Goal: Task Accomplishment & Management: Manage account settings

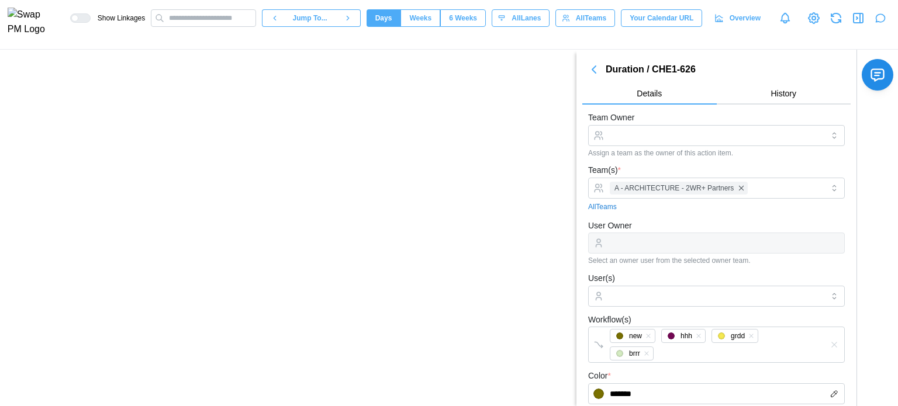
scroll to position [496, 0]
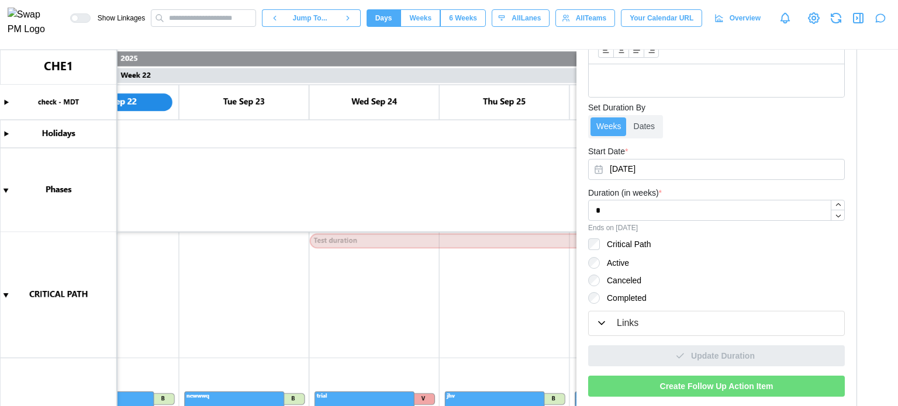
click at [449, 182] on canvas at bounding box center [449, 228] width 898 height 357
click at [336, 237] on canvas at bounding box center [449, 228] width 898 height 357
click at [429, 236] on canvas at bounding box center [449, 228] width 898 height 357
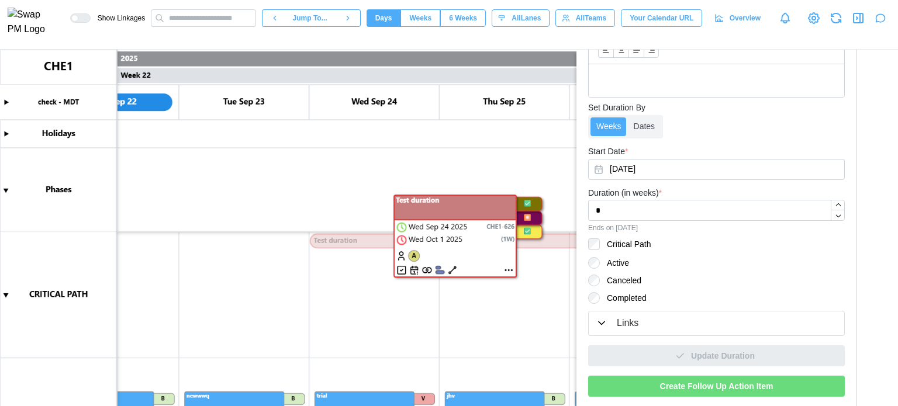
click at [380, 243] on canvas at bounding box center [449, 228] width 898 height 357
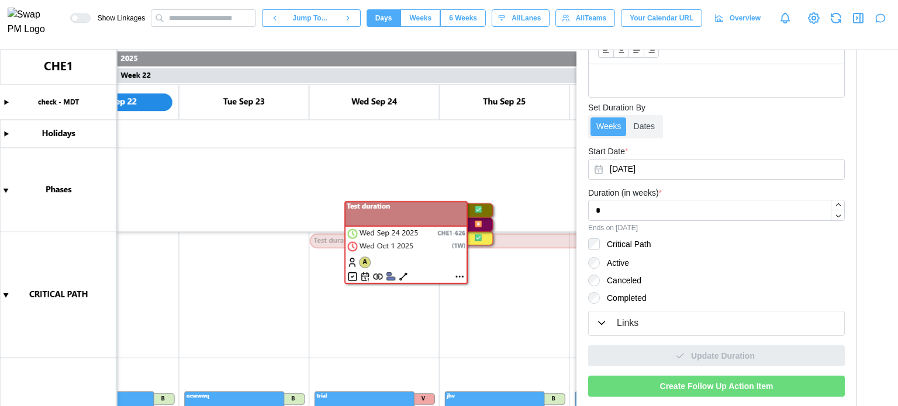
click at [459, 276] on canvas at bounding box center [449, 228] width 898 height 357
click at [461, 275] on canvas at bounding box center [449, 228] width 898 height 357
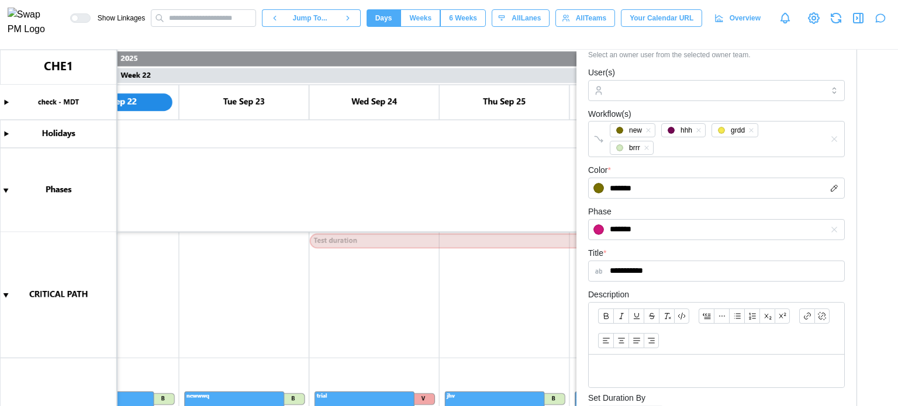
scroll to position [234, 0]
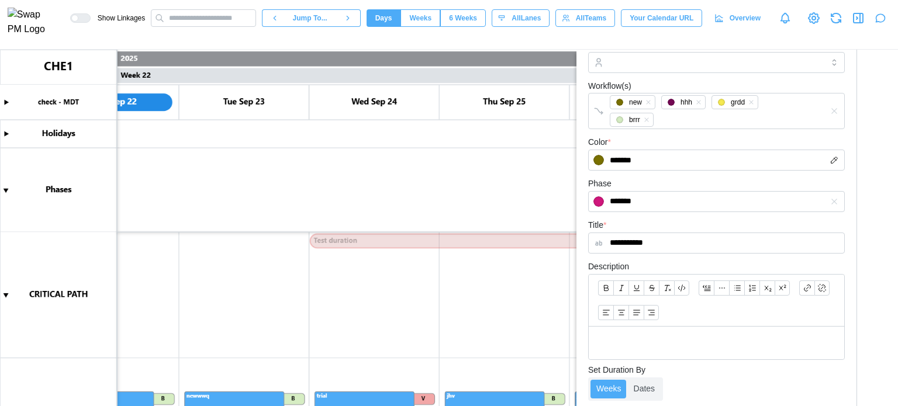
type textarea "*"
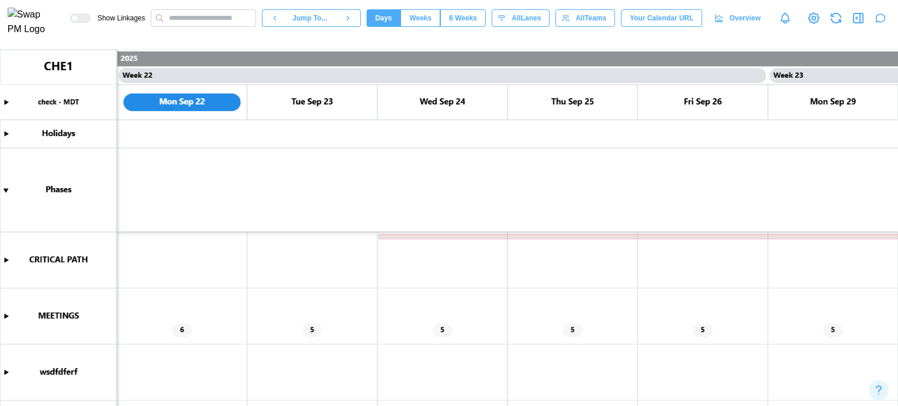
click at [881, 19] on icon "button" at bounding box center [880, 18] width 12 height 12
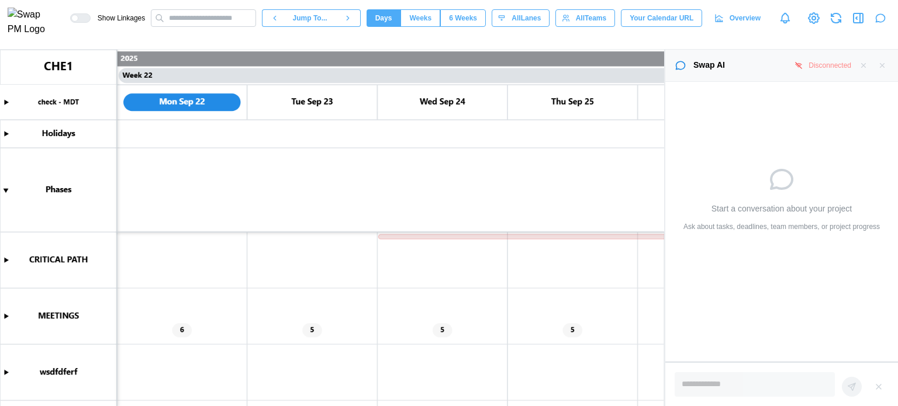
click at [801, 65] on icon at bounding box center [798, 65] width 8 height 8
click at [818, 63] on div "Disconnected" at bounding box center [829, 65] width 43 height 11
click at [860, 67] on icon "button" at bounding box center [863, 65] width 8 height 8
click at [885, 65] on icon "button" at bounding box center [882, 65] width 8 height 8
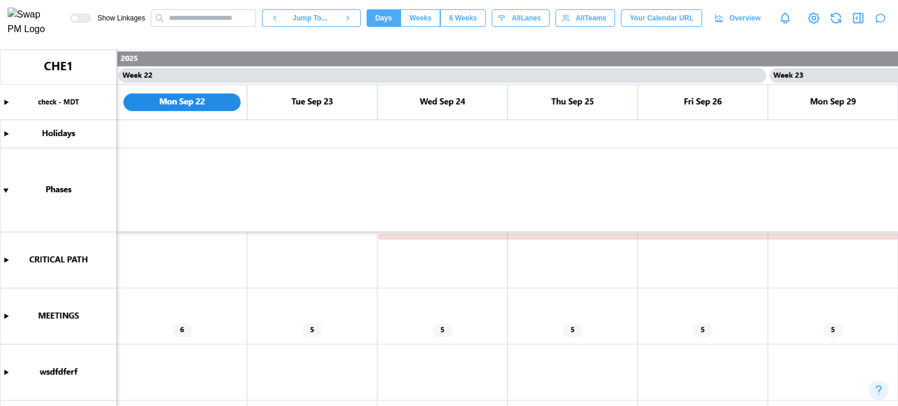
type textarea "*"
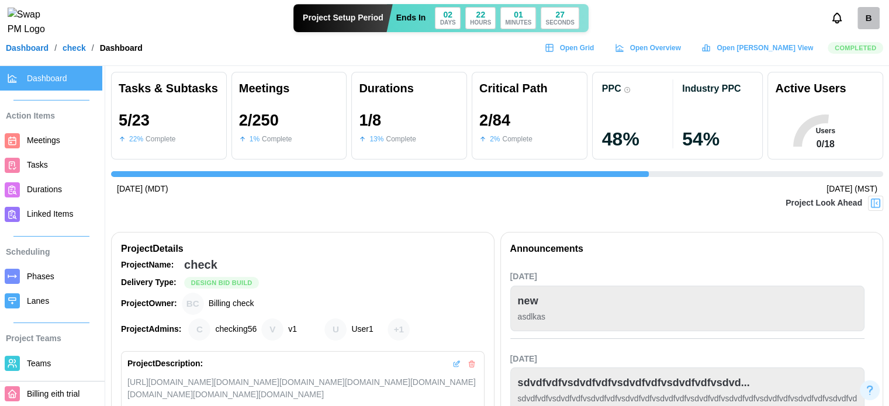
scroll to position [0, 1966]
click at [54, 144] on span "Meetings" at bounding box center [43, 140] width 33 height 9
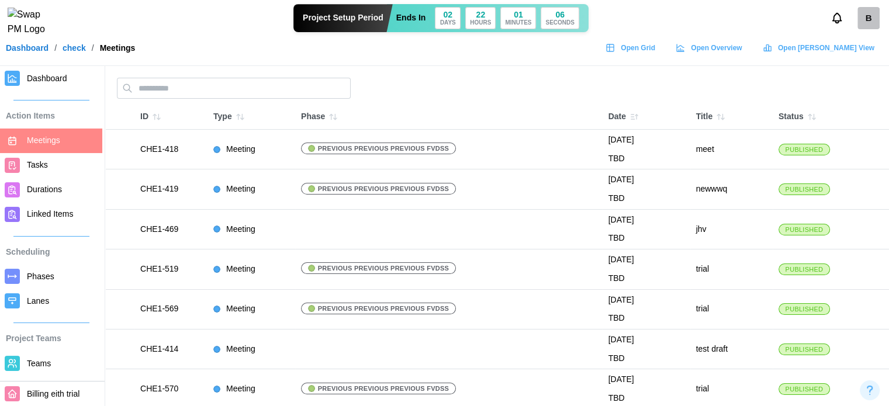
click at [43, 80] on span "Dashboard" at bounding box center [47, 78] width 40 height 9
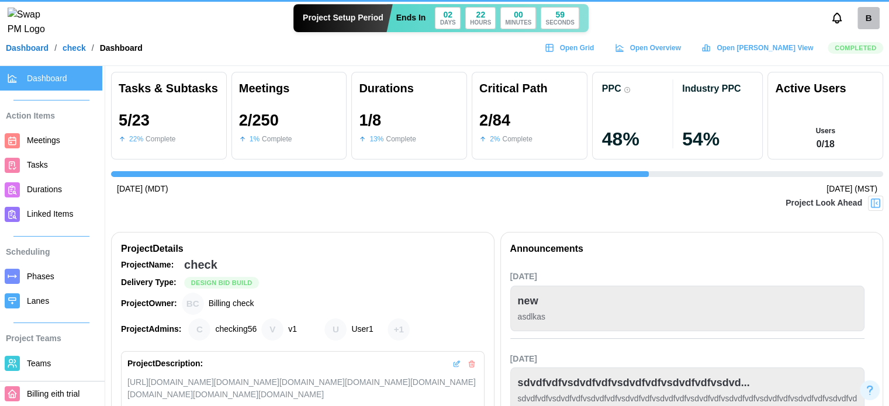
click at [849, 53] on span "Completed" at bounding box center [855, 48] width 41 height 11
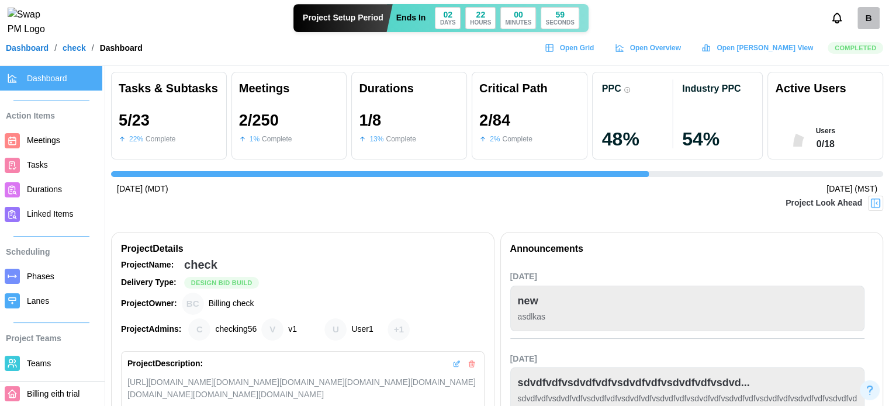
click at [852, 53] on span "Completed" at bounding box center [855, 48] width 41 height 11
click at [801, 86] on div "Active Users" at bounding box center [810, 88] width 71 height 18
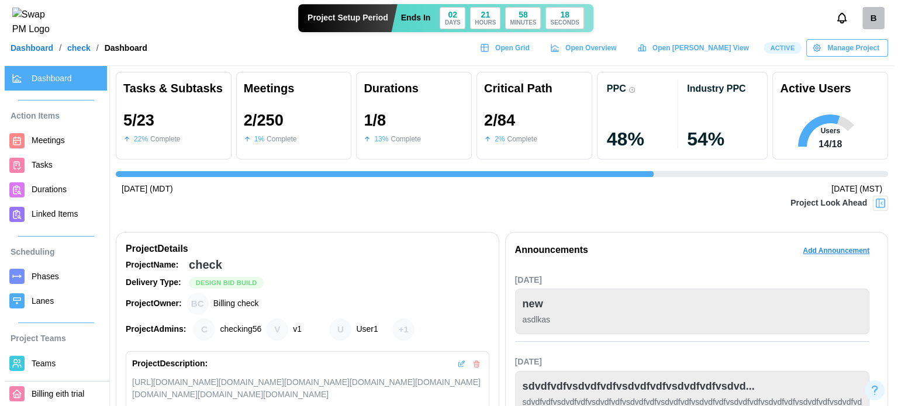
scroll to position [0, 1966]
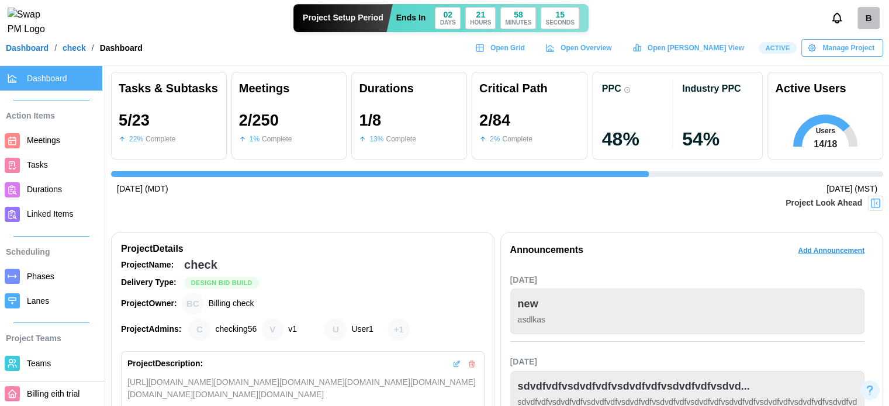
click at [53, 147] on span "Meetings" at bounding box center [62, 140] width 71 height 15
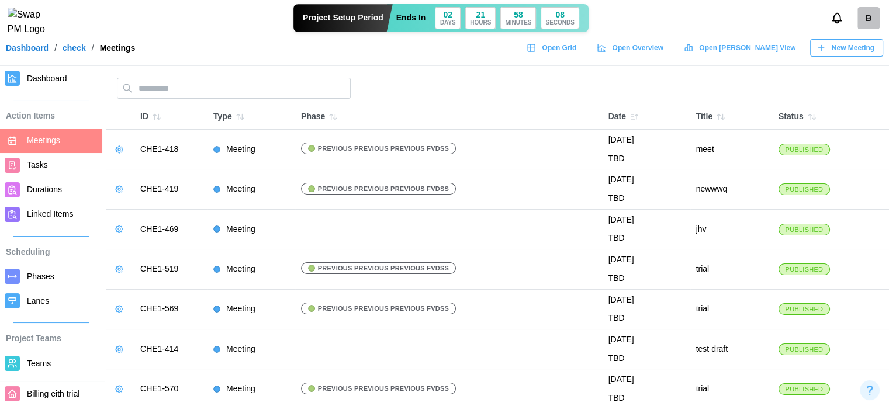
click at [116, 153] on icon "button" at bounding box center [119, 149] width 9 height 9
click at [134, 164] on button "Edit Meeting" at bounding box center [155, 172] width 83 height 21
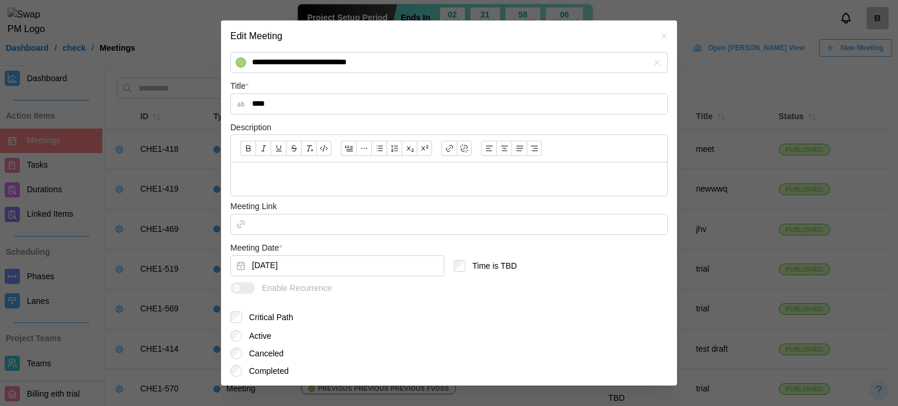
scroll to position [336, 0]
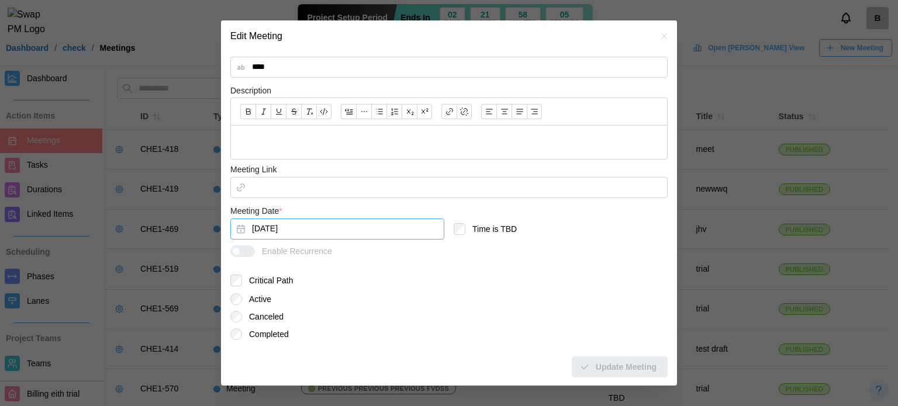
click at [278, 227] on button "Sep 2, 2025" at bounding box center [337, 229] width 214 height 21
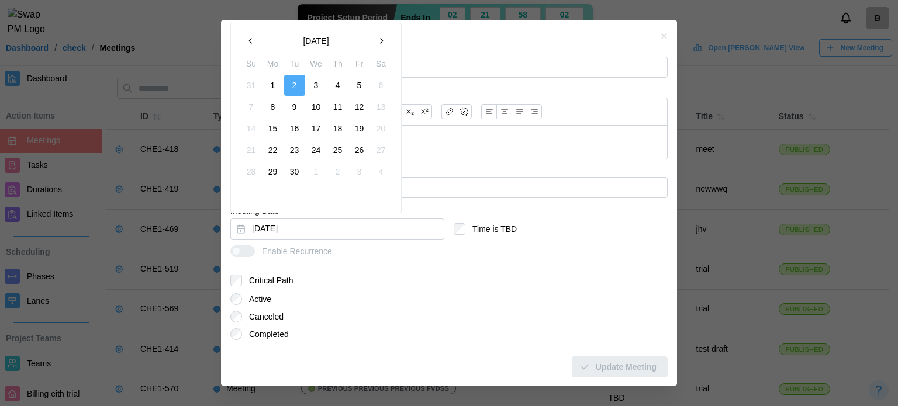
click at [295, 174] on button "30" at bounding box center [294, 171] width 21 height 21
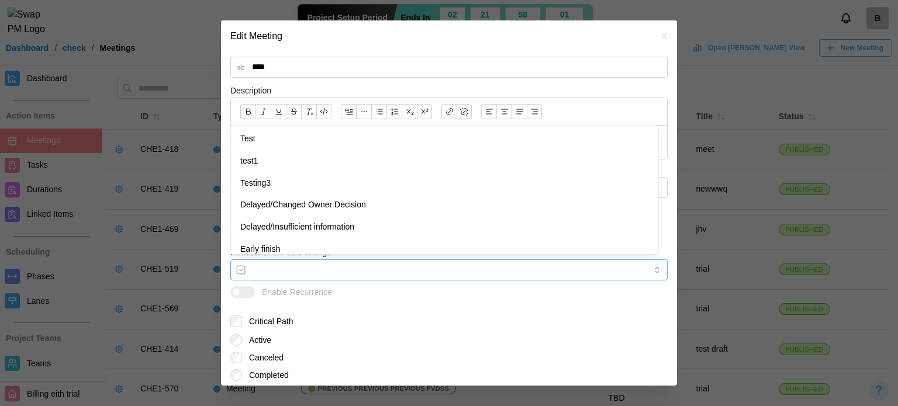
click at [321, 266] on input "Reason for the date change *" at bounding box center [448, 270] width 437 height 21
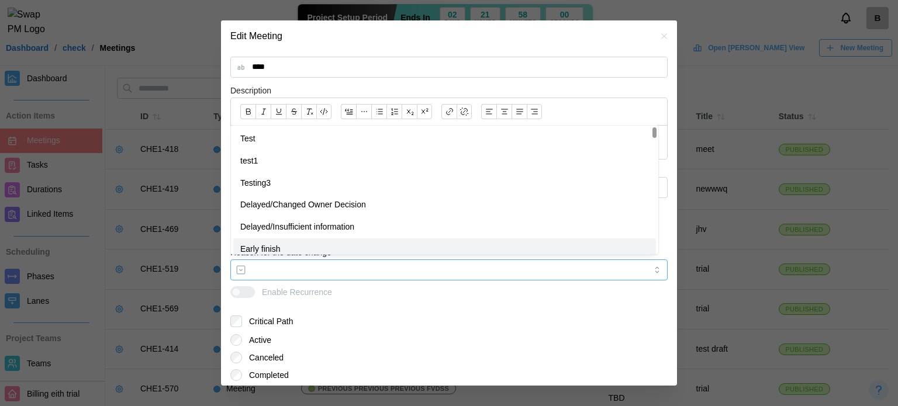
type input "**********"
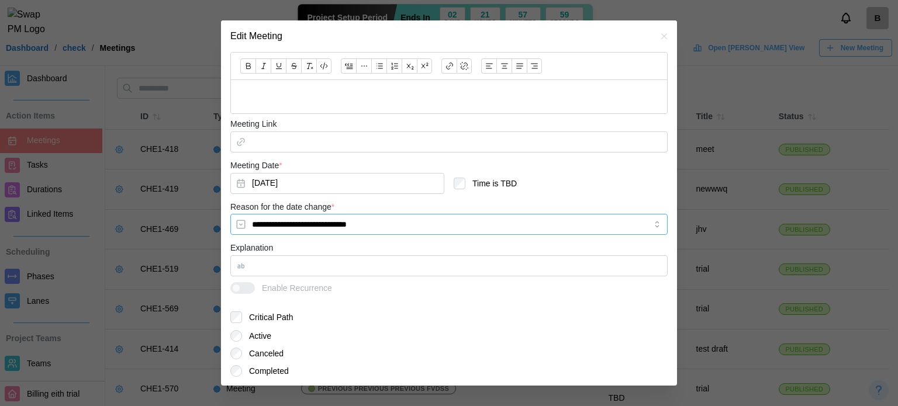
scroll to position [418, 0]
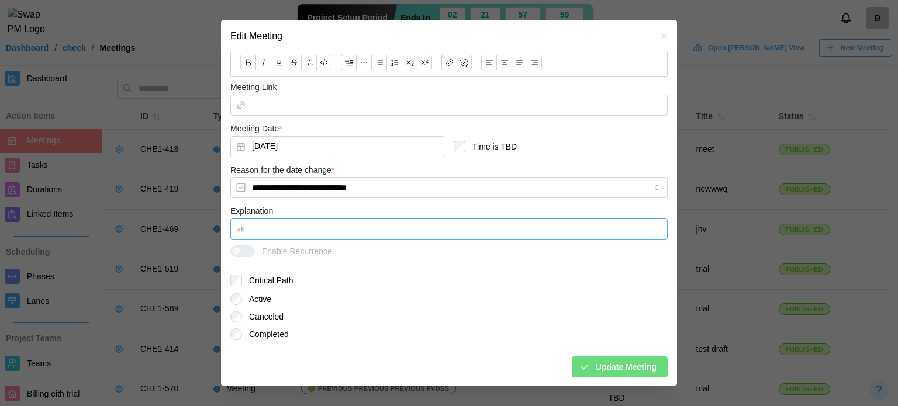
click at [334, 233] on input "Explanation" at bounding box center [448, 229] width 437 height 21
type input "***"
click at [579, 362] on icon "button" at bounding box center [584, 367] width 11 height 11
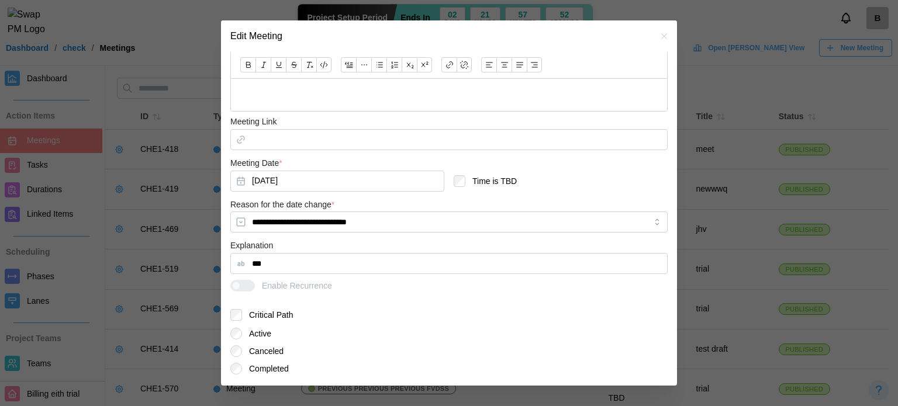
scroll to position [360, 0]
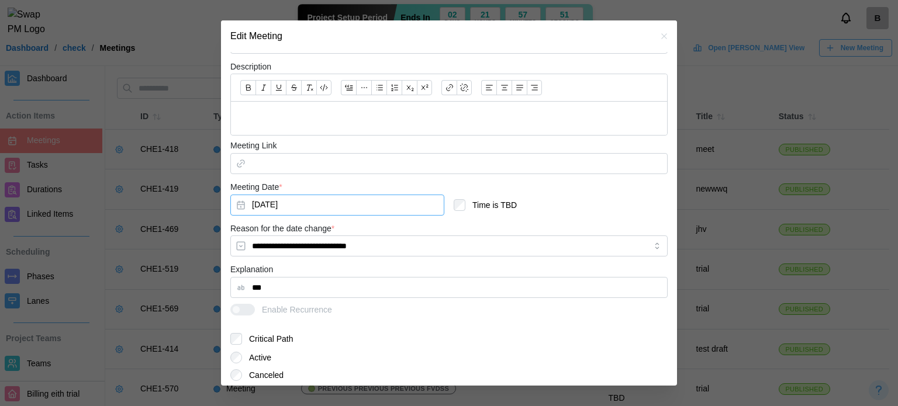
click at [299, 207] on button "Sep 30, 2025" at bounding box center [337, 205] width 214 height 21
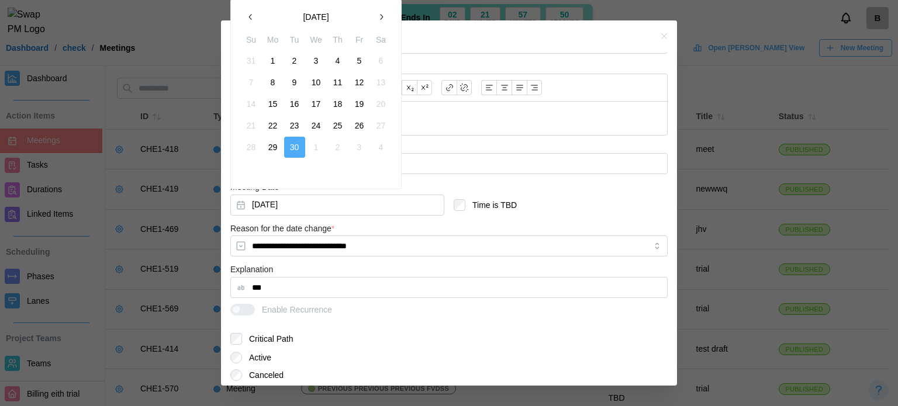
click at [384, 19] on icon "button" at bounding box center [380, 16] width 9 height 9
click at [380, 23] on button "button" at bounding box center [381, 16] width 21 height 21
click at [357, 144] on button "28" at bounding box center [359, 147] width 21 height 21
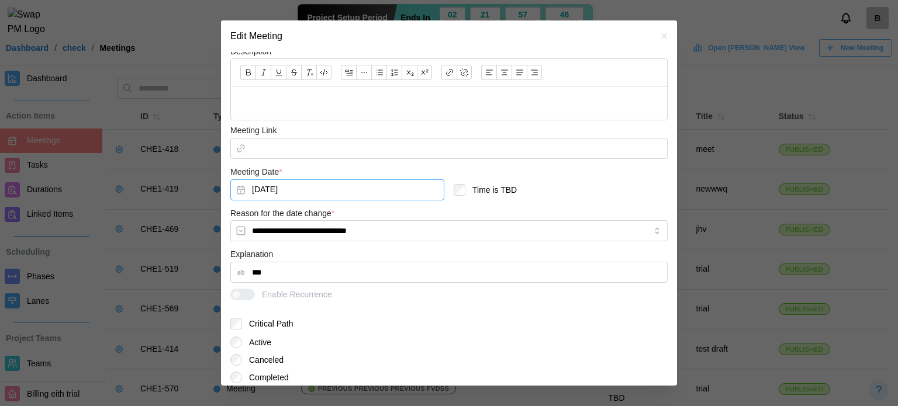
scroll to position [418, 0]
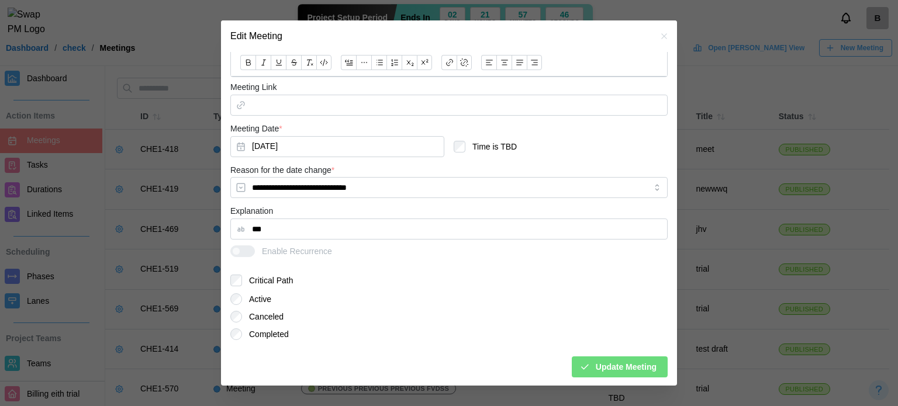
click at [601, 366] on span "Update Meeting" at bounding box center [626, 367] width 61 height 20
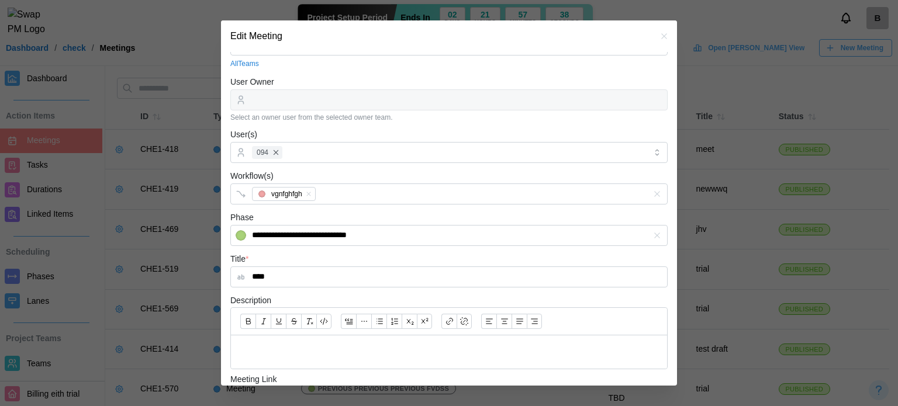
click at [659, 32] on icon "button" at bounding box center [663, 36] width 9 height 9
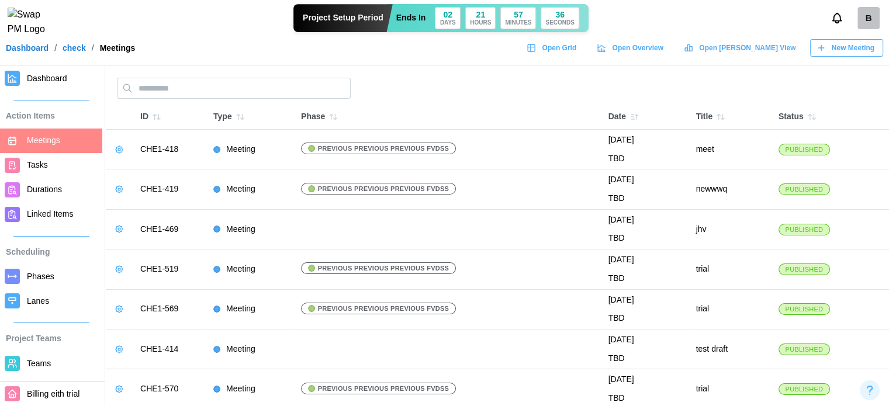
click at [123, 147] on icon "button" at bounding box center [119, 149] width 9 height 9
click at [133, 167] on button "Edit Meeting" at bounding box center [155, 172] width 83 height 21
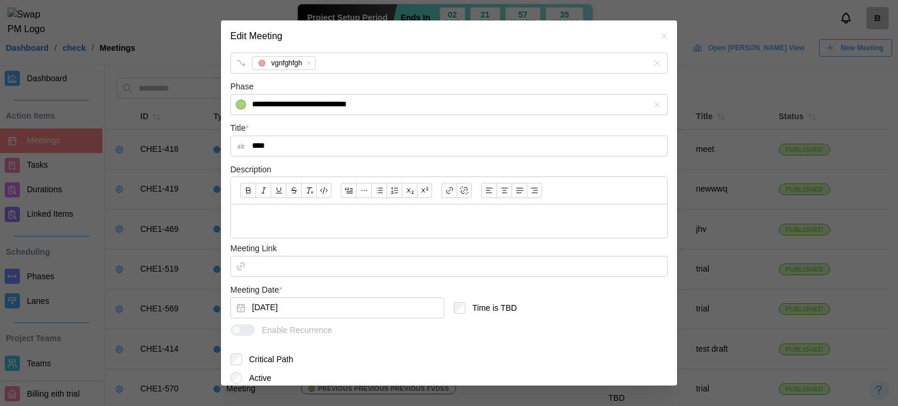
scroll to position [336, 0]
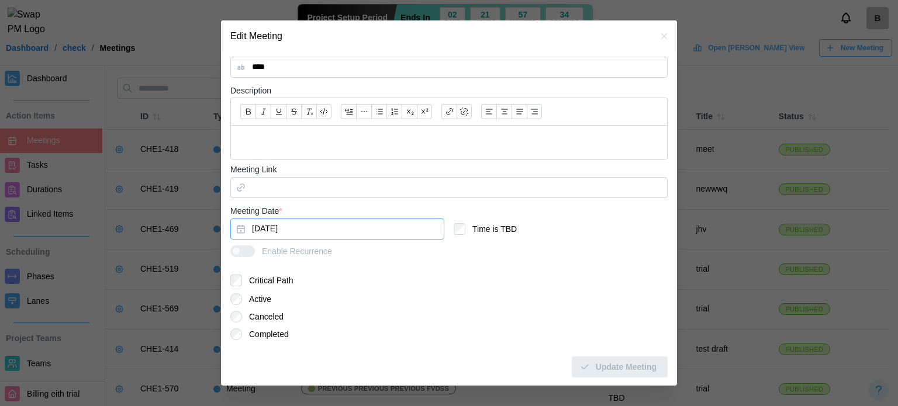
click at [300, 234] on button "Sep 2, 2025" at bounding box center [337, 229] width 214 height 21
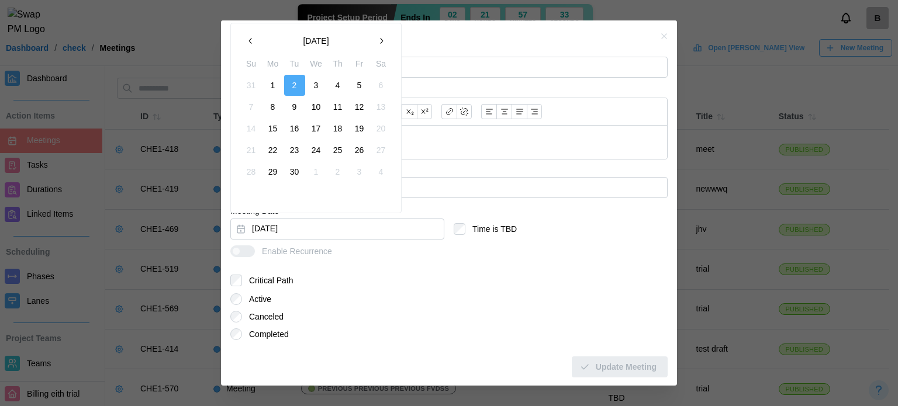
click at [378, 43] on icon "button" at bounding box center [380, 40] width 9 height 9
click at [354, 171] on button "28" at bounding box center [359, 171] width 21 height 21
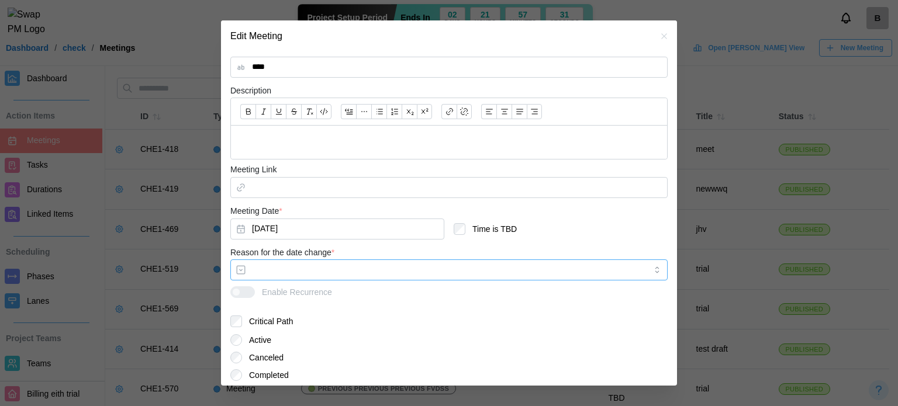
click at [511, 267] on input "Reason for the date change *" at bounding box center [448, 270] width 437 height 21
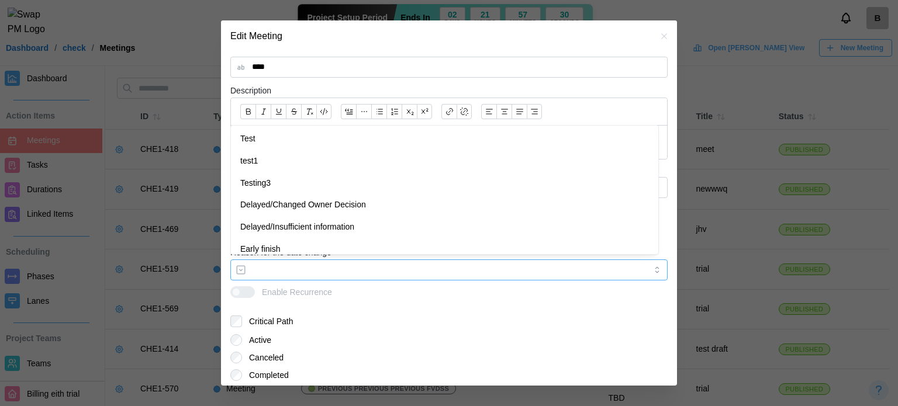
type input "**********"
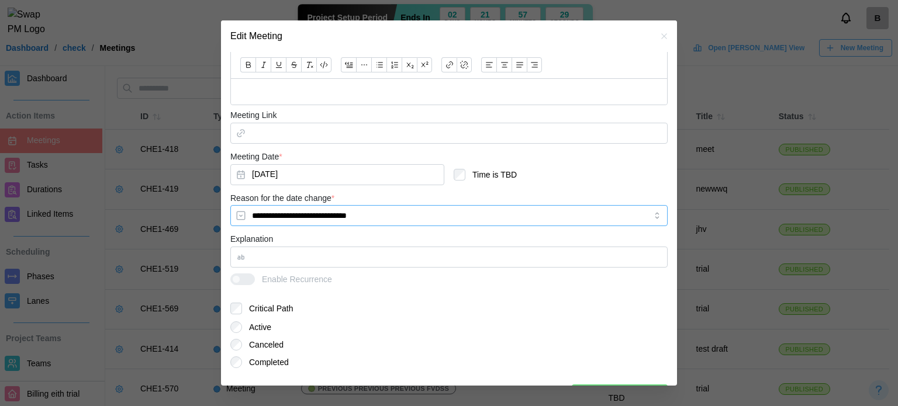
scroll to position [418, 0]
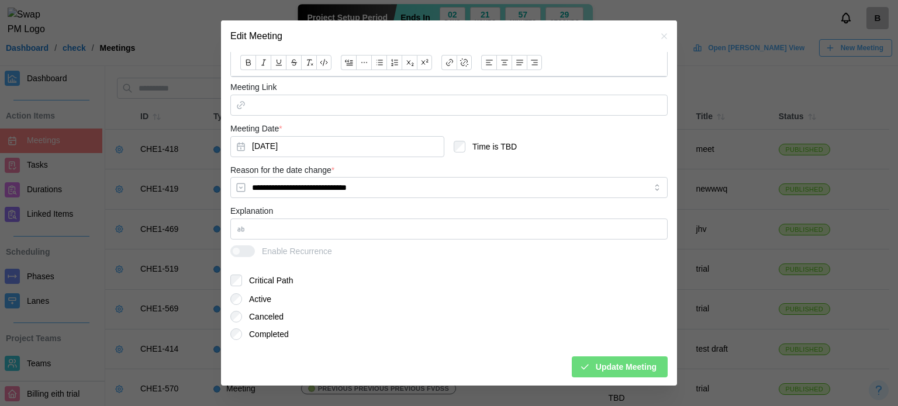
click at [622, 365] on span "Update Meeting" at bounding box center [626, 367] width 61 height 20
click at [661, 37] on icon "button" at bounding box center [663, 35] width 5 height 5
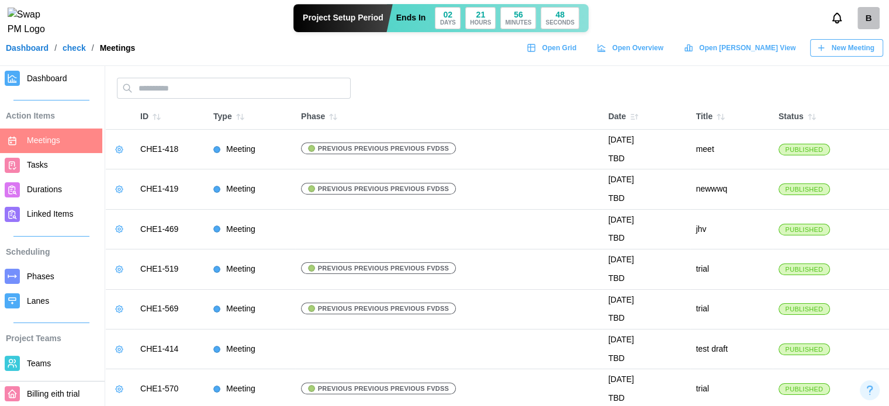
click at [120, 150] on icon "button" at bounding box center [119, 149] width 9 height 9
click at [133, 169] on button "Edit Meeting" at bounding box center [155, 172] width 83 height 21
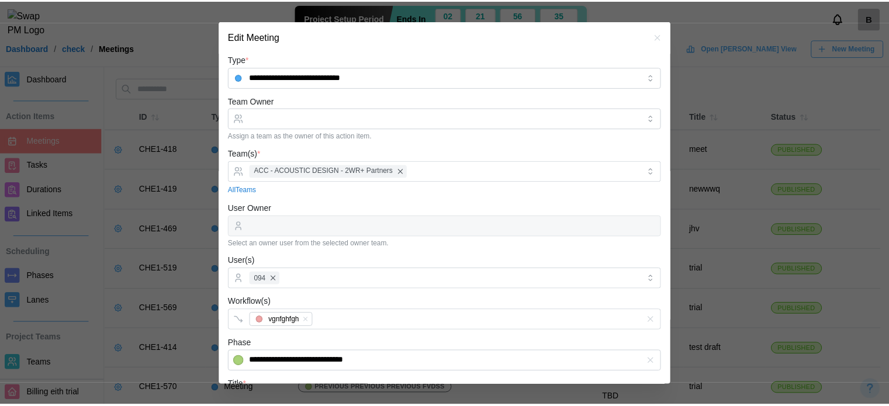
scroll to position [199, 0]
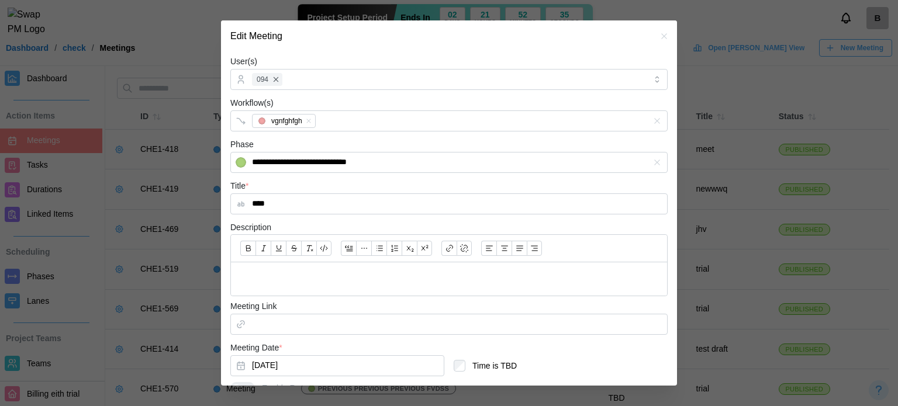
click at [659, 39] on icon "button" at bounding box center [663, 36] width 9 height 9
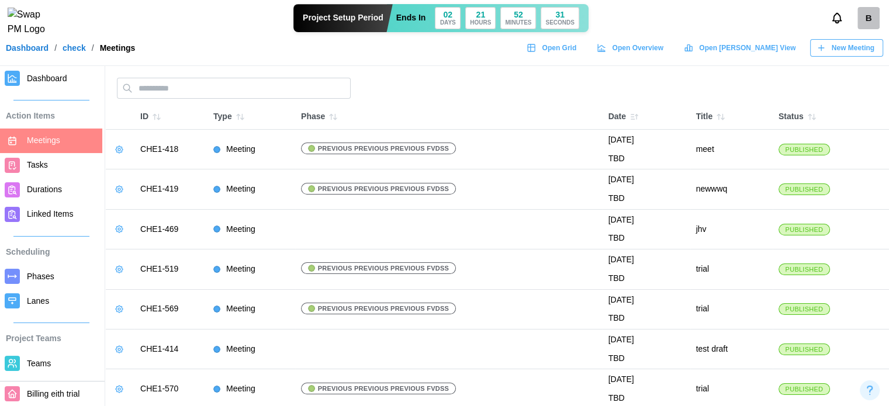
click at [35, 52] on link "Dashboard" at bounding box center [27, 48] width 43 height 8
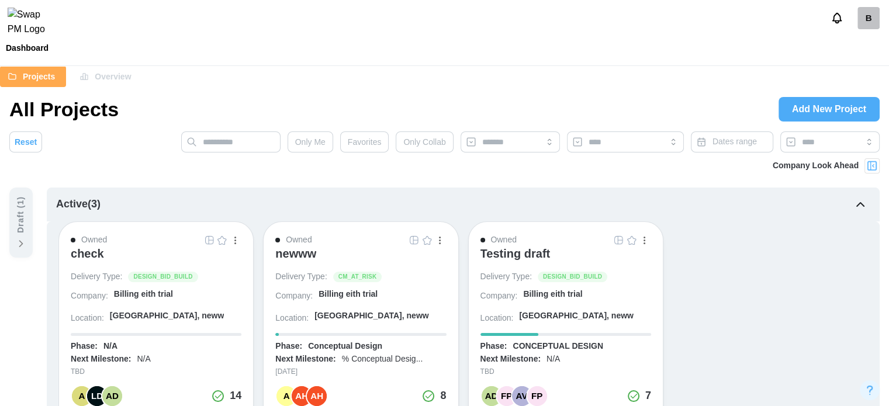
click at [427, 239] on img "button" at bounding box center [427, 240] width 9 height 9
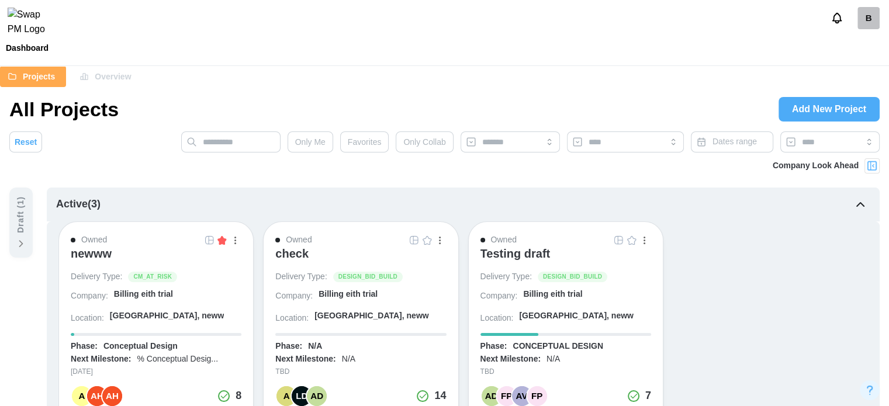
click at [346, 149] on button "Favorites" at bounding box center [364, 142] width 49 height 21
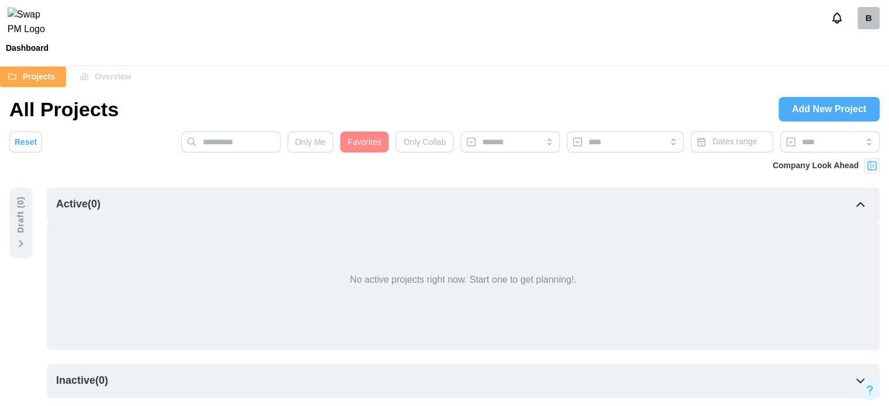
click at [361, 143] on span "Favorites" at bounding box center [365, 142] width 34 height 20
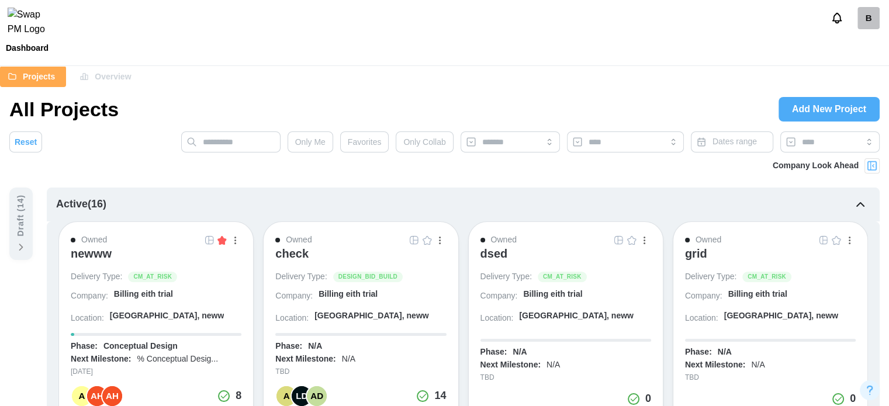
click at [353, 144] on span "Favorites" at bounding box center [365, 142] width 34 height 20
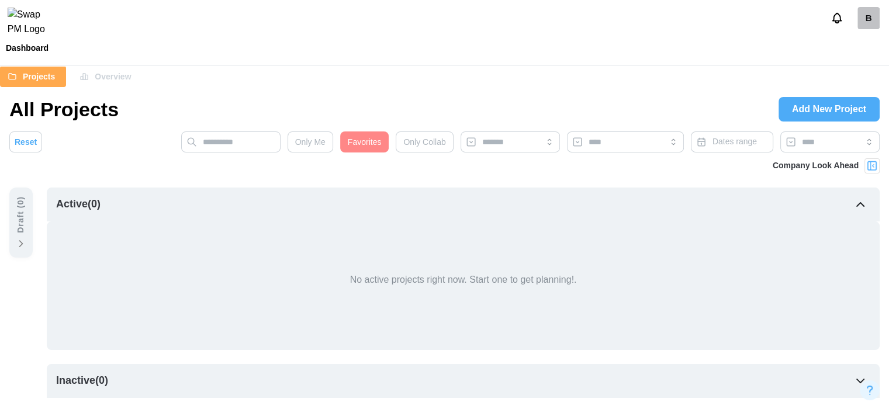
click at [312, 149] on span "Only Me" at bounding box center [310, 142] width 30 height 20
click at [351, 149] on span "Favorites" at bounding box center [365, 142] width 34 height 20
click at [305, 142] on span "Only Me" at bounding box center [310, 142] width 30 height 20
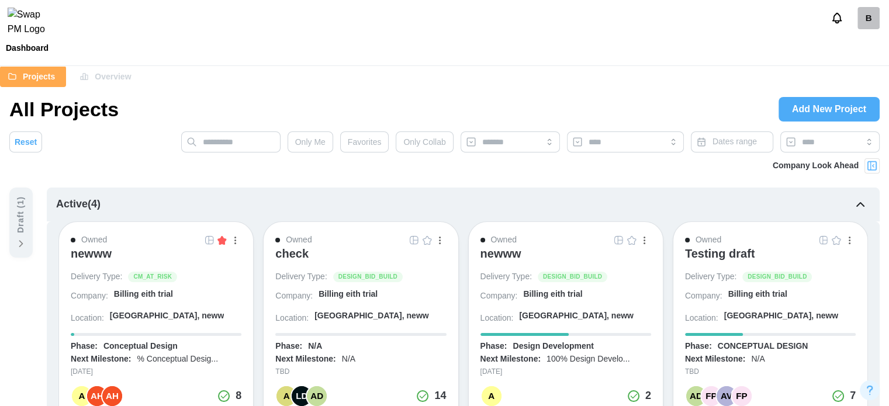
click at [376, 146] on span "Favorites" at bounding box center [365, 142] width 34 height 20
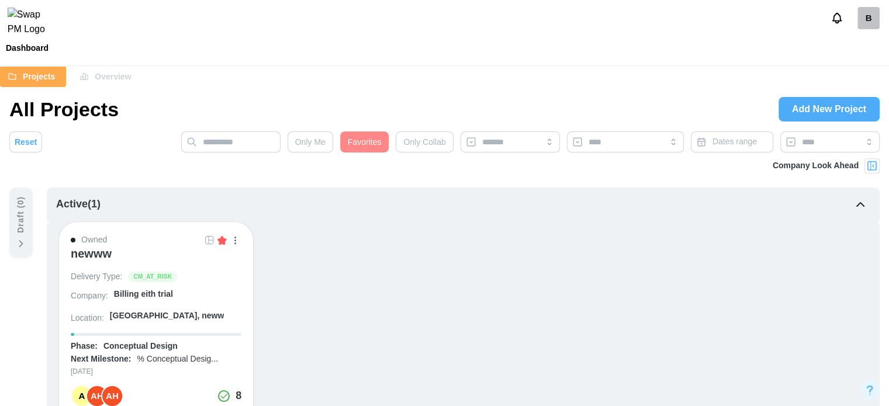
click at [877, 164] on img at bounding box center [872, 166] width 12 height 12
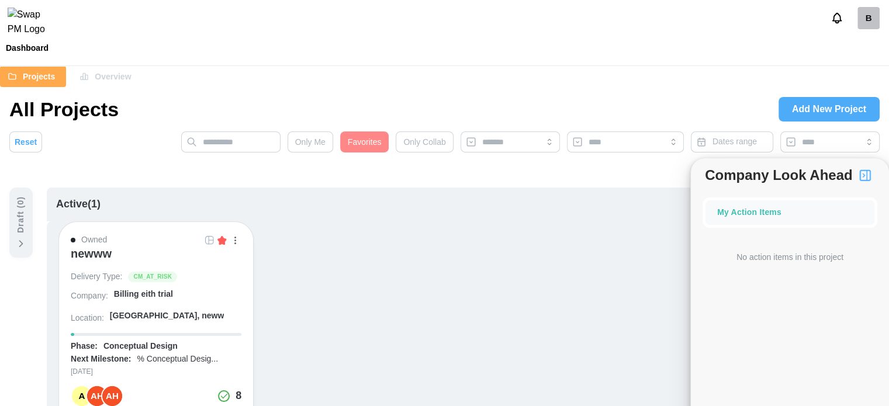
click at [102, 252] on div "newww" at bounding box center [91, 254] width 41 height 14
click at [372, 146] on span "Favorites" at bounding box center [365, 142] width 34 height 20
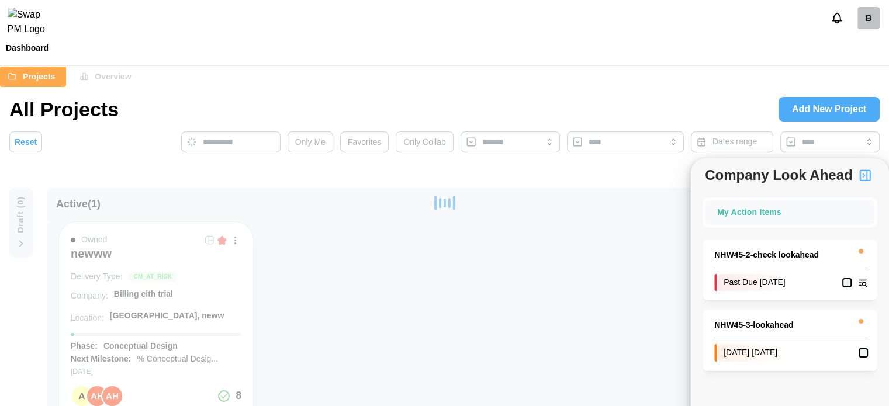
click at [872, 179] on button "button" at bounding box center [865, 175] width 20 height 20
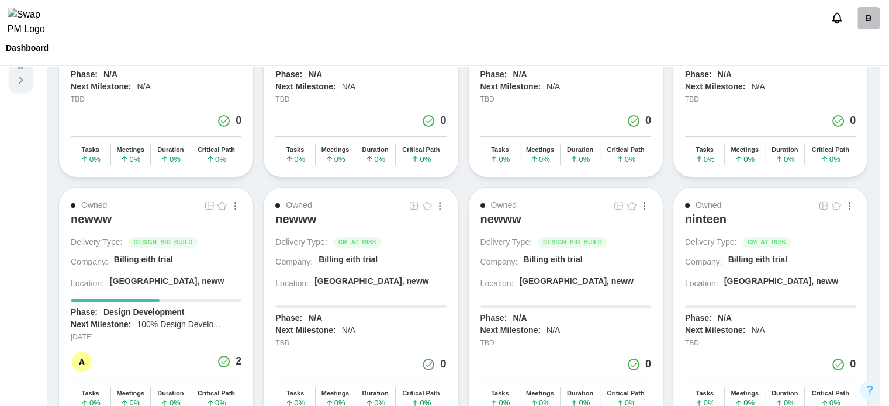
scroll to position [175, 0]
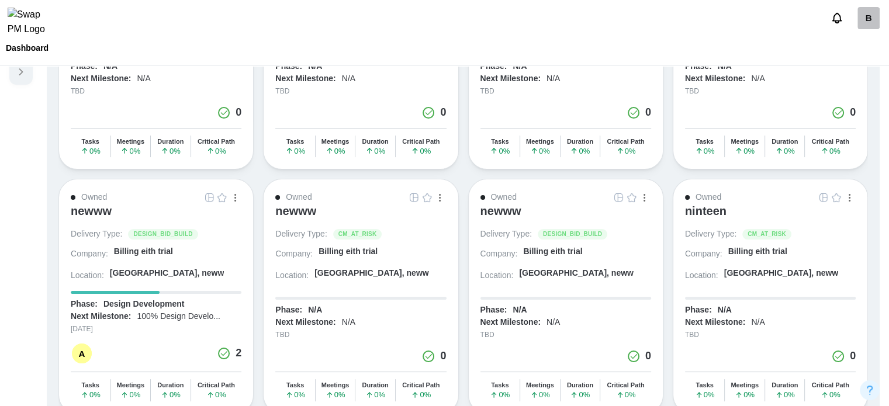
click at [220, 193] on img "button" at bounding box center [221, 197] width 9 height 9
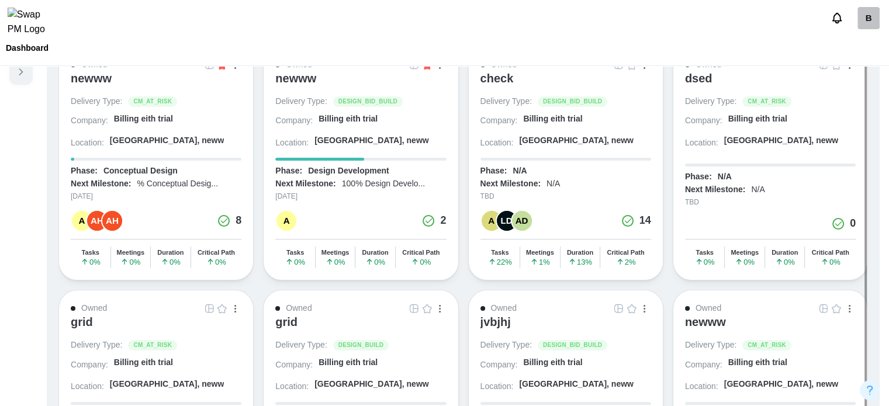
scroll to position [0, 0]
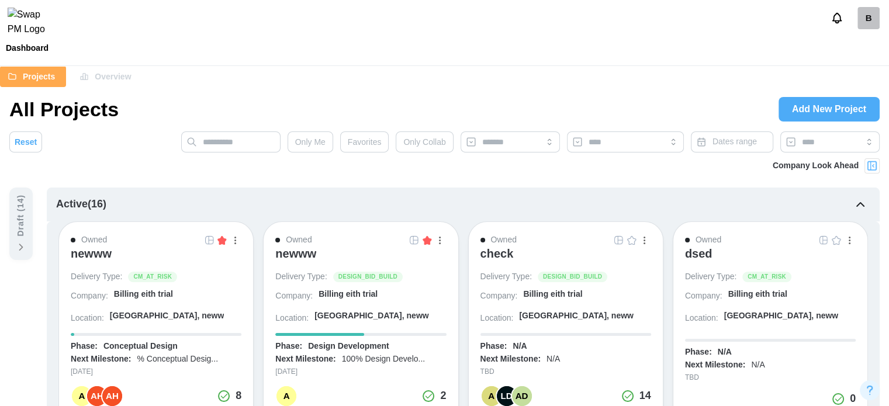
click at [359, 143] on span "Favorites" at bounding box center [365, 142] width 34 height 20
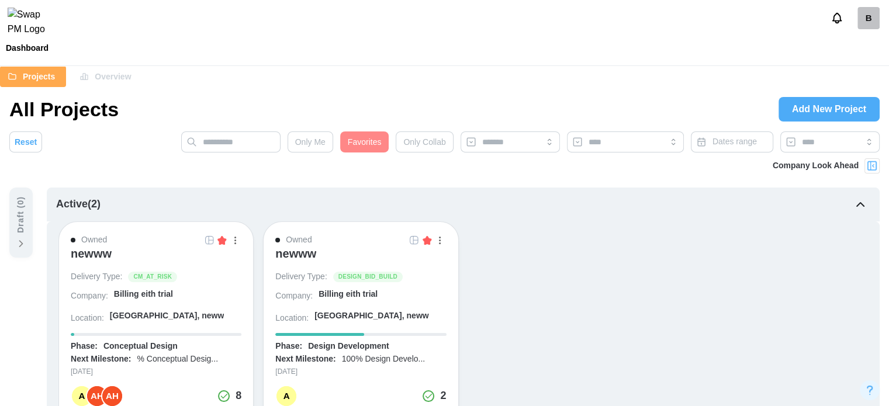
click at [223, 241] on img "button" at bounding box center [221, 240] width 9 height 9
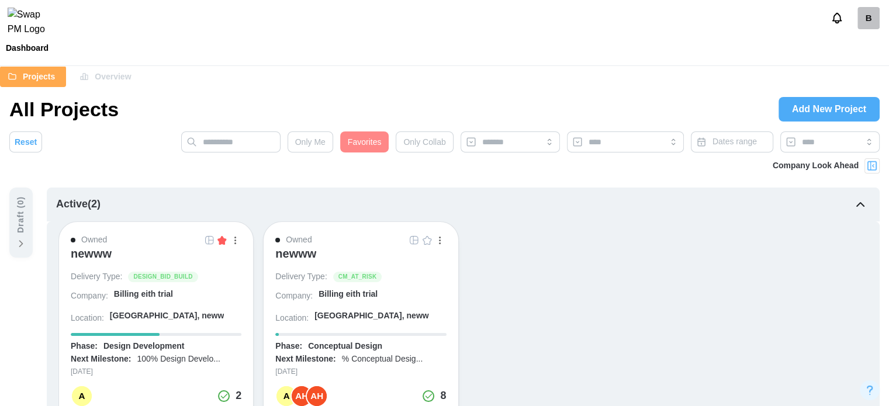
click at [352, 140] on span "Favorites" at bounding box center [365, 142] width 34 height 20
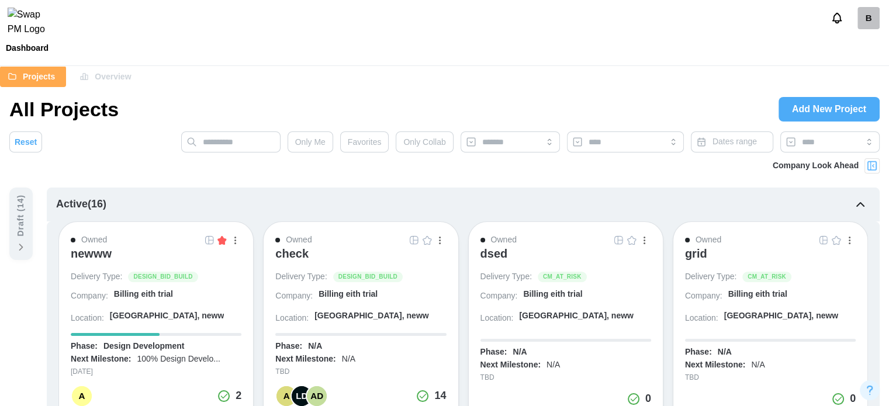
click at [373, 140] on span "Favorites" at bounding box center [365, 142] width 34 height 20
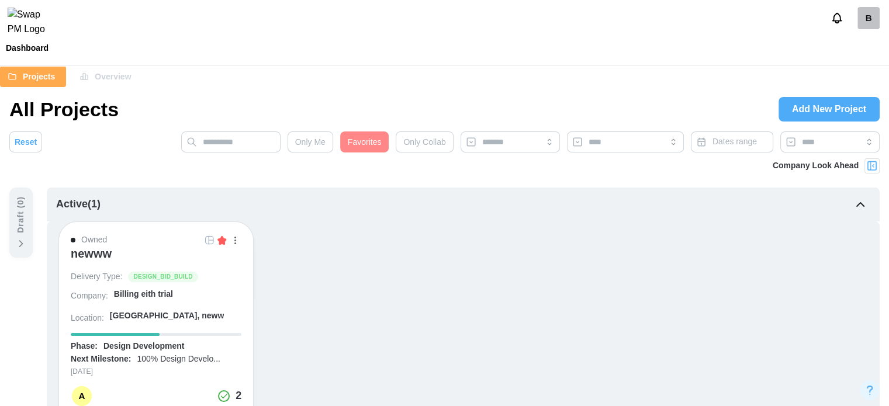
click at [865, 165] on div at bounding box center [871, 165] width 15 height 15
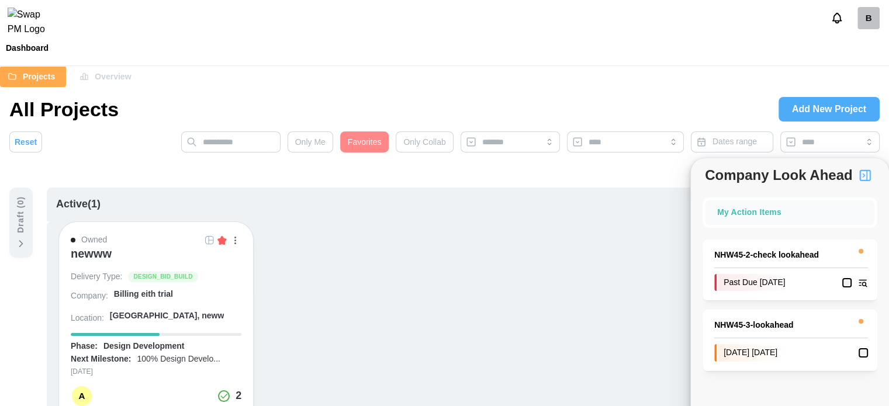
click at [366, 146] on span "Favorites" at bounding box center [365, 142] width 34 height 20
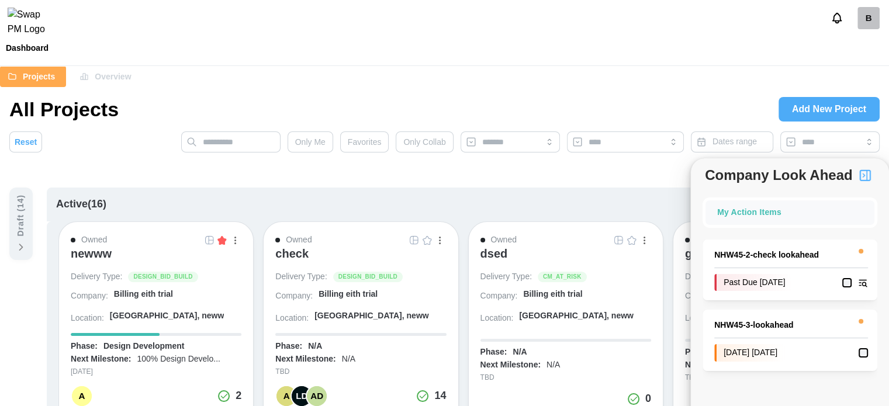
click at [430, 241] on img "button" at bounding box center [427, 240] width 9 height 9
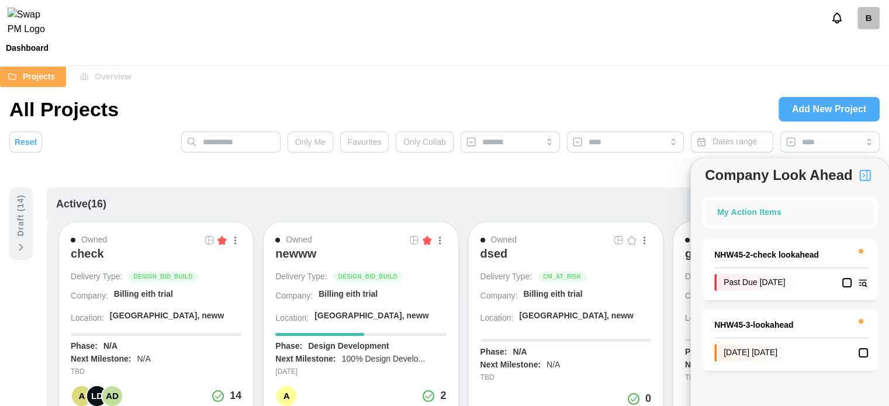
click at [635, 240] on img "button" at bounding box center [631, 240] width 9 height 9
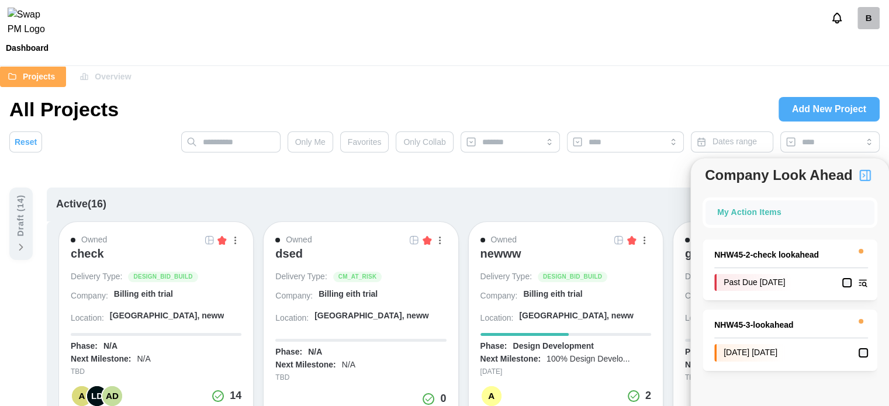
click at [863, 177] on img "button" at bounding box center [865, 175] width 14 height 14
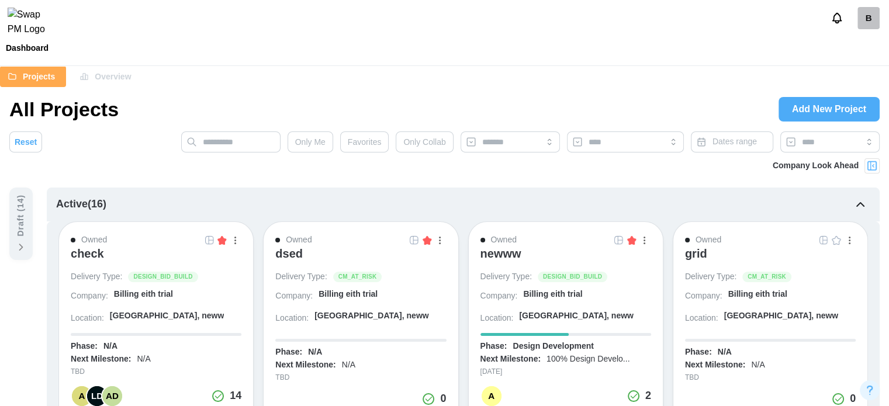
click at [389, 140] on button "Favorites" at bounding box center [364, 142] width 49 height 21
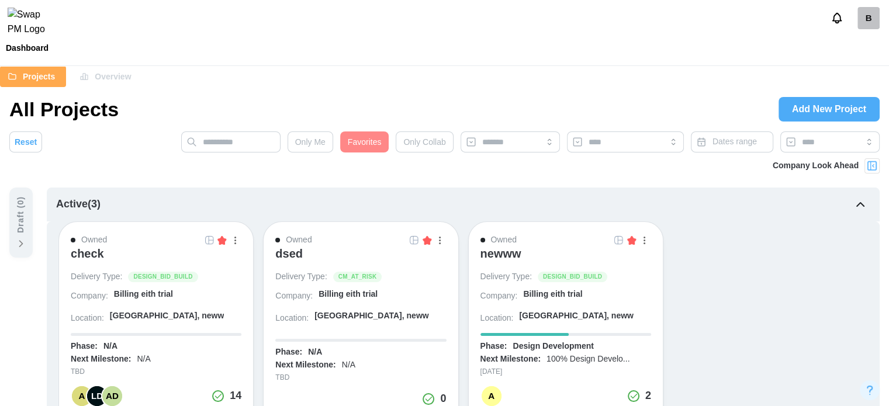
click at [423, 243] on img "button" at bounding box center [427, 240] width 9 height 9
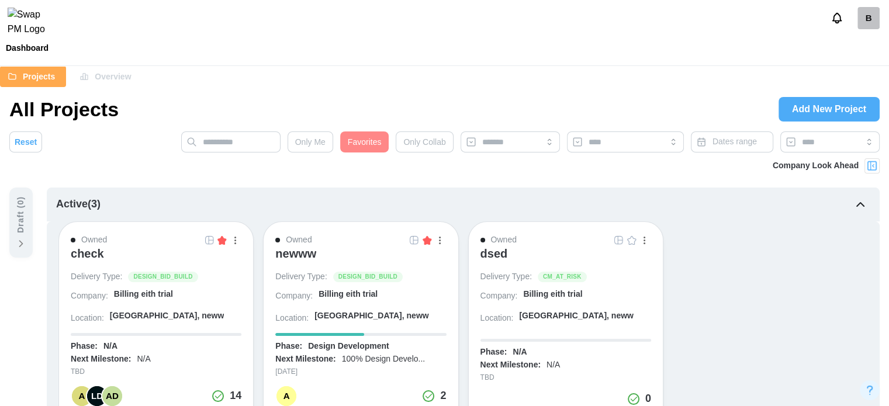
click at [430, 242] on img "button" at bounding box center [427, 240] width 9 height 9
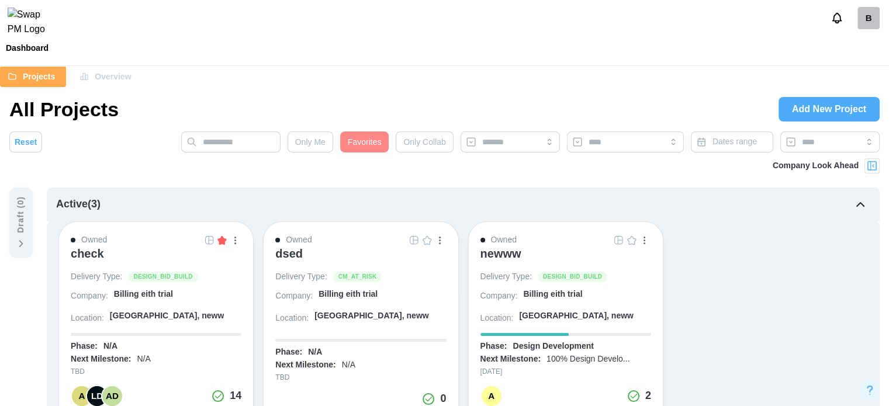
click at [98, 259] on div "check" at bounding box center [87, 254] width 33 height 14
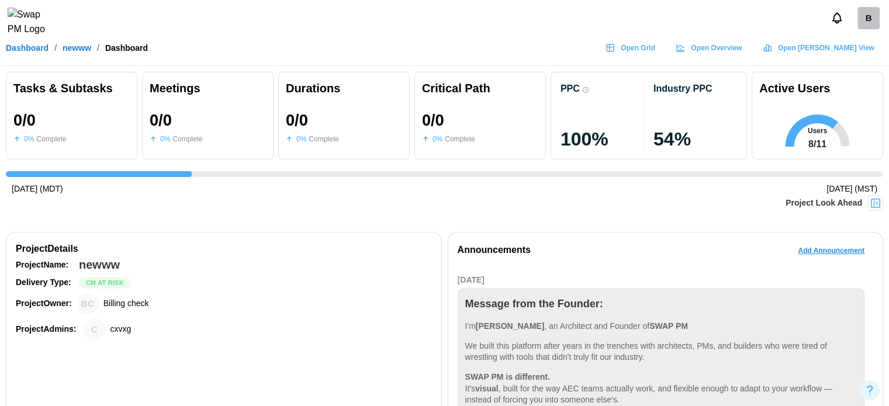
click at [871, 24] on div "B" at bounding box center [868, 18] width 22 height 22
click at [873, 42] on link "My Profile" at bounding box center [854, 50] width 64 height 25
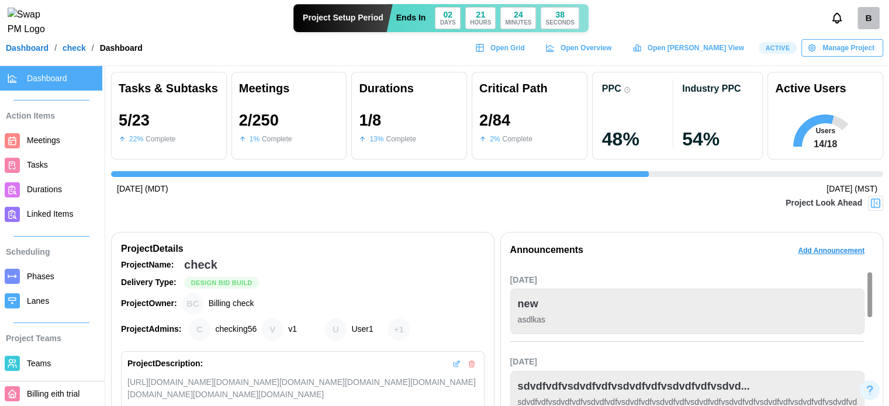
scroll to position [0, 1966]
drag, startPoint x: 193, startPoint y: 189, endPoint x: 117, endPoint y: 189, distance: 76.0
click at [117, 189] on div "[DATE] (MDT) [DATE] (MST)" at bounding box center [497, 189] width 772 height 13
click at [125, 201] on div "Project Look Ahead" at bounding box center [497, 210] width 772 height 29
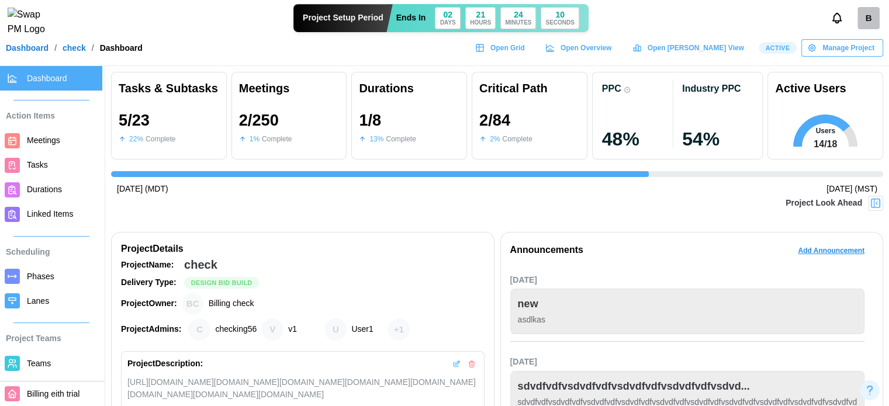
click at [194, 217] on div "Project Look Ahead" at bounding box center [497, 210] width 772 height 29
click at [832, 56] on span "Manage Project" at bounding box center [848, 48] width 52 height 16
click at [785, 53] on span "Active" at bounding box center [777, 48] width 25 height 11
click at [846, 49] on span "Manage Project" at bounding box center [848, 48] width 52 height 16
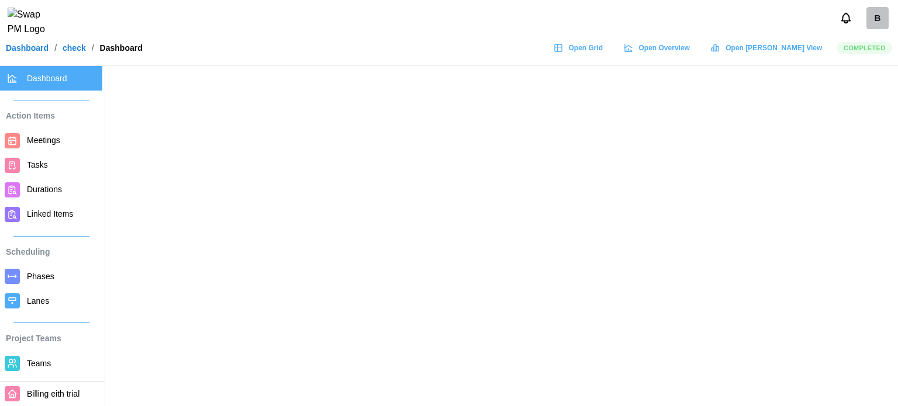
click at [37, 138] on span "Meetings" at bounding box center [43, 140] width 33 height 9
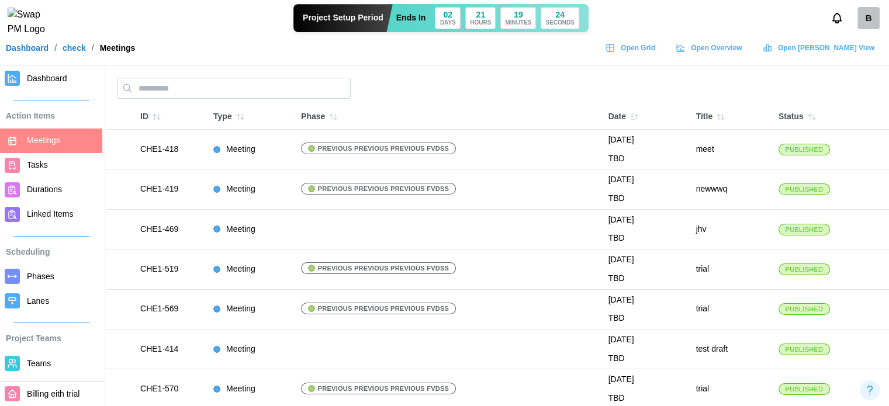
click at [36, 209] on span "Linked Items" at bounding box center [50, 213] width 46 height 9
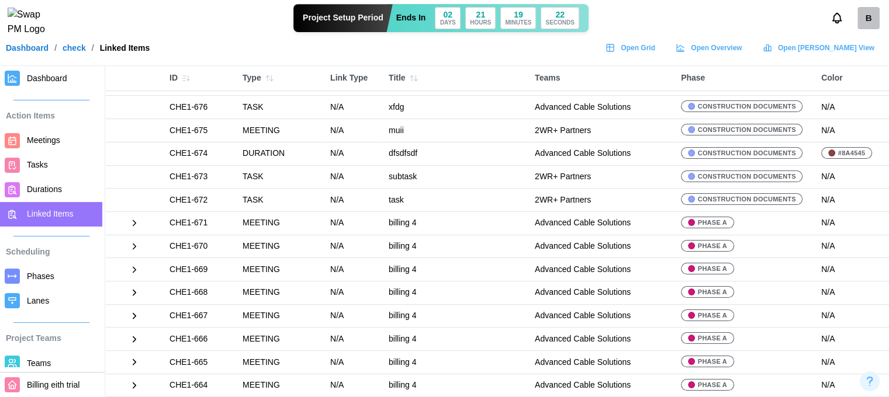
scroll to position [175, 0]
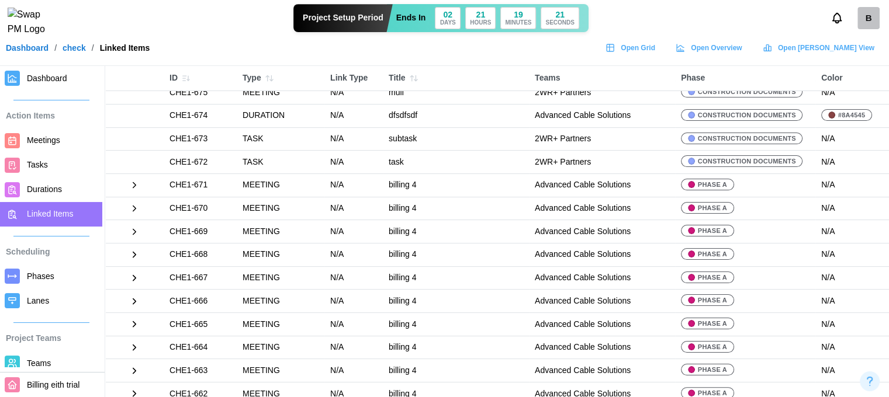
click at [133, 180] on icon at bounding box center [134, 185] width 11 height 11
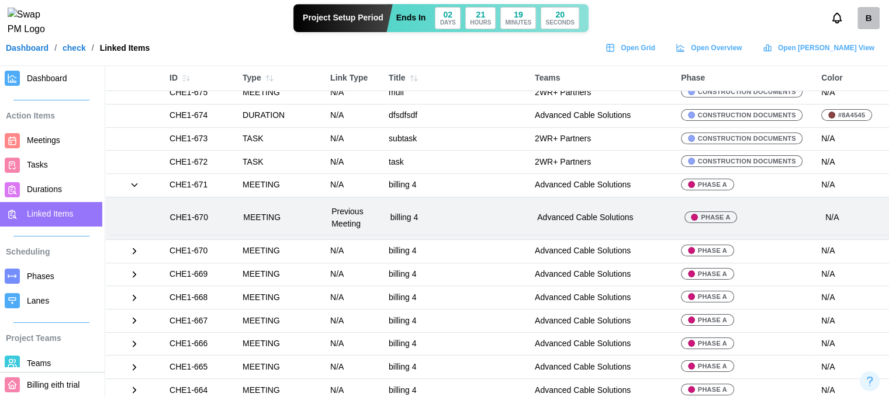
click at [241, 205] on td "MEETING" at bounding box center [281, 219] width 88 height 34
click at [628, 202] on td "Advanced Cable Solutions" at bounding box center [604, 219] width 147 height 34
click at [446, 215] on td "billing 4" at bounding box center [458, 219] width 147 height 34
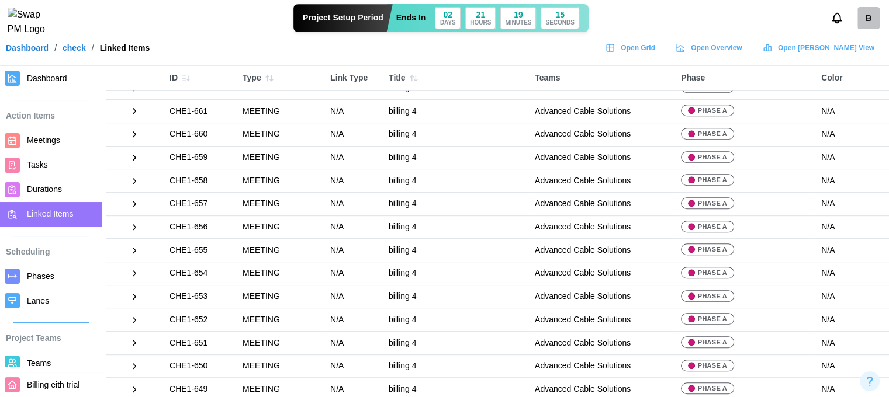
scroll to position [526, 0]
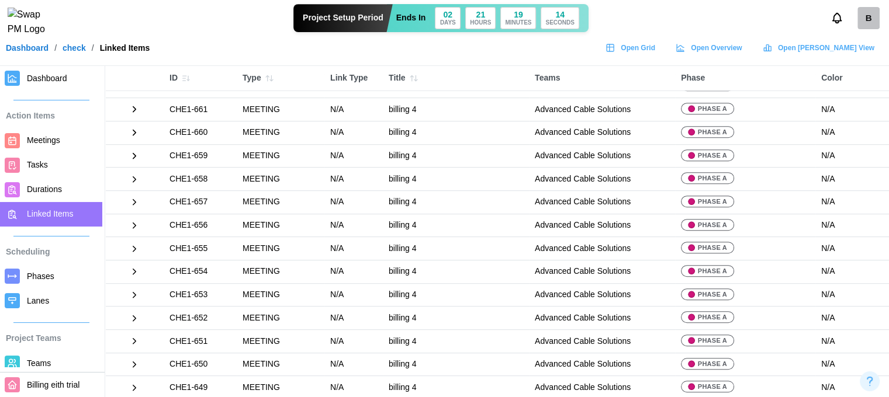
click at [134, 244] on icon at bounding box center [134, 249] width 11 height 11
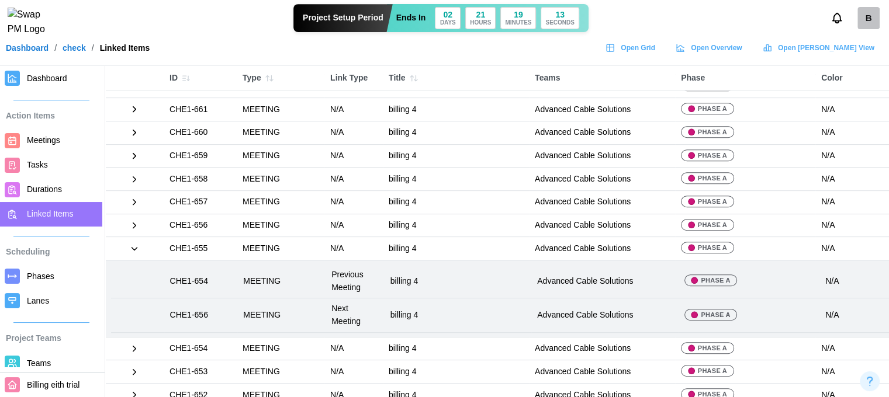
click at [38, 189] on span "Durations" at bounding box center [44, 189] width 35 height 9
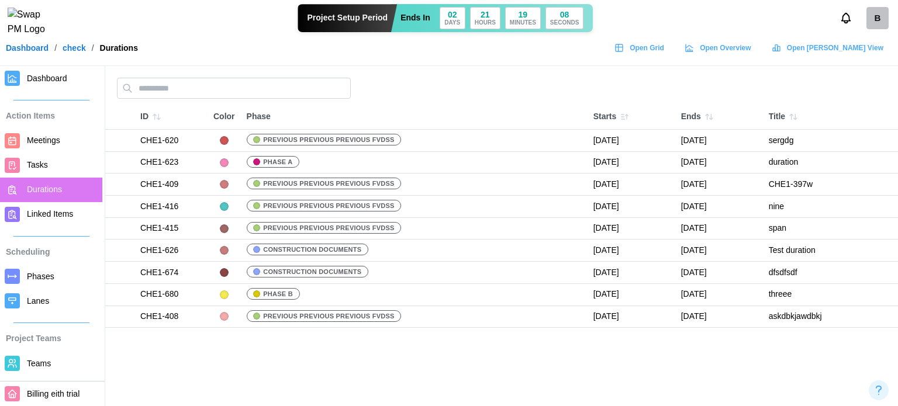
click at [54, 168] on span "Tasks" at bounding box center [62, 165] width 71 height 15
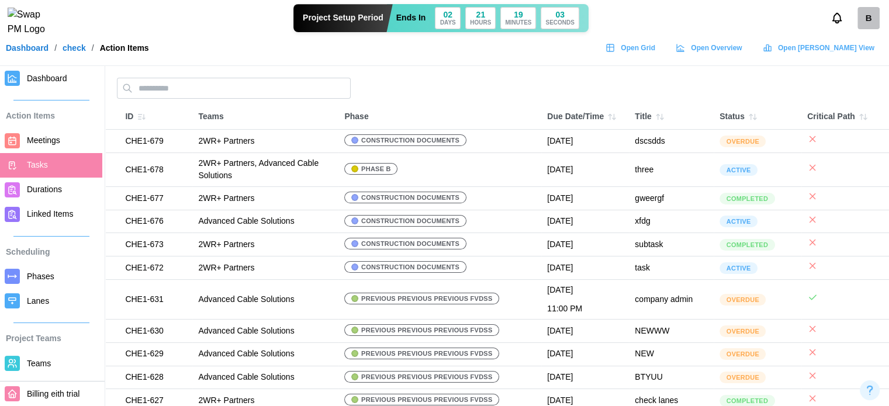
click at [46, 282] on span "Phases" at bounding box center [62, 276] width 71 height 15
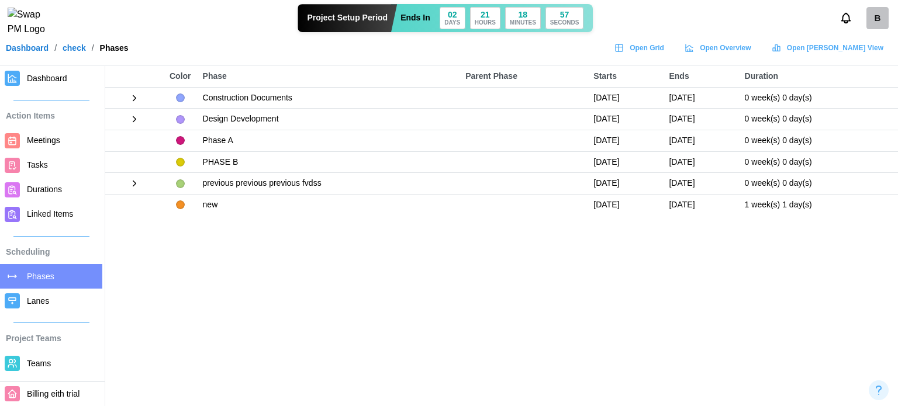
click at [135, 102] on icon at bounding box center [134, 98] width 11 height 11
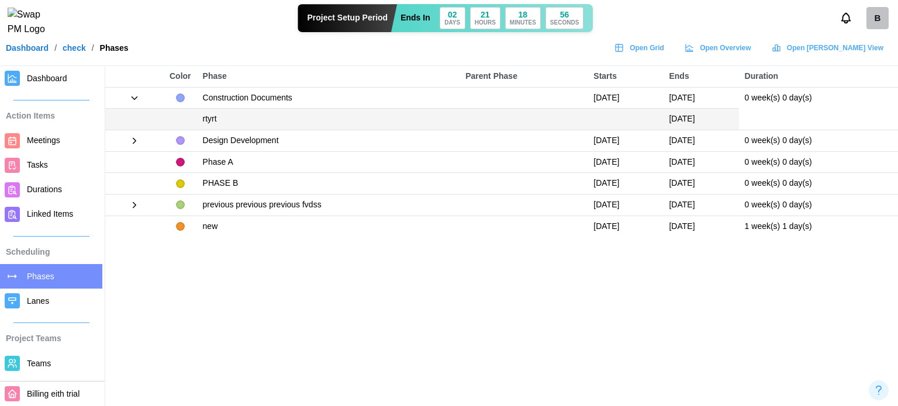
click at [47, 301] on span "Lanes" at bounding box center [62, 301] width 71 height 15
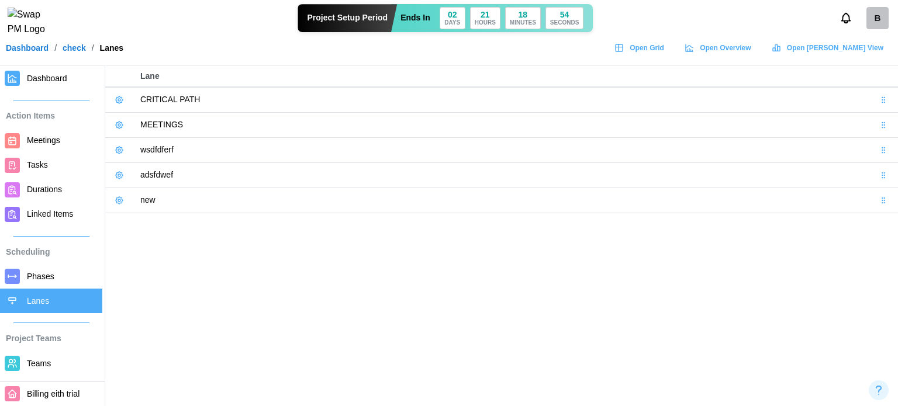
click at [115, 95] on icon at bounding box center [119, 99] width 9 height 9
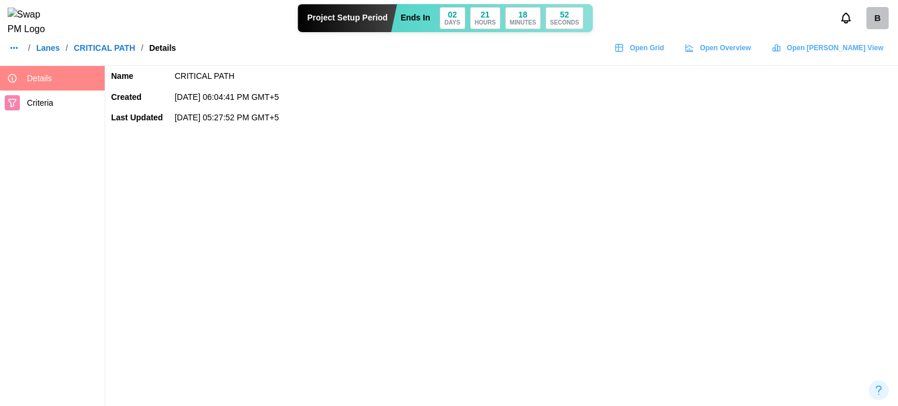
click at [47, 108] on span "Criteria" at bounding box center [40, 102] width 26 height 9
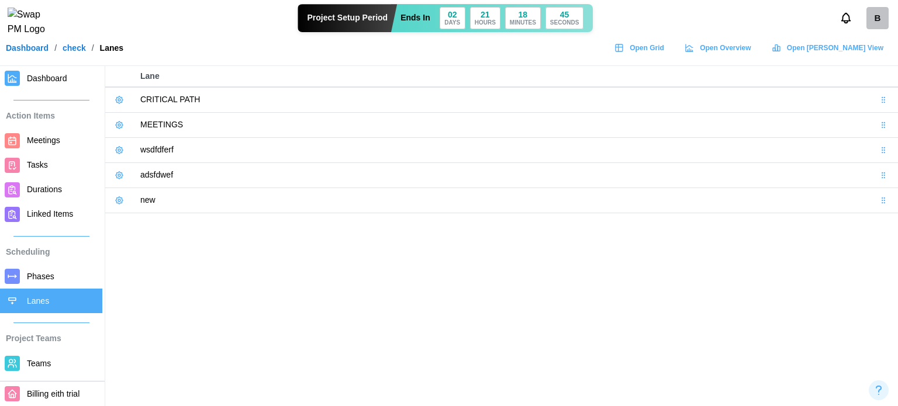
click at [26, 371] on link "Teams" at bounding box center [51, 363] width 102 height 25
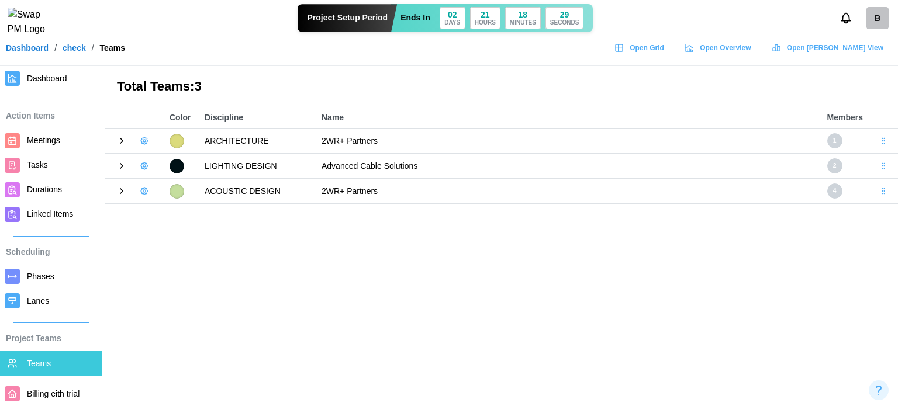
click at [120, 137] on icon at bounding box center [121, 141] width 11 height 11
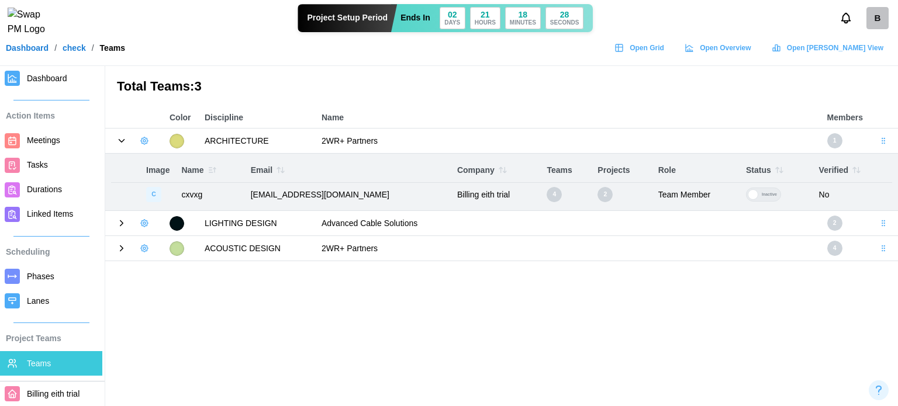
click at [141, 143] on icon "button" at bounding box center [144, 140] width 7 height 7
click at [163, 190] on div "Edit Team" at bounding box center [183, 186] width 46 height 9
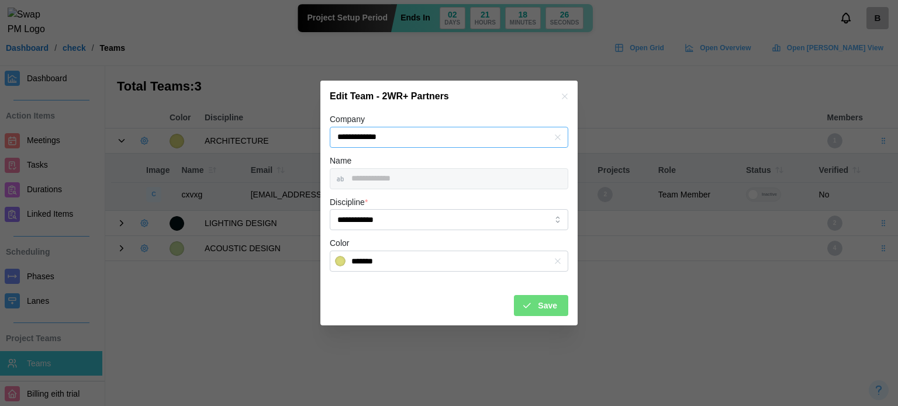
click at [445, 130] on input "**********" at bounding box center [449, 137] width 238 height 21
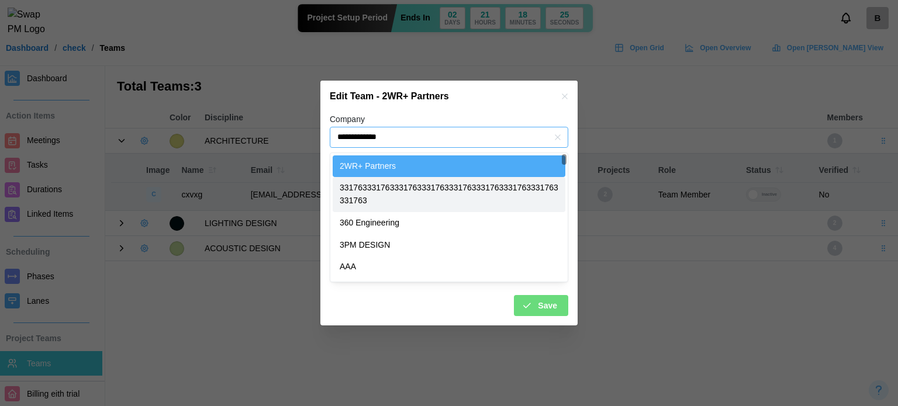
type input "**********"
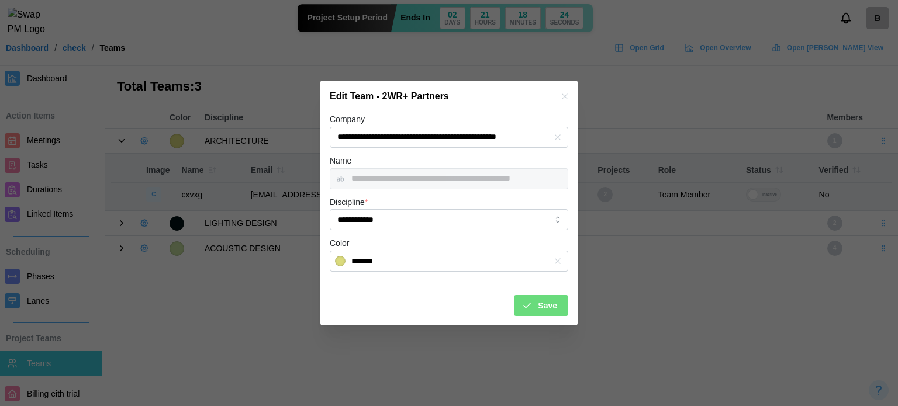
click at [532, 300] on div "Save" at bounding box center [539, 306] width 36 height 20
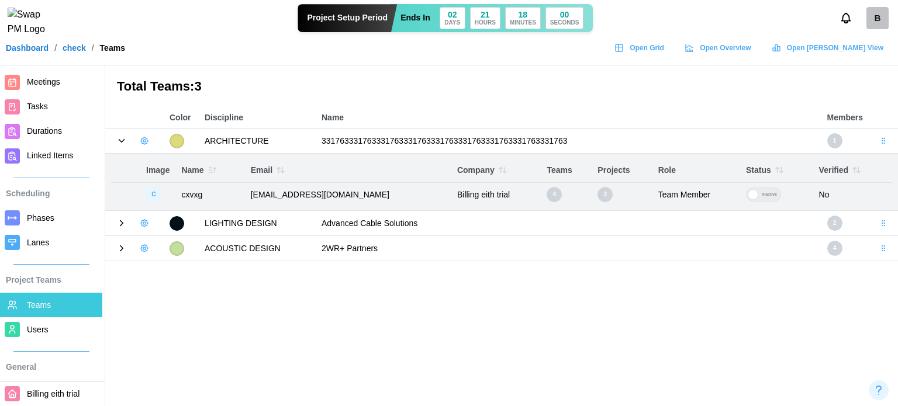
click at [48, 321] on link "Users" at bounding box center [51, 329] width 102 height 25
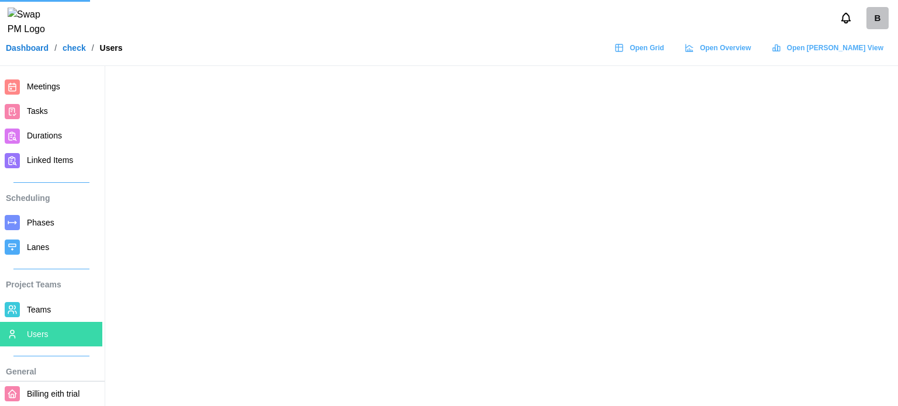
scroll to position [117, 0]
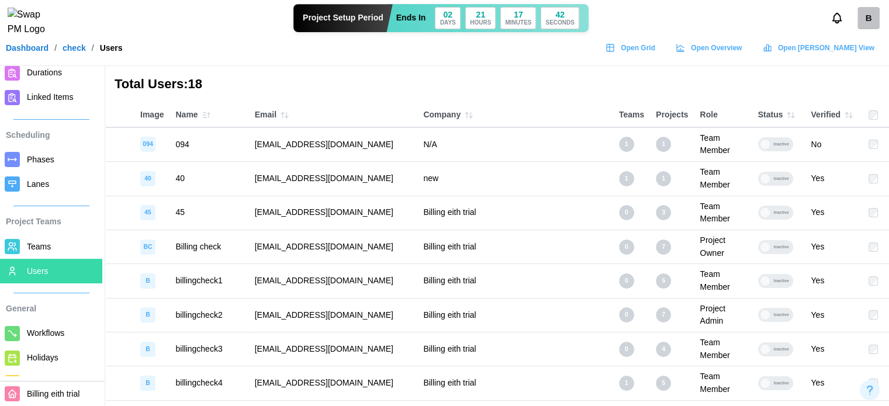
click at [781, 139] on label "Inactive" at bounding box center [778, 144] width 41 height 14
click at [856, 72] on div "Total Users: 18 Assign 1 Selected User(s) To Team" at bounding box center [497, 84] width 784 height 37
click at [853, 83] on span "Assign 1 Selected User(s) To Team" at bounding box center [815, 84] width 112 height 16
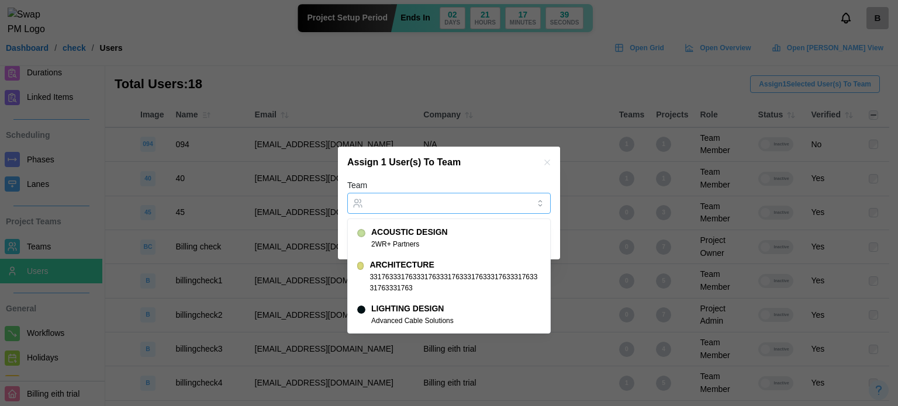
click at [454, 205] on input "Team" at bounding box center [448, 203] width 203 height 21
type input "**********"
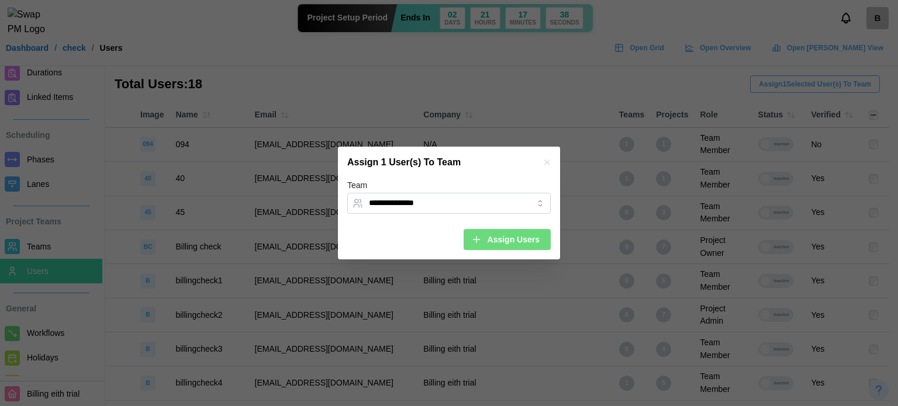
click at [467, 168] on div "Assign 1 User(s) To Team" at bounding box center [449, 163] width 222 height 32
click at [487, 240] on div "Assign Users" at bounding box center [505, 240] width 68 height 20
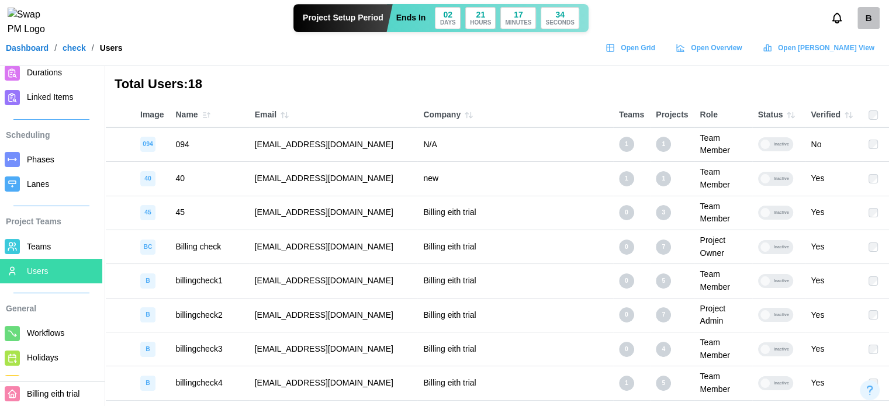
click at [50, 331] on span "Workflows" at bounding box center [45, 332] width 37 height 9
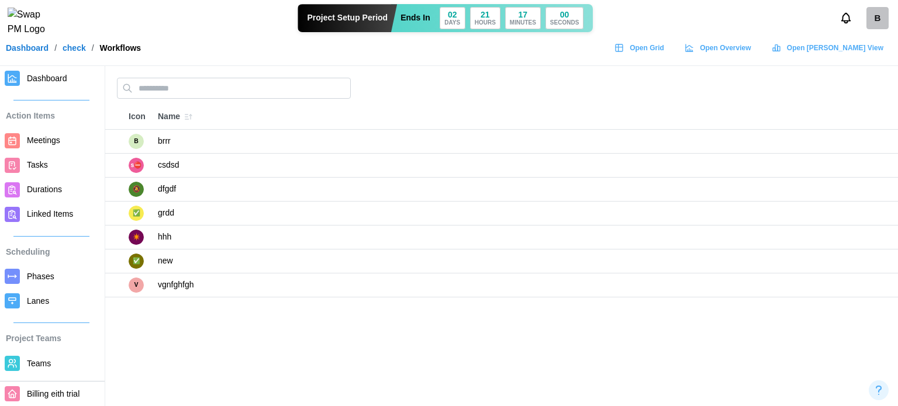
click at [41, 365] on span "Teams" at bounding box center [39, 363] width 24 height 9
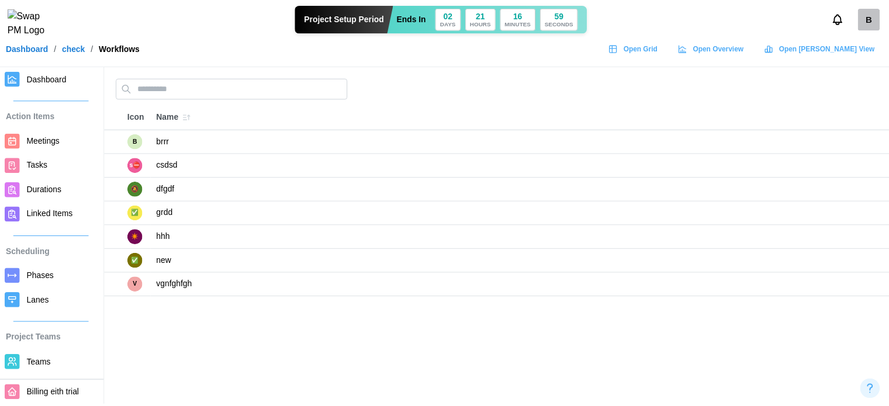
scroll to position [117, 0]
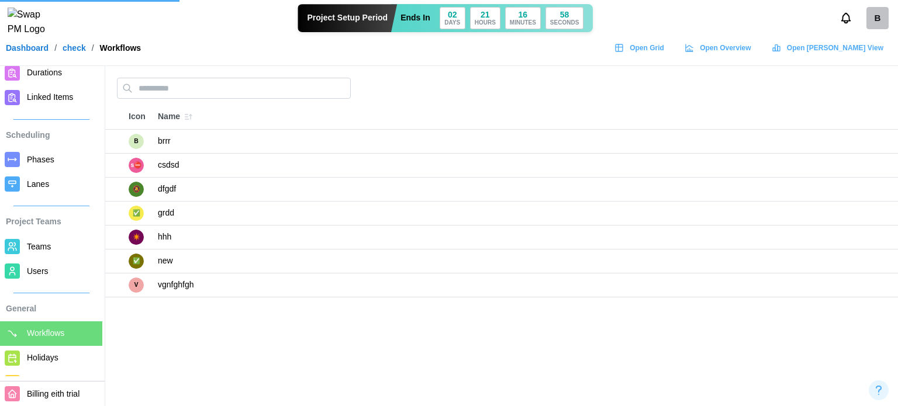
click at [33, 272] on span "Users" at bounding box center [38, 271] width 22 height 9
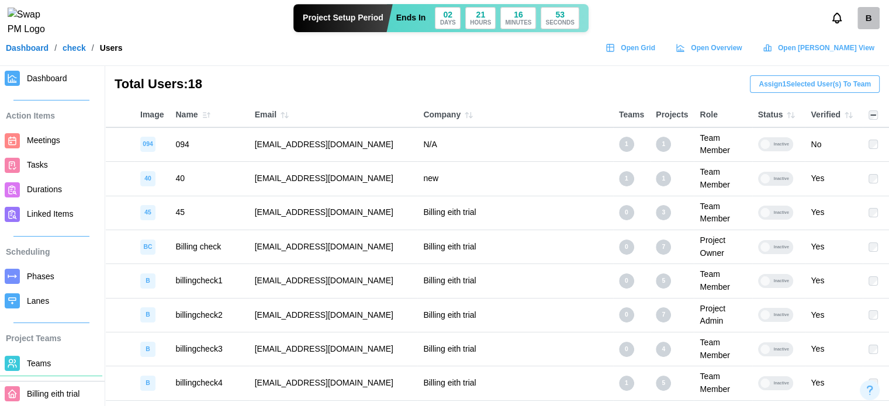
click at [828, 85] on span "Assign 1 Selected User(s) To Team" at bounding box center [815, 84] width 112 height 16
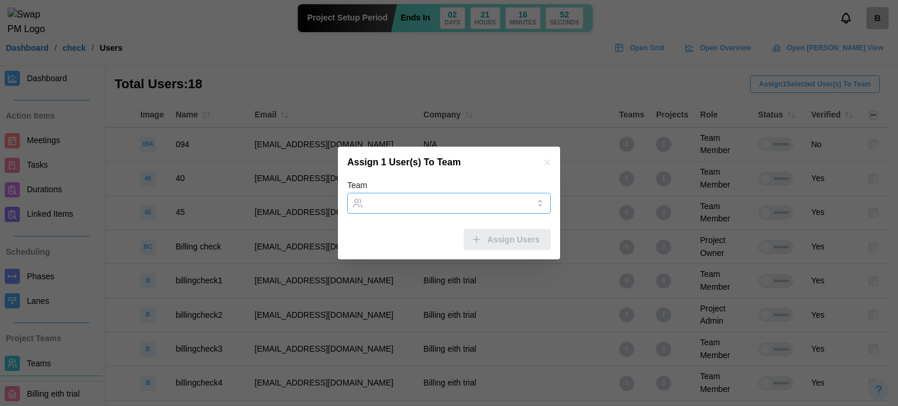
click at [449, 207] on input "Team" at bounding box center [448, 203] width 203 height 21
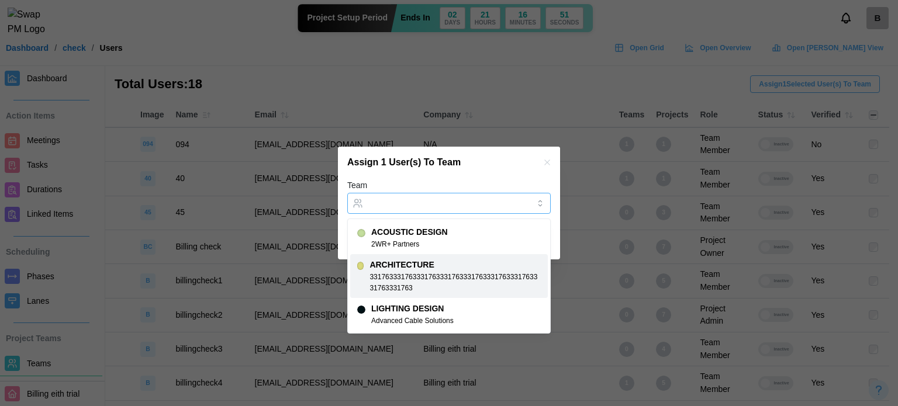
type input "**********"
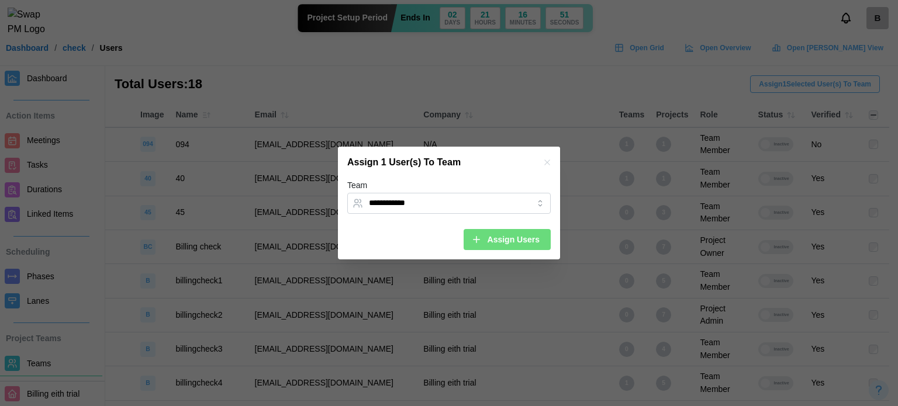
click at [506, 230] on span "Assign Users" at bounding box center [513, 240] width 52 height 20
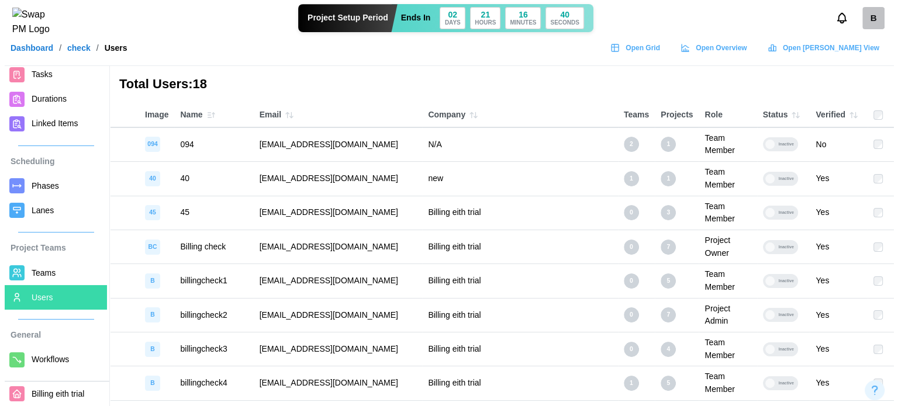
scroll to position [117, 0]
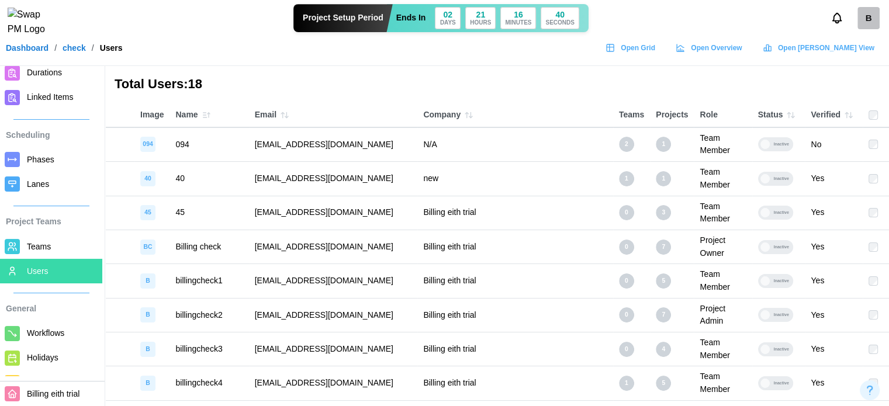
click at [44, 324] on link "Workflows" at bounding box center [51, 333] width 102 height 25
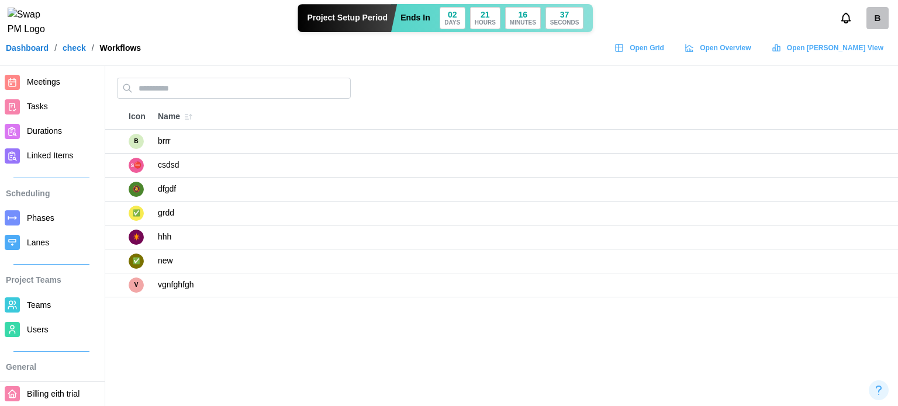
scroll to position [117, 0]
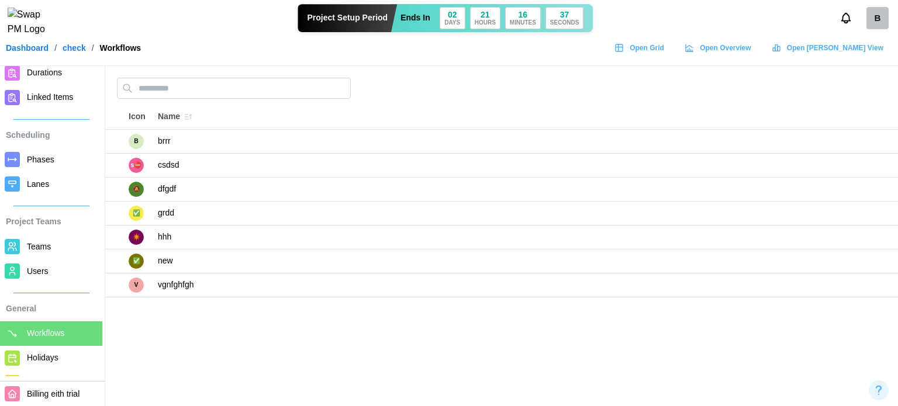
click at [42, 361] on span "Holidays" at bounding box center [43, 357] width 32 height 9
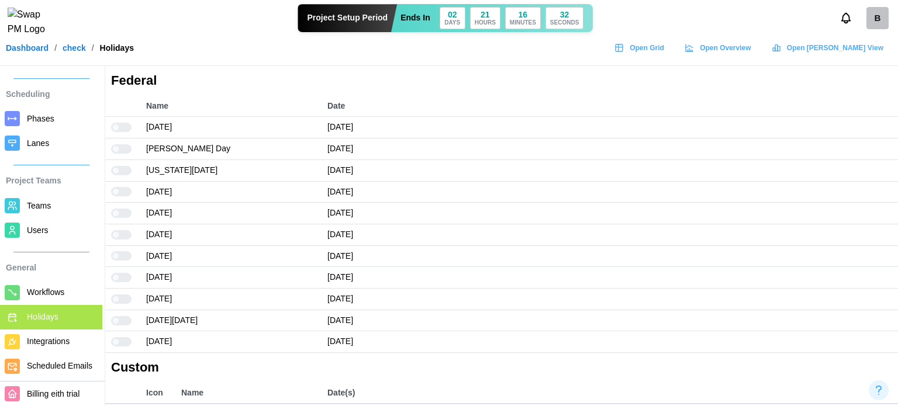
scroll to position [197, 0]
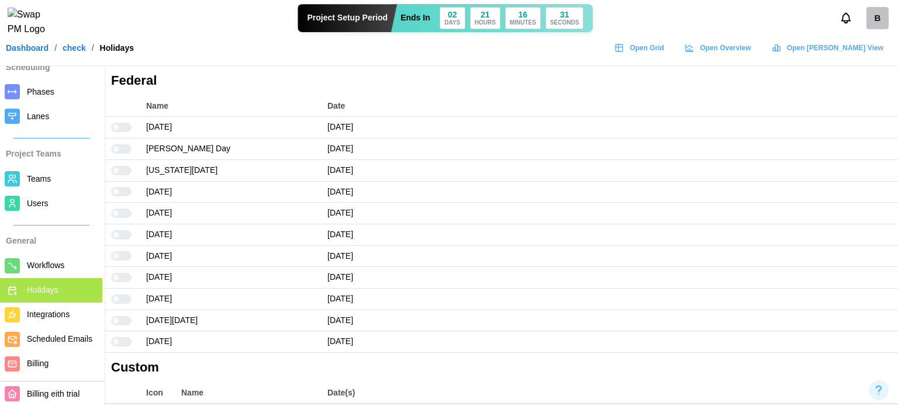
click at [46, 310] on span "Integrations" at bounding box center [48, 314] width 43 height 9
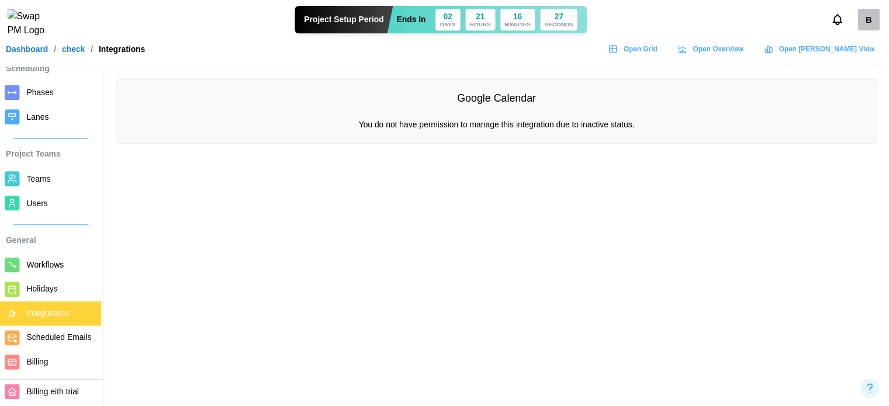
scroll to position [197, 0]
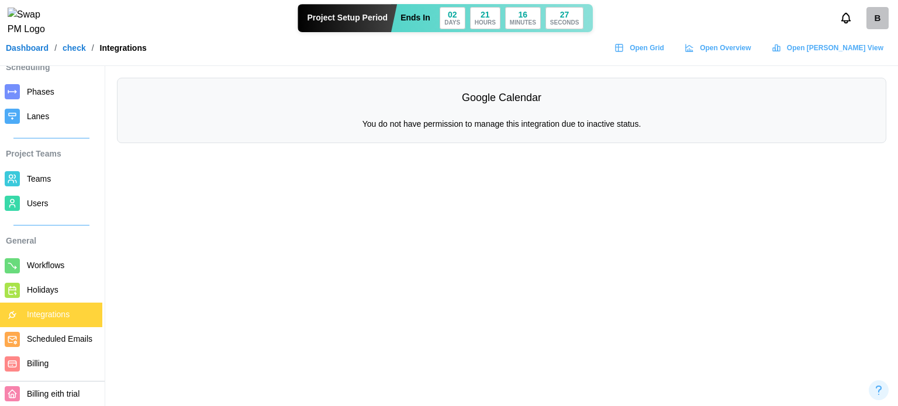
click at [25, 336] on link "Scheduled Emails" at bounding box center [51, 339] width 102 height 25
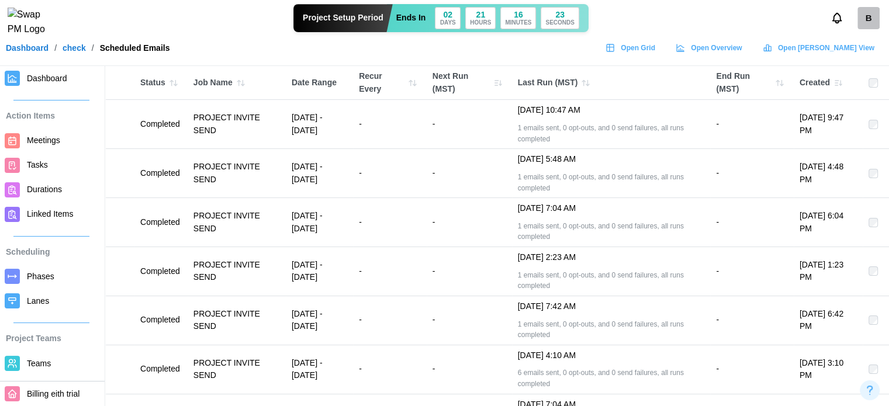
click at [879, 126] on div at bounding box center [876, 124] width 15 height 9
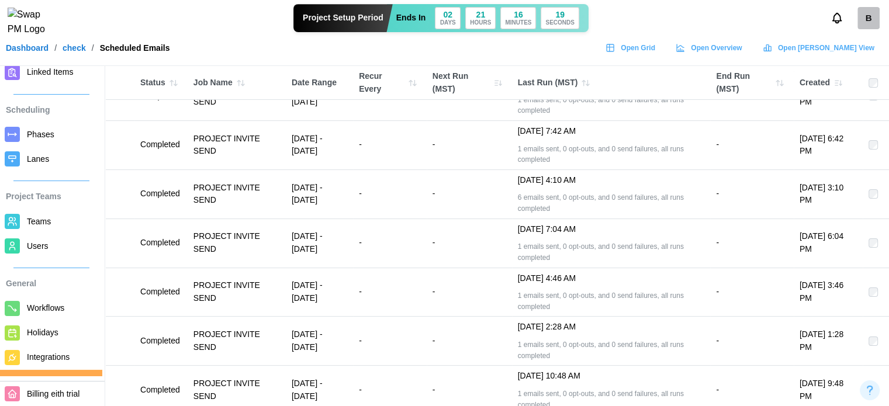
scroll to position [197, 0]
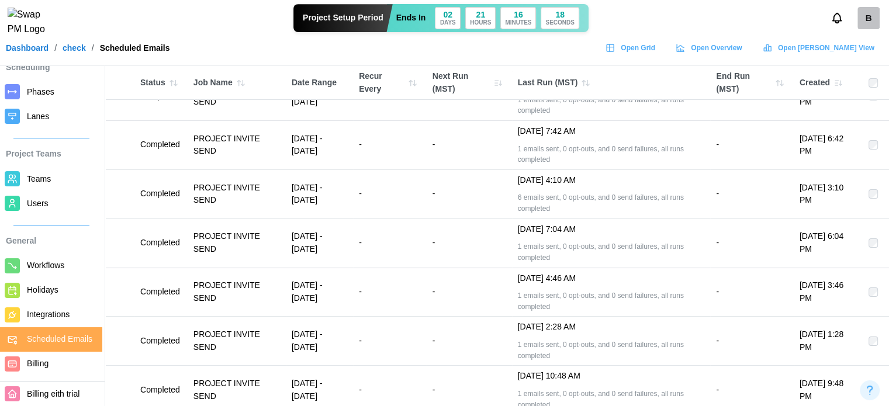
click at [53, 365] on span "Billing" at bounding box center [62, 364] width 71 height 15
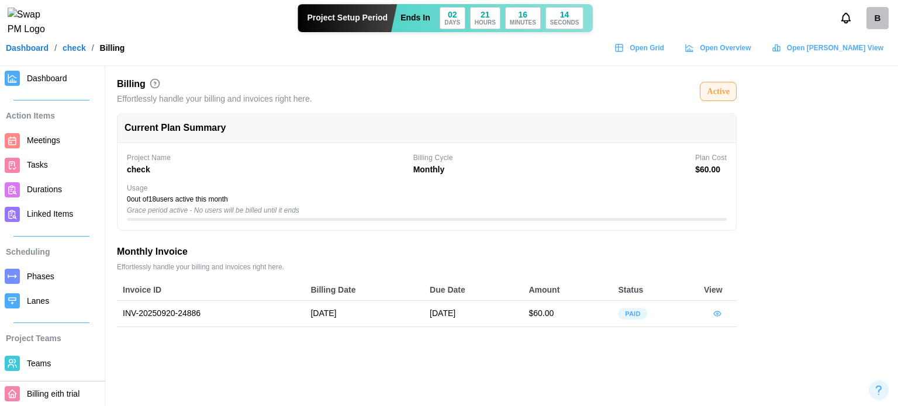
click at [722, 95] on div "Active" at bounding box center [718, 91] width 23 height 13
click at [713, 313] on icon "button" at bounding box center [716, 313] width 9 height 9
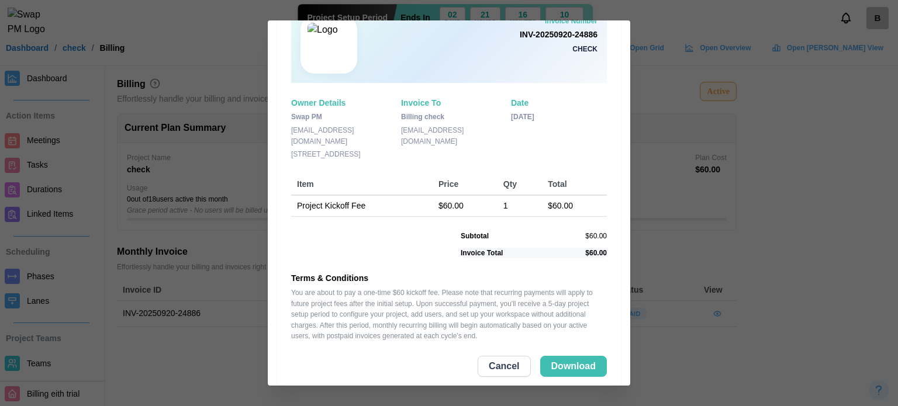
scroll to position [51, 0]
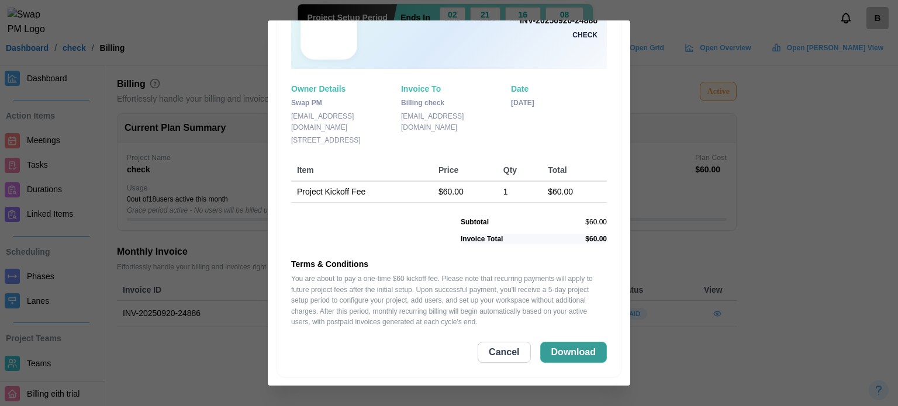
click at [551, 348] on span "Download" at bounding box center [573, 353] width 44 height 20
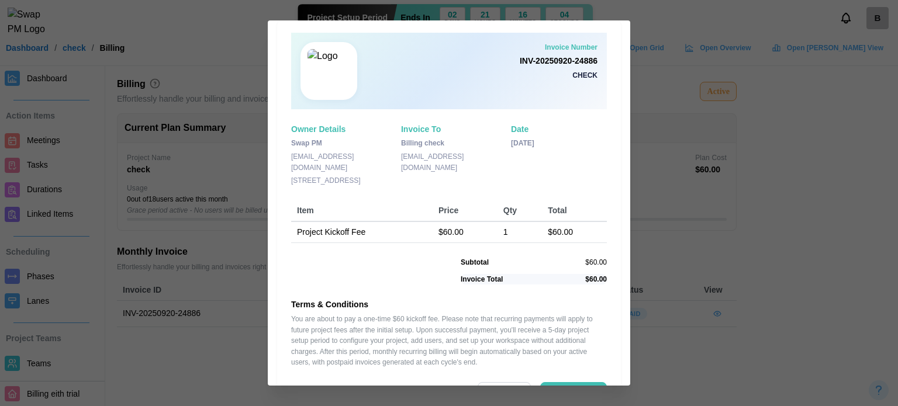
scroll to position [0, 0]
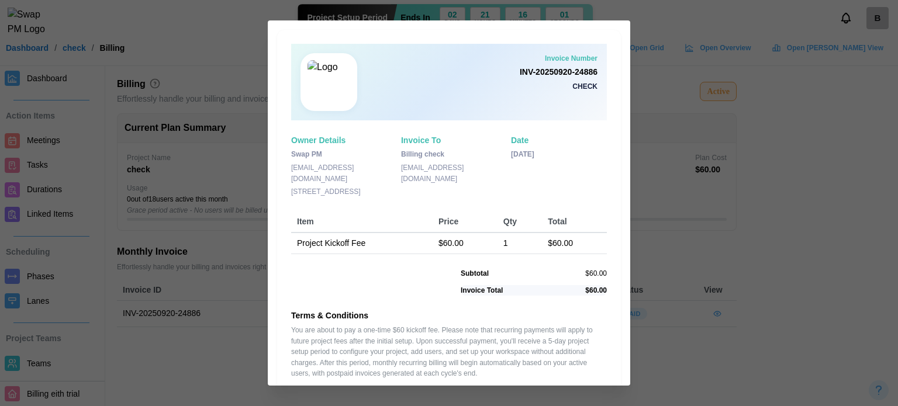
click at [793, 167] on div at bounding box center [449, 203] width 898 height 406
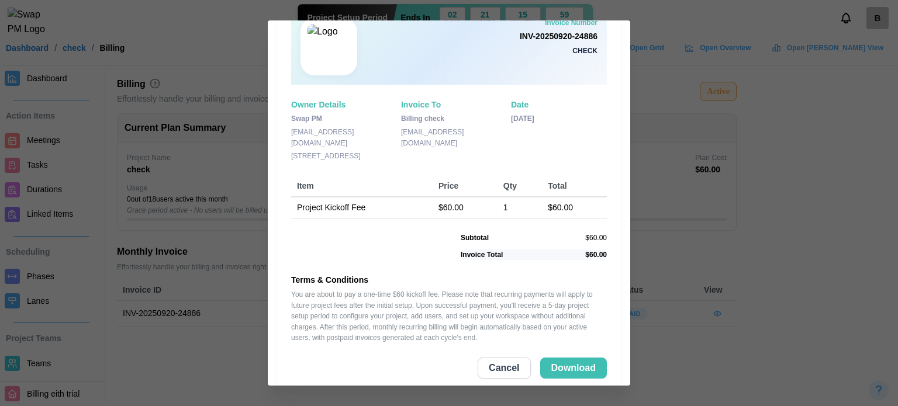
scroll to position [51, 0]
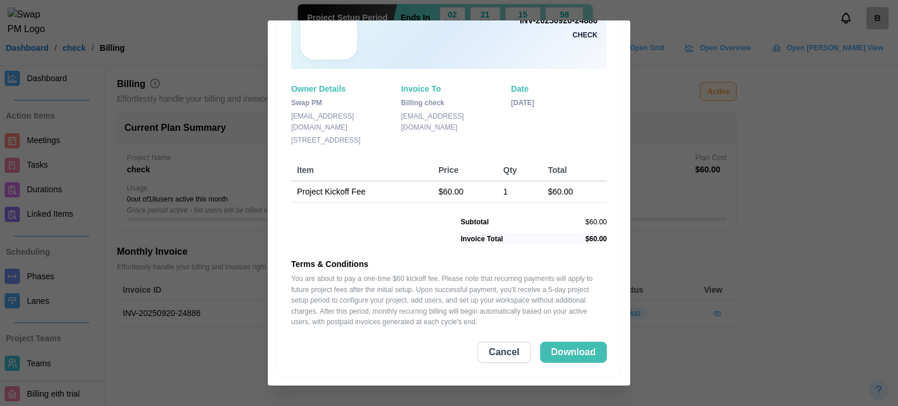
click at [495, 356] on span "Cancel" at bounding box center [504, 353] width 30 height 20
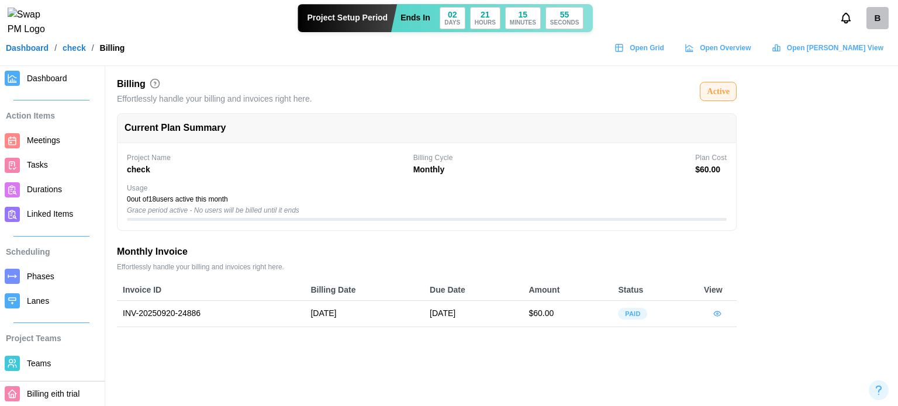
click at [664, 54] on span "Open Grid" at bounding box center [646, 48] width 34 height 16
click at [51, 357] on span "Teams" at bounding box center [62, 364] width 71 height 15
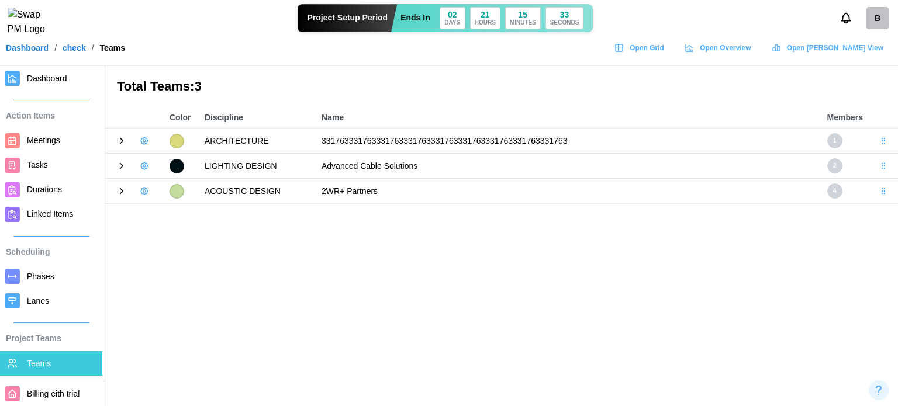
click at [142, 142] on icon "button" at bounding box center [144, 140] width 7 height 7
click at [172, 180] on button "Edit Team" at bounding box center [176, 187] width 74 height 21
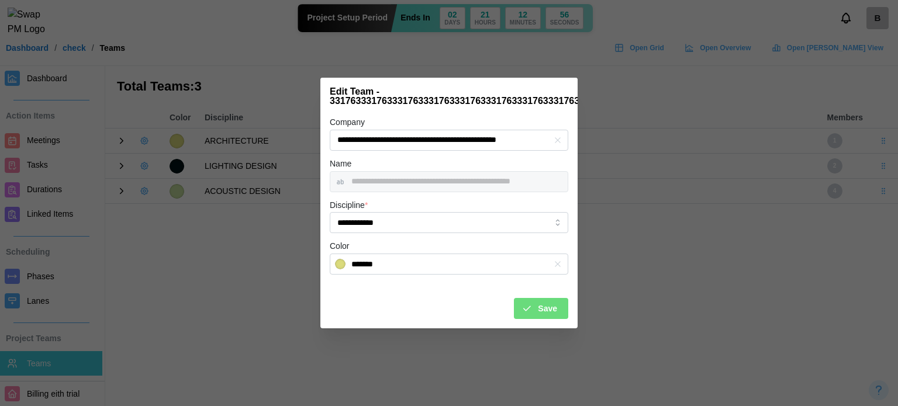
click at [415, 98] on h2 "Edit Team - 331763331763331763331763331763331763331763331763331763" at bounding box center [470, 96] width 281 height 19
drag, startPoint x: 510, startPoint y: 97, endPoint x: 594, endPoint y: 99, distance: 84.2
click at [533, 97] on h2 "Edit Team - 331763331763331763331763331763331763331763331763331763" at bounding box center [470, 96] width 281 height 19
click at [617, 123] on div at bounding box center [449, 203] width 898 height 406
click at [479, 320] on div "**********" at bounding box center [448, 221] width 257 height 213
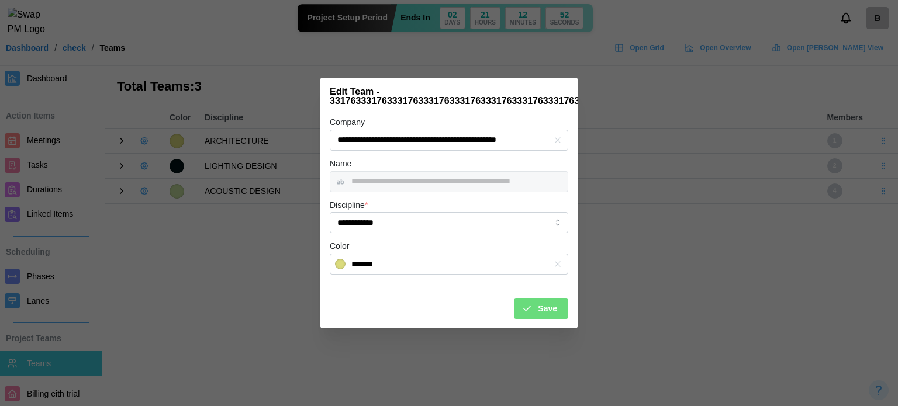
scroll to position [0, 56]
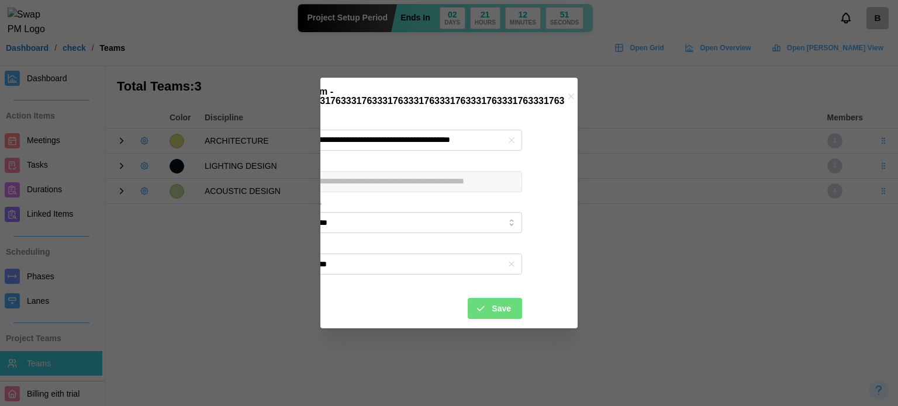
click at [568, 92] on icon "button" at bounding box center [570, 96] width 9 height 9
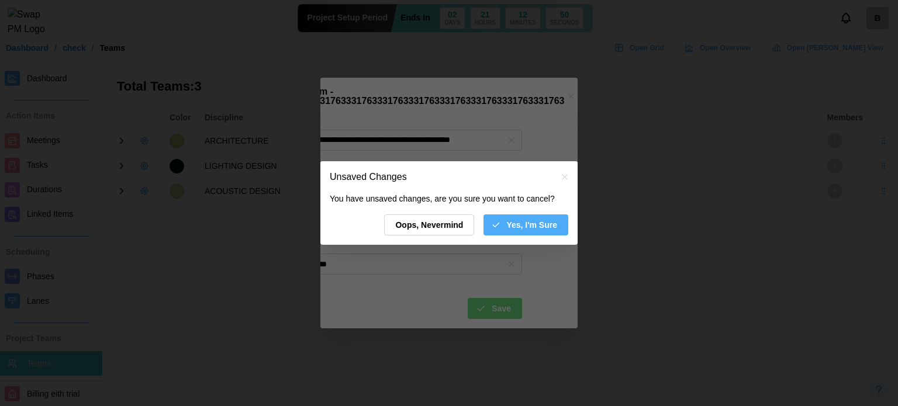
click at [533, 235] on span "Yes, I'm Sure" at bounding box center [531, 225] width 51 height 20
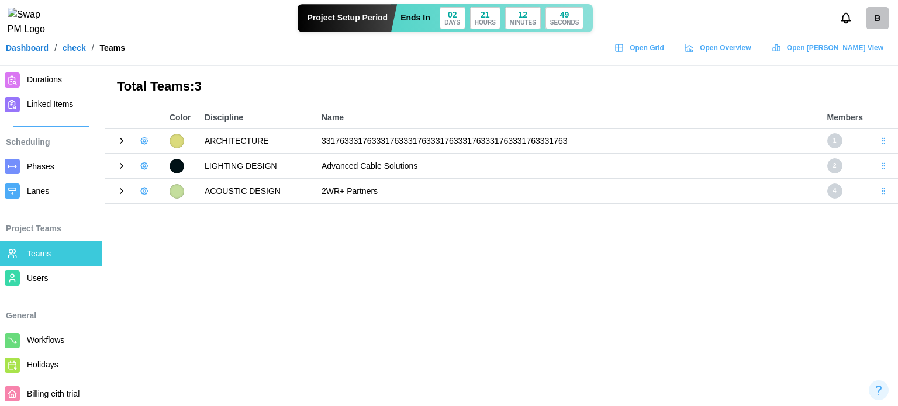
scroll to position [175, 0]
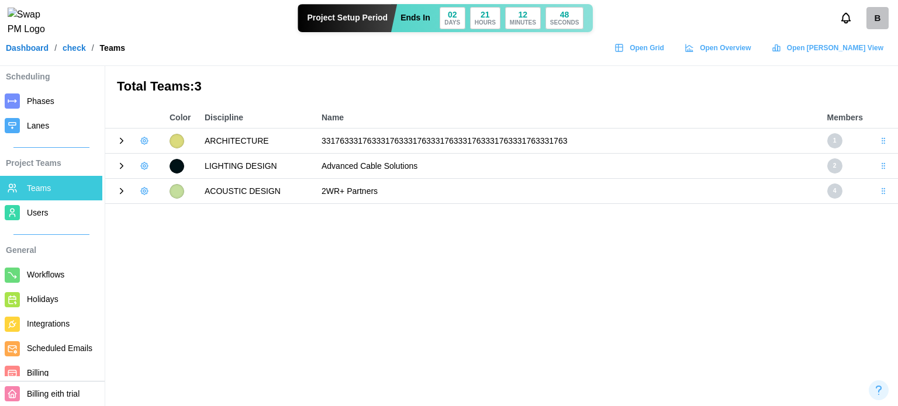
click at [35, 281] on span "Workflows" at bounding box center [62, 275] width 71 height 15
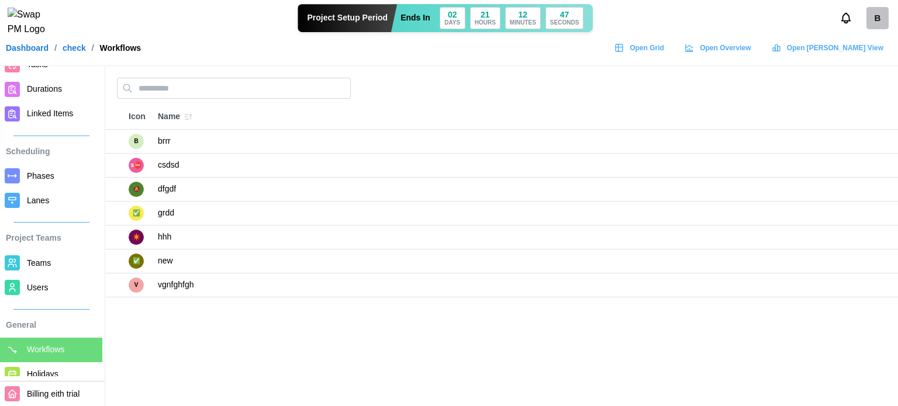
scroll to position [197, 0]
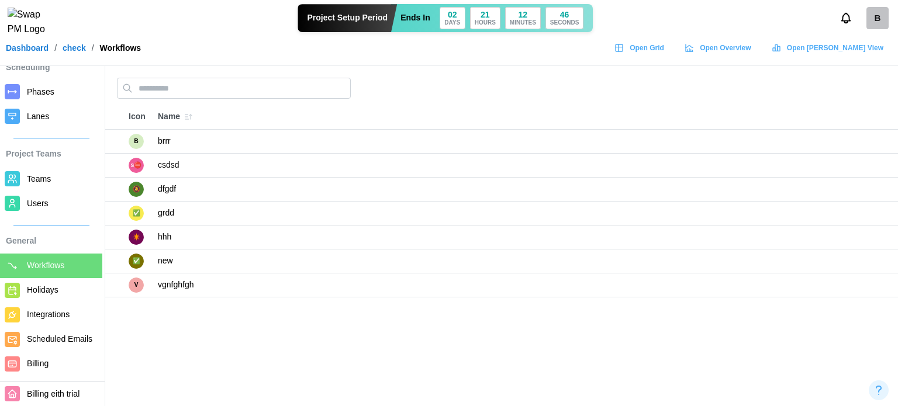
click at [57, 285] on span "Holidays" at bounding box center [43, 289] width 32 height 9
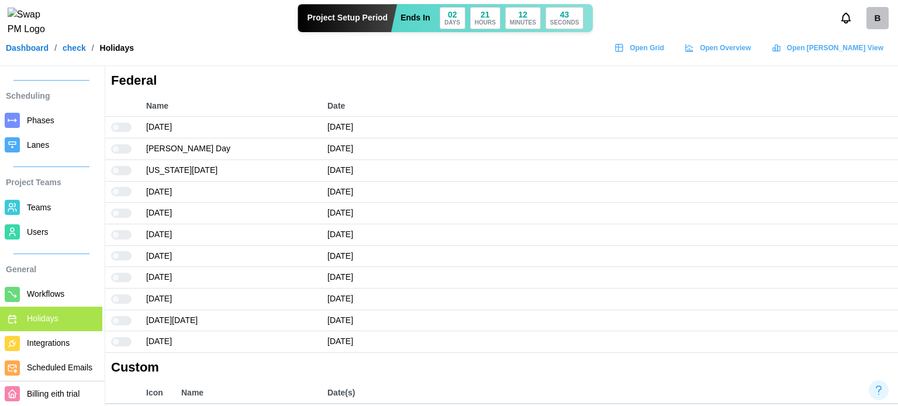
scroll to position [197, 0]
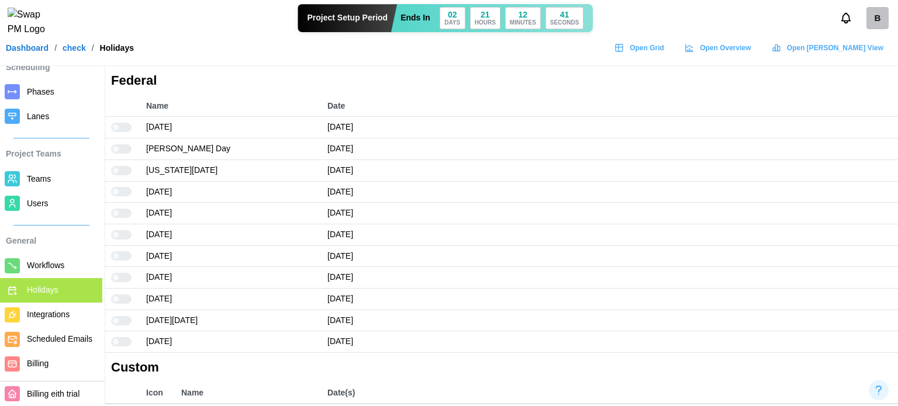
click at [44, 378] on div "Billing eith trial" at bounding box center [52, 391] width 105 height 30
click at [122, 227] on td at bounding box center [122, 235] width 35 height 22
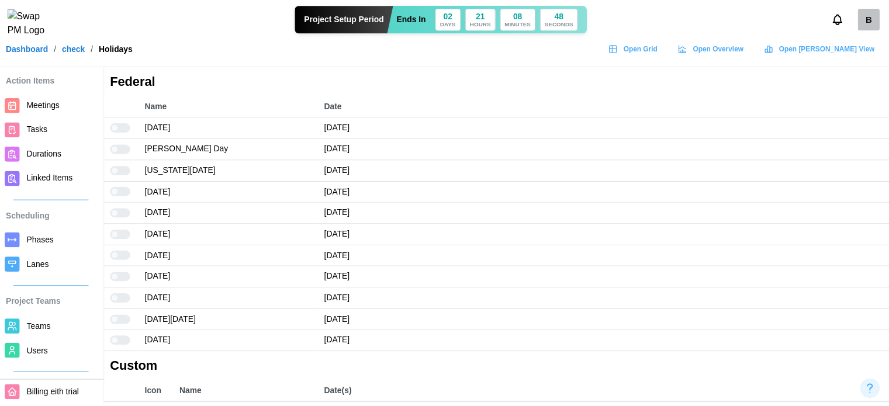
scroll to position [0, 0]
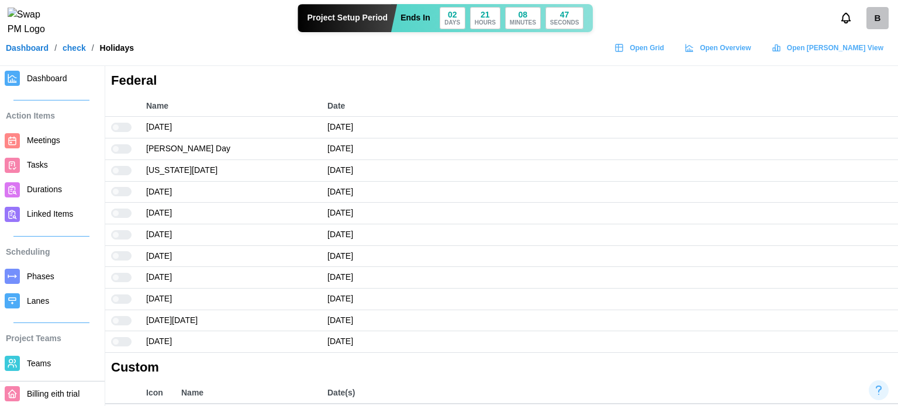
click at [72, 82] on span "Dashboard" at bounding box center [62, 78] width 71 height 15
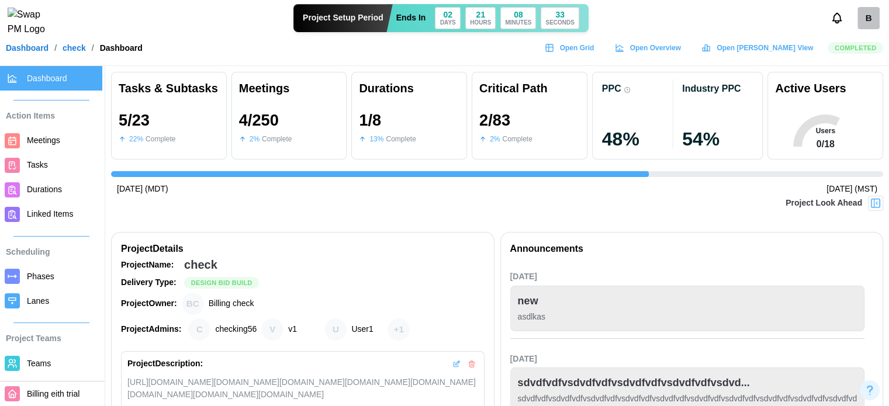
scroll to position [0, 1966]
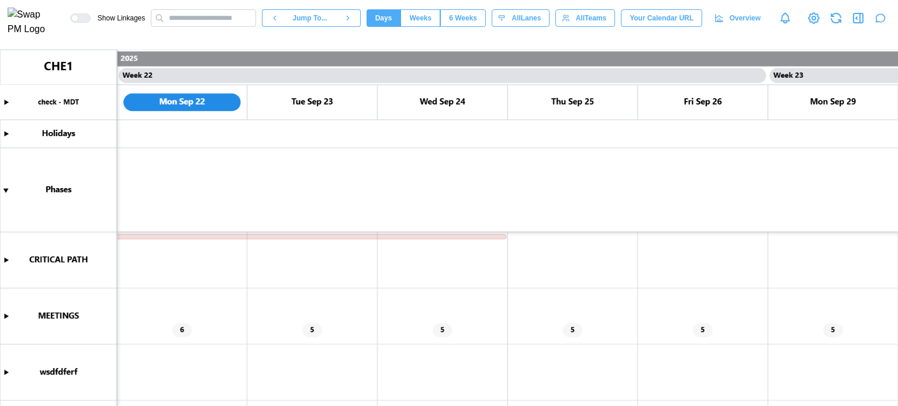
click at [6, 317] on canvas at bounding box center [449, 228] width 898 height 357
click at [7, 315] on canvas at bounding box center [449, 228] width 898 height 357
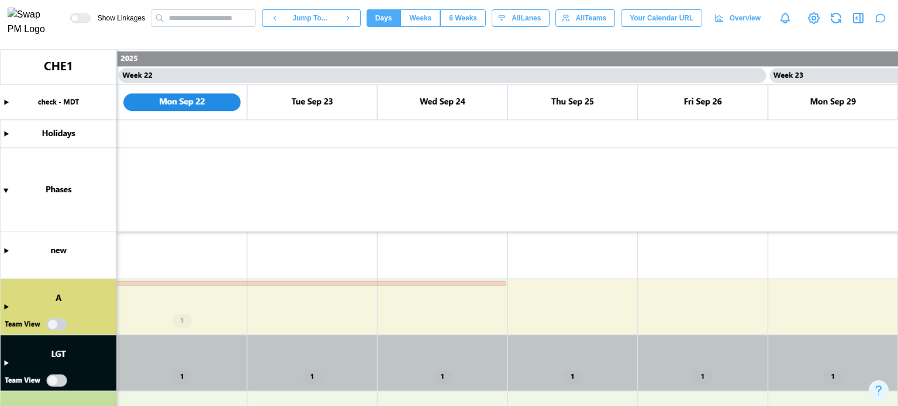
click at [6, 305] on canvas at bounding box center [449, 228] width 898 height 357
type textarea "*"
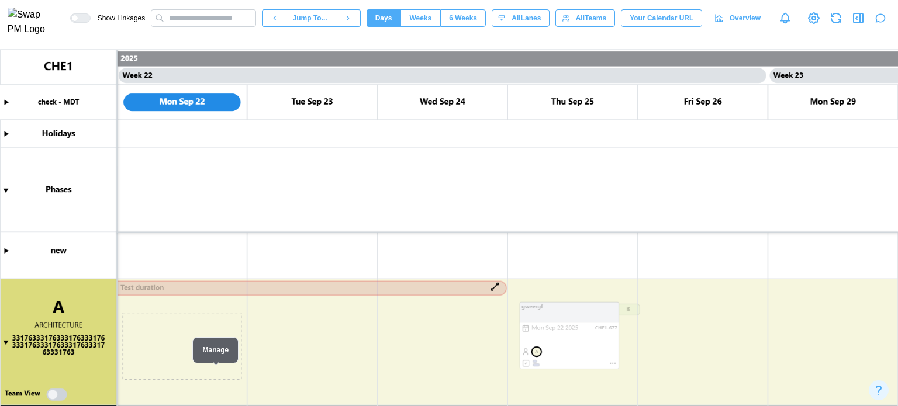
drag, startPoint x: 188, startPoint y: 338, endPoint x: 607, endPoint y: 319, distance: 418.9
click at [607, 319] on canvas at bounding box center [449, 228] width 898 height 357
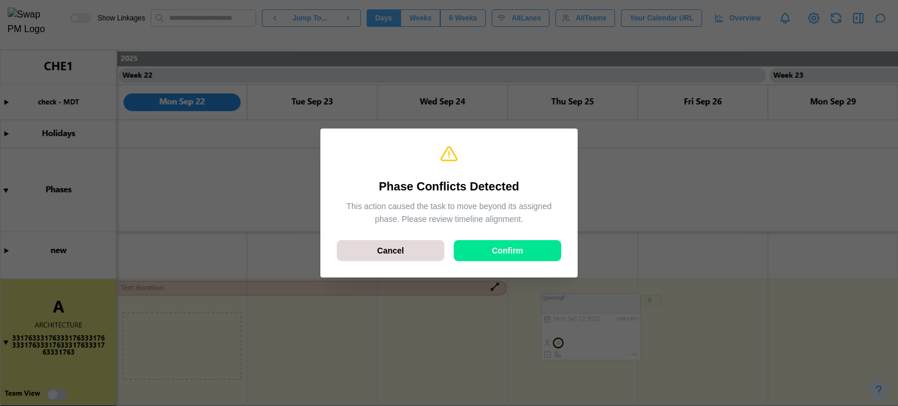
click at [502, 241] on span "Confirm" at bounding box center [508, 251] width 32 height 20
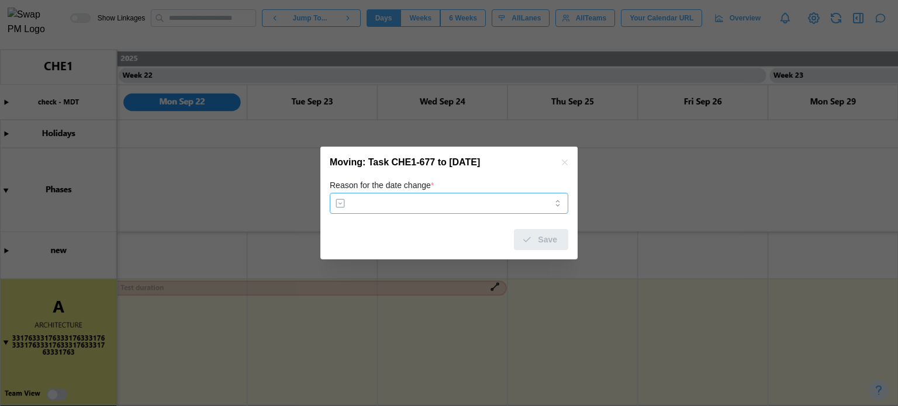
click at [499, 210] on input "Reason for the date change *" at bounding box center [449, 203] width 238 height 21
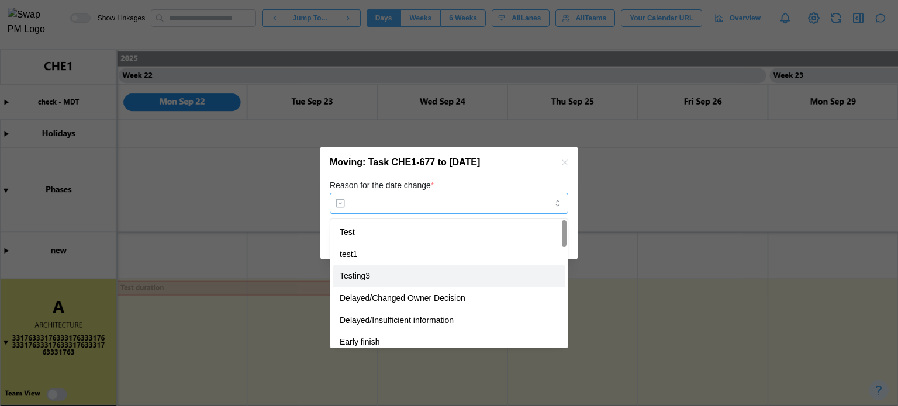
type input "********"
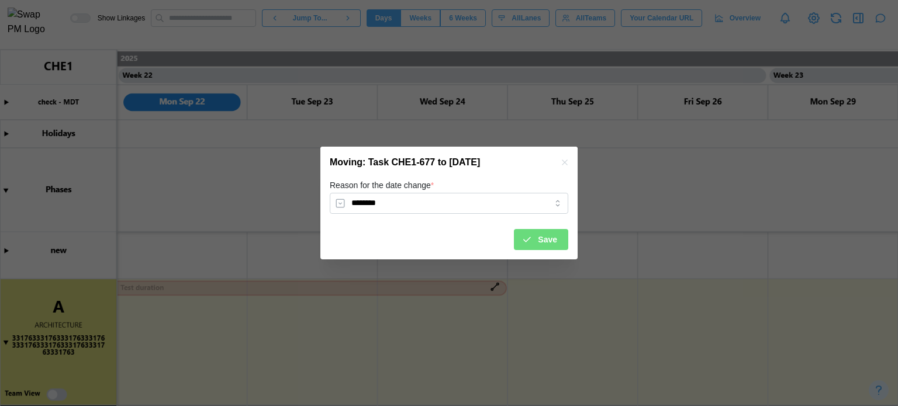
click at [528, 243] on icon "submit" at bounding box center [526, 239] width 11 height 11
type textarea "*"
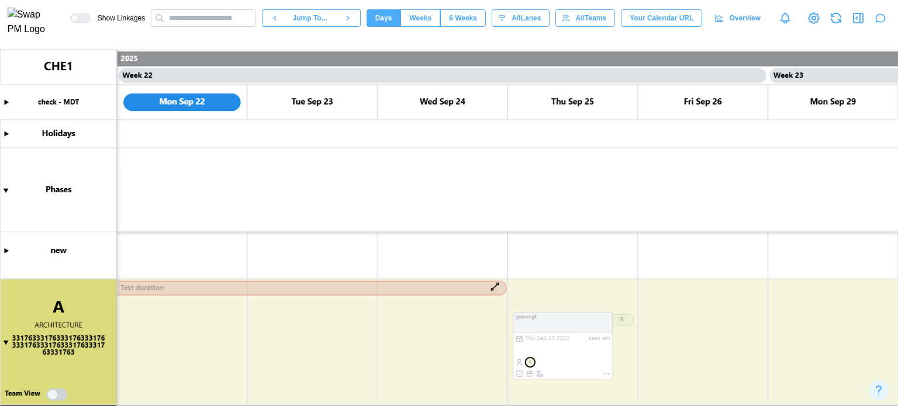
drag, startPoint x: 561, startPoint y: 324, endPoint x: 834, endPoint y: 320, distance: 273.6
click at [834, 320] on canvas at bounding box center [449, 228] width 898 height 357
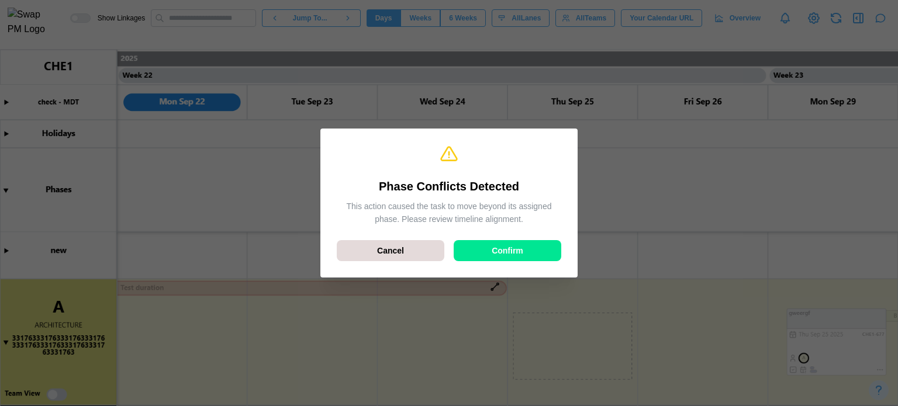
click at [486, 247] on div "Confirm" at bounding box center [507, 251] width 85 height 20
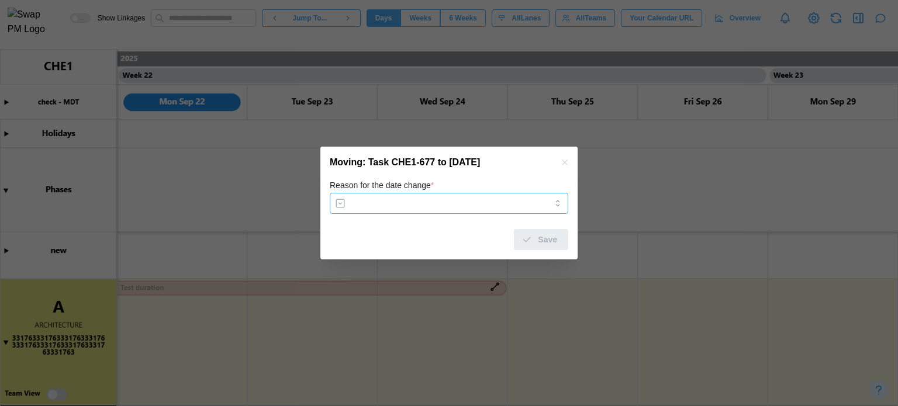
click at [504, 210] on input "Reason for the date change *" at bounding box center [449, 203] width 238 height 21
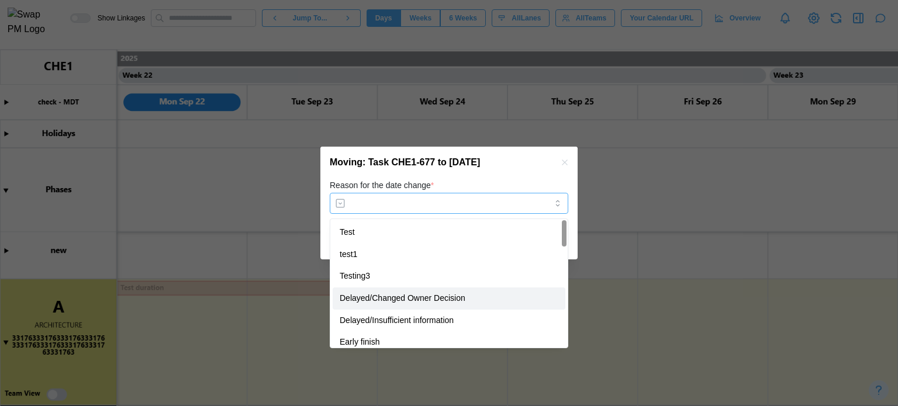
type input "**********"
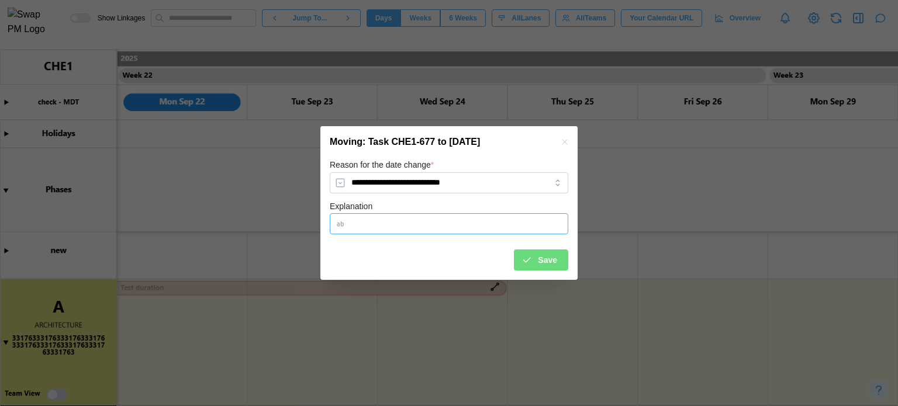
click at [454, 217] on input "Explanation" at bounding box center [449, 223] width 238 height 21
type input "****"
click at [521, 263] on button "Save" at bounding box center [541, 260] width 54 height 21
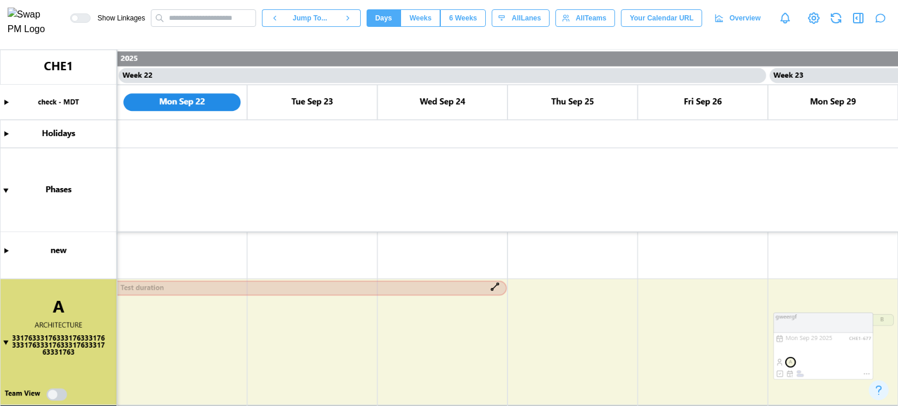
click at [860, 21] on icon "button" at bounding box center [858, 18] width 14 height 14
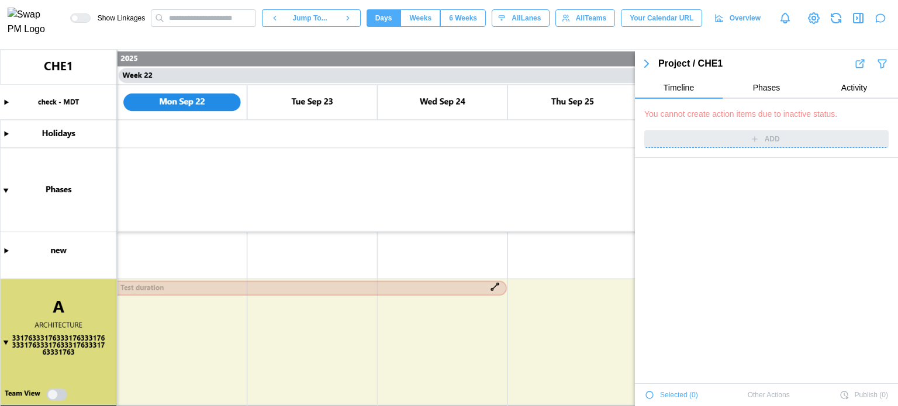
scroll to position [4610, 0]
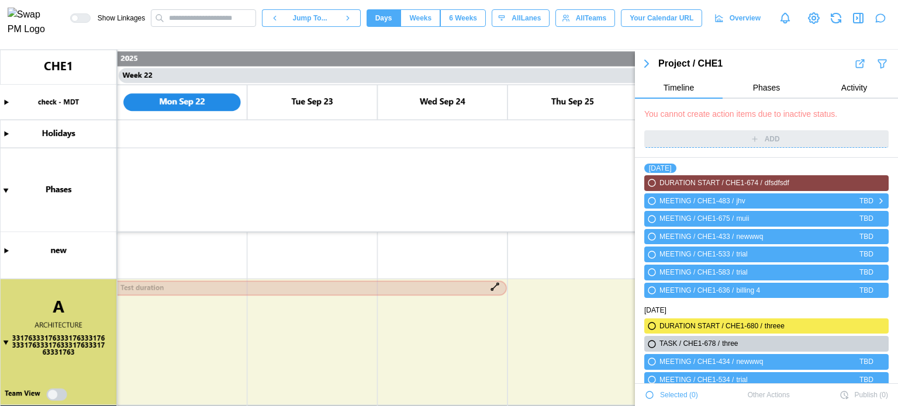
click at [651, 195] on icon "button" at bounding box center [651, 201] width 9 height 14
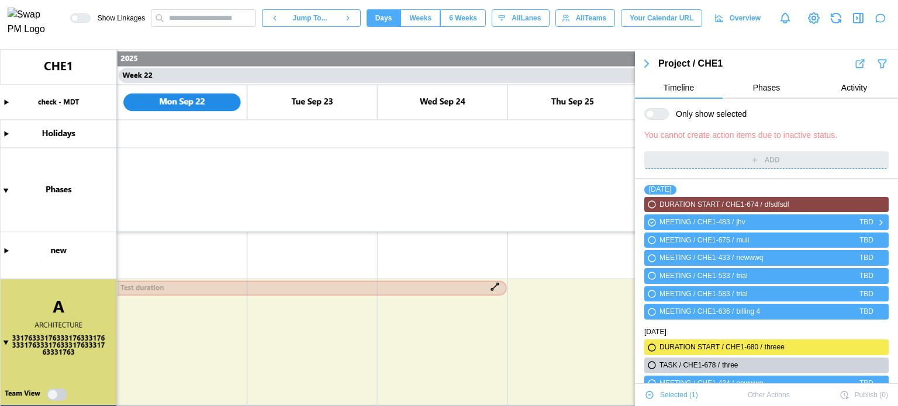
scroll to position [4631, 0]
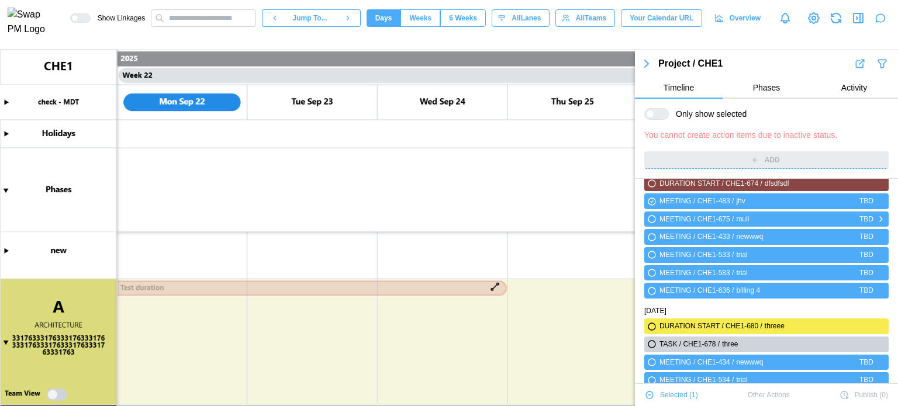
click at [653, 216] on icon "button" at bounding box center [651, 219] width 7 height 7
click at [650, 235] on icon "button" at bounding box center [651, 237] width 7 height 7
click at [650, 250] on icon "button" at bounding box center [651, 255] width 9 height 14
click at [649, 117] on div at bounding box center [650, 114] width 8 height 8
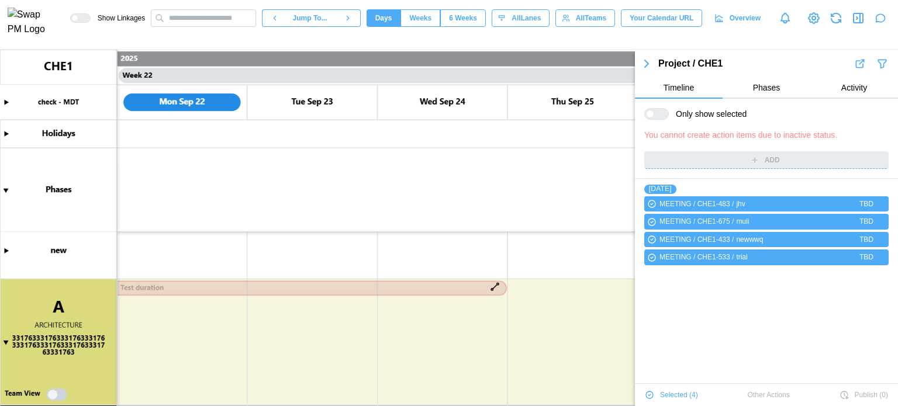
click at [766, 400] on div "Selected ( 4 ) Other Actions Publish ( 0 )" at bounding box center [766, 395] width 263 height 22
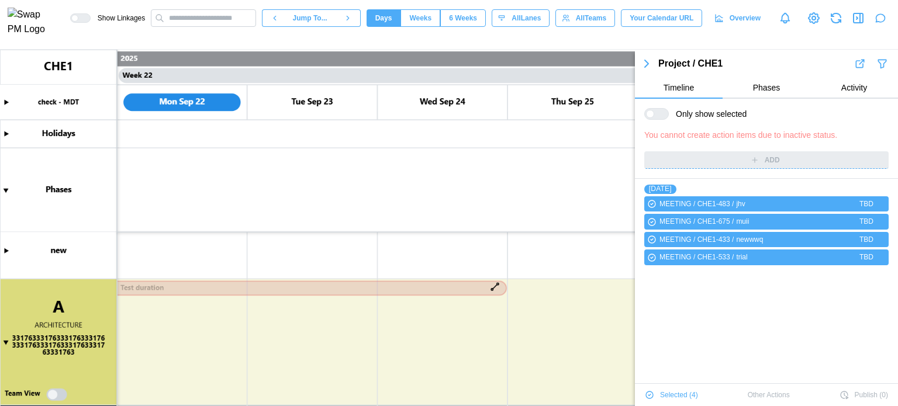
click at [764, 89] on span "Phases" at bounding box center [766, 88] width 27 height 8
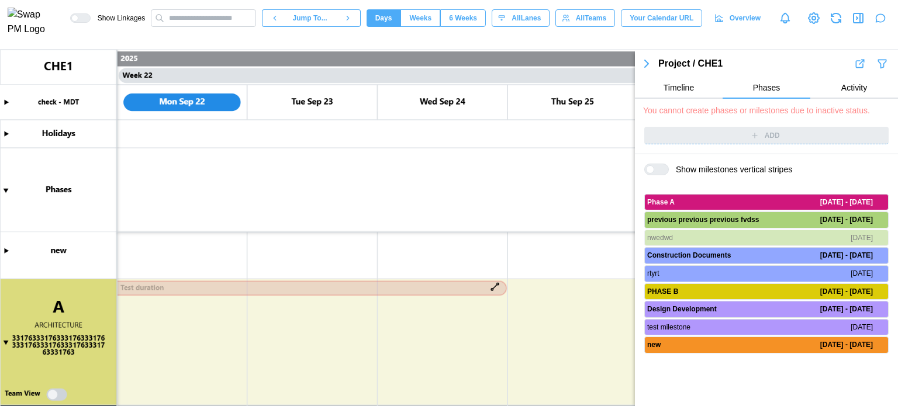
click at [782, 120] on div "ADD" at bounding box center [766, 135] width 263 height 37
click at [863, 96] on button "Activity" at bounding box center [854, 88] width 88 height 21
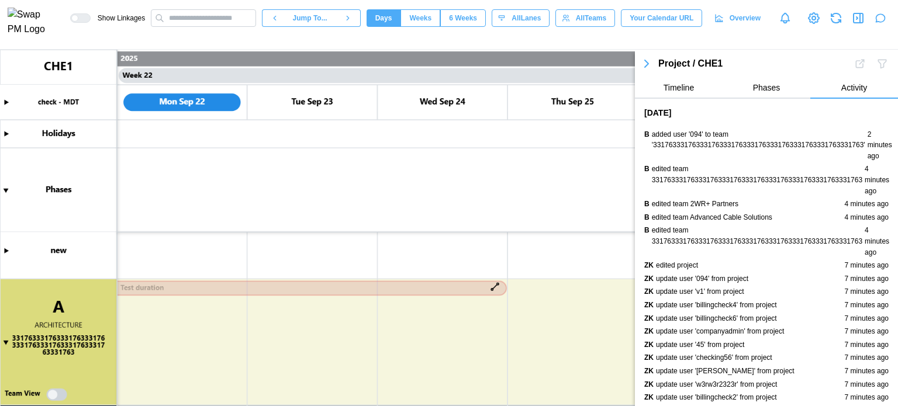
click at [775, 87] on button "Phases" at bounding box center [766, 88] width 88 height 21
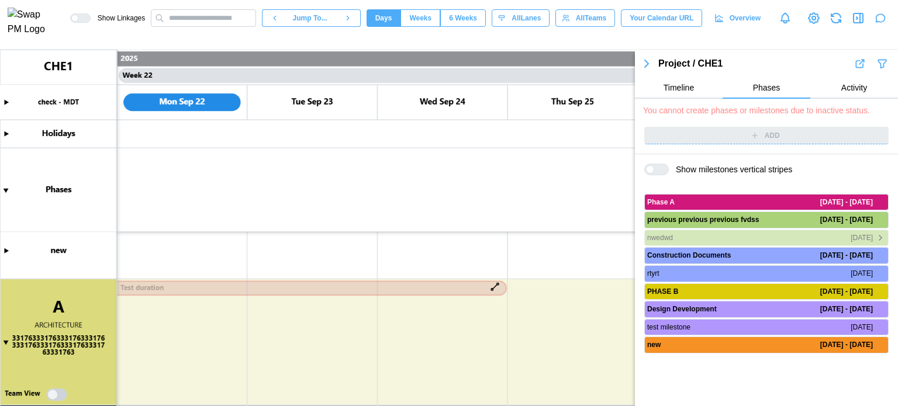
click at [884, 236] on icon "button" at bounding box center [880, 238] width 9 height 14
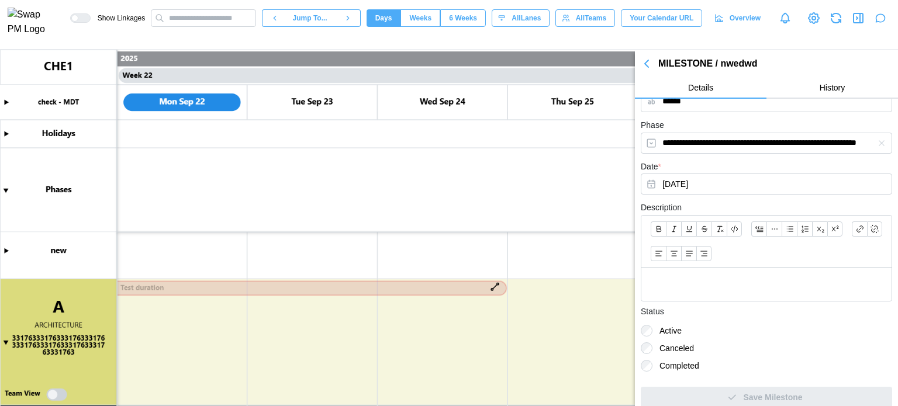
scroll to position [34, 0]
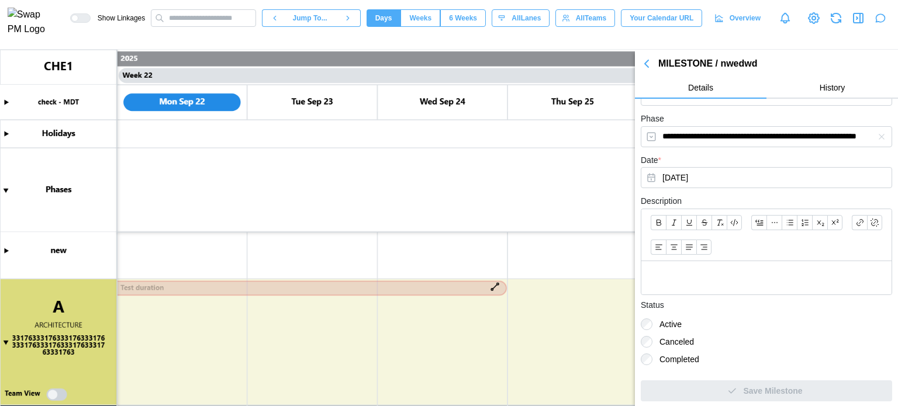
click at [674, 351] on div "Status Active Canceled Completed" at bounding box center [766, 331] width 251 height 67
click at [669, 336] on label "Canceled" at bounding box center [672, 342] width 41 height 12
click at [660, 345] on label "Canceled" at bounding box center [672, 342] width 41 height 12
click at [670, 328] on label "Active" at bounding box center [666, 325] width 29 height 12
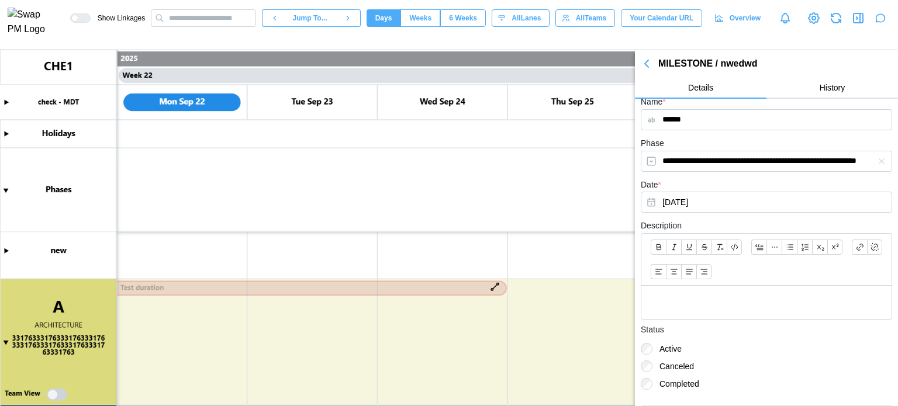
scroll to position [0, 0]
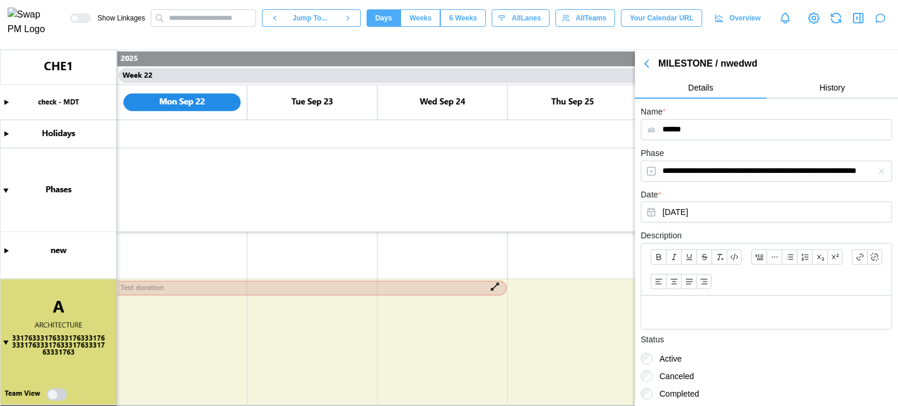
click at [857, 89] on button "History" at bounding box center [832, 88] width 132 height 21
click at [643, 72] on div "MILESTONE / nwedwd Details History" at bounding box center [766, 77] width 263 height 43
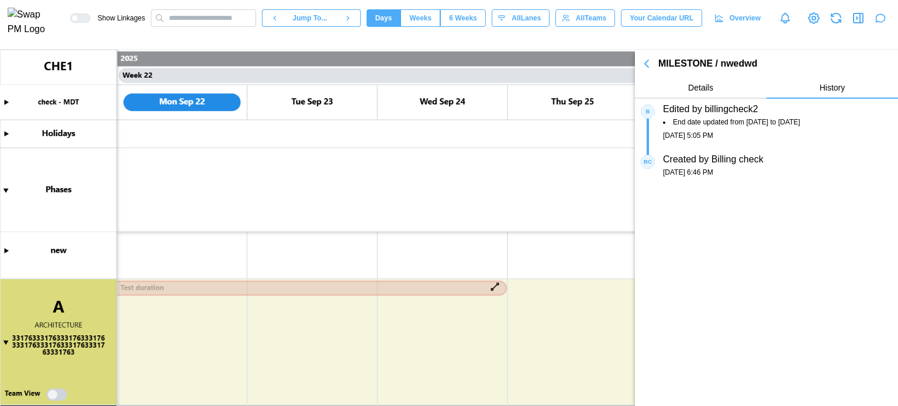
type textarea "*"
click at [58, 398] on canvas at bounding box center [449, 228] width 898 height 357
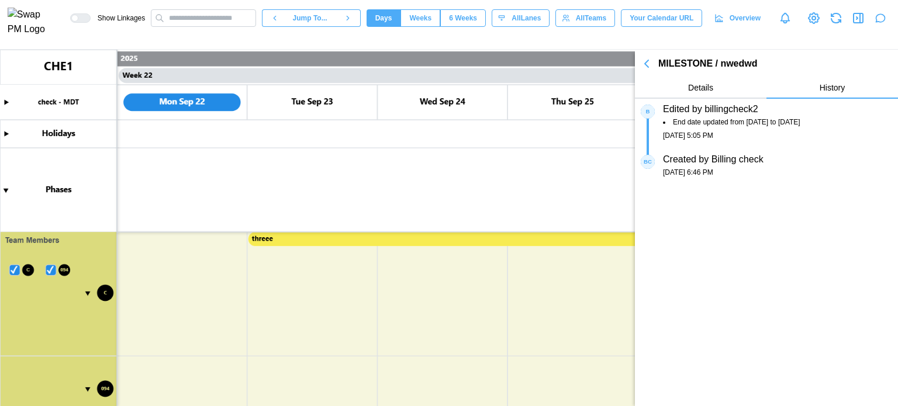
click at [144, 289] on canvas at bounding box center [449, 228] width 898 height 357
drag, startPoint x: 203, startPoint y: 260, endPoint x: 200, endPoint y: 268, distance: 8.4
click at [200, 268] on canvas at bounding box center [449, 228] width 898 height 357
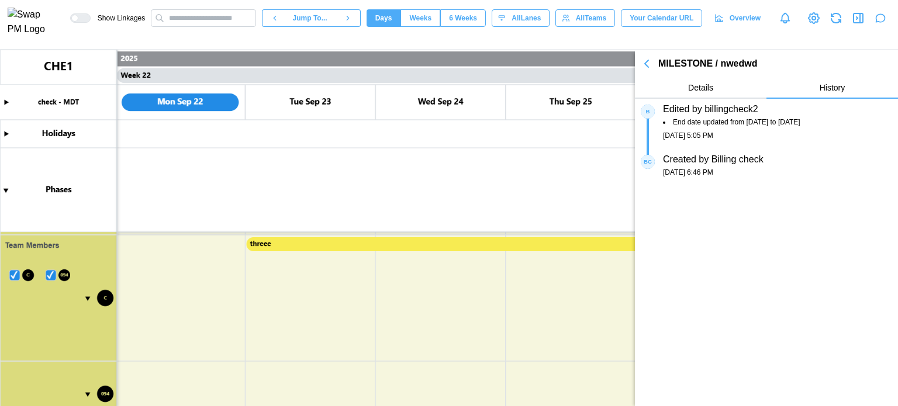
click at [313, 291] on canvas at bounding box center [449, 228] width 898 height 357
click at [316, 275] on canvas at bounding box center [449, 228] width 898 height 357
click at [296, 244] on canvas at bounding box center [449, 228] width 898 height 357
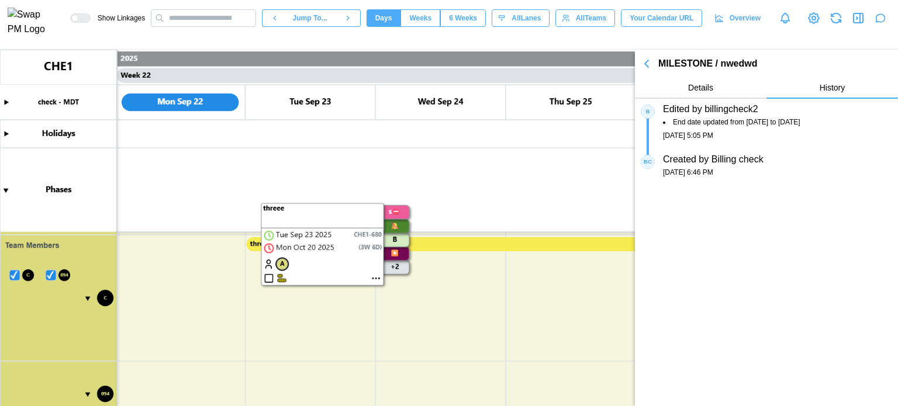
click at [372, 275] on canvas at bounding box center [449, 228] width 898 height 357
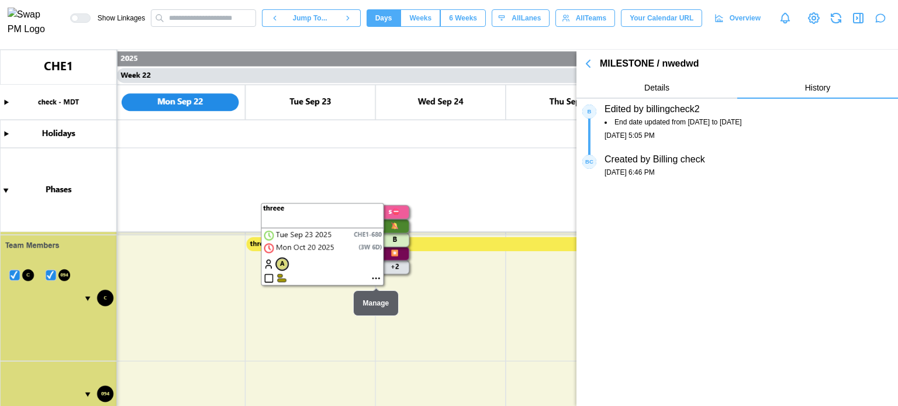
click at [374, 279] on canvas at bounding box center [449, 228] width 898 height 357
click at [375, 278] on canvas at bounding box center [449, 228] width 898 height 357
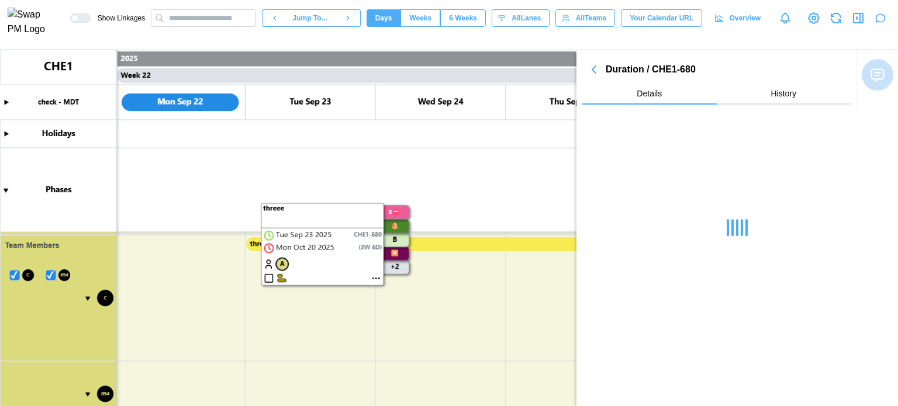
click at [375, 278] on canvas at bounding box center [449, 228] width 898 height 357
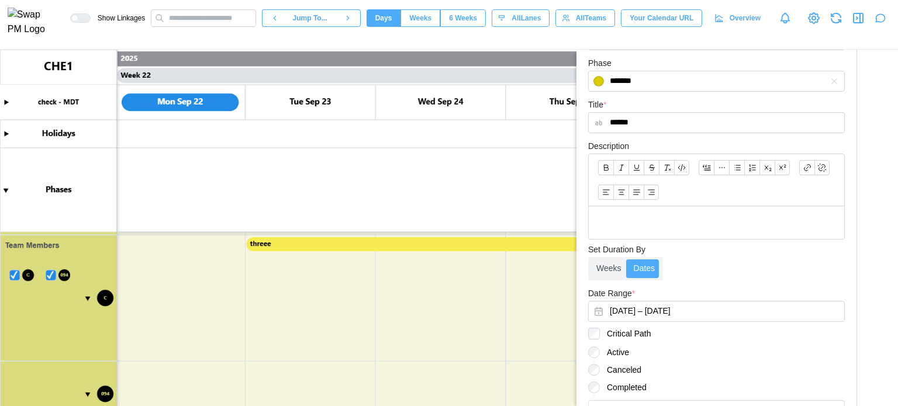
scroll to position [444, 0]
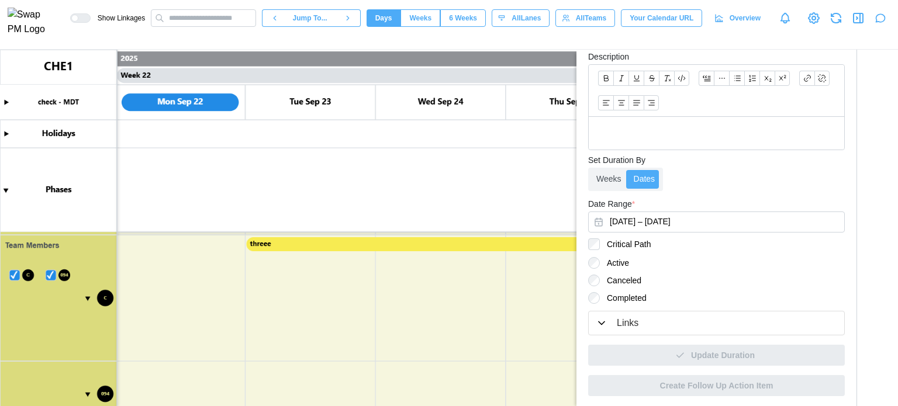
click at [645, 320] on div "Links" at bounding box center [716, 323] width 241 height 15
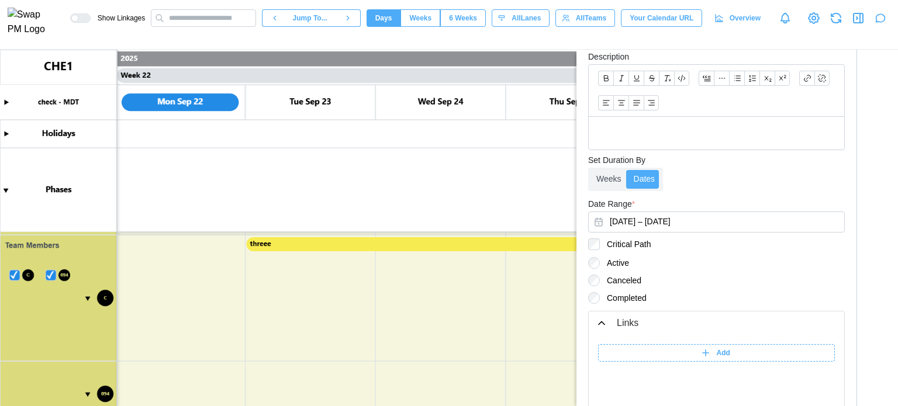
click at [660, 345] on div "Add" at bounding box center [715, 353] width 222 height 16
click at [689, 350] on input "search" at bounding box center [745, 353] width 146 height 18
click at [725, 376] on div "Search by ID or Title" at bounding box center [744, 376] width 140 height 17
type input "****"
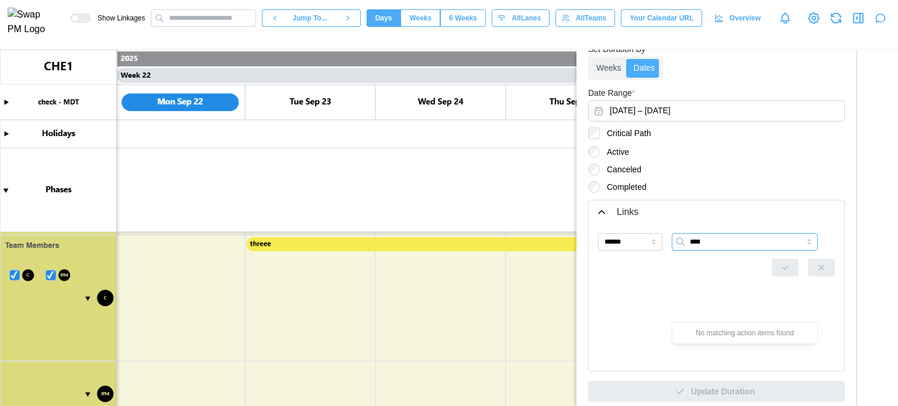
scroll to position [561, 0]
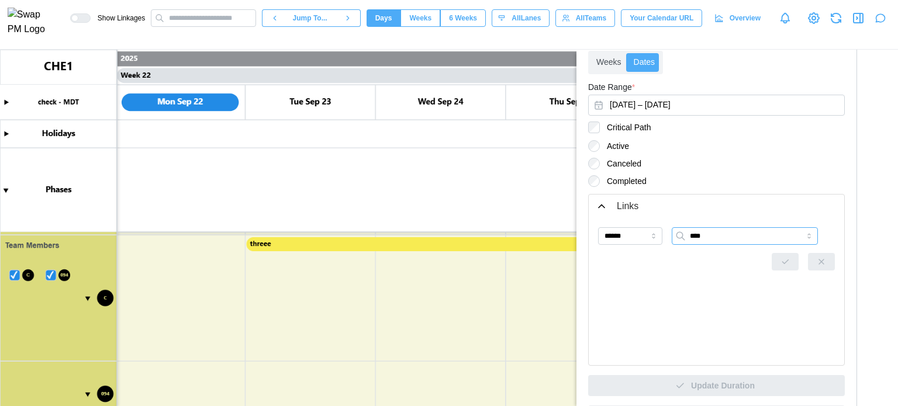
drag, startPoint x: 725, startPoint y: 240, endPoint x: 651, endPoint y: 239, distance: 73.7
click at [651, 239] on div "****** ****" at bounding box center [716, 238] width 237 height 23
type input "**"
drag, startPoint x: 697, startPoint y: 234, endPoint x: 666, endPoint y: 234, distance: 31.0
click at [666, 234] on div "****** ** Expected string, received null" at bounding box center [716, 243] width 237 height 33
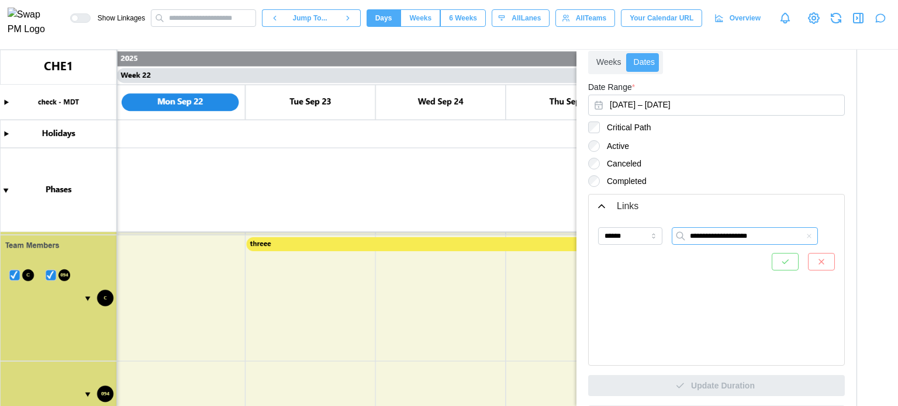
type input "**********"
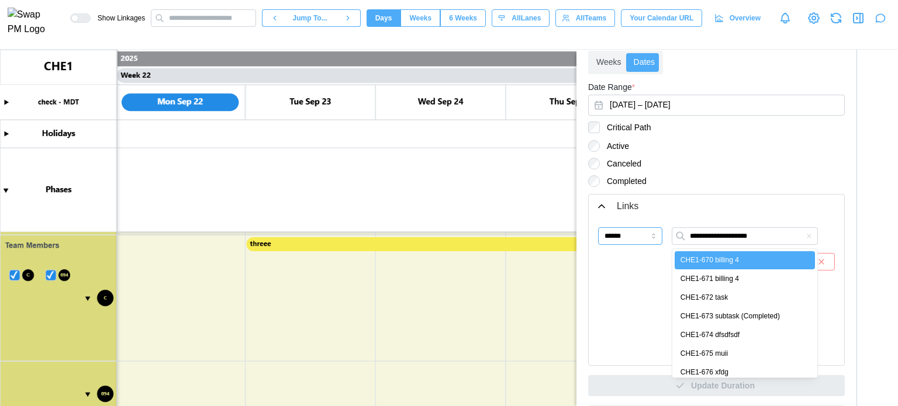
click at [643, 236] on input "******" at bounding box center [630, 236] width 64 height 18
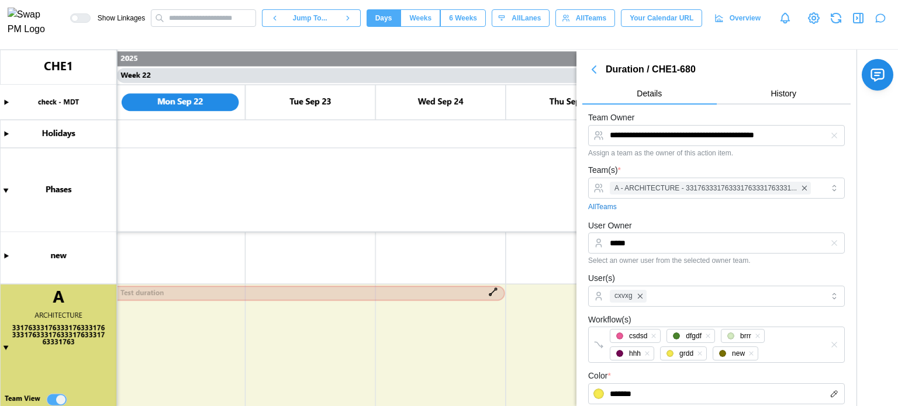
scroll to position [545, 0]
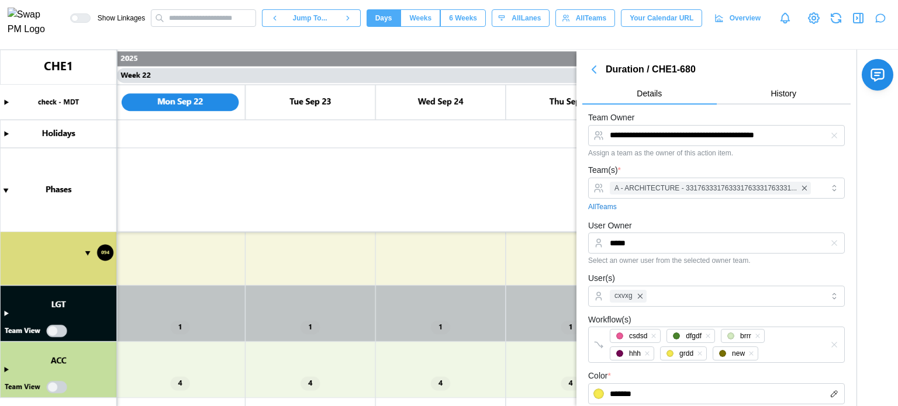
click at [2, 310] on canvas at bounding box center [449, 228] width 898 height 357
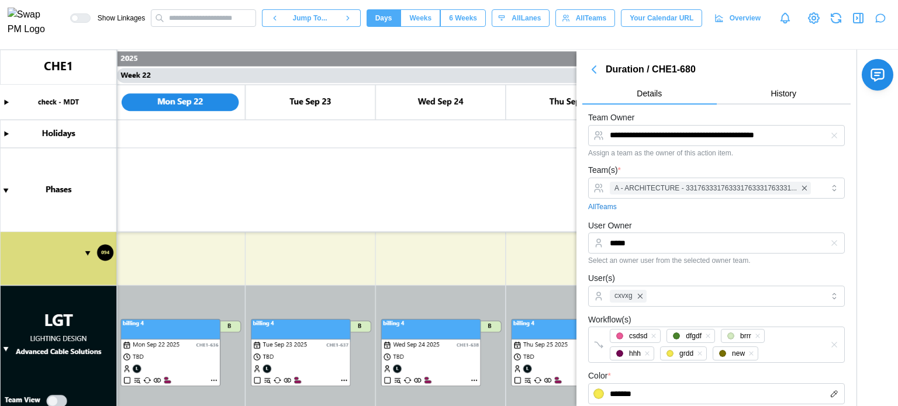
click at [211, 379] on canvas at bounding box center [449, 228] width 898 height 357
click at [126, 379] on canvas at bounding box center [449, 228] width 898 height 357
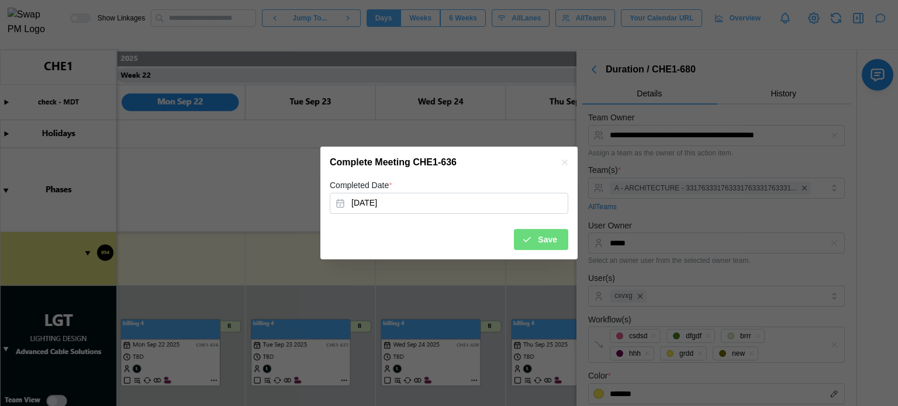
click at [552, 238] on span "Save" at bounding box center [547, 240] width 19 height 20
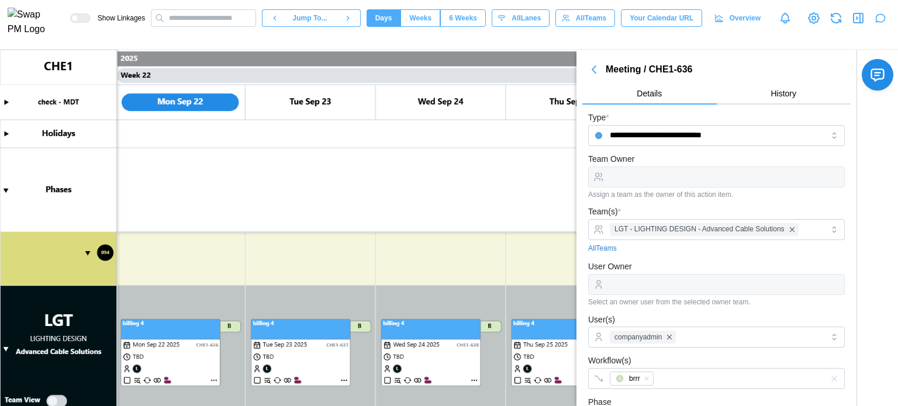
scroll to position [233, 0]
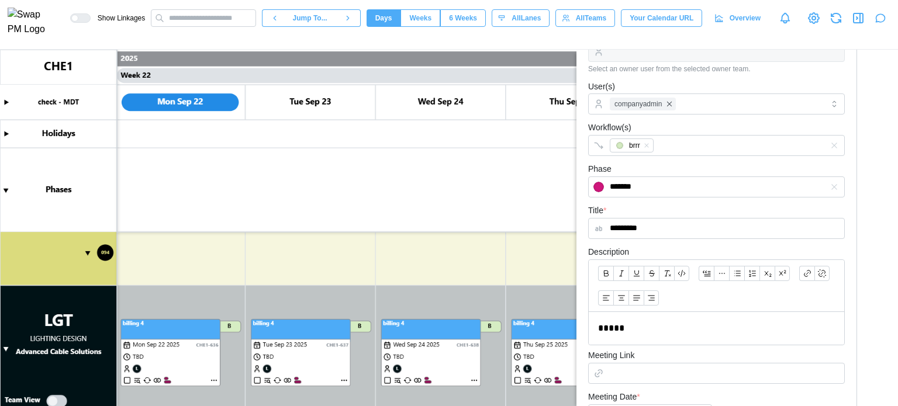
click at [126, 379] on canvas at bounding box center [449, 228] width 898 height 357
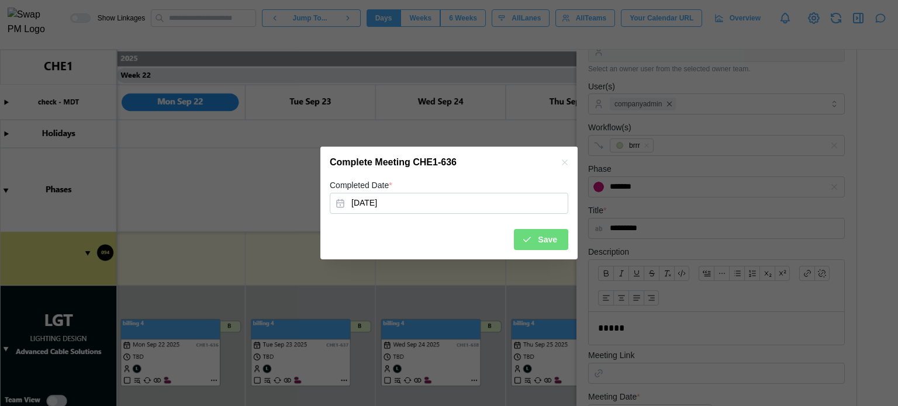
click at [542, 235] on span "Save" at bounding box center [547, 240] width 19 height 20
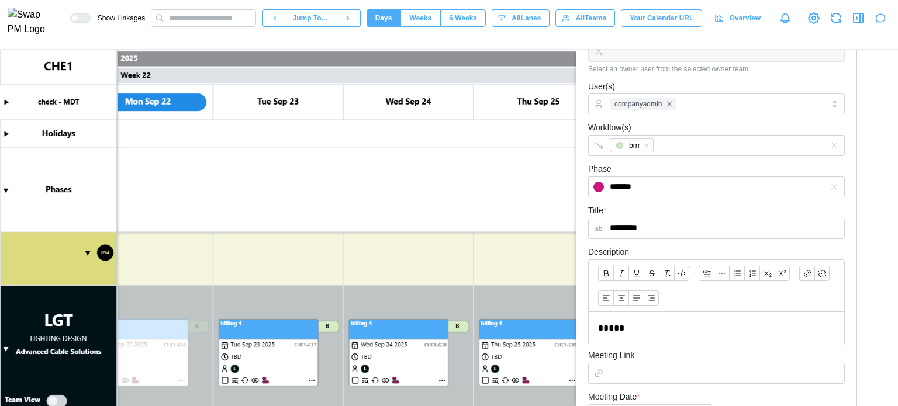
scroll to position [0, 13679]
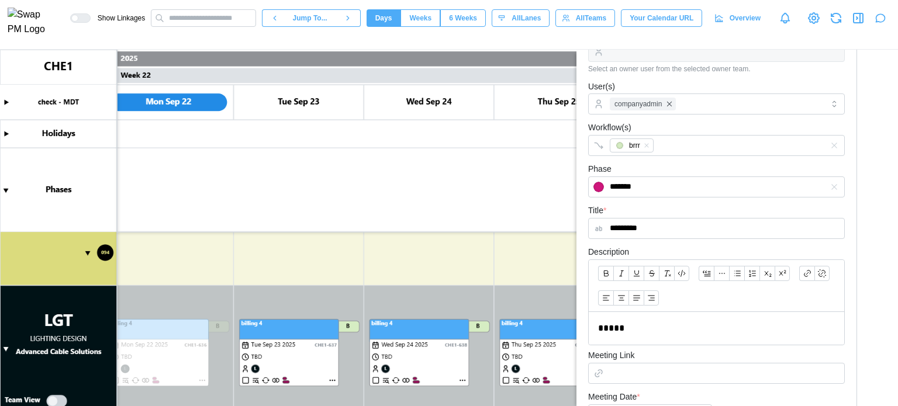
click at [281, 379] on canvas at bounding box center [449, 228] width 898 height 357
click at [278, 381] on canvas at bounding box center [449, 228] width 898 height 357
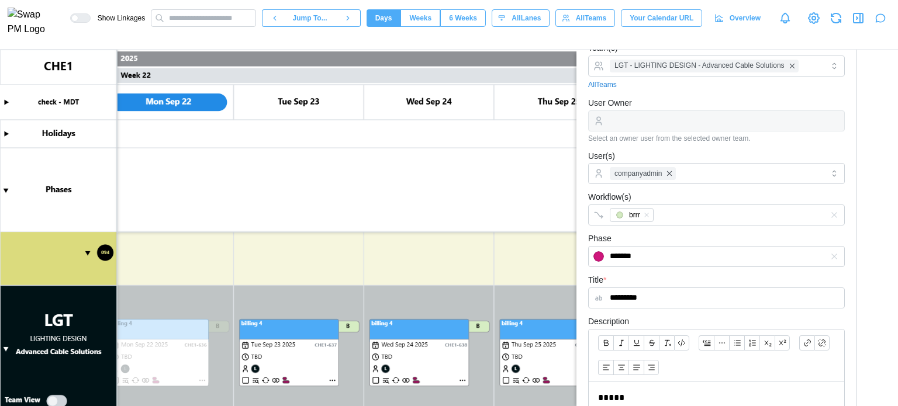
scroll to position [0, 0]
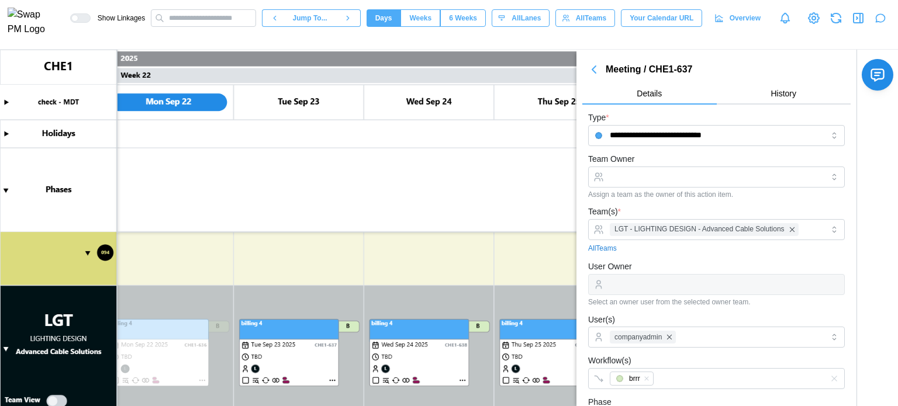
click at [244, 380] on canvas at bounding box center [449, 228] width 898 height 357
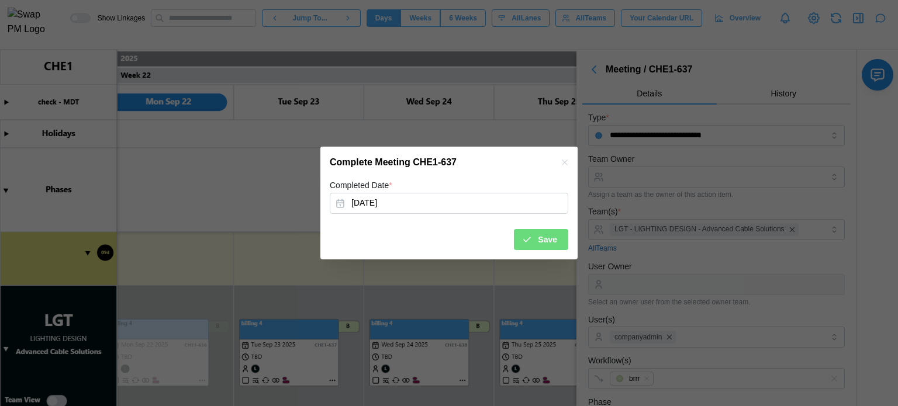
click at [560, 237] on button "Save" at bounding box center [541, 239] width 54 height 21
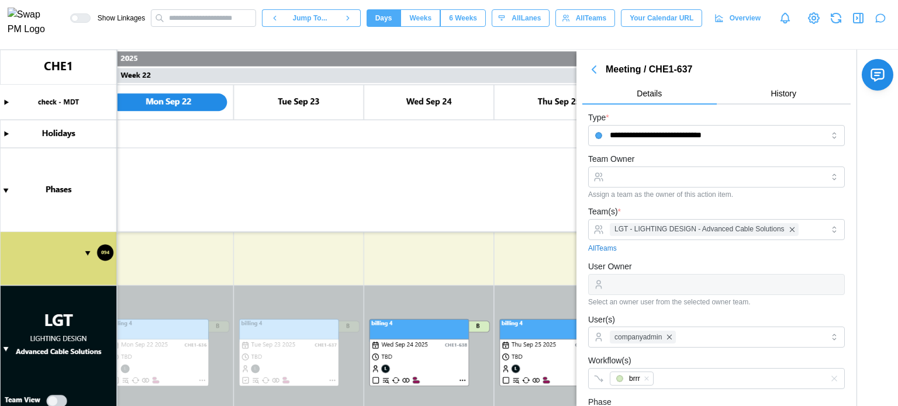
click at [330, 380] on canvas at bounding box center [449, 228] width 898 height 357
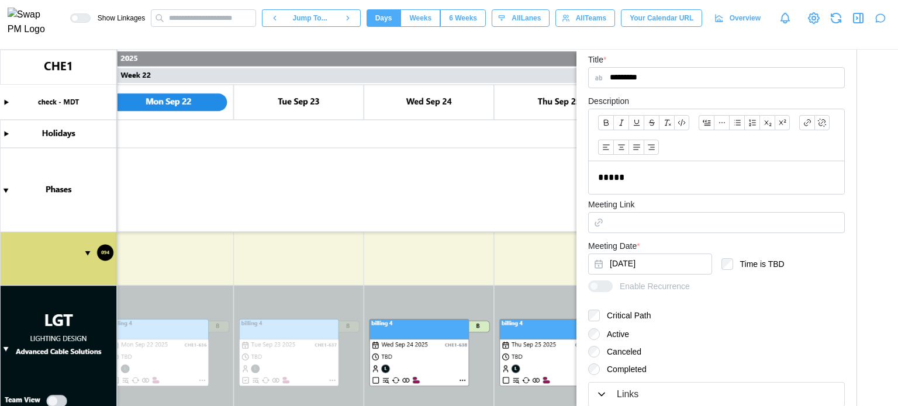
scroll to position [456, 0]
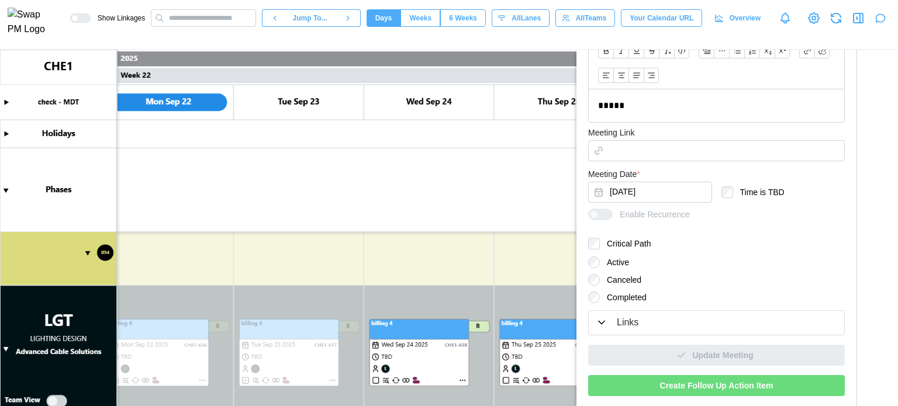
click at [722, 384] on span "Create Follow Up Action Item" at bounding box center [716, 386] width 113 height 20
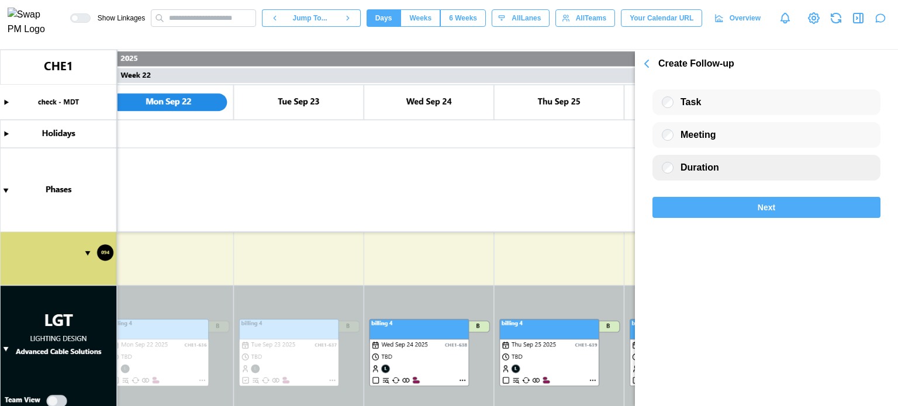
click at [678, 172] on label "Duration" at bounding box center [696, 168] width 46 height 12
click at [653, 63] on icon "button" at bounding box center [646, 64] width 14 height 14
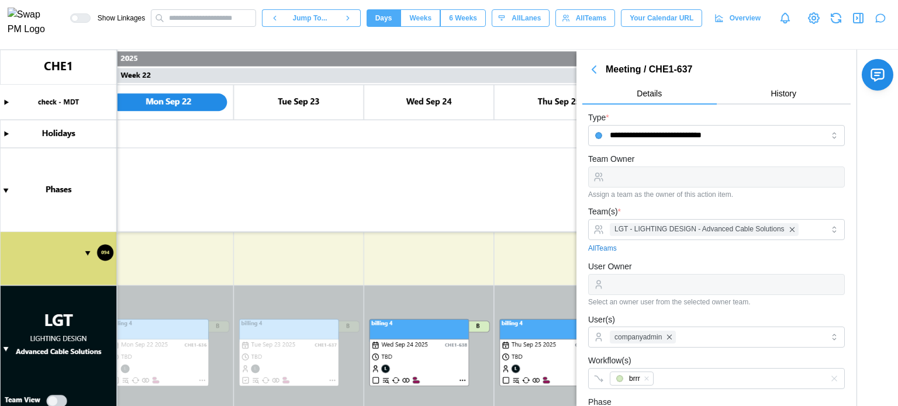
click at [590, 70] on icon "button" at bounding box center [594, 70] width 14 height 14
click at [593, 67] on icon "button" at bounding box center [594, 70] width 14 height 14
click at [856, 19] on icon "button" at bounding box center [856, 18] width 1 height 2
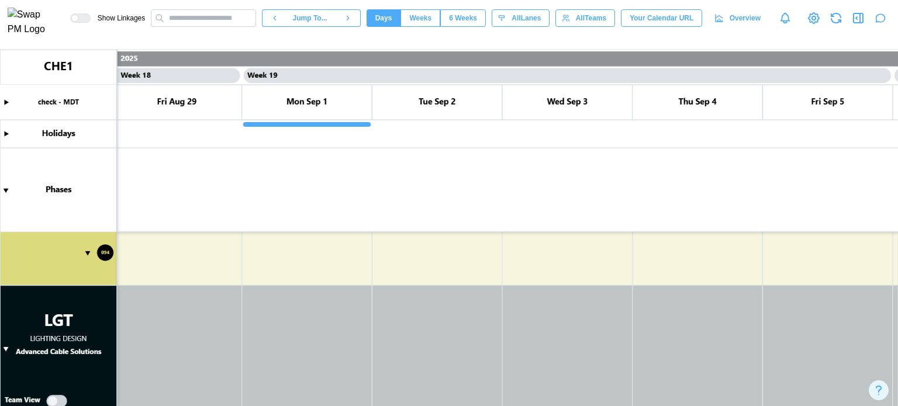
scroll to position [615, 0]
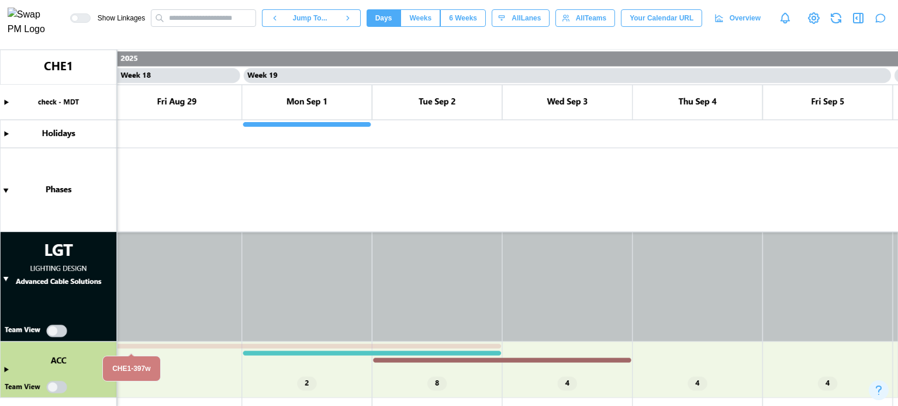
click at [6, 368] on canvas at bounding box center [449, 228] width 898 height 357
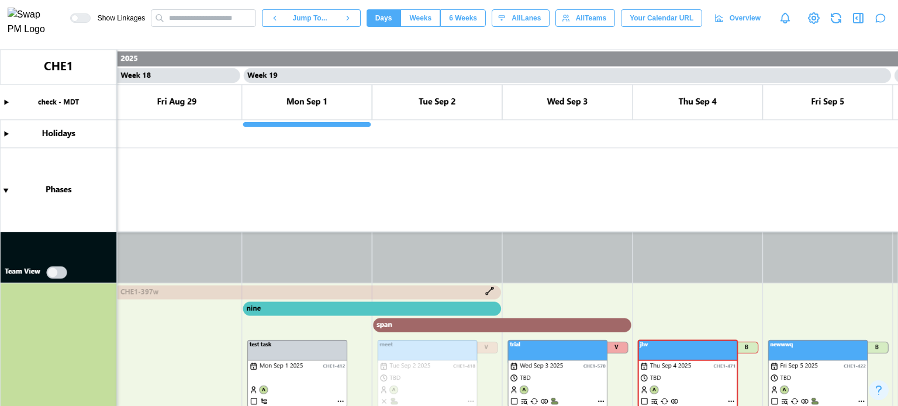
scroll to position [732, 0]
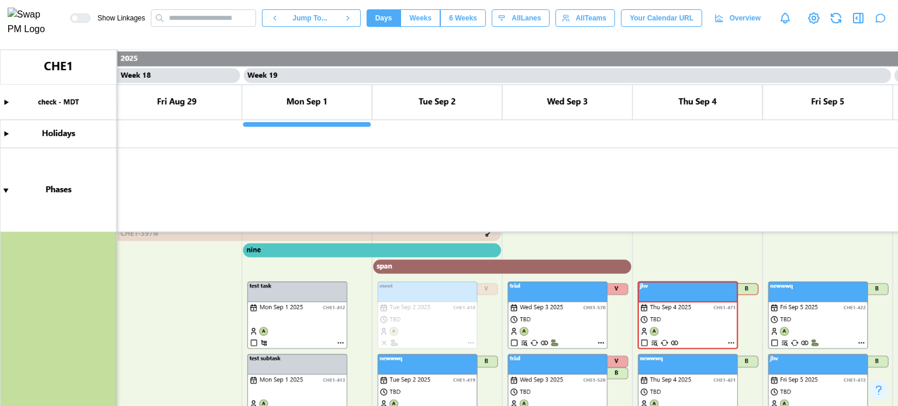
click at [338, 343] on canvas at bounding box center [449, 228] width 898 height 357
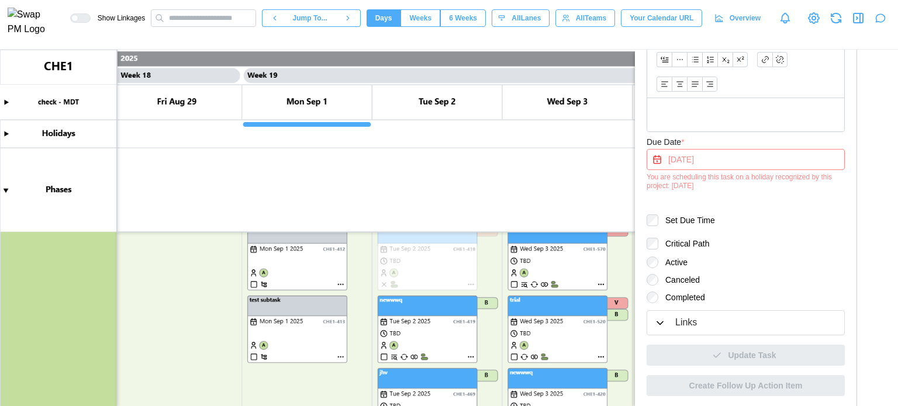
scroll to position [673, 0]
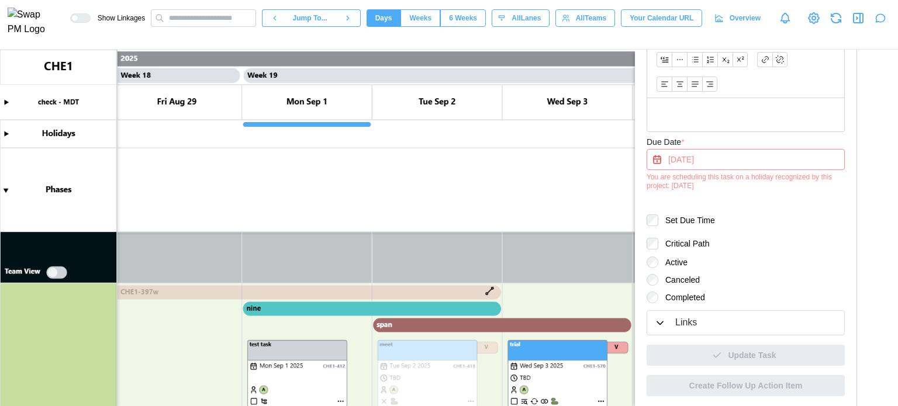
click at [372, 307] on canvas at bounding box center [449, 228] width 898 height 357
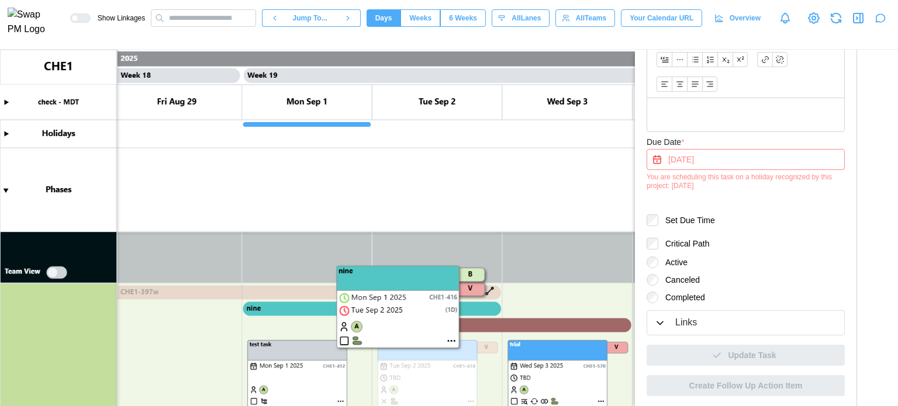
click at [453, 338] on canvas at bounding box center [449, 228] width 898 height 357
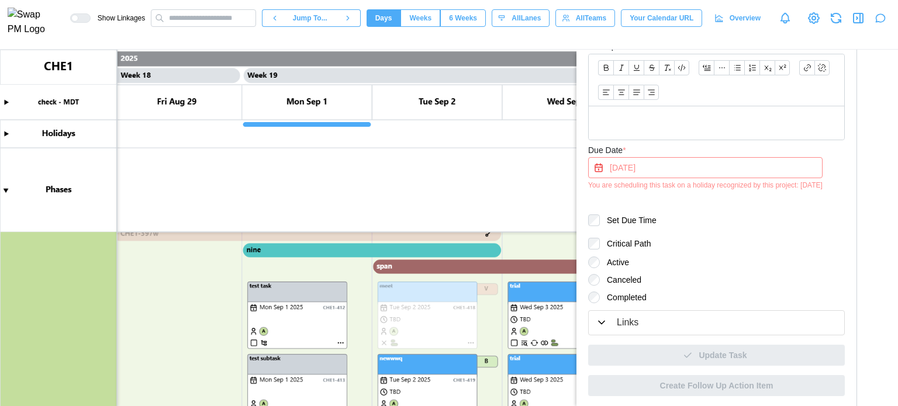
scroll to position [732, 0]
click at [469, 344] on canvas at bounding box center [449, 228] width 898 height 357
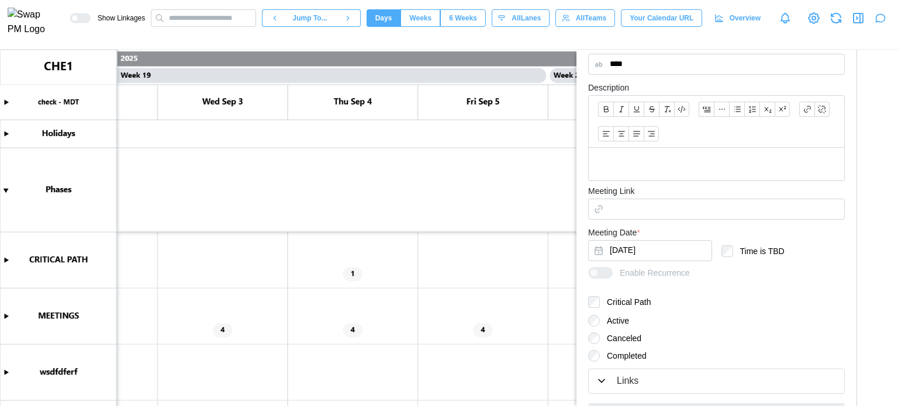
scroll to position [0, 11934]
click at [7, 259] on canvas at bounding box center [449, 228] width 898 height 357
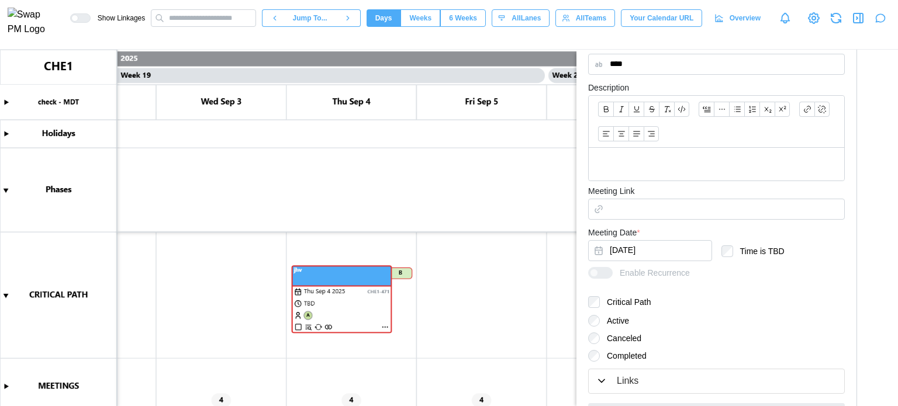
click at [386, 328] on canvas at bounding box center [449, 228] width 898 height 357
click at [386, 327] on canvas at bounding box center [449, 228] width 898 height 357
click at [386, 326] on canvas at bounding box center [449, 228] width 898 height 357
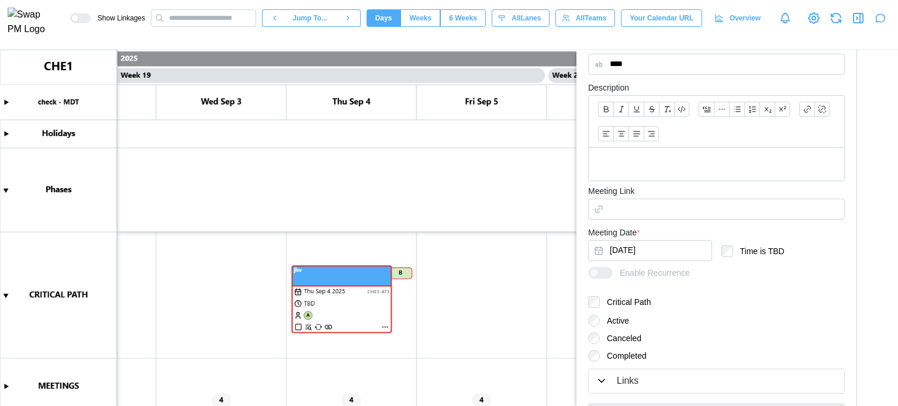
click at [386, 326] on canvas at bounding box center [449, 228] width 898 height 357
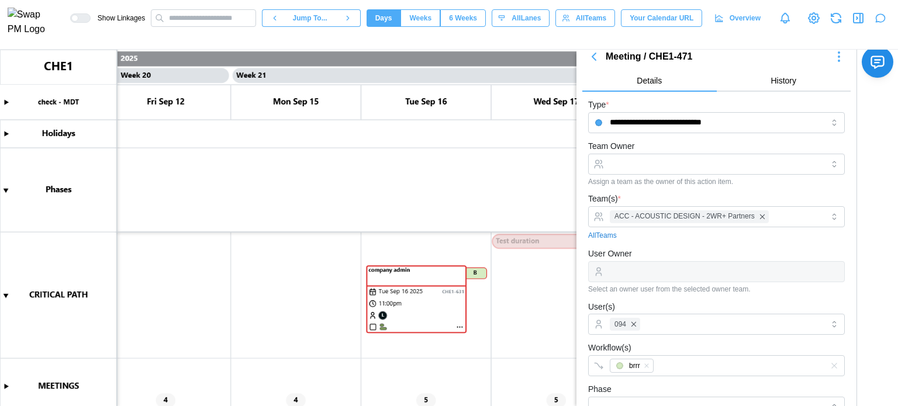
scroll to position [0, 0]
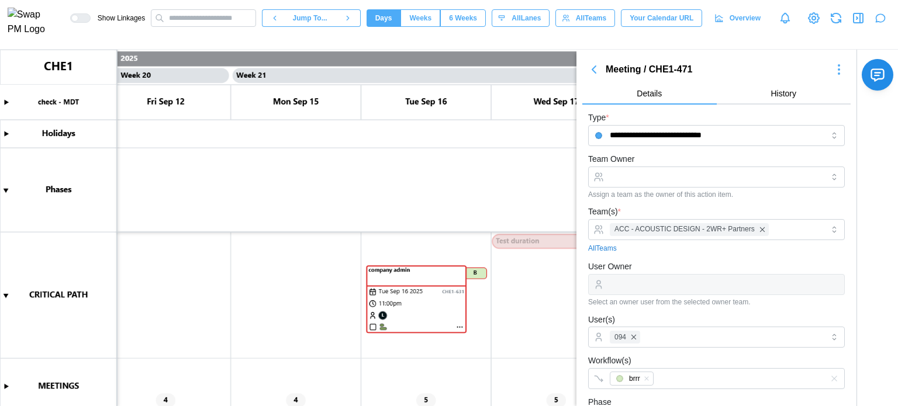
click at [592, 75] on icon "button" at bounding box center [594, 70] width 14 height 14
click at [860, 20] on icon "button" at bounding box center [860, 17] width 0 height 9
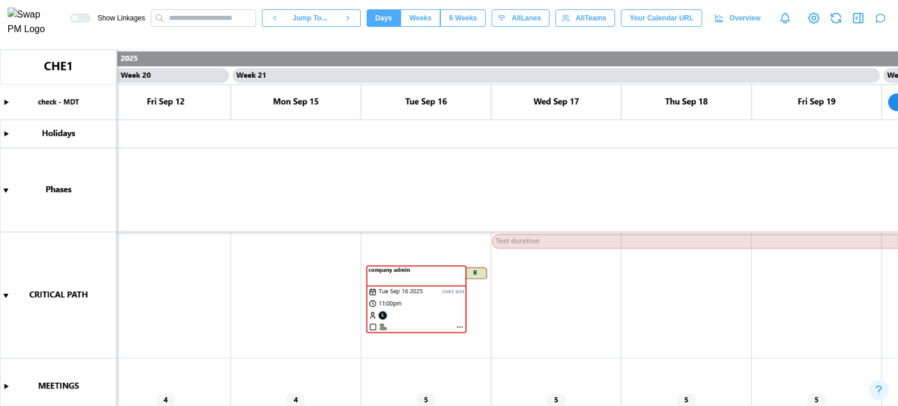
click at [860, 20] on icon "button" at bounding box center [860, 17] width 0 height 9
click at [856, 23] on icon "button" at bounding box center [858, 18] width 14 height 14
click at [860, 23] on icon "button" at bounding box center [858, 18] width 14 height 14
type textarea "*"
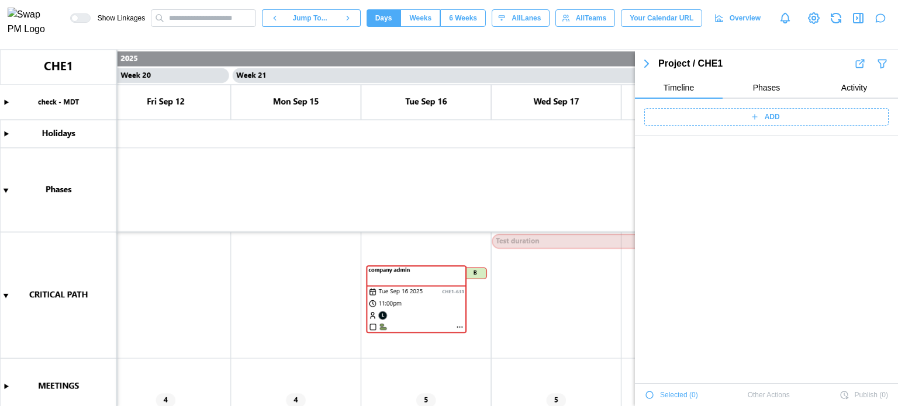
scroll to position [4610, 0]
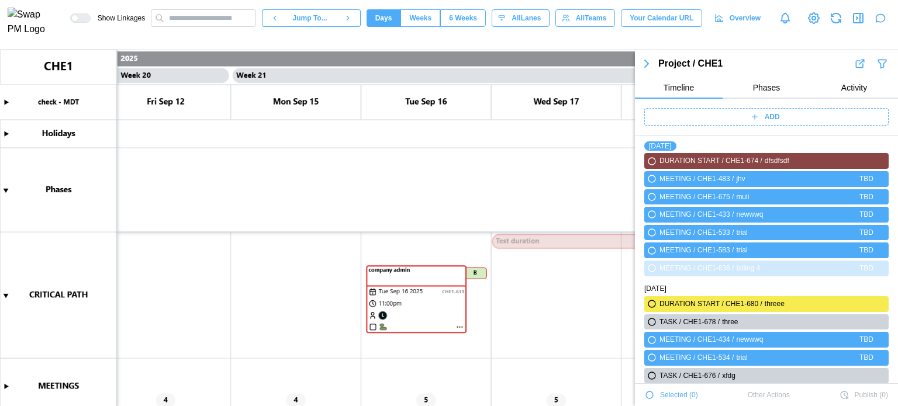
click at [776, 113] on div "ADD" at bounding box center [765, 117] width 230 height 16
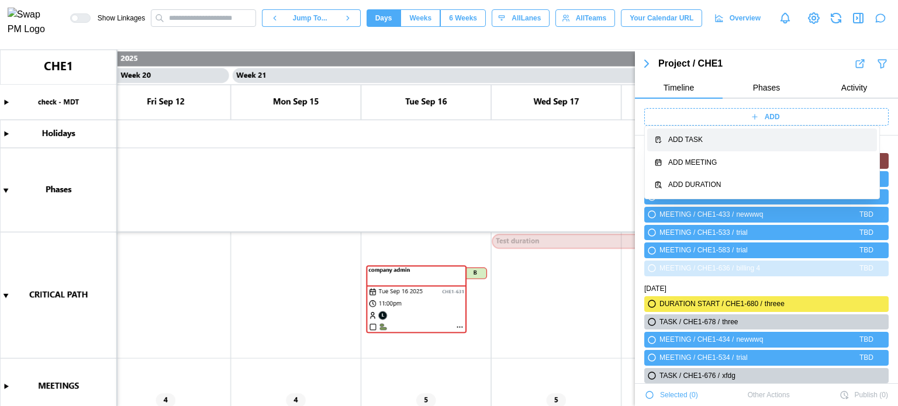
click at [714, 143] on div "Add Task" at bounding box center [769, 139] width 202 height 11
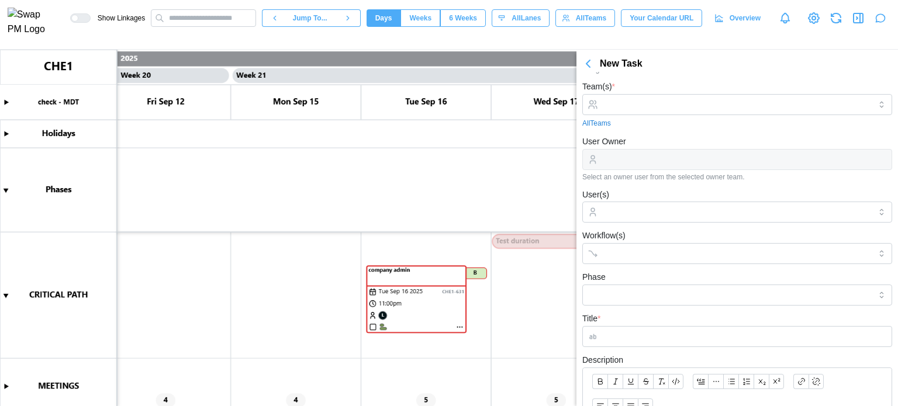
scroll to position [0, 0]
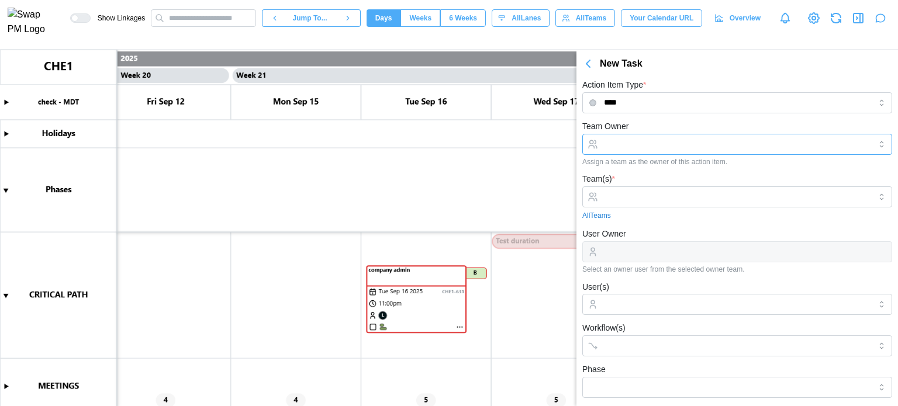
click at [666, 142] on input "Team Owner" at bounding box center [737, 144] width 310 height 21
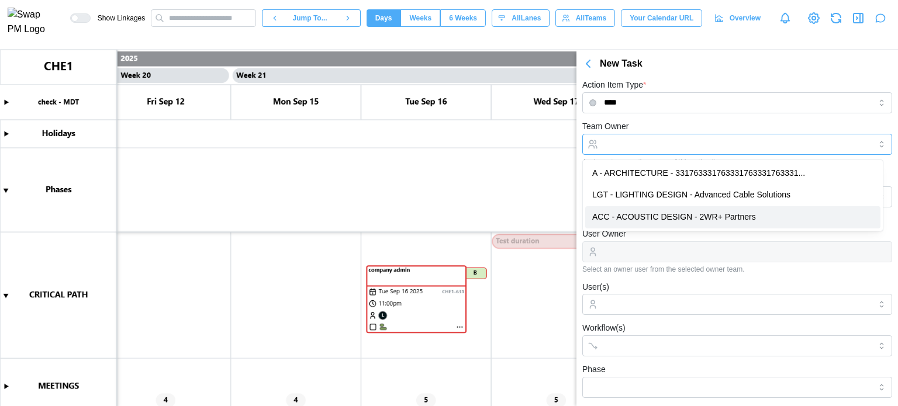
type input "**********"
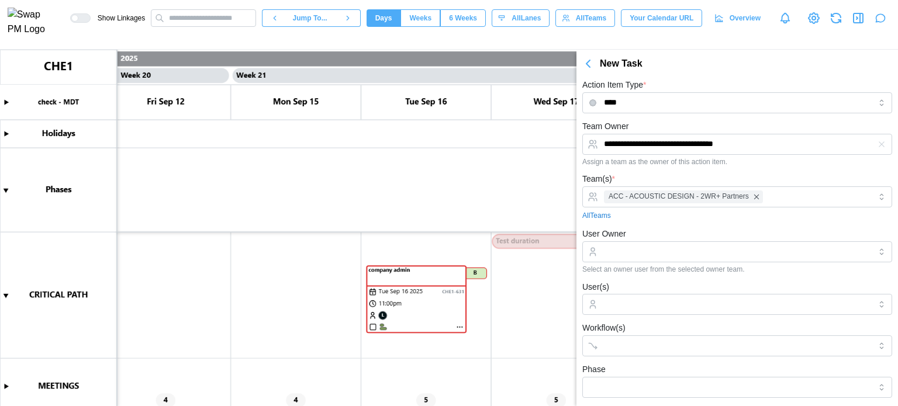
click at [645, 120] on div "**********" at bounding box center [737, 142] width 310 height 47
click at [638, 252] on input "User Owner" at bounding box center [737, 251] width 310 height 21
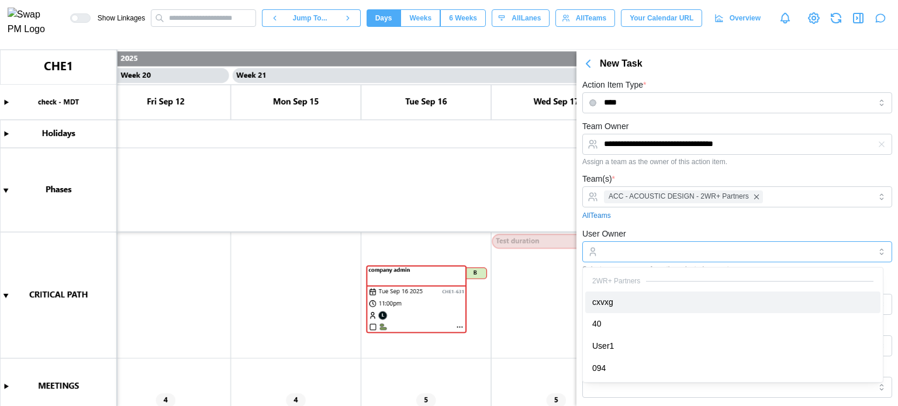
type input "**"
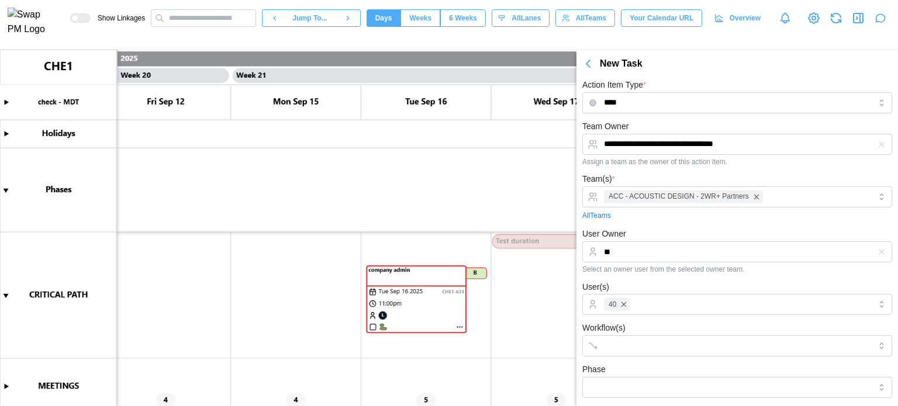
click at [668, 238] on div "User Owner ** Select an owner user from the selected owner team." at bounding box center [737, 250] width 310 height 47
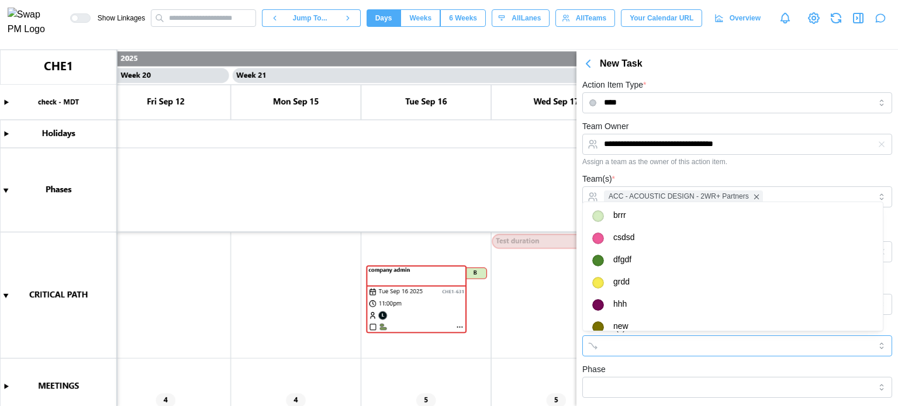
click at [604, 354] on div at bounding box center [725, 346] width 248 height 20
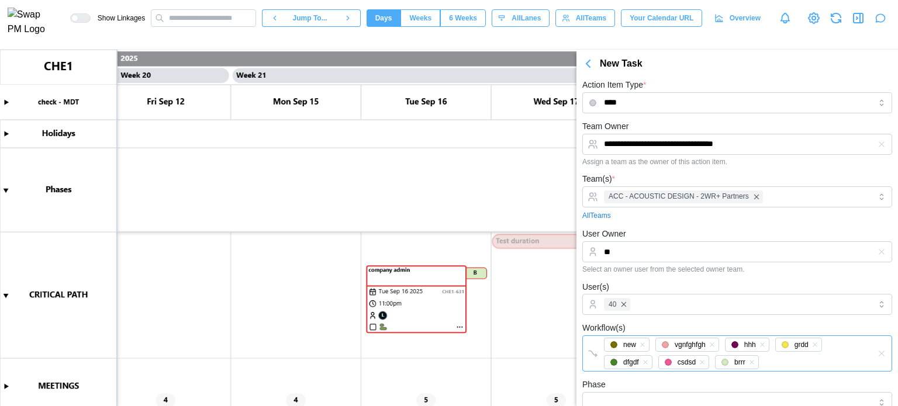
scroll to position [264, 0]
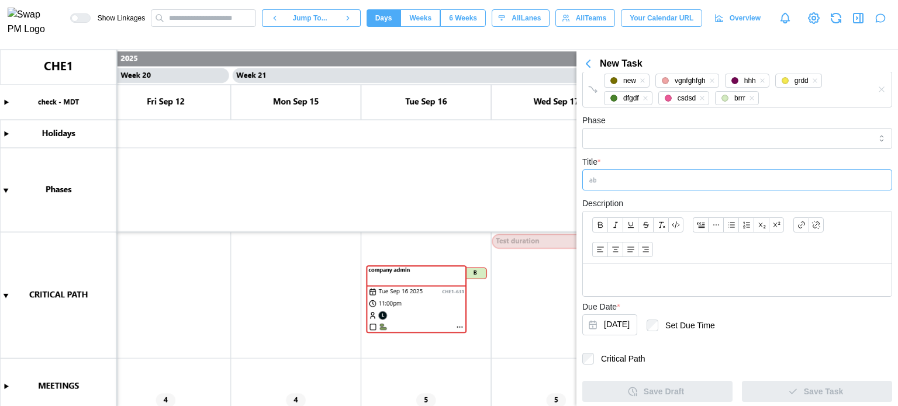
click at [616, 175] on input "Title *" at bounding box center [737, 179] width 310 height 21
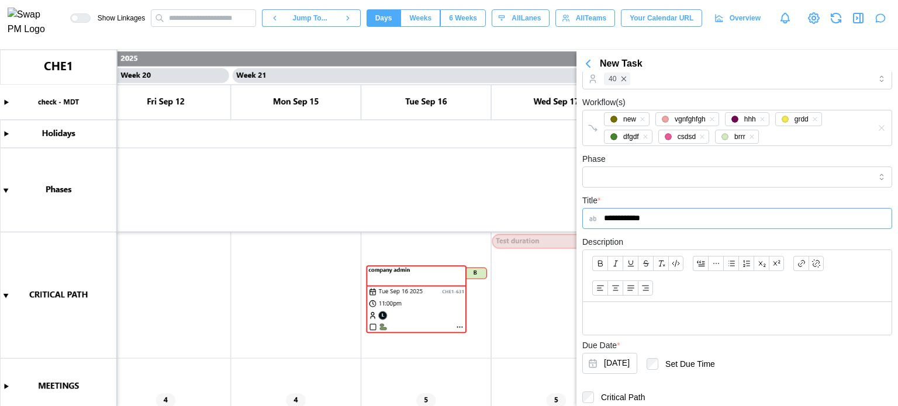
scroll to position [206, 0]
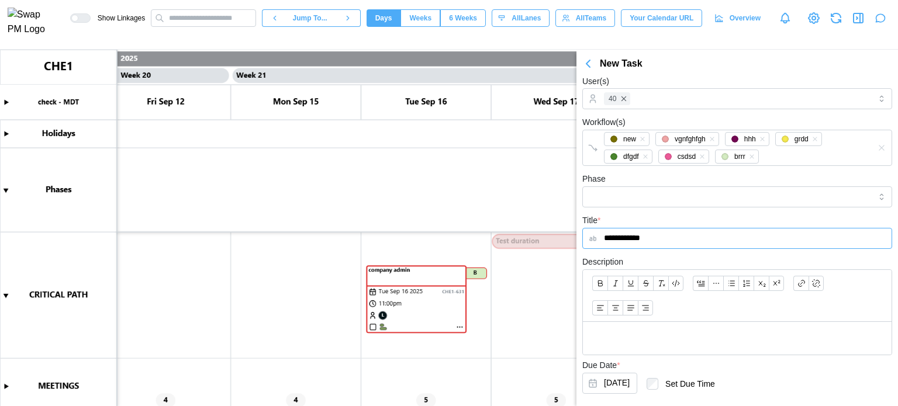
type input "**********"
click at [626, 207] on form "**********" at bounding box center [737, 186] width 310 height 547
click at [629, 196] on input "Phase" at bounding box center [737, 196] width 310 height 21
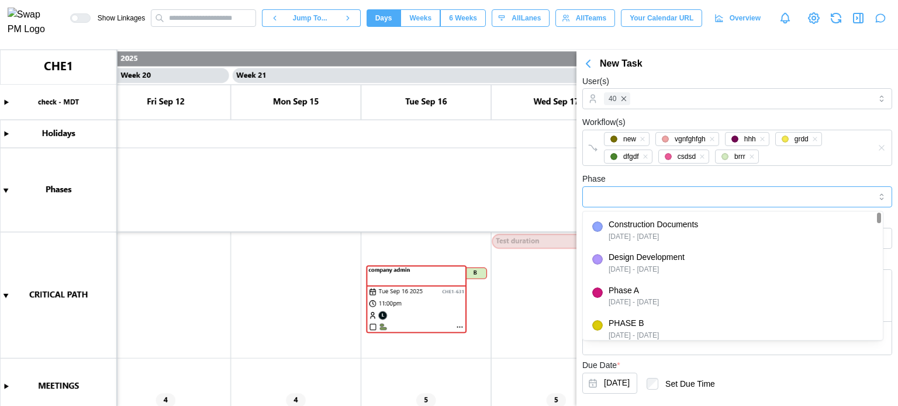
type input "**********"
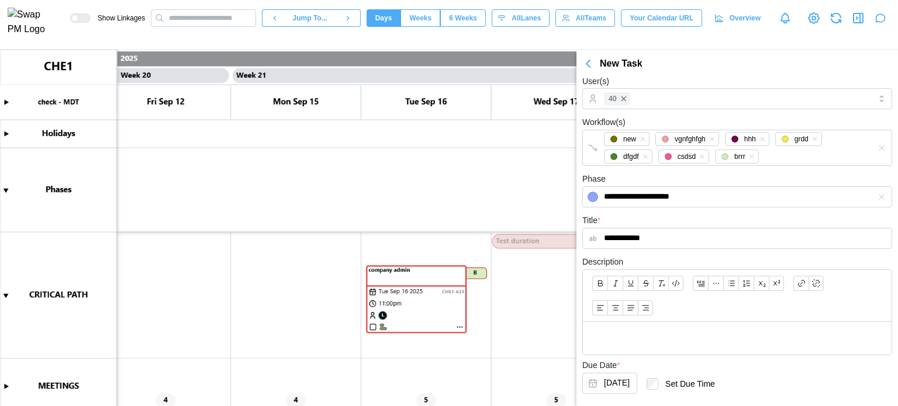
click at [666, 172] on div "**********" at bounding box center [737, 190] width 310 height 36
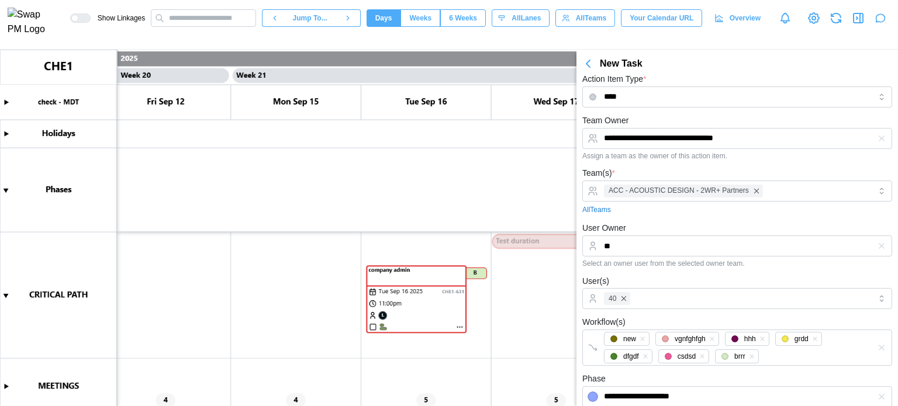
scroll to position [0, 0]
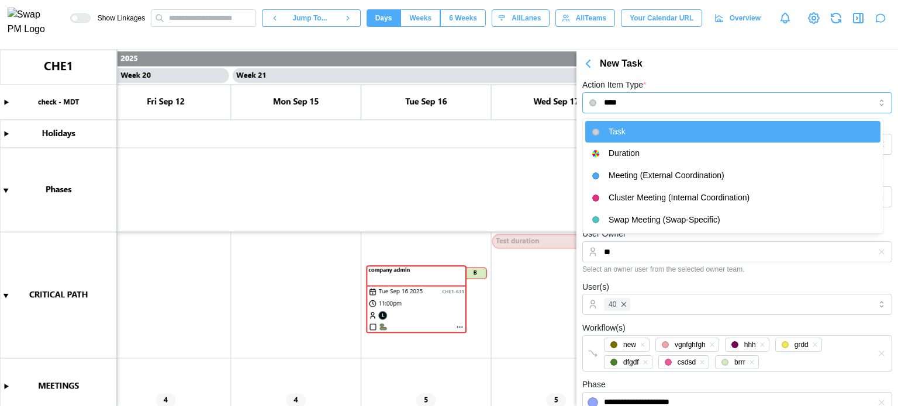
click at [631, 106] on input "****" at bounding box center [737, 102] width 310 height 21
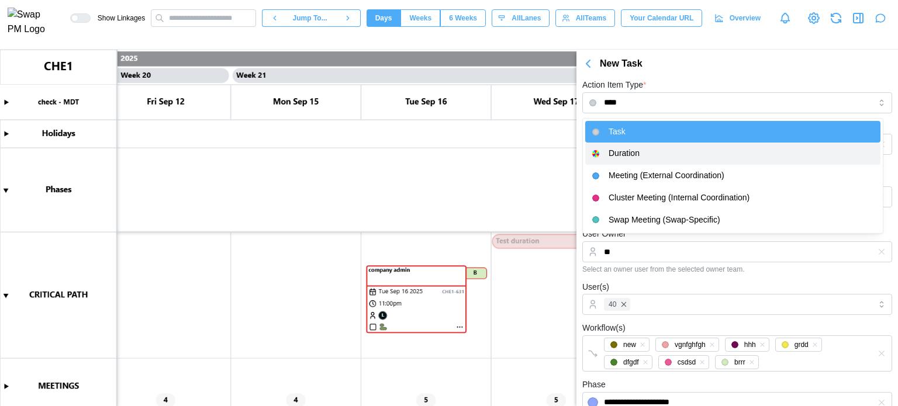
type input "********"
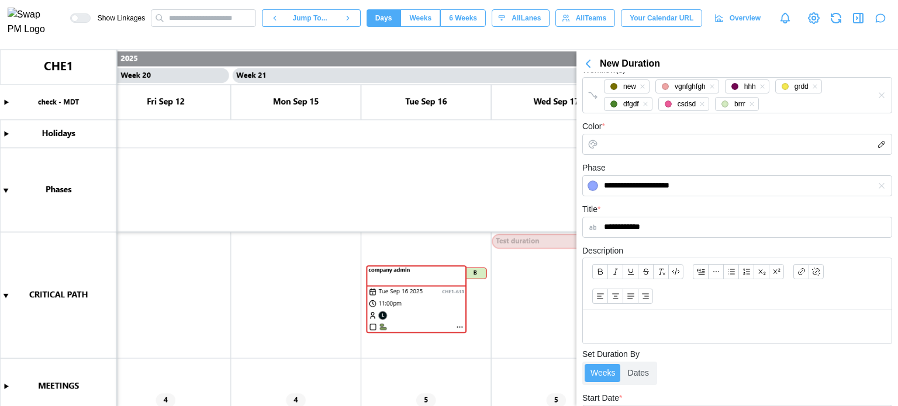
scroll to position [215, 0]
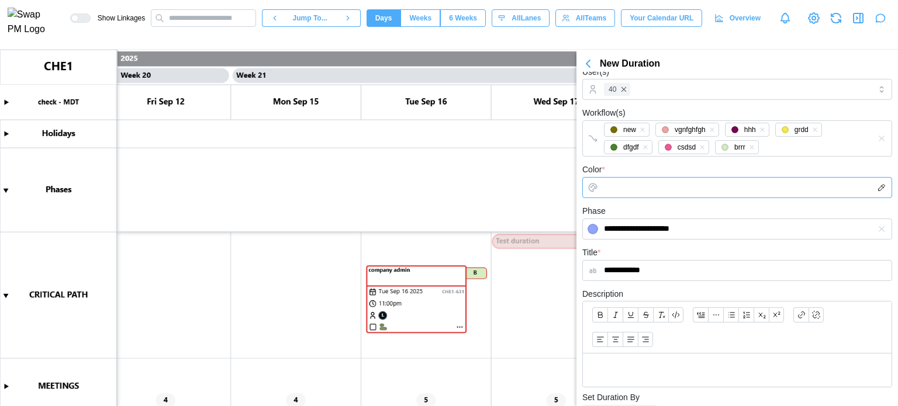
click at [640, 192] on input "Color *" at bounding box center [737, 187] width 310 height 21
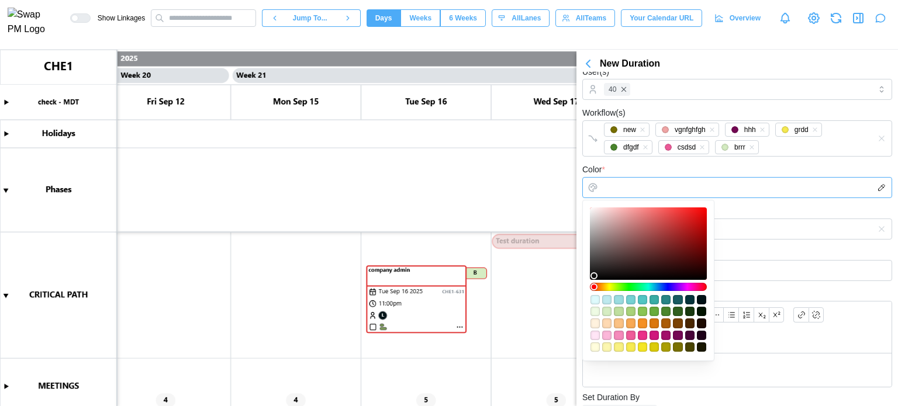
type input "*******"
click at [638, 224] on div at bounding box center [648, 244] width 109 height 64
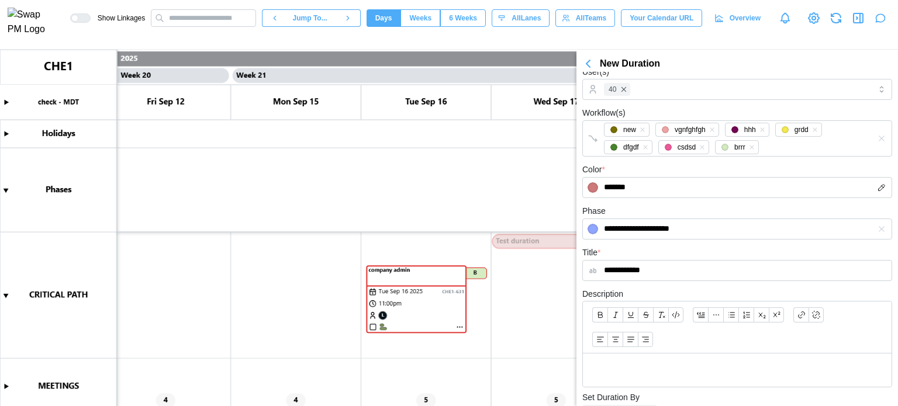
click at [724, 158] on form "**********" at bounding box center [737, 240] width 310 height 673
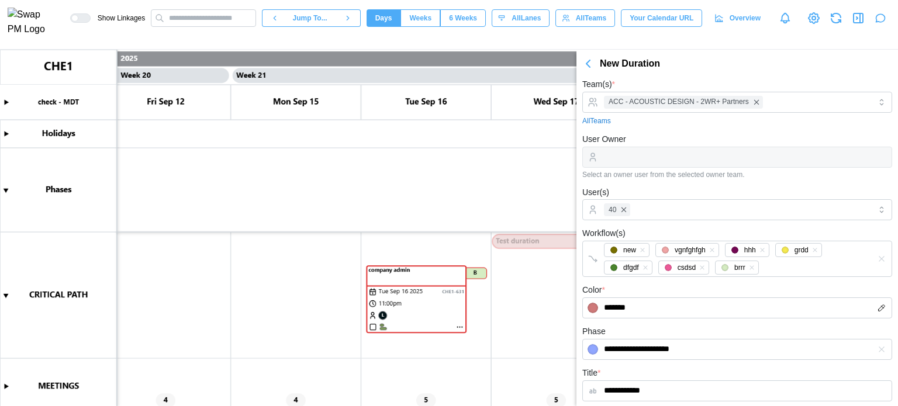
scroll to position [0, 0]
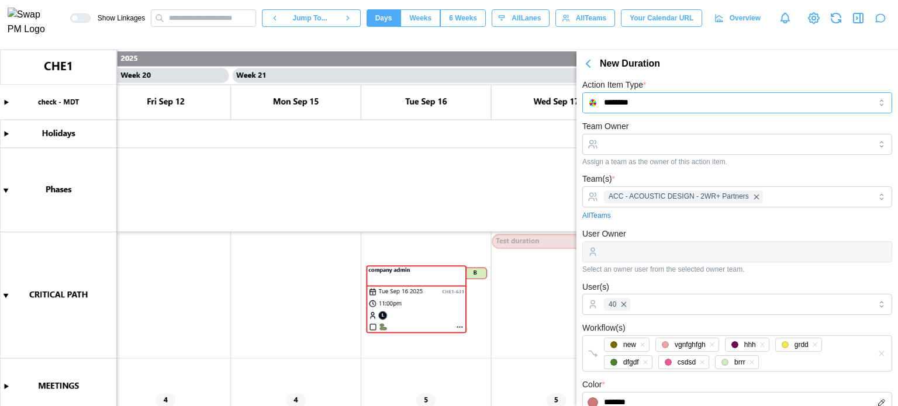
click at [651, 92] on input "********" at bounding box center [737, 102] width 310 height 21
click at [622, 93] on input "**********" at bounding box center [737, 102] width 310 height 21
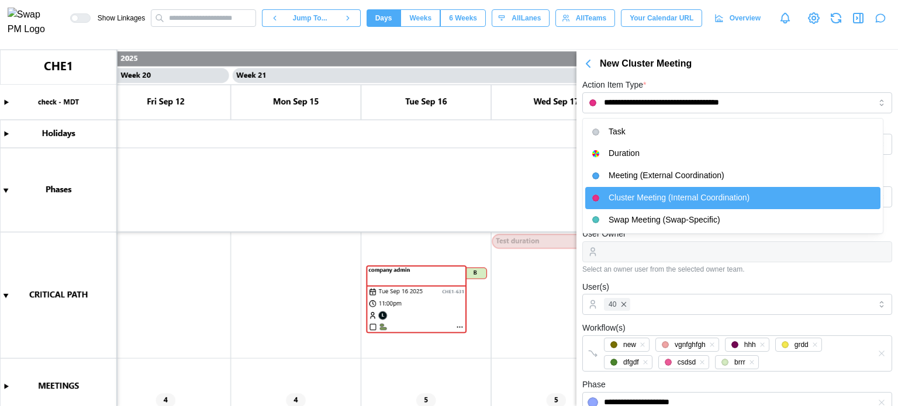
type input "****"
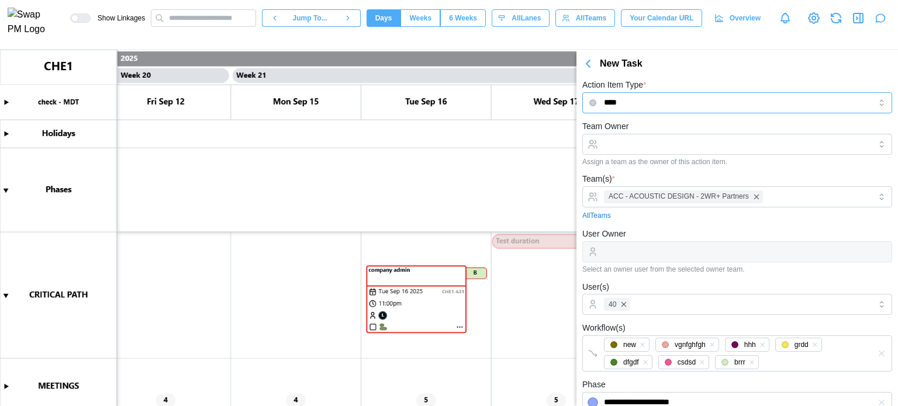
click at [641, 95] on input "****" at bounding box center [737, 102] width 310 height 21
click at [662, 79] on div "Action Item Type * ****" at bounding box center [737, 96] width 310 height 36
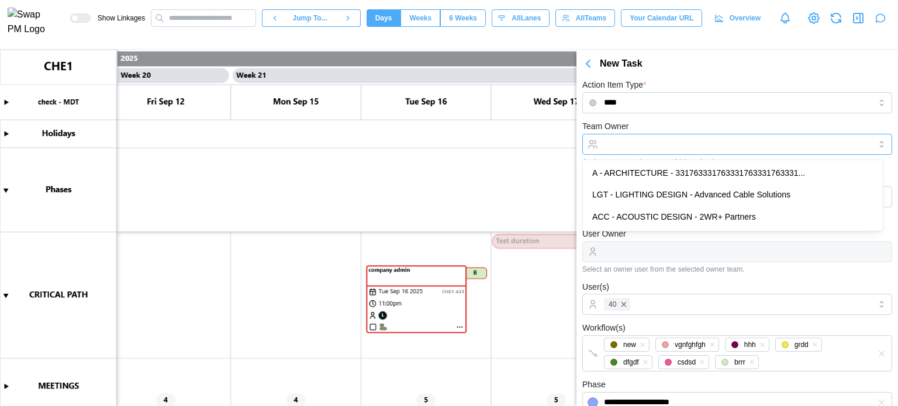
click at [601, 149] on input "Team Owner" at bounding box center [737, 144] width 310 height 21
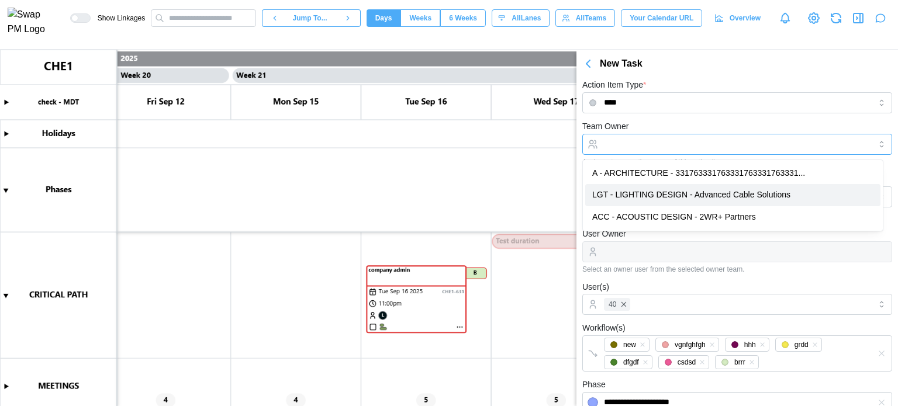
type input "**********"
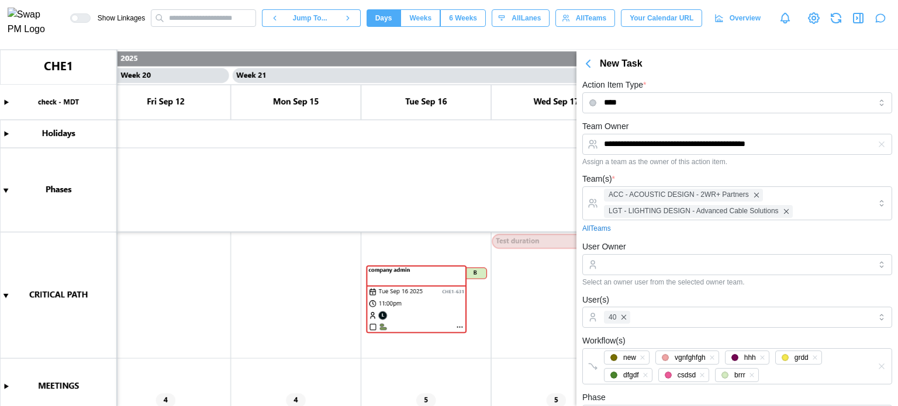
click at [665, 123] on div "**********" at bounding box center [737, 142] width 310 height 47
click at [609, 273] on input "User Owner" at bounding box center [737, 264] width 310 height 21
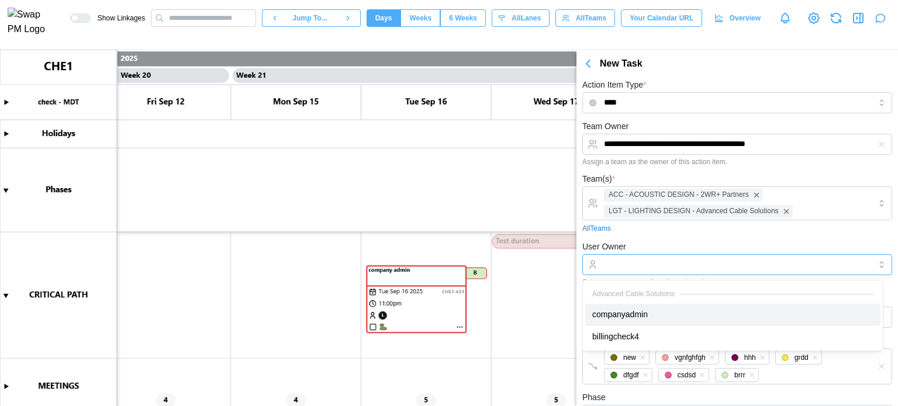
type input "**********"
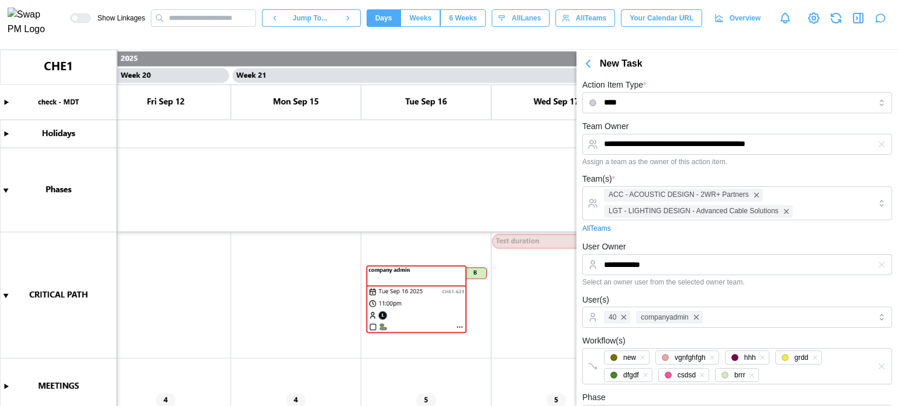
click at [646, 240] on div "**********" at bounding box center [737, 263] width 310 height 47
click at [657, 107] on input "****" at bounding box center [737, 102] width 310 height 21
click at [642, 98] on input "********" at bounding box center [737, 102] width 310 height 21
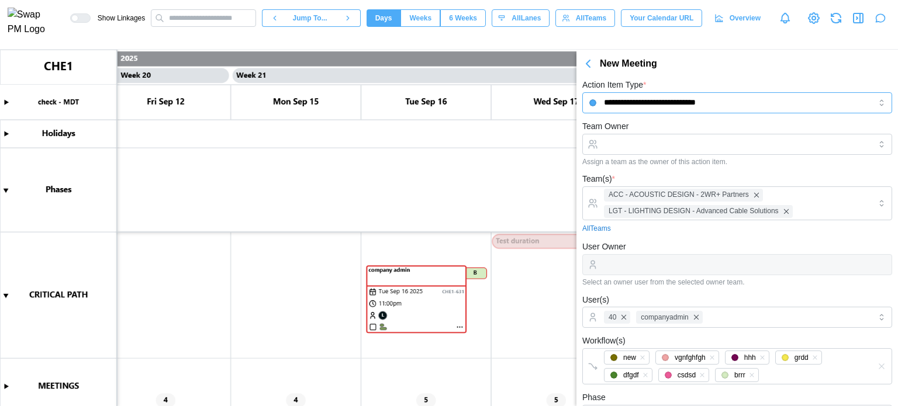
click at [698, 98] on input "**********" at bounding box center [737, 102] width 310 height 21
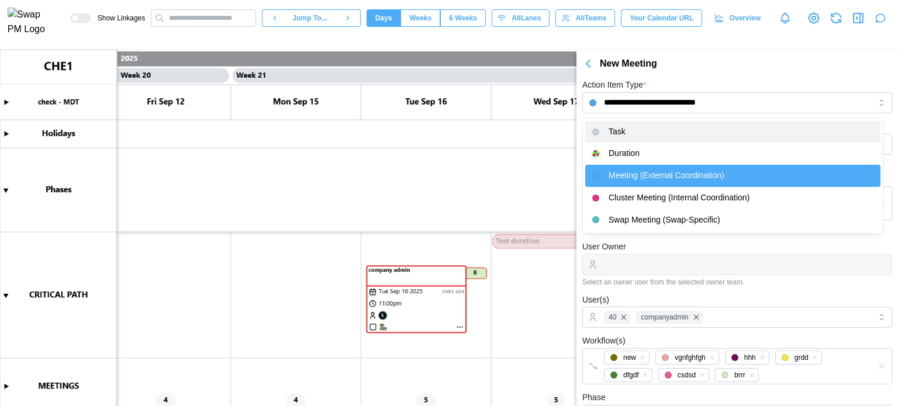
type input "****"
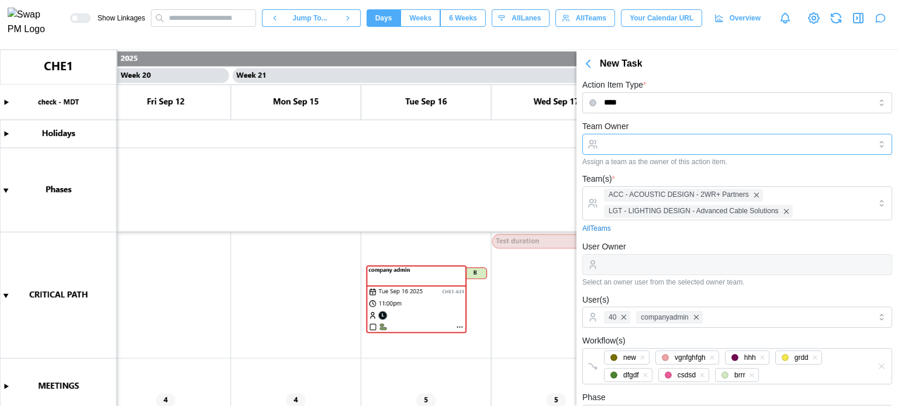
click at [627, 134] on input "Team Owner" at bounding box center [737, 144] width 310 height 21
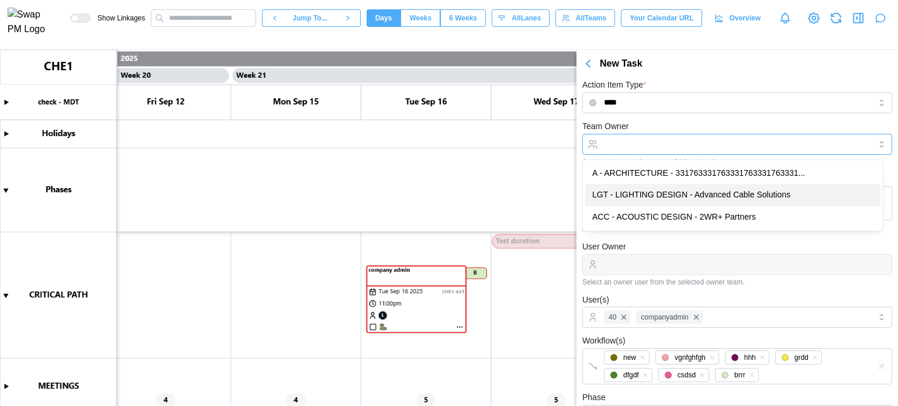
type input "**********"
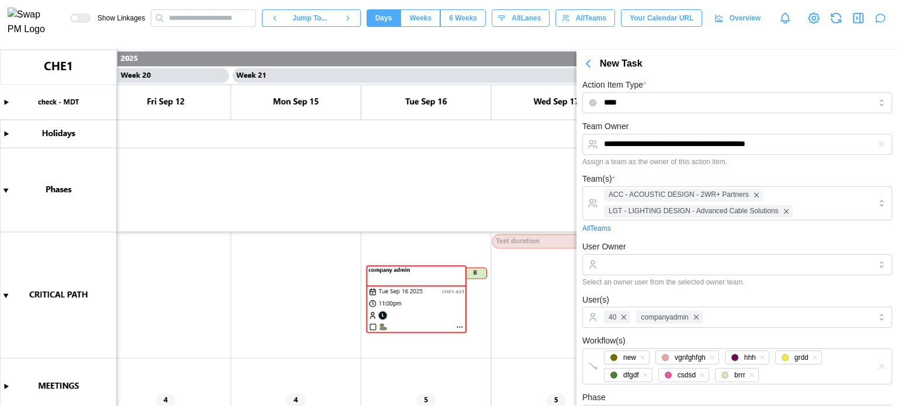
click at [584, 60] on icon "button" at bounding box center [588, 64] width 14 height 14
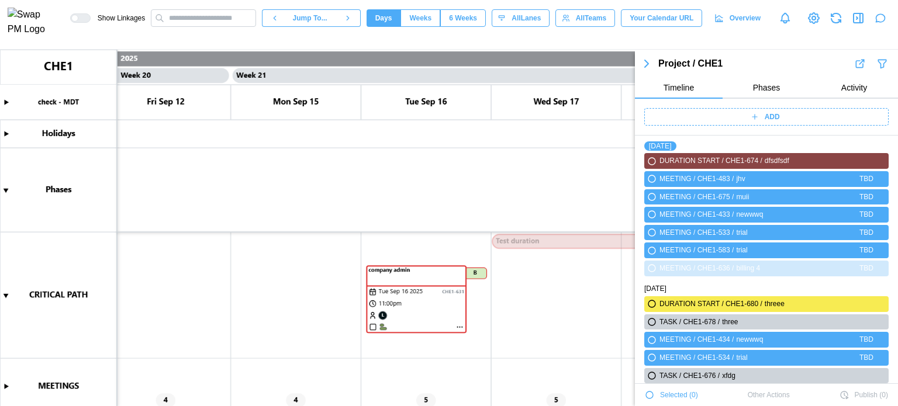
click at [679, 116] on div "ADD" at bounding box center [765, 117] width 230 height 16
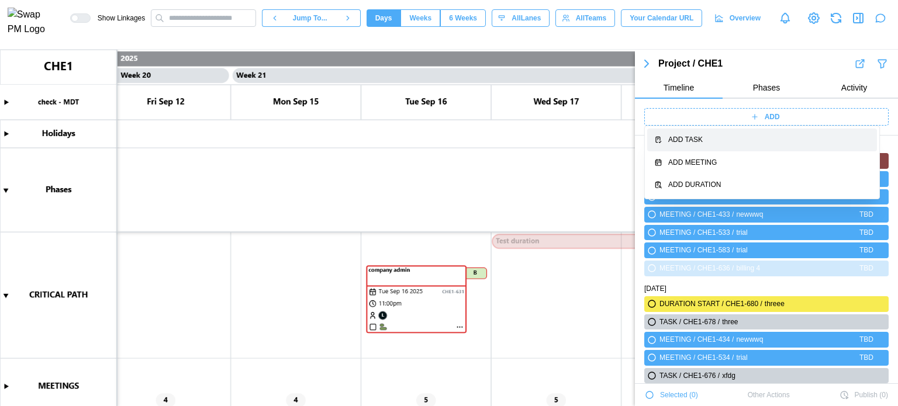
click at [691, 147] on button "Add Task" at bounding box center [762, 140] width 230 height 23
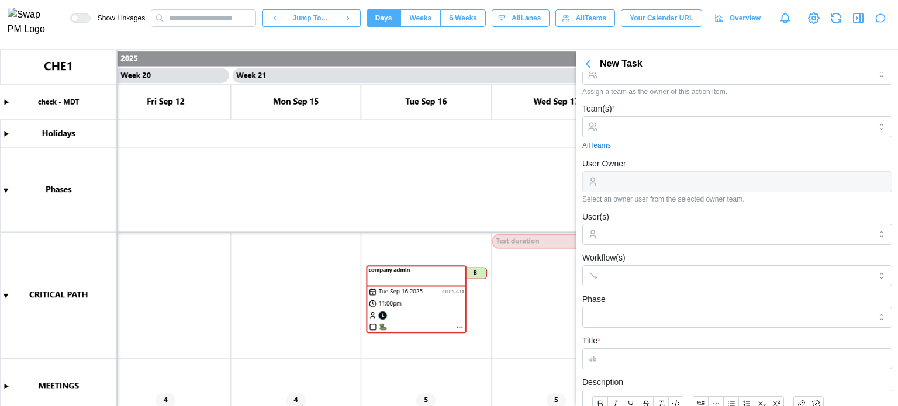
scroll to position [0, 0]
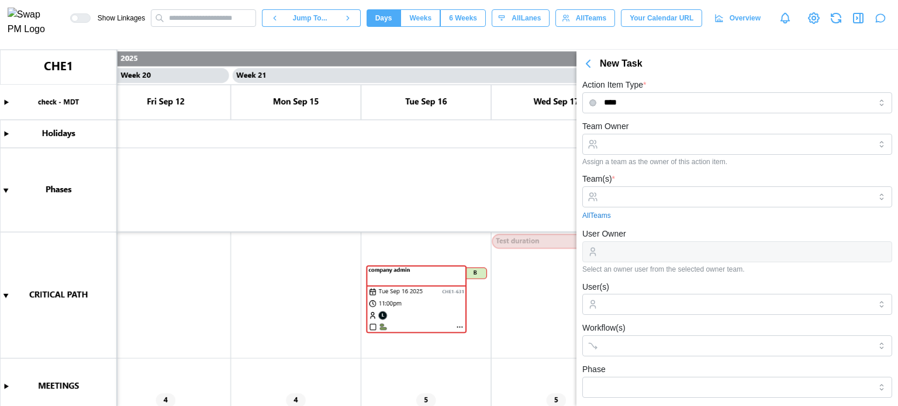
click at [624, 163] on div "Assign a team as the owner of this action item." at bounding box center [737, 162] width 310 height 8
click at [624, 151] on input "Team Owner" at bounding box center [737, 144] width 310 height 21
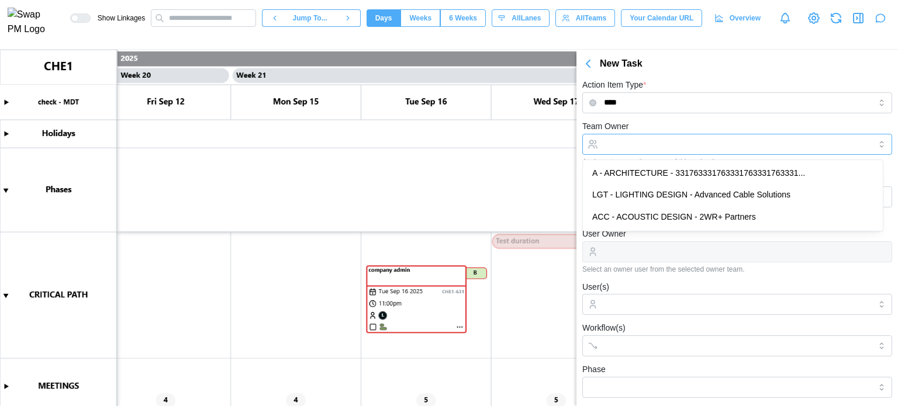
type input "**********"
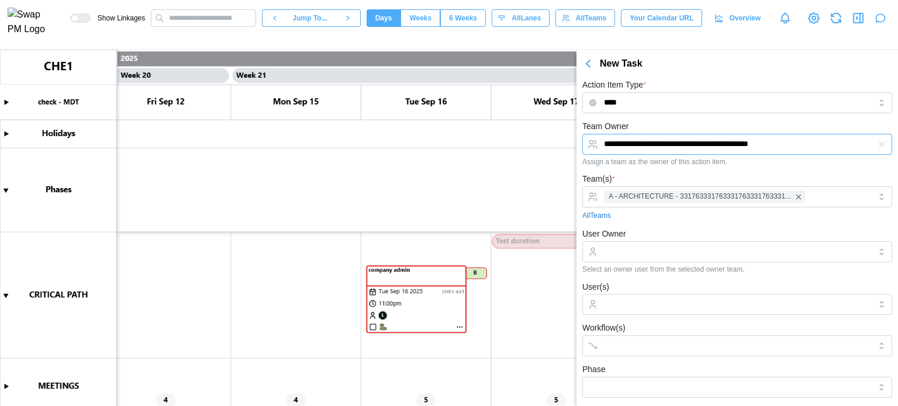
drag, startPoint x: 623, startPoint y: 173, endPoint x: 634, endPoint y: 158, distance: 18.5
click at [636, 249] on input "User Owner" at bounding box center [737, 251] width 310 height 21
click at [629, 290] on div "331763331763331763331763331763331763331763331763331763" at bounding box center [732, 281] width 295 height 22
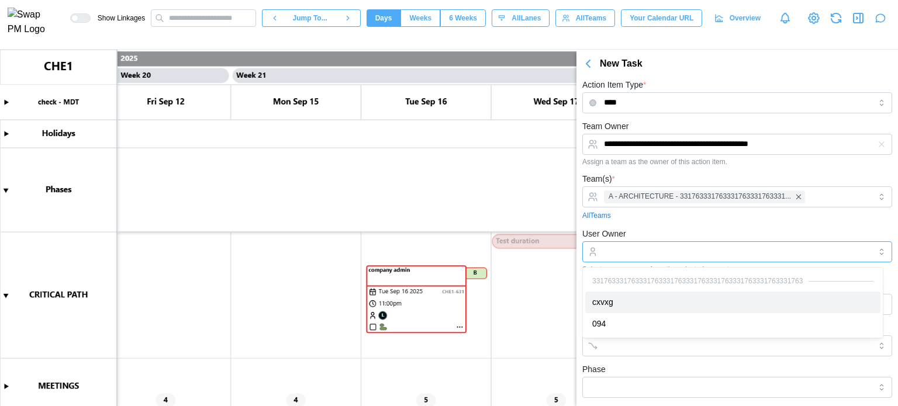
type input "*****"
drag, startPoint x: 629, startPoint y: 295, endPoint x: 628, endPoint y: 289, distance: 6.5
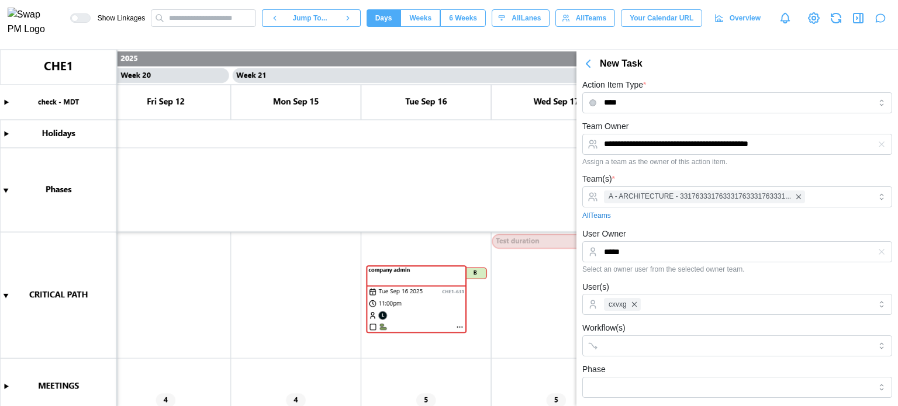
click at [664, 215] on div "All Teams" at bounding box center [737, 215] width 310 height 11
click at [659, 308] on div "cxvxg" at bounding box center [735, 305] width 269 height 20
click at [674, 285] on div "User(s) cxvxg 094" at bounding box center [737, 298] width 310 height 36
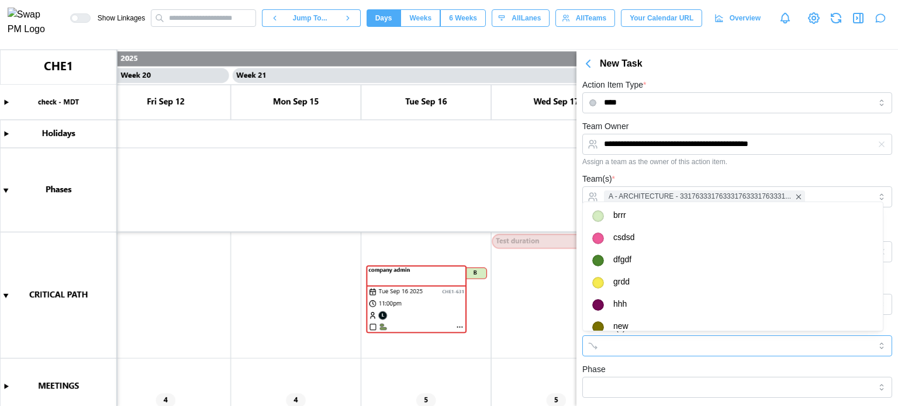
click at [649, 352] on div at bounding box center [725, 346] width 248 height 20
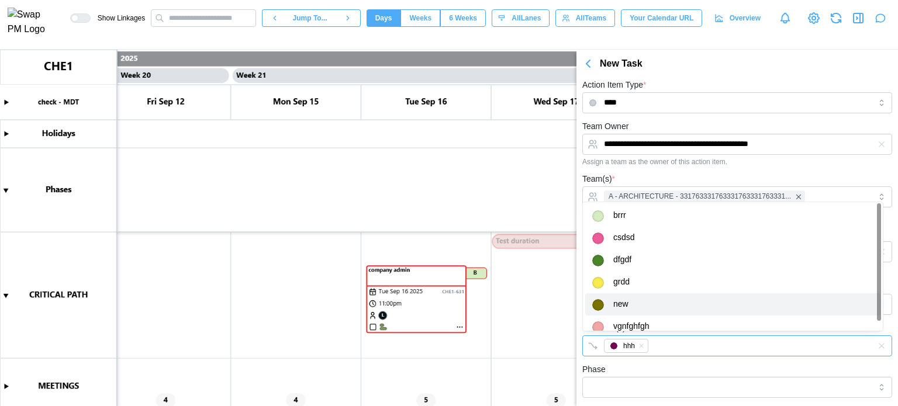
type textarea "*"
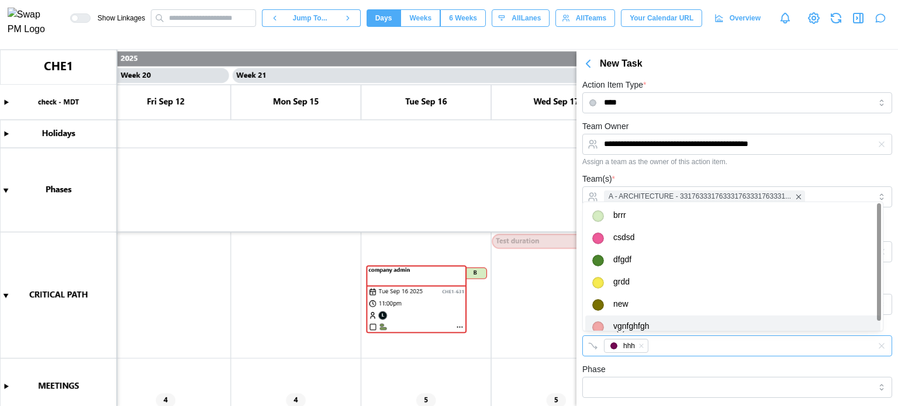
click at [659, 347] on div "hhh" at bounding box center [725, 346] width 248 height 20
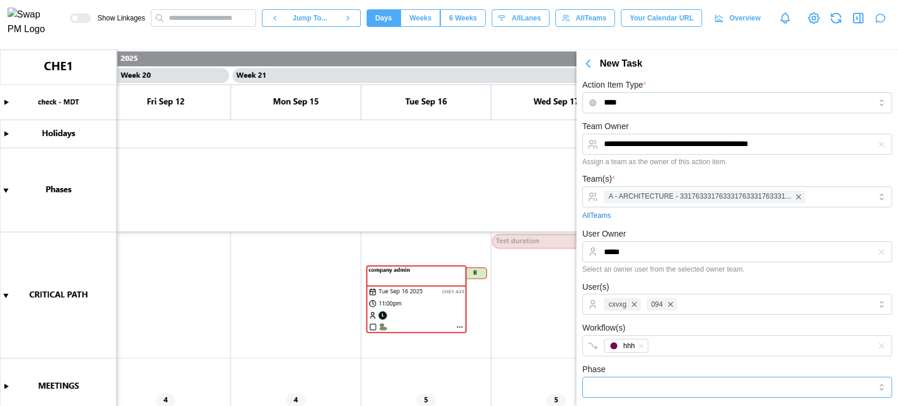
click at [660, 379] on input "Phase" at bounding box center [737, 387] width 310 height 21
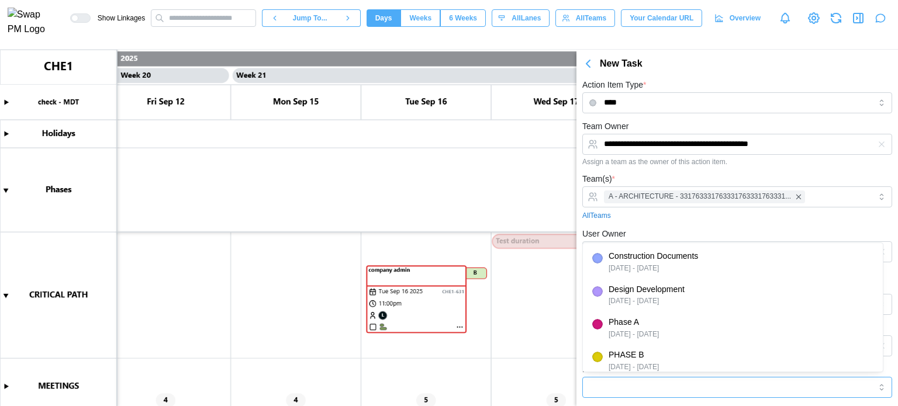
type input "*******"
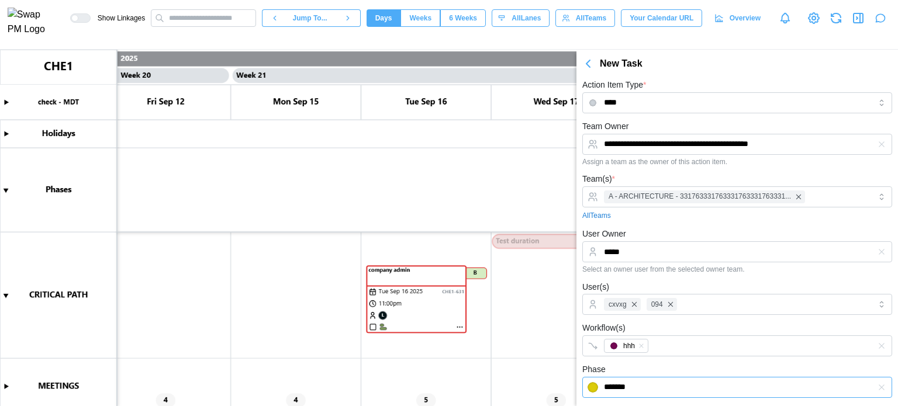
scroll to position [117, 0]
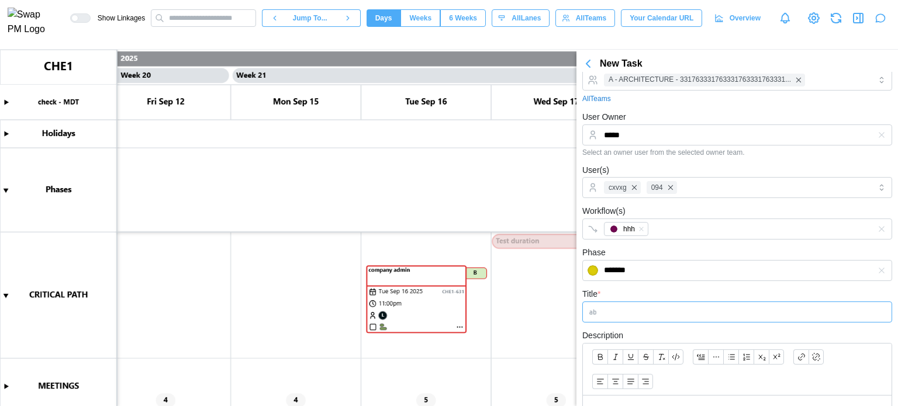
click at [631, 308] on input "Title *" at bounding box center [737, 312] width 310 height 21
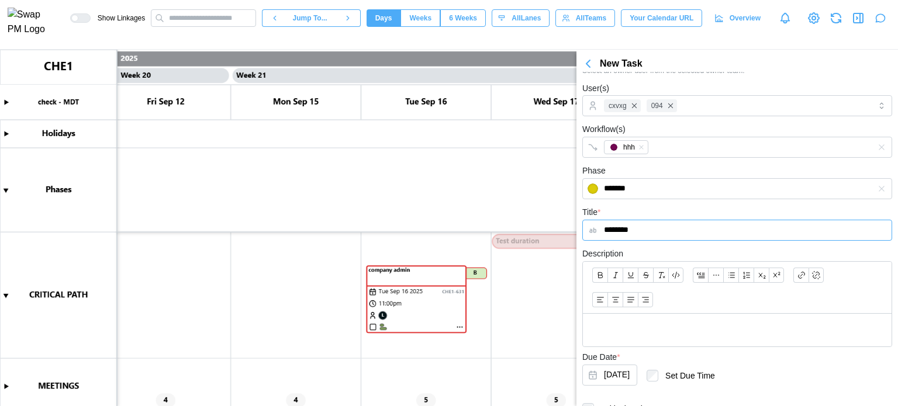
scroll to position [234, 0]
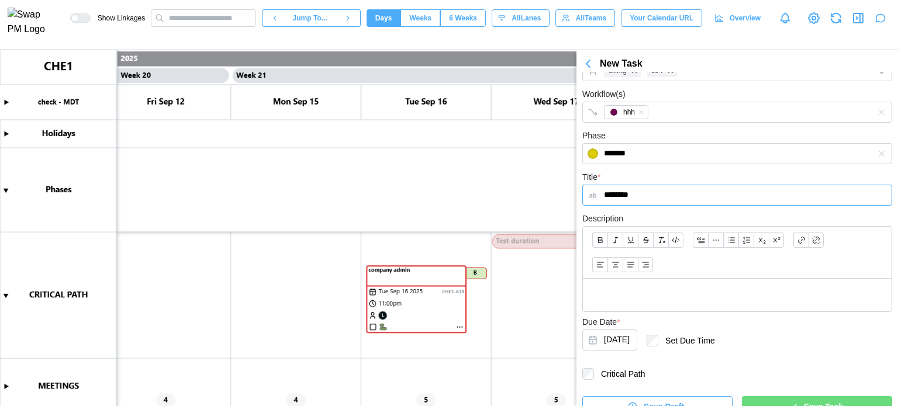
drag, startPoint x: 684, startPoint y: 192, endPoint x: 566, endPoint y: 191, distance: 118.7
click at [566, 191] on body "**********" at bounding box center [449, 203] width 898 height 406
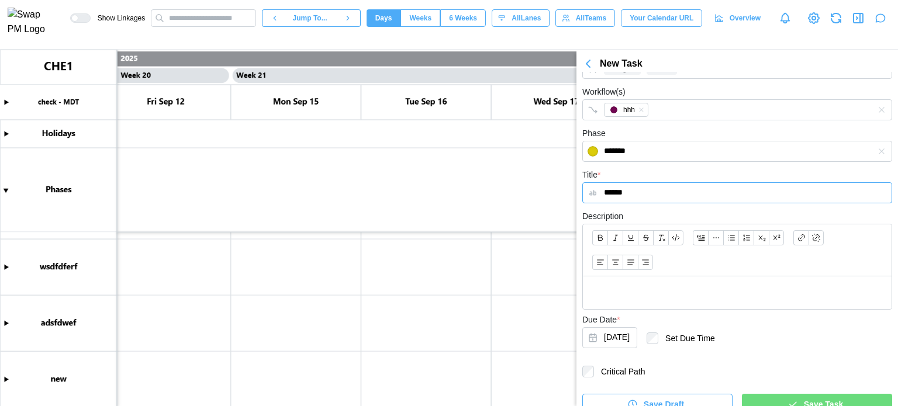
scroll to position [250, 0]
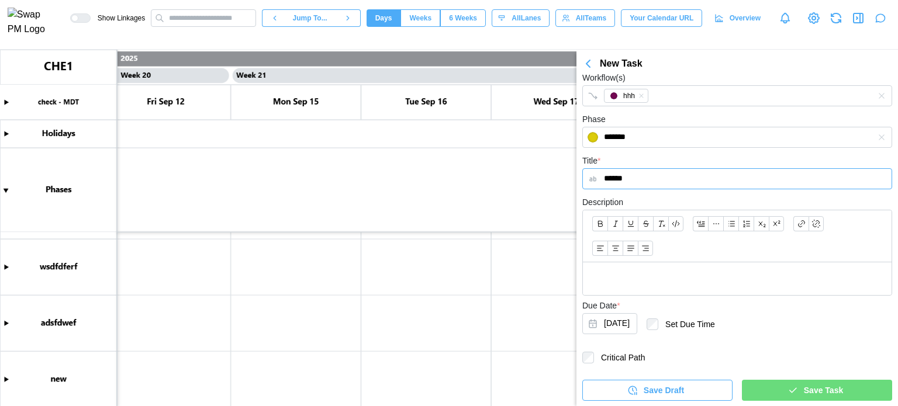
type input "******"
click at [634, 281] on p at bounding box center [737, 279] width 290 height 15
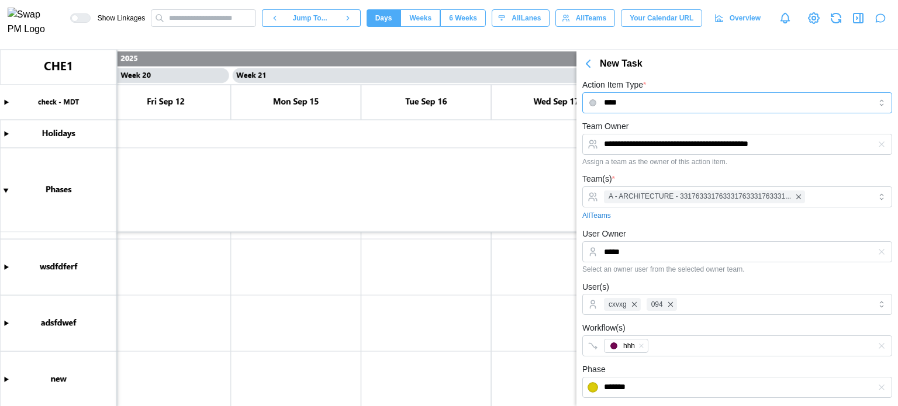
click at [681, 100] on input "****" at bounding box center [737, 102] width 310 height 21
type input "********"
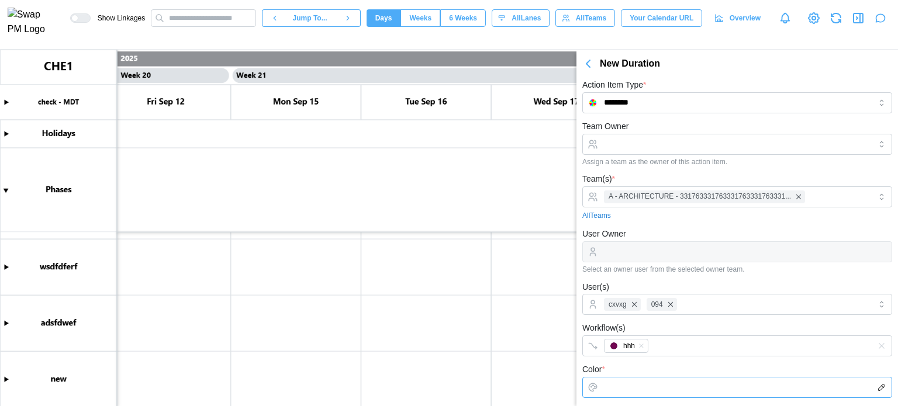
click at [638, 392] on input "Color *" at bounding box center [737, 387] width 310 height 21
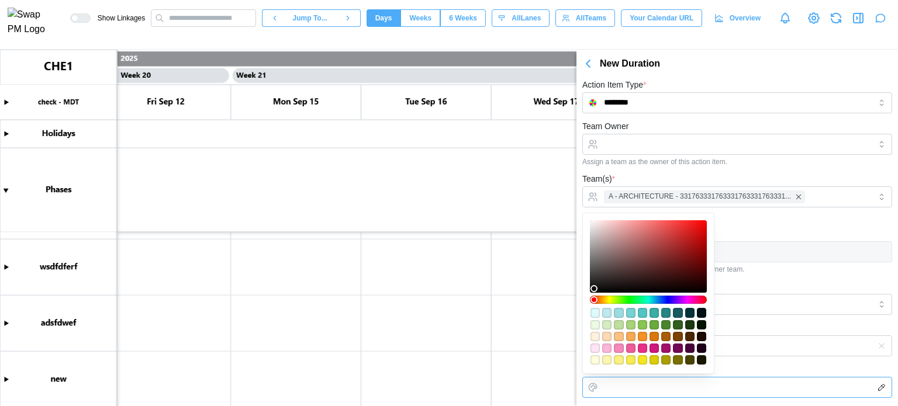
click at [687, 336] on div "#4a2700" at bounding box center [689, 336] width 9 height 9
type input "*******"
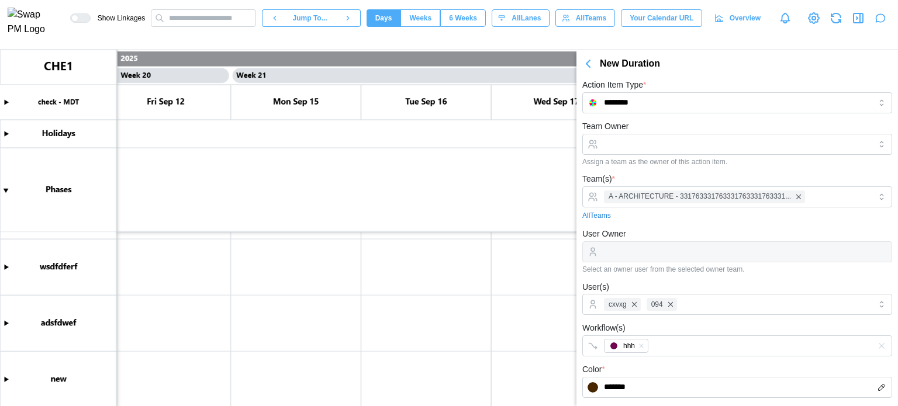
click at [742, 362] on div "Color * *******" at bounding box center [737, 380] width 310 height 36
click at [654, 103] on input "********" at bounding box center [737, 102] width 310 height 21
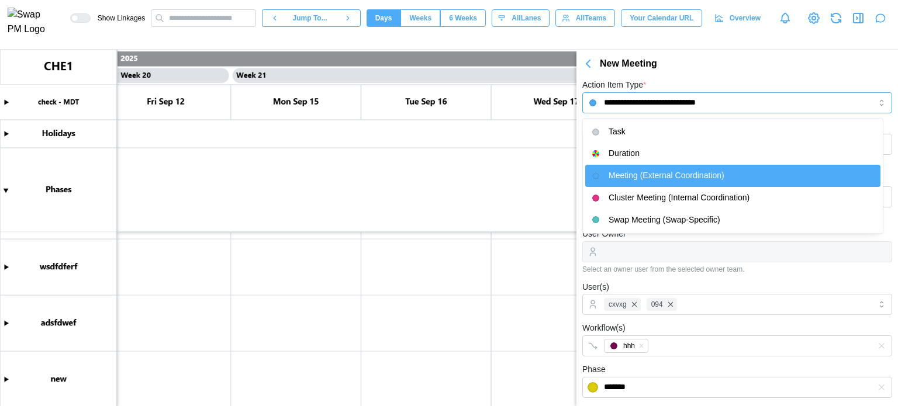
click at [665, 103] on input "**********" at bounding box center [737, 102] width 310 height 21
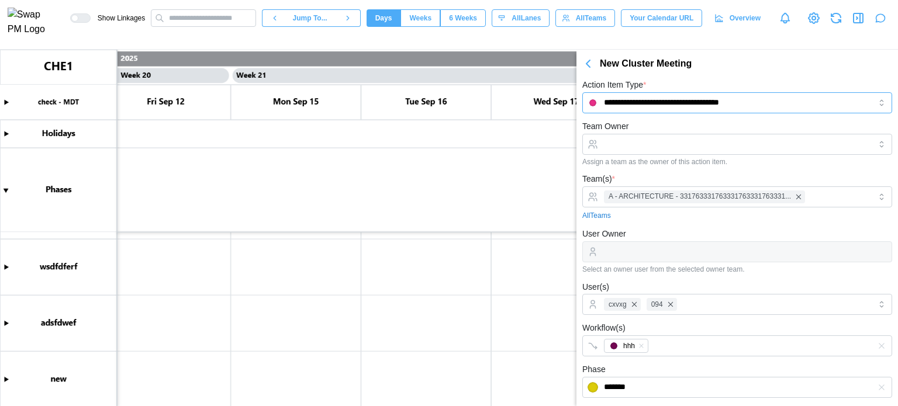
click at [680, 105] on input "**********" at bounding box center [737, 102] width 310 height 21
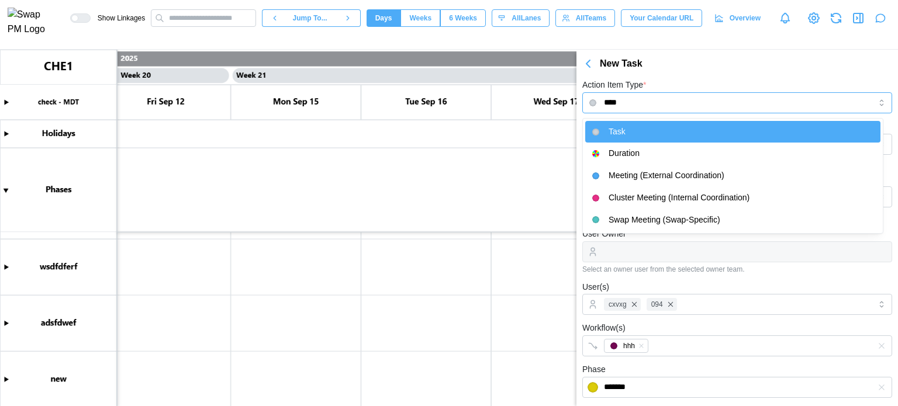
click at [615, 109] on input "****" at bounding box center [737, 102] width 310 height 21
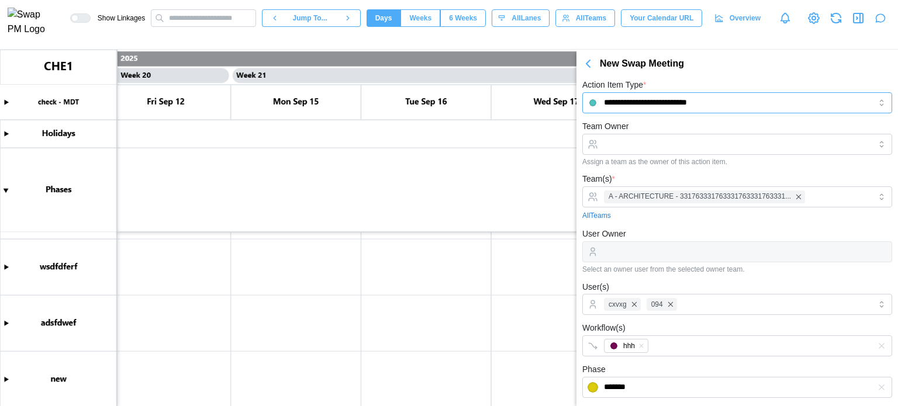
click at [648, 98] on input "**********" at bounding box center [737, 102] width 310 height 21
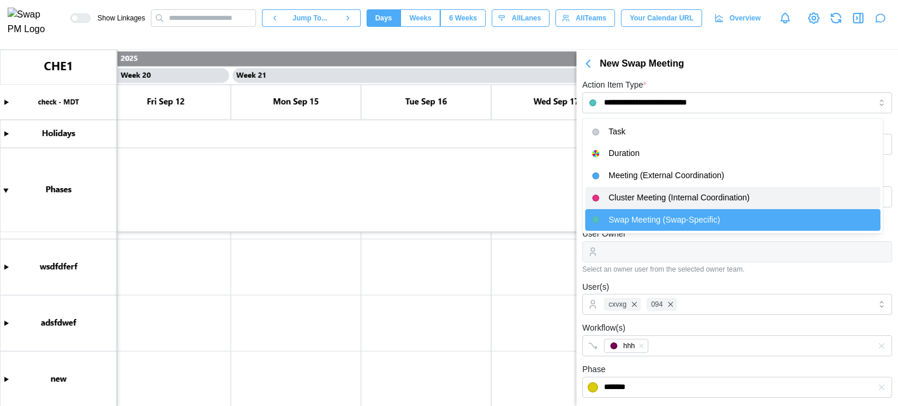
type input "**********"
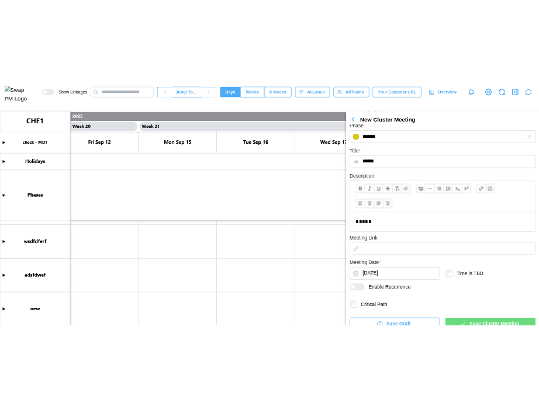
scroll to position [309, 0]
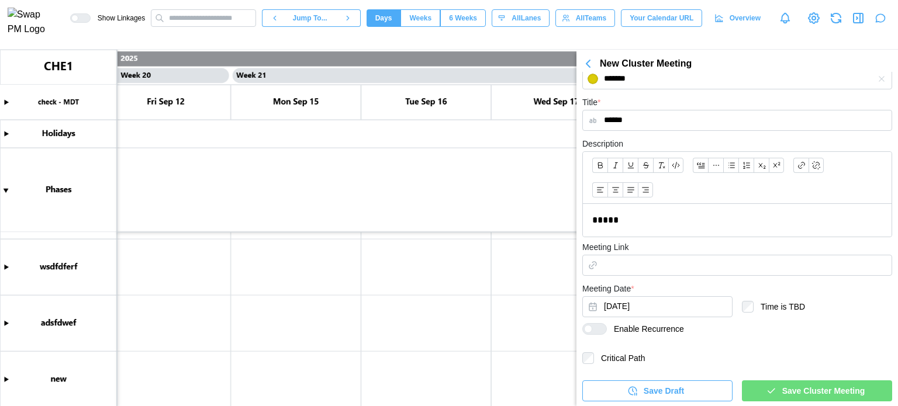
click at [782, 390] on span "Save Cluster Meeting" at bounding box center [823, 391] width 83 height 20
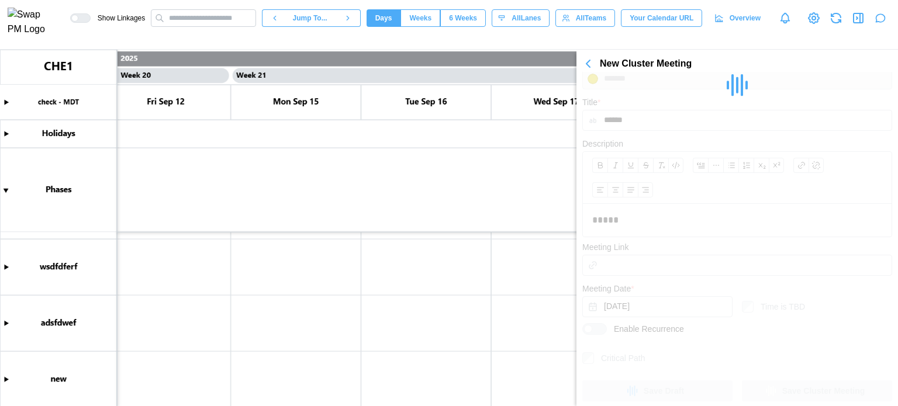
drag, startPoint x: 463, startPoint y: 0, endPoint x: 82, endPoint y: 27, distance: 382.6
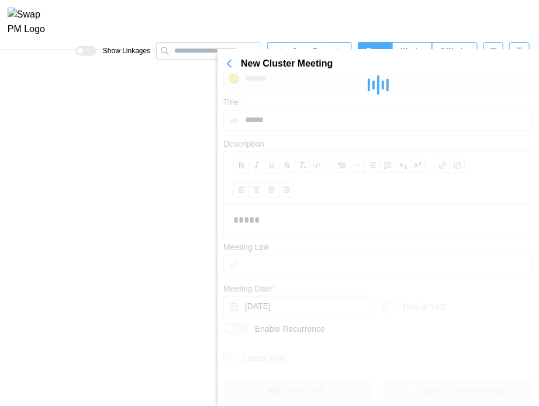
type textarea "*"
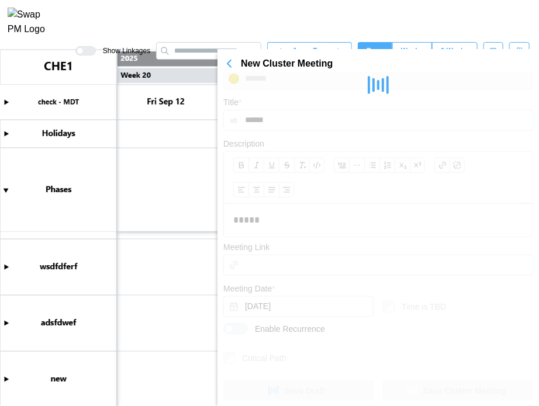
click at [230, 57] on icon "button" at bounding box center [229, 64] width 14 height 14
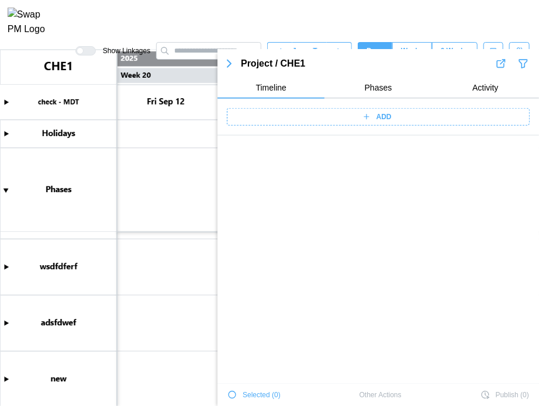
scroll to position [4610, 0]
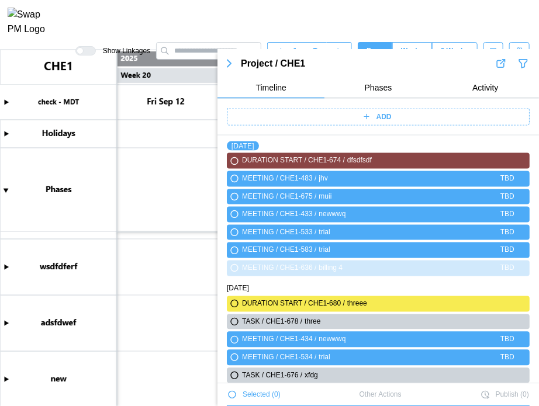
click at [345, 115] on div "ADD" at bounding box center [377, 117] width 288 height 16
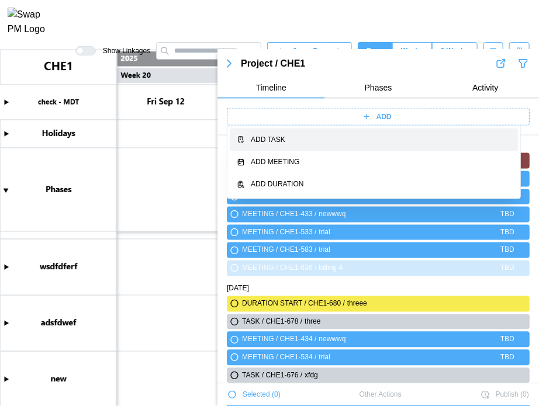
click at [362, 149] on button "Add Task" at bounding box center [374, 140] width 288 height 23
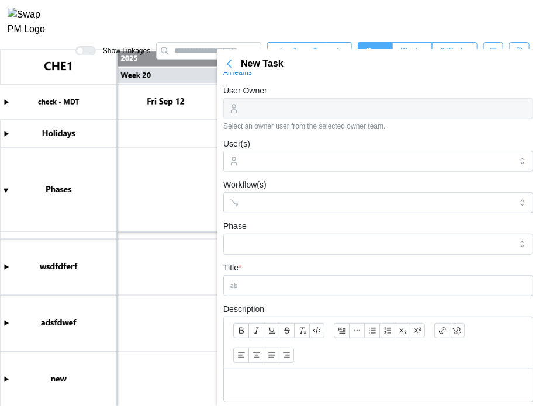
scroll to position [0, 0]
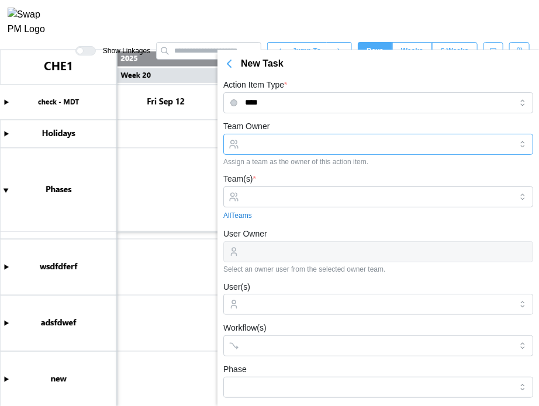
click at [306, 148] on input "Team Owner" at bounding box center [378, 144] width 310 height 21
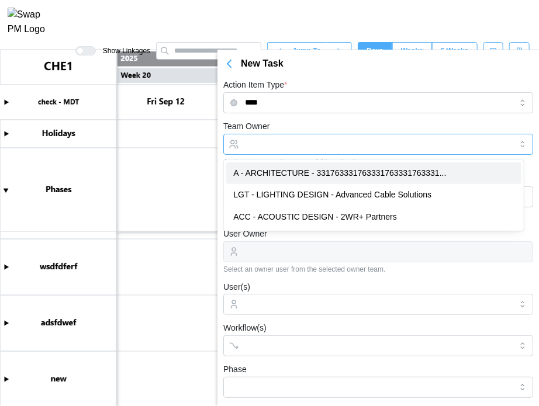
type input "**********"
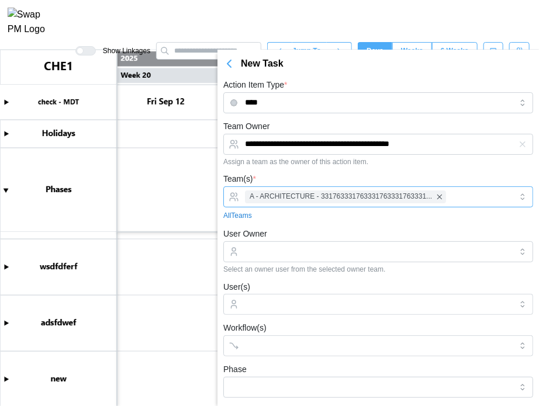
click at [461, 202] on div "A - ARCHITECTURE - 331763331763331763331763331..." at bounding box center [376, 197] width 269 height 20
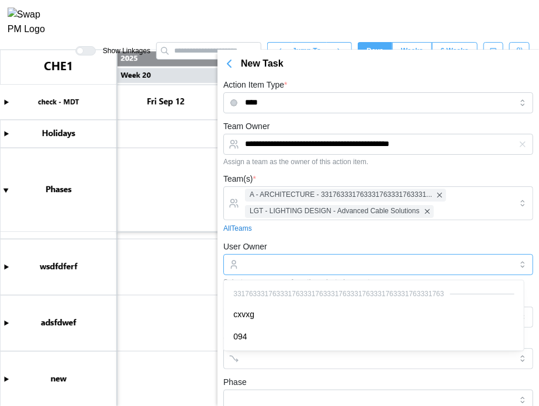
click at [389, 267] on input "User Owner" at bounding box center [378, 264] width 310 height 21
type input "*****"
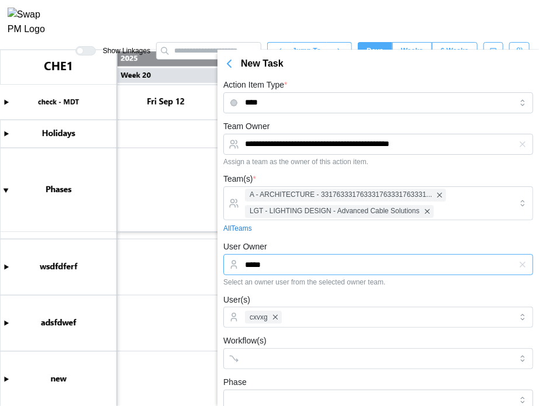
drag, startPoint x: 351, startPoint y: 306, endPoint x: 339, endPoint y: 327, distance: 23.6
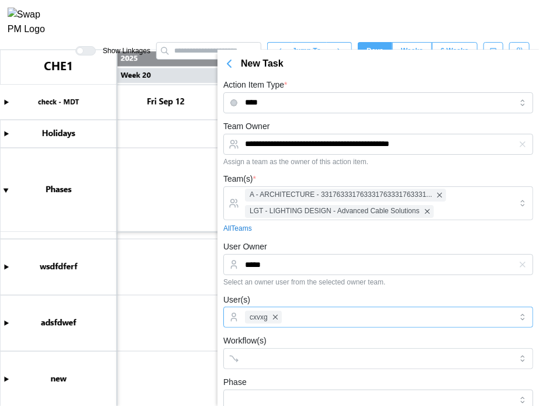
click at [339, 327] on div "cxvxg" at bounding box center [378, 317] width 310 height 21
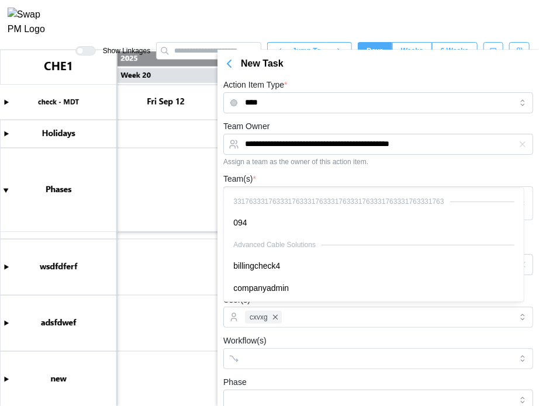
click at [333, 338] on div "Workflow(s)" at bounding box center [378, 352] width 310 height 36
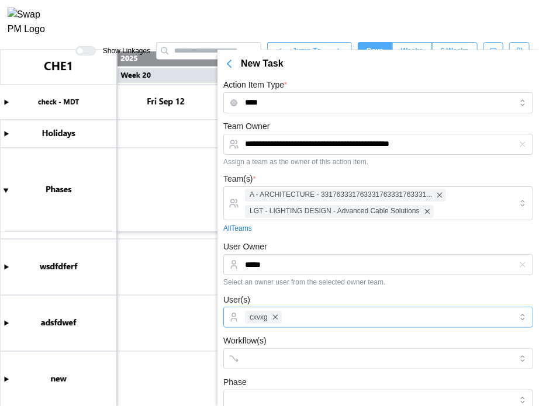
click at [341, 320] on div "cxvxg" at bounding box center [376, 317] width 269 height 20
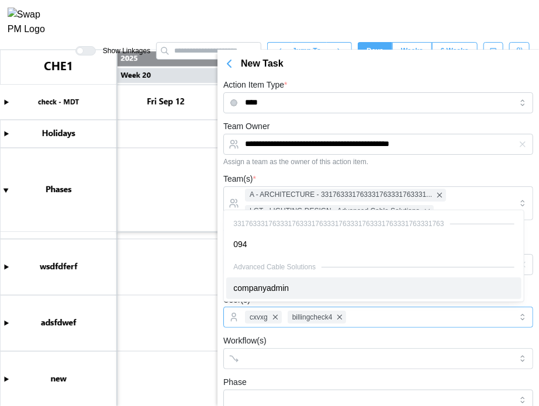
click at [361, 268] on div "Advanced Cable Solutions" at bounding box center [373, 267] width 281 height 11
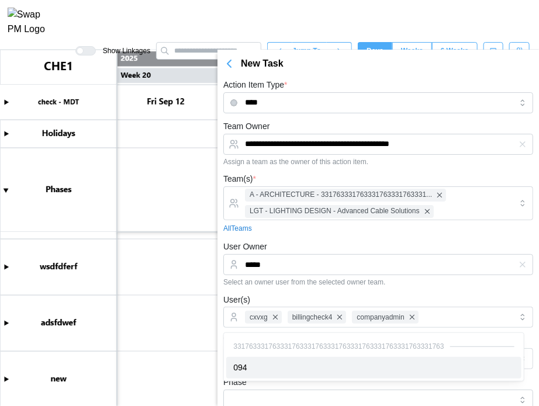
click at [245, 385] on div "Phase" at bounding box center [378, 393] width 310 height 36
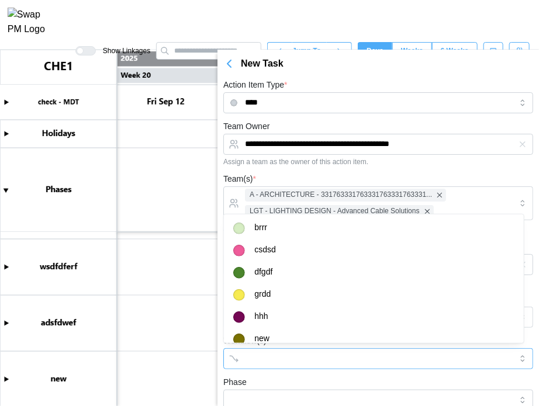
click at [262, 359] on input "Workflow(s)" at bounding box center [367, 358] width 245 height 9
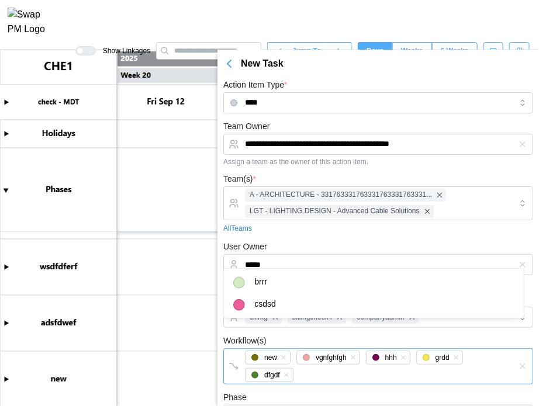
scroll to position [175, 0]
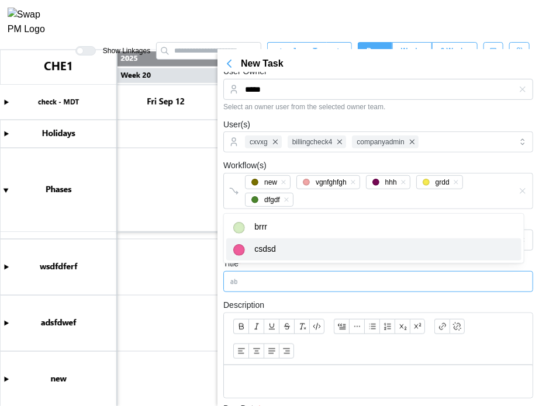
click at [271, 274] on input "Title *" at bounding box center [378, 281] width 310 height 21
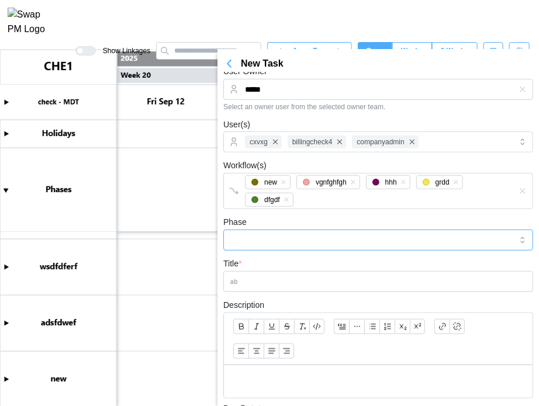
click at [289, 246] on input "Phase" at bounding box center [378, 240] width 310 height 21
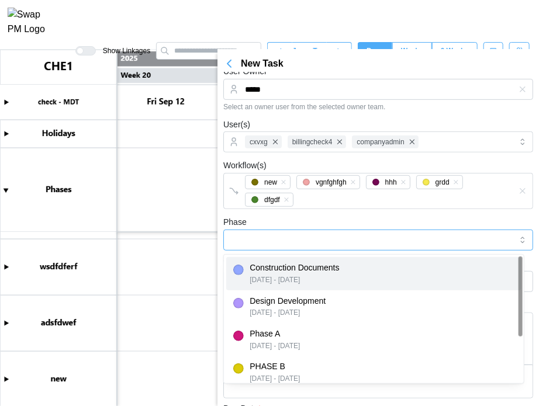
type input "**********"
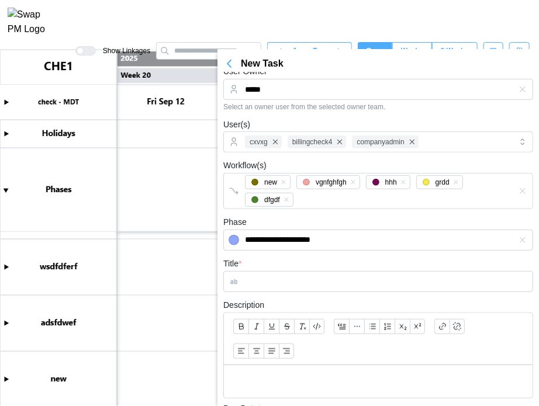
click at [291, 262] on div "Title *" at bounding box center [378, 275] width 310 height 36
click at [291, 271] on input "Title *" at bounding box center [378, 281] width 310 height 21
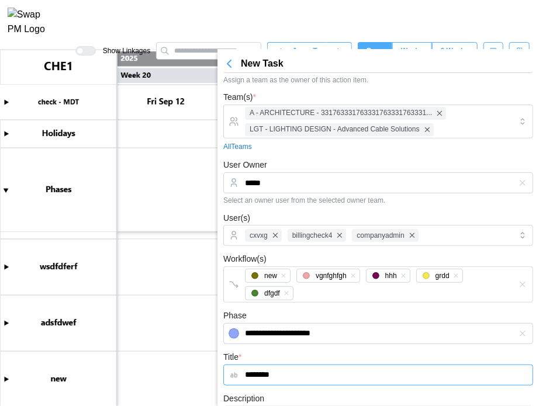
scroll to position [0, 0]
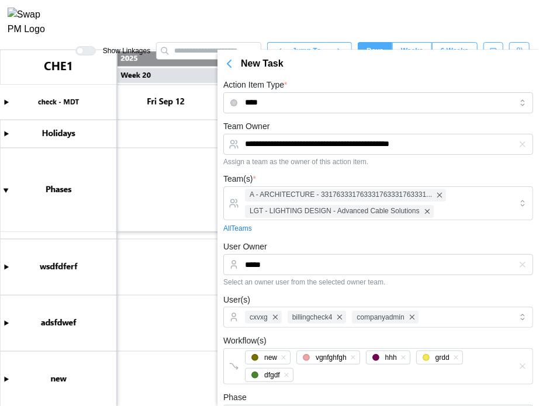
type input "********"
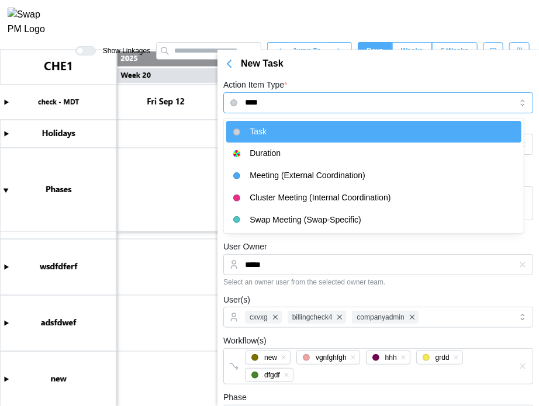
click at [308, 100] on input "****" at bounding box center [378, 102] width 310 height 21
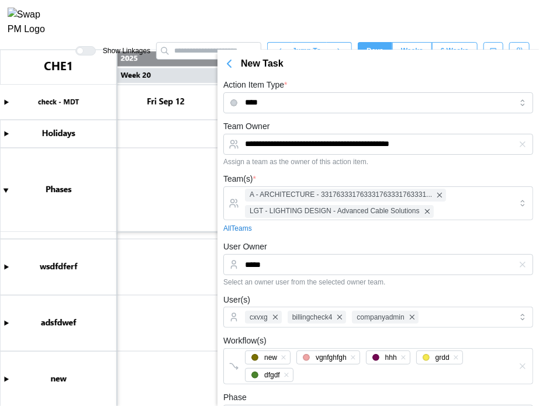
type input "********"
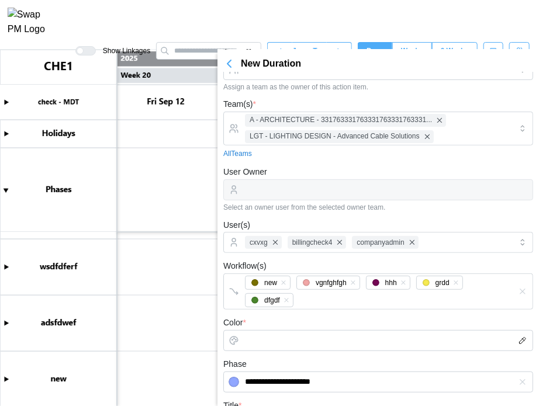
scroll to position [175, 0]
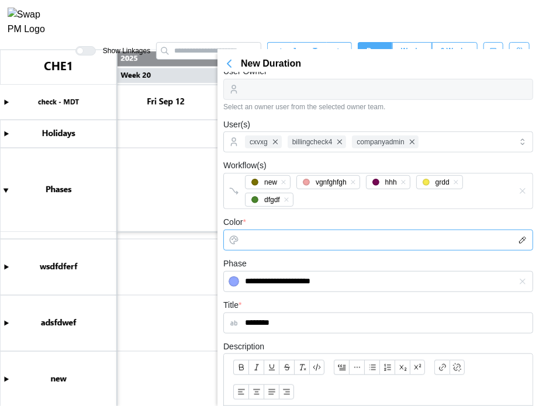
click at [281, 234] on input "Color *" at bounding box center [378, 240] width 310 height 21
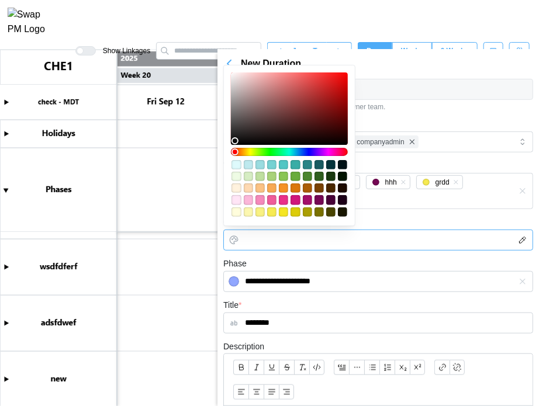
click at [295, 205] on div at bounding box center [289, 188] width 118 height 59
click at [295, 202] on div "#d0177c" at bounding box center [294, 199] width 9 height 9
type input "*******"
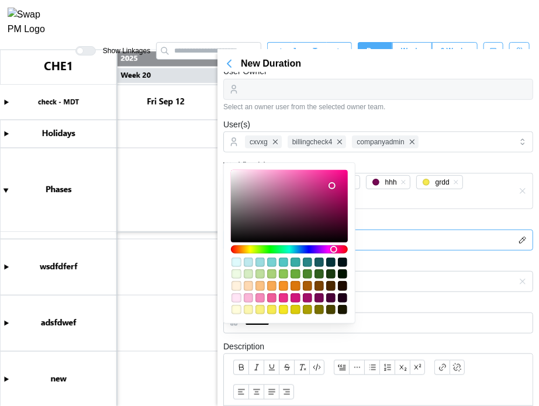
scroll to position [0, 0]
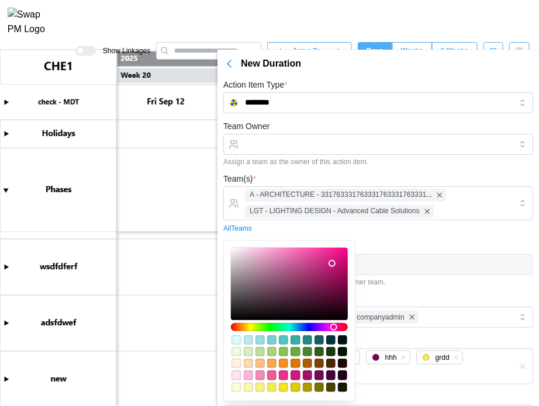
click at [397, 155] on div "Team Owner Assign a team as the owner of this action item." at bounding box center [378, 142] width 310 height 47
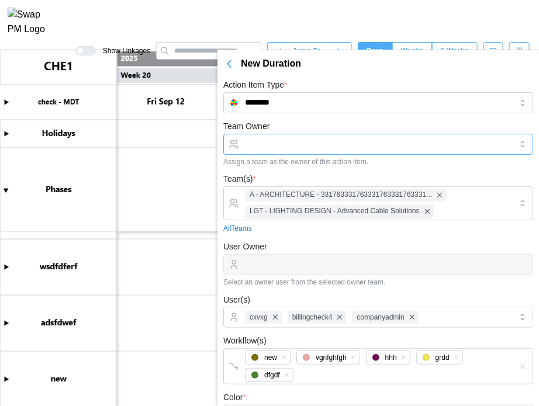
click at [300, 136] on input "Team Owner" at bounding box center [378, 144] width 310 height 21
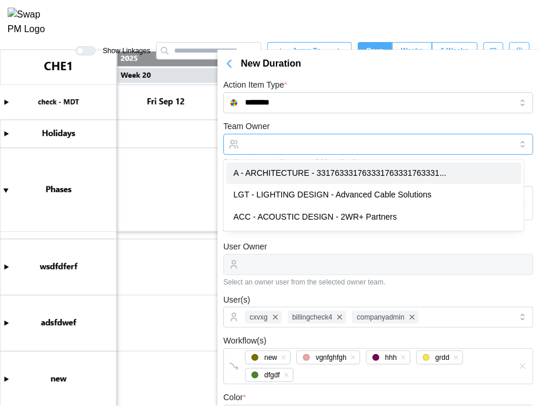
type input "**********"
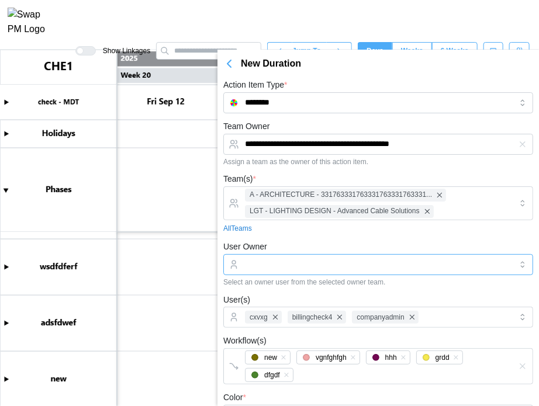
click at [276, 270] on input "User Owner" at bounding box center [378, 264] width 310 height 21
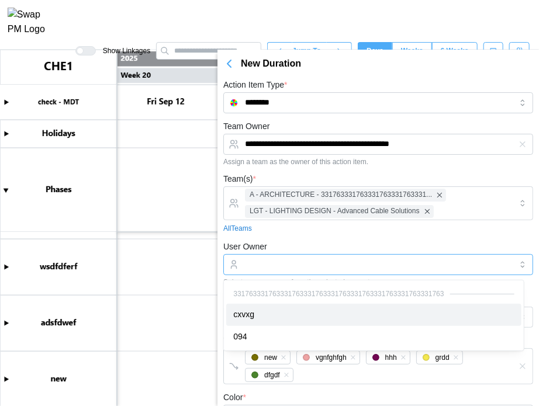
type input "*****"
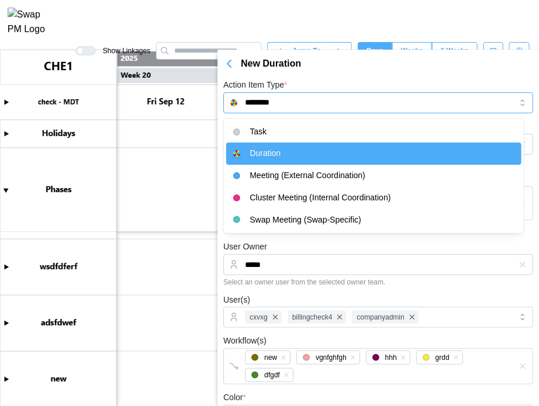
click at [355, 100] on input "********" at bounding box center [378, 102] width 310 height 21
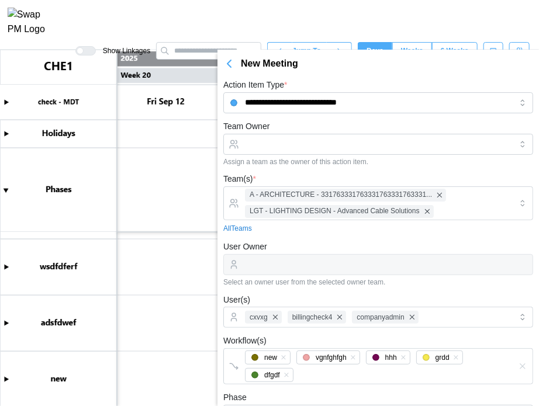
click at [323, 87] on div "**********" at bounding box center [378, 96] width 310 height 36
click at [322, 98] on input "**********" at bounding box center [378, 102] width 310 height 21
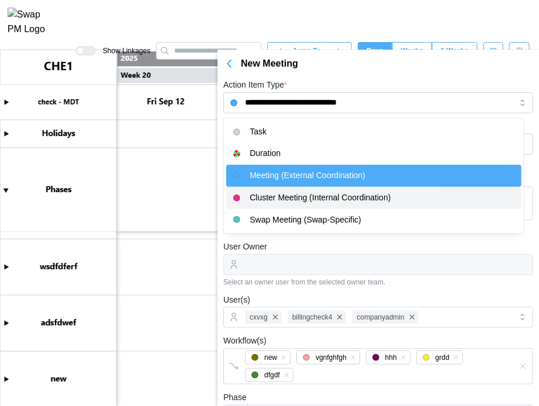
type input "**********"
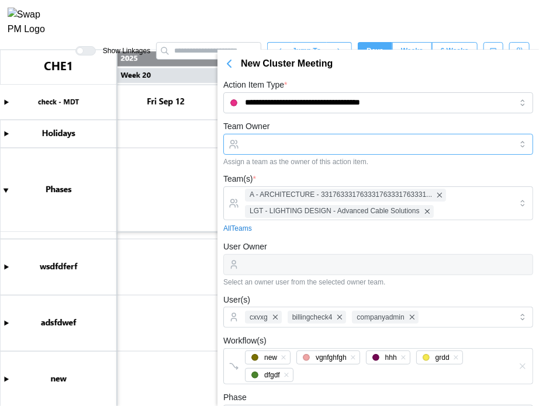
click at [275, 140] on input "Team Owner" at bounding box center [378, 144] width 310 height 21
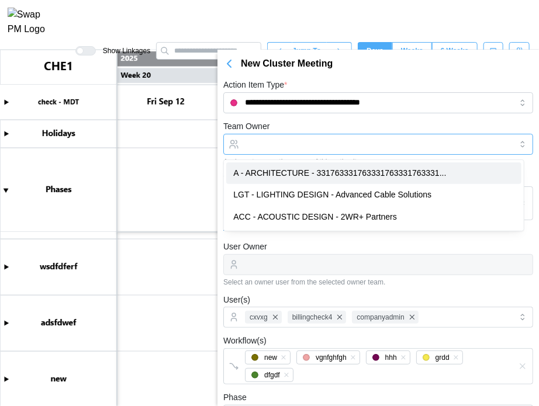
type input "**********"
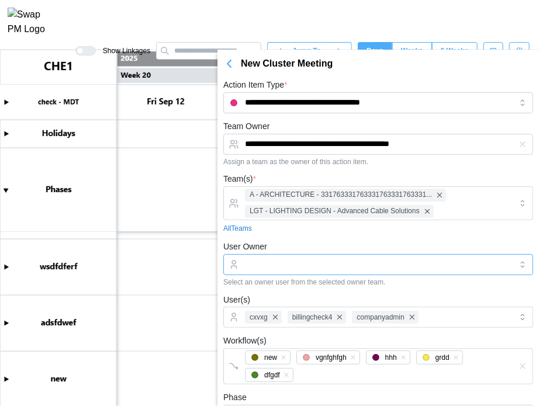
click at [241, 267] on input "User Owner" at bounding box center [378, 264] width 310 height 21
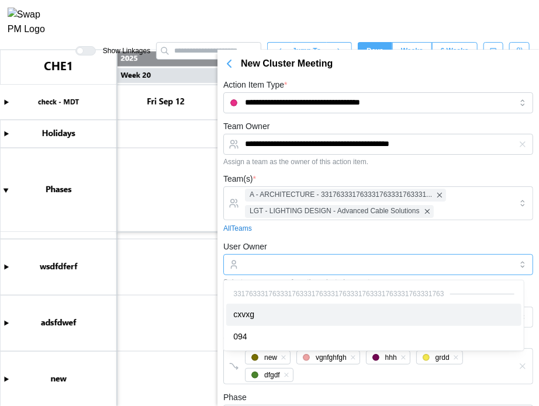
type input "*****"
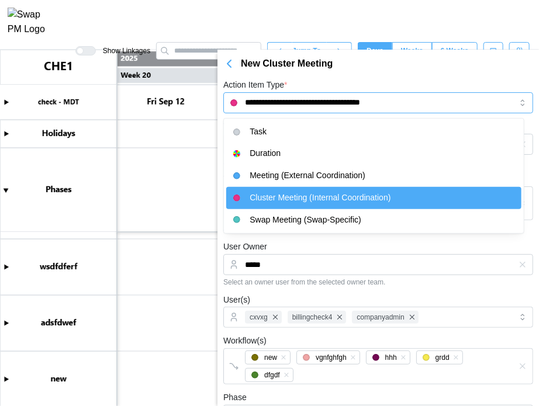
click at [324, 105] on input "**********" at bounding box center [378, 102] width 310 height 21
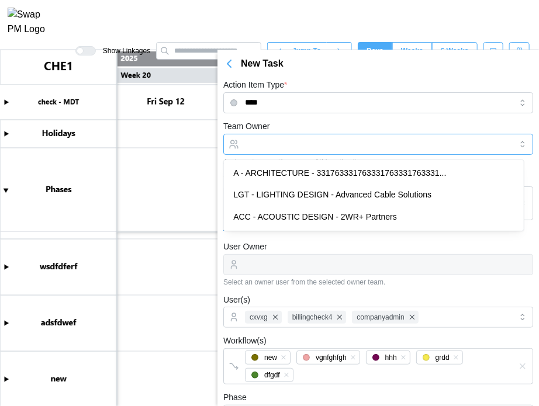
click at [278, 143] on input "Team Owner" at bounding box center [378, 144] width 310 height 21
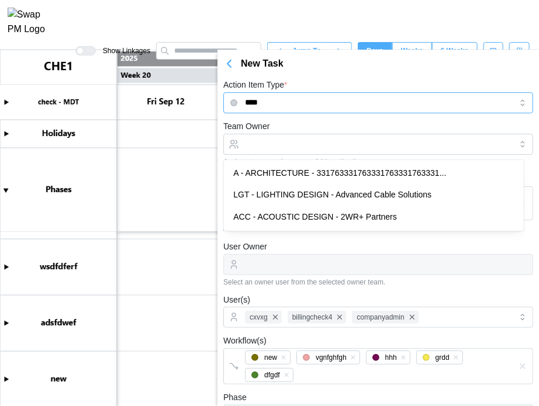
click at [314, 104] on input "****" at bounding box center [378, 102] width 310 height 21
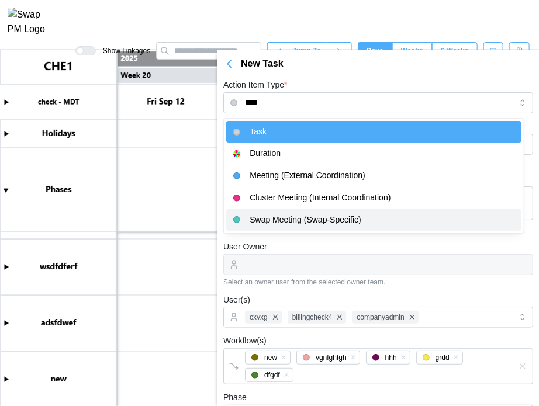
type input "**********"
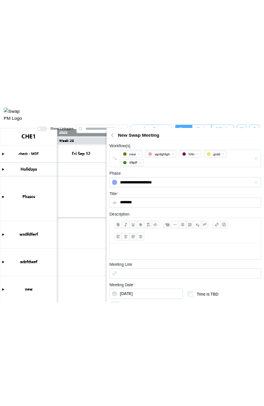
scroll to position [336, 0]
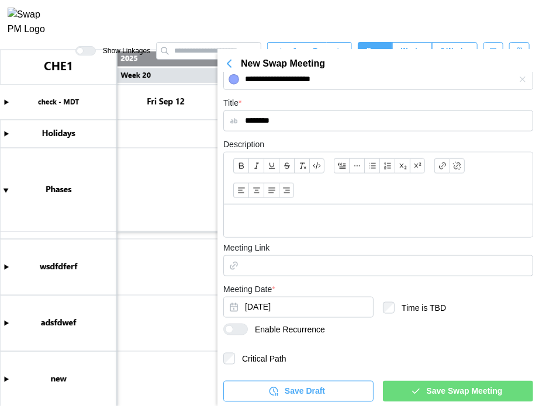
click at [442, 397] on span "Save Swap Meeting" at bounding box center [465, 392] width 76 height 20
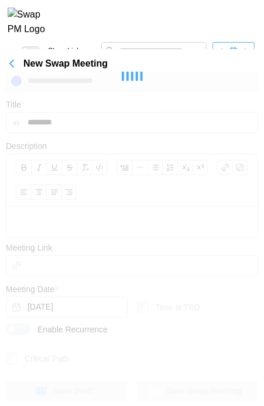
scroll to position [217, 0]
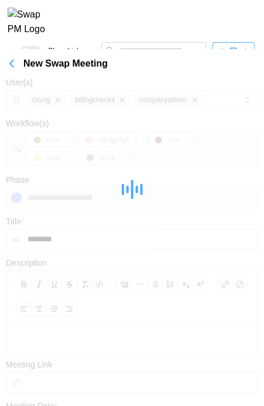
type textarea "*"
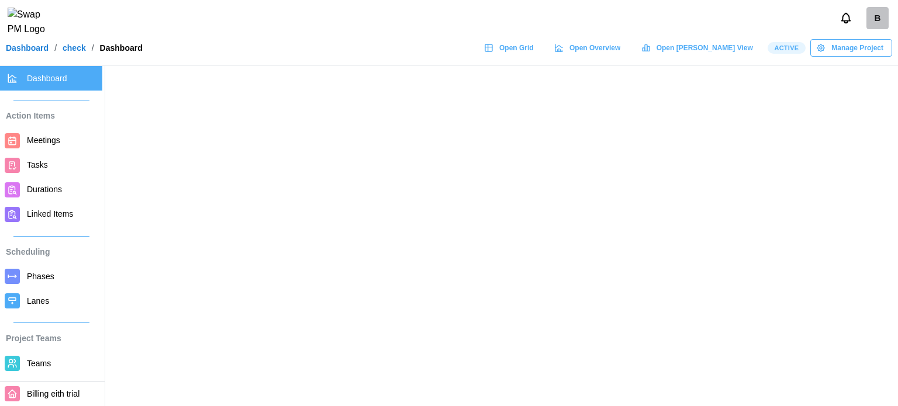
click at [839, 56] on span "Manage Project" at bounding box center [857, 48] width 52 height 16
click at [838, 56] on span "Manage Project" at bounding box center [857, 48] width 52 height 16
click at [835, 56] on span "Manage Project" at bounding box center [857, 48] width 52 height 16
click at [845, 51] on span "Manage Project" at bounding box center [857, 48] width 52 height 16
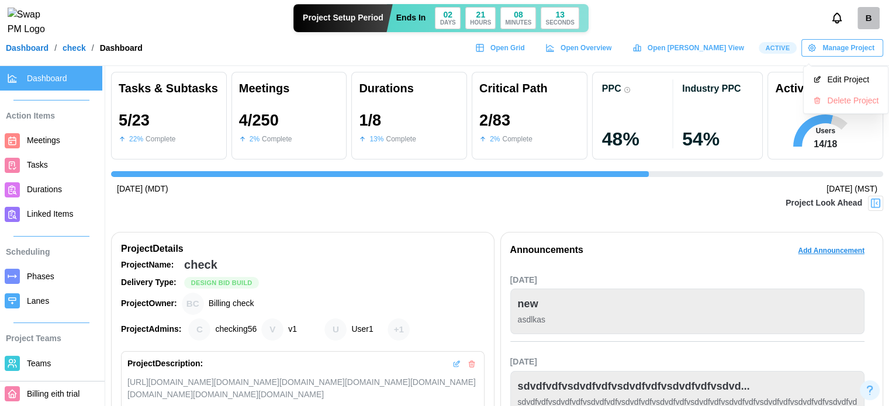
scroll to position [0, 1966]
click at [728, 32] on div "Project Setup Period Ends [DATE]" at bounding box center [441, 18] width 760 height 28
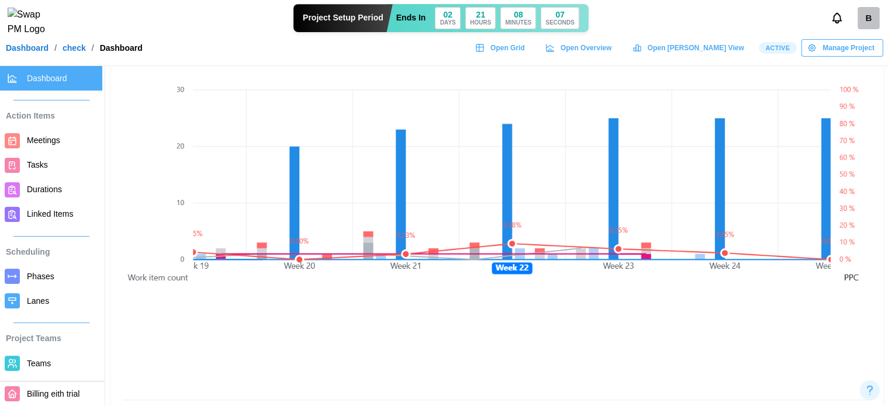
scroll to position [818, 0]
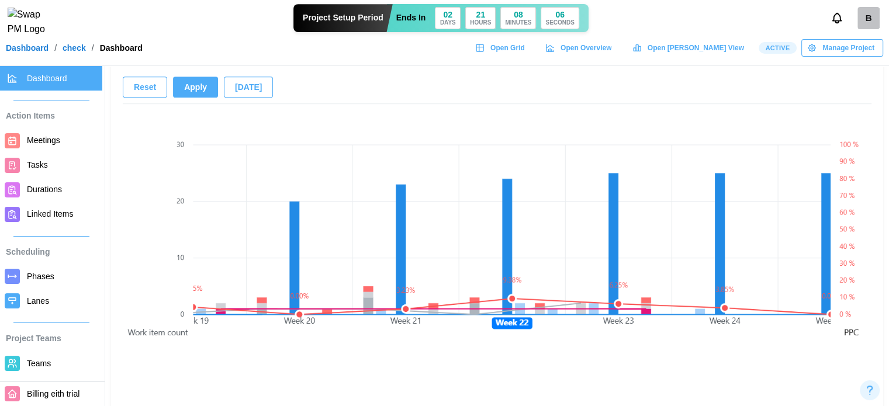
click at [607, 213] on canvas at bounding box center [512, 277] width 638 height 335
click at [610, 210] on canvas at bounding box center [512, 277] width 638 height 335
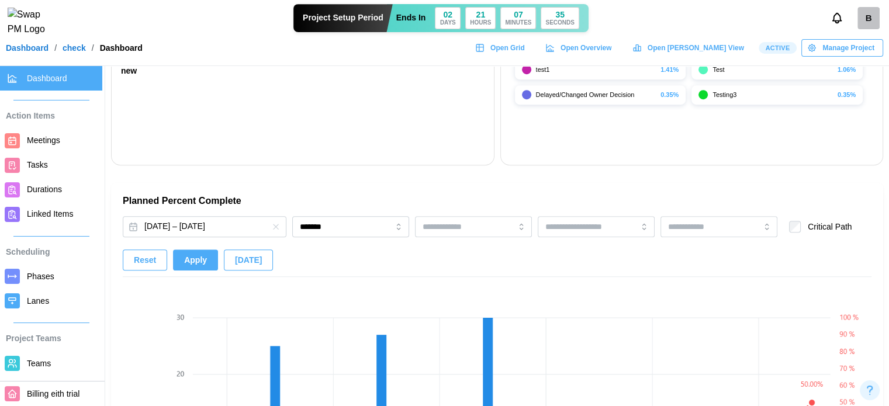
scroll to position [643, 0]
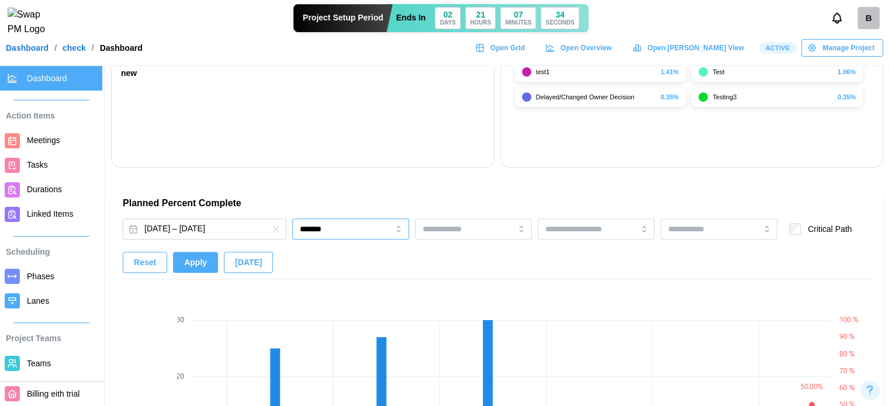
click at [334, 226] on input "*******" at bounding box center [350, 229] width 117 height 21
click at [211, 240] on div "[DATE] – [DATE] ******** Critical Path" at bounding box center [487, 231] width 729 height 24
click at [210, 236] on button "[DATE] – [DATE]" at bounding box center [205, 229] width 164 height 21
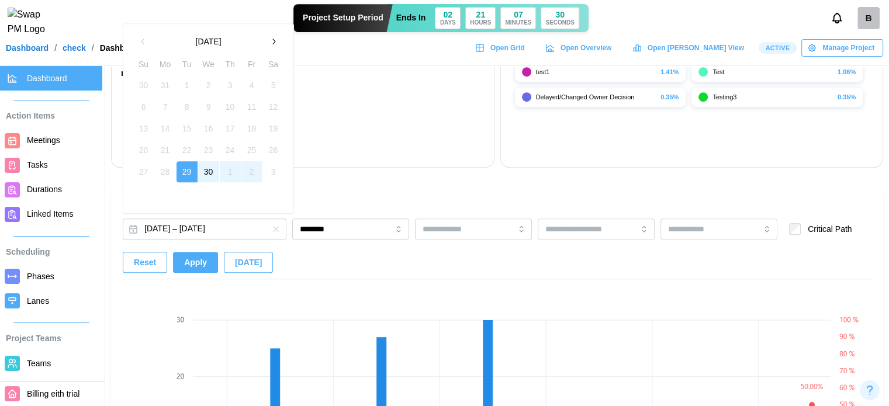
click at [272, 44] on icon "button" at bounding box center [273, 41] width 9 height 9
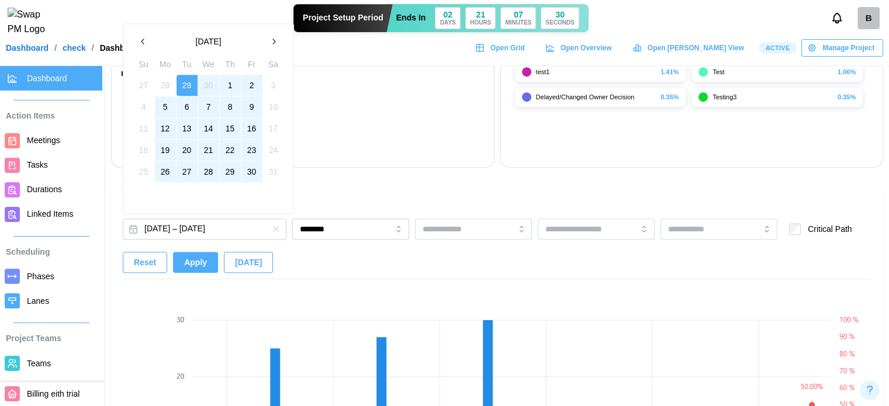
click at [264, 44] on button "button" at bounding box center [273, 41] width 21 height 21
click at [271, 44] on icon "button" at bounding box center [273, 41] width 9 height 9
drag, startPoint x: 276, startPoint y: 237, endPoint x: 274, endPoint y: 230, distance: 6.8
click at [275, 237] on div at bounding box center [275, 229] width 21 height 21
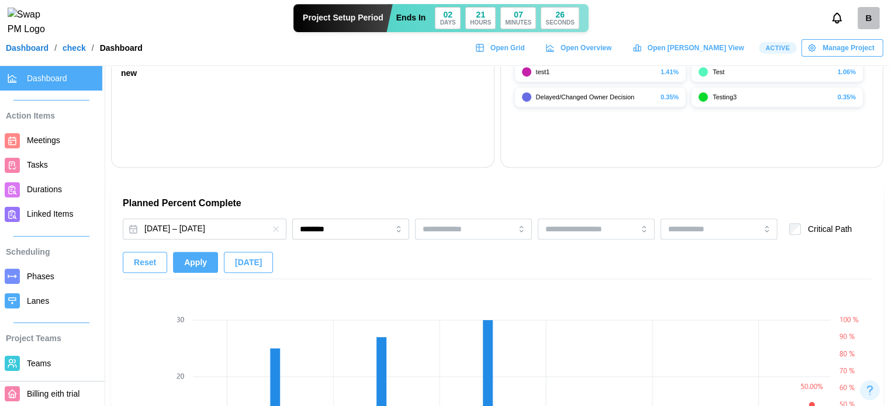
click at [275, 229] on icon "button" at bounding box center [275, 228] width 9 height 9
click at [203, 260] on span "Apply" at bounding box center [195, 262] width 23 height 20
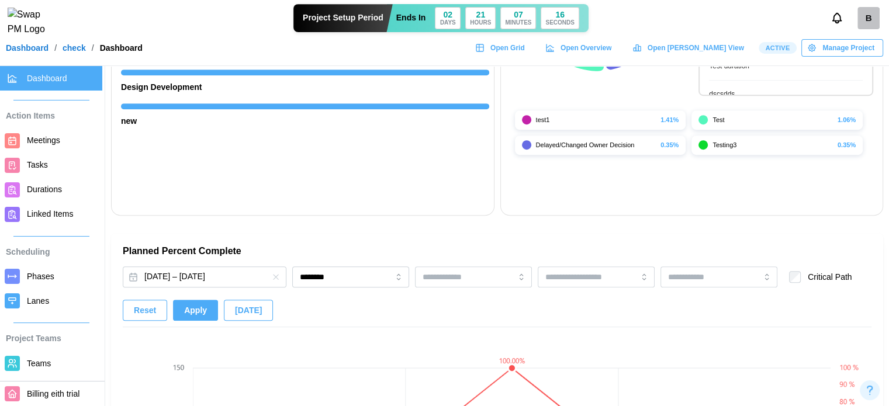
scroll to position [584, 0]
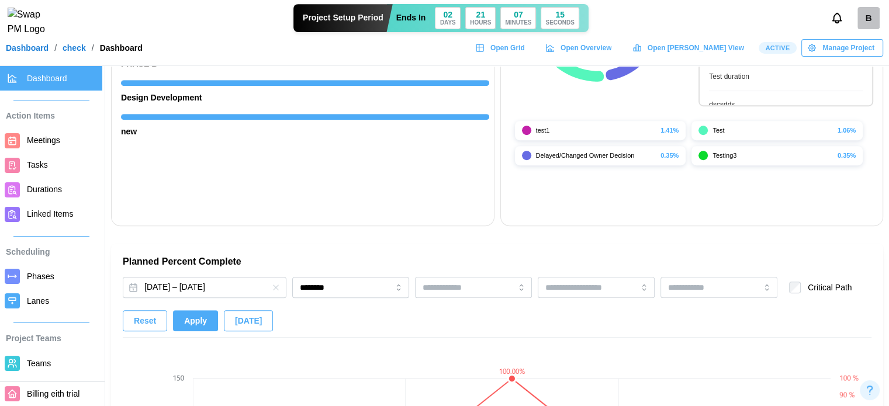
click at [201, 321] on span "Apply" at bounding box center [195, 321] width 23 height 20
click at [206, 282] on button "[DATE] – [DATE]" at bounding box center [205, 287] width 164 height 21
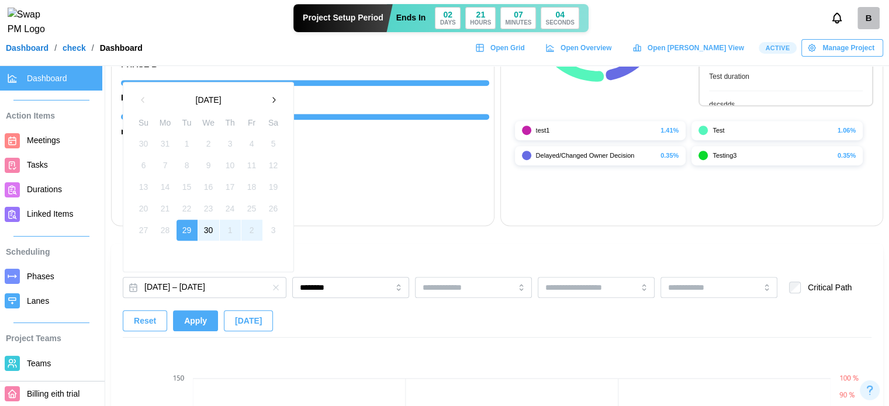
click at [271, 98] on icon "button" at bounding box center [273, 99] width 9 height 9
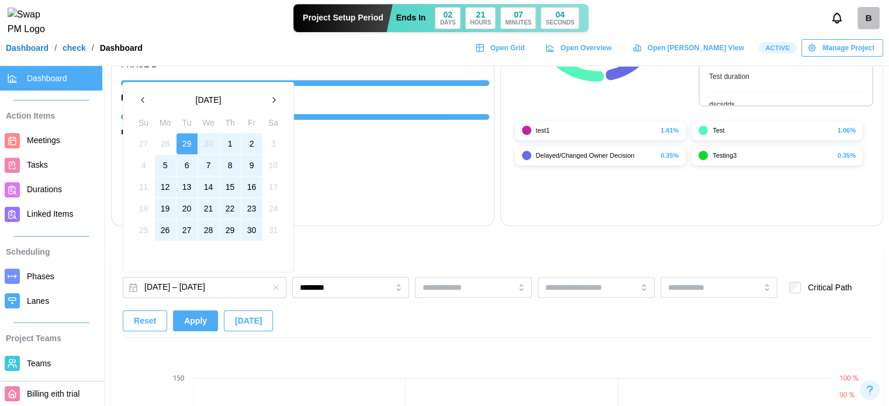
click at [271, 98] on icon "button" at bounding box center [273, 99] width 9 height 9
click at [164, 141] on button "2" at bounding box center [165, 143] width 21 height 21
click at [166, 235] on button "30" at bounding box center [165, 230] width 21 height 21
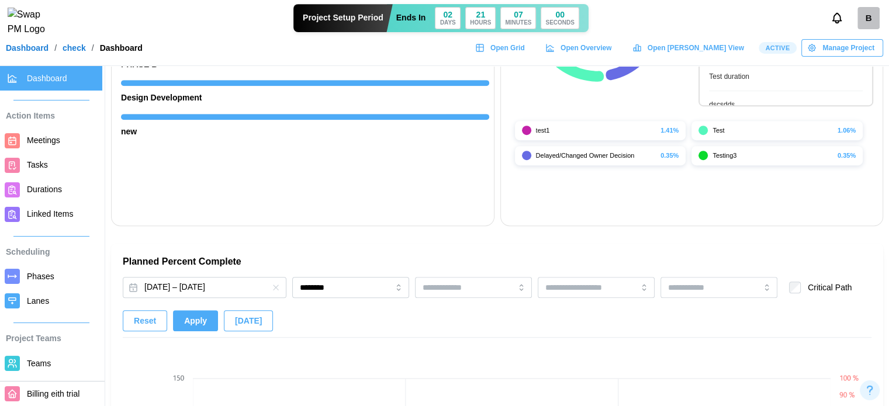
click at [190, 324] on span "Apply" at bounding box center [195, 321] width 23 height 20
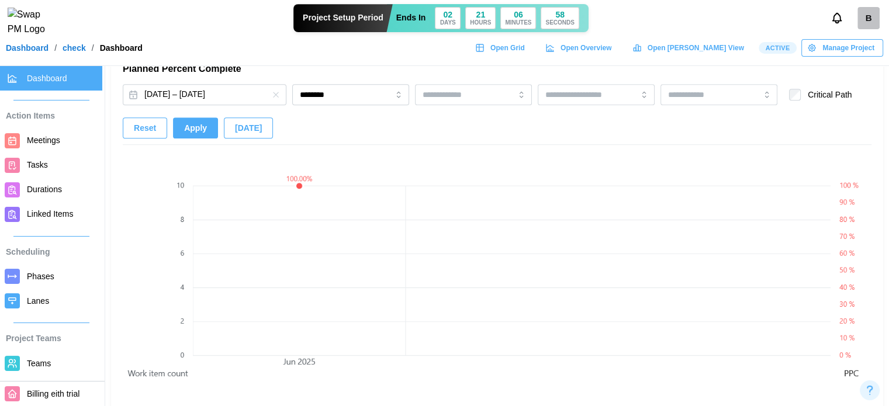
scroll to position [760, 0]
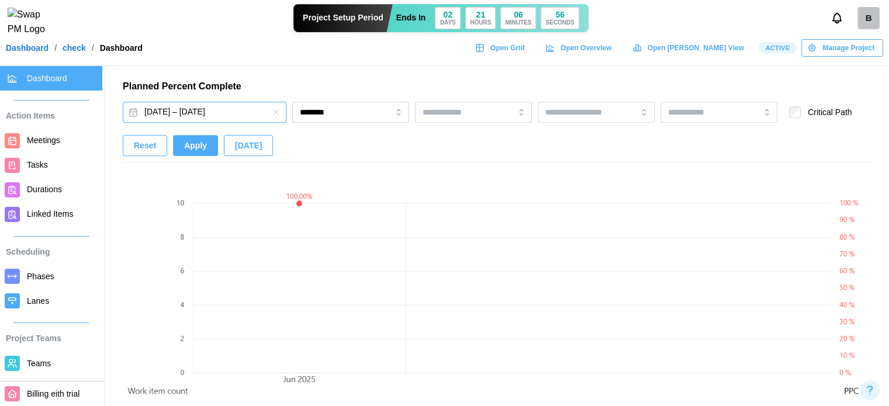
click at [222, 113] on button "[DATE] – [DATE]" at bounding box center [205, 112] width 164 height 21
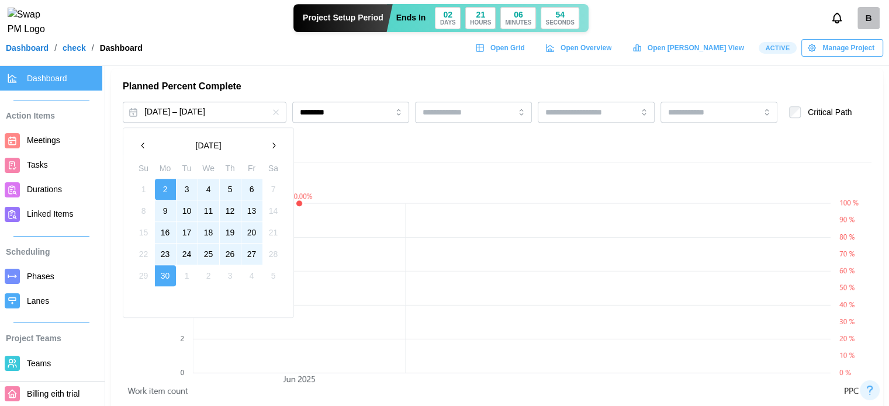
click at [274, 144] on icon "button" at bounding box center [273, 145] width 9 height 9
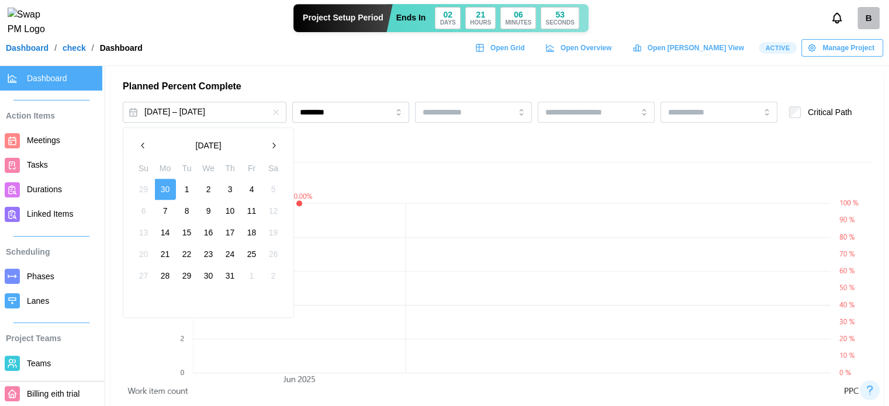
click at [274, 144] on icon "button" at bounding box center [273, 145] width 9 height 9
click at [272, 147] on icon "button" at bounding box center [273, 145] width 9 height 9
click at [164, 191] on button "1" at bounding box center [165, 189] width 21 height 21
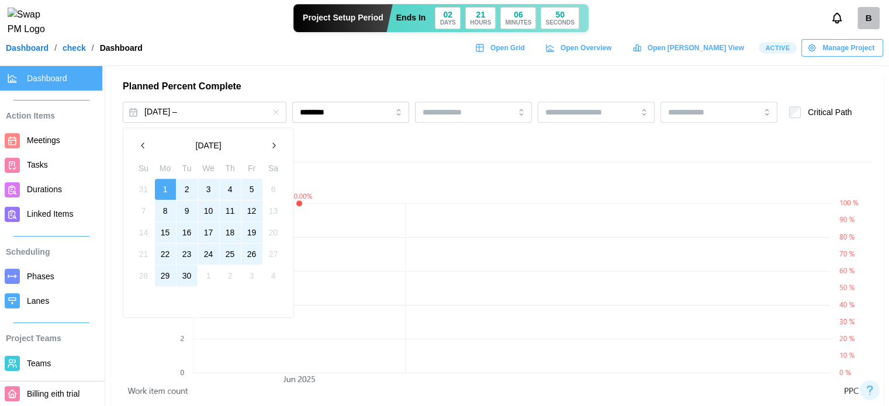
click at [188, 272] on button "30" at bounding box center [187, 275] width 21 height 21
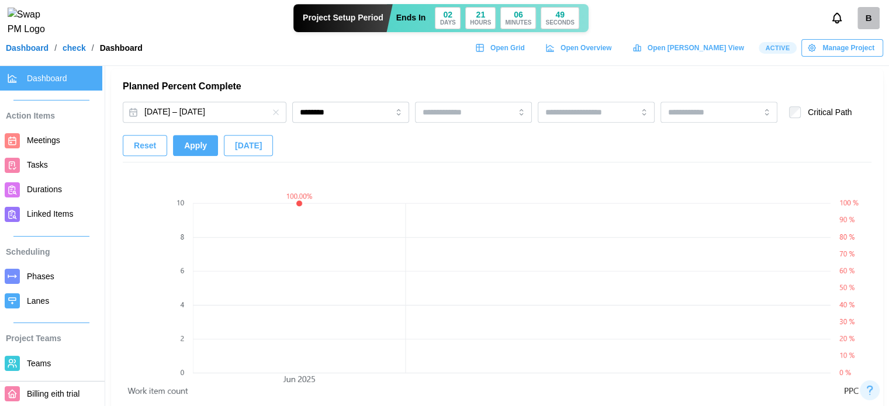
click at [202, 151] on span "Apply" at bounding box center [195, 146] width 23 height 20
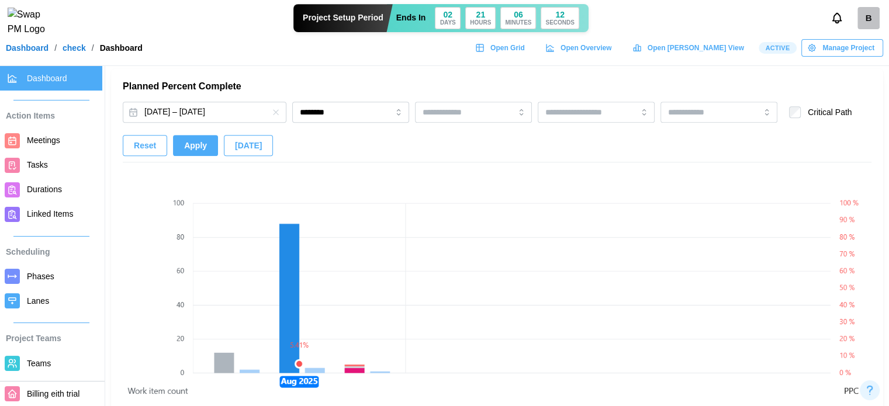
click at [581, 291] on canvas at bounding box center [512, 300] width 638 height 265
click at [203, 114] on button "[DATE] – [DATE]" at bounding box center [205, 112] width 164 height 21
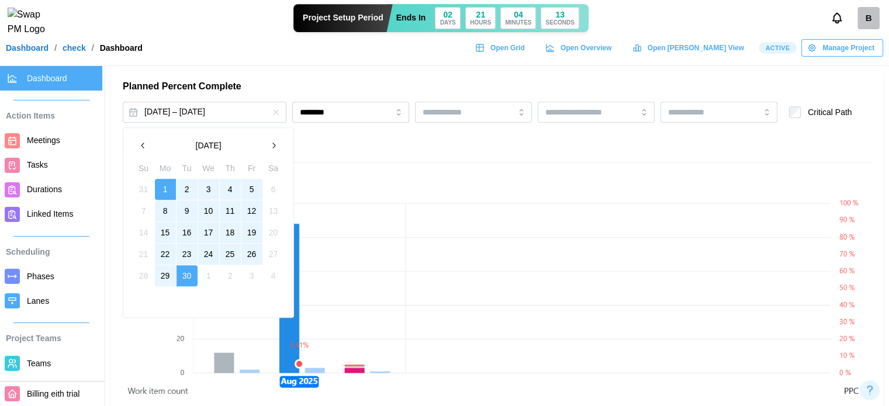
click at [151, 142] on button "button" at bounding box center [143, 145] width 21 height 21
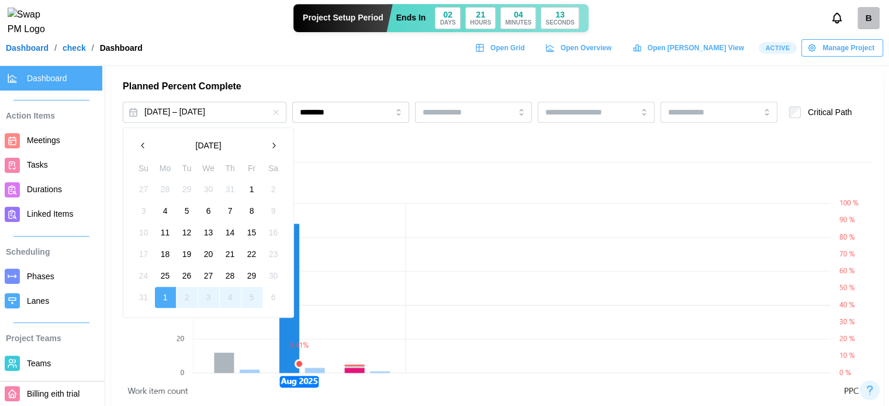
click at [151, 142] on button "button" at bounding box center [143, 145] width 21 height 21
click at [150, 144] on button "button" at bounding box center [143, 145] width 21 height 21
click at [165, 182] on button "2" at bounding box center [165, 189] width 21 height 21
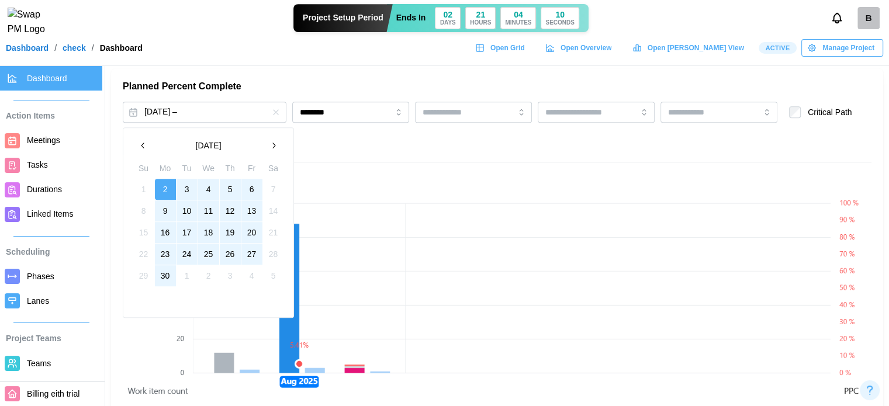
click at [160, 273] on button "30" at bounding box center [165, 275] width 21 height 21
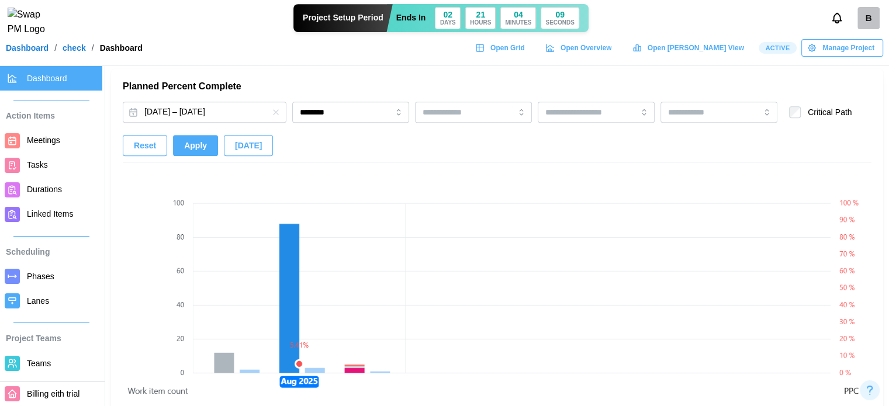
click at [206, 141] on button "Apply" at bounding box center [195, 145] width 45 height 21
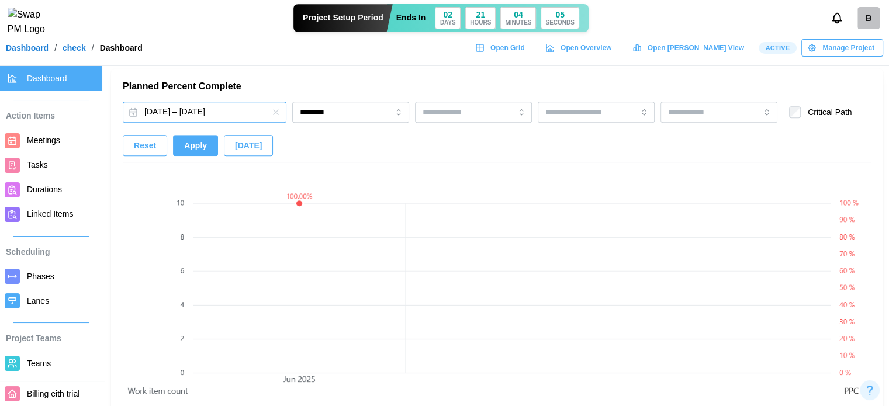
click at [211, 115] on button "[DATE] – [DATE]" at bounding box center [205, 112] width 164 height 21
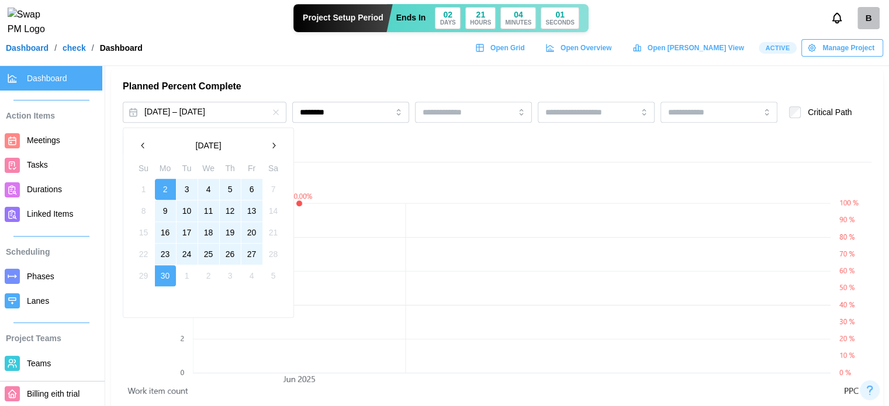
click at [272, 142] on icon "button" at bounding box center [273, 145] width 9 height 9
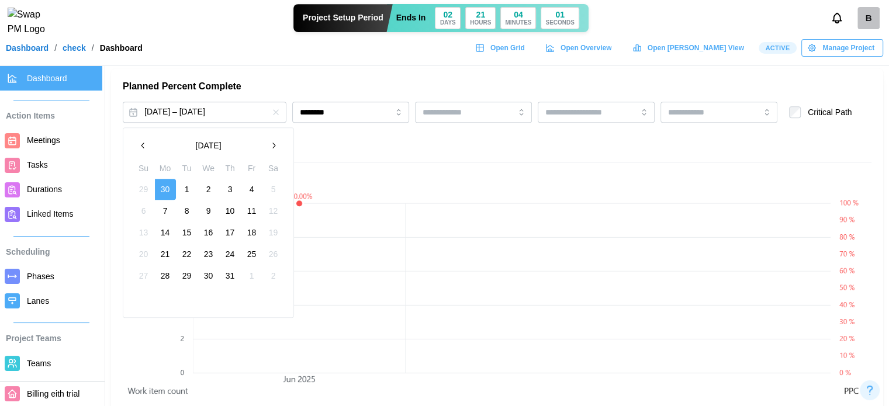
click at [272, 142] on icon "button" at bounding box center [273, 145] width 9 height 9
click at [271, 142] on icon "button" at bounding box center [273, 145] width 9 height 9
click at [171, 209] on button "3" at bounding box center [165, 210] width 21 height 21
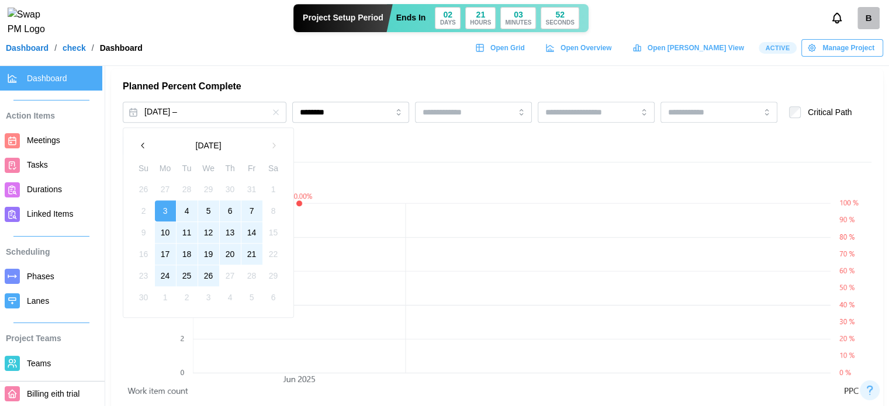
click at [205, 276] on button "26" at bounding box center [208, 275] width 21 height 21
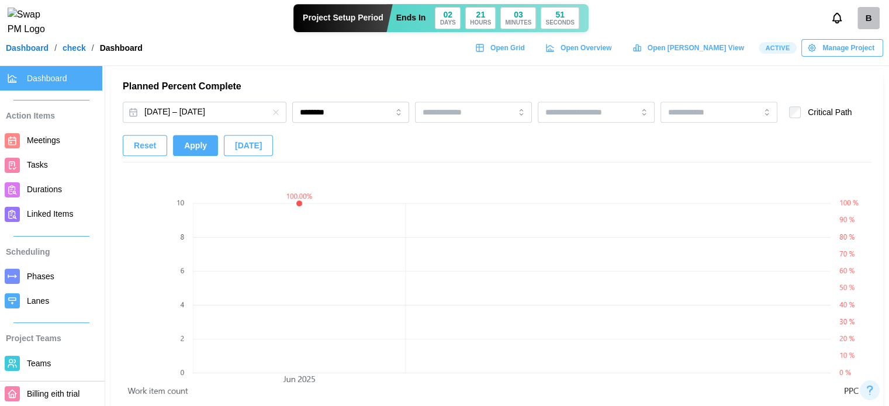
click at [184, 152] on span "Apply" at bounding box center [195, 146] width 23 height 20
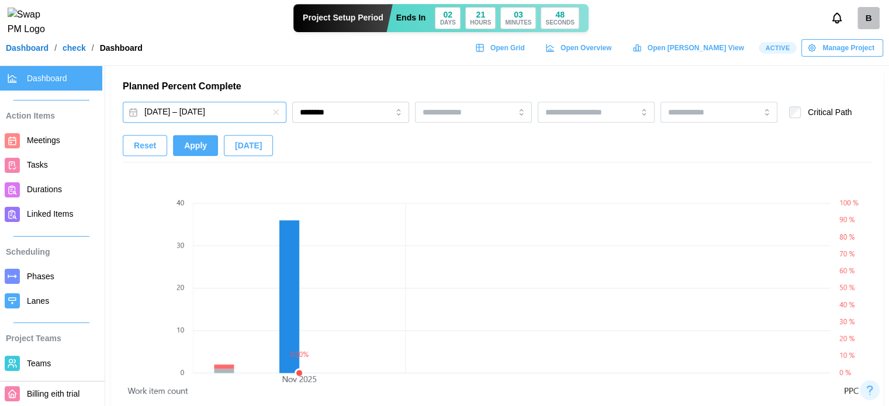
click at [194, 109] on button "[DATE] – [DATE]" at bounding box center [205, 112] width 164 height 21
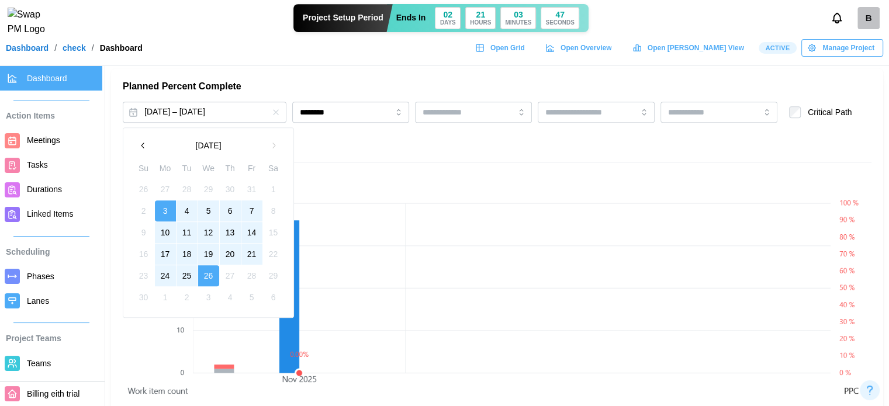
click at [136, 149] on button "button" at bounding box center [143, 145] width 21 height 21
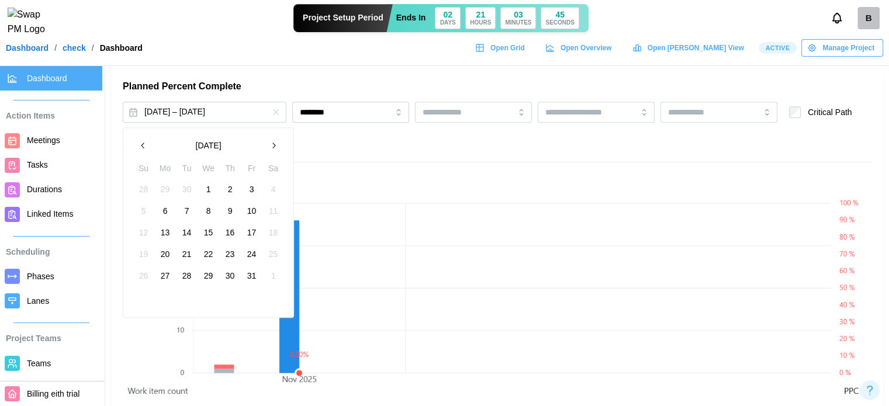
click at [206, 189] on button "1" at bounding box center [208, 189] width 21 height 21
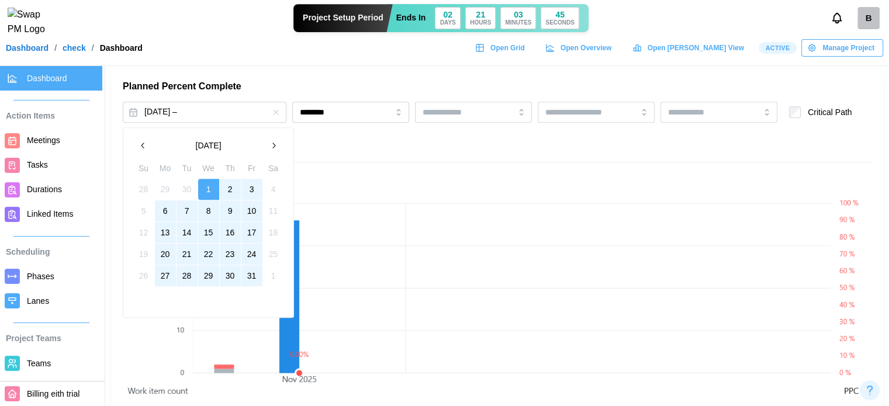
click at [257, 276] on button "31" at bounding box center [251, 275] width 21 height 21
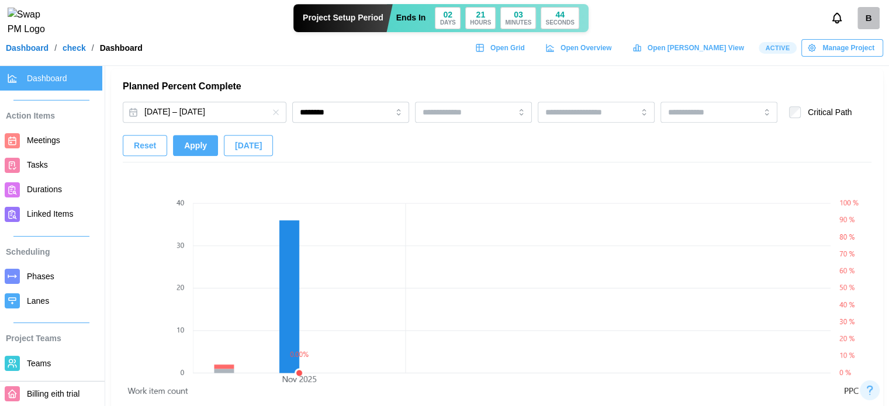
click at [191, 143] on span "Apply" at bounding box center [195, 146] width 23 height 20
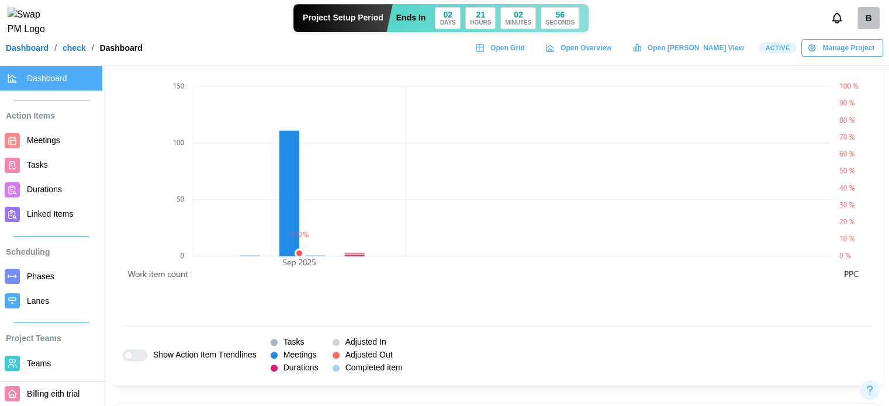
scroll to position [584, 0]
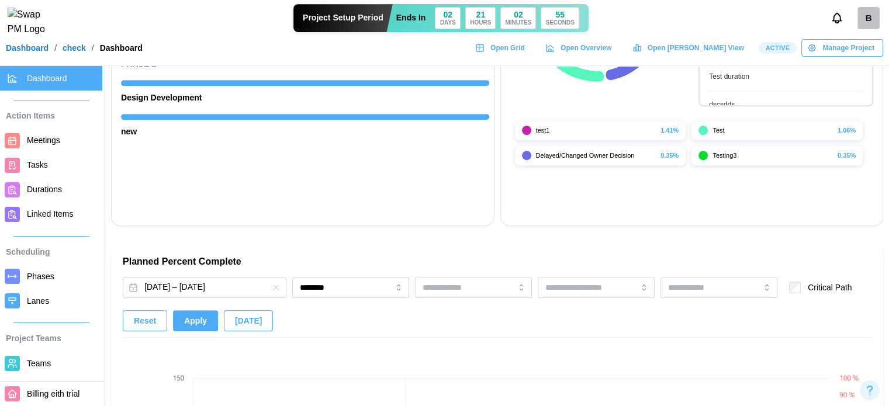
click at [275, 287] on icon "button" at bounding box center [275, 287] width 9 height 9
click at [203, 317] on span "Apply" at bounding box center [195, 321] width 23 height 20
click at [360, 292] on input "********" at bounding box center [350, 287] width 117 height 21
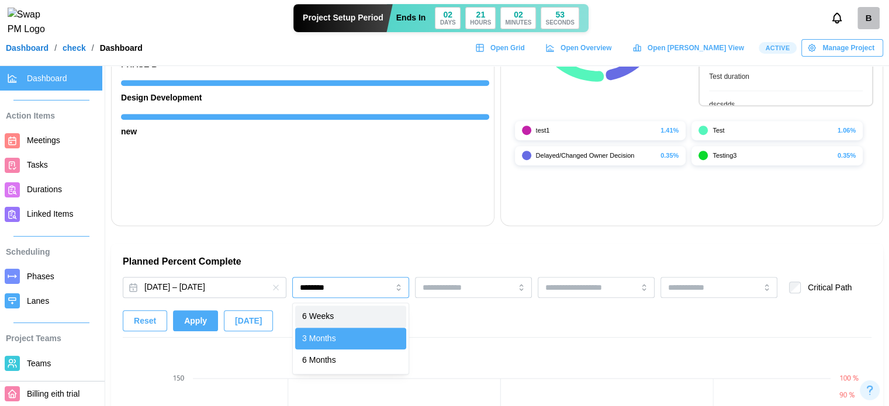
scroll to position [0, 638]
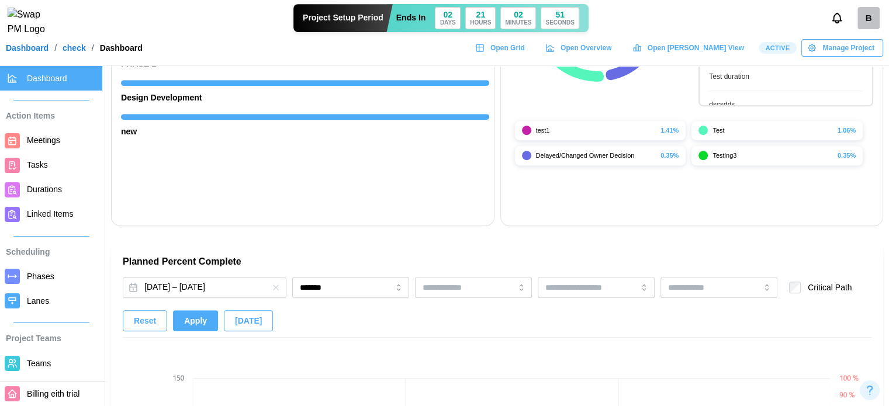
click at [180, 320] on button "Apply" at bounding box center [195, 320] width 45 height 21
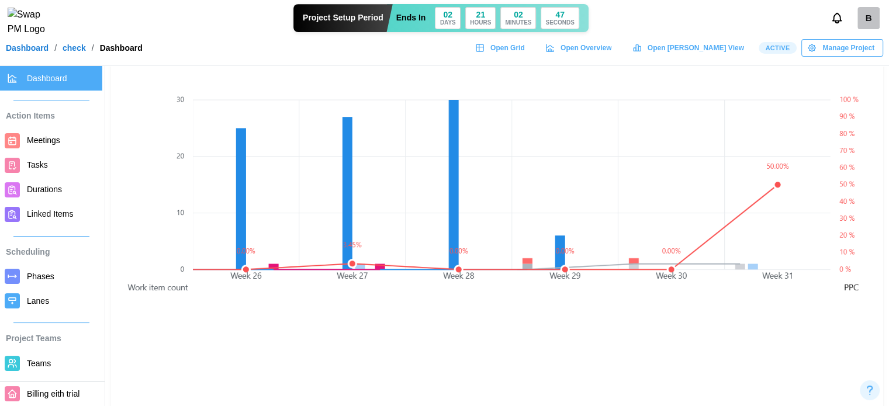
scroll to position [818, 0]
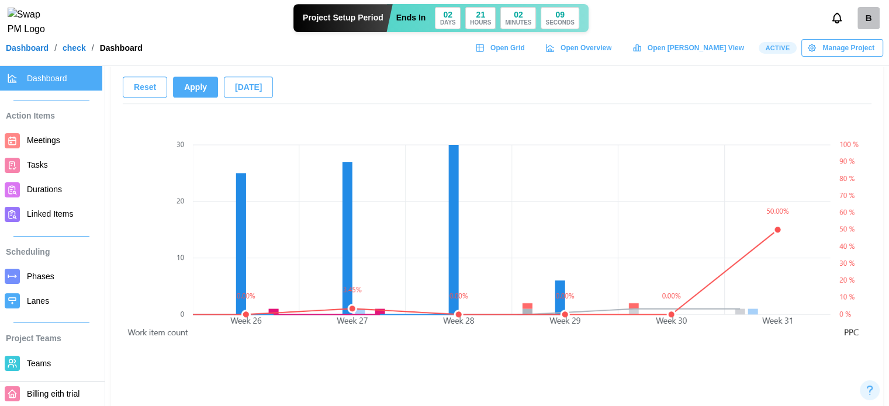
click at [243, 87] on span "[DATE]" at bounding box center [248, 87] width 27 height 20
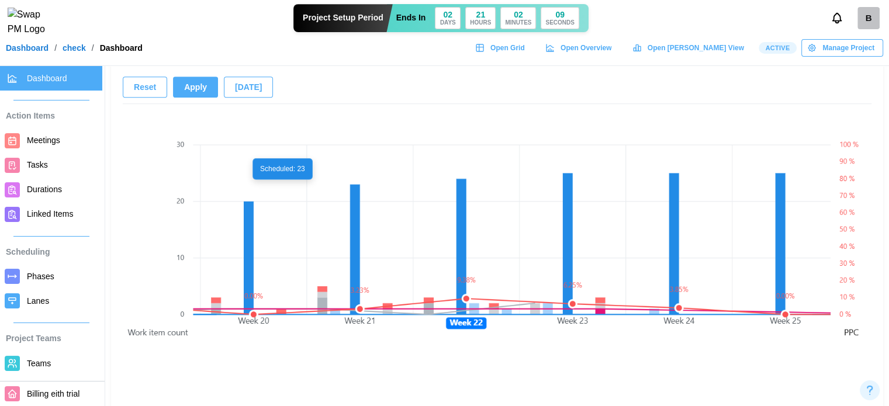
scroll to position [0, 1966]
click at [238, 94] on span "[DATE]" at bounding box center [248, 87] width 27 height 20
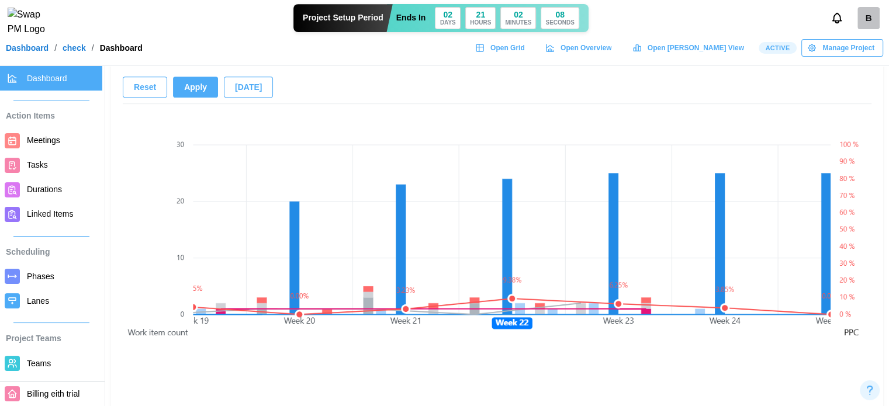
click at [238, 94] on span "[DATE]" at bounding box center [248, 87] width 27 height 20
click at [186, 87] on span "Apply" at bounding box center [195, 87] width 23 height 20
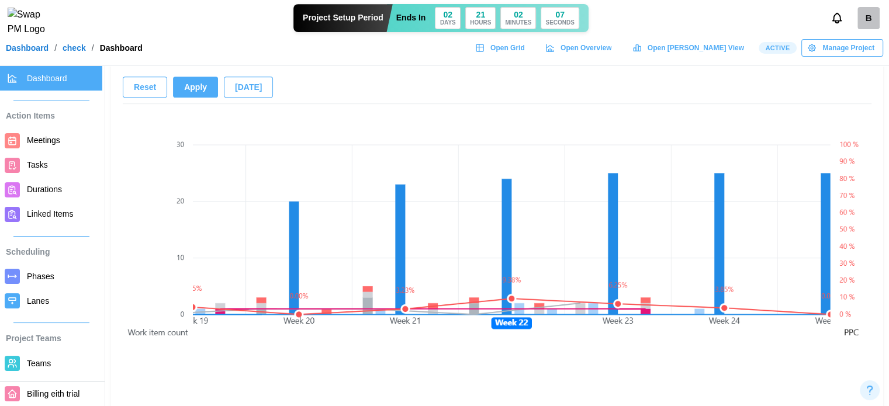
scroll to position [0, 2656]
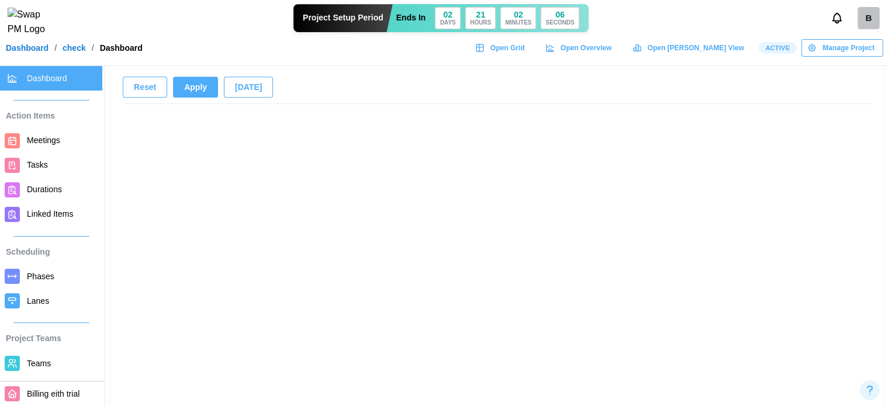
click at [240, 97] on button "[DATE]" at bounding box center [248, 87] width 49 height 21
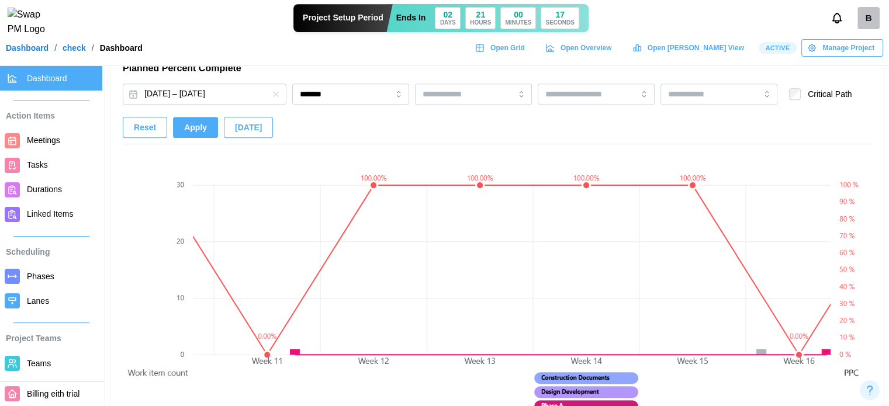
scroll to position [643, 0]
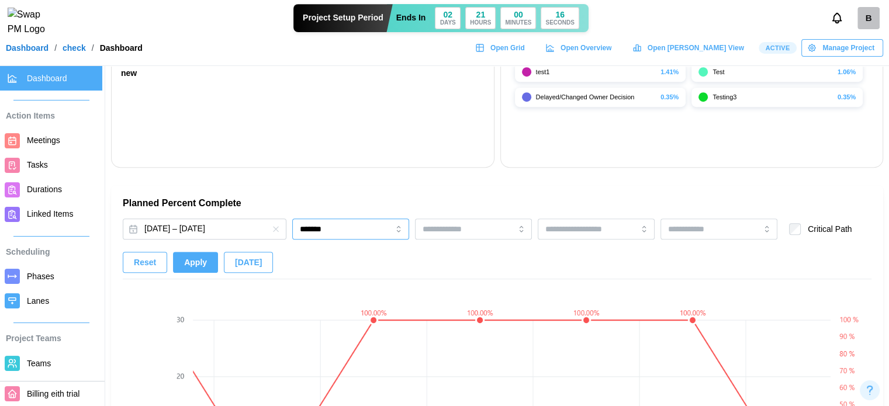
click at [350, 224] on input "*******" at bounding box center [350, 229] width 117 height 21
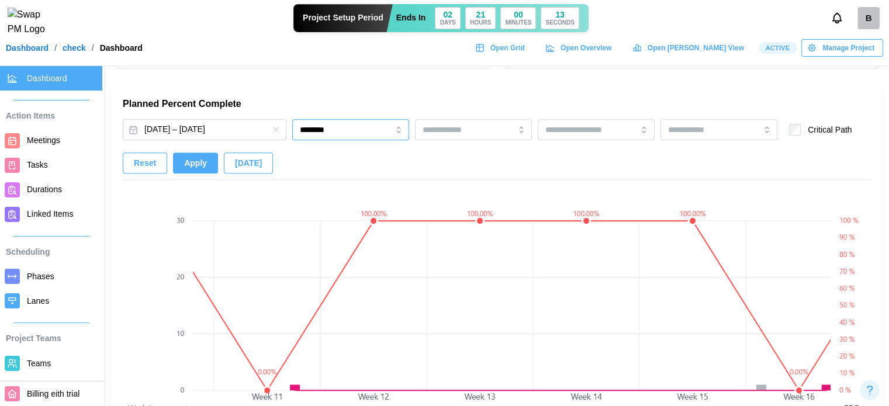
scroll to position [760, 0]
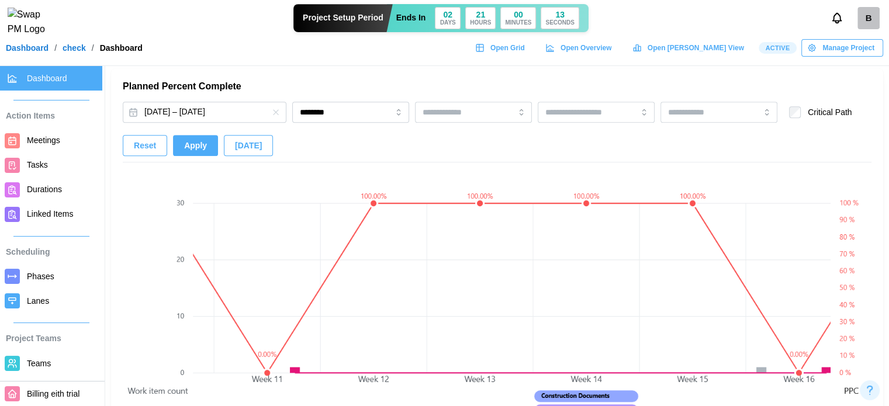
click at [185, 149] on span "Apply" at bounding box center [195, 146] width 23 height 20
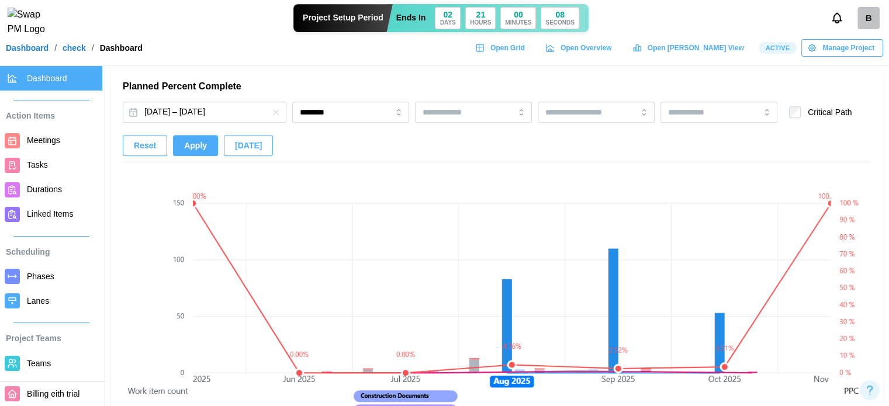
scroll to position [0, 0]
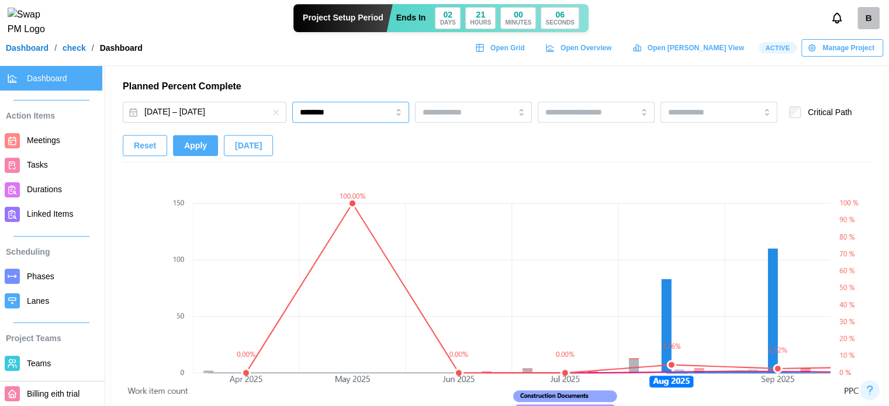
click at [326, 110] on input "********" at bounding box center [350, 112] width 117 height 21
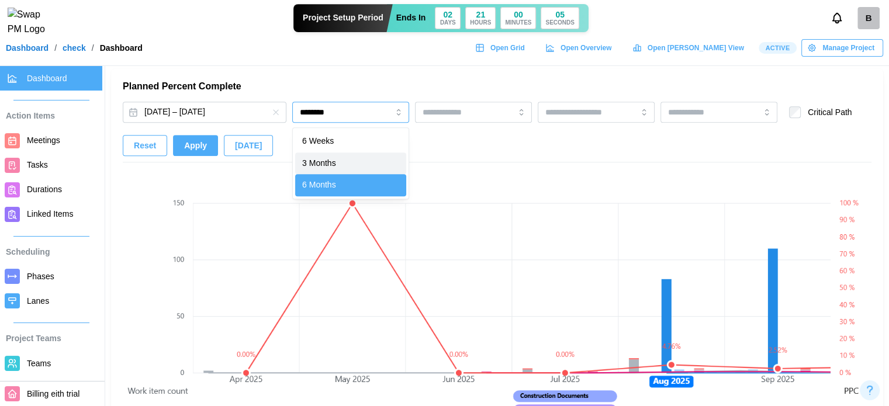
type input "********"
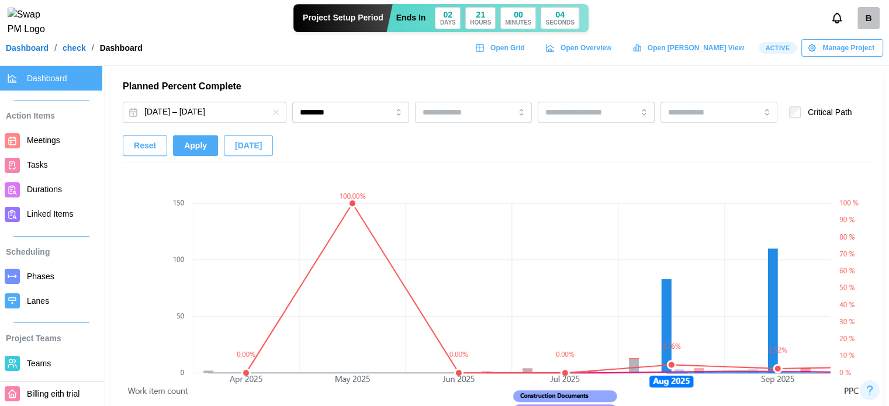
click at [185, 142] on span "Apply" at bounding box center [195, 146] width 23 height 20
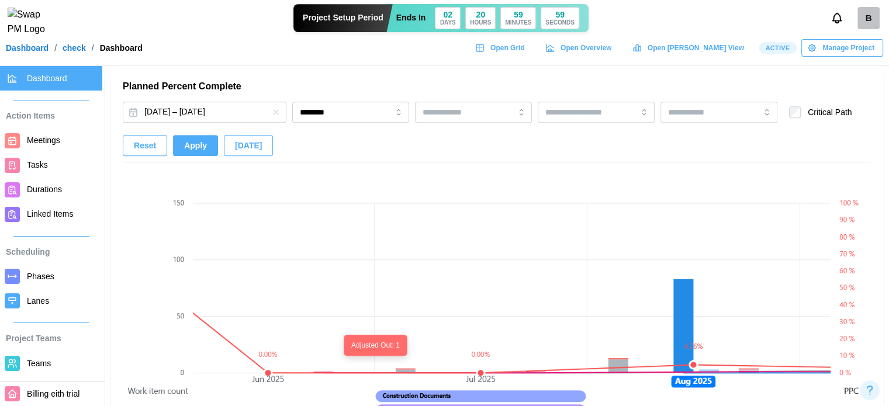
scroll to position [0, 456]
click at [58, 139] on span "Meetings" at bounding box center [43, 140] width 33 height 9
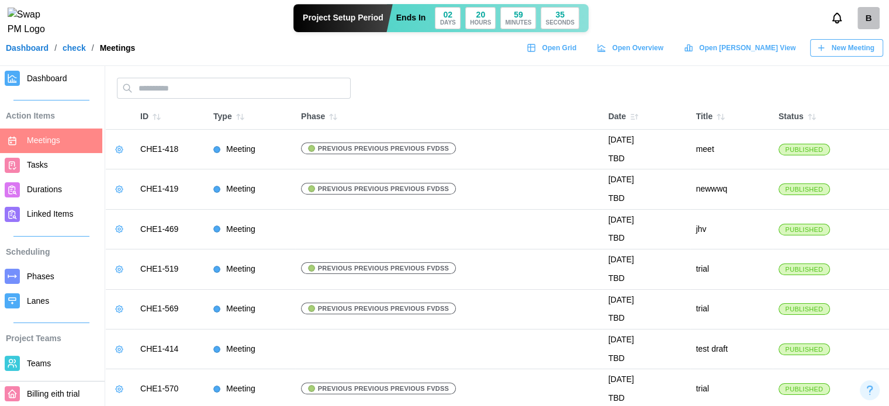
click at [117, 147] on icon "button" at bounding box center [119, 149] width 7 height 7
click at [137, 168] on div "Edit Meeting" at bounding box center [162, 172] width 55 height 9
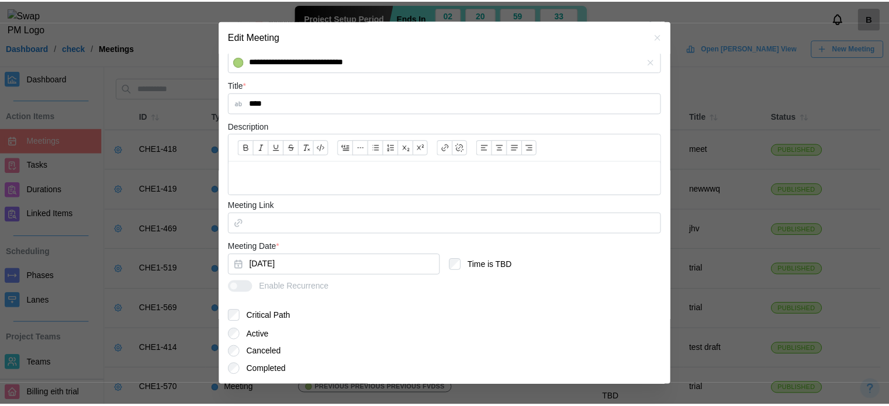
scroll to position [336, 0]
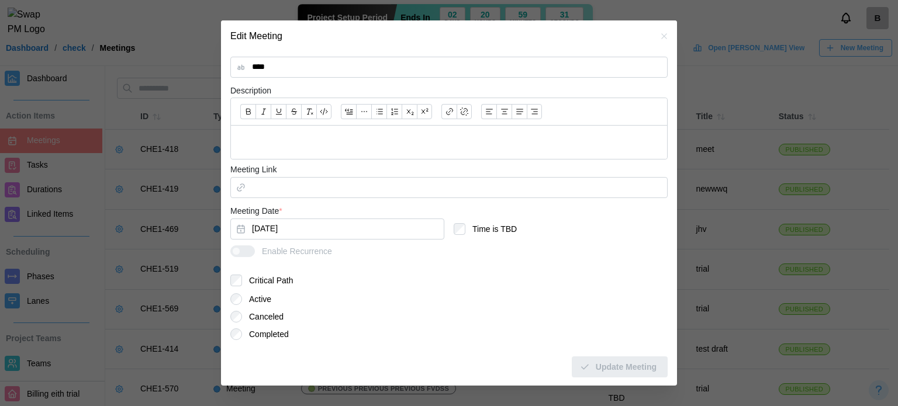
click at [244, 282] on label "Critical Path" at bounding box center [267, 281] width 51 height 12
click at [633, 371] on span "Update Meeting" at bounding box center [626, 367] width 61 height 20
click at [661, 38] on icon "button" at bounding box center [663, 35] width 5 height 5
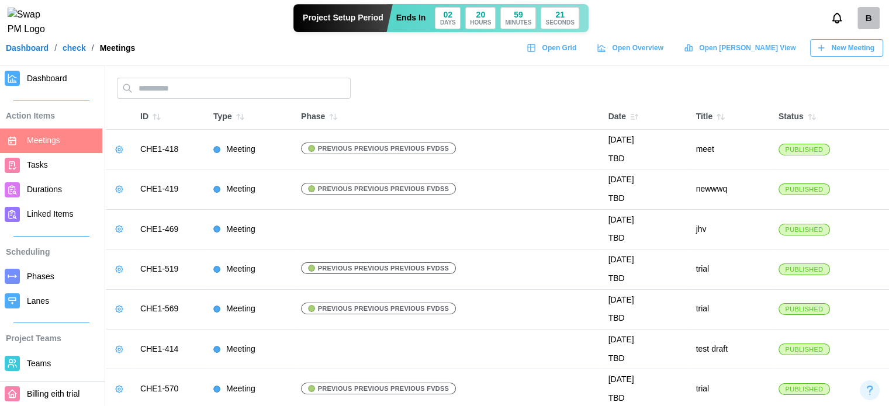
click at [46, 74] on span "Dashboard" at bounding box center [47, 78] width 40 height 9
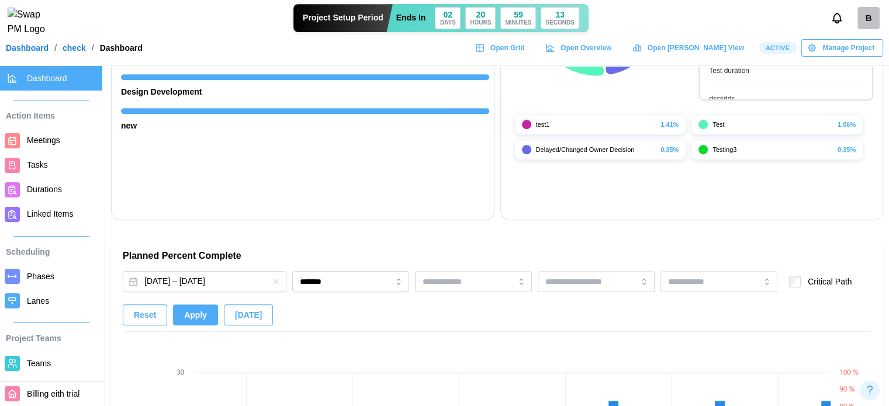
scroll to position [584, 0]
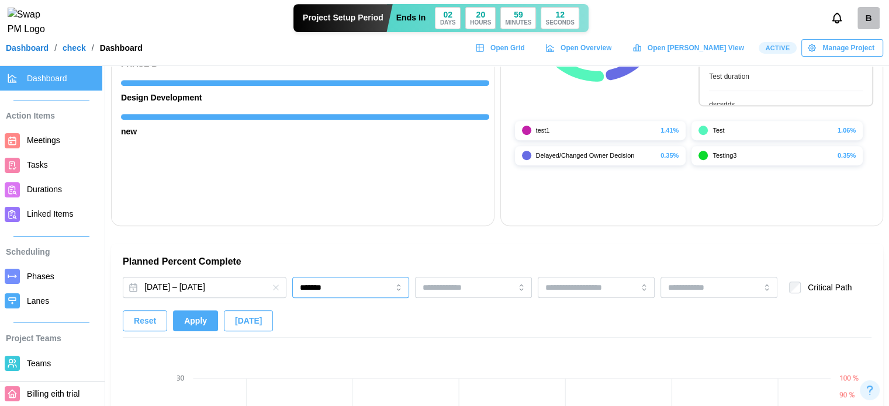
click at [332, 296] on input "*******" at bounding box center [350, 287] width 117 height 21
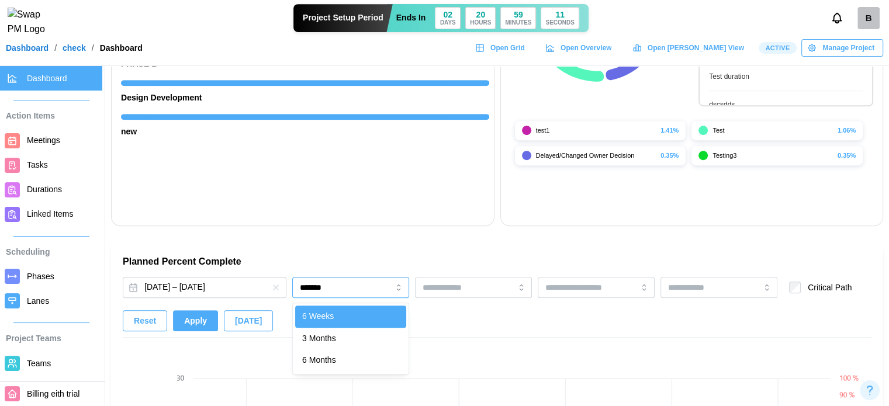
click at [328, 295] on input "*******" at bounding box center [350, 287] width 117 height 21
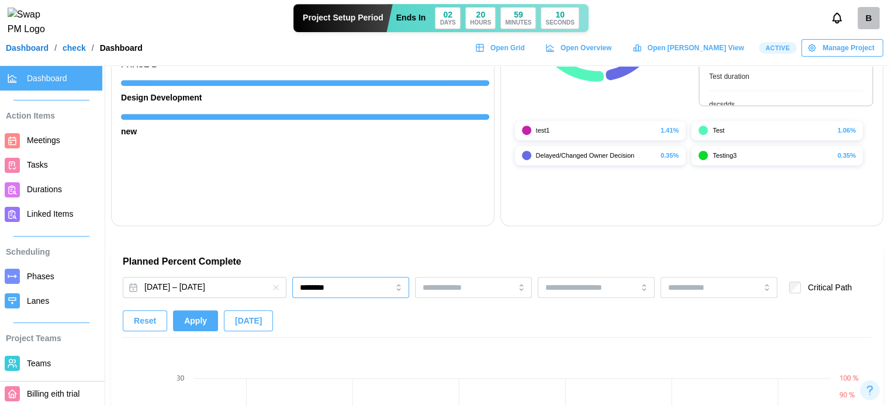
drag, startPoint x: 327, startPoint y: 332, endPoint x: 310, endPoint y: 316, distance: 23.6
click at [276, 288] on icon "button" at bounding box center [275, 287] width 9 height 9
click at [203, 282] on button "[DATE] – [DATE]" at bounding box center [205, 287] width 164 height 21
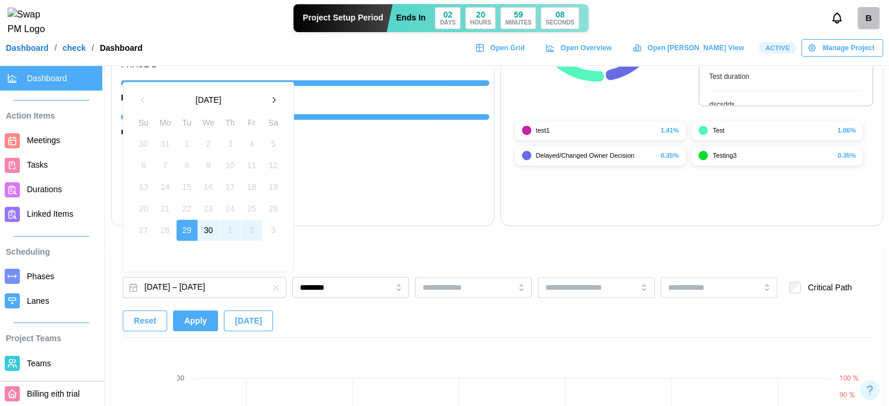
click at [205, 228] on button "30" at bounding box center [208, 230] width 21 height 21
click at [234, 231] on button "1" at bounding box center [230, 230] width 21 height 21
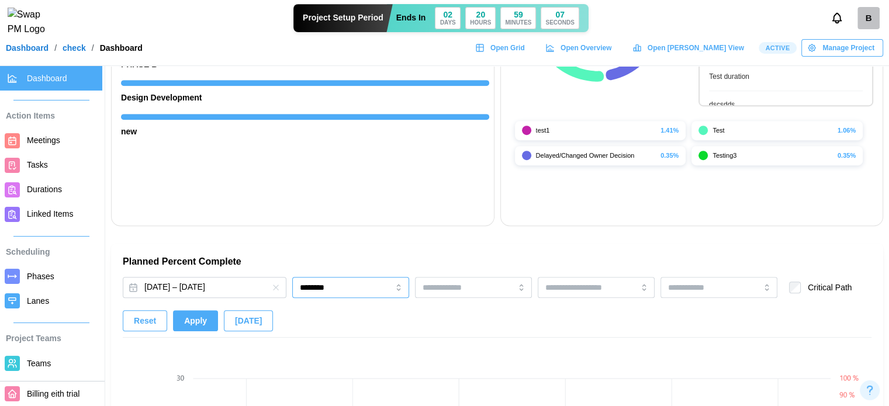
click at [314, 285] on input "********" at bounding box center [350, 287] width 117 height 21
click at [322, 287] on input "*******" at bounding box center [350, 287] width 117 height 21
click at [326, 301] on div "[DATE] – [DATE] ******** Critical Path Reset Apply [DATE]" at bounding box center [497, 307] width 749 height 61
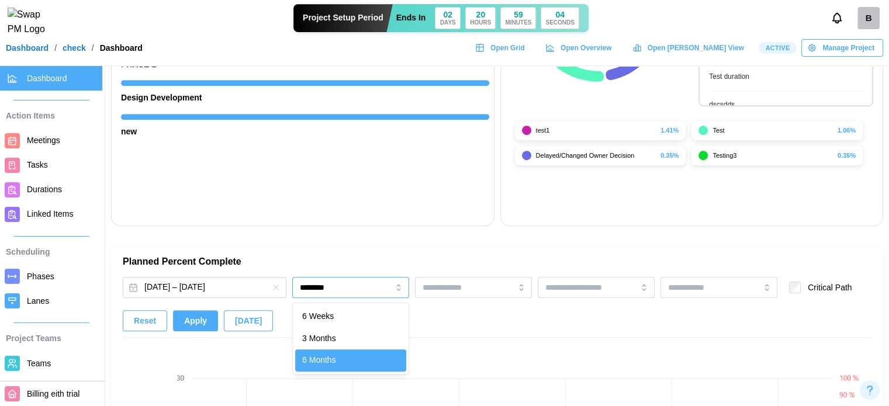
click at [326, 294] on input "********" at bounding box center [350, 287] width 117 height 21
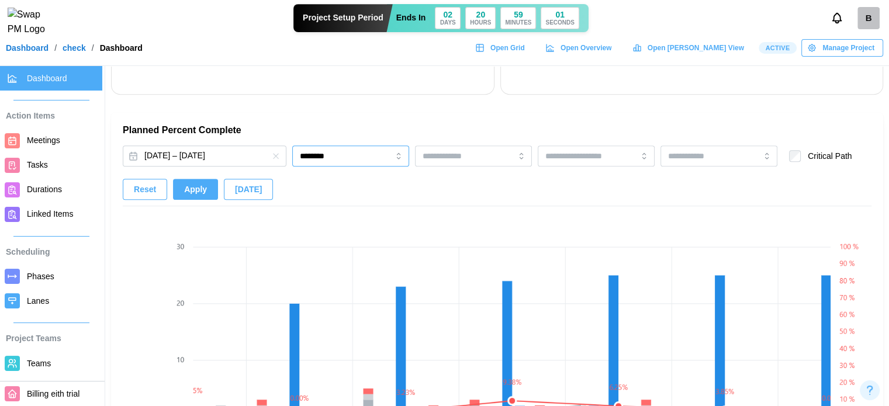
scroll to position [643, 0]
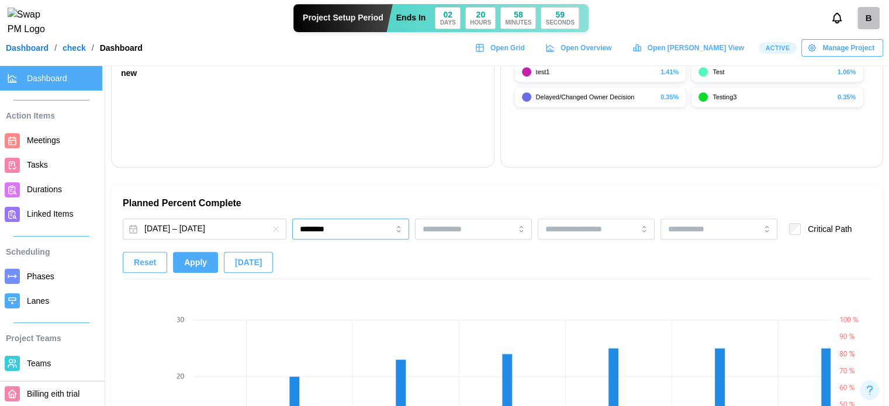
click at [378, 227] on input "********" at bounding box center [350, 229] width 117 height 21
type input "*******"
click at [199, 259] on span "Apply" at bounding box center [195, 262] width 23 height 20
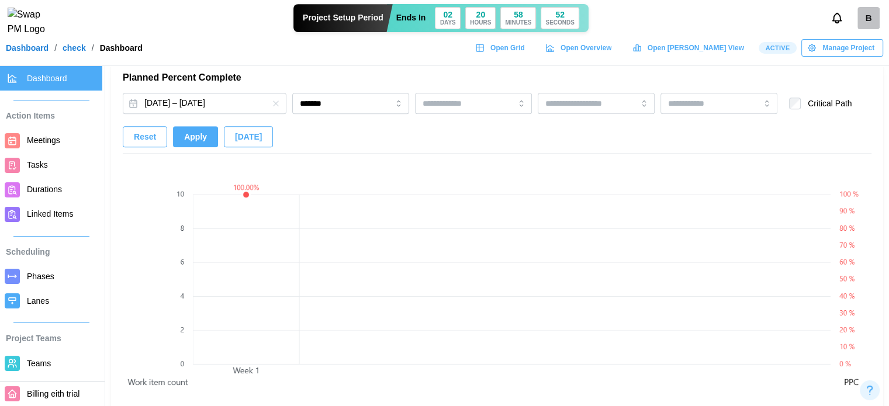
scroll to position [760, 0]
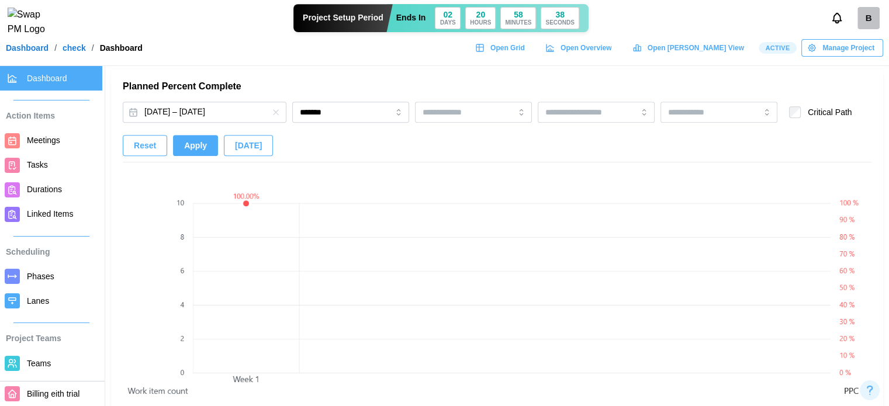
click at [276, 111] on icon "button" at bounding box center [275, 112] width 9 height 9
click at [187, 133] on div "[DATE] – [DATE] ******* Critical Path Reset Apply [DATE]" at bounding box center [497, 132] width 749 height 61
click at [186, 140] on span "Apply" at bounding box center [195, 146] width 23 height 20
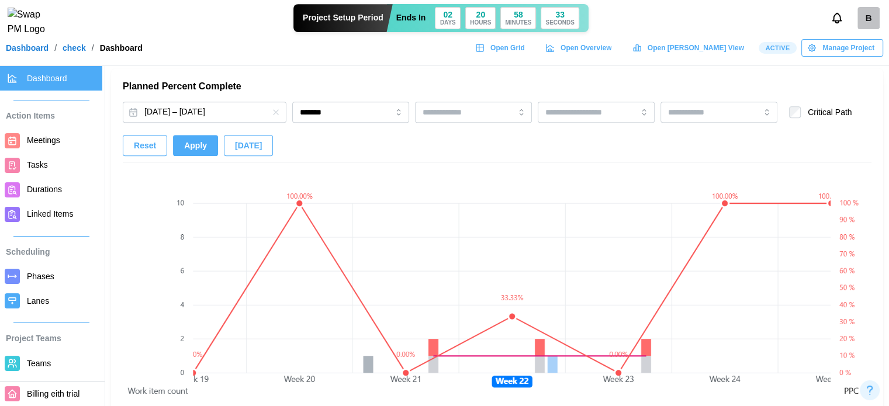
scroll to position [0, 1894]
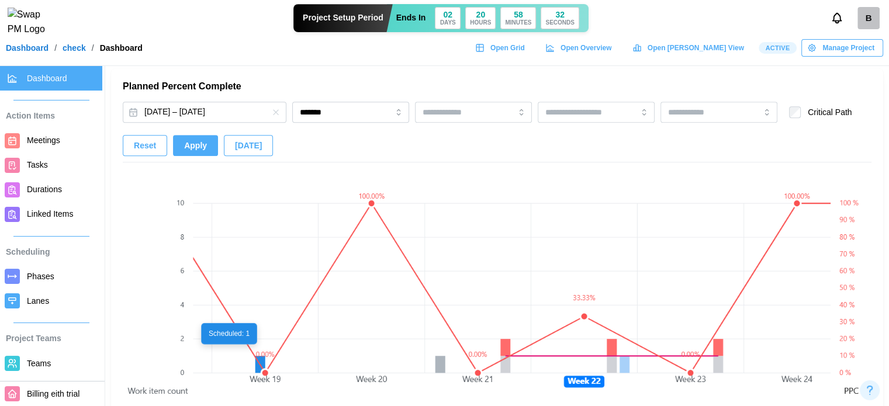
click at [260, 357] on canvas at bounding box center [512, 335] width 638 height 335
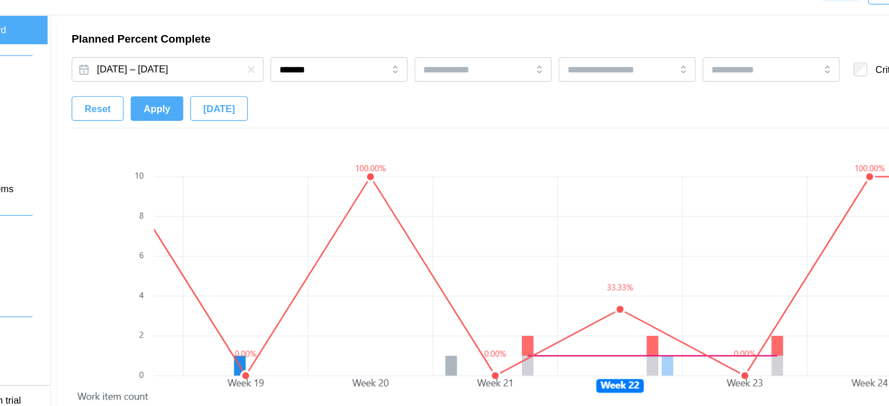
scroll to position [0, 1888]
click at [722, 351] on canvas at bounding box center [512, 335] width 638 height 335
click at [633, 365] on canvas at bounding box center [512, 335] width 638 height 335
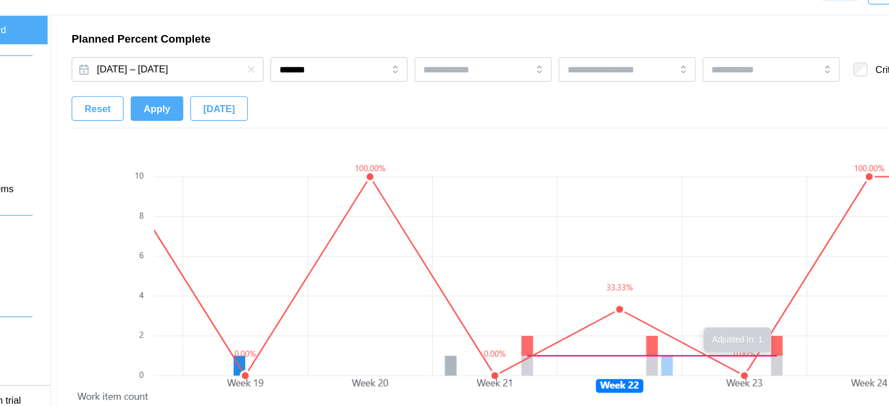
click at [719, 366] on canvas at bounding box center [512, 335] width 638 height 335
click at [719, 365] on canvas at bounding box center [512, 335] width 638 height 335
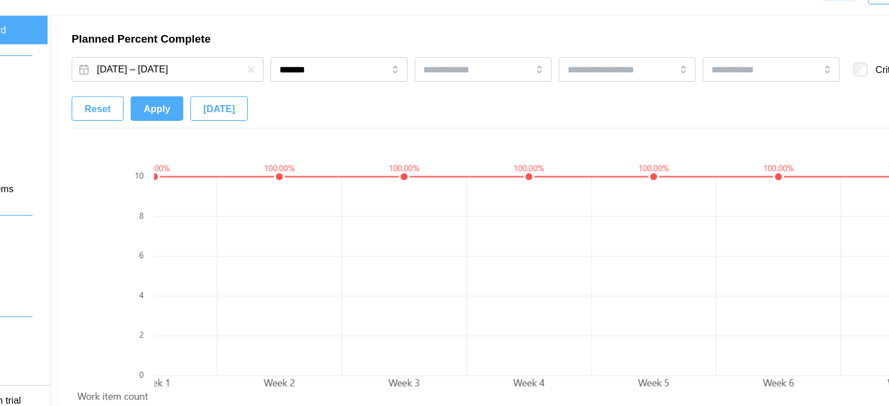
scroll to position [0, 0]
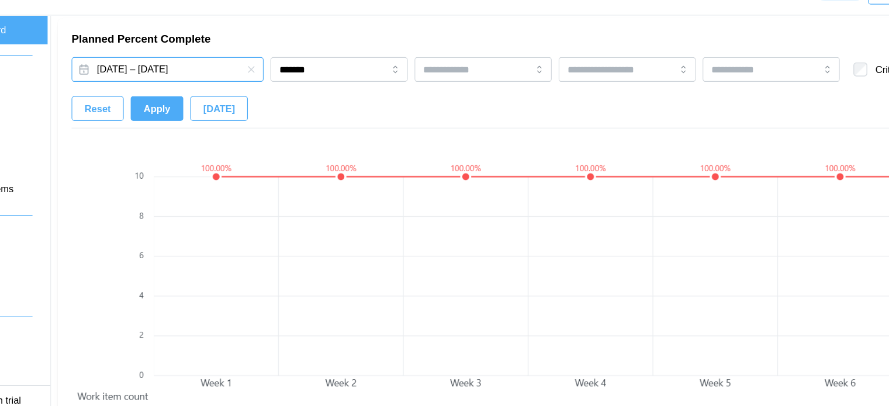
click at [257, 110] on button "[DATE] – [DATE]" at bounding box center [205, 112] width 164 height 21
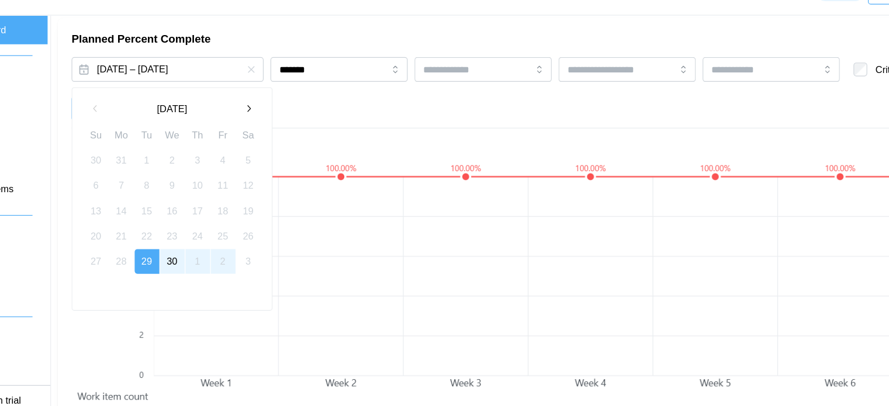
click at [227, 279] on button "1" at bounding box center [230, 275] width 21 height 21
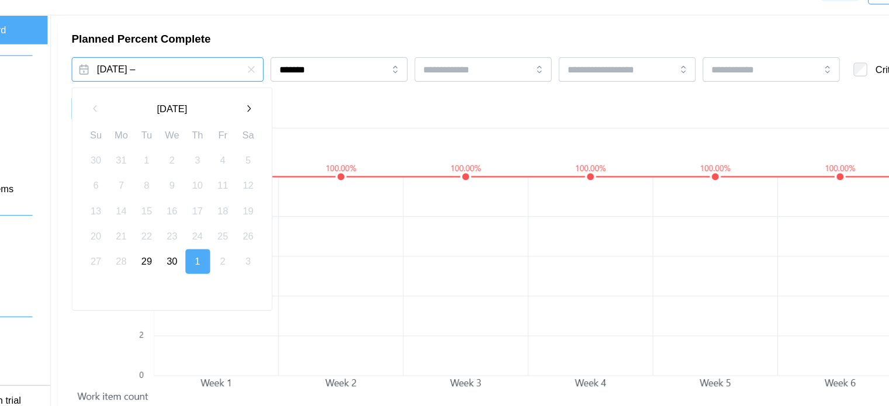
click at [365, 107] on div "Tasks & Subtasks 5 / 23 22 % Complete Meetings 4 / 250 2 % Complete Durations 1…" at bounding box center [497, 194] width 784 height 1776
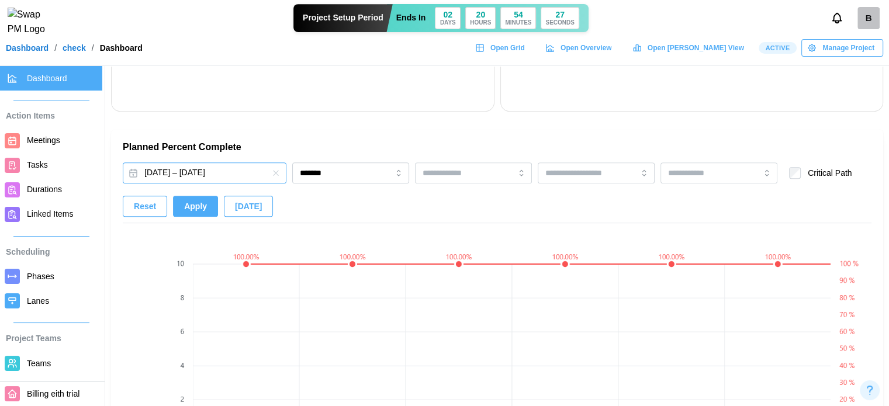
scroll to position [701, 0]
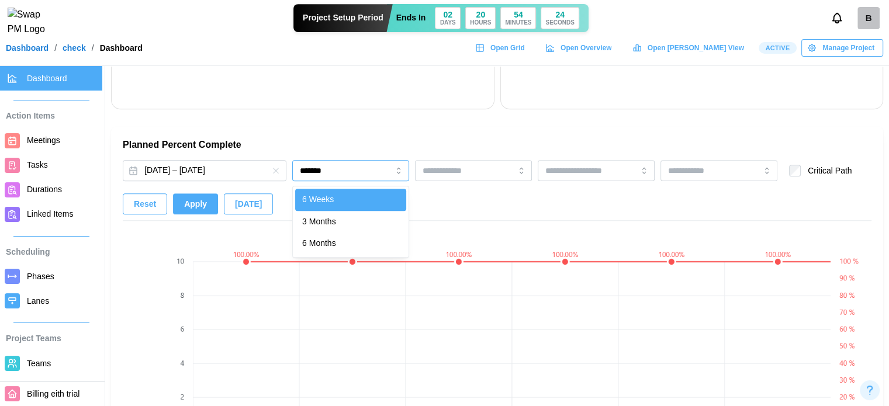
click at [358, 167] on input "*******" at bounding box center [350, 170] width 117 height 21
click at [237, 168] on button "[DATE] – [DATE]" at bounding box center [205, 170] width 164 height 21
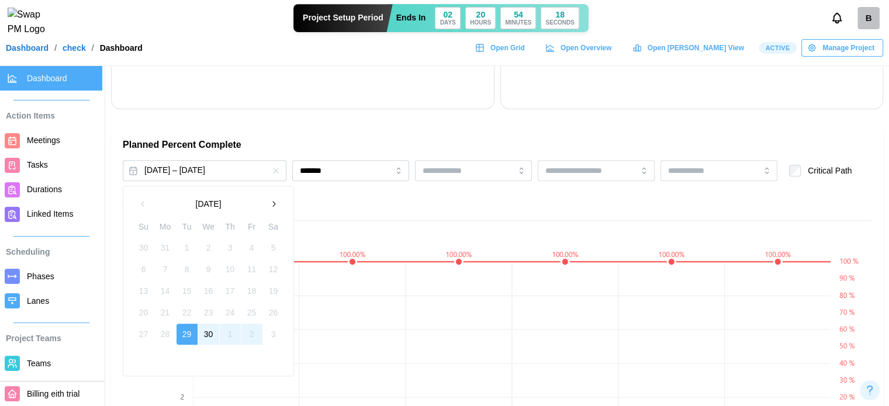
drag, startPoint x: 229, startPoint y: 342, endPoint x: 236, endPoint y: 343, distance: 6.5
click at [234, 343] on button "1" at bounding box center [230, 334] width 21 height 21
click at [326, 179] on div "Tasks & Subtasks 5 / 23 22 % Complete Meetings 4 / 250 2 % Complete Durations 1…" at bounding box center [497, 253] width 784 height 1776
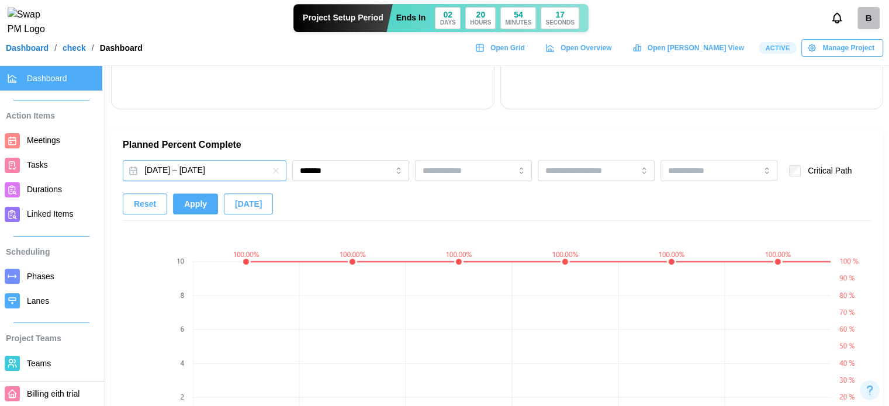
scroll to position [0, 0]
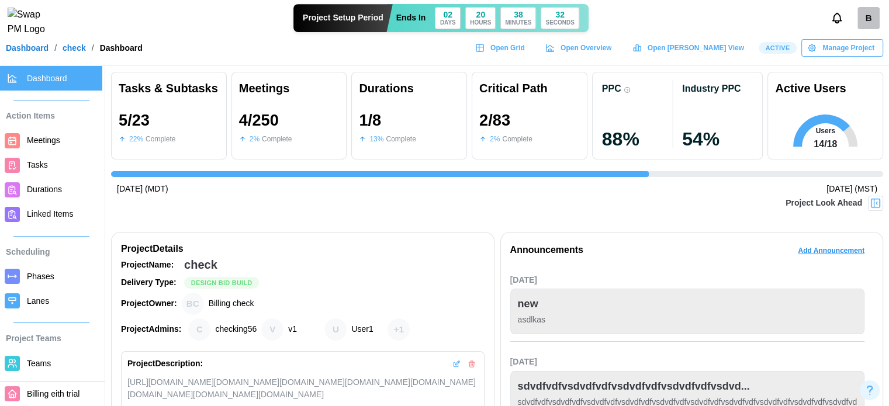
click at [499, 196] on div "Project Look Ahead" at bounding box center [497, 210] width 772 height 29
click at [47, 148] on link "Meetings" at bounding box center [51, 141] width 102 height 25
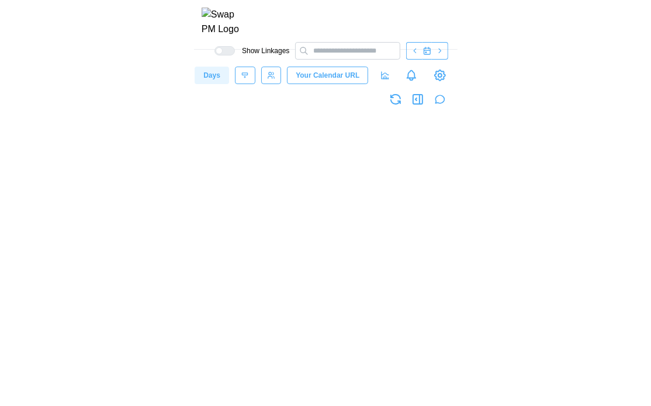
scroll to position [0, 15416]
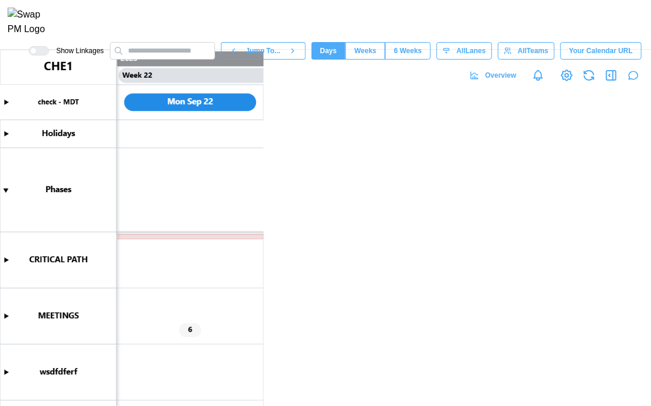
click at [205, 182] on canvas at bounding box center [132, 228] width 264 height 357
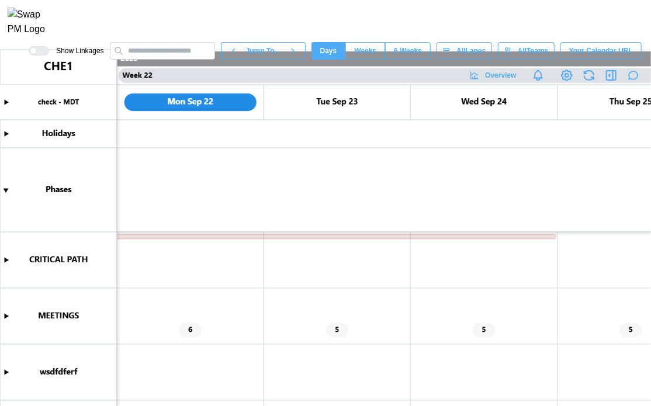
click at [263, 181] on canvas at bounding box center [325, 228] width 651 height 357
type textarea "*"
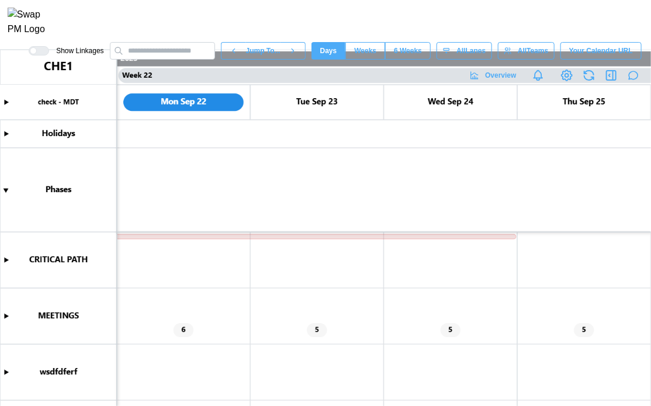
scroll to position [0, 14029]
click at [613, 80] on icon "button" at bounding box center [613, 75] width 0 height 9
type textarea "*"
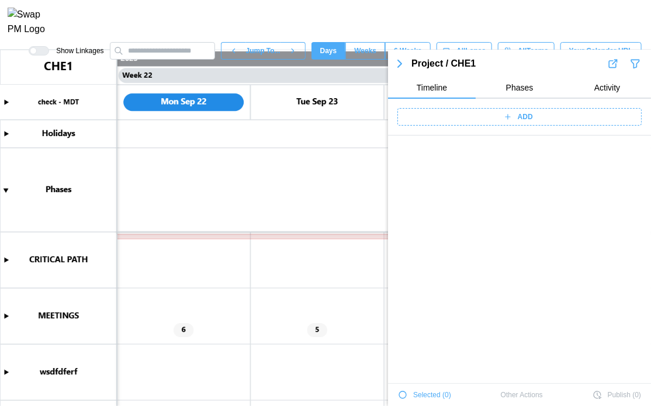
scroll to position [4610, 0]
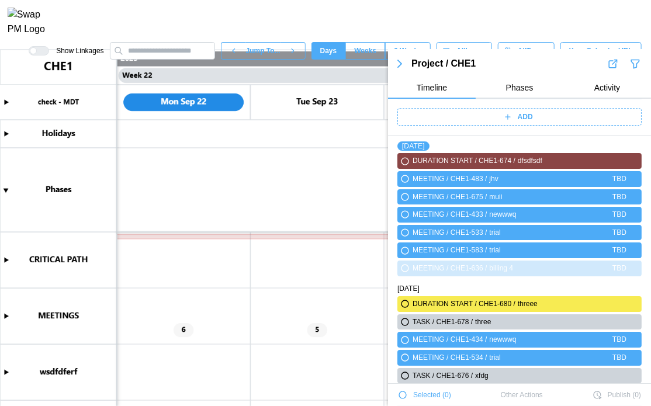
click at [610, 81] on button "Activity" at bounding box center [607, 88] width 88 height 21
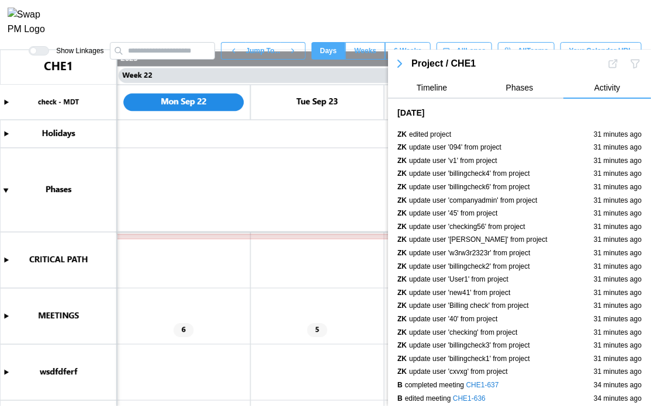
click at [428, 84] on span "Timeline" at bounding box center [432, 88] width 30 height 8
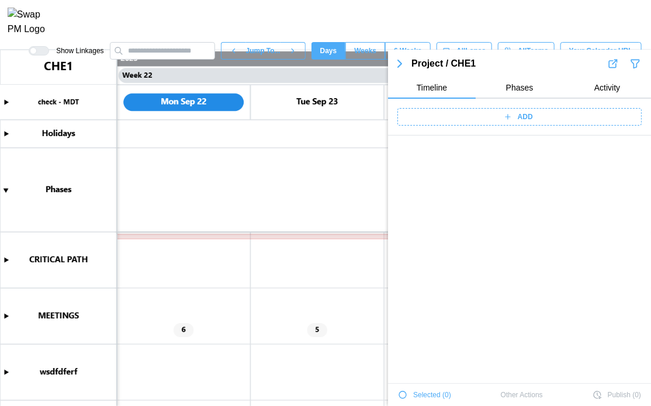
scroll to position [4608, 0]
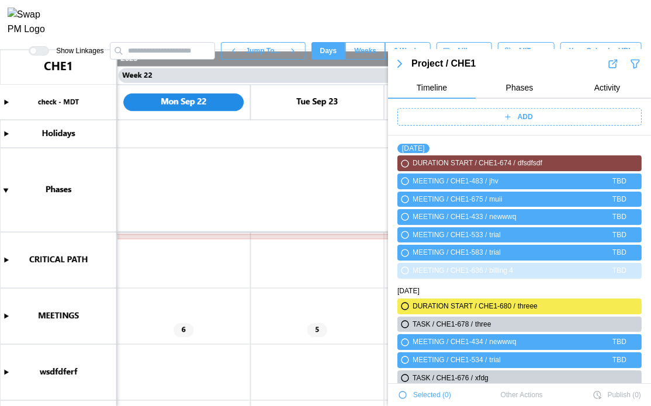
click at [475, 114] on div "ADD" at bounding box center [518, 117] width 230 height 16
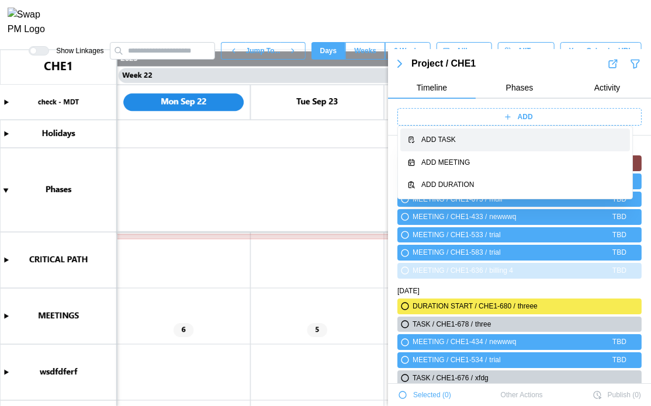
click at [493, 137] on div "Add Task" at bounding box center [522, 139] width 202 height 11
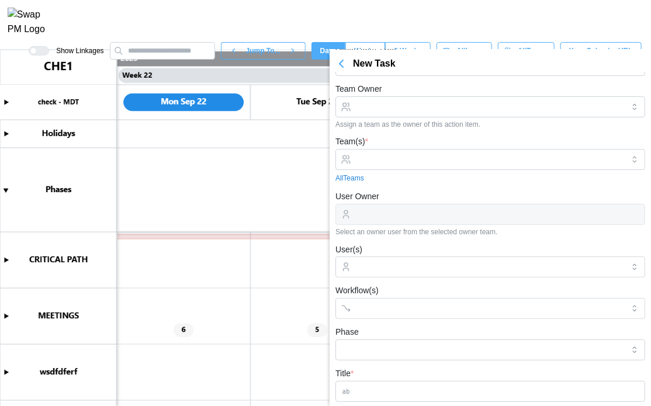
scroll to position [0, 0]
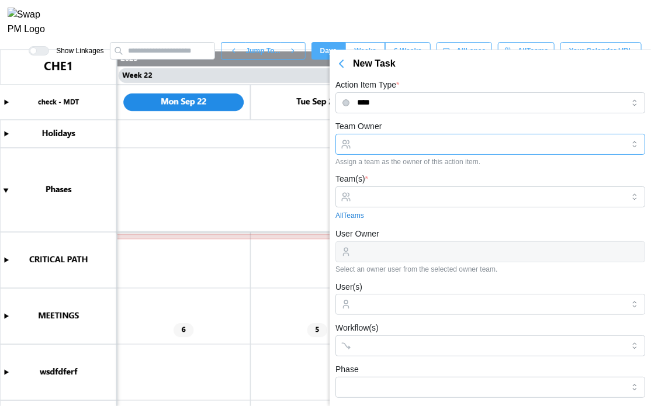
click at [389, 143] on input "Team Owner" at bounding box center [490, 144] width 310 height 21
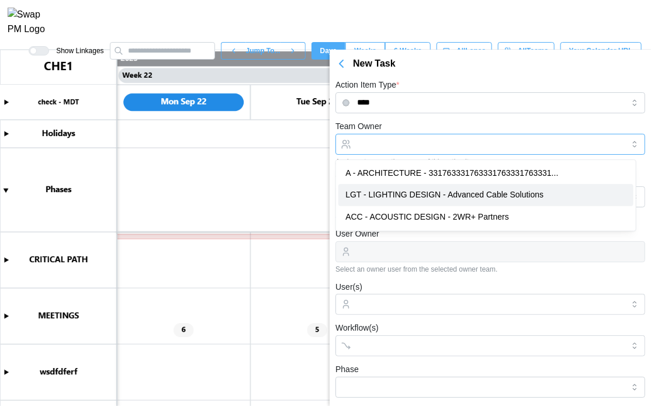
type input "**********"
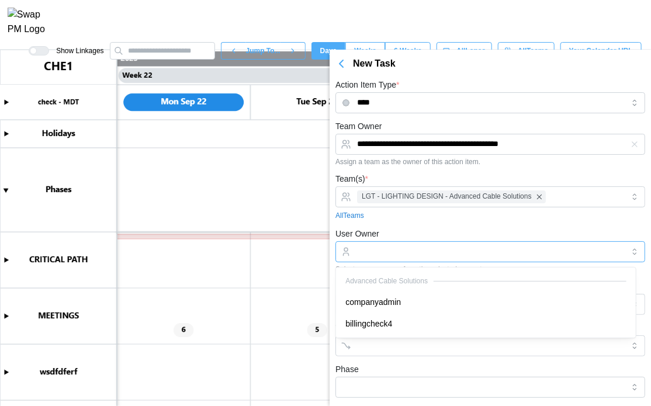
click at [354, 244] on input "User Owner" at bounding box center [490, 251] width 310 height 21
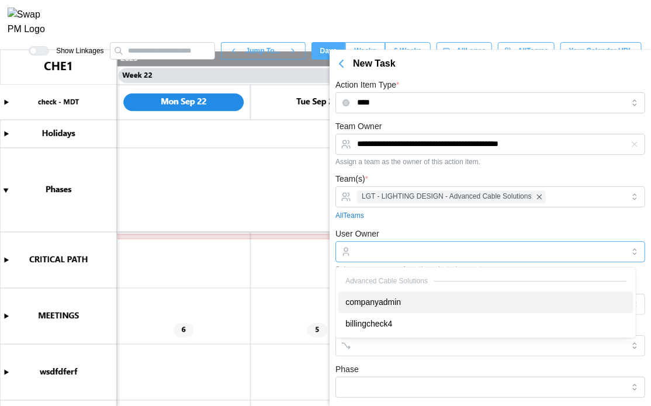
type input "**********"
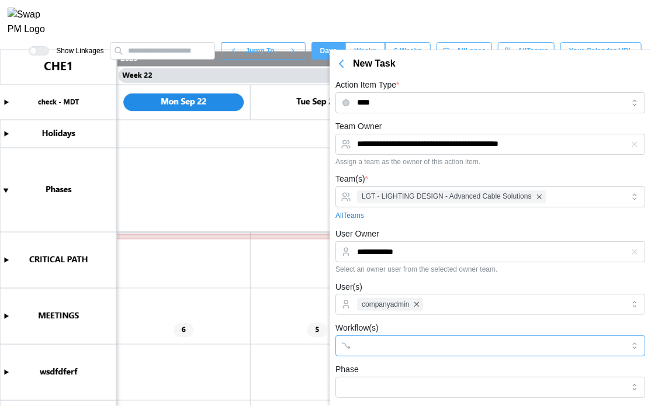
click at [381, 338] on div at bounding box center [478, 346] width 248 height 20
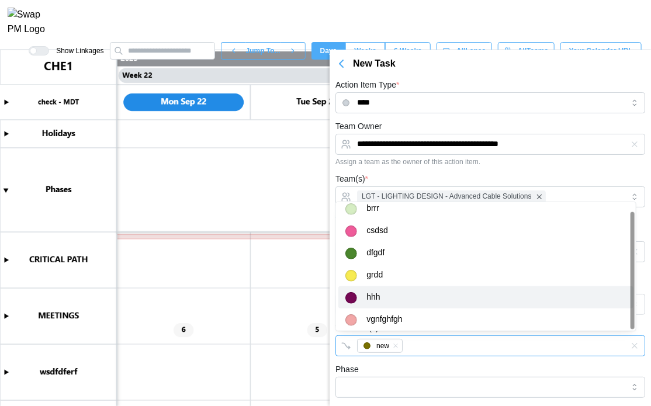
scroll to position [9, 0]
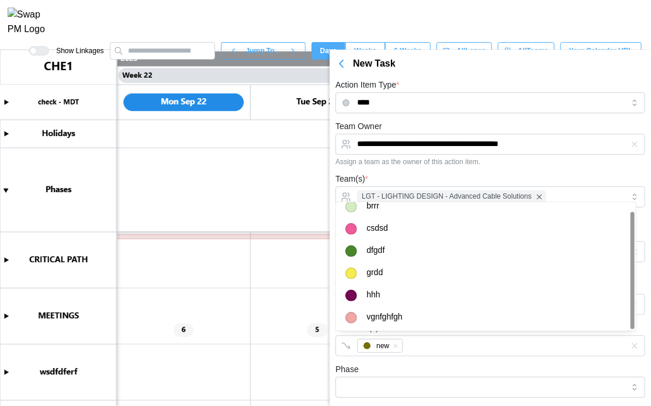
click at [401, 369] on div "Phase" at bounding box center [490, 380] width 310 height 36
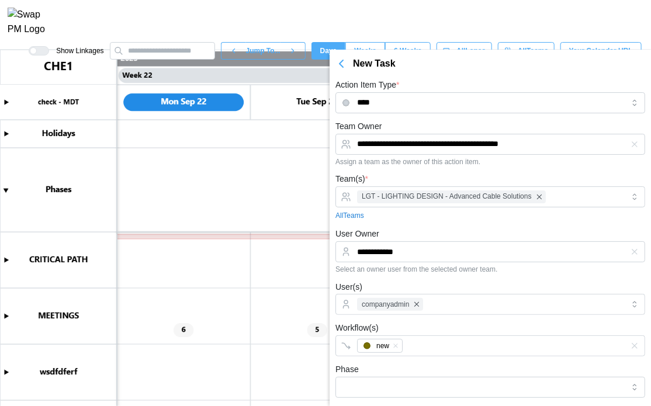
scroll to position [175, 0]
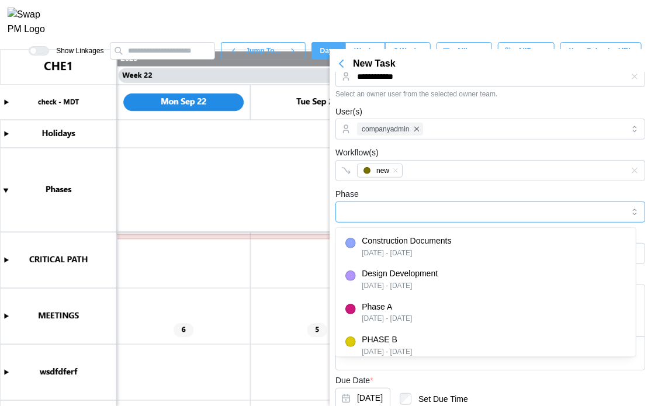
click at [407, 214] on input "Phase" at bounding box center [490, 212] width 310 height 21
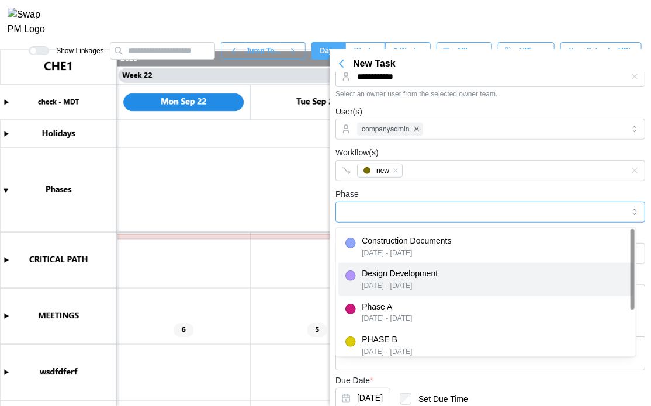
type input "**********"
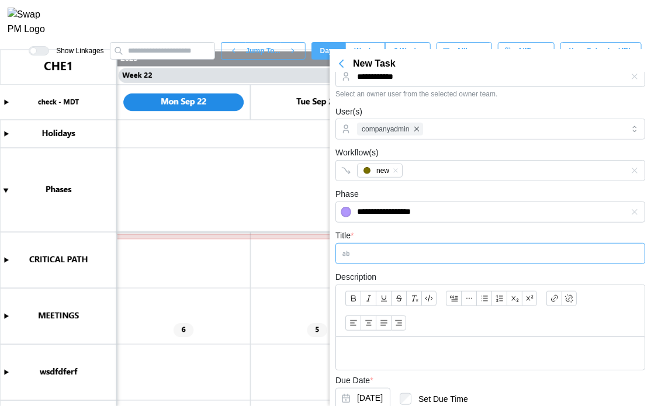
click at [423, 254] on input "Title *" at bounding box center [490, 253] width 310 height 21
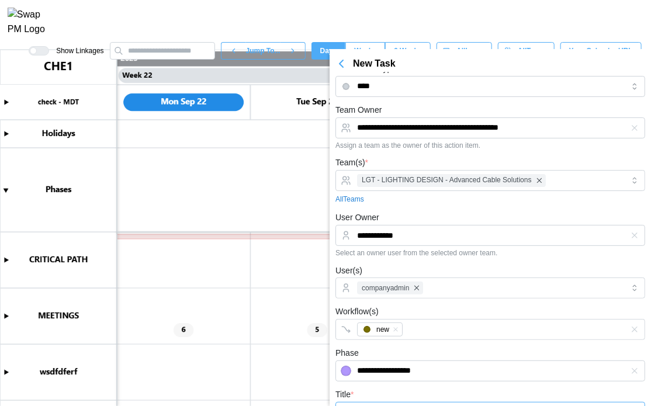
scroll to position [0, 0]
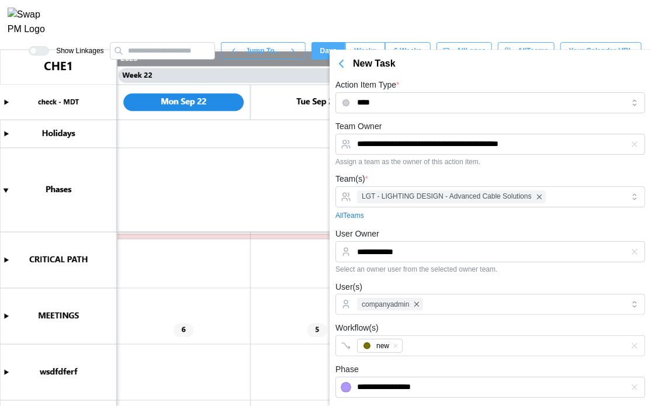
type input "*******"
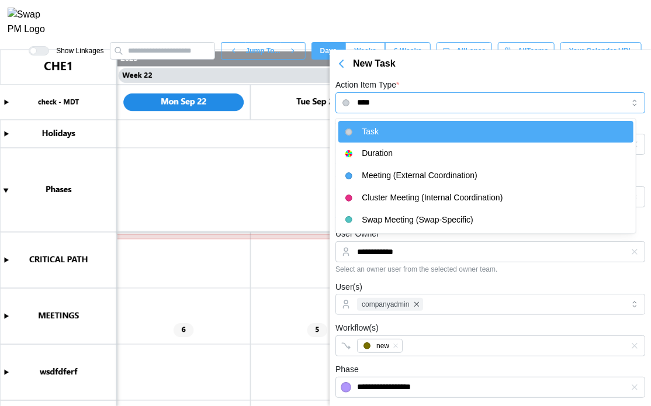
click at [411, 96] on input "****" at bounding box center [490, 102] width 310 height 21
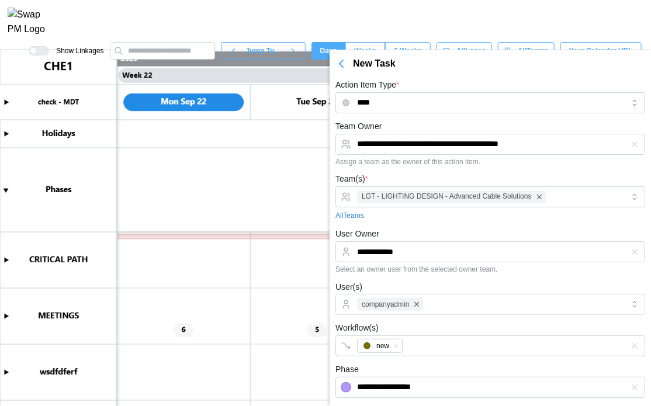
type input "********"
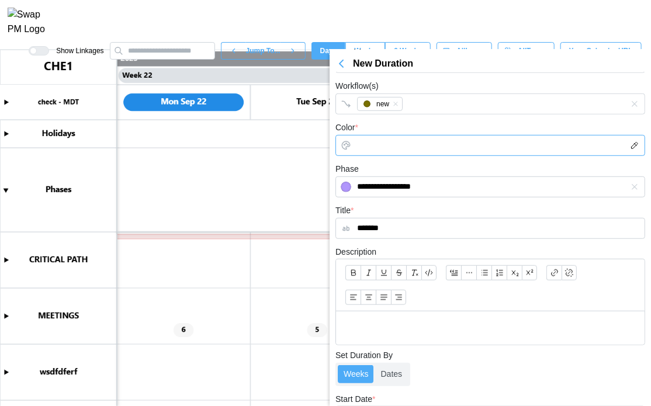
click at [418, 149] on input "Color *" at bounding box center [490, 145] width 310 height 21
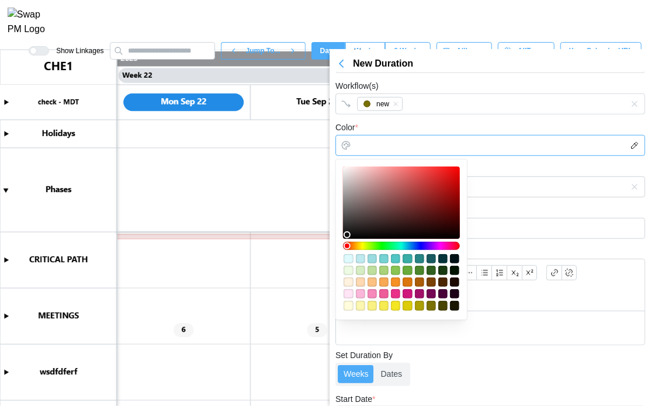
type input "*******"
click at [393, 191] on div at bounding box center [401, 203] width 109 height 64
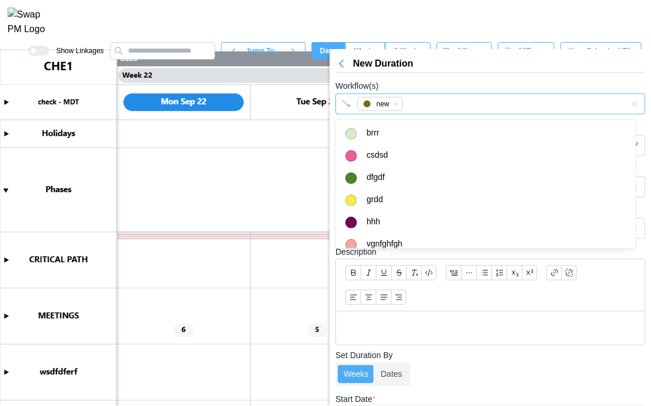
click at [529, 111] on div "new" at bounding box center [478, 104] width 248 height 20
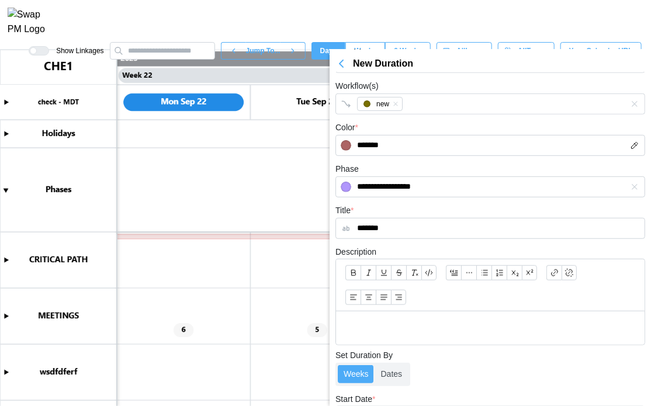
click at [534, 86] on div "Workflow(s) new" at bounding box center [490, 97] width 310 height 36
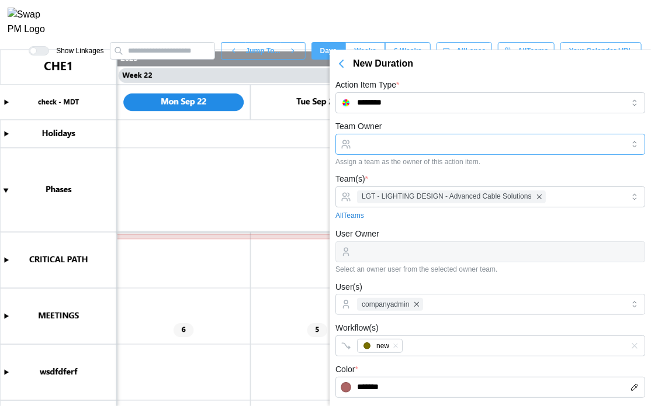
click at [414, 142] on input "Team Owner" at bounding box center [490, 144] width 310 height 21
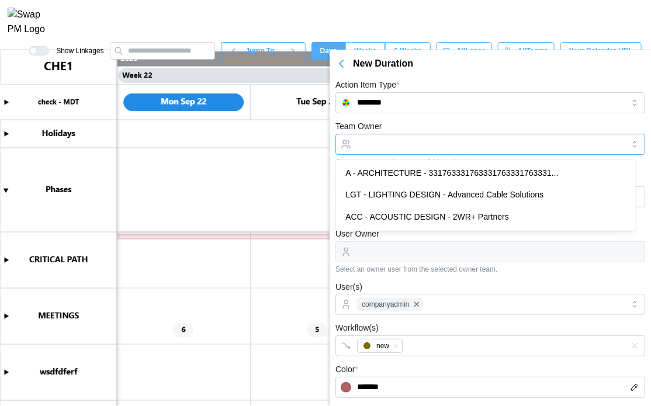
type input "**********"
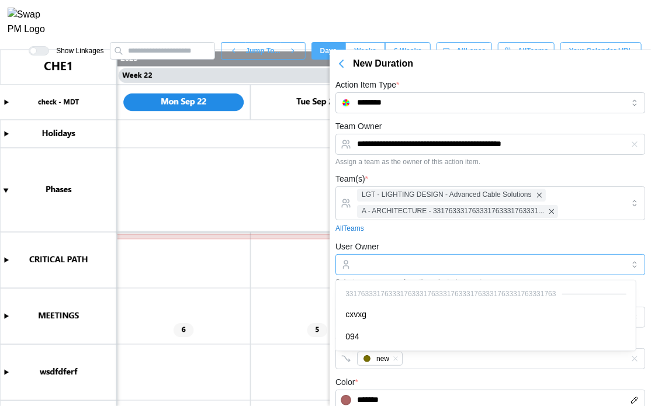
click at [403, 261] on input "User Owner" at bounding box center [490, 264] width 310 height 21
click at [396, 303] on div "331763331763331763331763331763331763331763331763331763" at bounding box center [485, 294] width 295 height 22
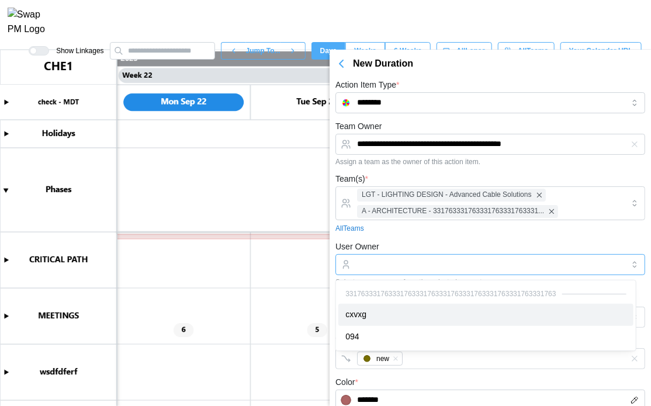
type input "*****"
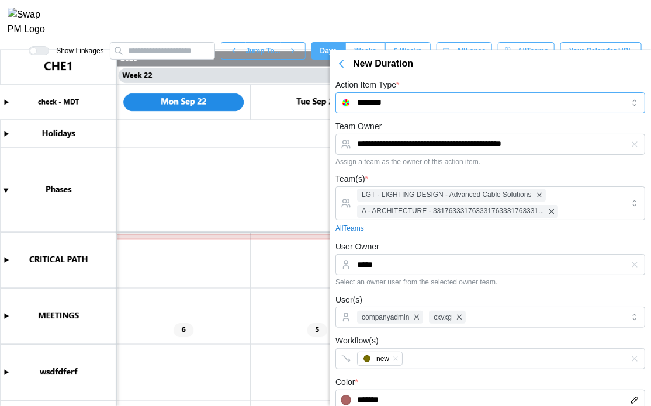
click at [433, 98] on input "********" at bounding box center [490, 102] width 310 height 21
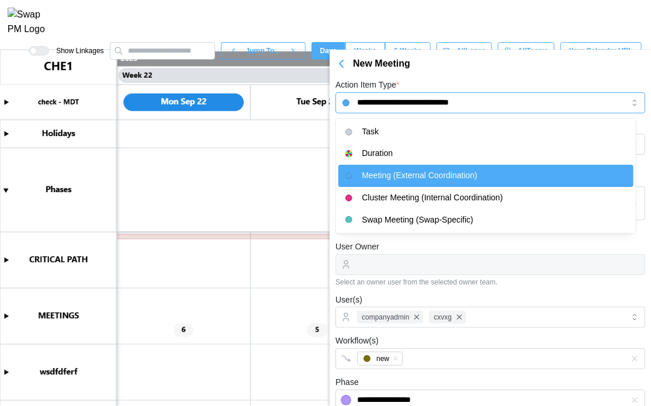
click at [390, 105] on input "**********" at bounding box center [490, 102] width 310 height 21
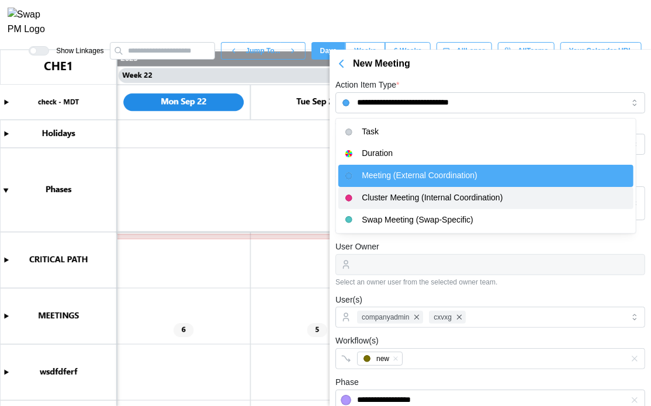
type input "**********"
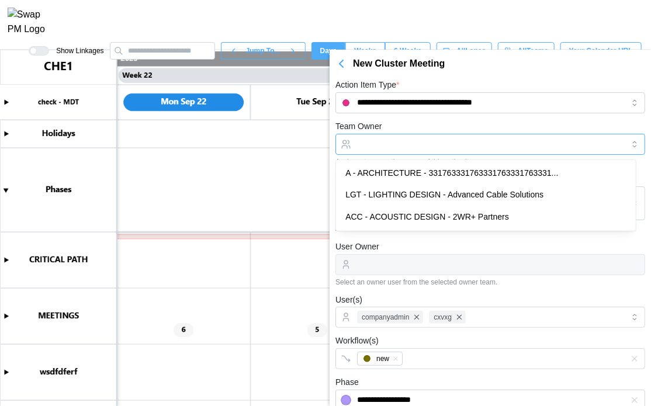
click at [413, 150] on input "Team Owner" at bounding box center [490, 144] width 310 height 21
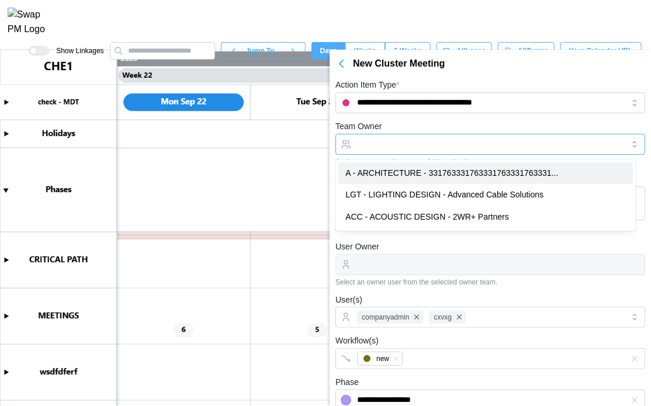
type input "**********"
drag, startPoint x: 425, startPoint y: 181, endPoint x: 426, endPoint y: 188, distance: 6.5
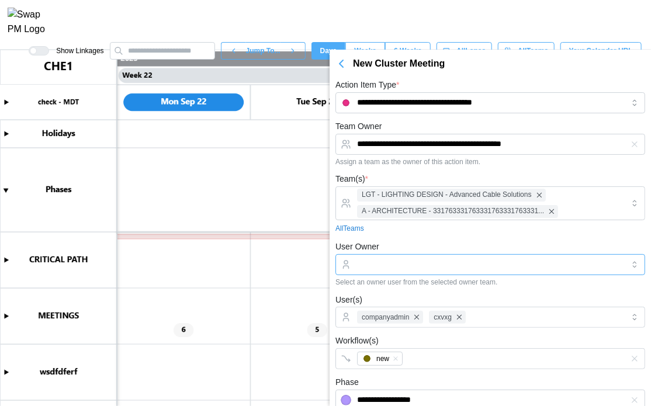
click at [407, 269] on input "User Owner" at bounding box center [490, 264] width 310 height 21
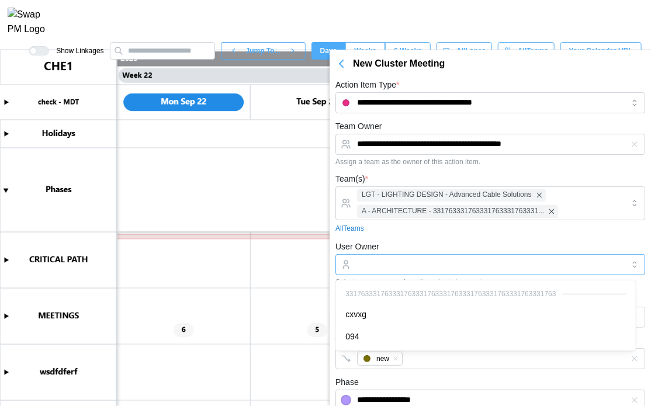
click at [406, 305] on div "331763331763331763331763331763331763331763331763331763 cxvxg 094" at bounding box center [486, 316] width 300 height 70
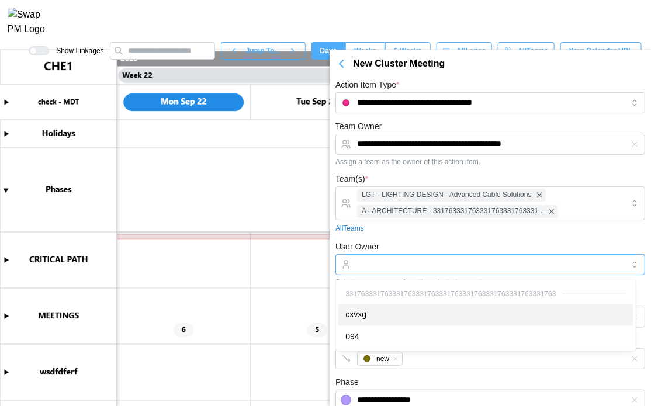
type input "*****"
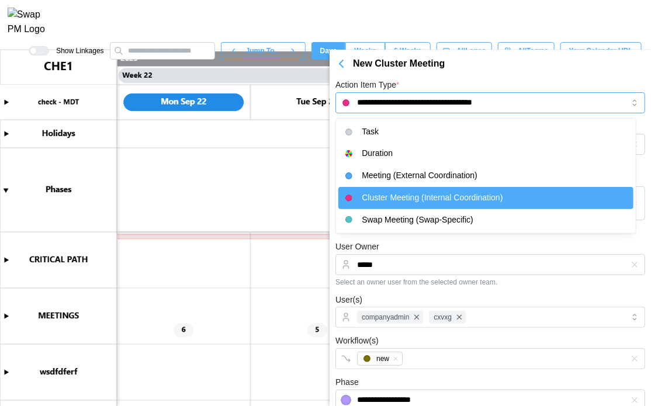
click at [458, 113] on input "**********" at bounding box center [490, 102] width 310 height 21
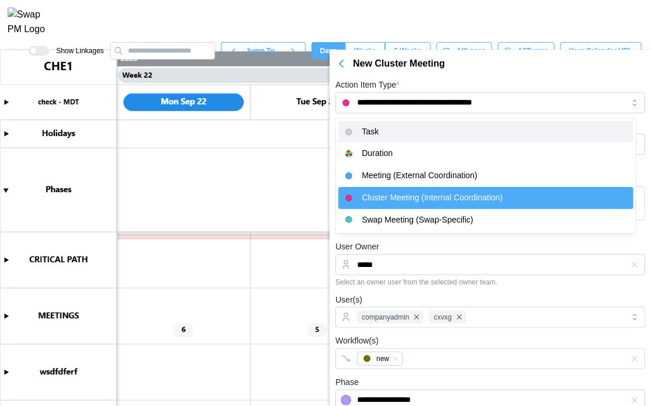
type input "****"
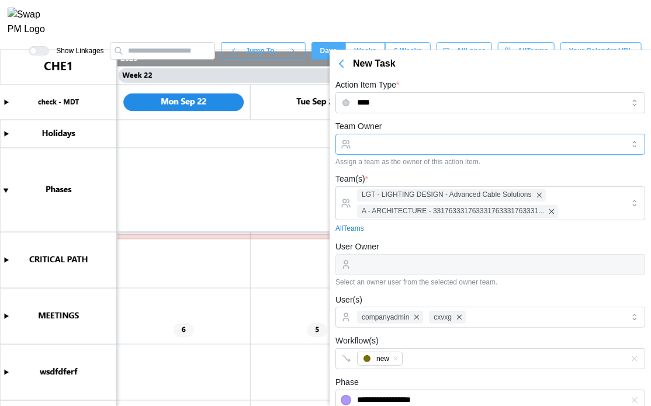
click at [433, 154] on input "Team Owner" at bounding box center [490, 144] width 310 height 21
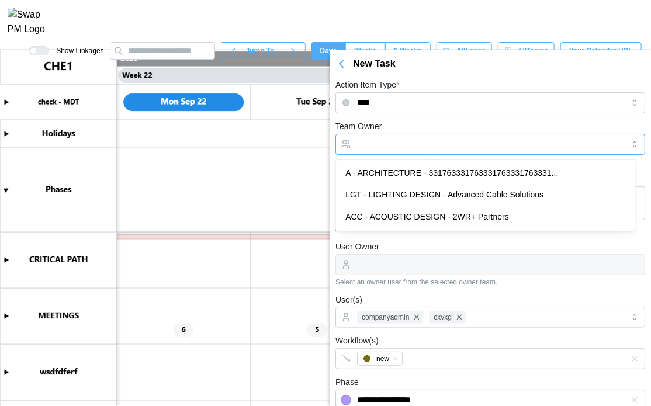
type input "**********"
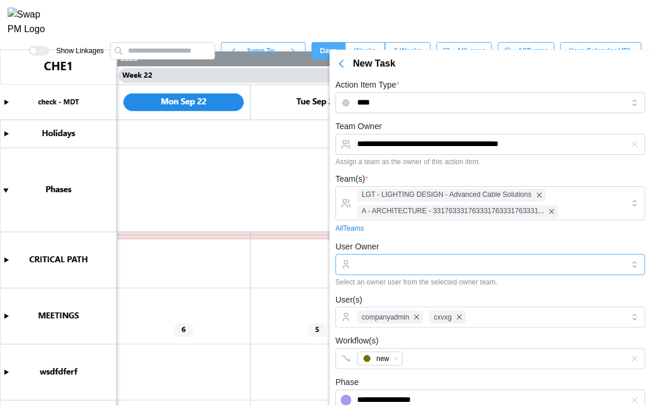
click at [374, 269] on input "User Owner" at bounding box center [490, 264] width 310 height 21
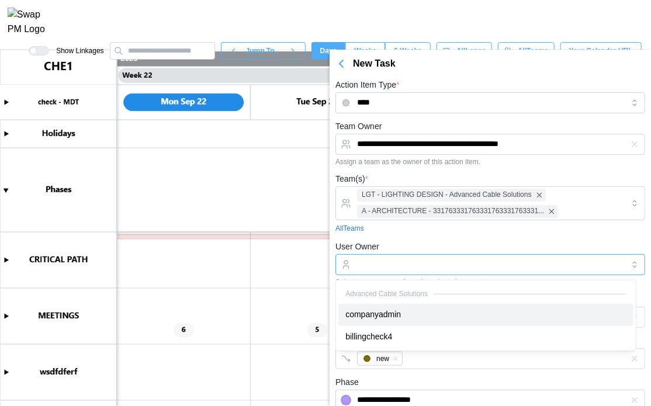
type input "**********"
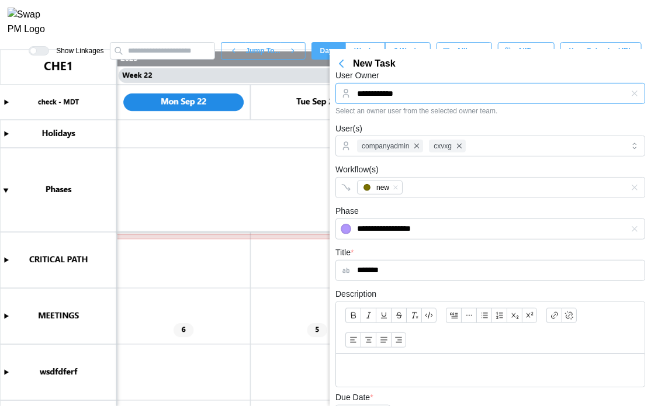
scroll to position [175, 0]
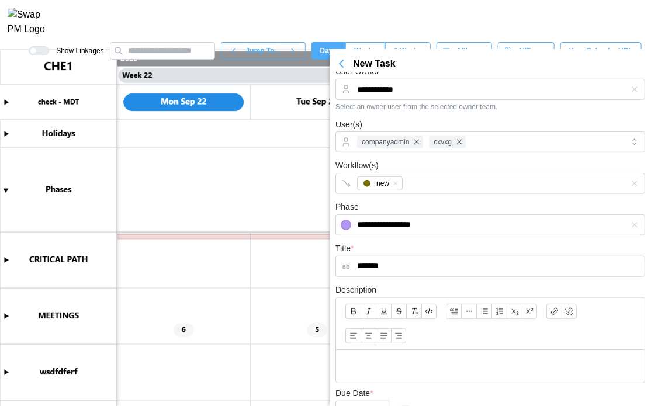
click at [491, 236] on form "**********" at bounding box center [490, 216] width 310 height 545
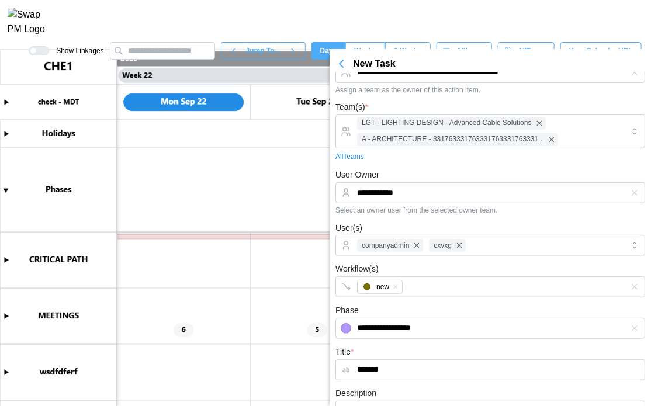
scroll to position [0, 0]
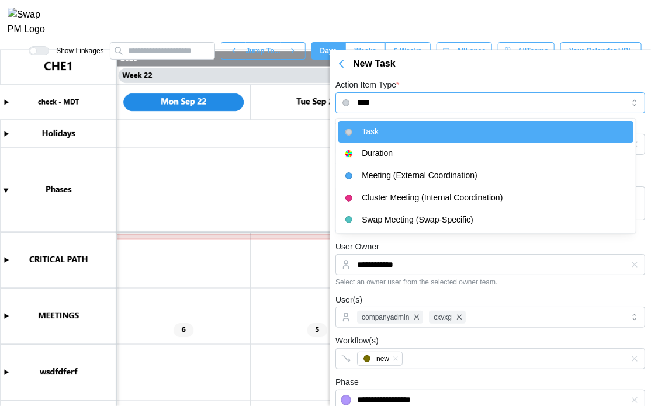
click at [403, 109] on input "****" at bounding box center [490, 102] width 310 height 21
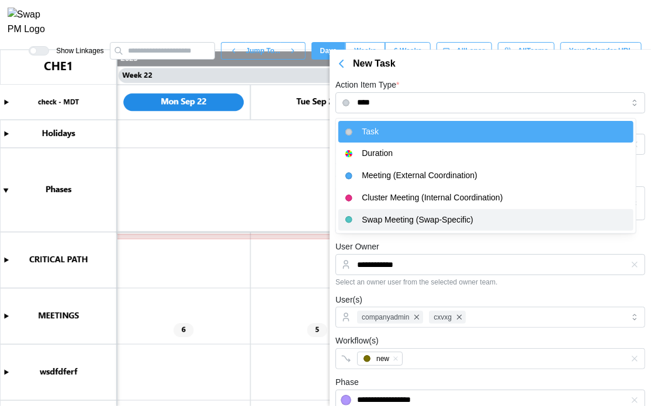
type input "**********"
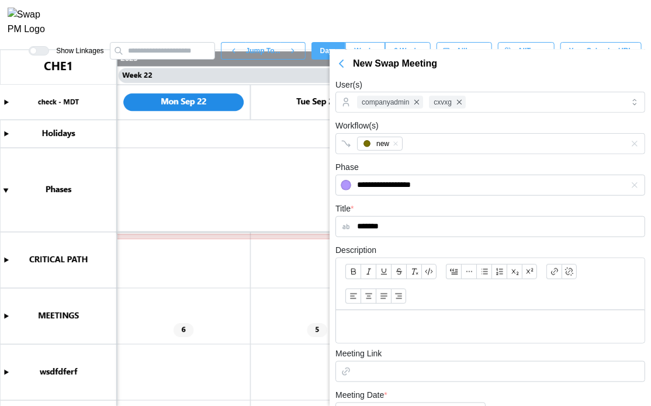
scroll to position [321, 0]
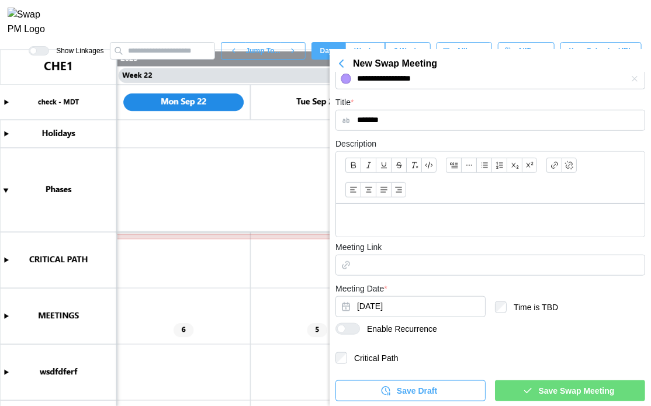
click at [552, 382] on span "Save Swap Meeting" at bounding box center [577, 391] width 76 height 20
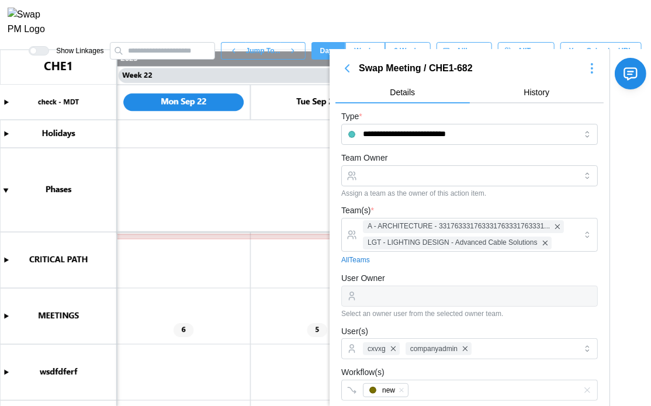
scroll to position [0, 0]
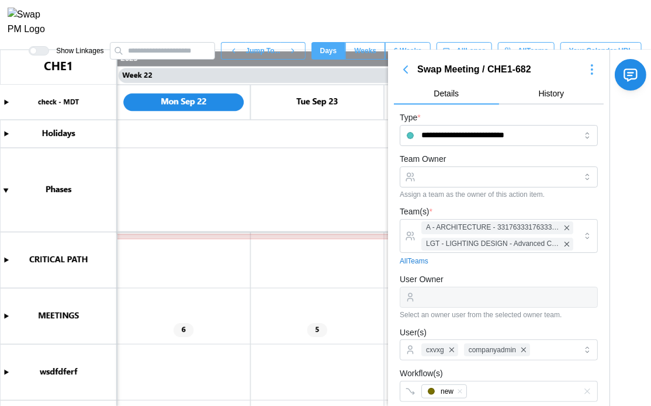
click at [585, 74] on icon "button" at bounding box center [592, 70] width 14 height 14
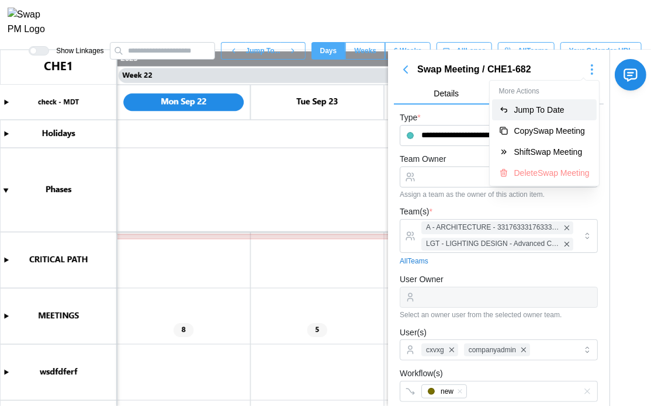
click at [540, 112] on div "Jump To Date" at bounding box center [551, 109] width 75 height 9
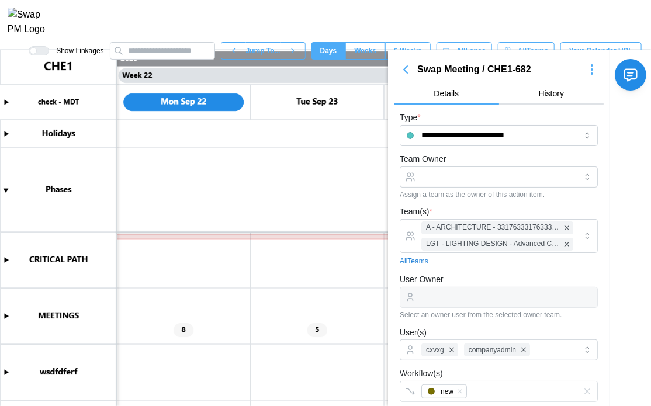
click at [3, 314] on canvas at bounding box center [325, 228] width 651 height 357
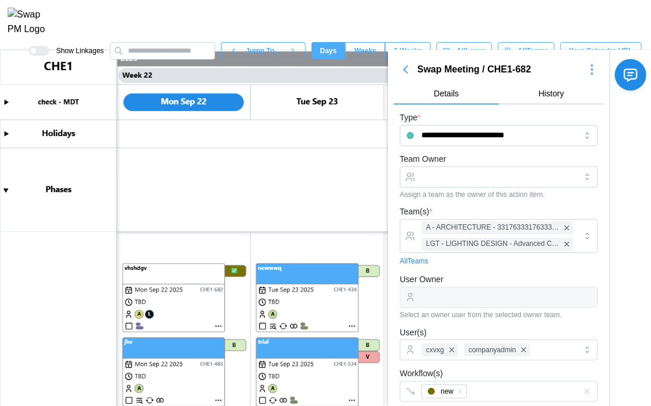
scroll to position [58, 0]
type textarea "*"
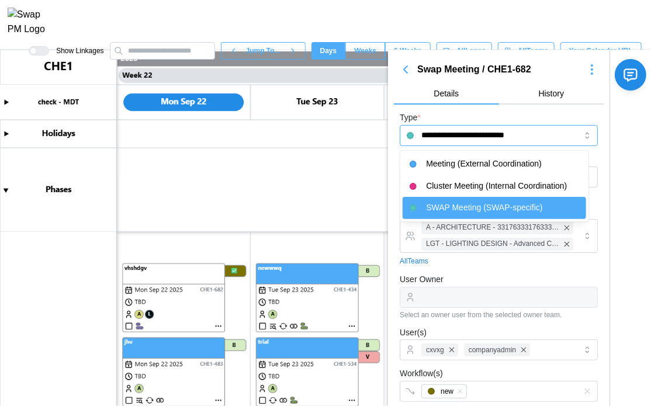
click at [539, 129] on input "**********" at bounding box center [499, 135] width 198 height 21
type input "**********"
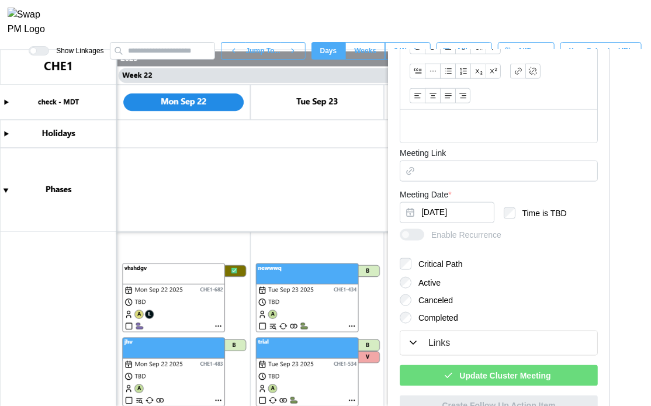
scroll to position [493, 0]
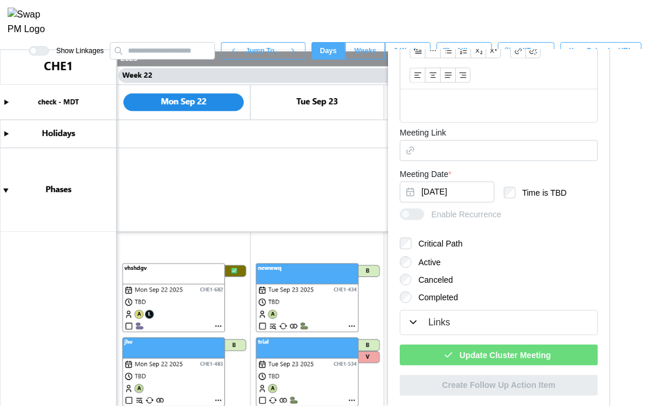
click at [506, 359] on span "Update Cluster Meeting" at bounding box center [504, 355] width 91 height 20
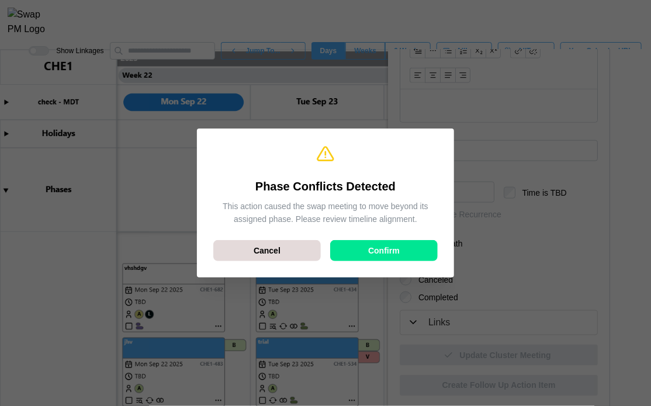
click at [399, 257] on span "Confirm" at bounding box center [384, 251] width 32 height 20
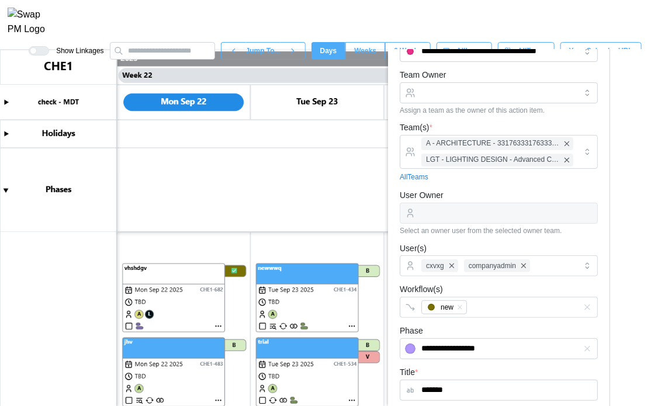
scroll to position [0, 0]
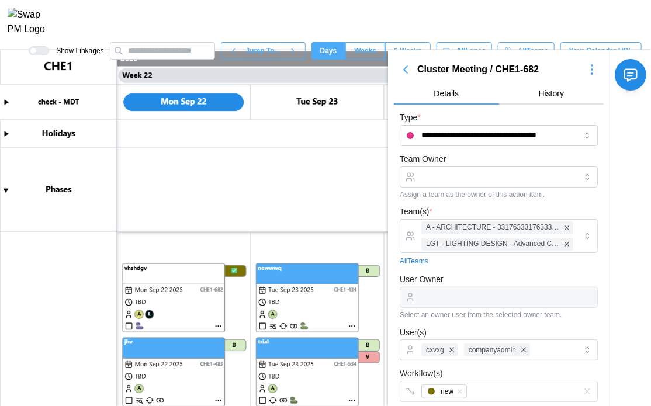
click at [478, 119] on div "**********" at bounding box center [499, 128] width 198 height 36
click at [478, 134] on input "**********" at bounding box center [499, 135] width 198 height 21
click at [400, 71] on icon "button" at bounding box center [406, 70] width 14 height 14
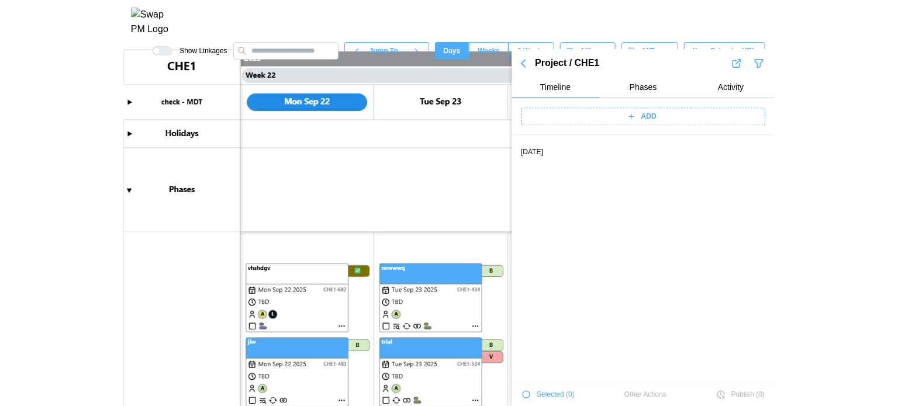
scroll to position [2032, 0]
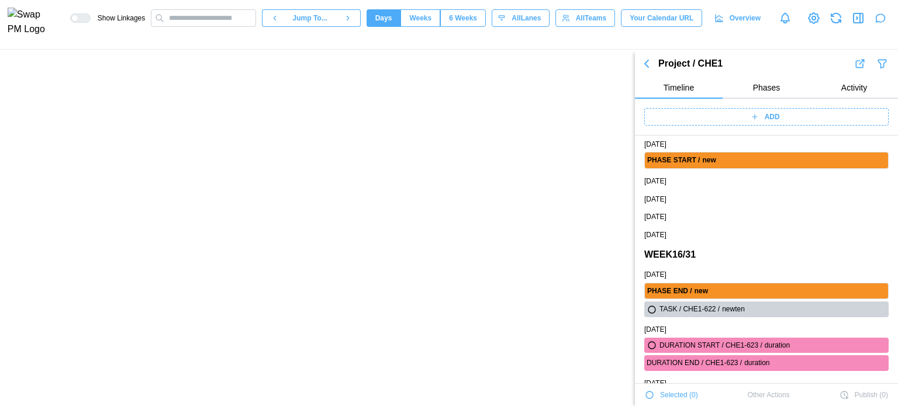
type textarea "*"
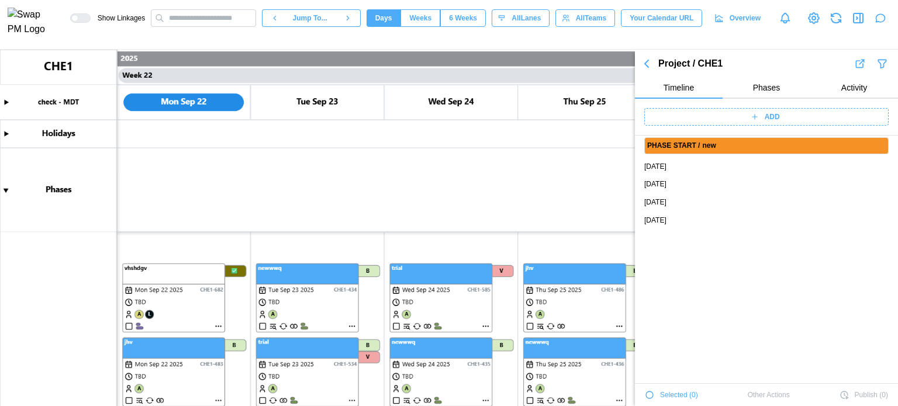
scroll to position [1735, 0]
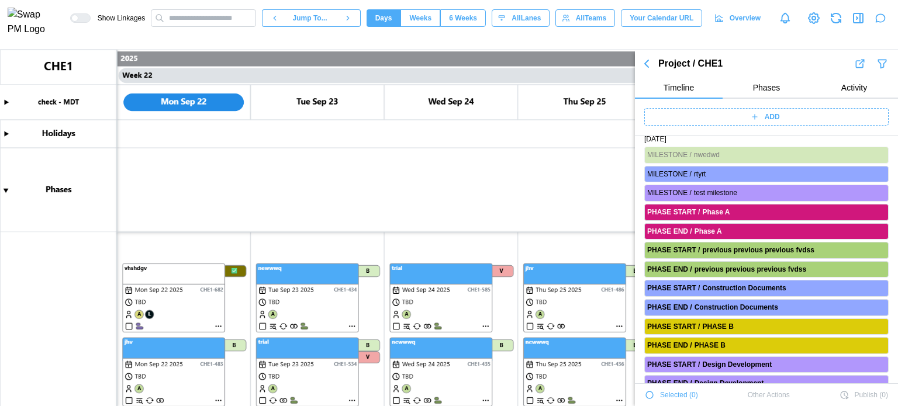
click at [651, 109] on span "ADD" at bounding box center [771, 117] width 15 height 16
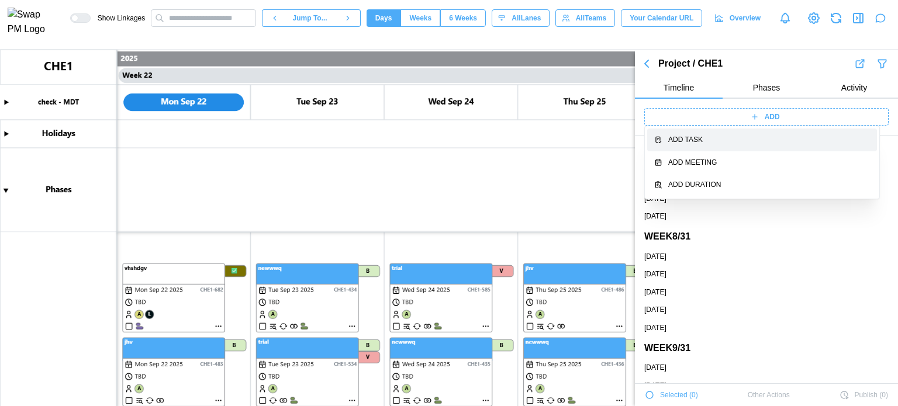
click at [651, 135] on div "Add Task" at bounding box center [769, 139] width 202 height 11
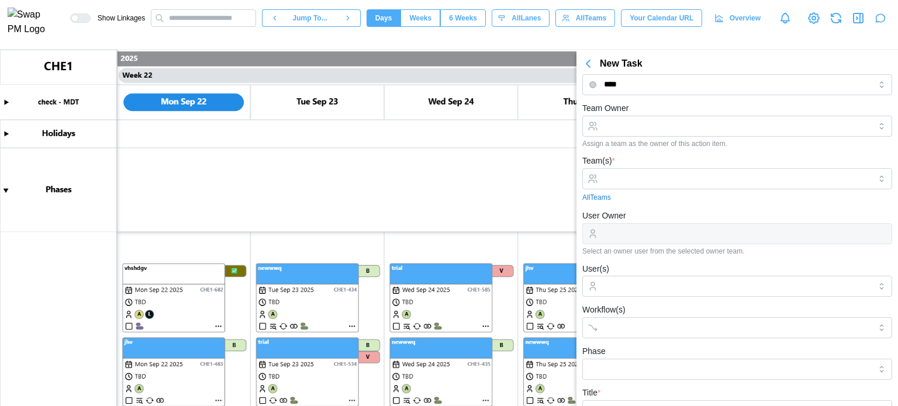
scroll to position [0, 0]
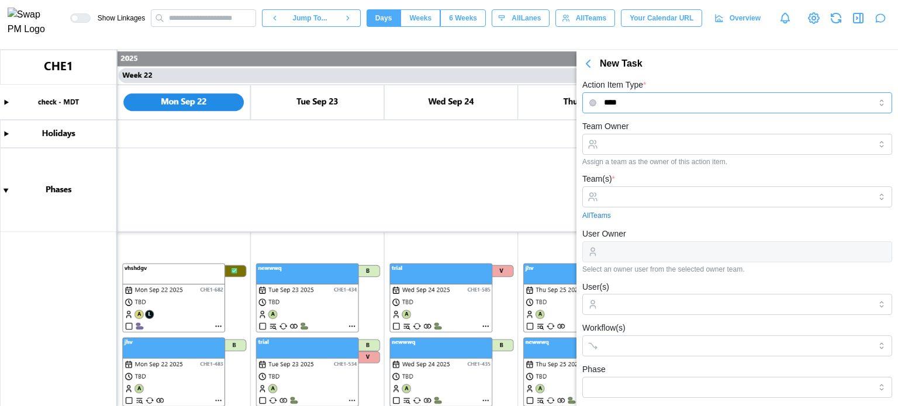
click at [647, 106] on input "****" at bounding box center [737, 102] width 310 height 21
click at [641, 158] on div "Assign a team as the owner of this action item." at bounding box center [737, 162] width 310 height 8
click at [648, 134] on input "Team Owner" at bounding box center [737, 144] width 310 height 21
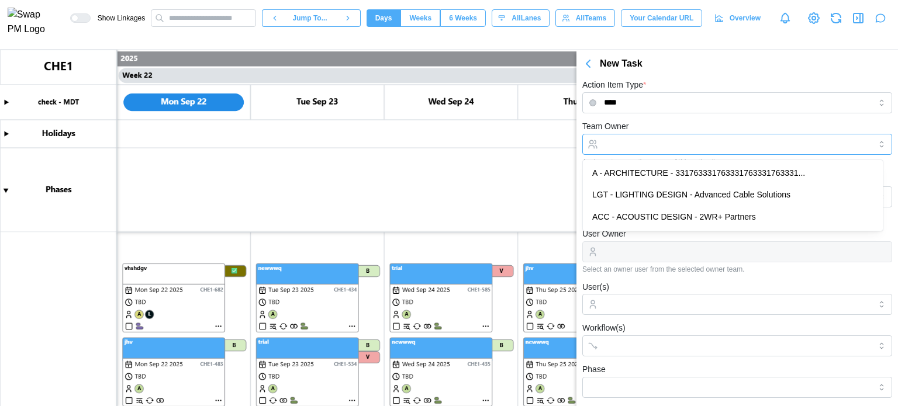
type input "**********"
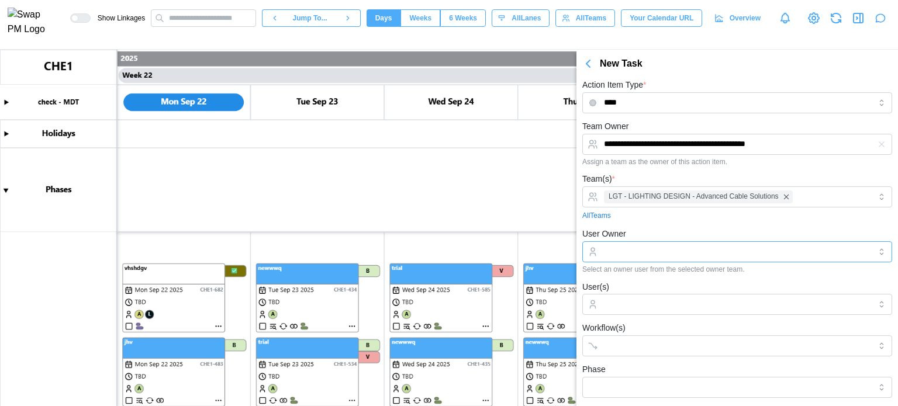
click at [639, 255] on input "User Owner" at bounding box center [737, 251] width 310 height 21
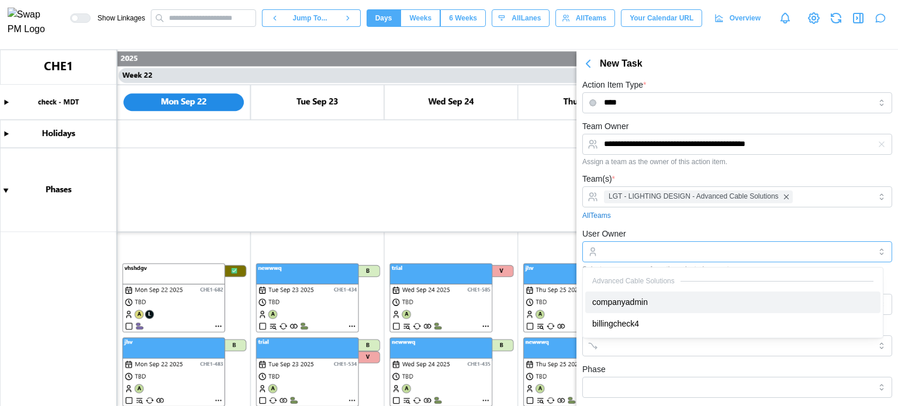
type input "**********"
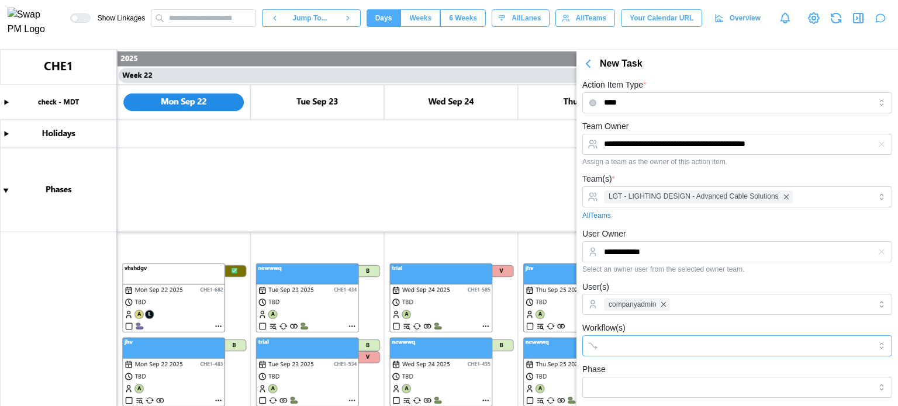
click at [629, 350] on input "Workflow(s)" at bounding box center [726, 345] width 245 height 9
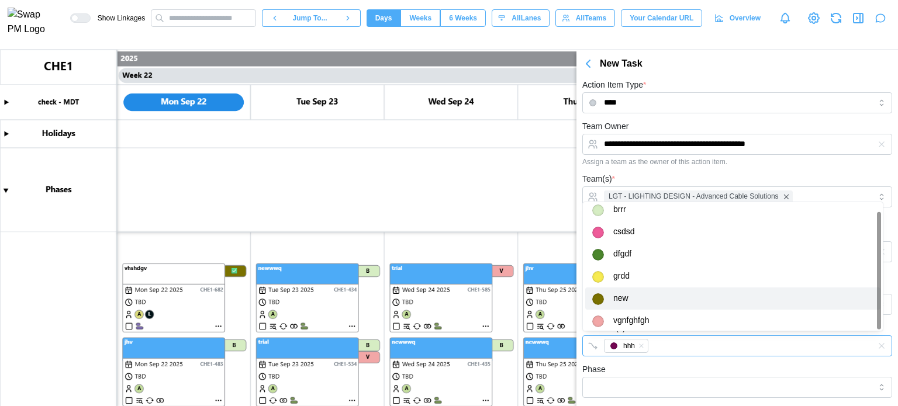
scroll to position [9, 0]
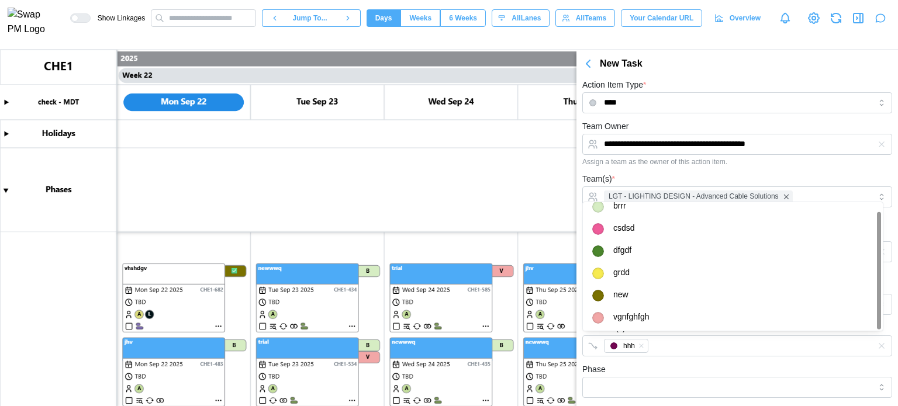
click at [649, 364] on div "Phase" at bounding box center [737, 380] width 310 height 36
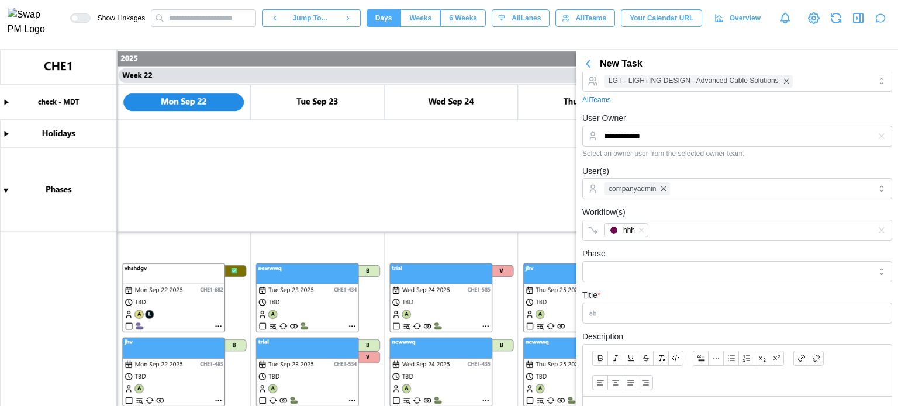
scroll to position [117, 0]
click at [636, 248] on form "**********" at bounding box center [737, 268] width 310 height 532
click at [633, 265] on input "Phase" at bounding box center [737, 270] width 310 height 21
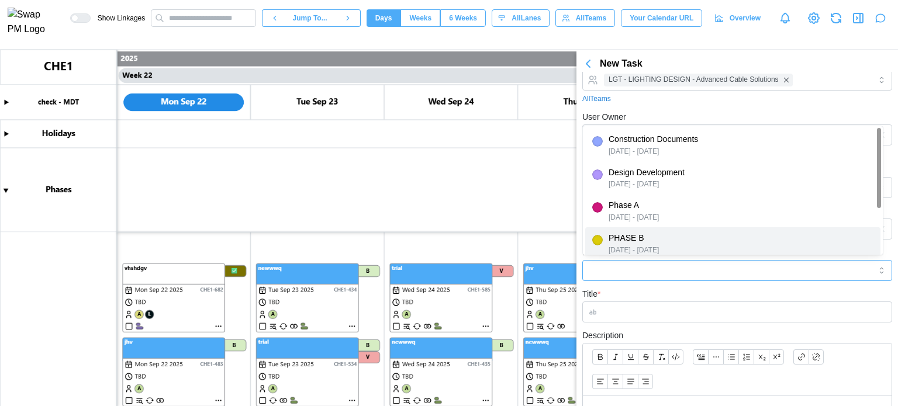
type input "*******"
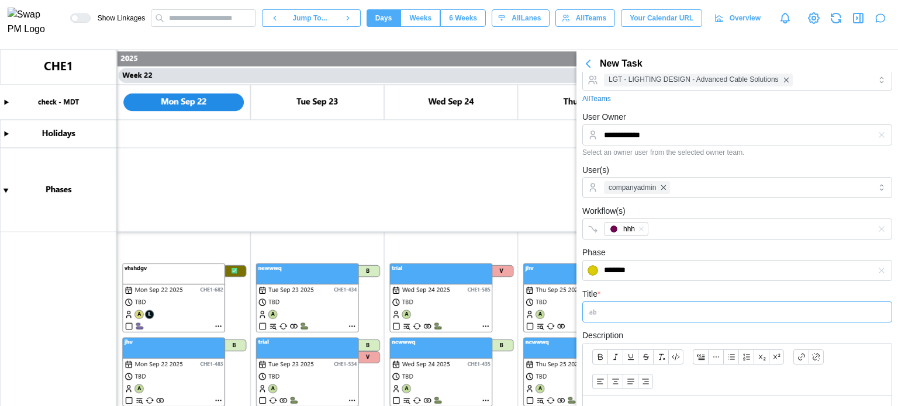
click at [617, 308] on input "Title *" at bounding box center [737, 312] width 310 height 21
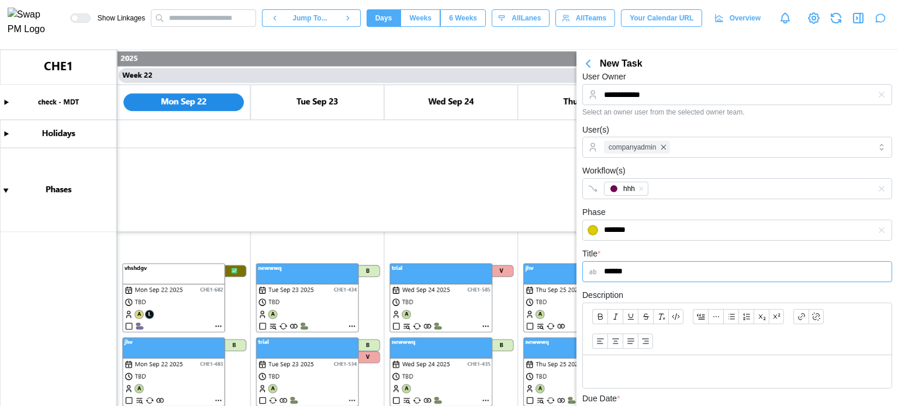
scroll to position [0, 0]
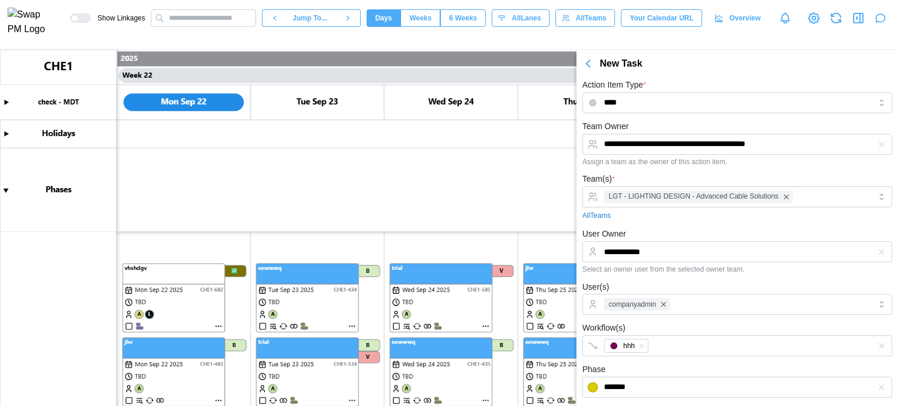
type input "******"
click at [637, 105] on input "****" at bounding box center [737, 102] width 310 height 21
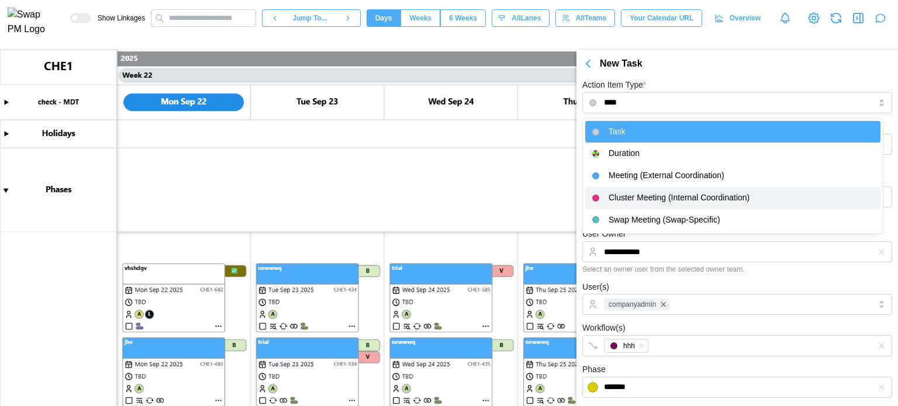
type input "**********"
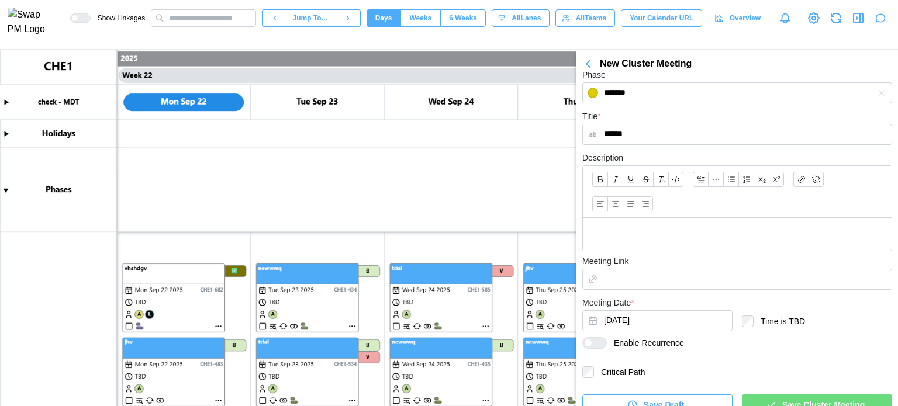
scroll to position [309, 0]
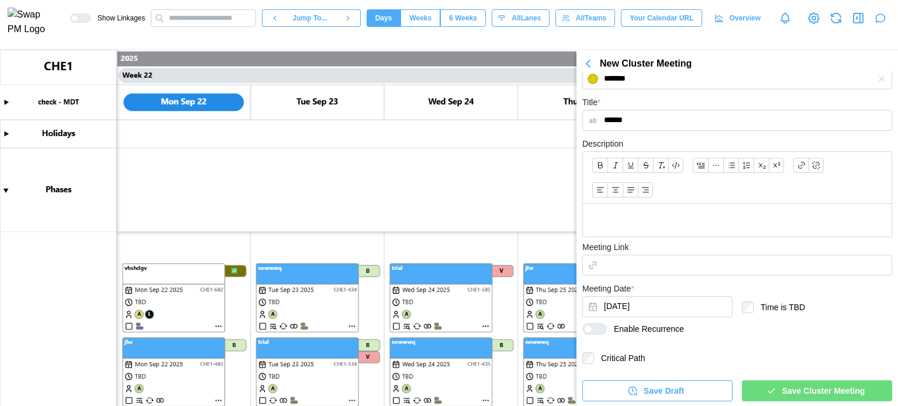
click at [651, 384] on span "Save Cluster Meeting" at bounding box center [823, 391] width 83 height 20
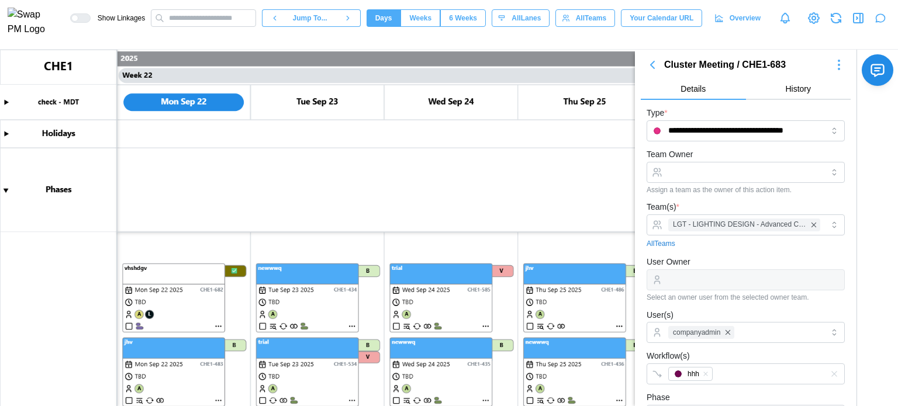
scroll to position [0, 0]
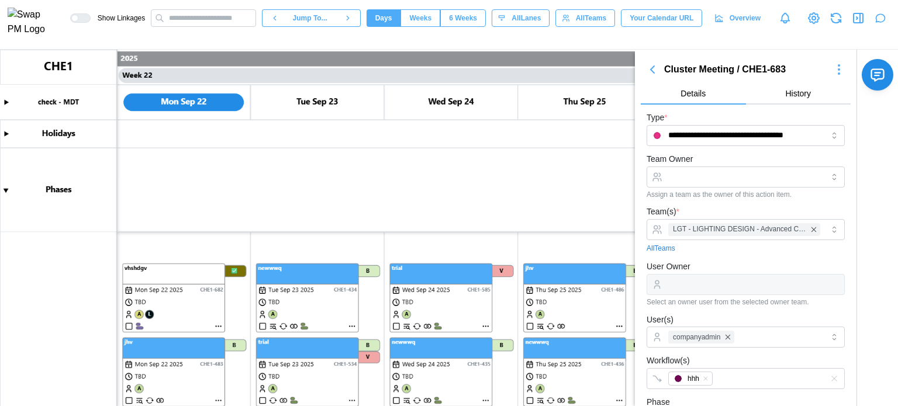
click at [650, 70] on icon "button" at bounding box center [652, 70] width 14 height 14
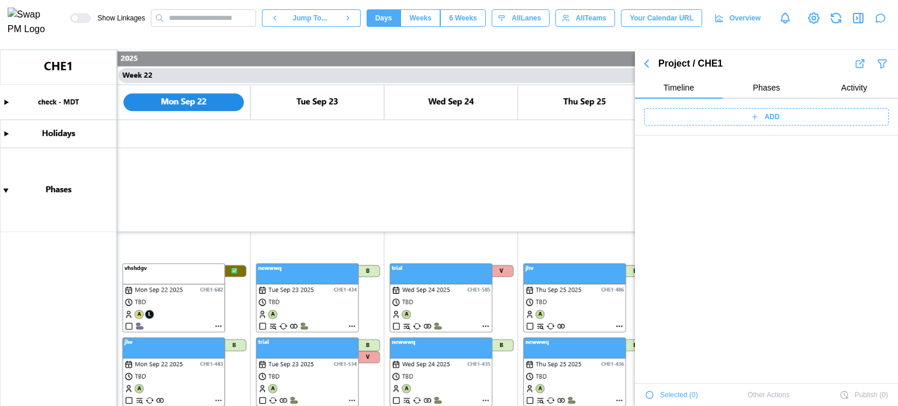
scroll to position [4608, 0]
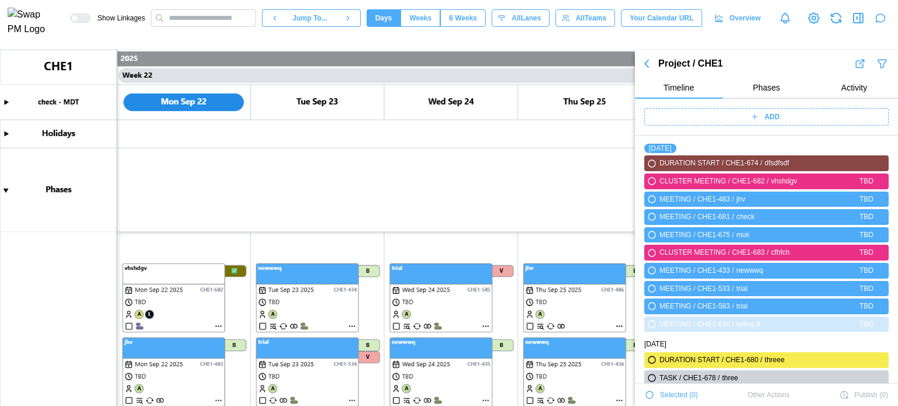
click at [651, 64] on icon "button" at bounding box center [646, 64] width 14 height 14
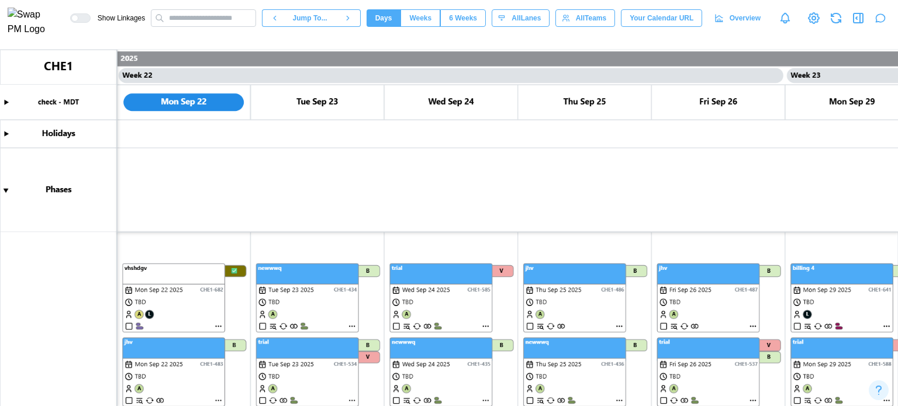
click at [651, 22] on icon "button" at bounding box center [858, 18] width 14 height 14
type textarea "*"
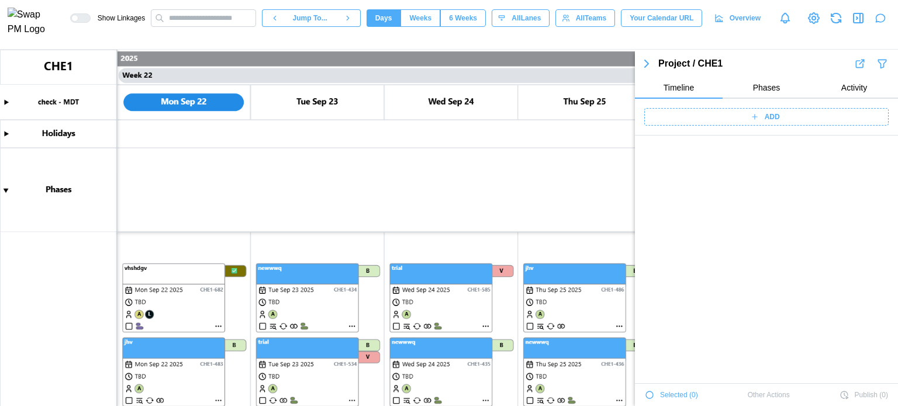
scroll to position [7007, 0]
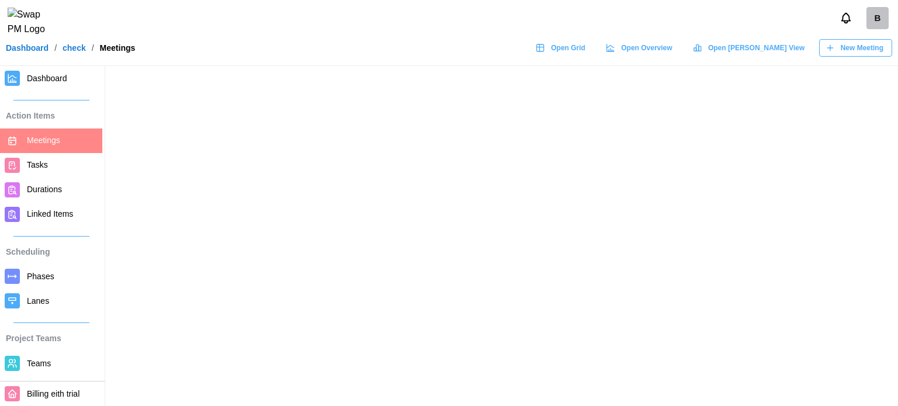
click at [868, 36] on div "B" at bounding box center [449, 18] width 898 height 36
click at [868, 50] on span "New Meeting" at bounding box center [861, 48] width 43 height 16
click at [874, 56] on span "New Meeting" at bounding box center [861, 48] width 43 height 16
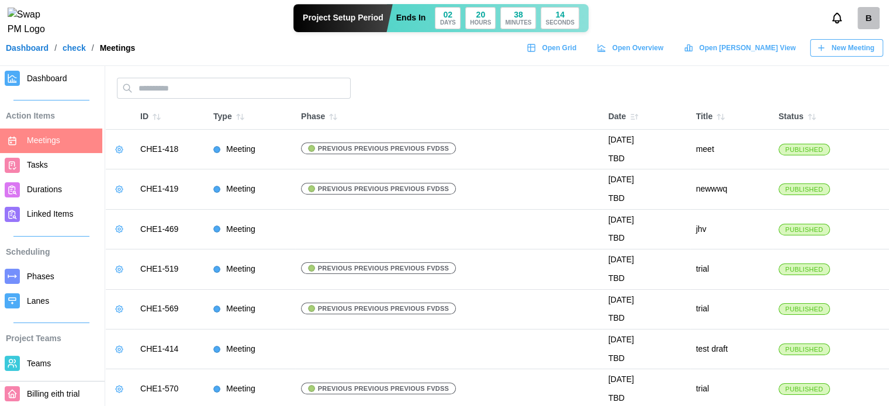
click at [874, 56] on span "New Meeting" at bounding box center [853, 48] width 43 height 16
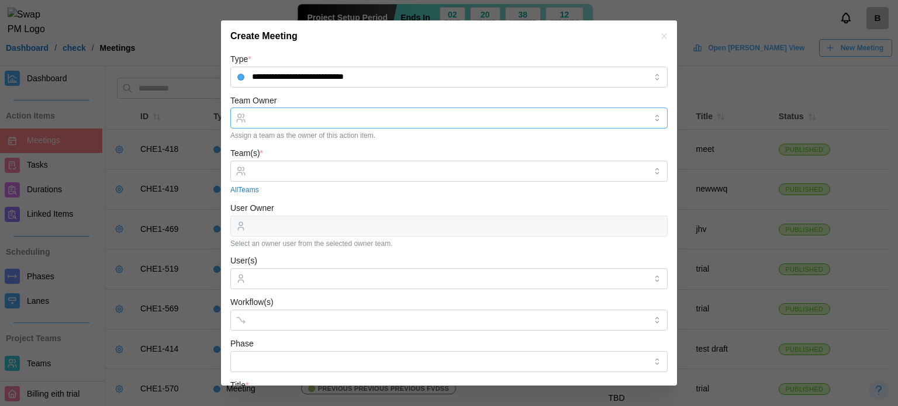
click at [253, 113] on input "Team Owner" at bounding box center [448, 118] width 437 height 21
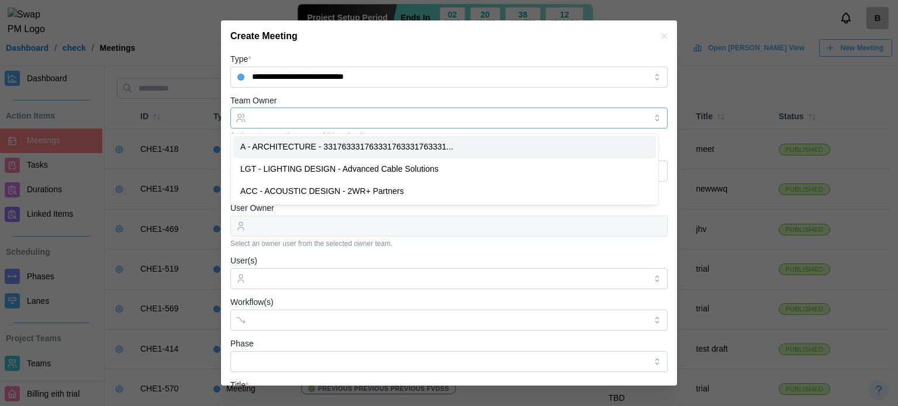
type input "**********"
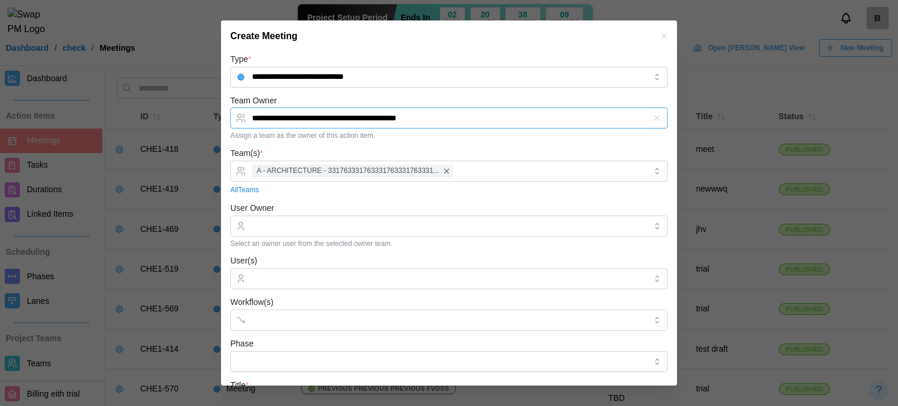
scroll to position [117, 0]
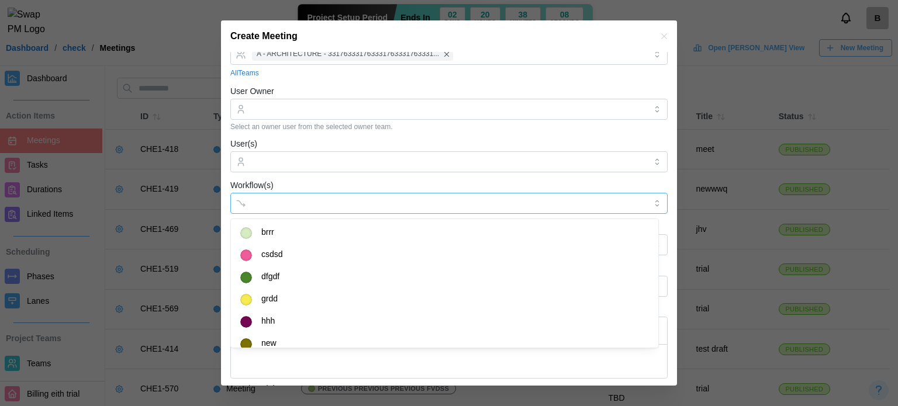
click at [305, 210] on div at bounding box center [437, 203] width 376 height 20
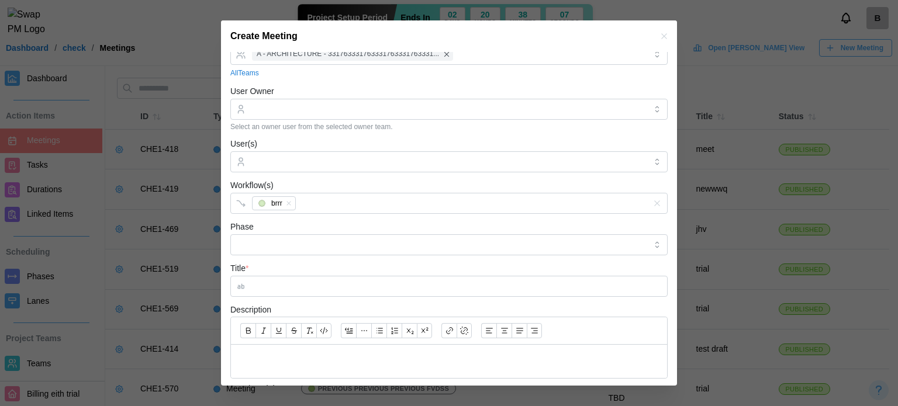
click at [363, 184] on div "Workflow(s) brrr" at bounding box center [448, 196] width 437 height 36
click at [334, 236] on input "Phase" at bounding box center [448, 244] width 437 height 21
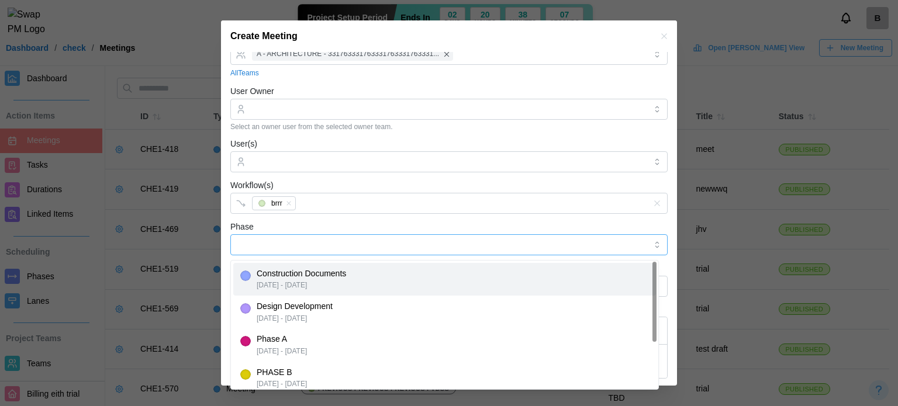
type input "**********"
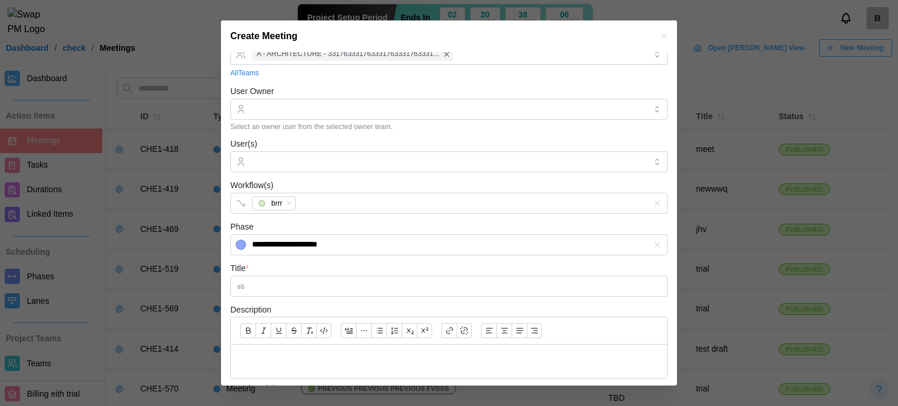
click at [354, 222] on form "**********" at bounding box center [448, 239] width 437 height 608
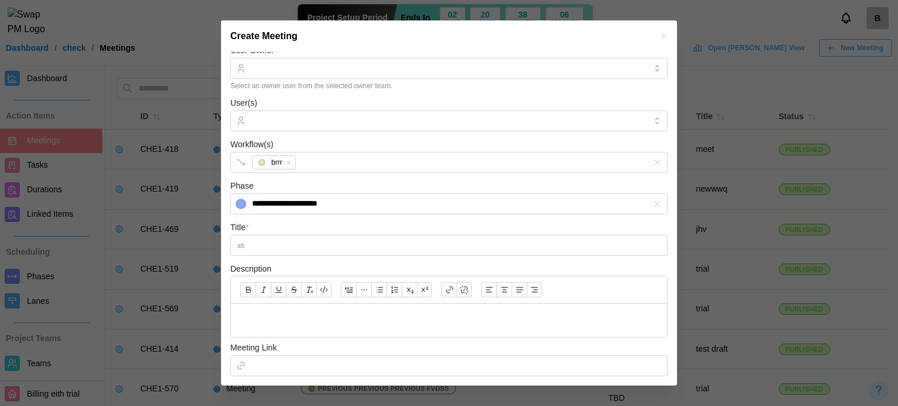
scroll to position [175, 0]
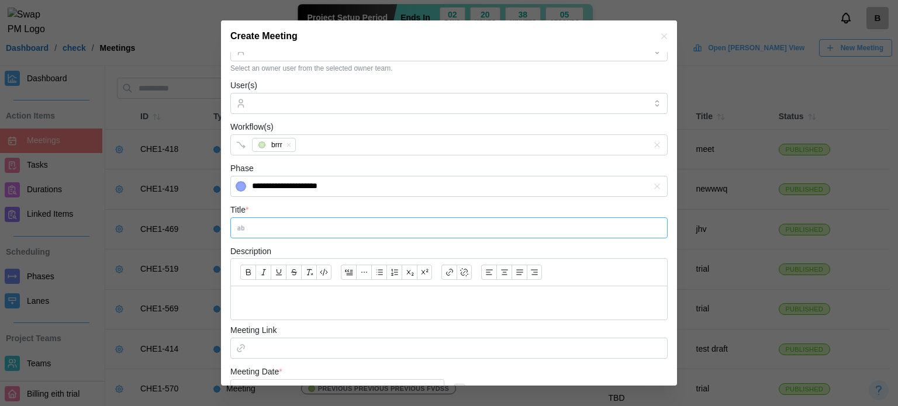
click at [320, 222] on input "Title *" at bounding box center [448, 227] width 437 height 21
type input "*"
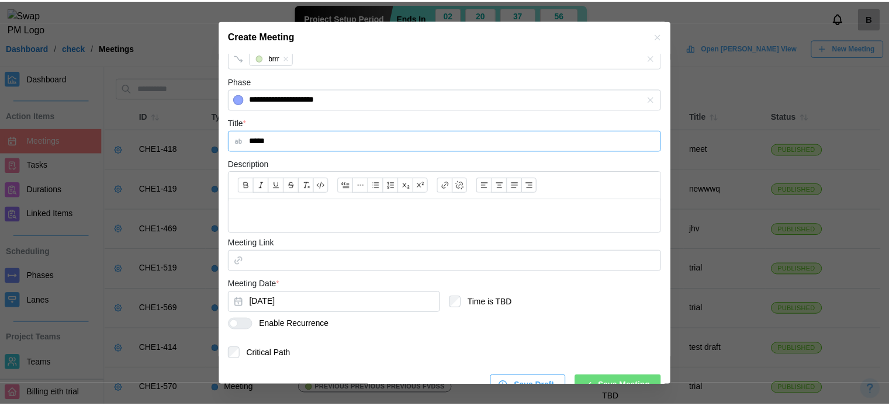
scroll to position [282, 0]
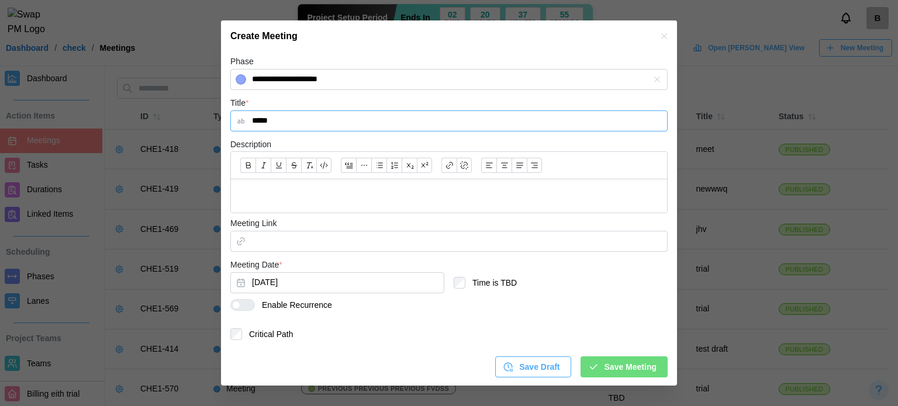
type input "*****"
click at [596, 358] on div "Save Meeting" at bounding box center [622, 367] width 68 height 20
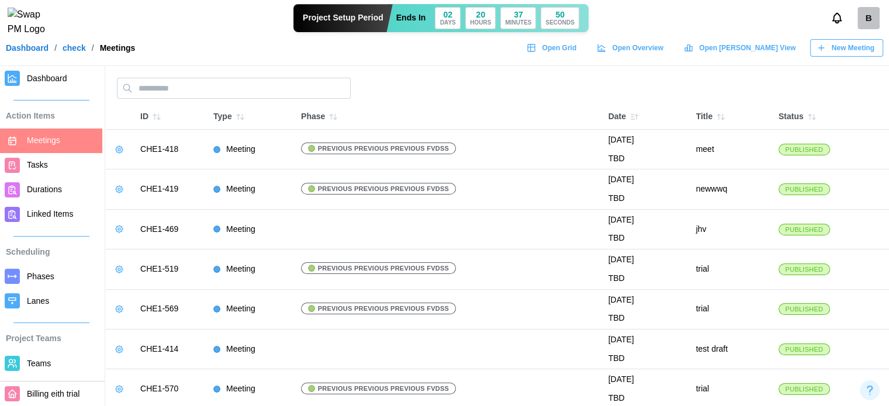
click at [154, 114] on icon "button" at bounding box center [156, 116] width 9 height 9
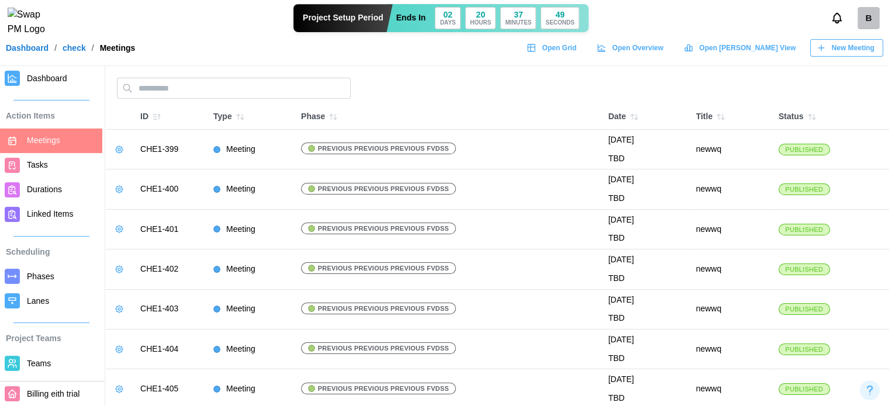
click at [154, 114] on icon "button" at bounding box center [156, 116] width 9 height 9
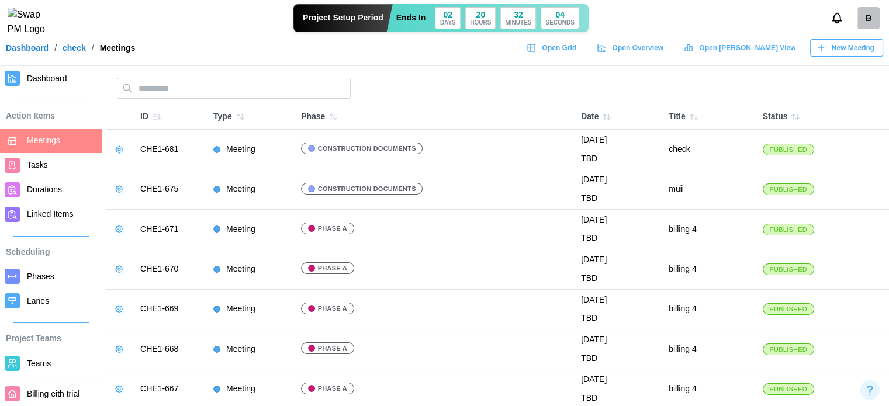
click at [56, 74] on span "Dashboard" at bounding box center [47, 78] width 40 height 9
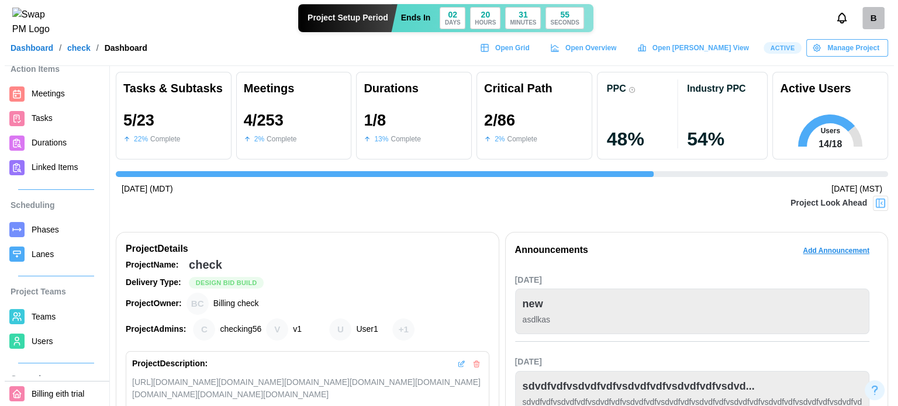
scroll to position [58, 0]
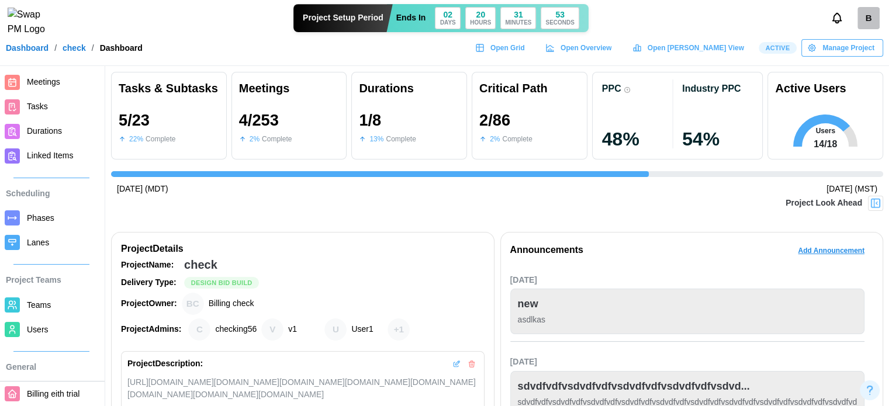
click at [30, 215] on span "Phases" at bounding box center [40, 217] width 27 height 9
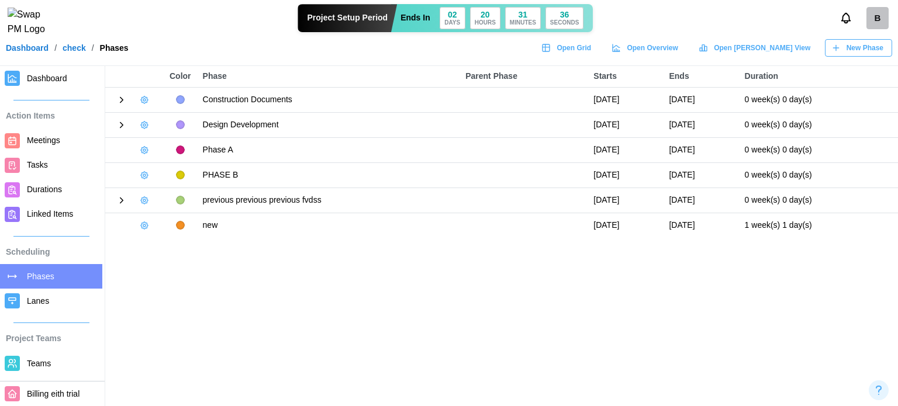
click at [872, 56] on span "New Phase" at bounding box center [864, 48] width 37 height 16
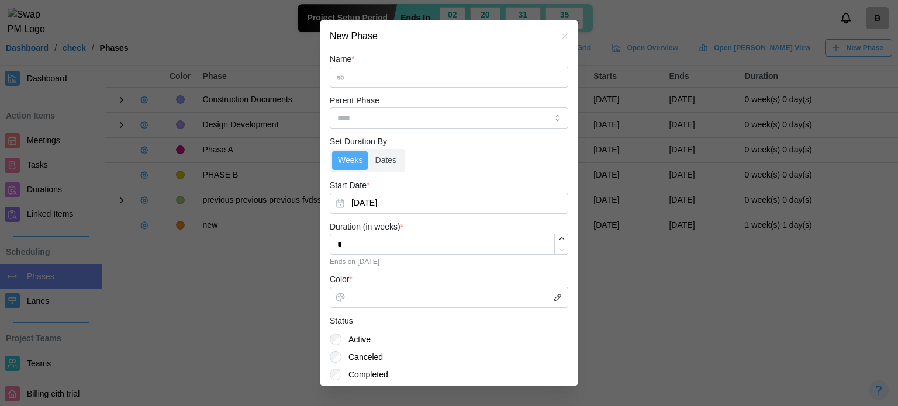
click at [380, 77] on input "Name *" at bounding box center [449, 77] width 238 height 21
type input "*****"
click at [395, 199] on button "[DATE]" at bounding box center [449, 203] width 238 height 21
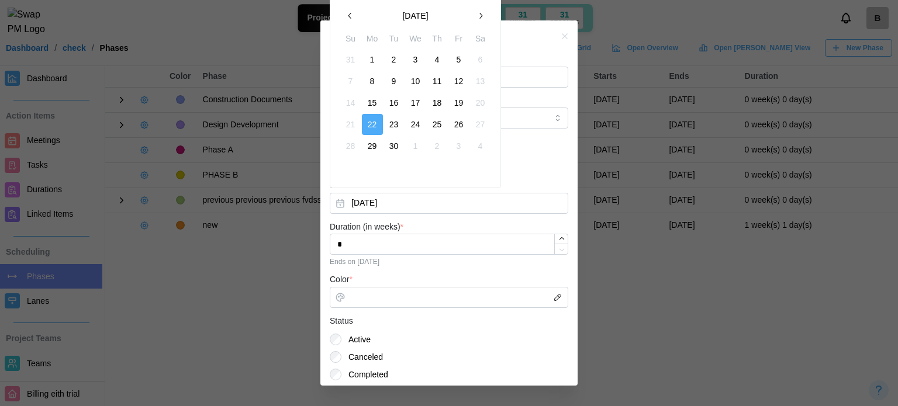
click at [486, 13] on button "button" at bounding box center [480, 15] width 21 height 21
click at [435, 147] on button "29" at bounding box center [437, 146] width 21 height 21
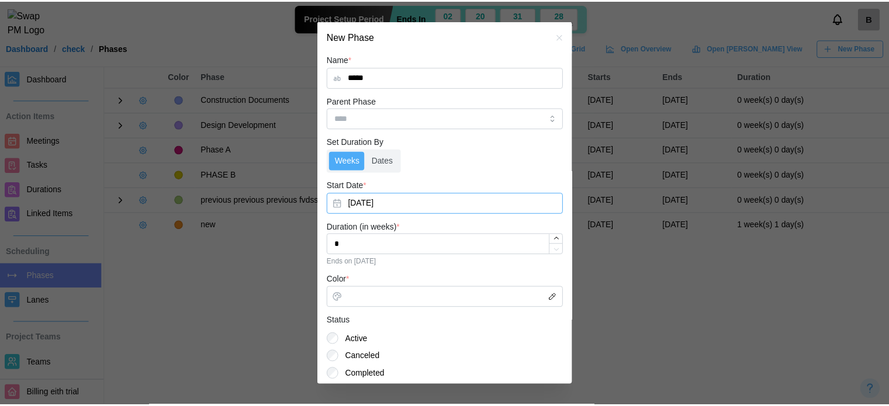
scroll to position [40, 0]
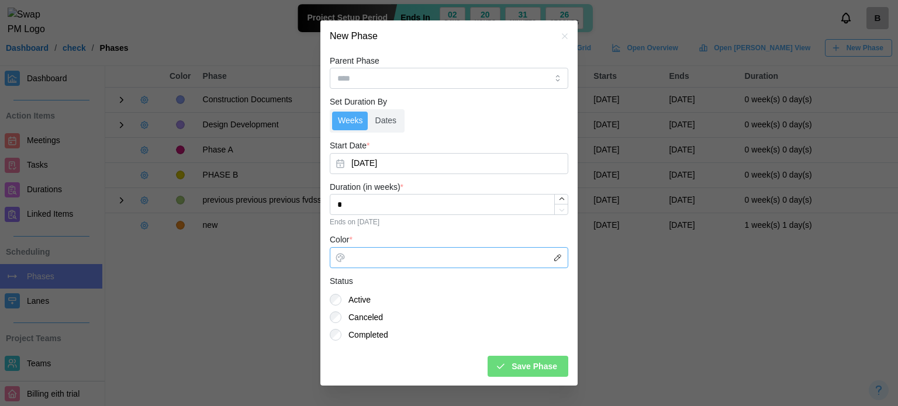
click at [400, 262] on input "Color *" at bounding box center [449, 257] width 238 height 21
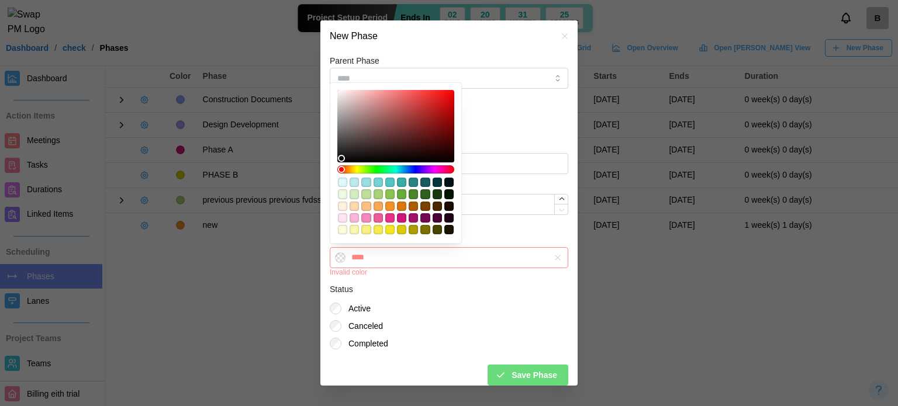
click at [409, 222] on div at bounding box center [396, 206] width 118 height 59
click at [424, 200] on div at bounding box center [396, 206] width 118 height 59
click at [425, 193] on div "#305f1f" at bounding box center [424, 193] width 9 height 9
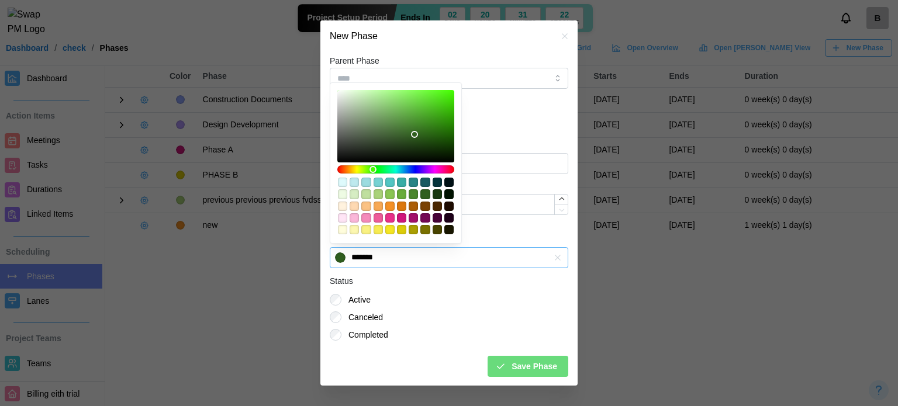
type input "*******"
click at [515, 366] on span "Save Phase" at bounding box center [534, 367] width 46 height 20
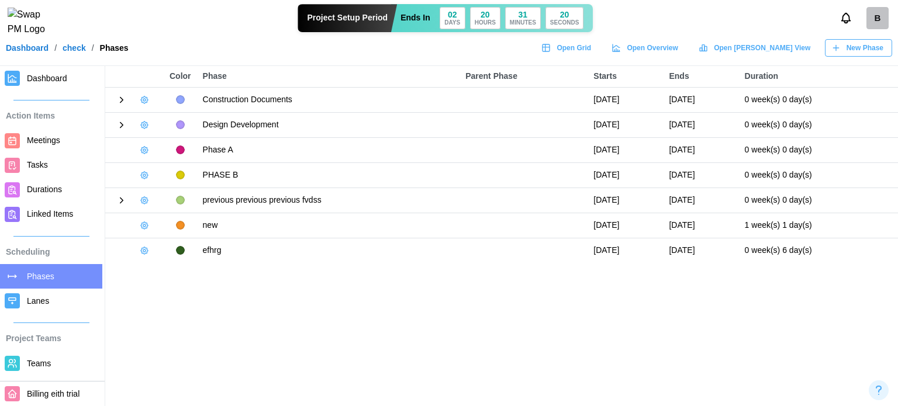
click at [518, 365] on span "Save Phase" at bounding box center [525, 356] width 41 height 18
click at [26, 81] on link "Dashboard" at bounding box center [51, 78] width 102 height 25
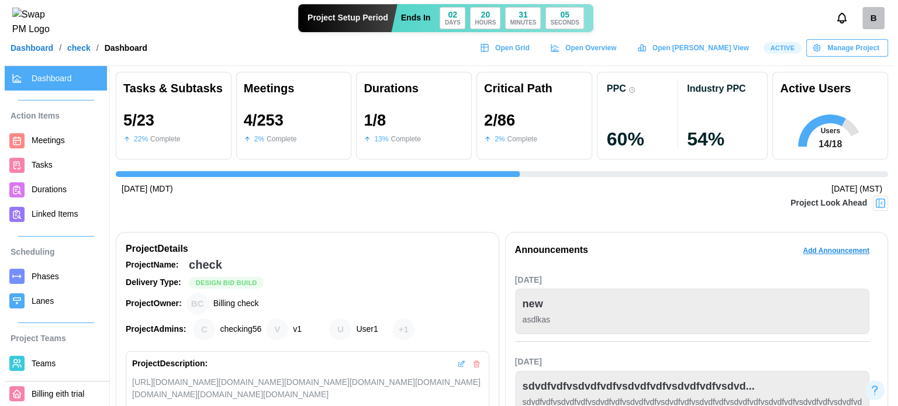
scroll to position [0, 1966]
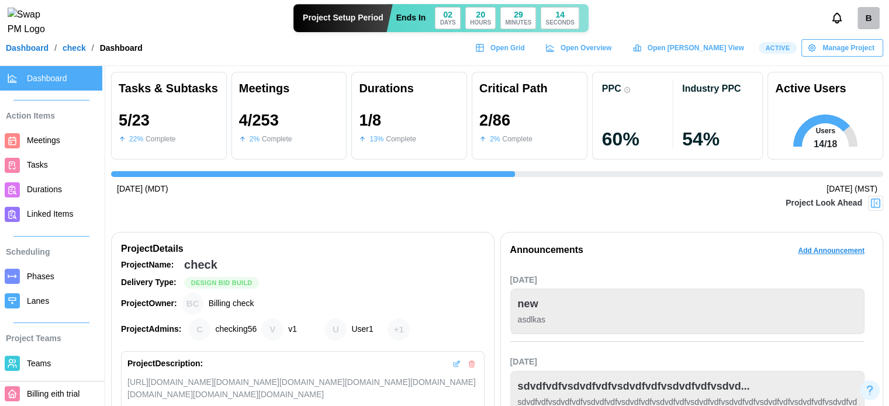
click at [44, 275] on span "Phases" at bounding box center [40, 276] width 27 height 9
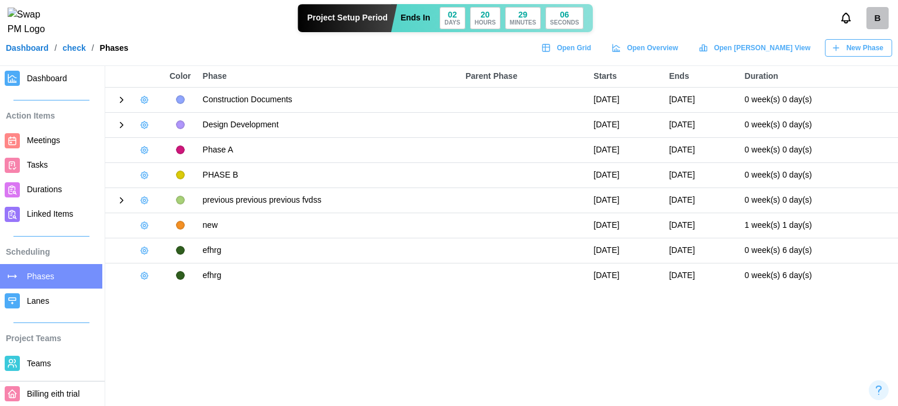
click at [868, 55] on span "New Phase" at bounding box center [864, 48] width 37 height 16
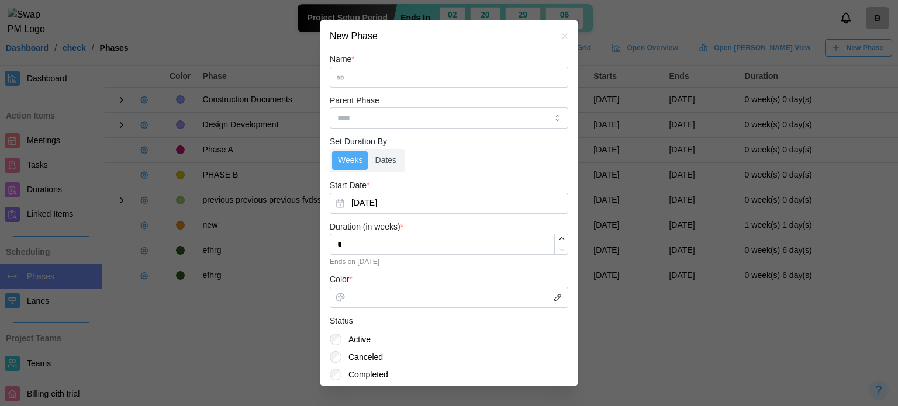
click at [397, 79] on input "Name *" at bounding box center [449, 77] width 238 height 21
type input "******"
click at [370, 204] on button "[DATE]" at bounding box center [449, 203] width 238 height 21
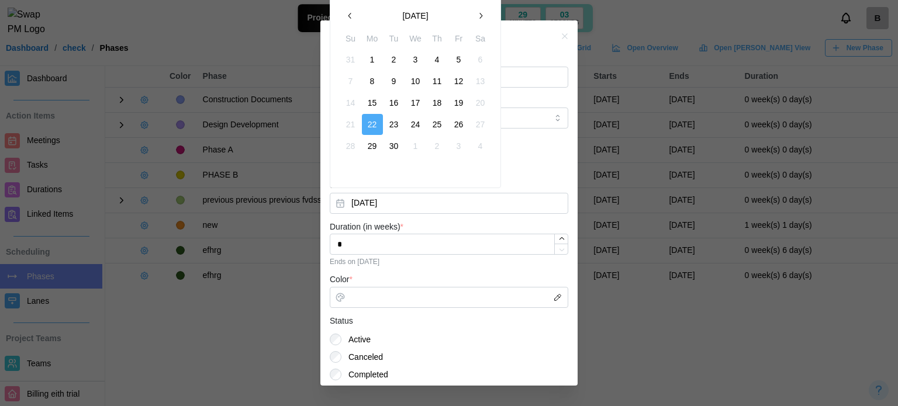
click at [479, 17] on icon "button" at bounding box center [480, 15] width 9 height 9
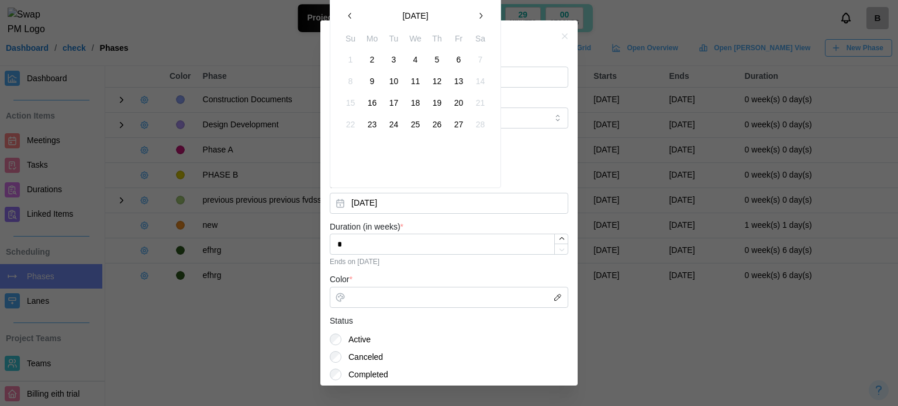
click at [451, 127] on button "27" at bounding box center [458, 124] width 21 height 21
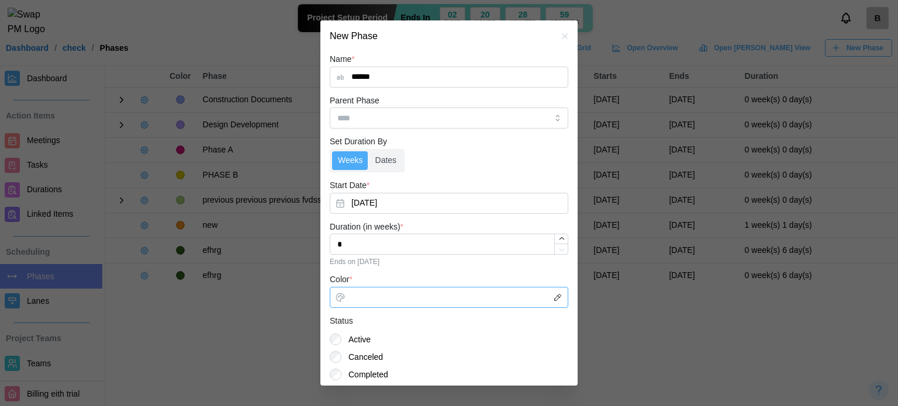
click at [444, 299] on input "Color *" at bounding box center [449, 297] width 238 height 21
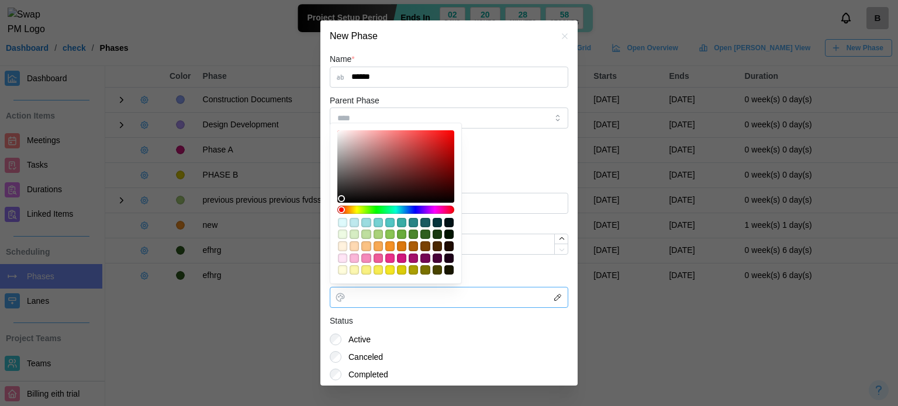
click at [375, 224] on div "#76d2d3" at bounding box center [377, 222] width 9 height 9
type input "*******"
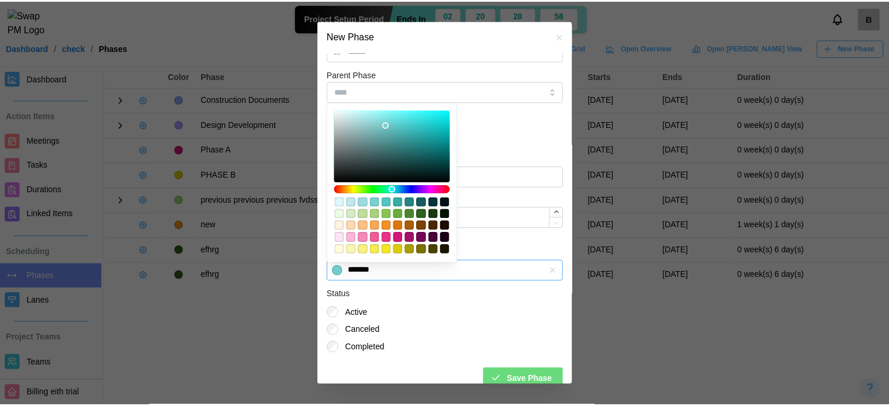
scroll to position [40, 0]
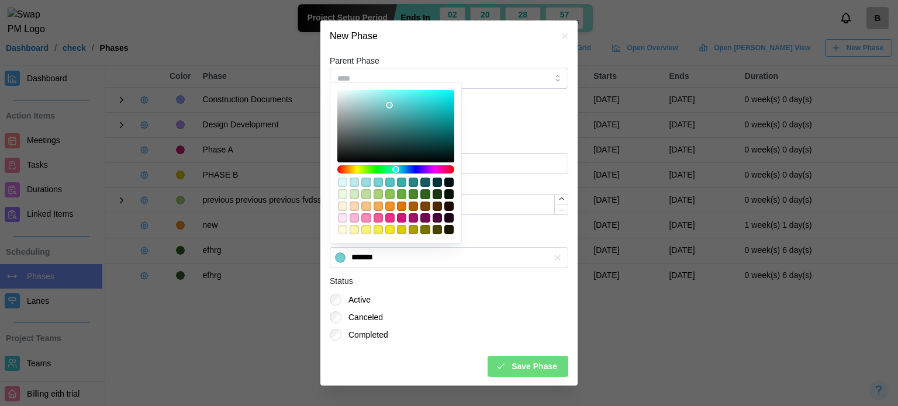
click at [554, 369] on button "Save Phase" at bounding box center [527, 366] width 81 height 21
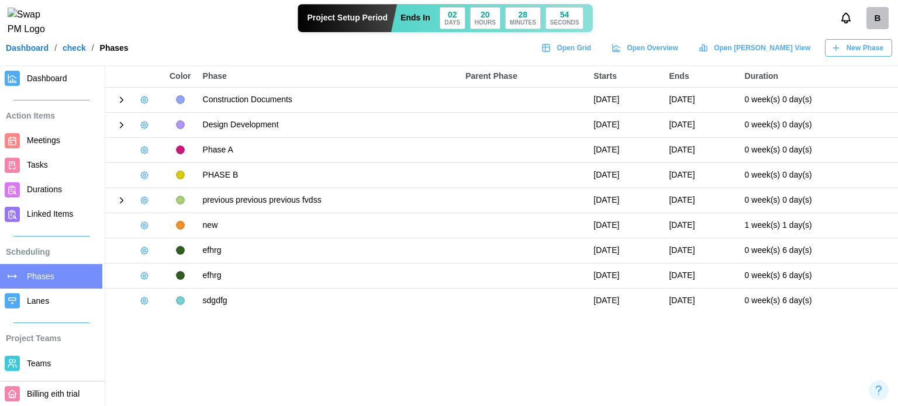
click at [65, 81] on span "Dashboard" at bounding box center [47, 78] width 40 height 9
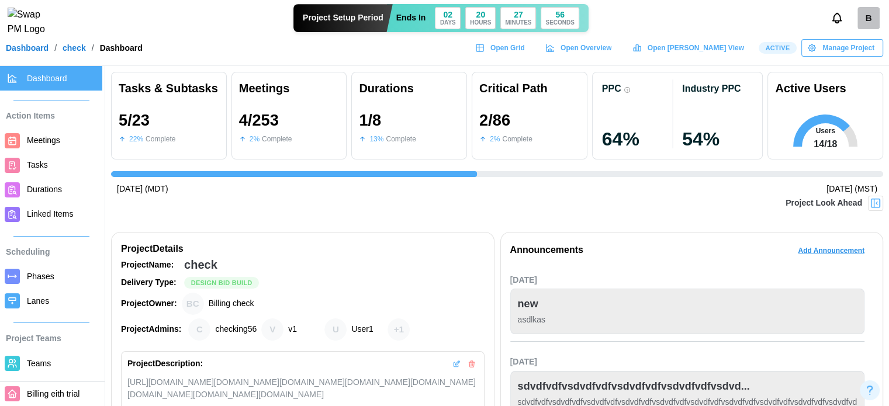
click at [35, 274] on span "Phases" at bounding box center [40, 276] width 27 height 9
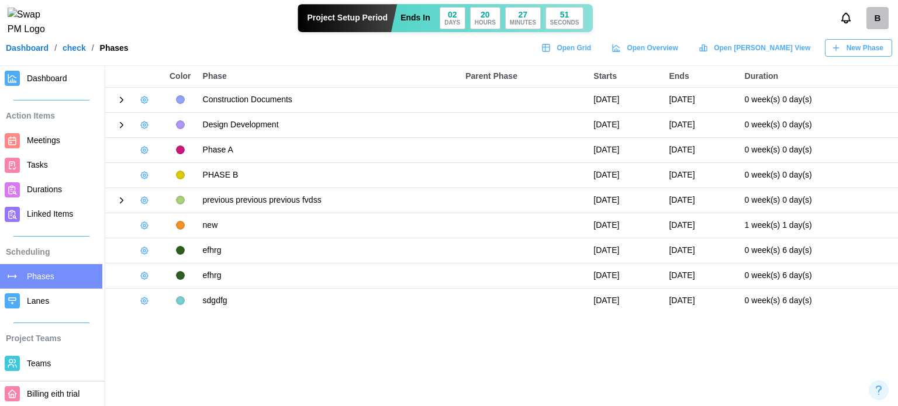
click at [122, 123] on icon at bounding box center [121, 125] width 11 height 11
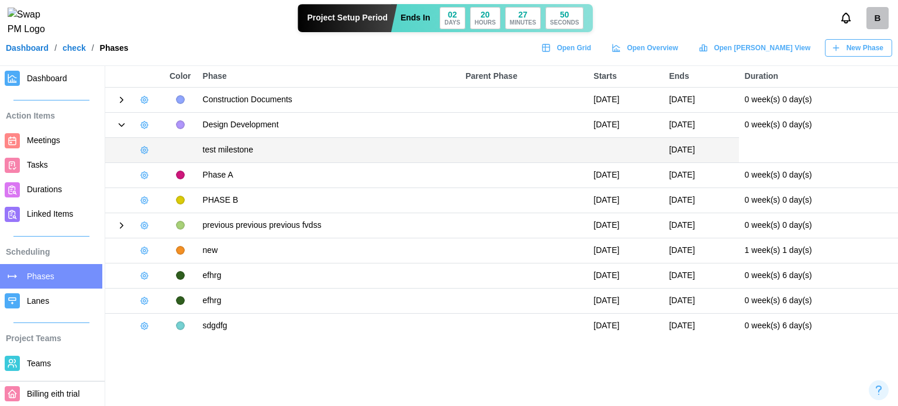
click at [146, 146] on icon "button" at bounding box center [144, 150] width 9 height 9
click at [167, 171] on div "Edit Milestone" at bounding box center [193, 173] width 67 height 9
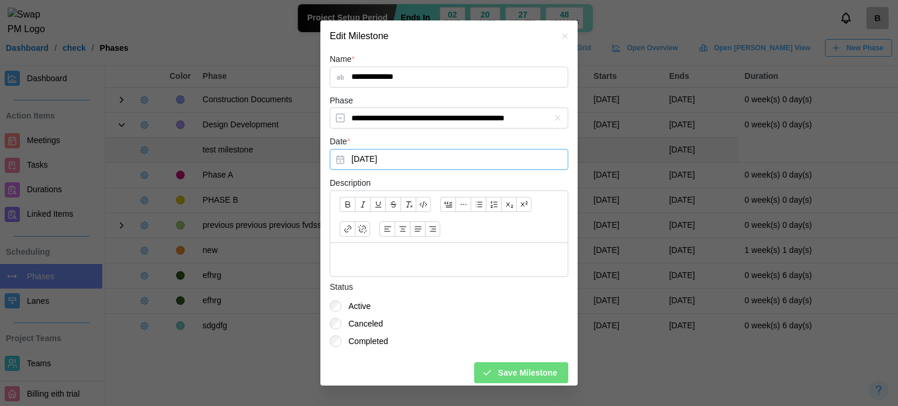
click at [398, 149] on button "Aug 1, 2025" at bounding box center [449, 159] width 238 height 21
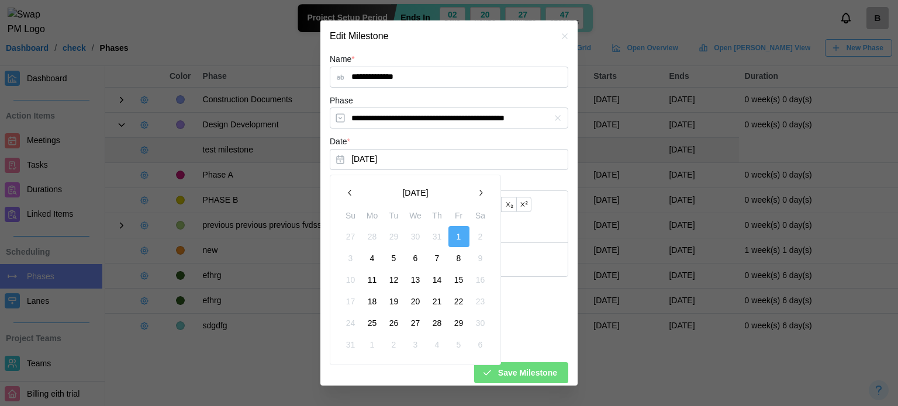
click at [480, 188] on icon "button" at bounding box center [480, 192] width 9 height 9
click at [476, 198] on button "button" at bounding box center [480, 192] width 21 height 21
click at [479, 193] on icon "button" at bounding box center [480, 192] width 9 height 9
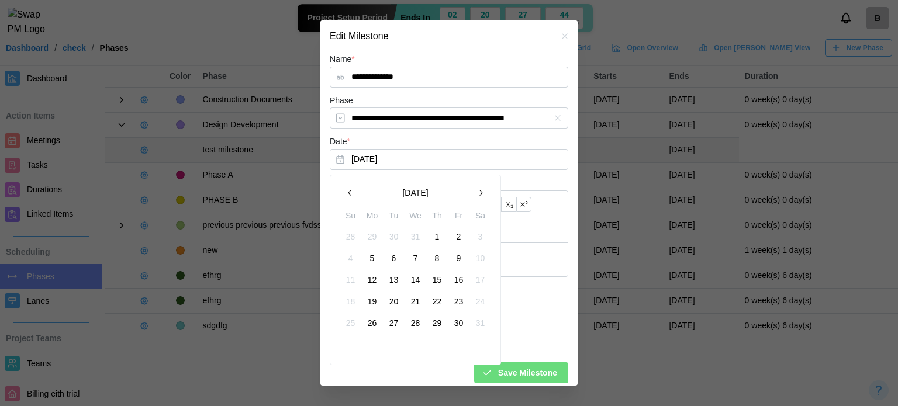
click at [479, 193] on icon "button" at bounding box center [480, 192] width 9 height 9
click at [431, 328] on button "30" at bounding box center [437, 323] width 21 height 21
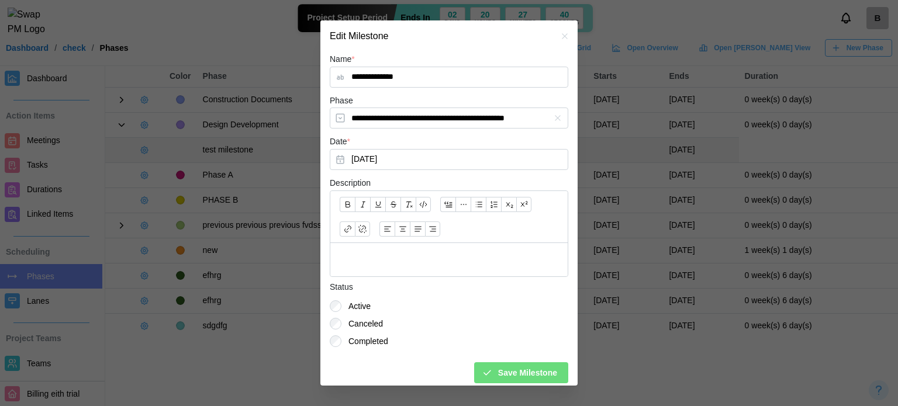
click at [489, 369] on div "Save Milestone" at bounding box center [519, 373] width 75 height 20
type input "**********"
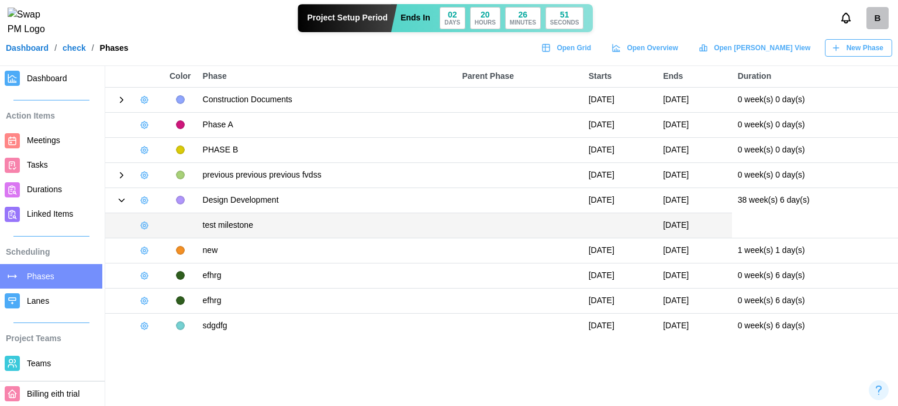
click at [150, 223] on button "button" at bounding box center [144, 225] width 16 height 16
click at [172, 252] on div "Edit Milestone" at bounding box center [193, 248] width 67 height 9
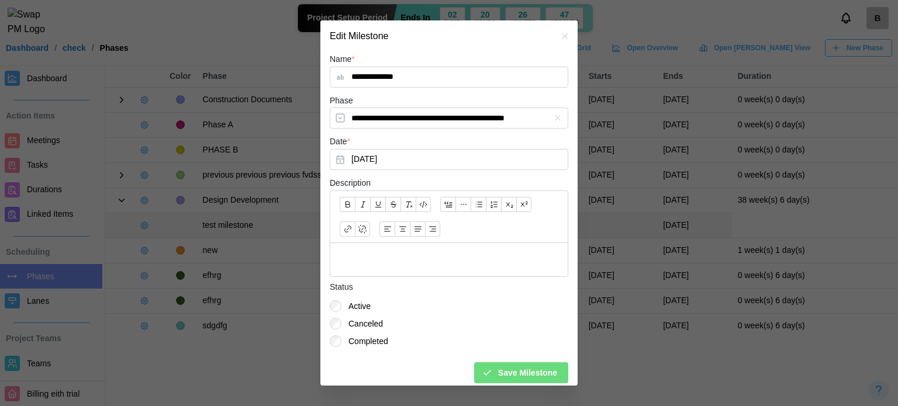
click at [560, 36] on icon "button" at bounding box center [564, 36] width 9 height 9
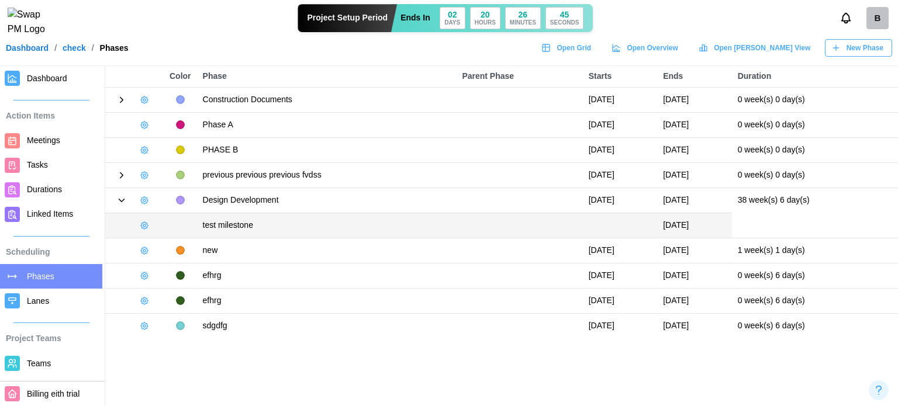
click at [140, 223] on icon "button" at bounding box center [144, 225] width 9 height 9
click at [164, 251] on div "Edit Milestone" at bounding box center [193, 248] width 67 height 9
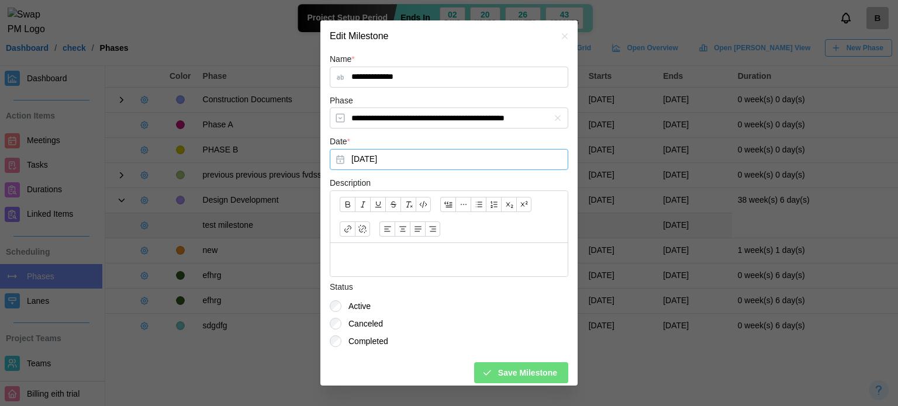
click at [394, 166] on button "Apr 30, 2026" at bounding box center [449, 159] width 238 height 21
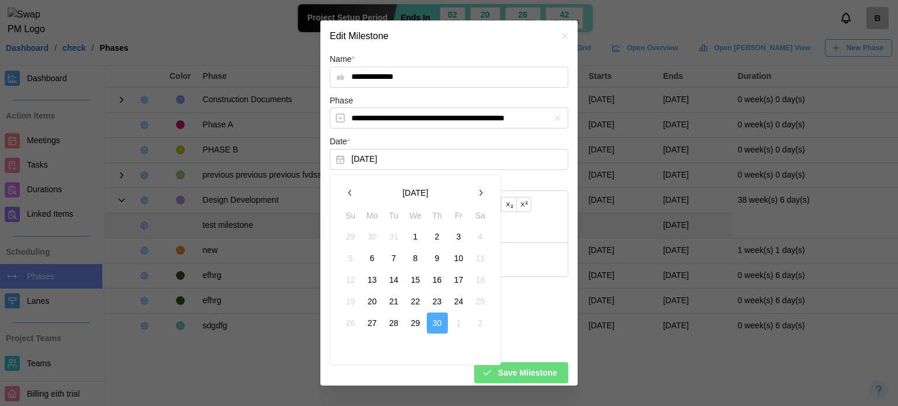
click at [428, 189] on button "April 2026" at bounding box center [415, 192] width 109 height 21
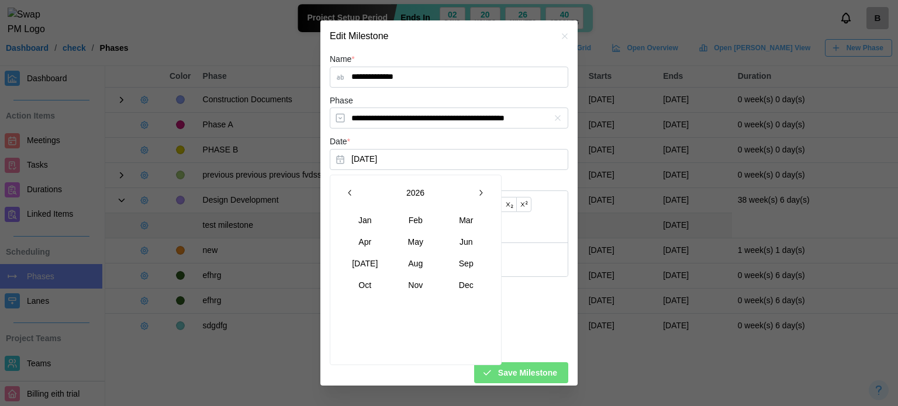
click at [411, 197] on button "2026" at bounding box center [415, 192] width 109 height 21
click at [469, 245] on button "2025" at bounding box center [466, 241] width 50 height 21
click at [358, 262] on button "Jul" at bounding box center [365, 263] width 50 height 21
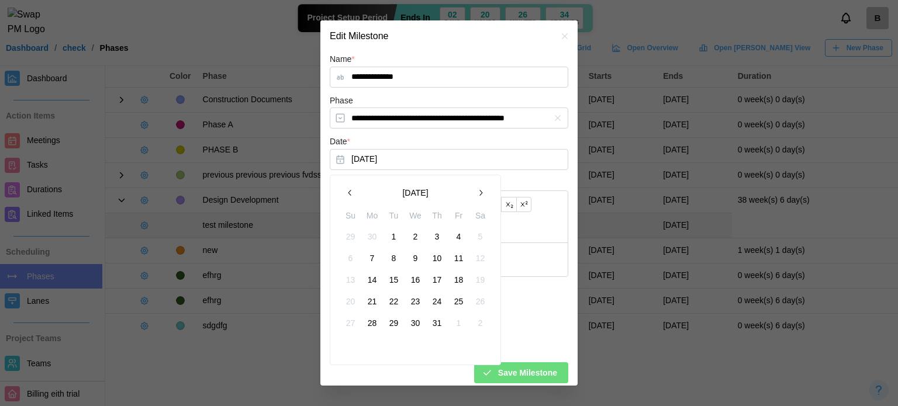
click at [412, 281] on button "16" at bounding box center [415, 279] width 21 height 21
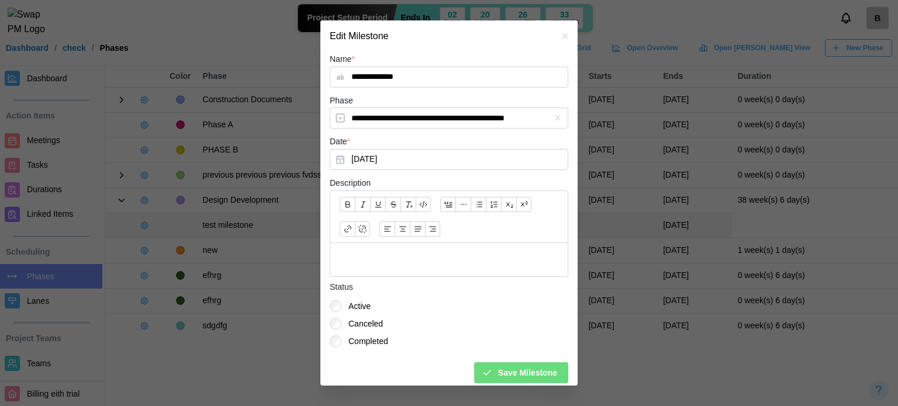
click at [498, 374] on span "Save Milestone" at bounding box center [527, 373] width 59 height 20
type input "**********"
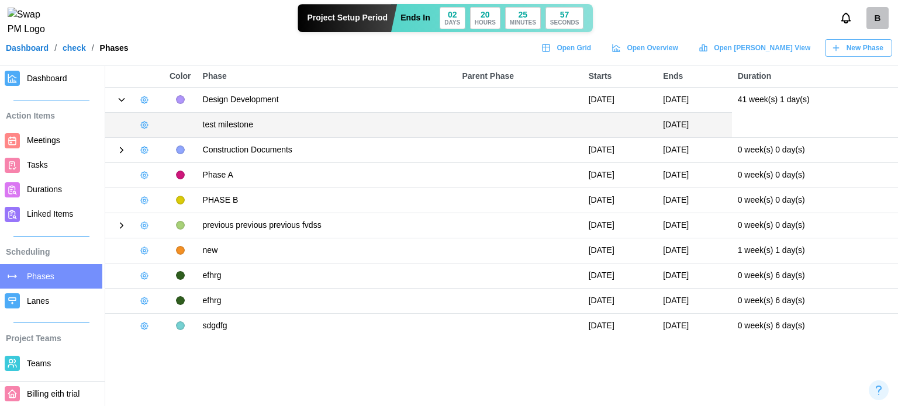
click at [53, 74] on span "Dashboard" at bounding box center [47, 78] width 40 height 9
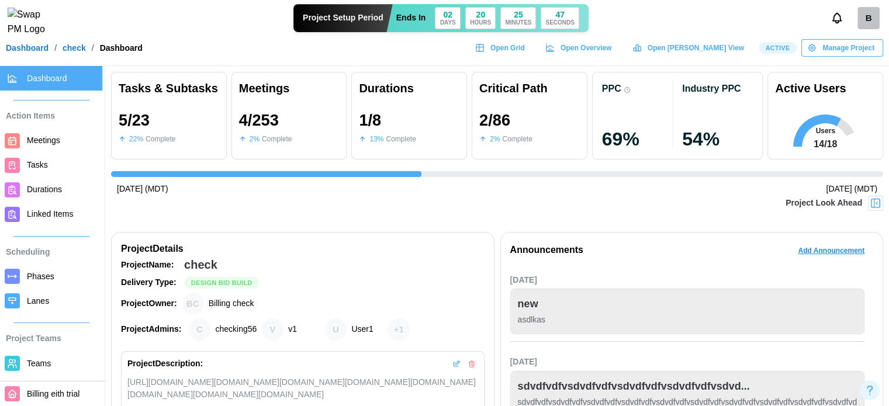
scroll to position [0, 1966]
click at [36, 269] on span "Phases" at bounding box center [62, 276] width 71 height 15
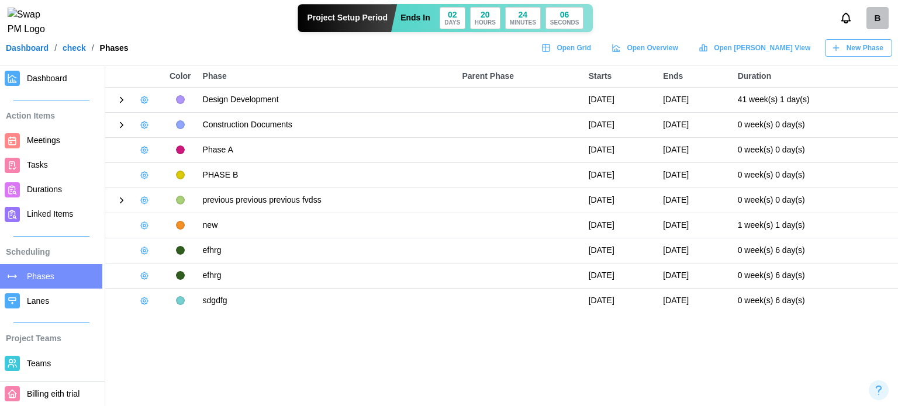
click at [124, 100] on icon at bounding box center [121, 100] width 11 height 11
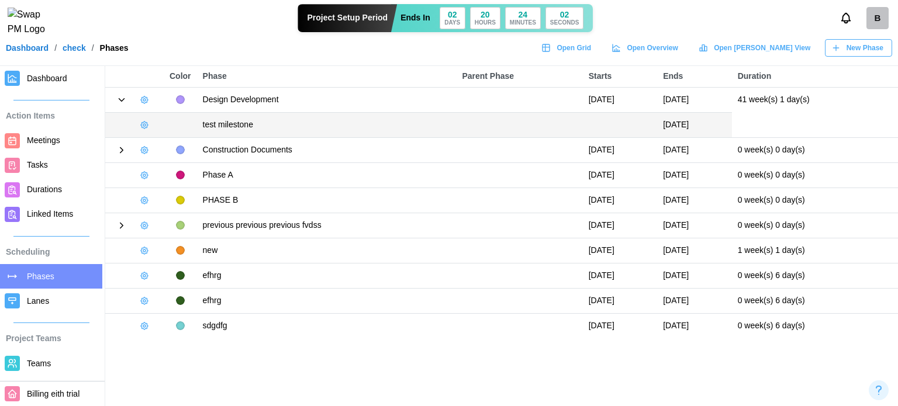
click at [45, 85] on span "Dashboard" at bounding box center [62, 78] width 71 height 15
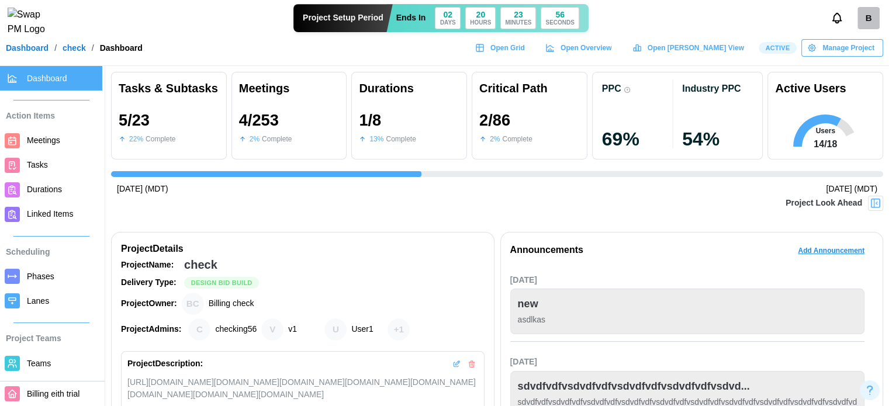
scroll to position [0, 1966]
click at [48, 273] on span "Phases" at bounding box center [40, 276] width 27 height 9
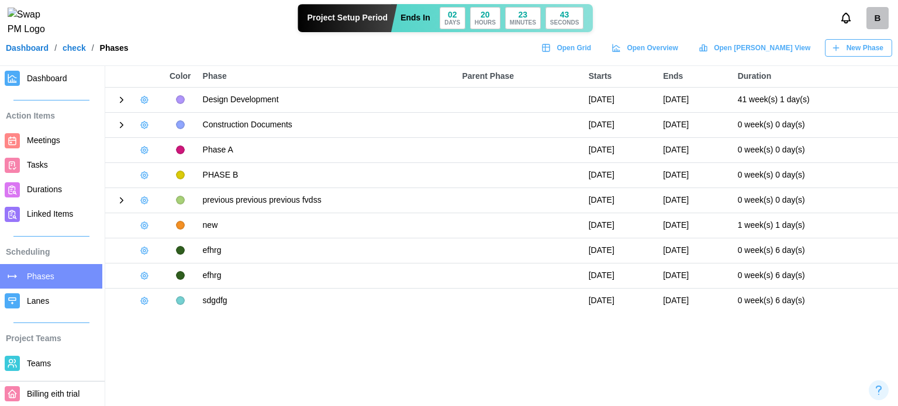
click at [120, 98] on icon at bounding box center [121, 100] width 11 height 11
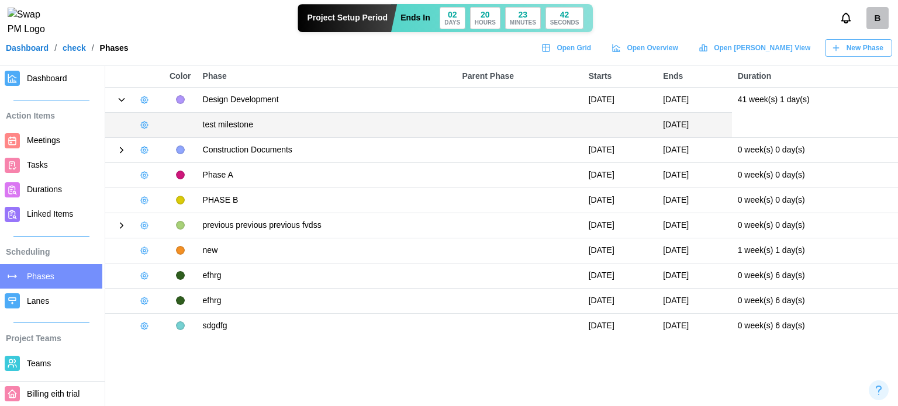
click at [143, 126] on icon "button" at bounding box center [144, 124] width 9 height 9
click at [168, 147] on div "Edit Milestone" at bounding box center [193, 148] width 67 height 9
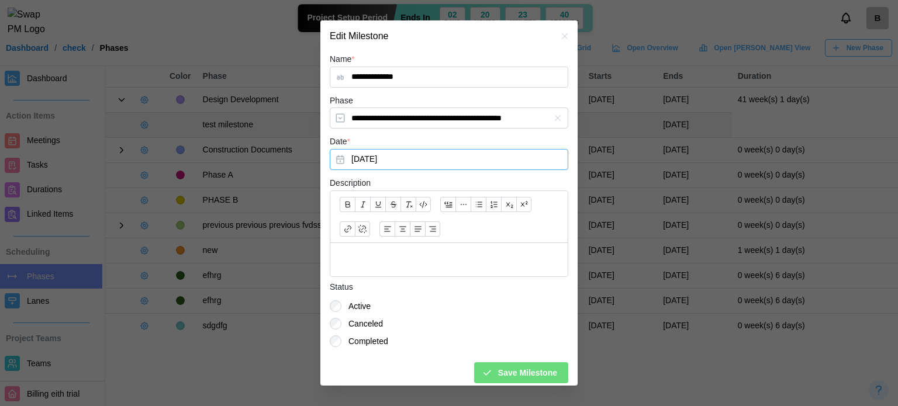
click at [368, 150] on button "Jul 16, 2025" at bounding box center [449, 159] width 238 height 21
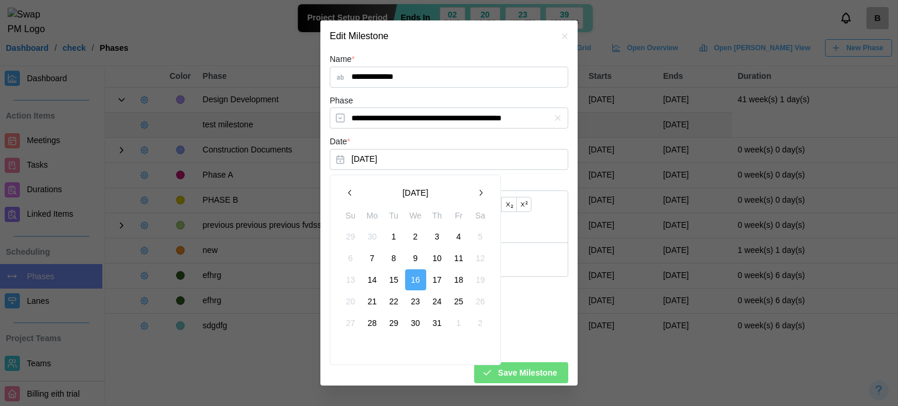
click at [355, 193] on button "button" at bounding box center [350, 192] width 21 height 21
click at [354, 193] on icon "button" at bounding box center [349, 192] width 9 height 9
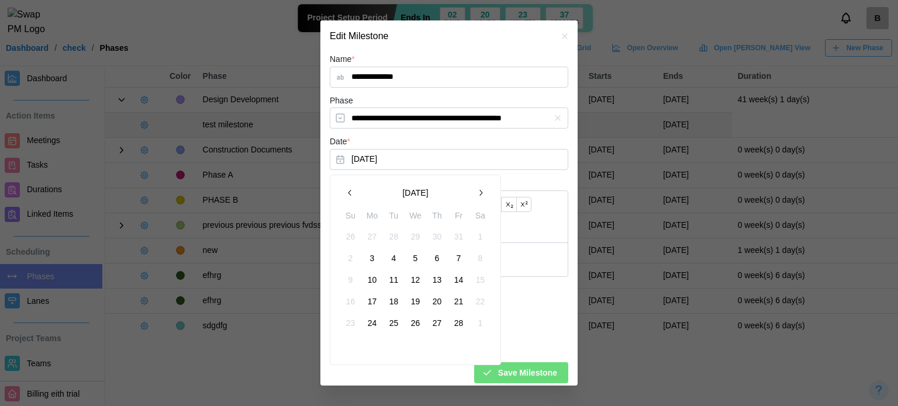
click at [376, 284] on button "10" at bounding box center [372, 279] width 21 height 21
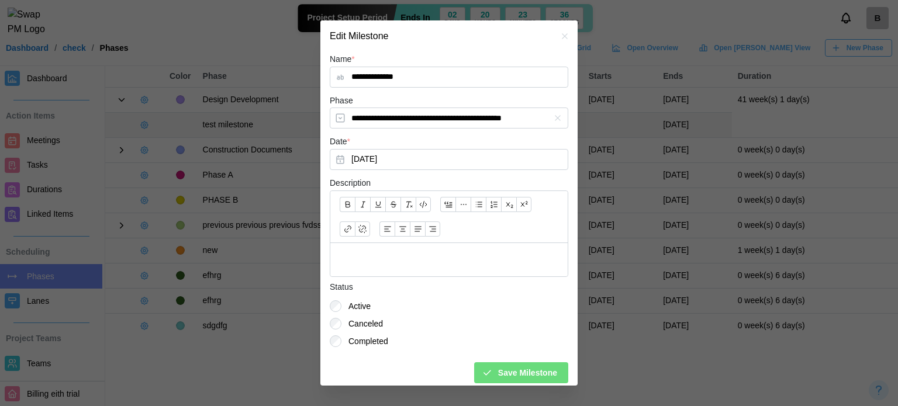
click at [501, 370] on span "Save Milestone" at bounding box center [527, 373] width 59 height 20
type input "**********"
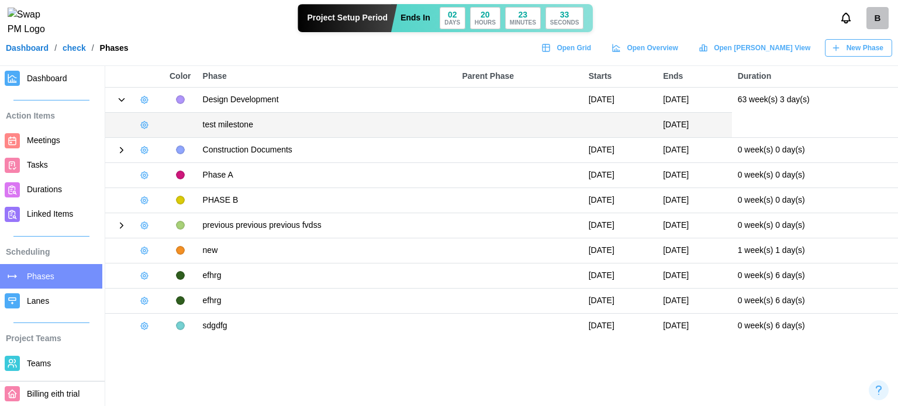
click at [31, 81] on span "Dashboard" at bounding box center [47, 78] width 40 height 9
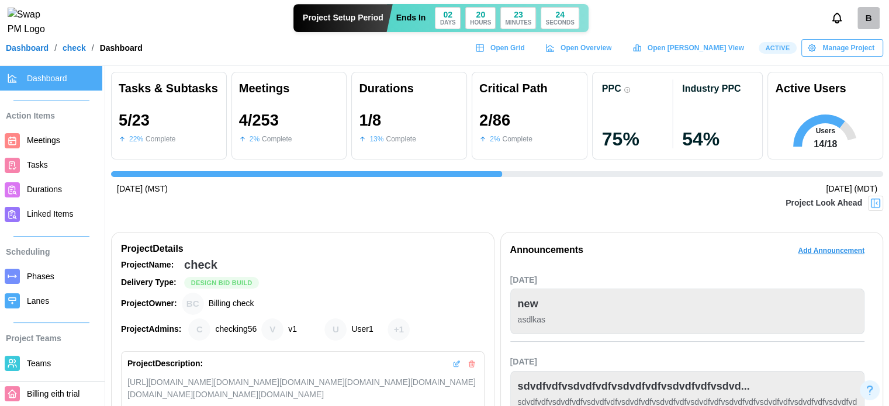
scroll to position [0, 3135]
click at [525, 56] on span "Open Grid" at bounding box center [507, 48] width 34 height 16
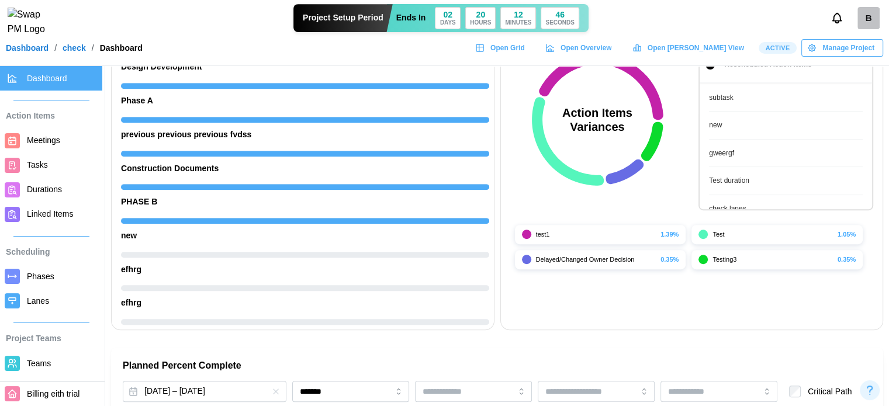
scroll to position [584, 0]
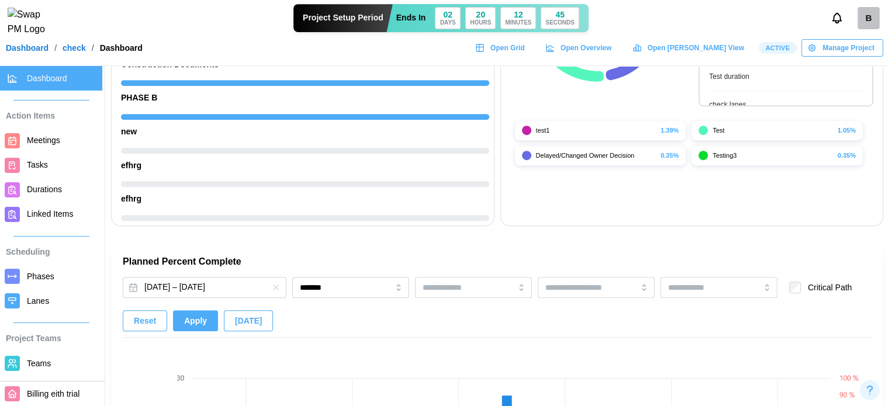
click at [28, 166] on span "Tasks" at bounding box center [37, 164] width 21 height 9
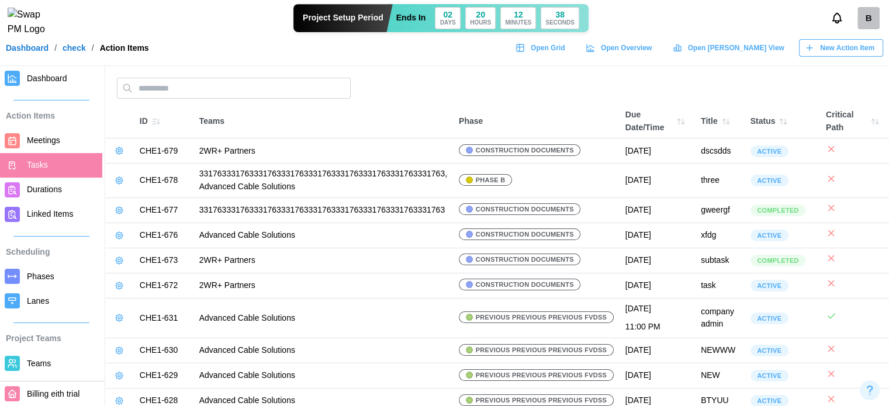
click at [120, 146] on link at bounding box center [119, 151] width 16 height 16
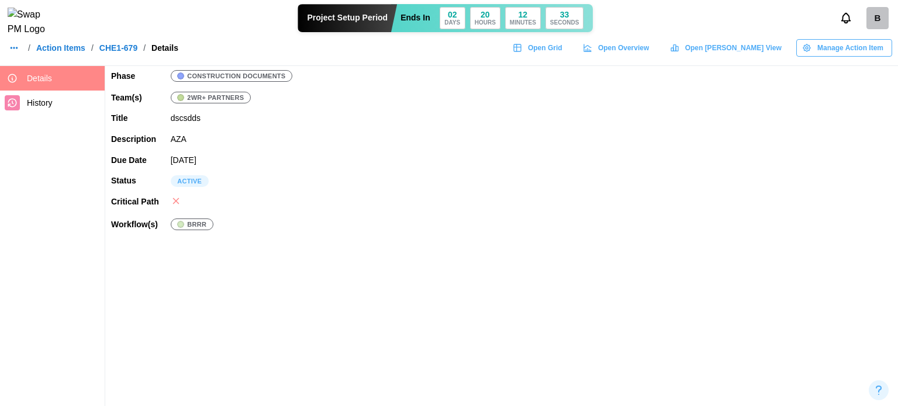
click at [864, 56] on span "Manage Action Item" at bounding box center [850, 48] width 66 height 16
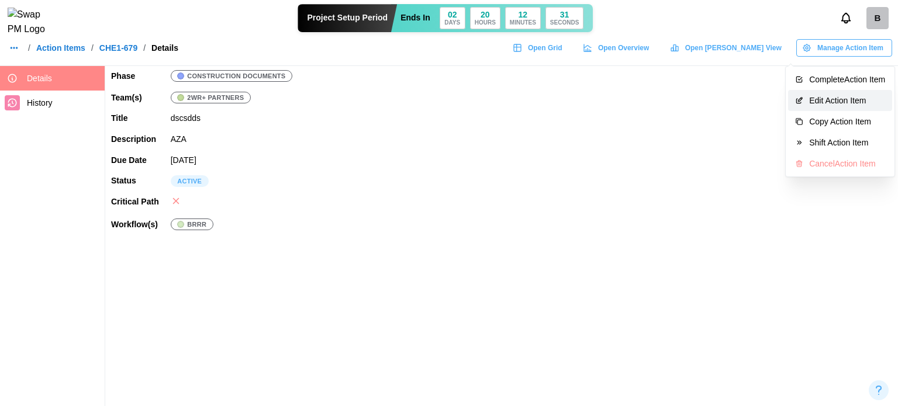
click at [864, 98] on div "Edit Action Item" at bounding box center [847, 100] width 76 height 9
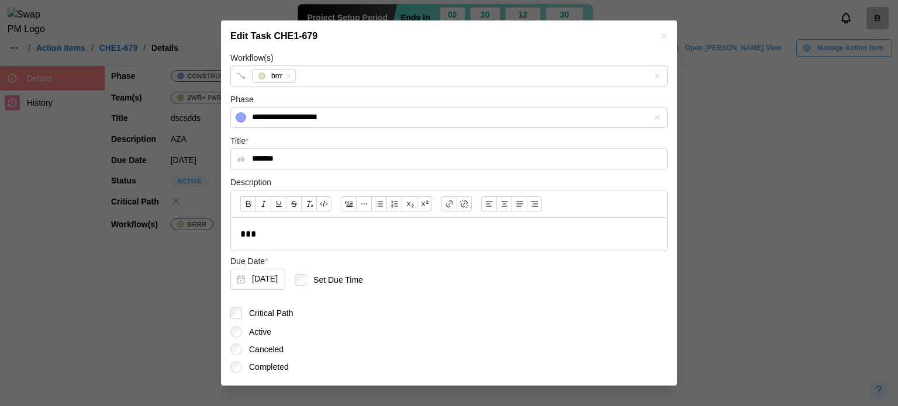
scroll to position [234, 0]
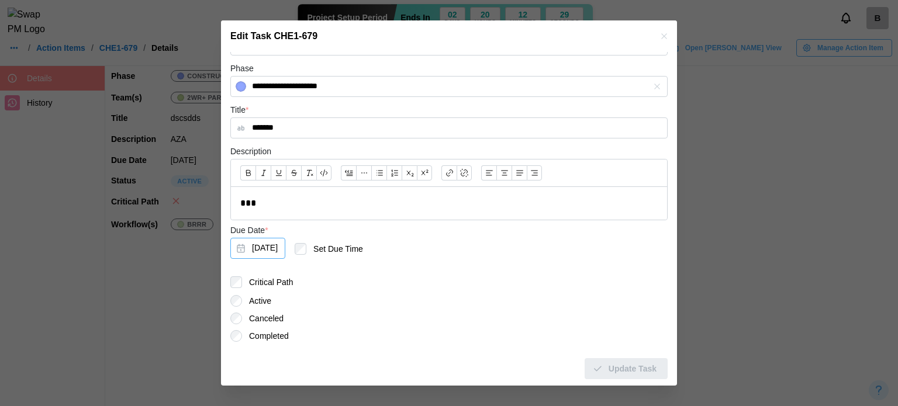
click at [285, 244] on button "Aug 19, 2031" at bounding box center [257, 248] width 55 height 21
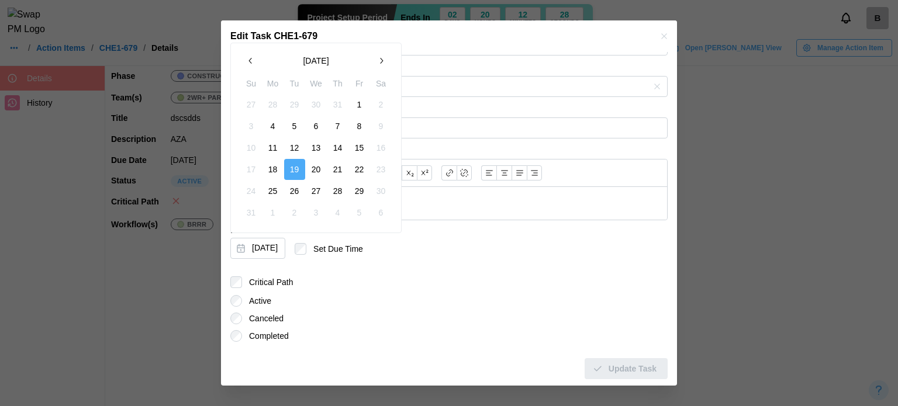
click at [362, 185] on button "29" at bounding box center [359, 191] width 21 height 21
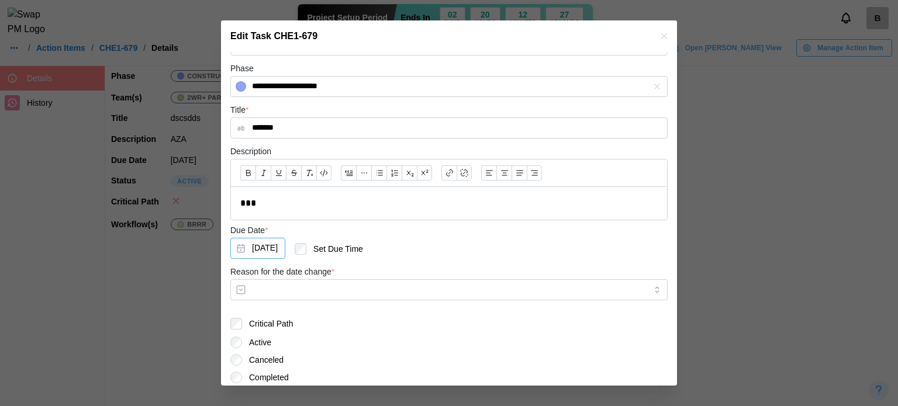
click at [230, 238] on button "Aug 29, 2031" at bounding box center [257, 248] width 55 height 21
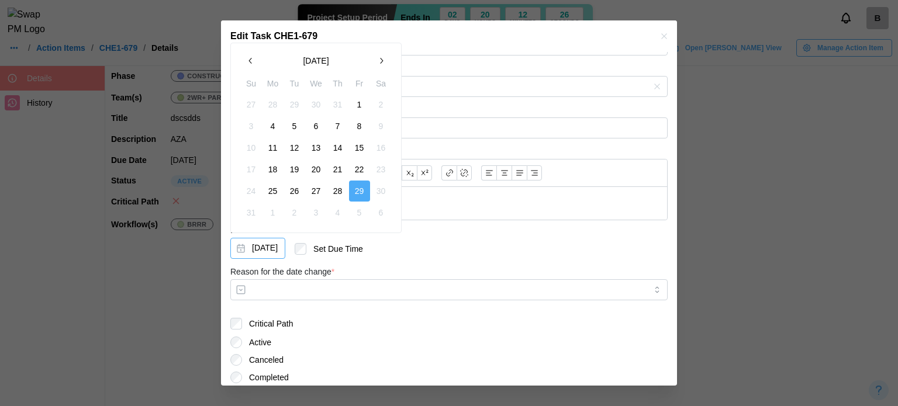
click at [283, 250] on button "Aug 29, 2031" at bounding box center [257, 248] width 55 height 21
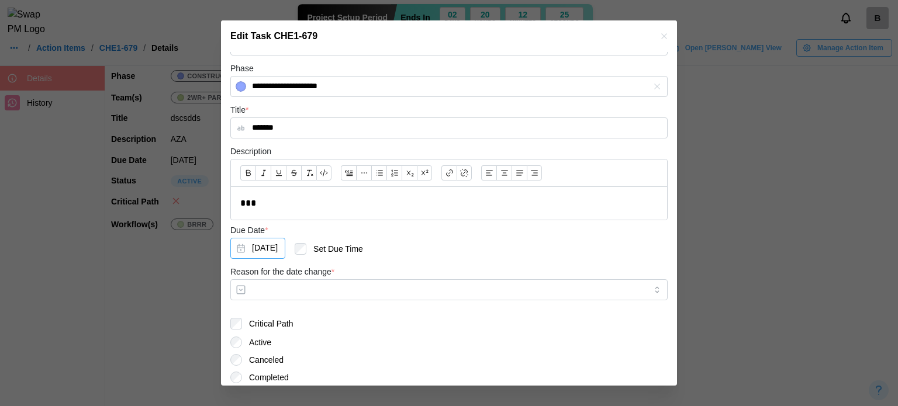
click at [285, 248] on button "Aug 29, 2031" at bounding box center [257, 248] width 55 height 21
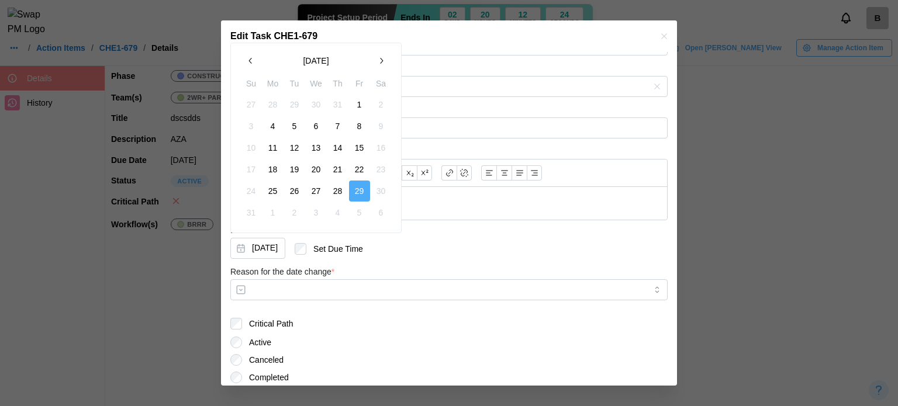
click at [380, 56] on button "button" at bounding box center [381, 60] width 21 height 21
click at [334, 63] on button "September 2031" at bounding box center [315, 60] width 109 height 21
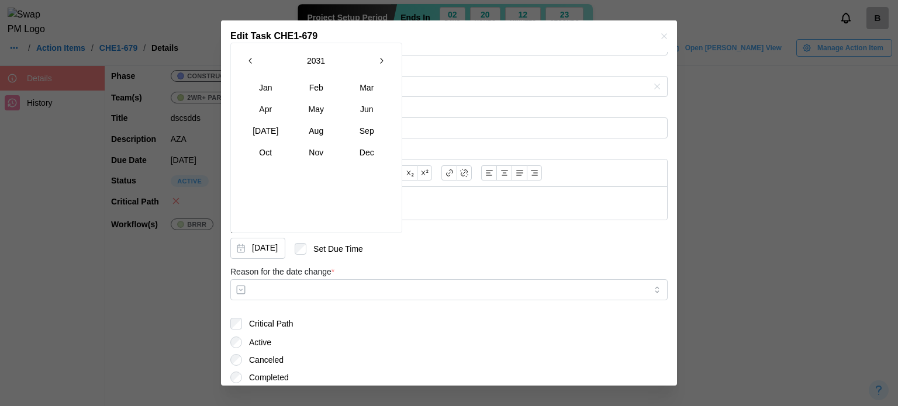
click at [305, 172] on div "2031 Jan Feb Mar Apr May Jun Jul Aug Sep Oct Nov Dec" at bounding box center [316, 137] width 152 height 175
click at [319, 151] on button "Nov" at bounding box center [316, 152] width 50 height 21
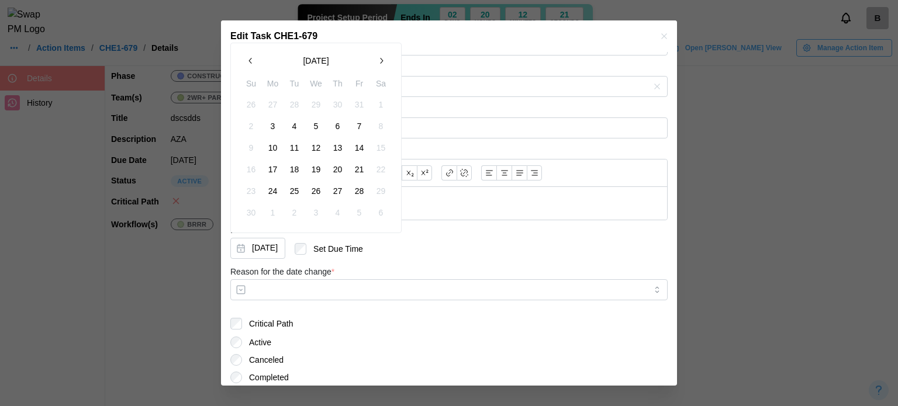
click at [361, 195] on button "28" at bounding box center [359, 191] width 21 height 21
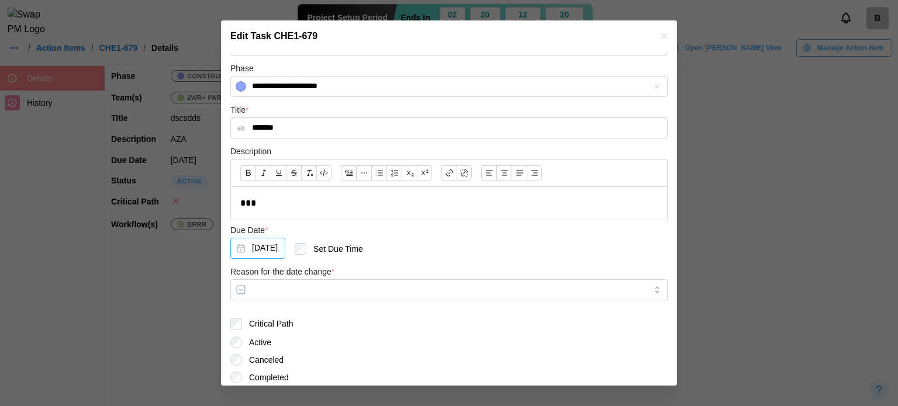
scroll to position [277, 0]
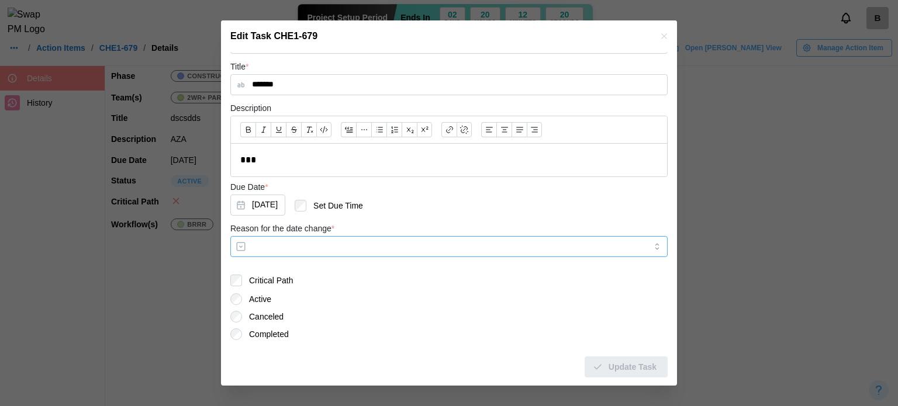
click at [381, 237] on input "Reason for the date change *" at bounding box center [448, 246] width 437 height 21
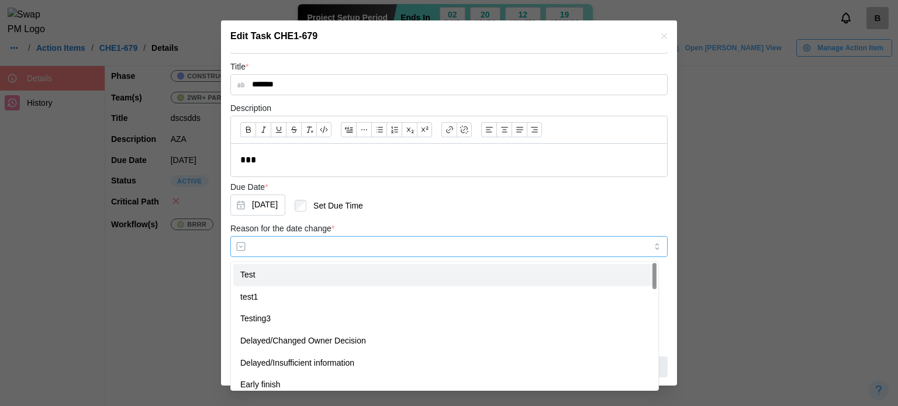
type input "*****"
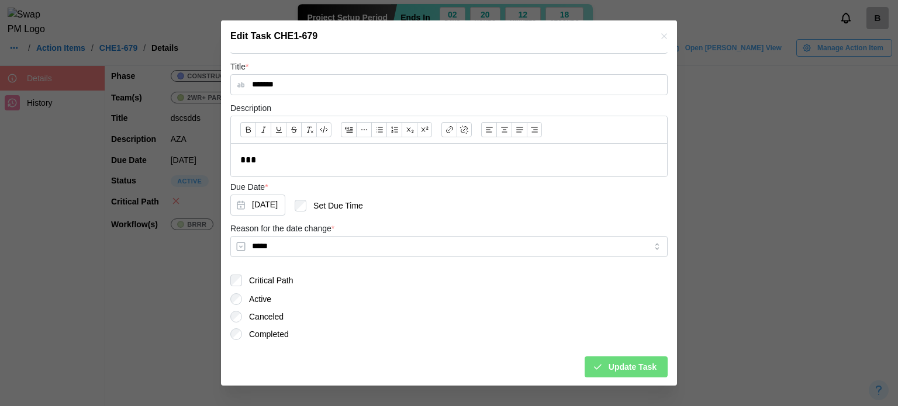
click at [458, 215] on div "Due Date * Nov 28, 2031 Set Due Time" at bounding box center [448, 200] width 437 height 41
click at [592, 366] on icon "button" at bounding box center [597, 367] width 11 height 11
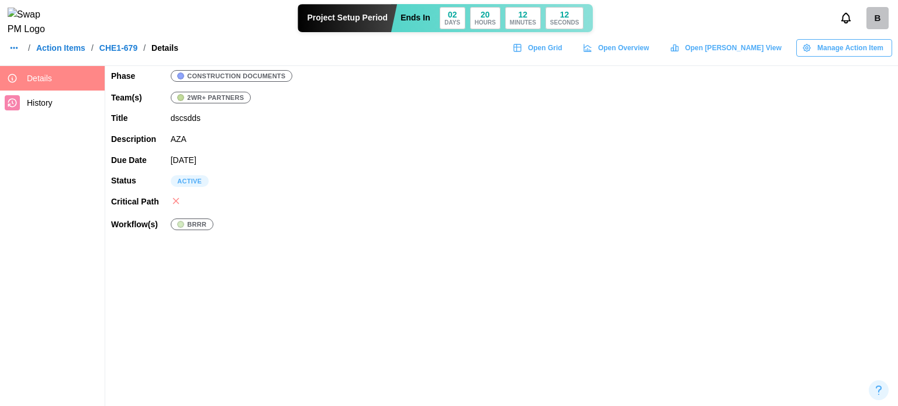
scroll to position [236, 0]
click at [815, 53] on div "Manage Action Item" at bounding box center [842, 48] width 81 height 16
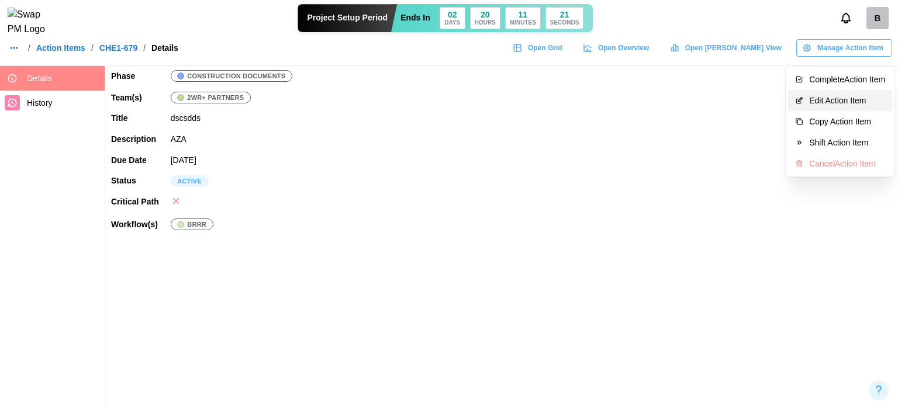
click at [851, 109] on button "Edit Action Item" at bounding box center [840, 100] width 104 height 21
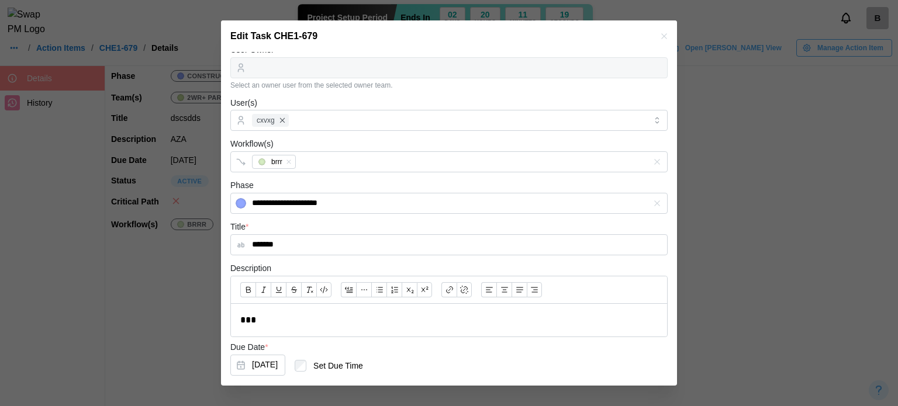
scroll to position [175, 0]
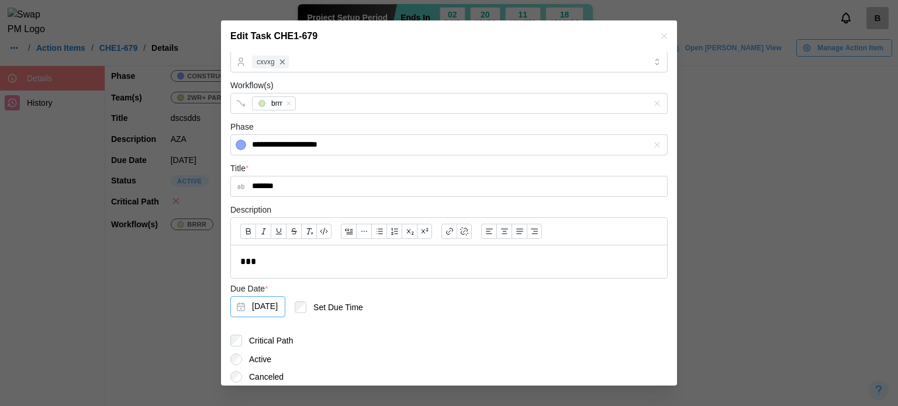
click at [285, 310] on button "Nov 28, 2031" at bounding box center [257, 306] width 55 height 21
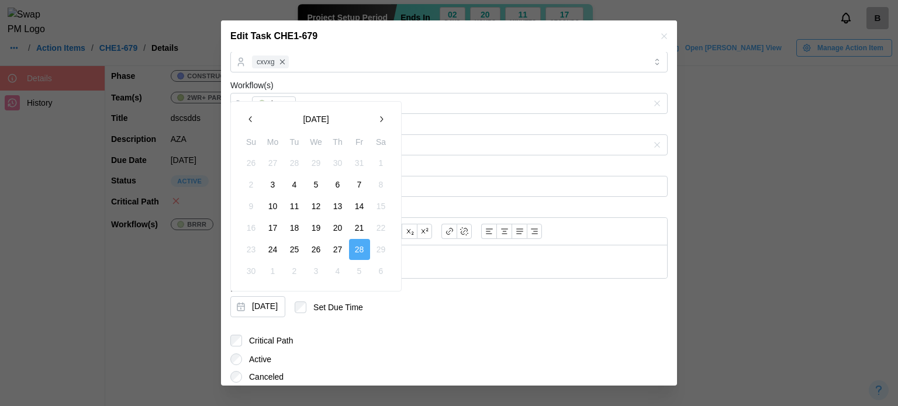
click at [339, 115] on button "November 2031" at bounding box center [315, 119] width 109 height 21
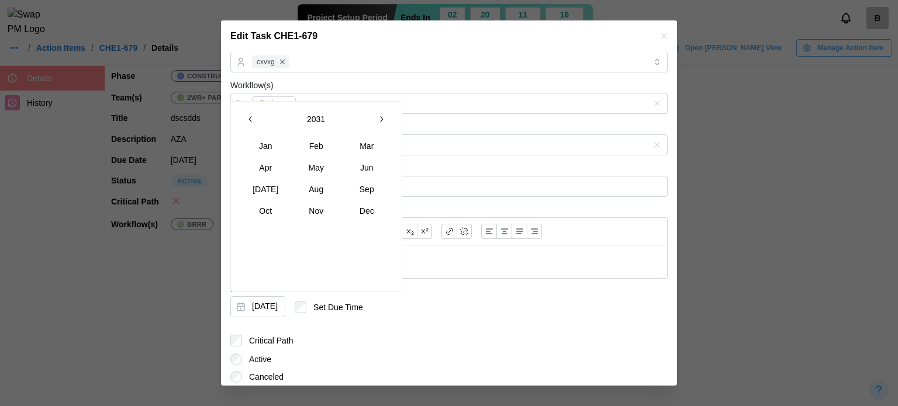
click at [315, 114] on button "2031" at bounding box center [315, 119] width 109 height 21
click at [271, 212] on button "2039" at bounding box center [266, 210] width 50 height 21
click at [276, 212] on button "Oct" at bounding box center [266, 210] width 50 height 21
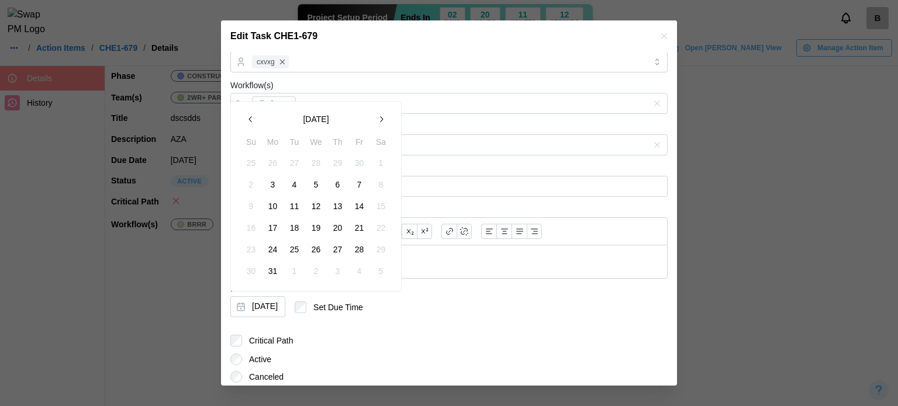
click at [358, 252] on button "28" at bounding box center [359, 249] width 21 height 21
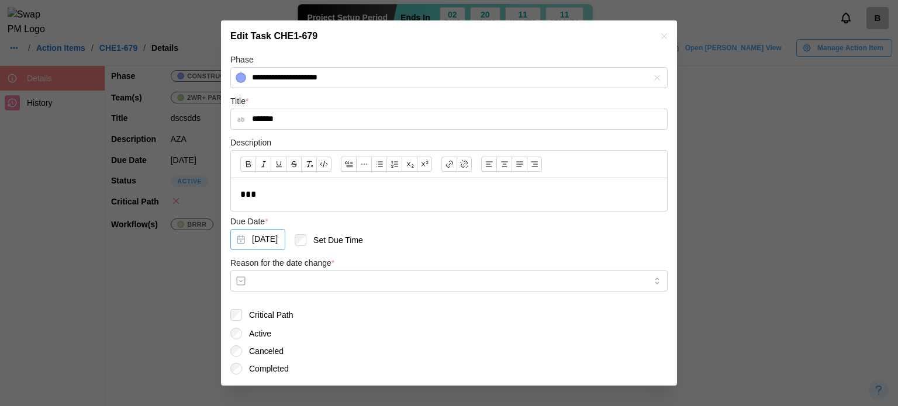
scroll to position [277, 0]
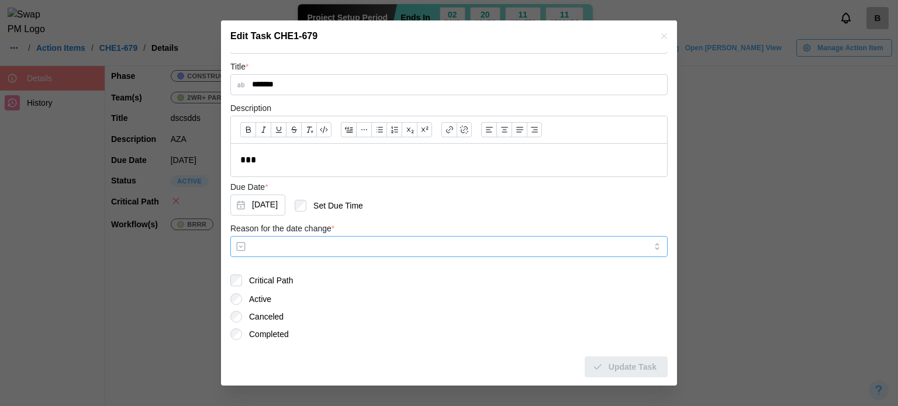
click at [372, 250] on input "Reason for the date change *" at bounding box center [448, 246] width 437 height 21
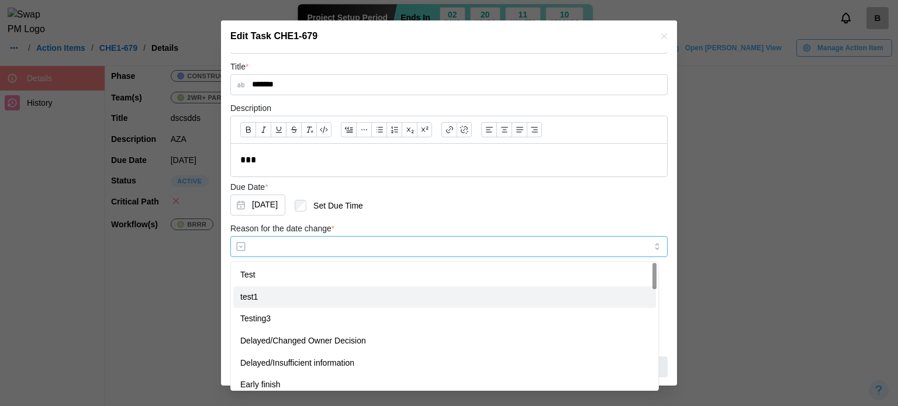
type input "*****"
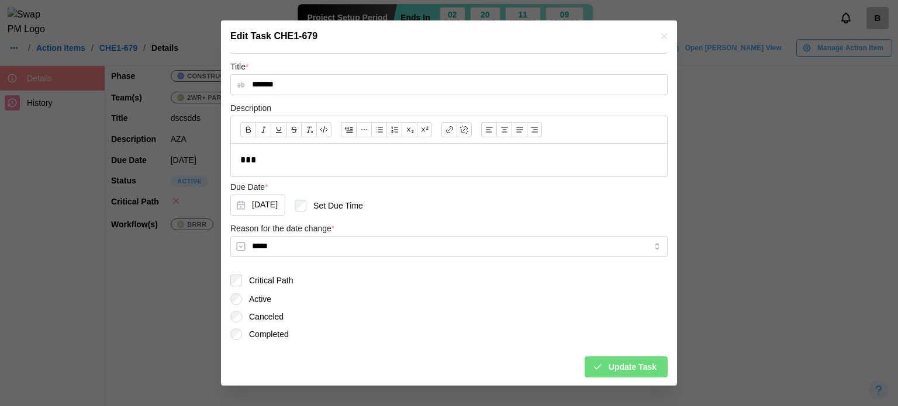
click at [616, 364] on span "Update Task" at bounding box center [632, 367] width 48 height 20
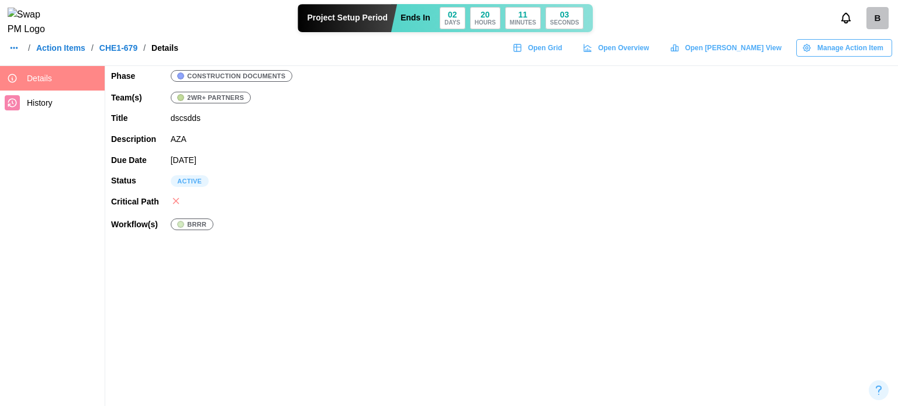
scroll to position [236, 0]
click at [835, 56] on span "Manage Action Item" at bounding box center [850, 48] width 66 height 16
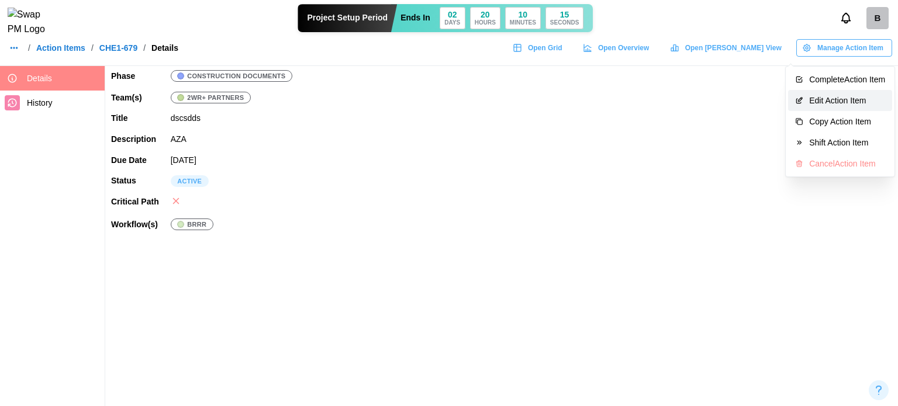
click at [863, 98] on div "Edit Action Item" at bounding box center [847, 100] width 76 height 9
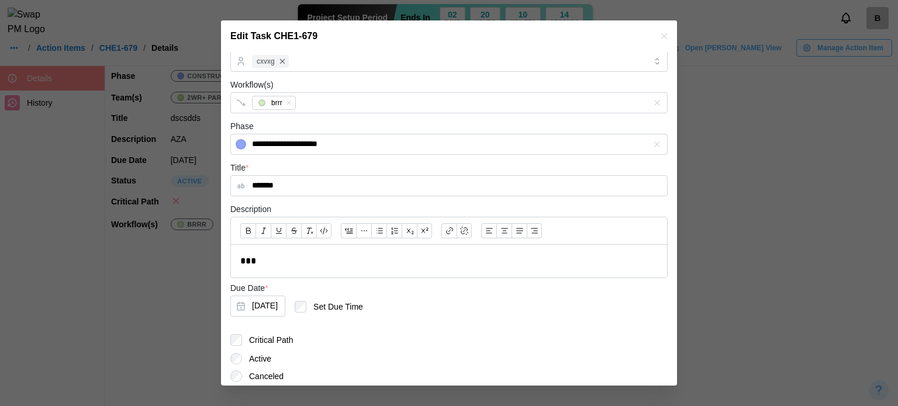
scroll to position [234, 0]
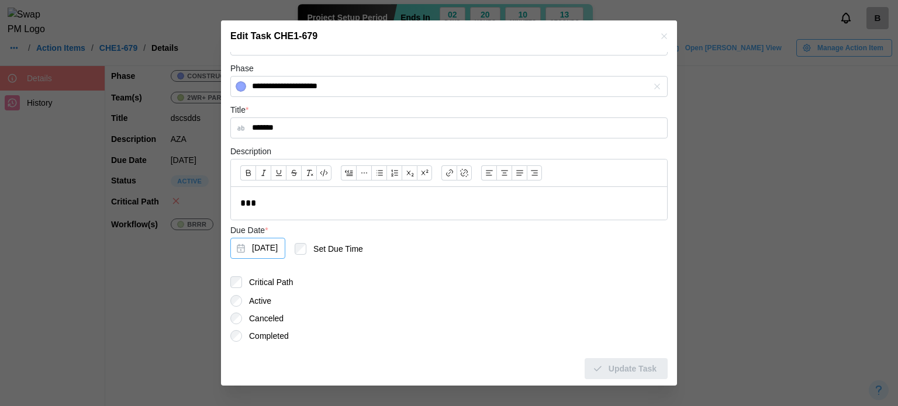
click at [267, 245] on button "Oct 28, 2039" at bounding box center [257, 248] width 55 height 21
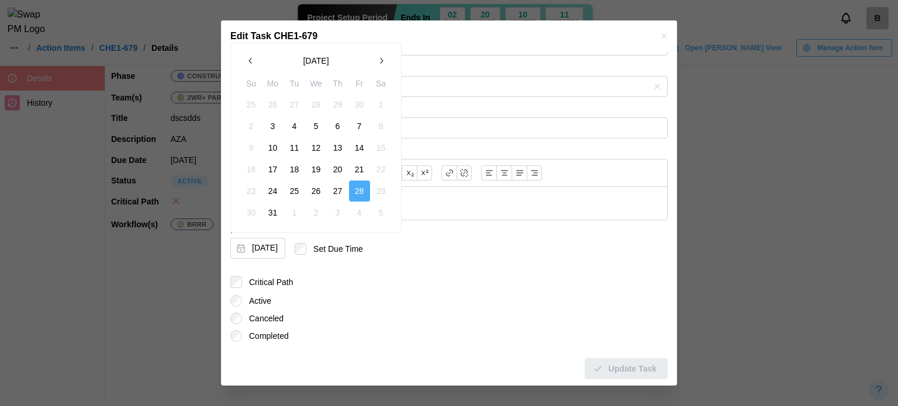
click at [326, 60] on button "October 2039" at bounding box center [315, 60] width 109 height 21
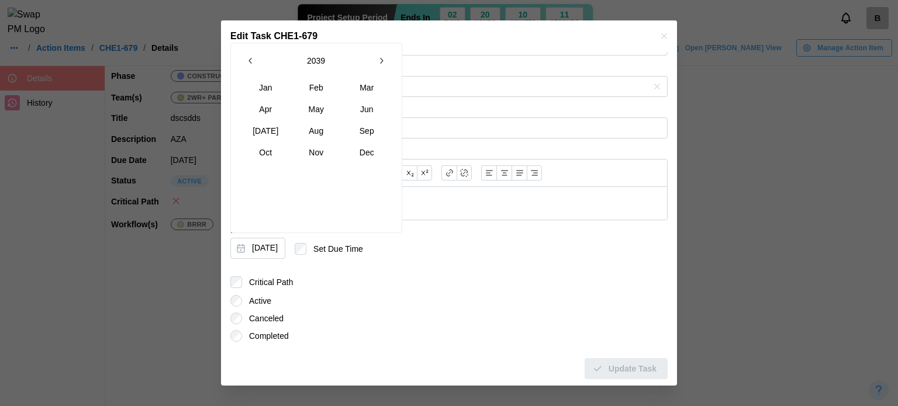
click at [326, 60] on button "2039" at bounding box center [315, 60] width 109 height 21
click at [392, 58] on div "2030 – 2039 2030 2031 2032 2033 2034 2035 2036 2037 2038 2039" at bounding box center [316, 138] width 172 height 191
click at [379, 58] on icon "button" at bounding box center [380, 60] width 9 height 9
click at [383, 57] on icon "button" at bounding box center [380, 60] width 9 height 9
click at [316, 135] on button "2057" at bounding box center [316, 130] width 50 height 21
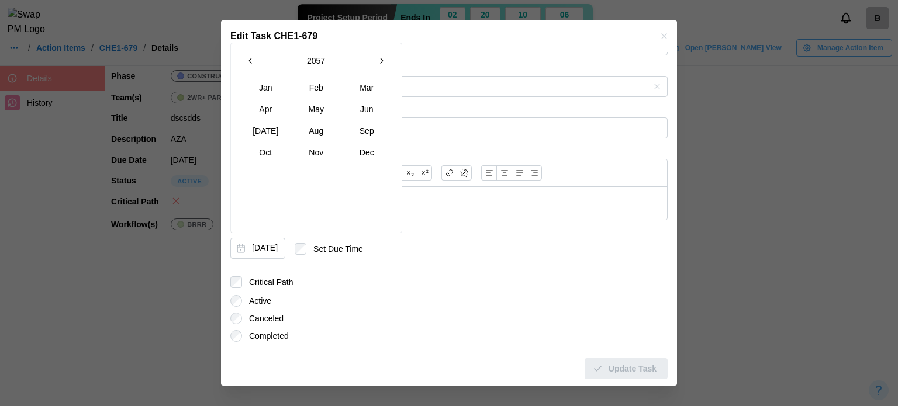
click at [310, 149] on button "Nov" at bounding box center [316, 152] width 50 height 21
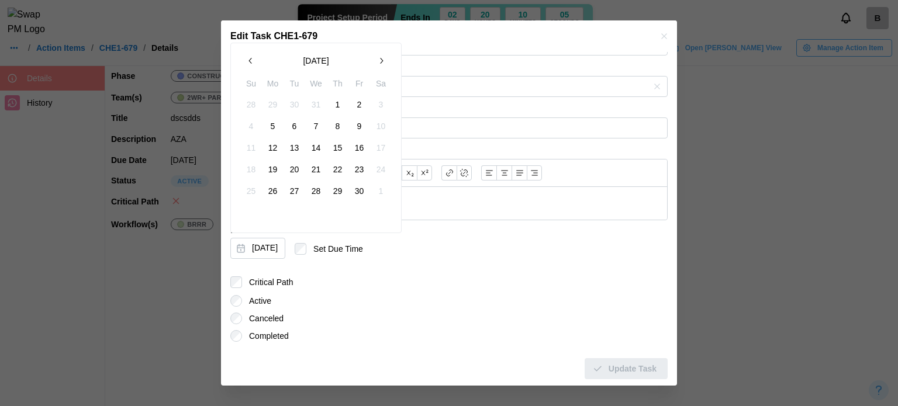
click at [317, 139] on button "14" at bounding box center [316, 147] width 21 height 21
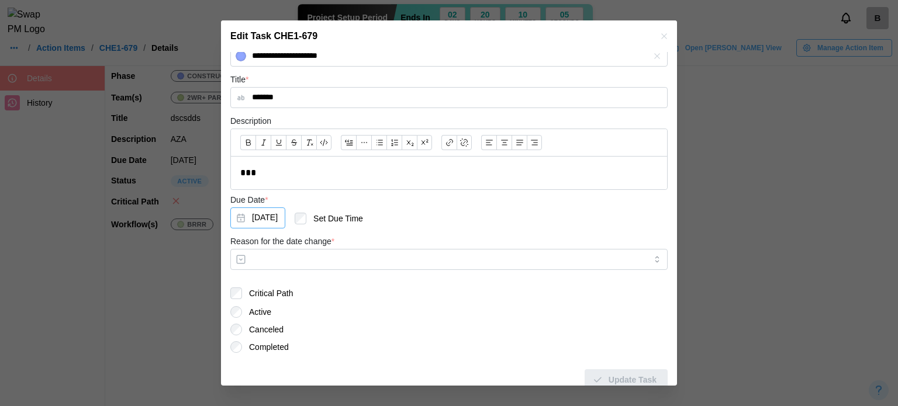
scroll to position [277, 0]
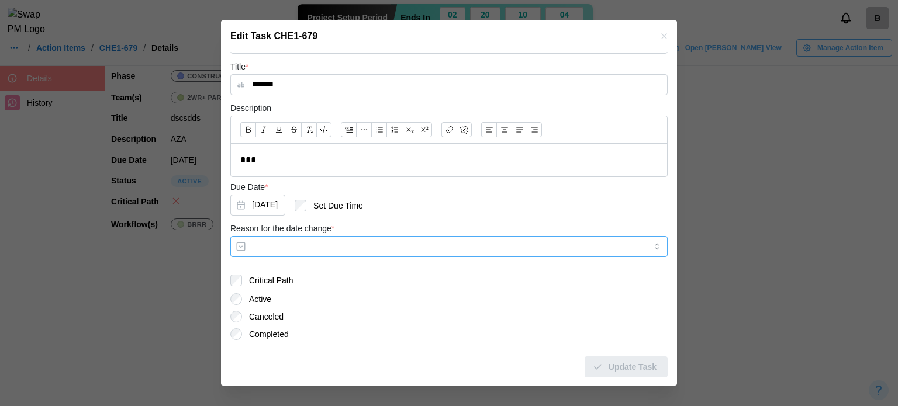
click at [432, 253] on input "Reason for the date change *" at bounding box center [448, 246] width 437 height 21
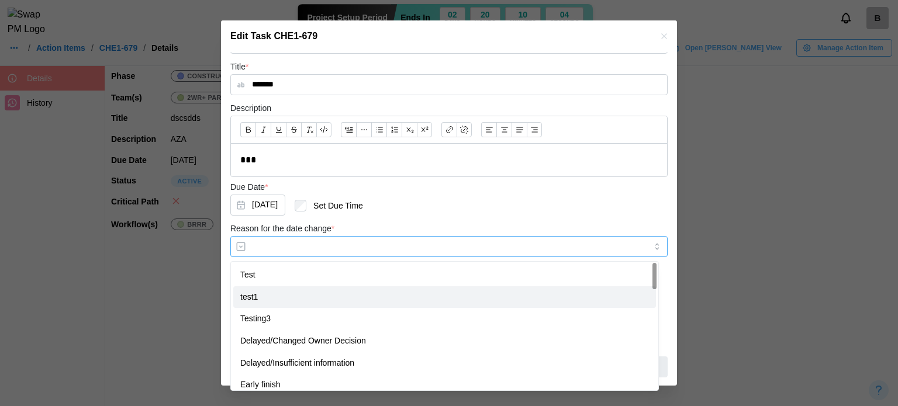
type input "********"
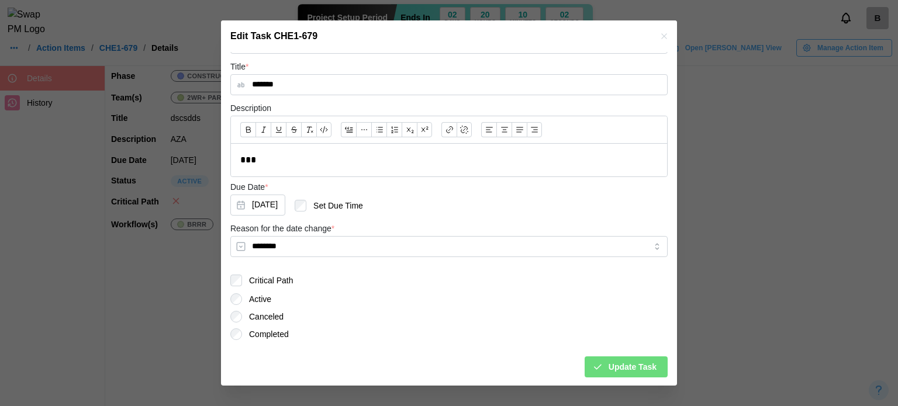
click at [625, 366] on span "Update Task" at bounding box center [632, 367] width 48 height 20
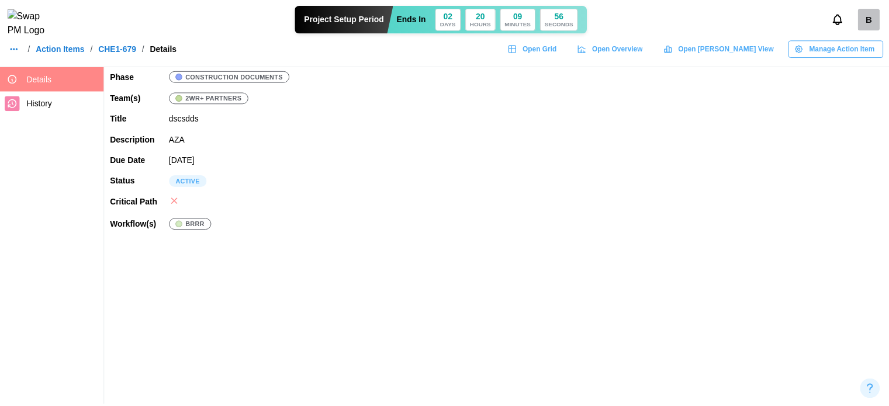
scroll to position [236, 0]
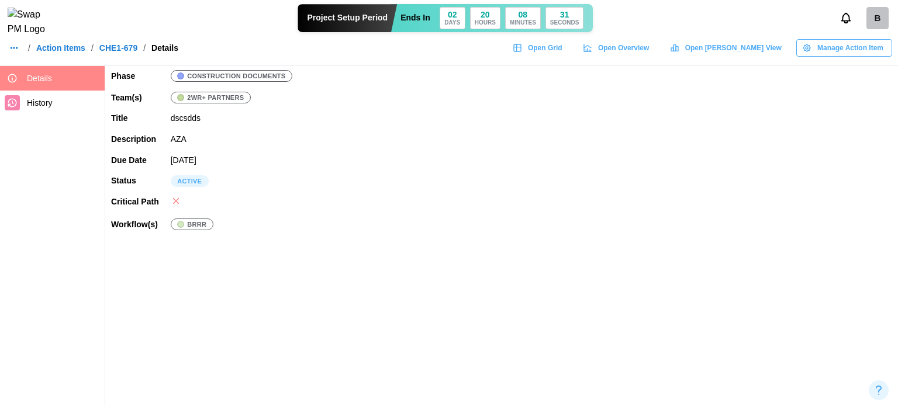
click at [68, 52] on link "Action Items" at bounding box center [60, 48] width 49 height 8
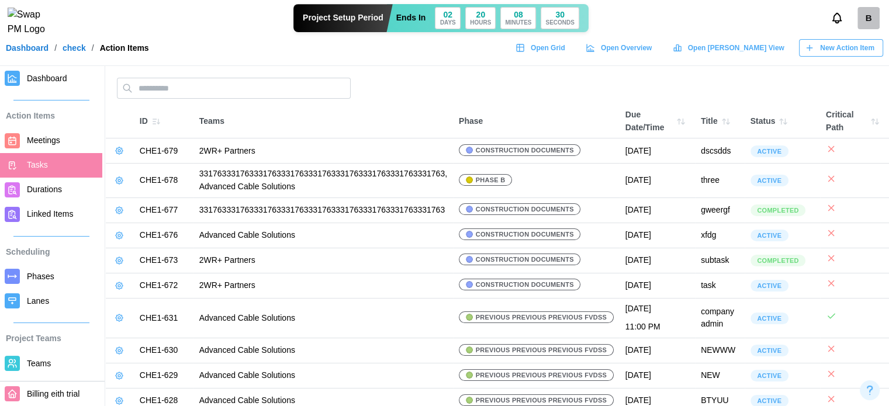
click at [42, 88] on link "Dashboard" at bounding box center [51, 78] width 102 height 25
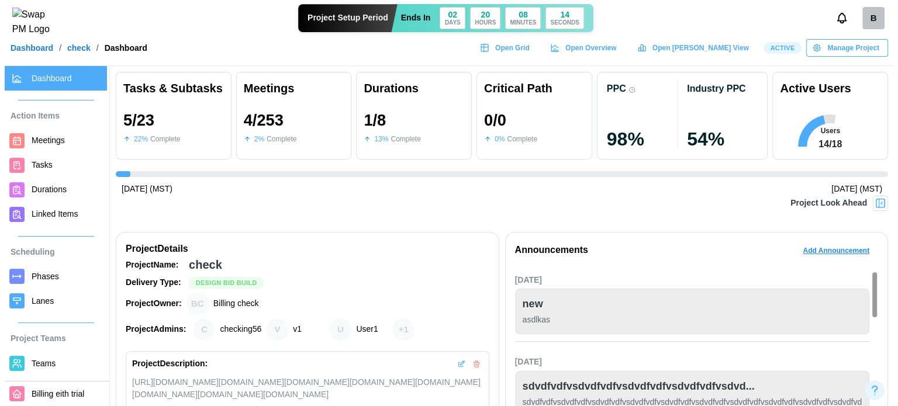
scroll to position [0, 3135]
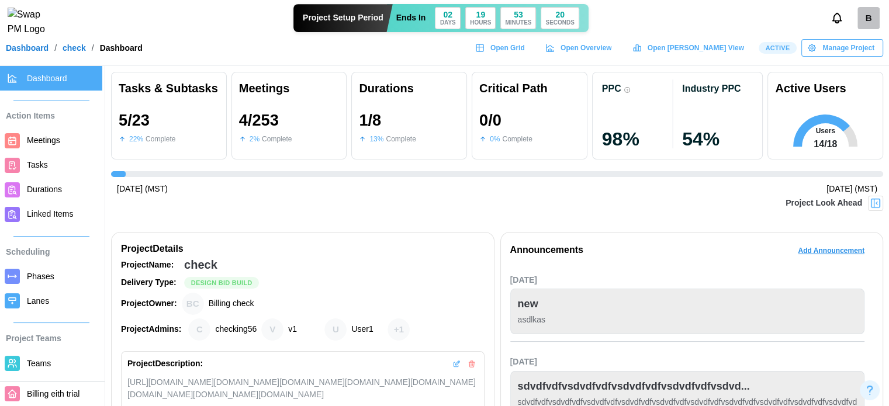
click at [40, 286] on link "Phases" at bounding box center [51, 276] width 102 height 25
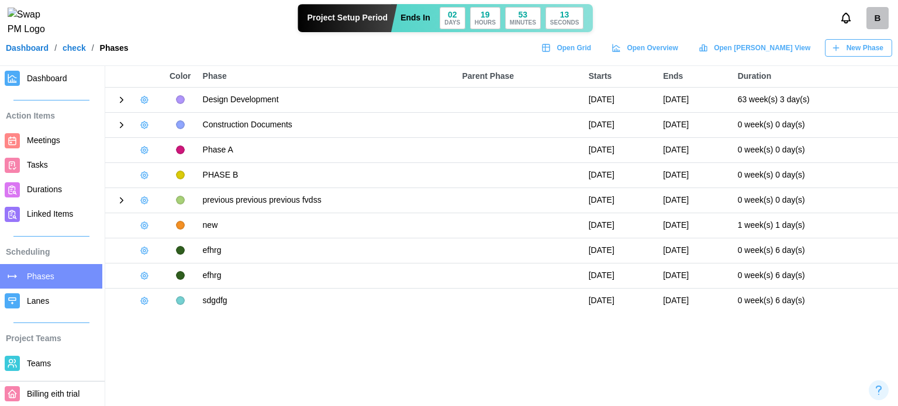
click at [848, 47] on span "New Phase" at bounding box center [864, 48] width 37 height 16
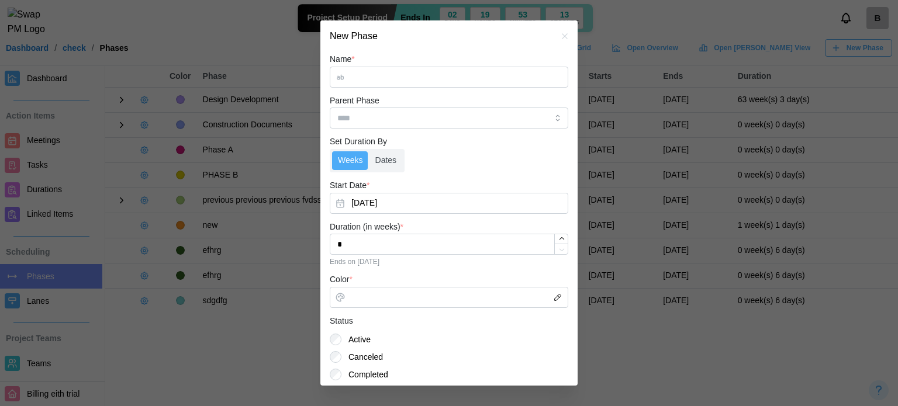
click at [385, 77] on input "Name *" at bounding box center [449, 77] width 238 height 21
type input "*******"
click at [400, 195] on button "[DATE]" at bounding box center [449, 203] width 238 height 21
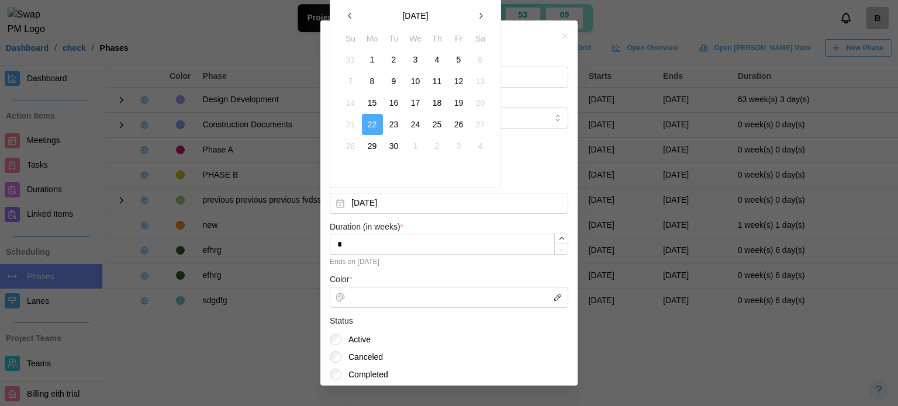
click at [435, 18] on button "September 2025" at bounding box center [415, 15] width 109 height 21
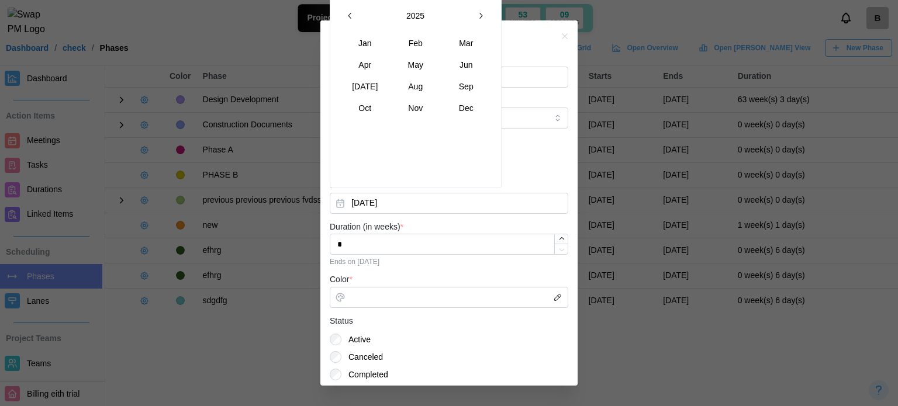
click at [417, 20] on button "2025" at bounding box center [415, 15] width 109 height 21
click at [470, 14] on button "button" at bounding box center [480, 15] width 21 height 21
click at [476, 13] on icon "button" at bounding box center [480, 15] width 9 height 9
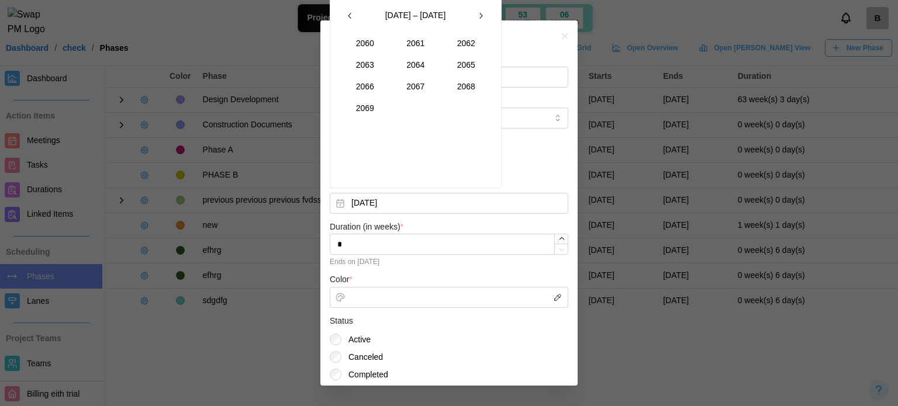
click at [414, 89] on button "2067" at bounding box center [415, 86] width 50 height 21
click at [426, 109] on button "Nov" at bounding box center [415, 108] width 50 height 21
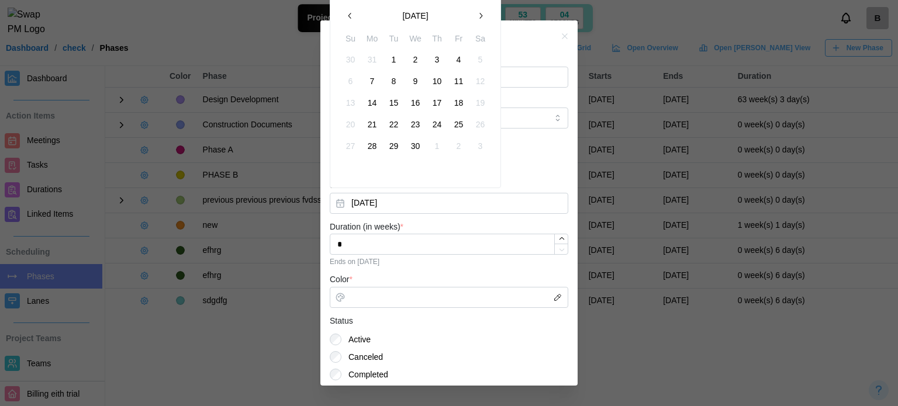
click at [416, 144] on button "30" at bounding box center [415, 146] width 21 height 21
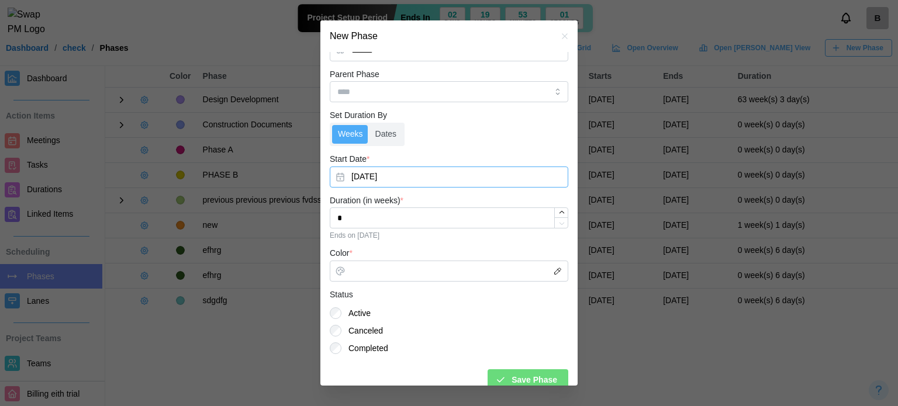
scroll to position [40, 0]
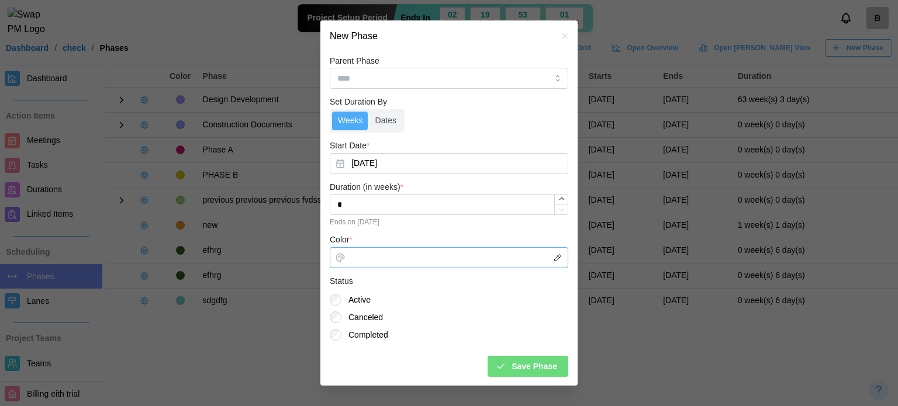
click at [386, 253] on input "Color *" at bounding box center [449, 257] width 238 height 21
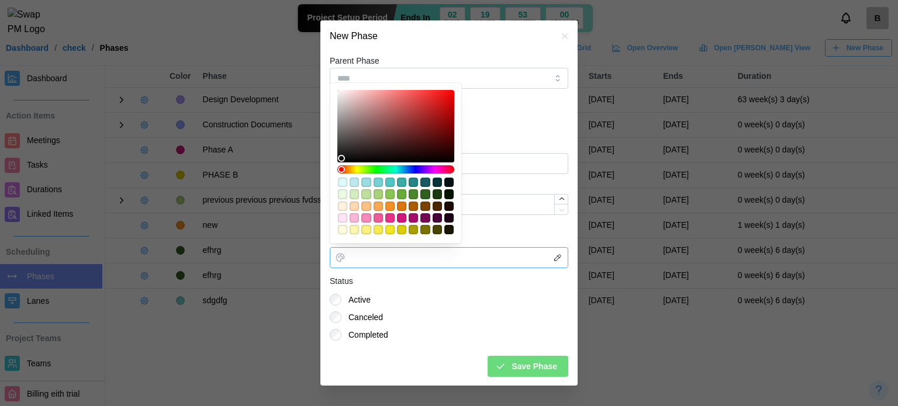
click at [381, 205] on div "#f8a954" at bounding box center [377, 206] width 9 height 9
type input "*******"
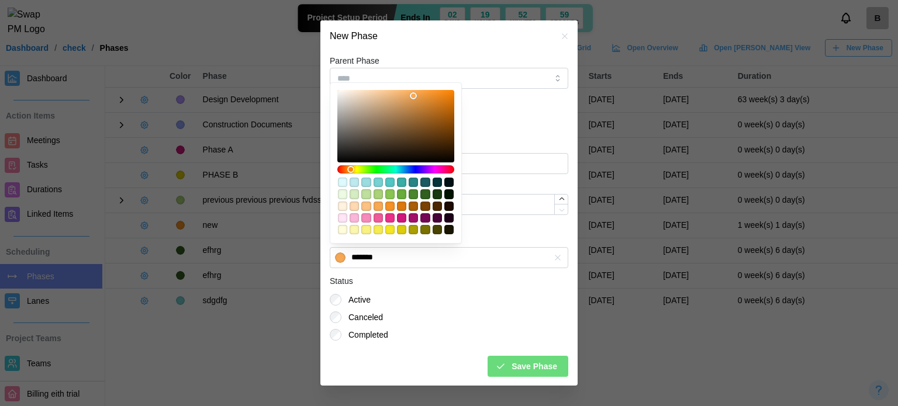
click at [478, 227] on form "Name * ******* Parent Phase Set Duration By Weeks Dates Start Date * Nov 30, 20…" at bounding box center [449, 194] width 238 height 365
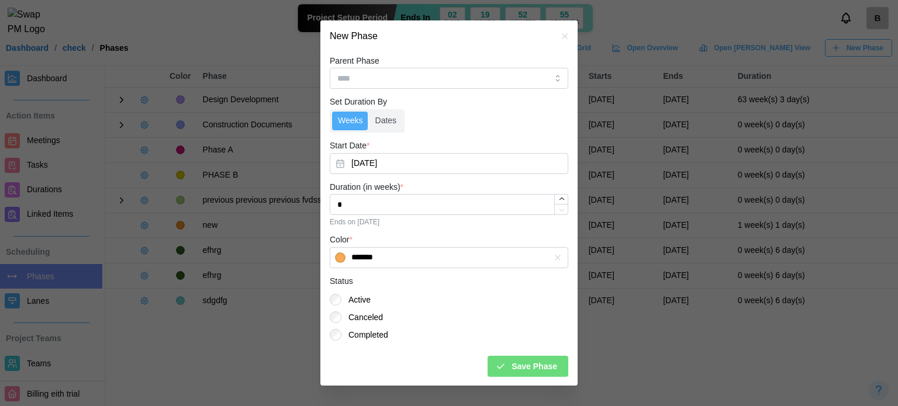
click at [533, 373] on span "Save Phase" at bounding box center [534, 367] width 46 height 20
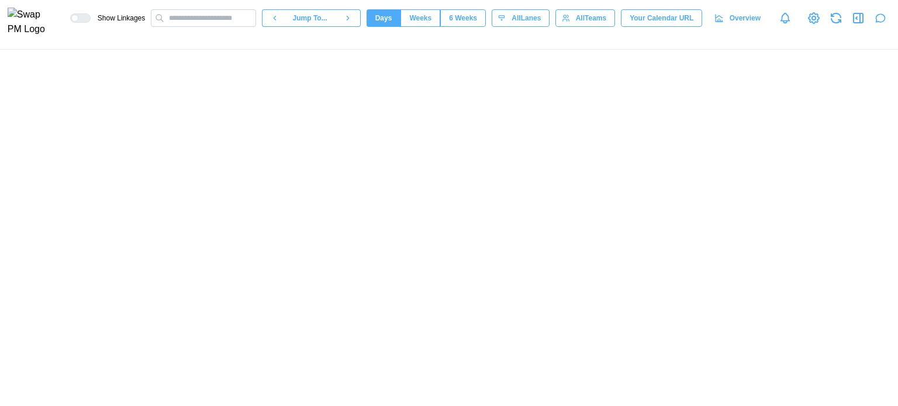
click at [887, 385] on div at bounding box center [449, 228] width 898 height 357
type textarea "*"
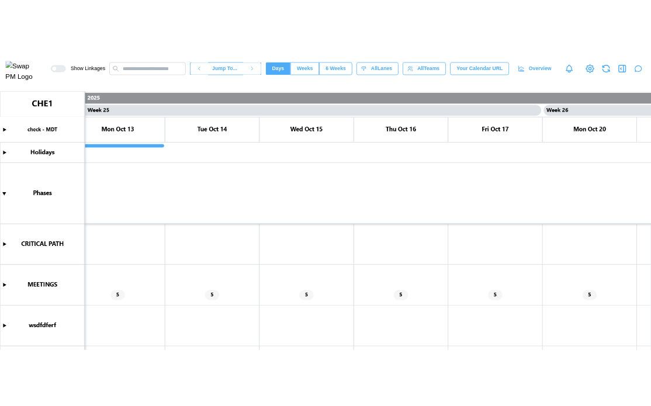
scroll to position [0, 18036]
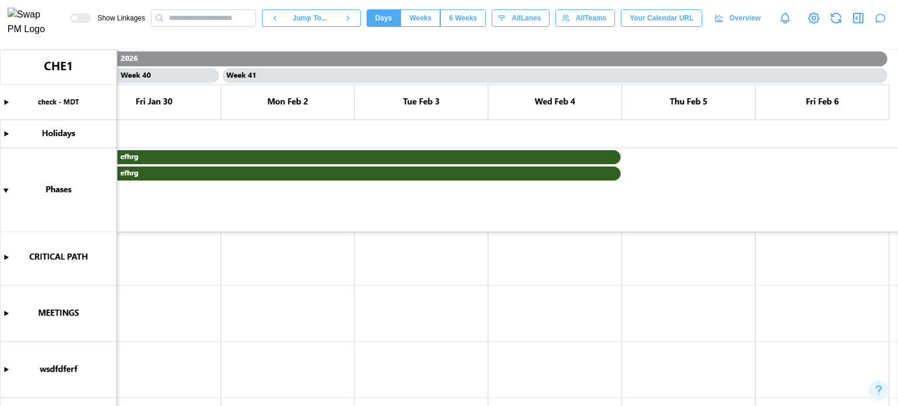
scroll to position [3, 0]
type textarea "*"
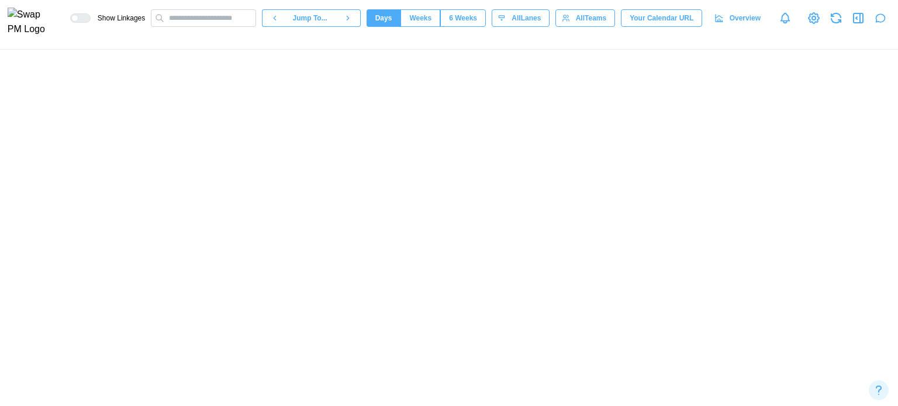
scroll to position [0, 24976]
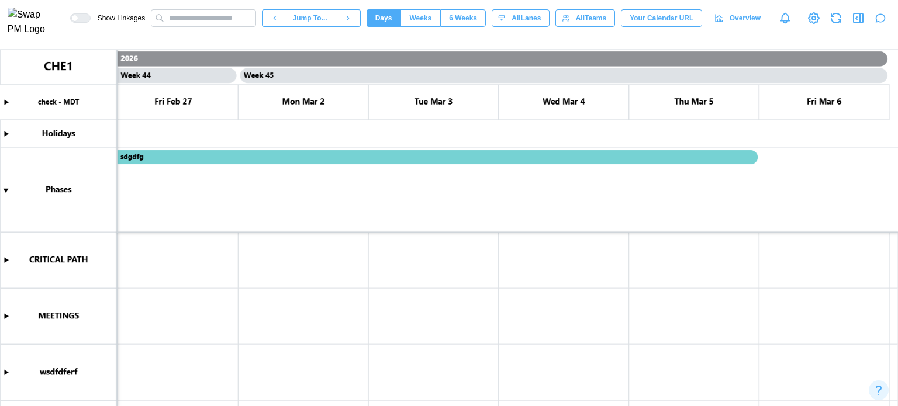
scroll to position [0, 28510]
click at [829, 21] on icon "button" at bounding box center [836, 18] width 14 height 14
click at [860, 23] on icon "button" at bounding box center [860, 17] width 0 height 9
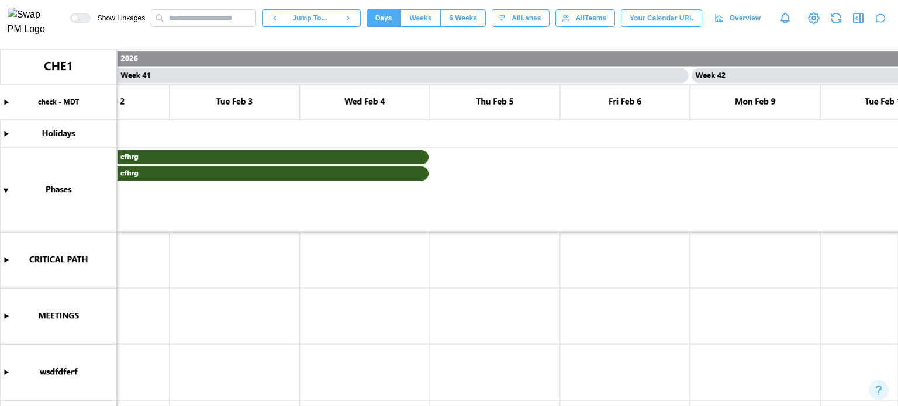
click at [860, 23] on icon "button" at bounding box center [857, 17] width 9 height 9
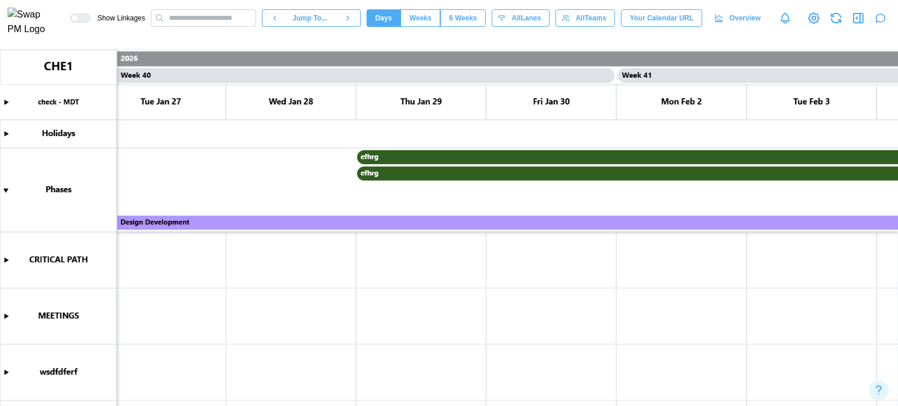
scroll to position [0, 25927]
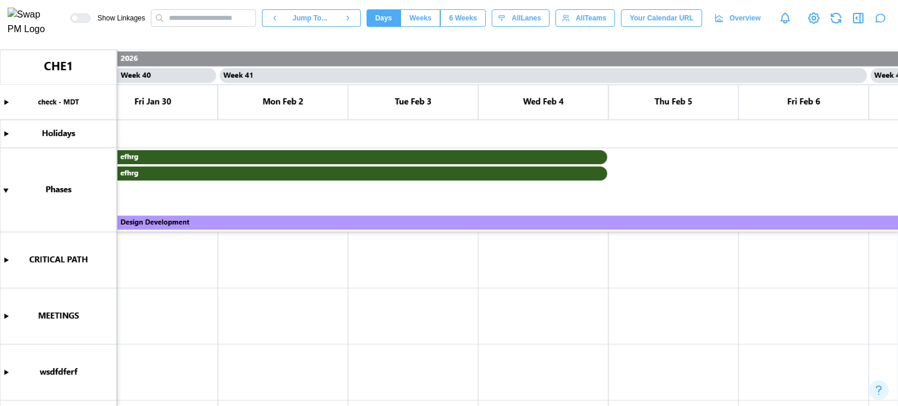
click at [856, 19] on icon "button" at bounding box center [856, 18] width 1 height 2
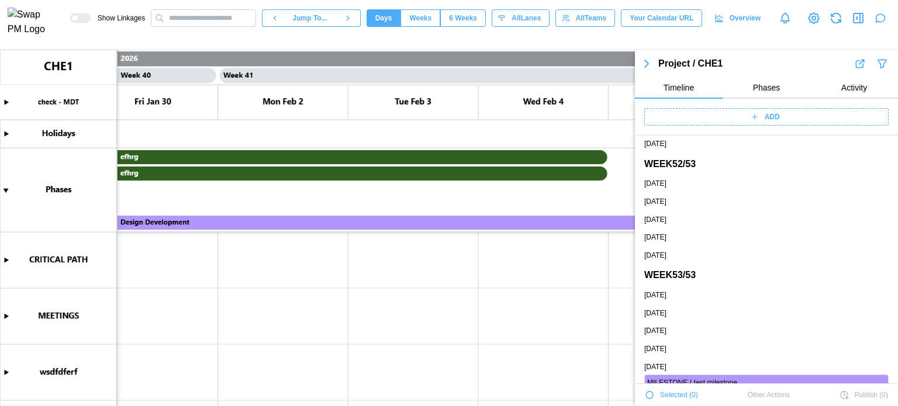
scroll to position [11896, 0]
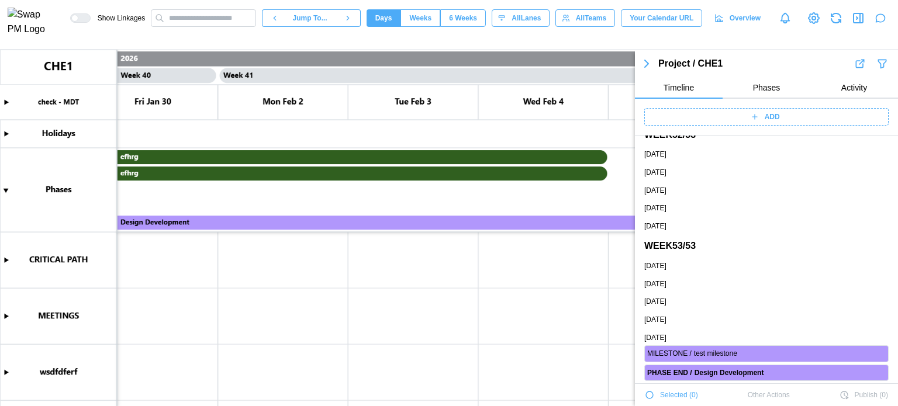
click at [561, 313] on canvas at bounding box center [449, 228] width 898 height 357
click at [647, 65] on icon "button" at bounding box center [647, 63] width 4 height 7
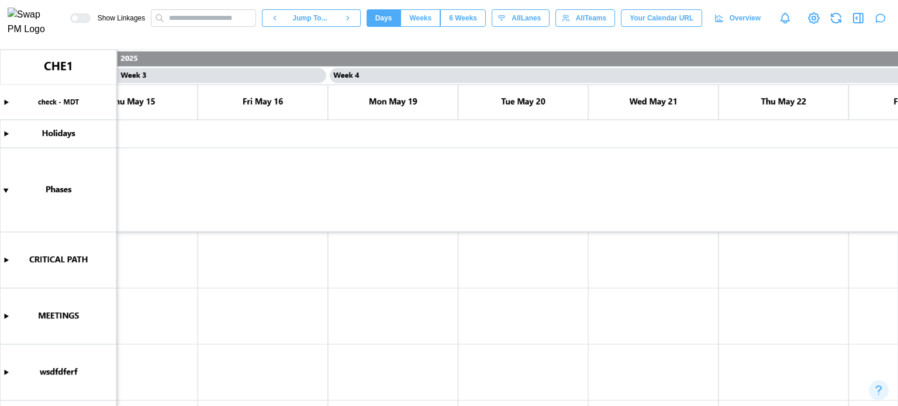
scroll to position [0, 0]
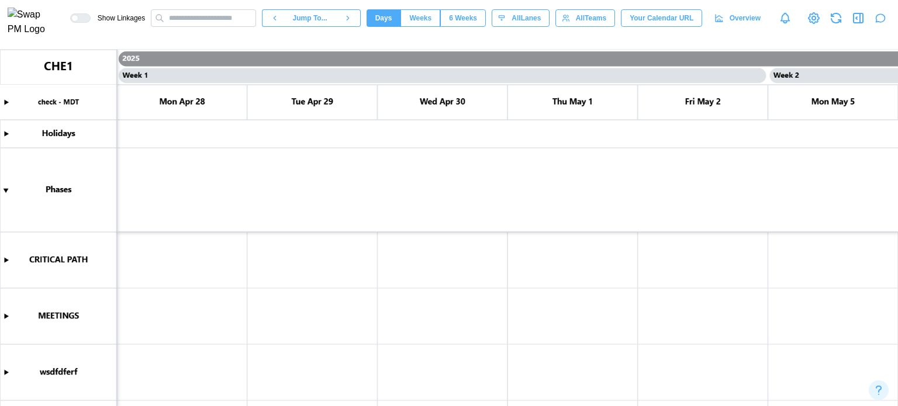
type textarea "*"
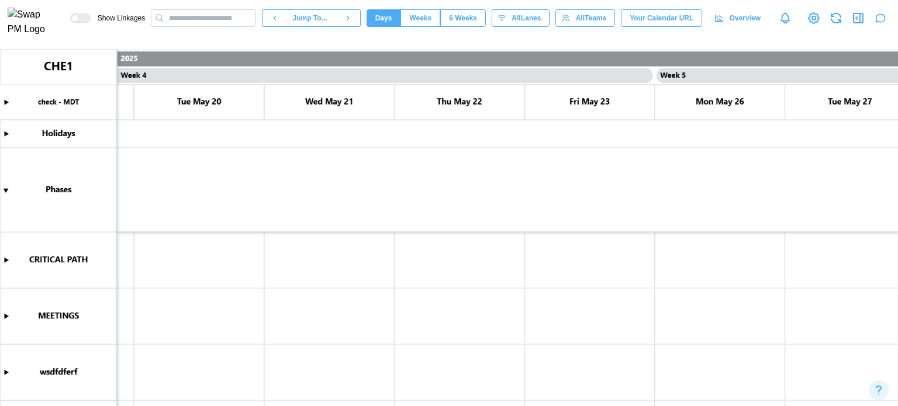
scroll to position [0, 1931]
type textarea "*"
click at [849, 15] on div "Show Linkages Jump To... Days Weeks 6 Weeks days All Lanes All Teams Your Calen…" at bounding box center [484, 18] width 828 height 20
click at [852, 16] on icon "button" at bounding box center [858, 18] width 14 height 14
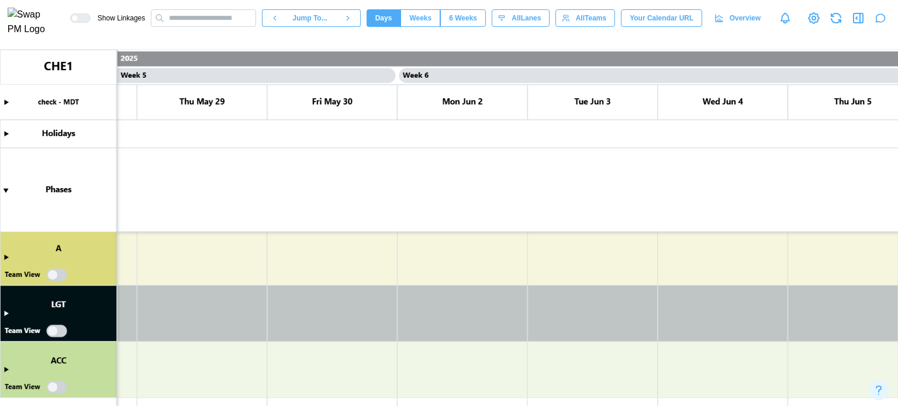
scroll to position [0, 5520]
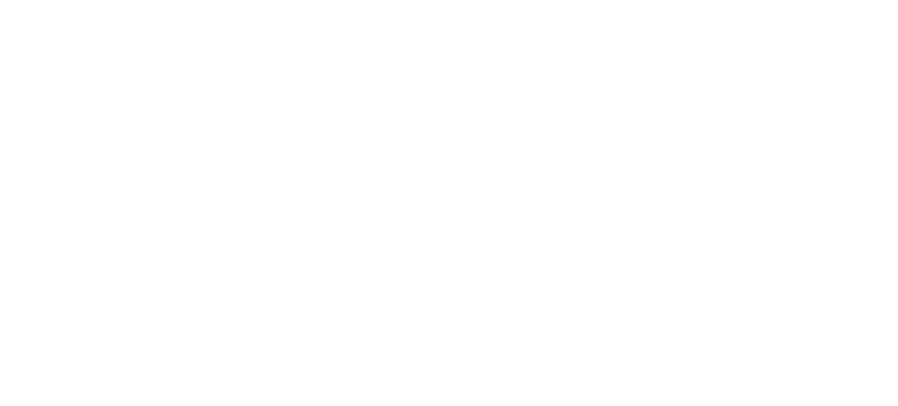
click at [278, 5] on html "*" at bounding box center [449, 2] width 898 height 5
click at [304, 5] on html "*" at bounding box center [449, 2] width 898 height 5
click at [309, 5] on html "*" at bounding box center [449, 2] width 898 height 5
click at [328, 5] on html "*" at bounding box center [449, 2] width 898 height 5
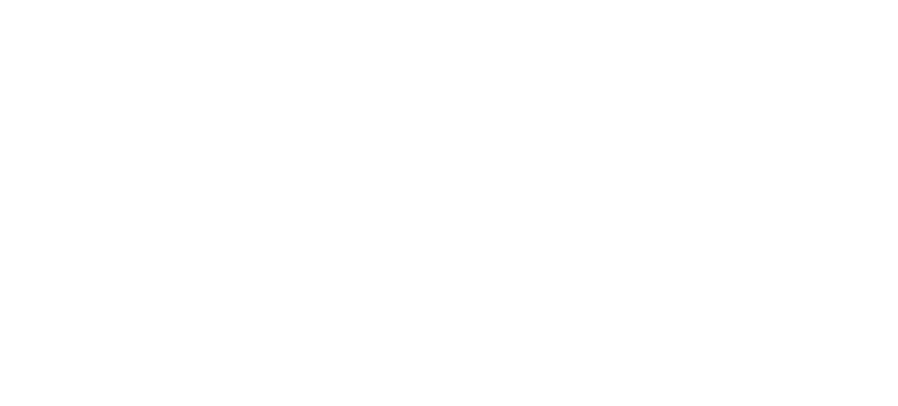
drag, startPoint x: 328, startPoint y: 90, endPoint x: 375, endPoint y: 120, distance: 55.9
click at [328, 5] on html "*" at bounding box center [449, 2] width 898 height 5
drag, startPoint x: 335, startPoint y: 105, endPoint x: 611, endPoint y: 92, distance: 276.2
click at [369, 5] on html "*" at bounding box center [449, 2] width 898 height 5
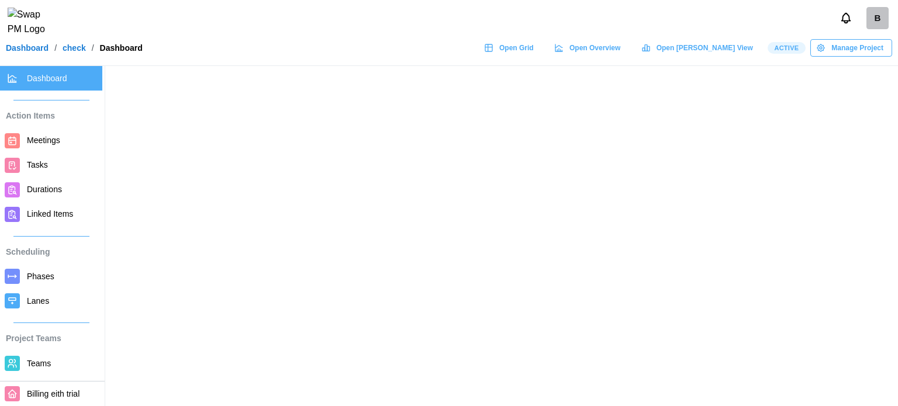
click at [534, 56] on span "Open Grid" at bounding box center [516, 48] width 34 height 16
click at [534, 53] on span "Open Grid" at bounding box center [516, 48] width 34 height 16
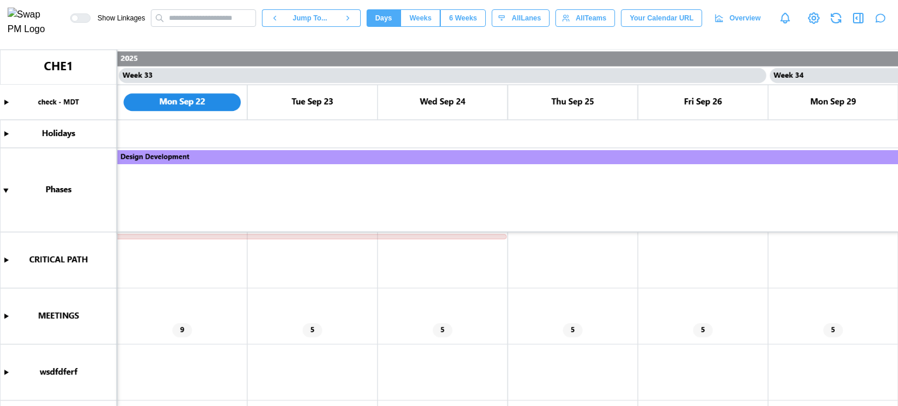
type textarea "*"
click at [859, 23] on icon "button" at bounding box center [858, 18] width 14 height 14
click at [858, 18] on icon "button" at bounding box center [858, 18] width 14 height 14
click at [852, 23] on icon "button" at bounding box center [858, 18] width 14 height 14
type textarea "*"
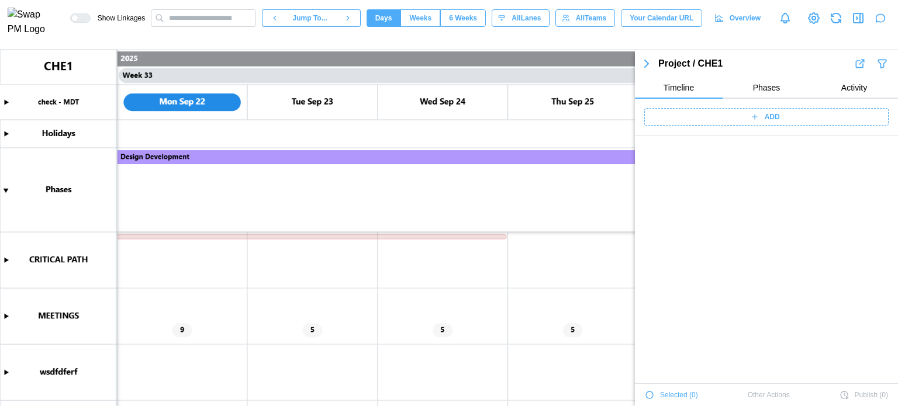
scroll to position [5902, 0]
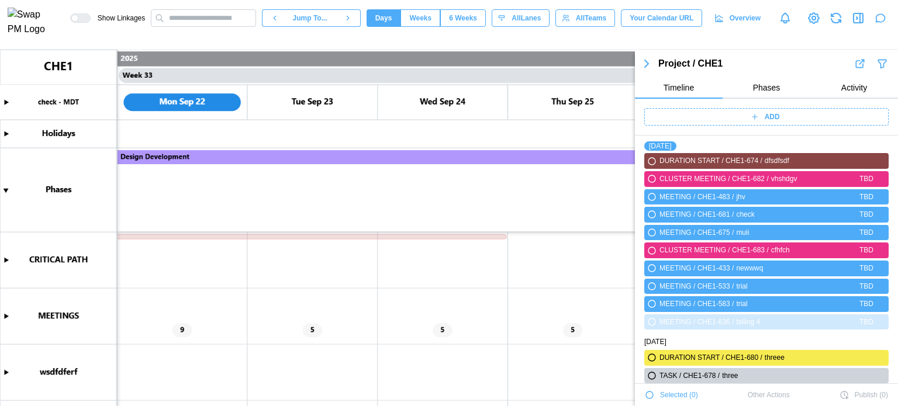
click at [649, 392] on icon "button" at bounding box center [649, 395] width 7 height 7
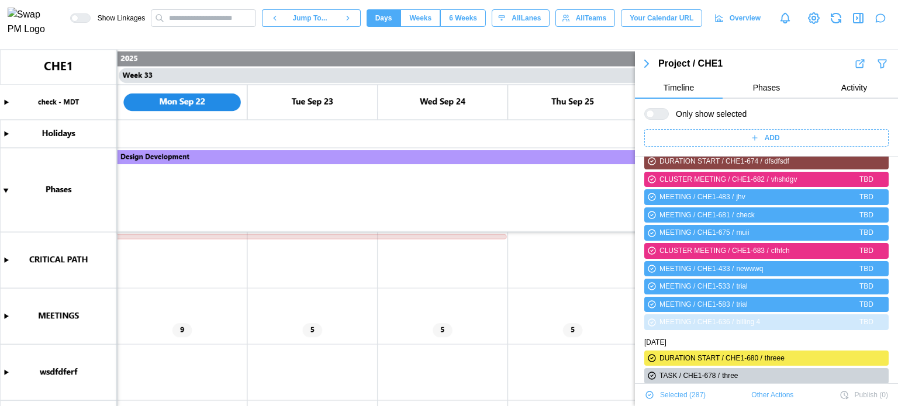
click at [765, 395] on span "Other Actions" at bounding box center [772, 395] width 42 height 16
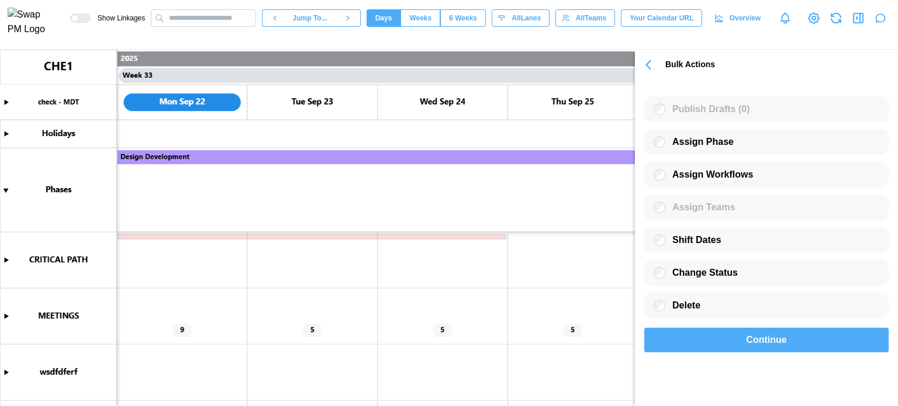
click at [782, 348] on span "Continue" at bounding box center [766, 339] width 40 height 23
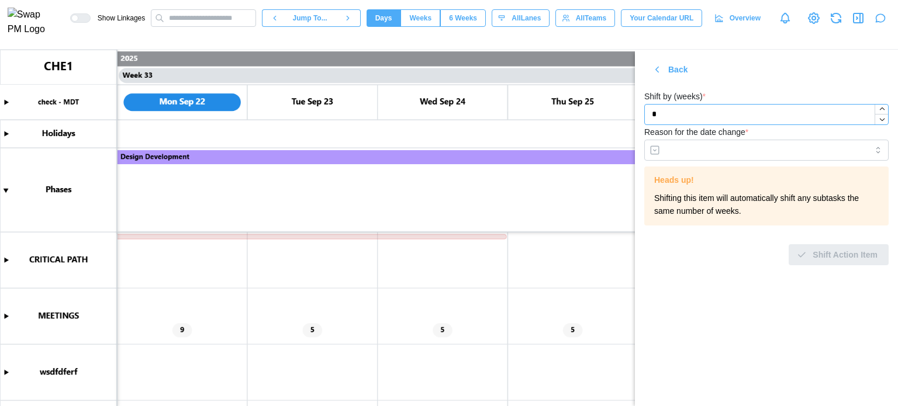
drag, startPoint x: 656, startPoint y: 116, endPoint x: 650, endPoint y: 117, distance: 5.9
click at [650, 117] on input "*" at bounding box center [766, 114] width 244 height 21
type input "***"
click at [667, 147] on input "Reason for the date change *" at bounding box center [766, 150] width 244 height 21
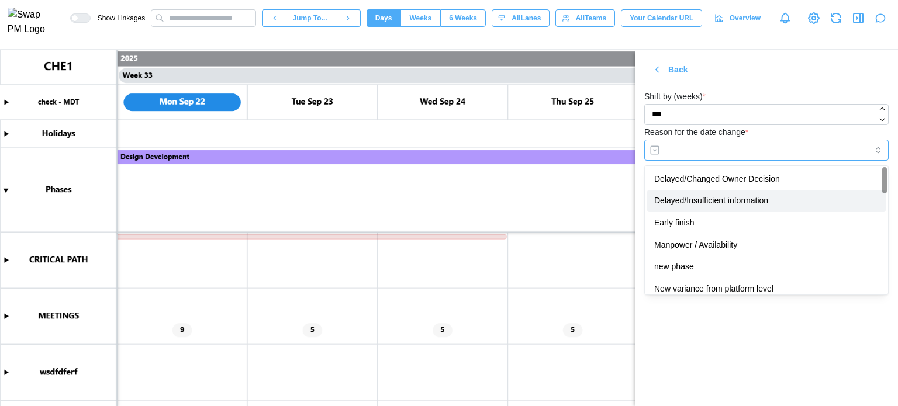
type input "**********"
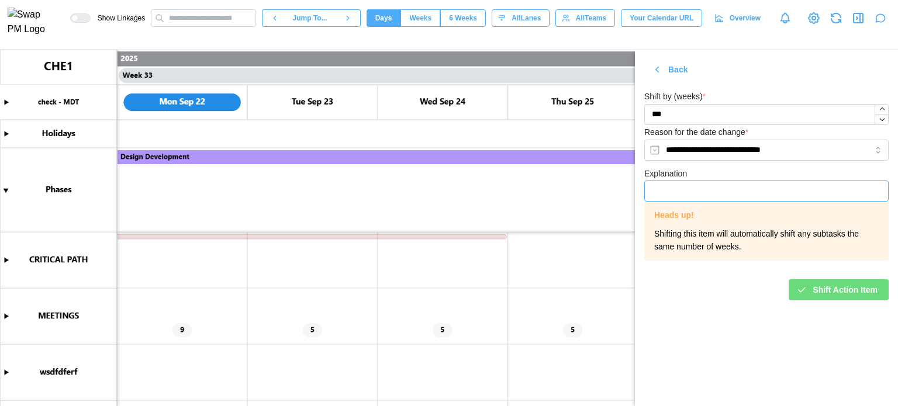
click at [720, 188] on input "Explanation" at bounding box center [766, 191] width 244 height 21
type input "****"
click at [801, 285] on div "Shift Action Item" at bounding box center [836, 290] width 81 height 20
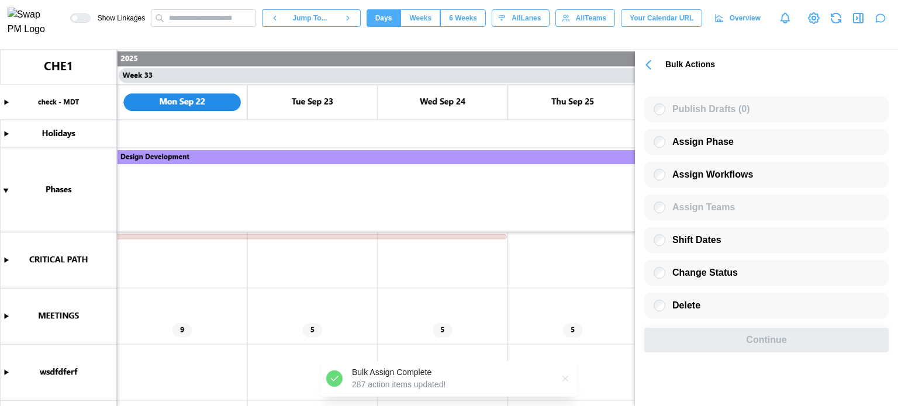
click at [647, 67] on icon "button" at bounding box center [648, 65] width 16 height 16
click at [650, 63] on icon "button" at bounding box center [648, 65] width 4 height 8
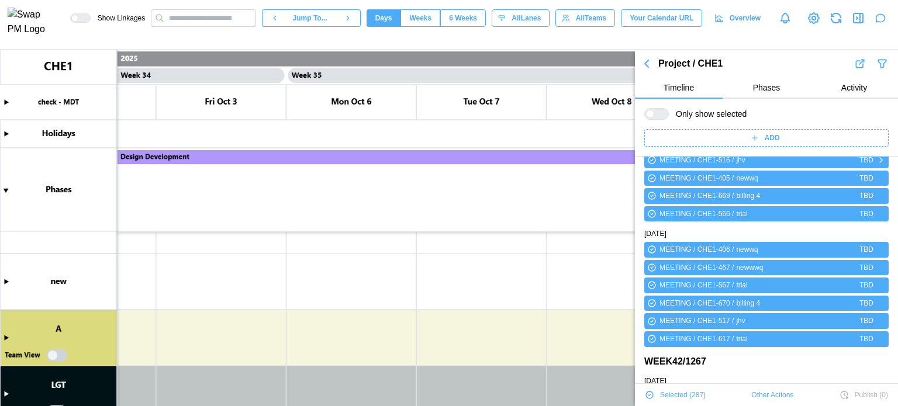
scroll to position [6804, 0]
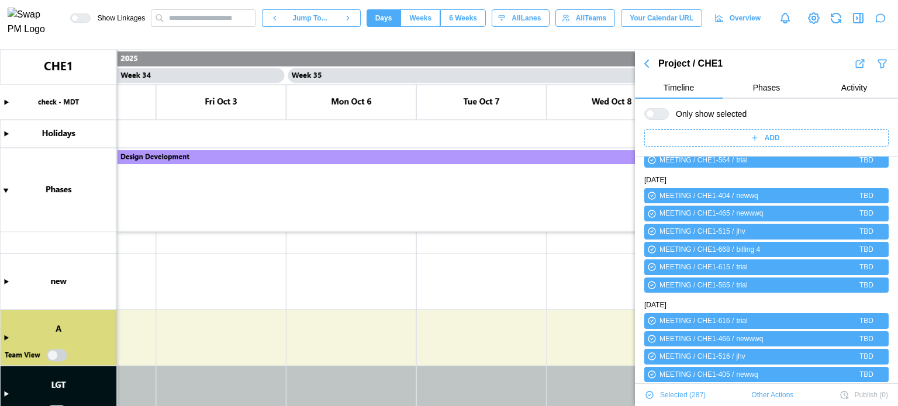
click at [646, 62] on icon "button" at bounding box center [647, 63] width 4 height 7
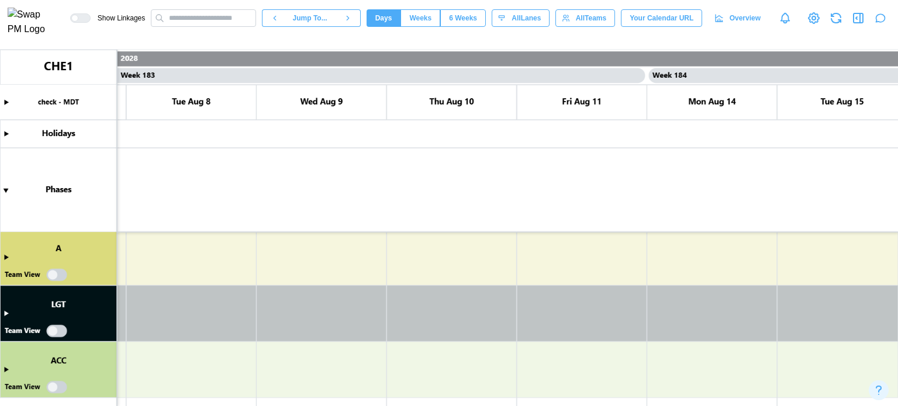
scroll to position [0, 120923]
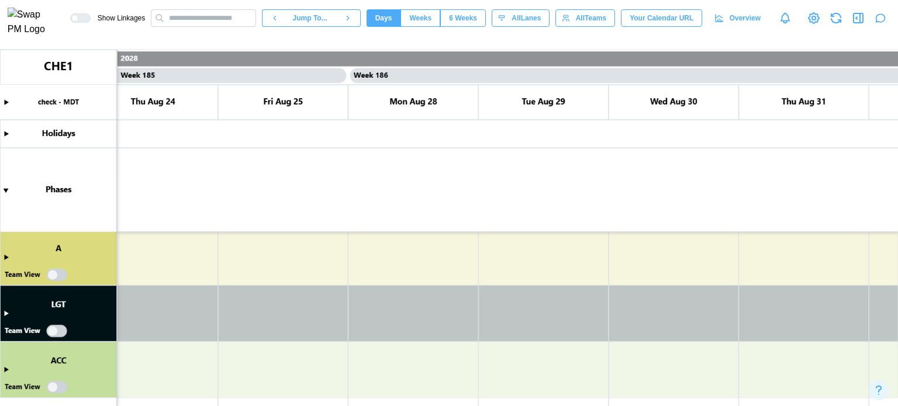
click at [856, 16] on icon "button" at bounding box center [858, 18] width 14 height 14
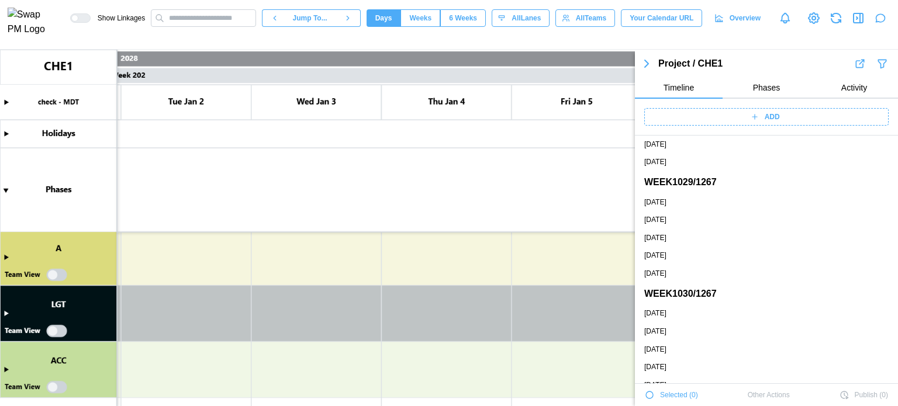
scroll to position [0, 136158]
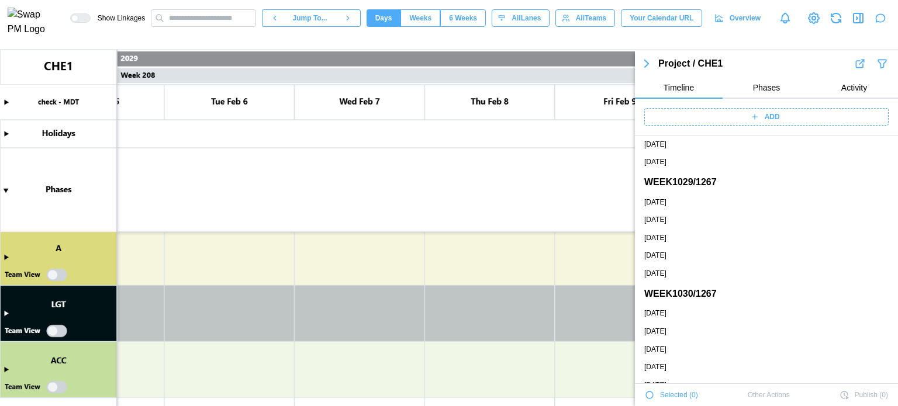
click at [645, 63] on icon "button" at bounding box center [647, 63] width 4 height 7
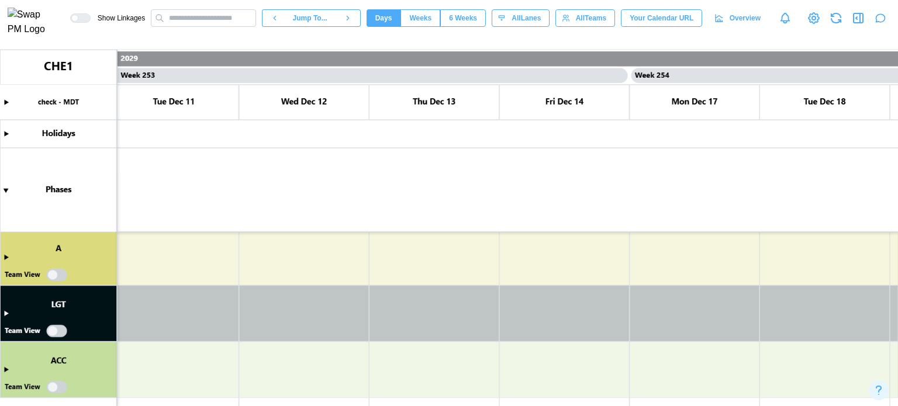
scroll to position [0, 169469]
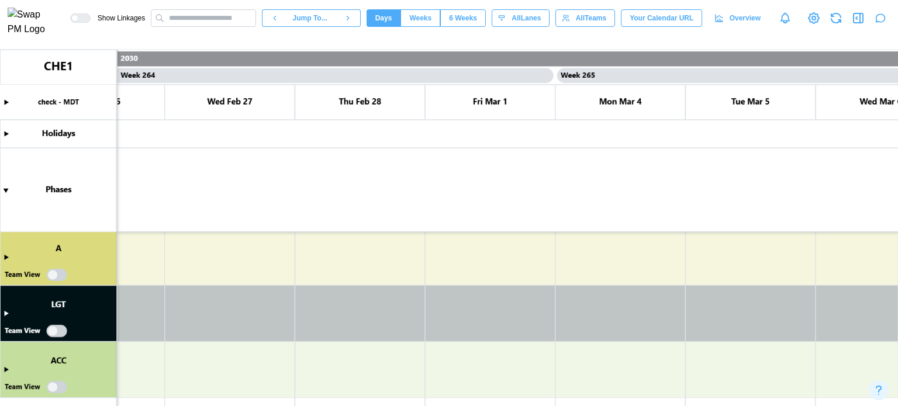
click at [454, 20] on button "6 Weeks" at bounding box center [463, 18] width 46 height 18
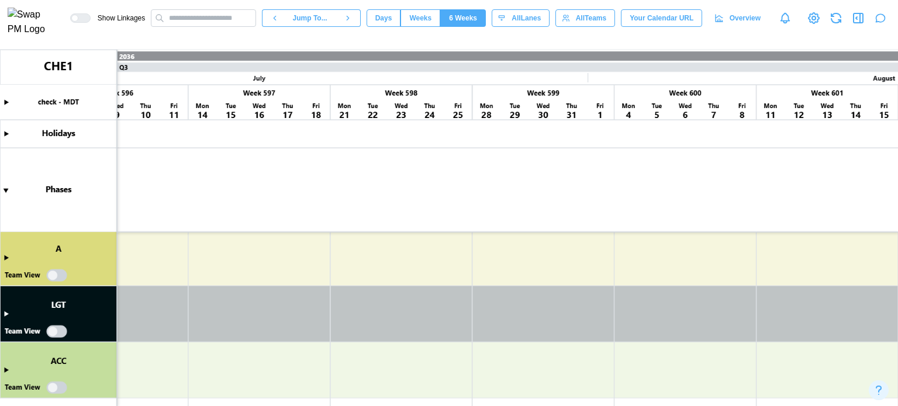
scroll to position [0, 86428]
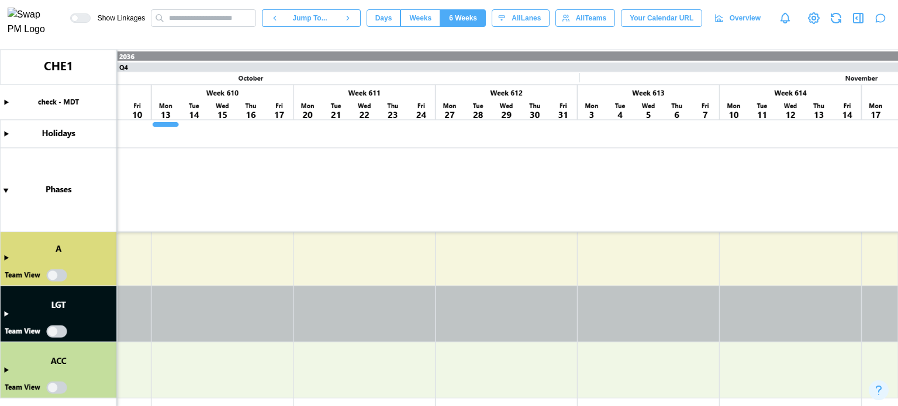
click at [858, 22] on icon "button" at bounding box center [858, 18] width 14 height 14
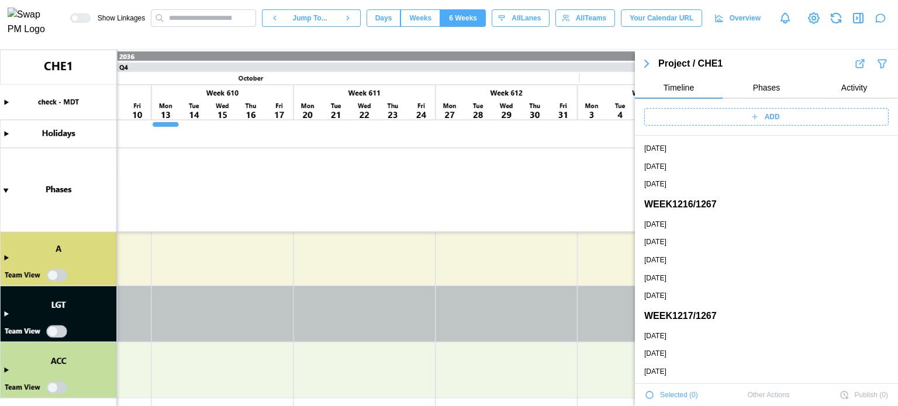
scroll to position [155384, 0]
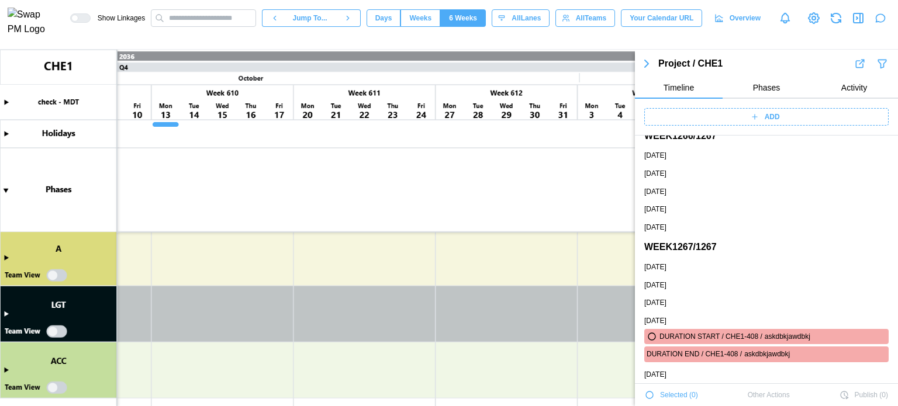
click at [829, 23] on icon "button" at bounding box center [836, 18] width 14 height 14
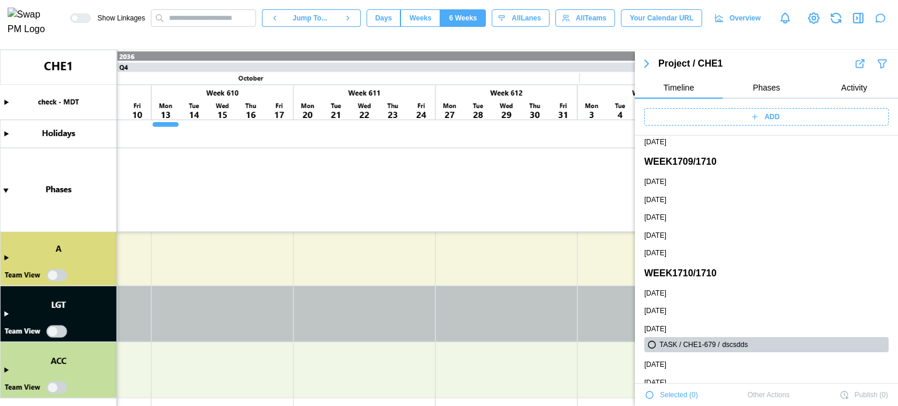
scroll to position [207979, 0]
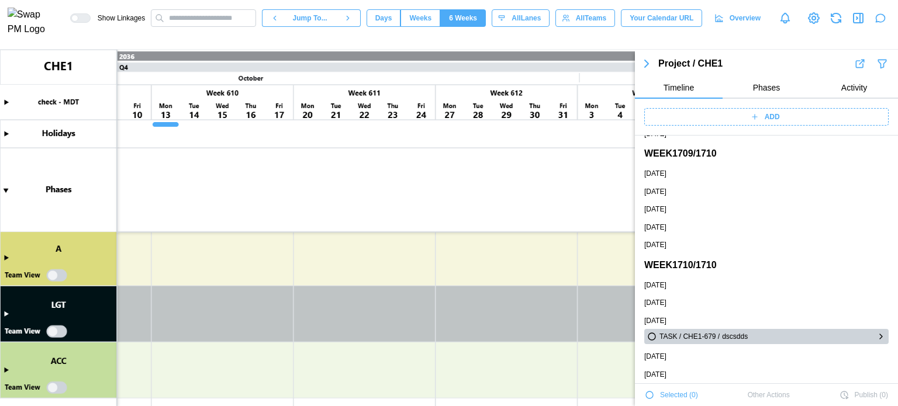
click at [876, 335] on icon "button" at bounding box center [880, 337] width 9 height 14
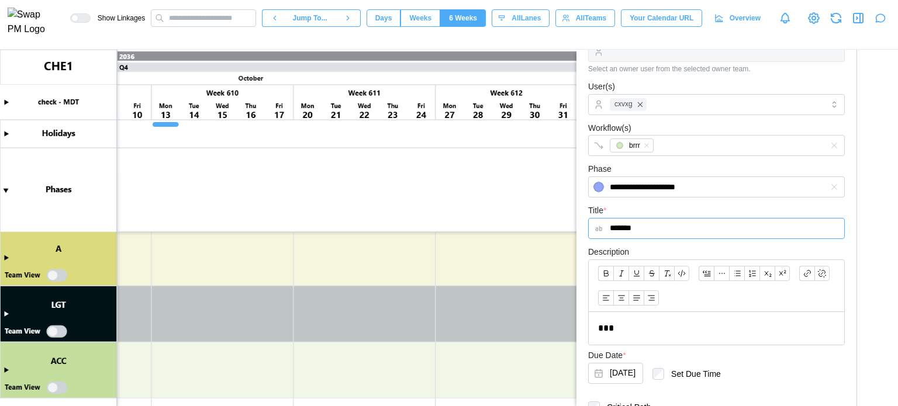
scroll to position [0, 0]
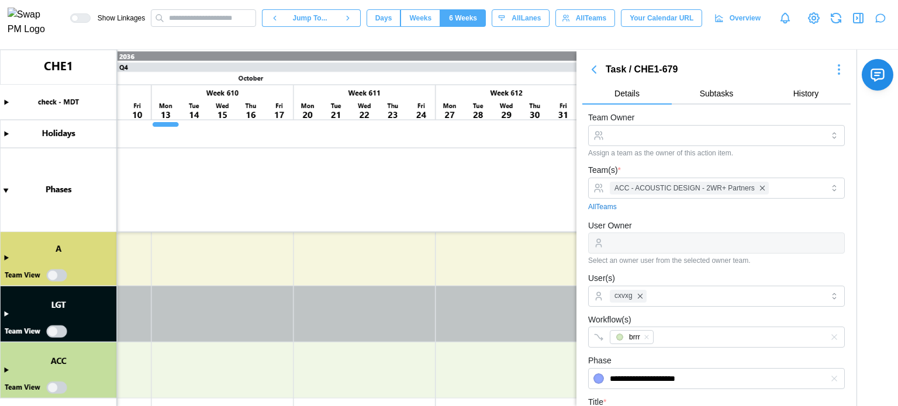
click at [832, 70] on icon "button" at bounding box center [839, 70] width 14 height 14
click at [826, 105] on div "Jump To Date" at bounding box center [813, 109] width 50 height 9
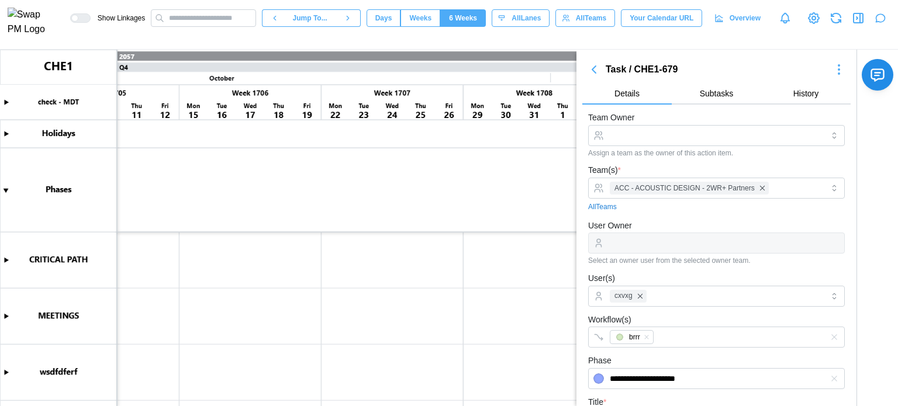
scroll to position [283, 0]
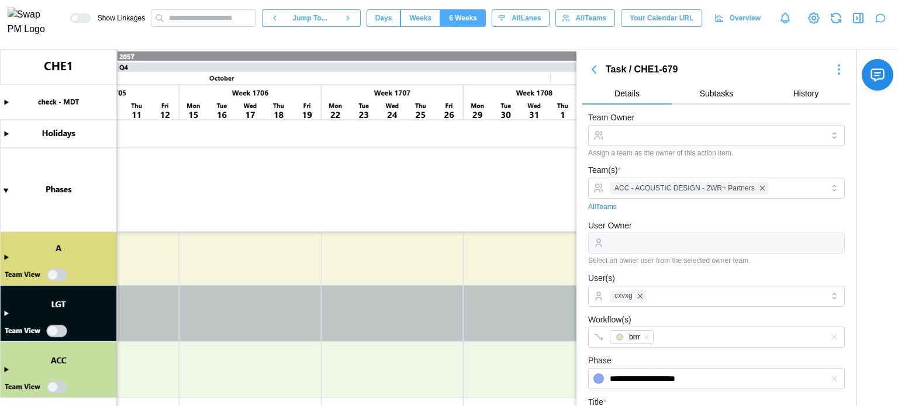
click at [587, 71] on icon "button" at bounding box center [594, 70] width 14 height 14
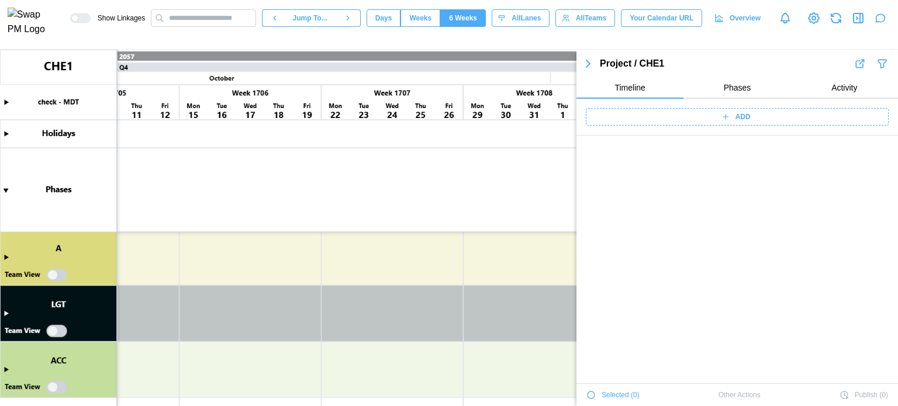
scroll to position [211119, 0]
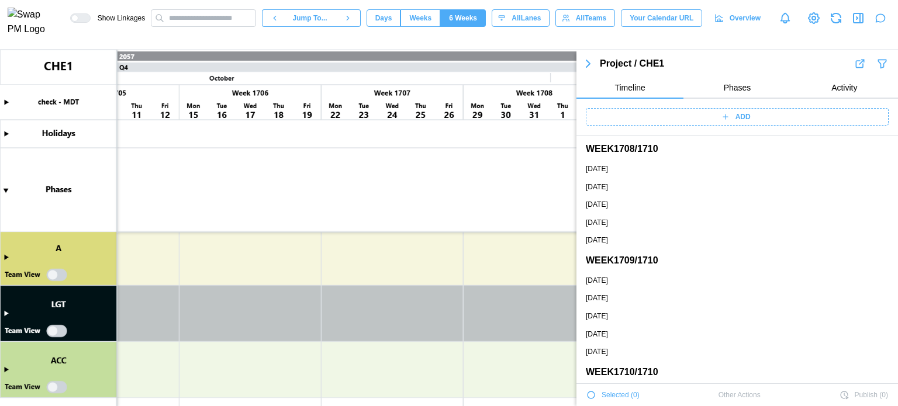
click at [582, 58] on icon "button" at bounding box center [588, 64] width 14 height 14
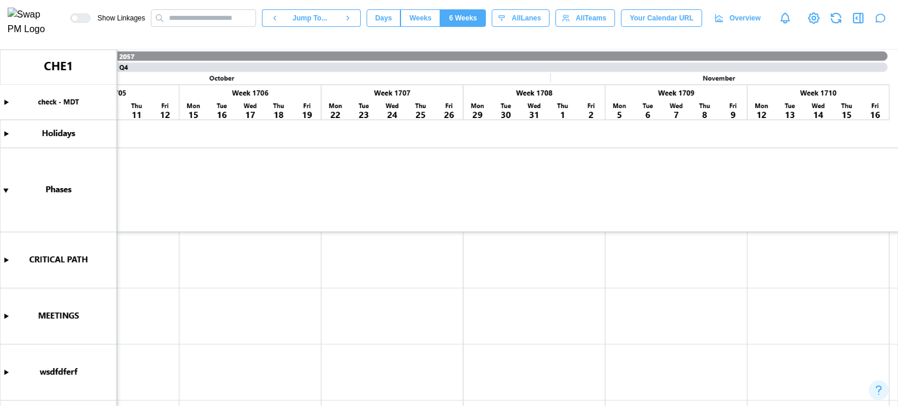
scroll to position [283, 0]
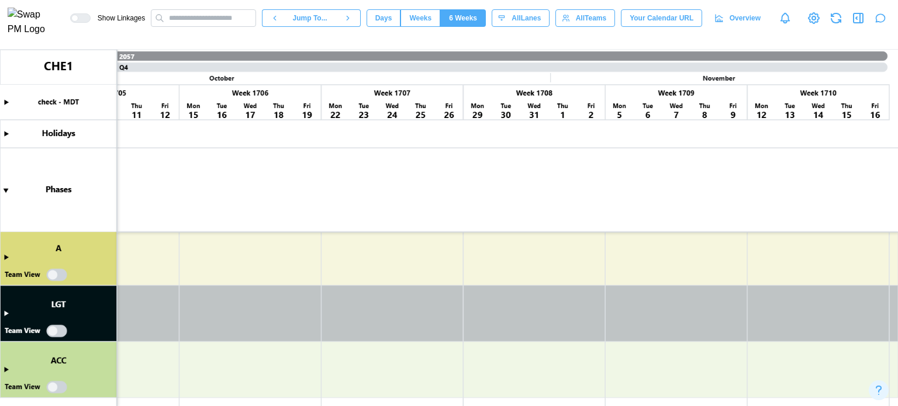
click at [3, 314] on canvas at bounding box center [449, 228] width 898 height 357
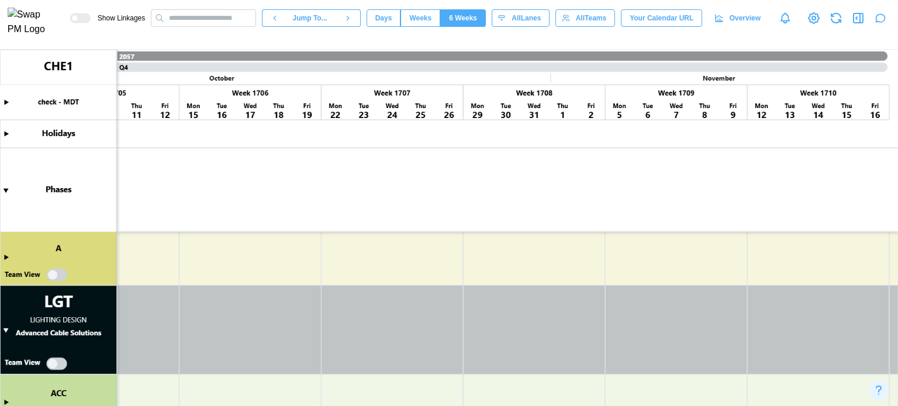
click at [5, 258] on canvas at bounding box center [449, 228] width 898 height 357
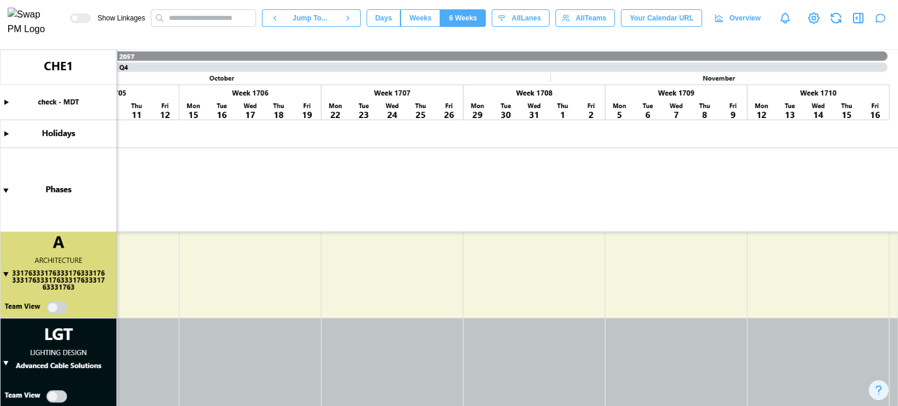
scroll to position [348, 0]
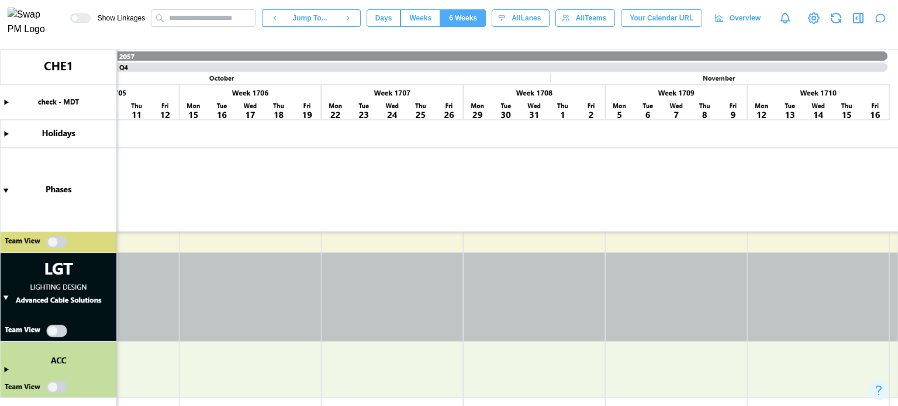
click at [2, 369] on canvas at bounding box center [449, 228] width 898 height 357
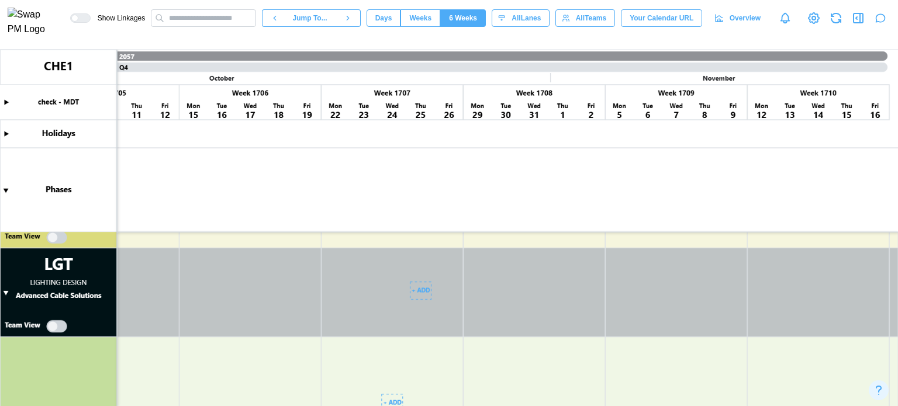
scroll to position [353, 0]
click at [431, 19] on span "Weeks" at bounding box center [420, 18] width 22 height 16
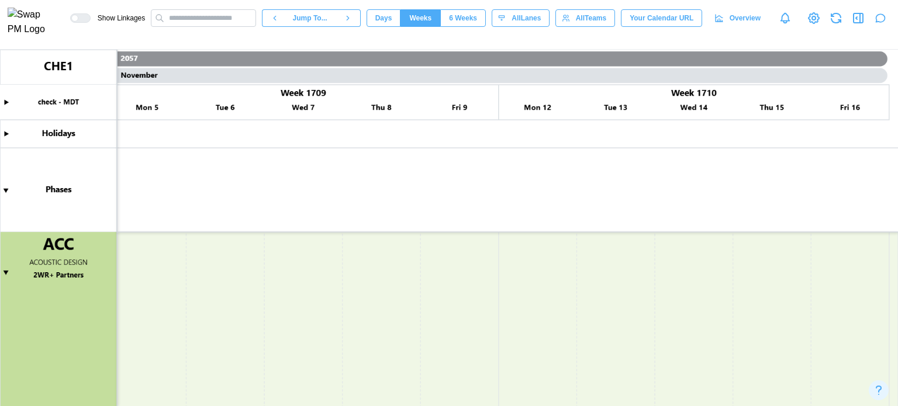
scroll to position [683, 0]
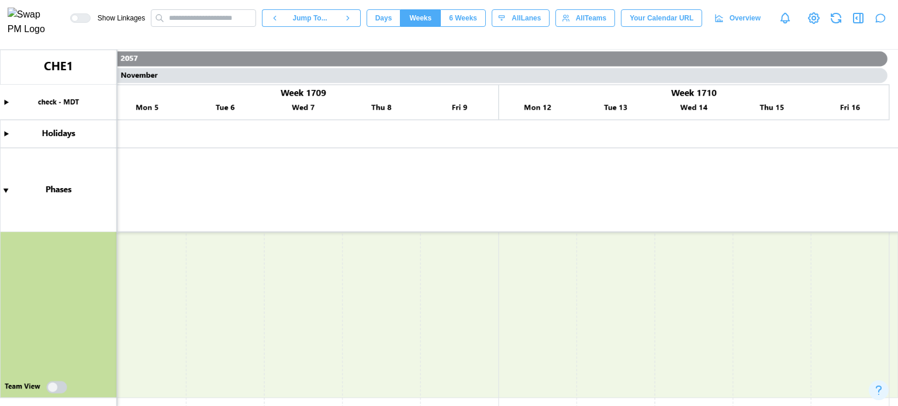
click at [858, 25] on icon "button" at bounding box center [858, 18] width 14 height 14
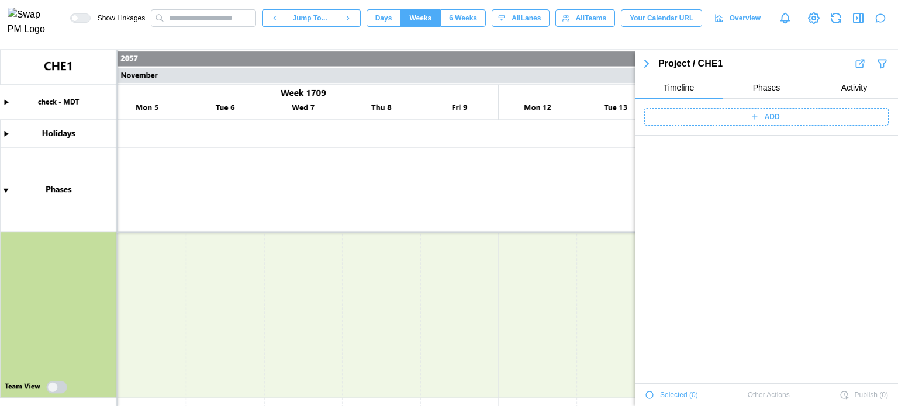
scroll to position [210400, 0]
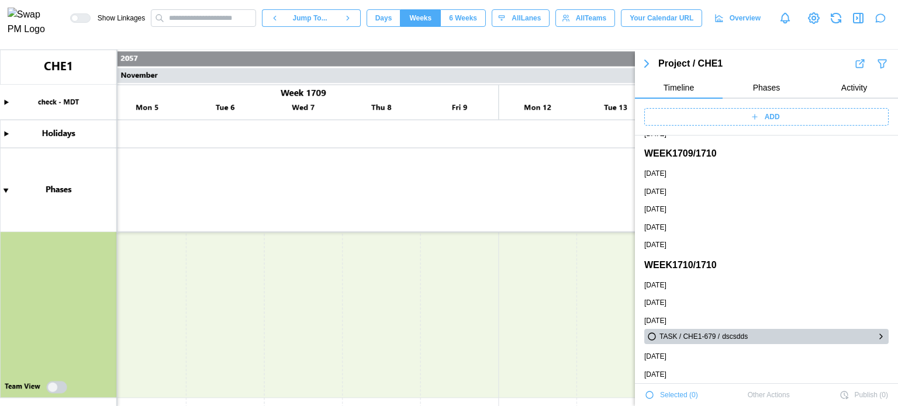
click at [876, 336] on icon "button" at bounding box center [880, 337] width 9 height 14
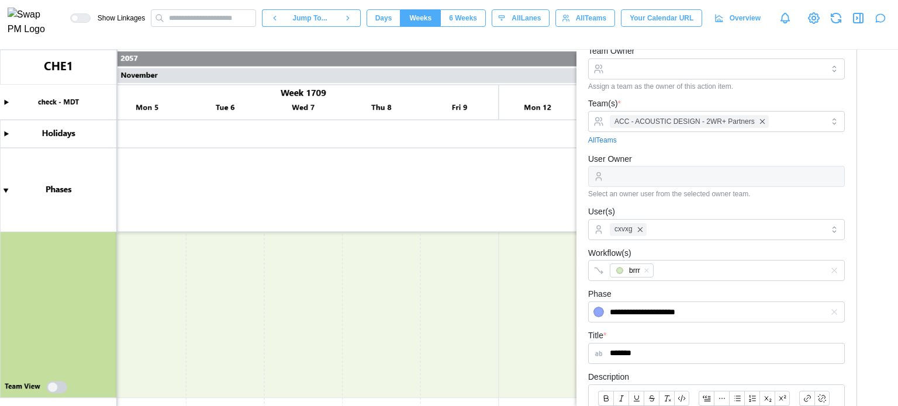
scroll to position [0, 0]
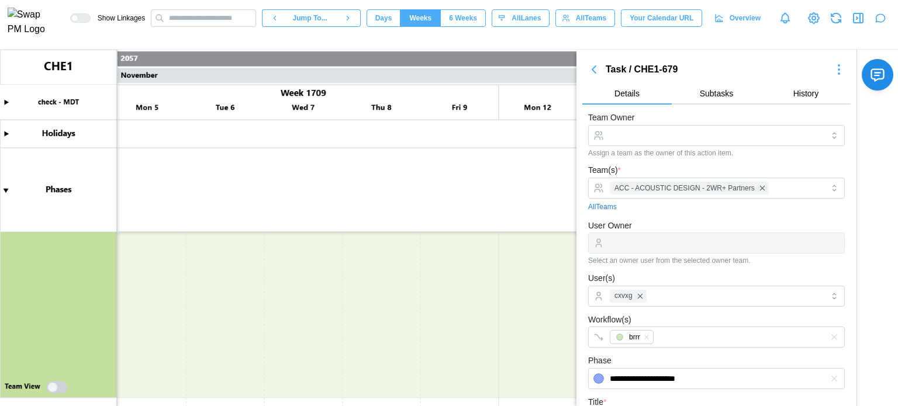
click at [827, 69] on button "button" at bounding box center [838, 69] width 23 height 16
click at [814, 115] on div "Jump To Date" at bounding box center [813, 109] width 50 height 9
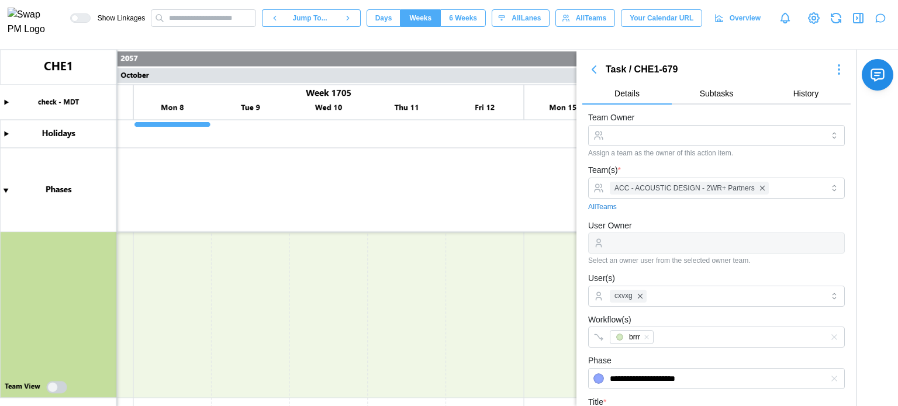
scroll to position [0, 664406]
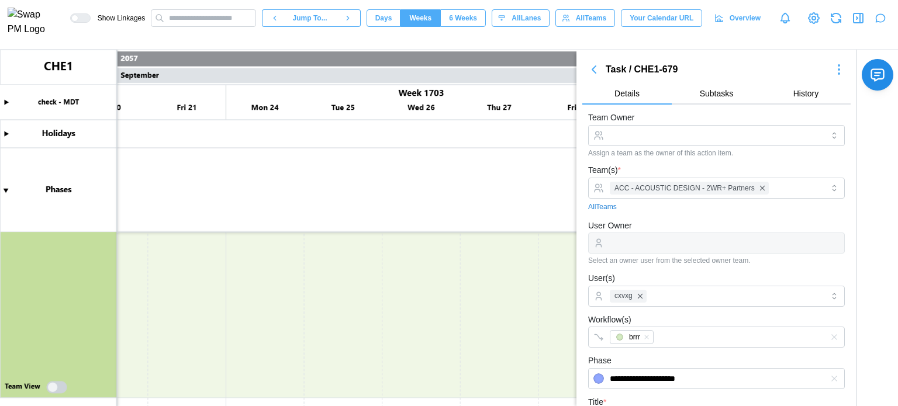
click at [838, 65] on icon "button" at bounding box center [838, 65] width 1 height 1
click at [821, 109] on div "Jump To Date" at bounding box center [813, 109] width 50 height 9
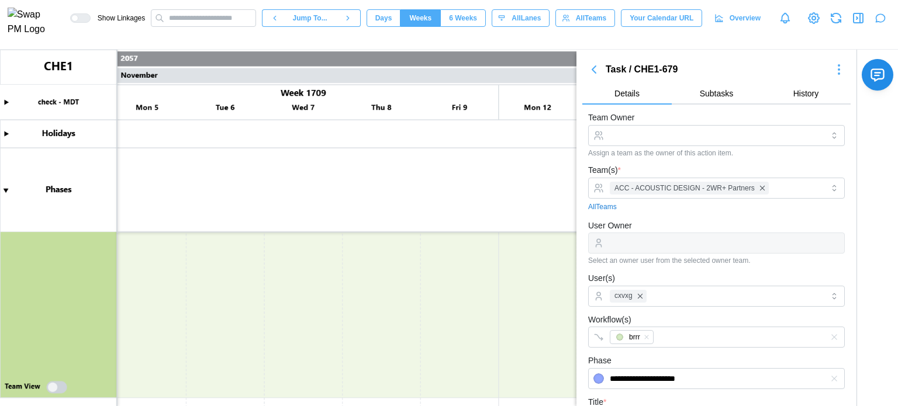
scroll to position [683, 0]
click at [55, 388] on canvas at bounding box center [449, 228] width 898 height 357
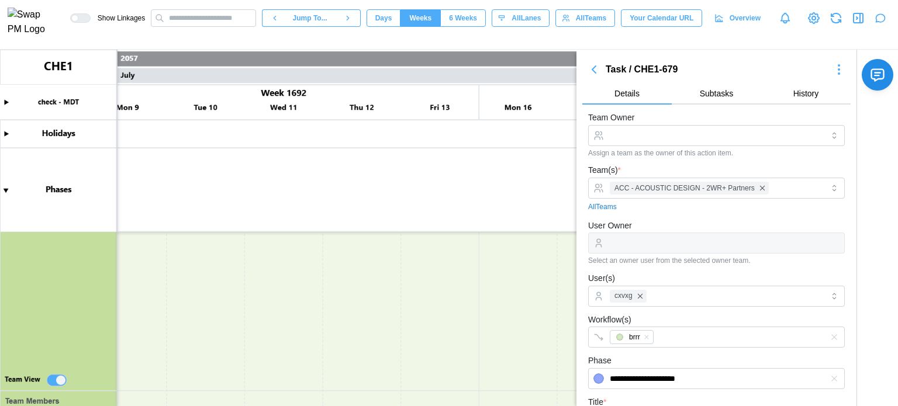
scroll to position [0, 657725]
click at [599, 66] on icon "button" at bounding box center [594, 70] width 14 height 14
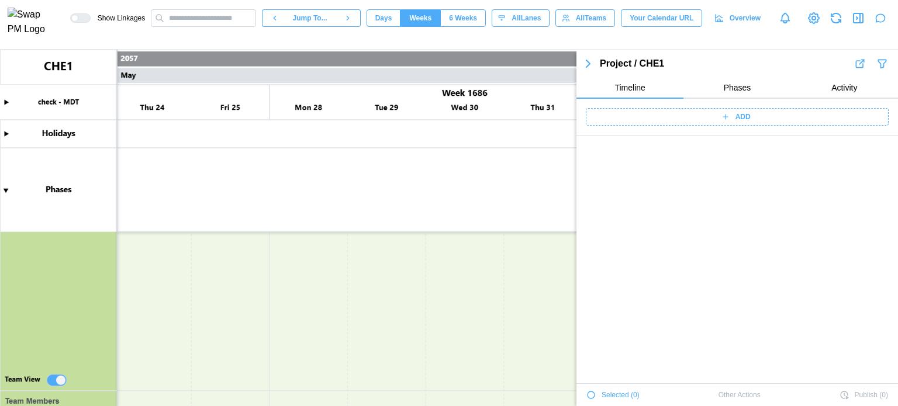
scroll to position [211119, 0]
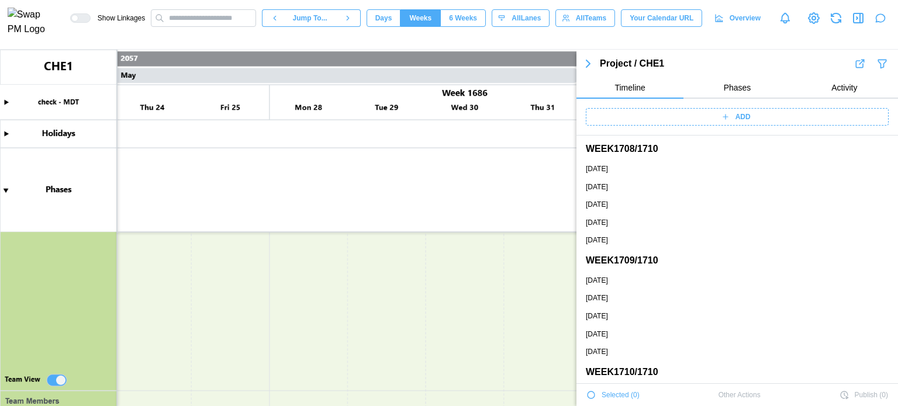
click at [584, 70] on icon "button" at bounding box center [588, 64] width 14 height 14
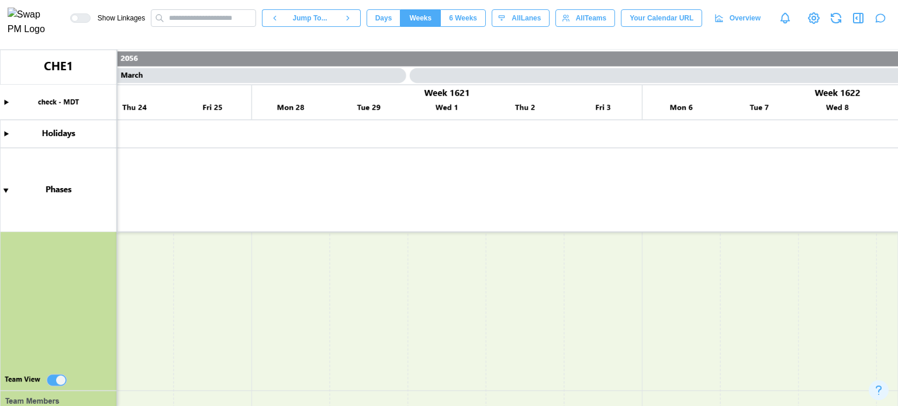
scroll to position [0, 630091]
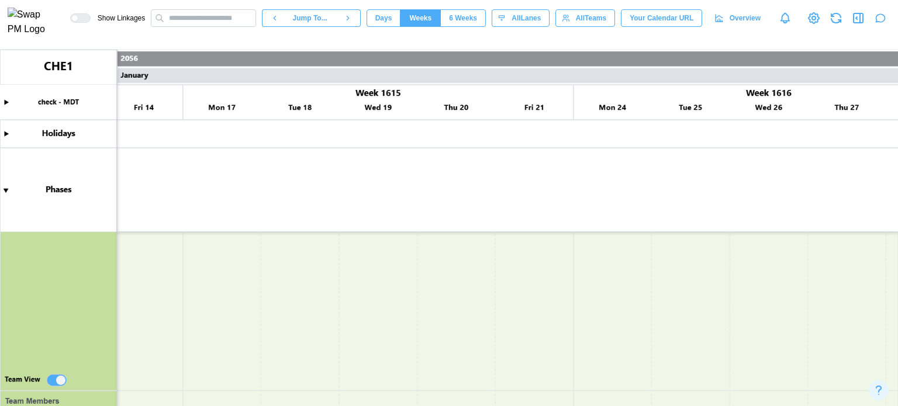
click at [856, 20] on icon "button" at bounding box center [858, 18] width 14 height 14
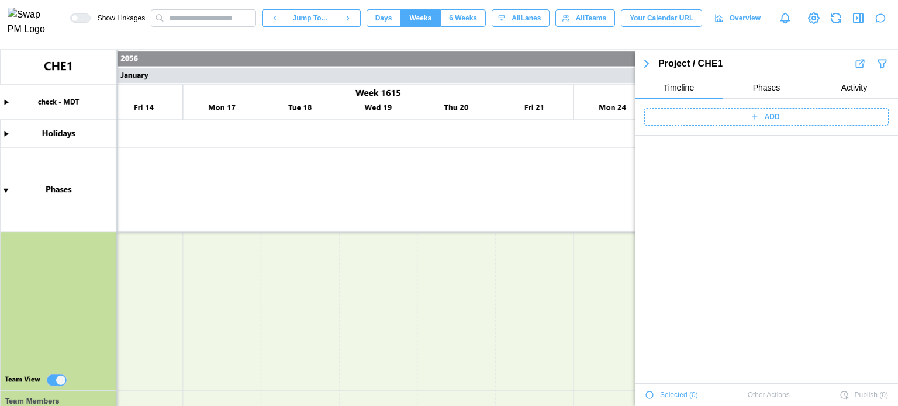
scroll to position [194419, 0]
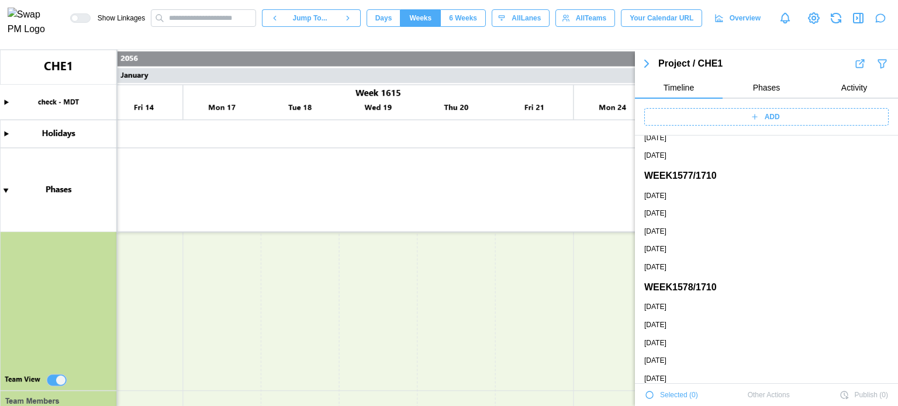
click at [838, 20] on icon "button" at bounding box center [836, 18] width 16 height 16
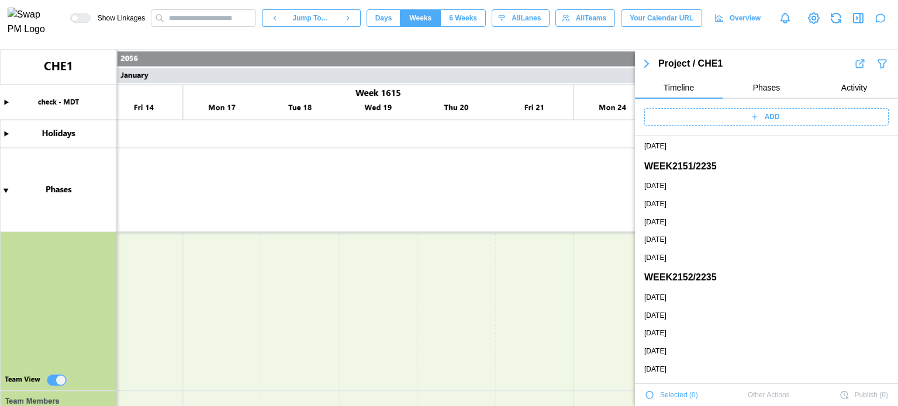
scroll to position [262837, 0]
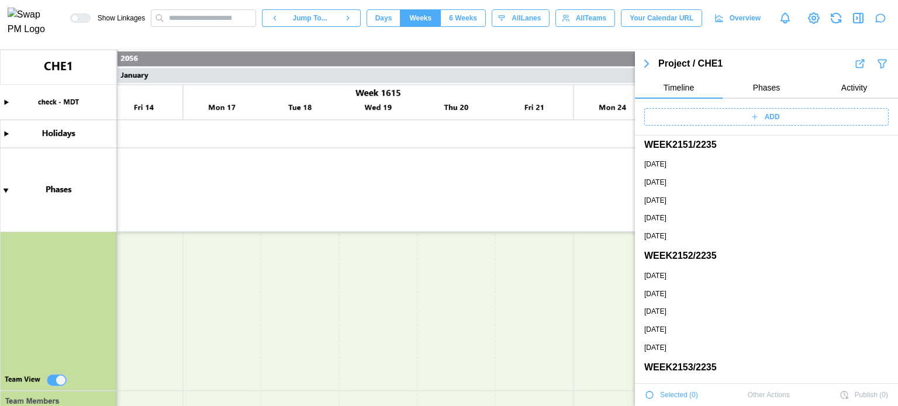
click at [487, 191] on canvas at bounding box center [449, 228] width 898 height 357
click at [486, 191] on canvas at bounding box center [449, 228] width 898 height 357
click at [642, 65] on icon "button" at bounding box center [646, 64] width 14 height 14
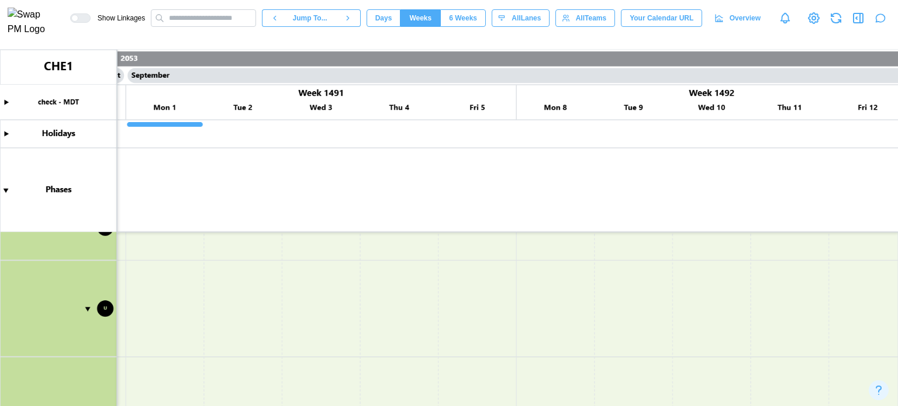
scroll to position [1041, 0]
click at [162, 266] on canvas at bounding box center [449, 228] width 898 height 357
click at [154, 303] on canvas at bounding box center [449, 228] width 898 height 357
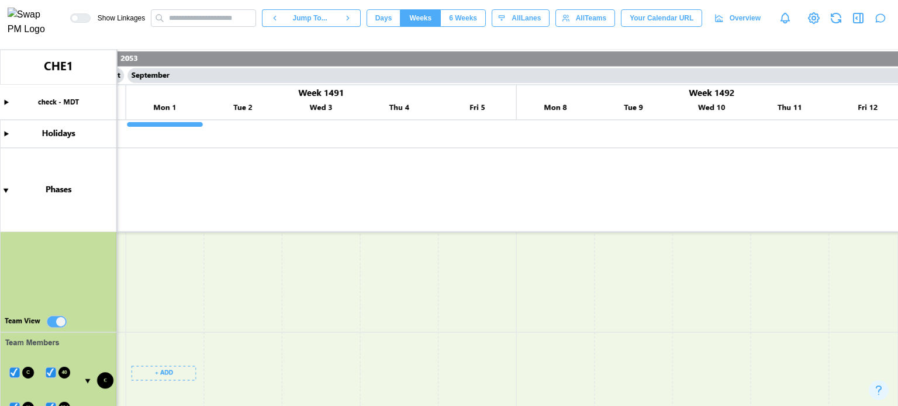
click at [154, 377] on canvas at bounding box center [449, 228] width 898 height 357
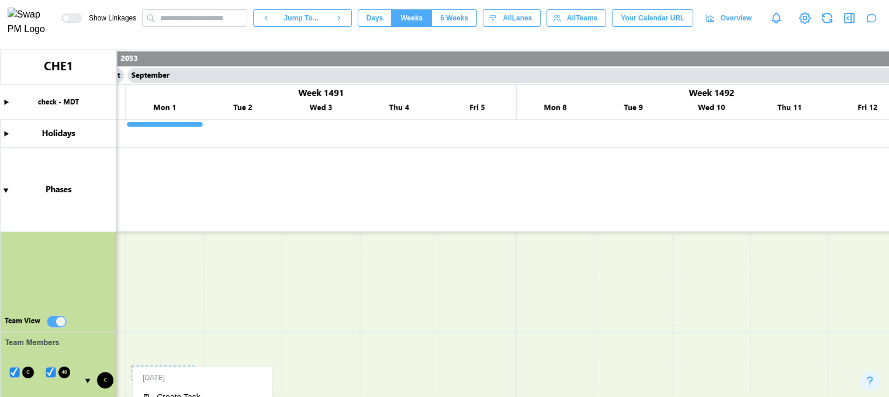
click at [169, 372] on div "[DATE]" at bounding box center [203, 378] width 134 height 17
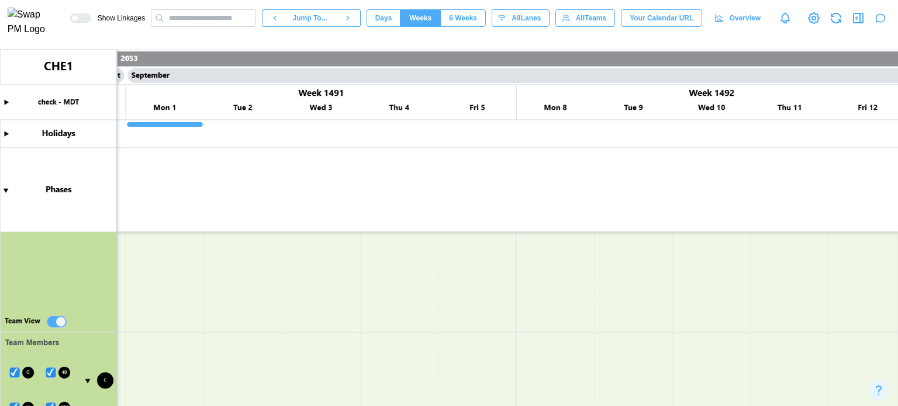
scroll to position [866, 0]
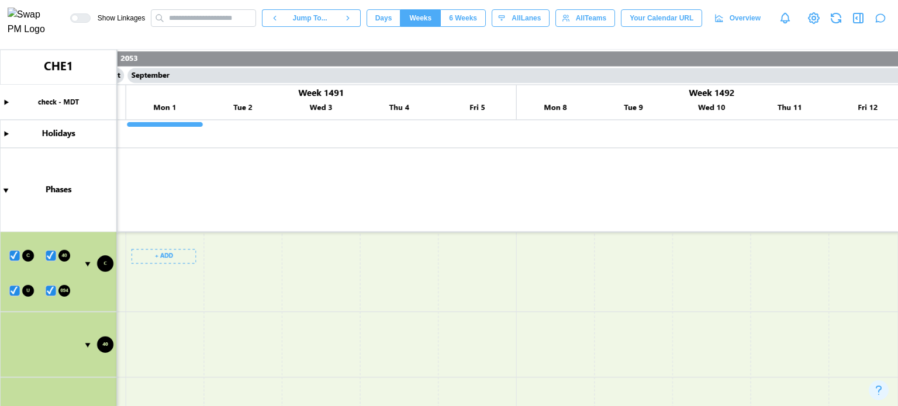
click at [143, 255] on canvas at bounding box center [449, 228] width 898 height 357
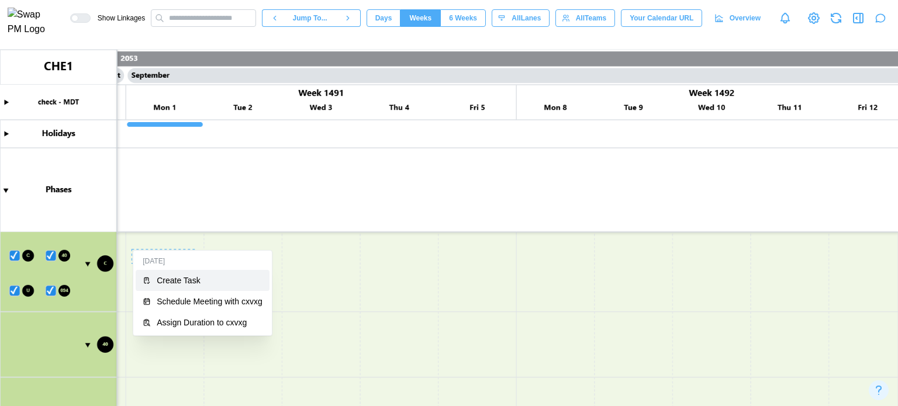
click at [161, 285] on button "Create Task" at bounding box center [203, 280] width 134 height 21
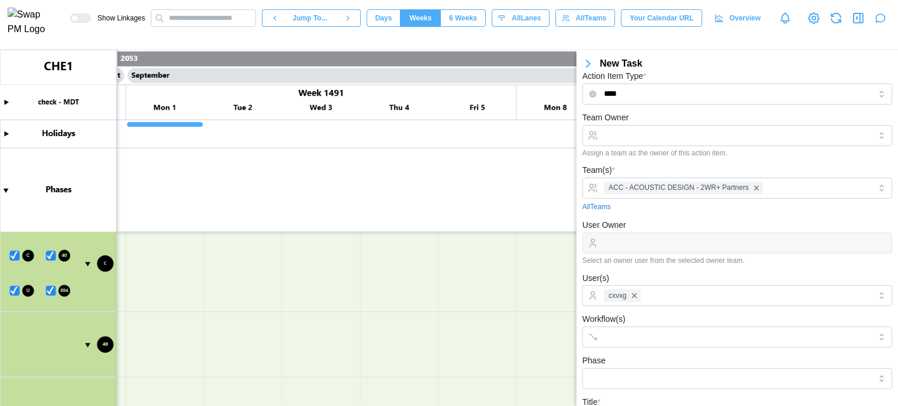
scroll to position [0, 0]
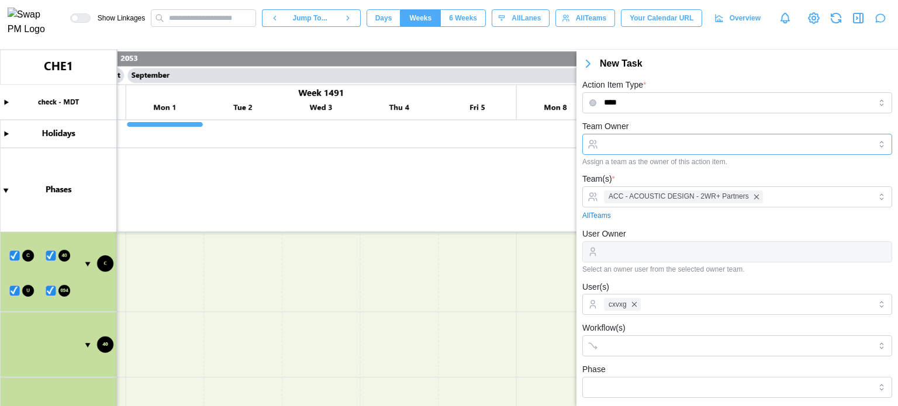
click at [680, 144] on input "Team Owner" at bounding box center [737, 144] width 310 height 21
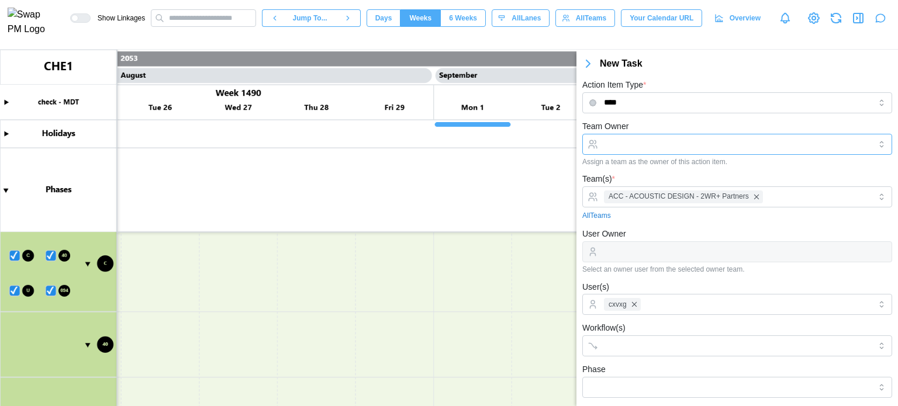
scroll to position [0, 579519]
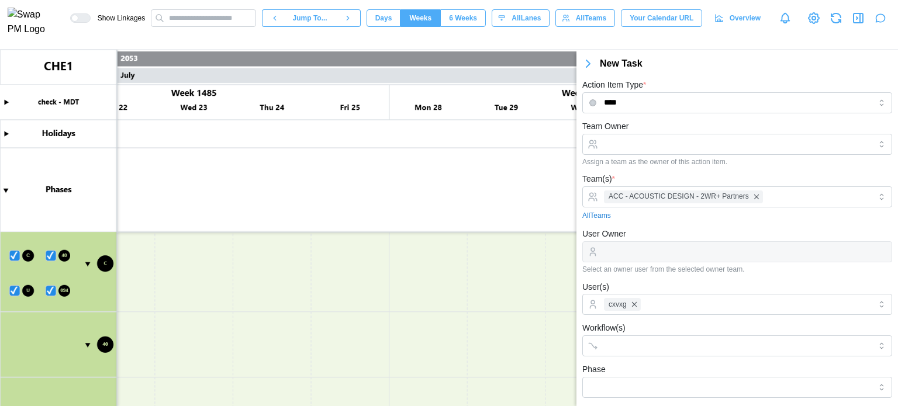
click at [588, 61] on icon "button" at bounding box center [588, 64] width 14 height 14
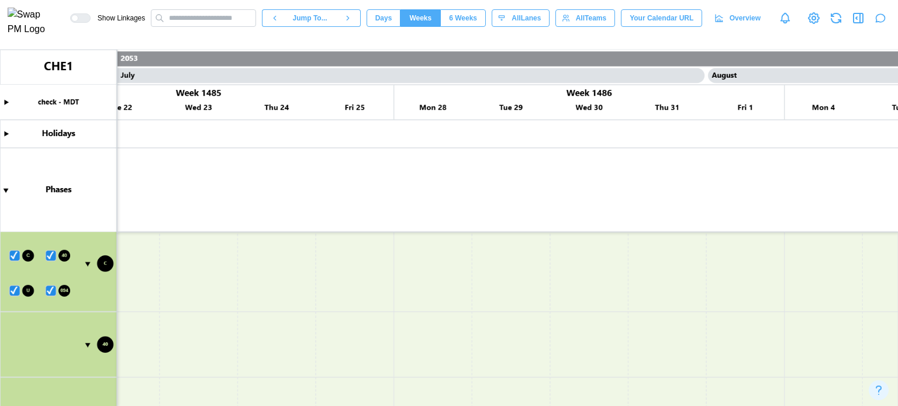
scroll to position [0, 579515]
click at [853, 20] on icon "button" at bounding box center [857, 17] width 9 height 9
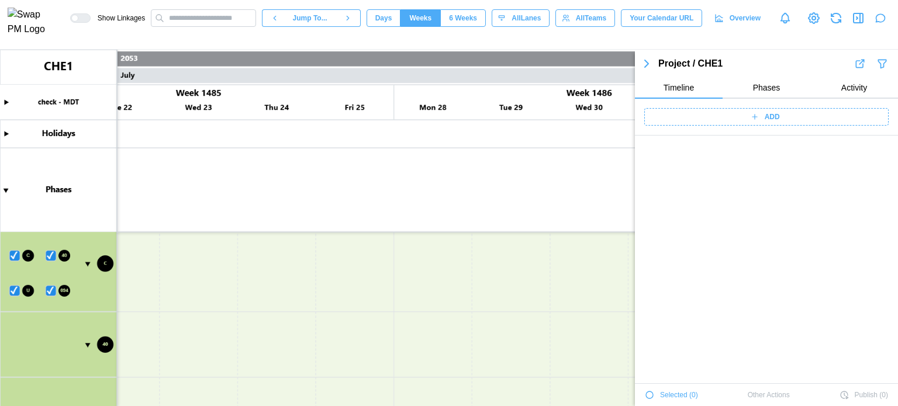
scroll to position [0, 0]
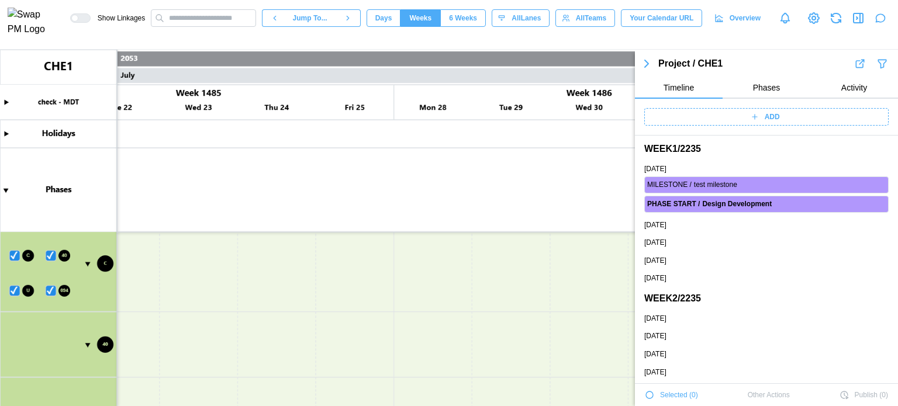
click at [775, 122] on div "ADD" at bounding box center [765, 117] width 230 height 16
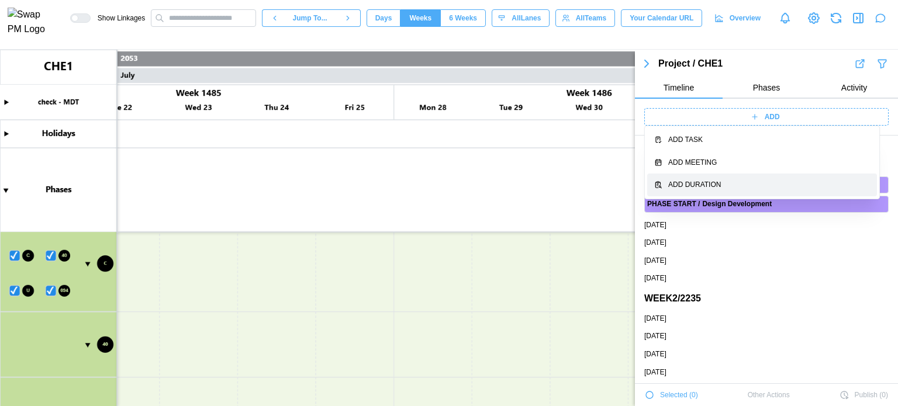
click at [737, 189] on div "Add Duration" at bounding box center [769, 184] width 202 height 11
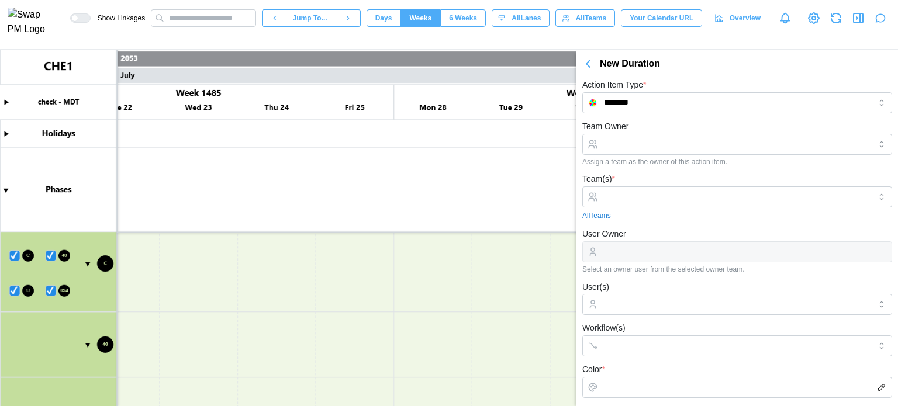
scroll to position [242, 0]
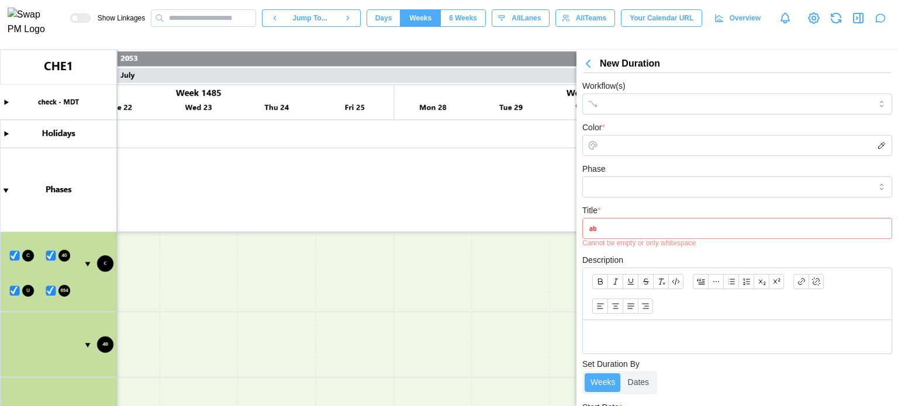
type textarea "*"
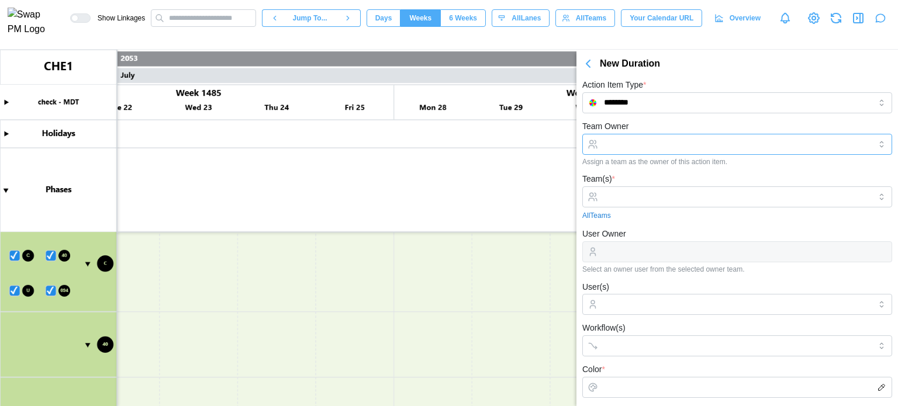
click at [636, 136] on input "Team Owner" at bounding box center [737, 144] width 310 height 21
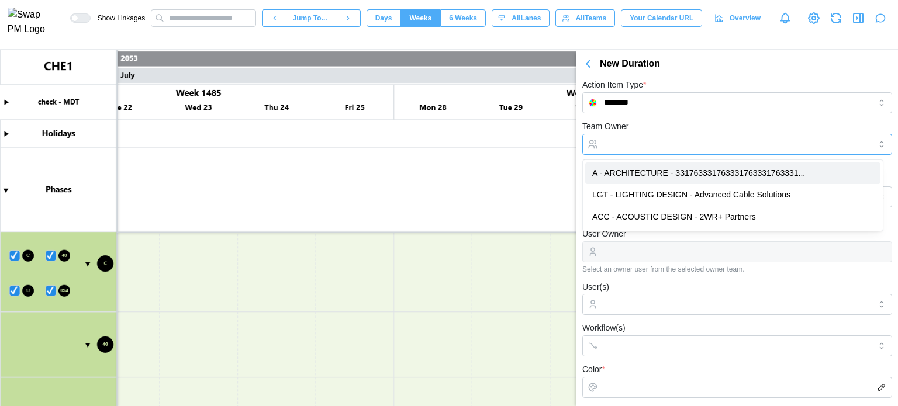
type input "**********"
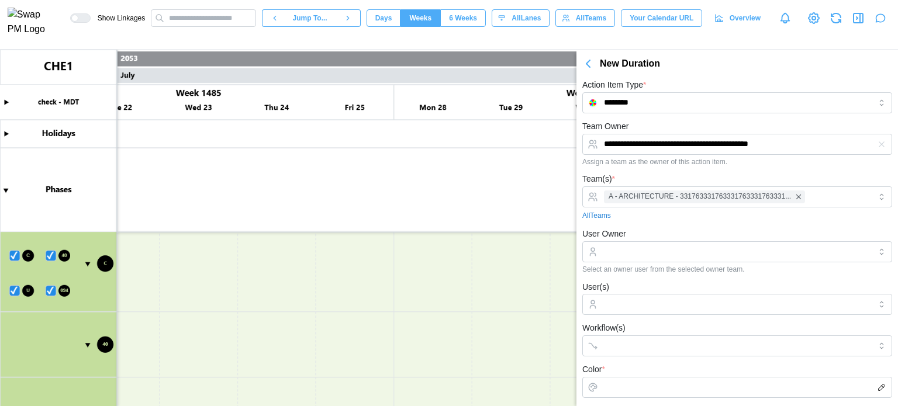
click at [622, 253] on input "User Owner" at bounding box center [737, 251] width 310 height 21
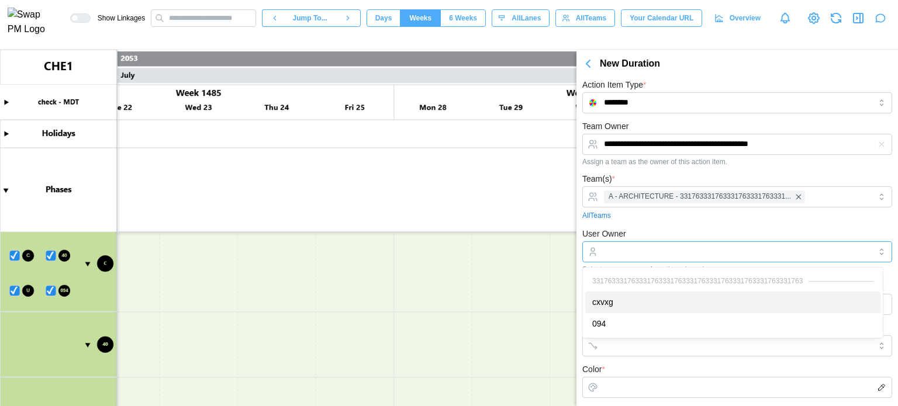
type input "*****"
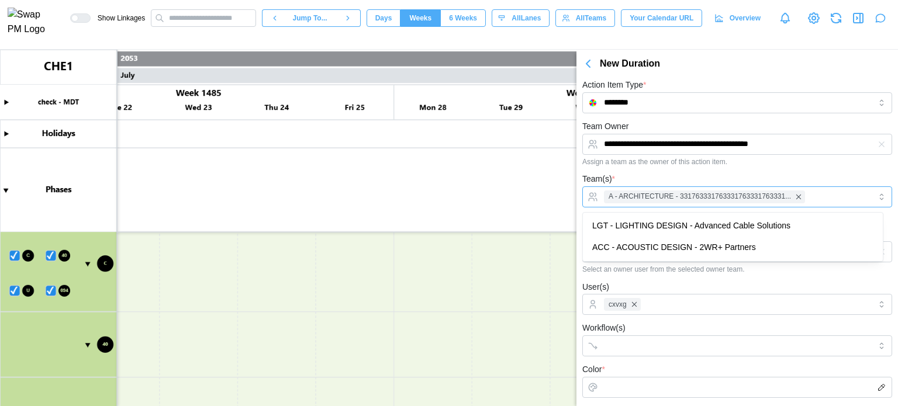
click at [664, 205] on div "A - ARCHITECTURE - 331763331763331763331763331..." at bounding box center [735, 197] width 269 height 20
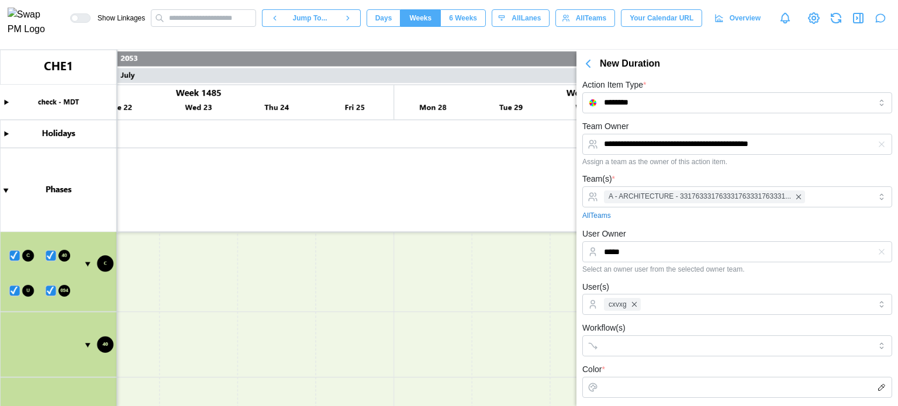
click at [777, 172] on div "Team(s) * A - ARCHITECTURE - 331763331763331763331763331... All Teams" at bounding box center [737, 196] width 310 height 49
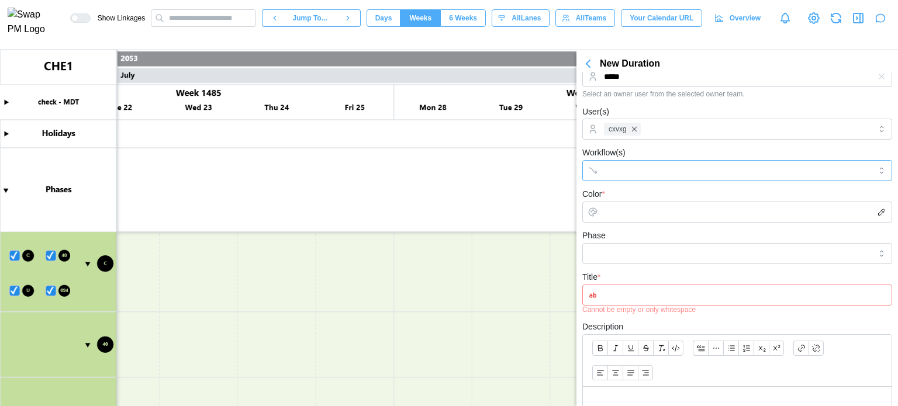
click at [621, 167] on input "Workflow(s)" at bounding box center [726, 170] width 245 height 9
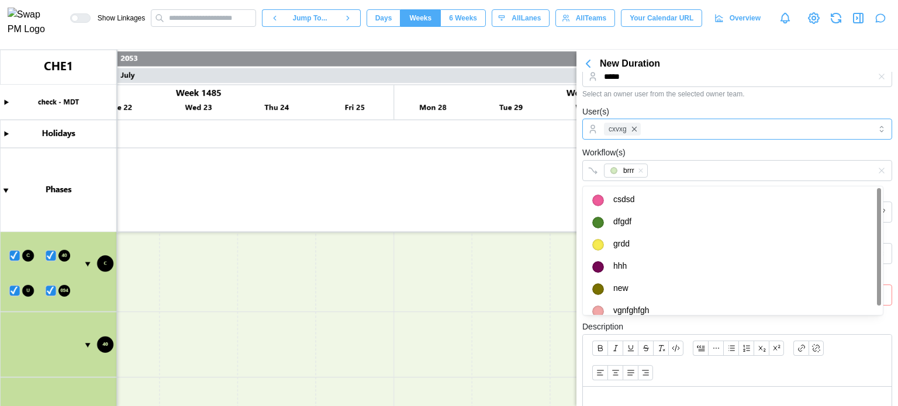
click at [682, 132] on div "cxvxg" at bounding box center [735, 129] width 269 height 20
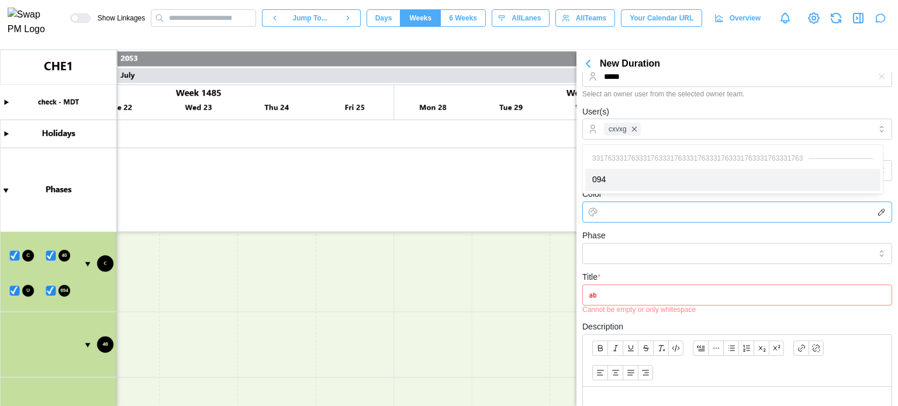
click at [617, 205] on input "Color *" at bounding box center [737, 212] width 310 height 21
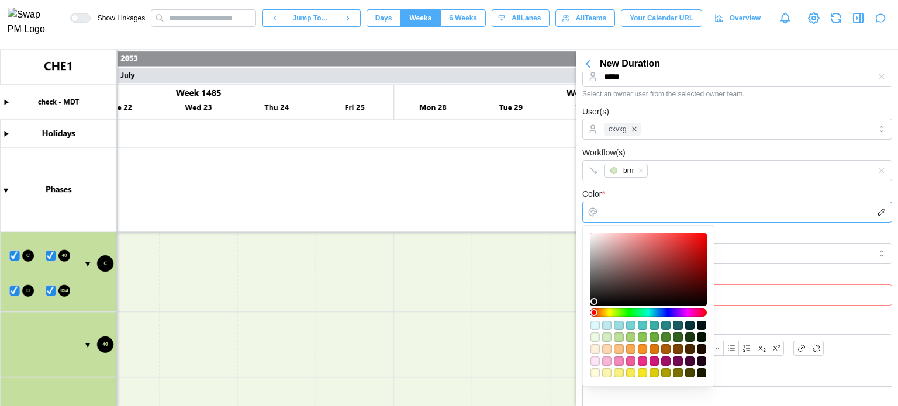
click at [633, 238] on div at bounding box center [648, 269] width 109 height 64
type input "*******"
click at [769, 247] on input "Phase" at bounding box center [737, 253] width 310 height 21
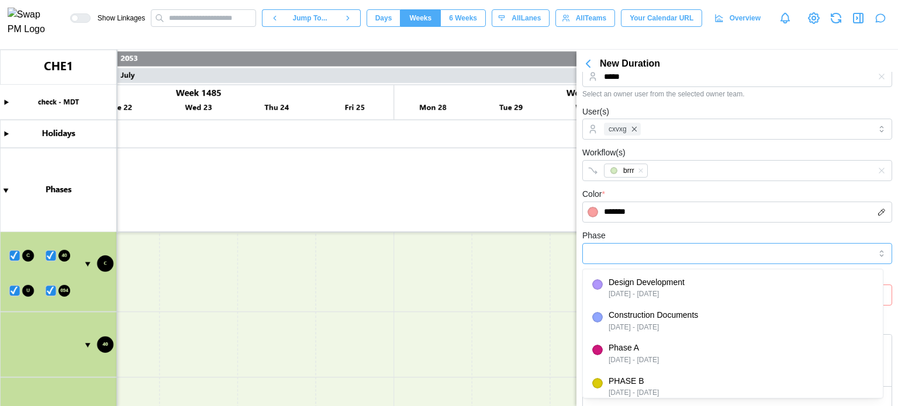
click at [666, 257] on input "Phase" at bounding box center [737, 253] width 310 height 21
click at [648, 253] on input "Phase" at bounding box center [737, 253] width 310 height 21
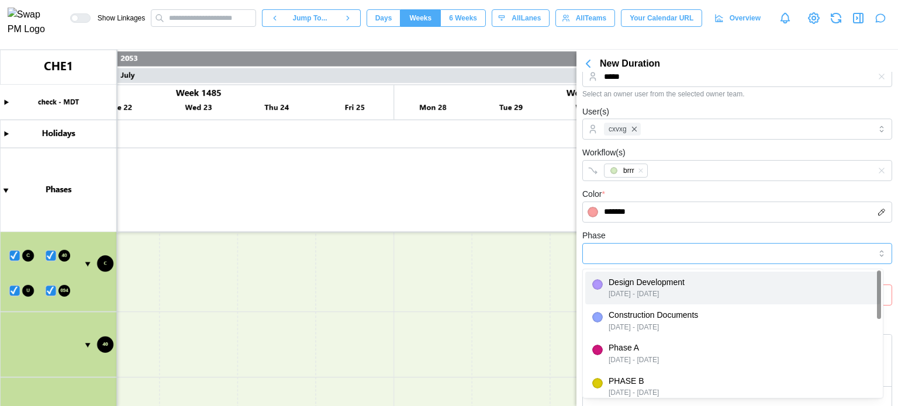
type input "**********"
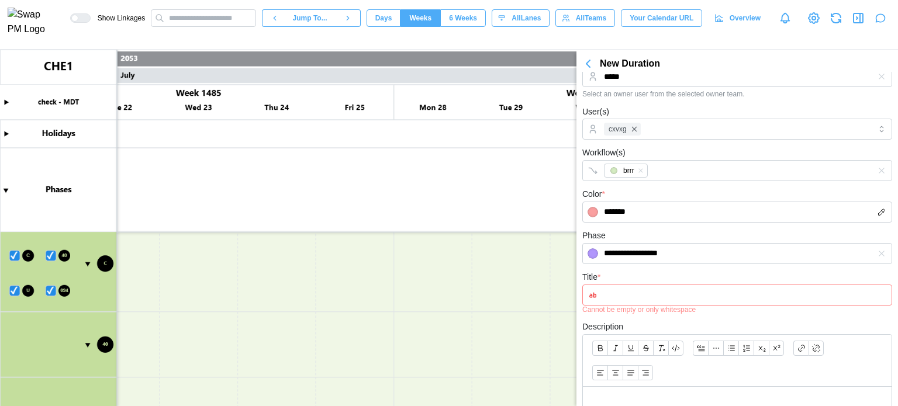
click at [652, 292] on input "Title *" at bounding box center [737, 295] width 310 height 21
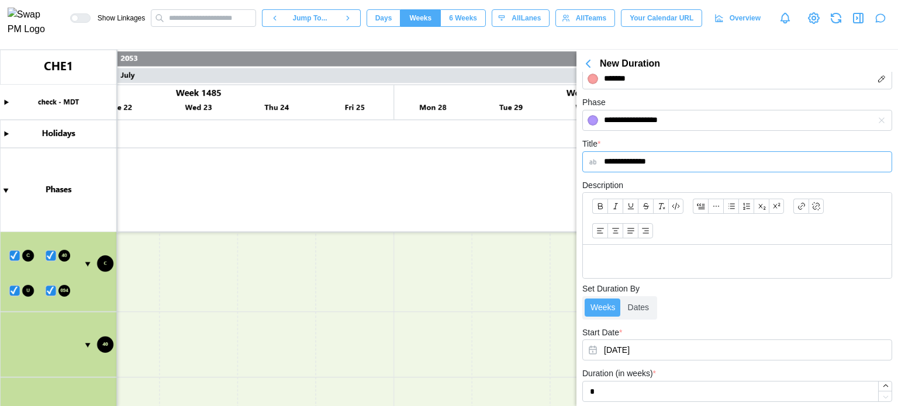
scroll to position [376, 0]
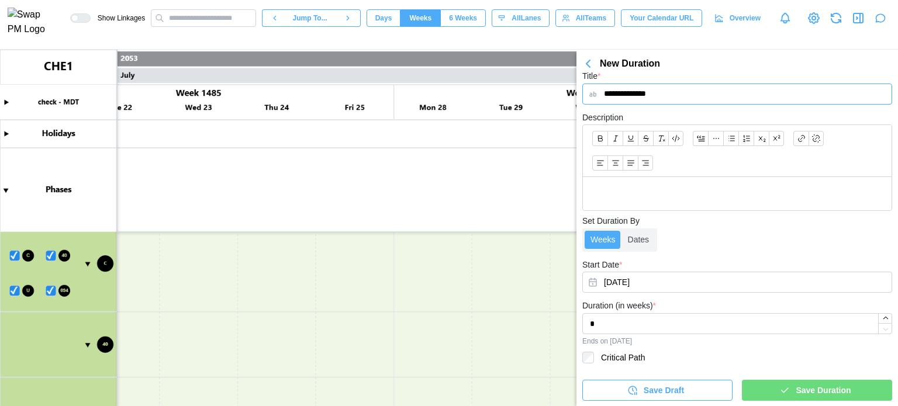
type input "**********"
click at [842, 393] on span "Save Duration" at bounding box center [822, 390] width 55 height 20
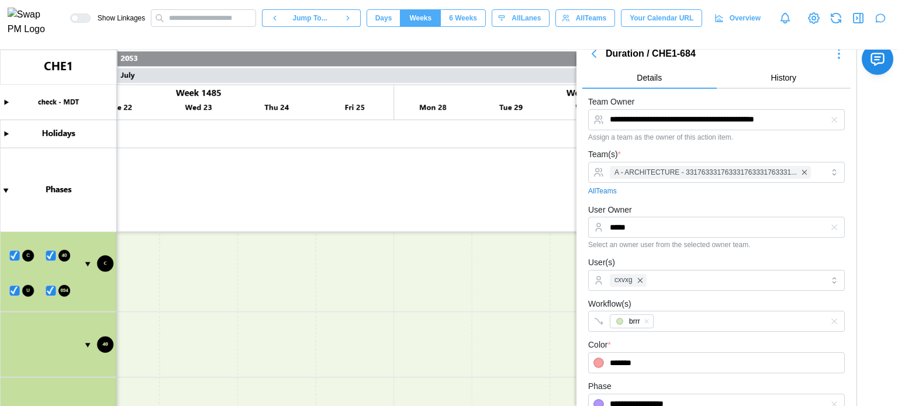
scroll to position [0, 0]
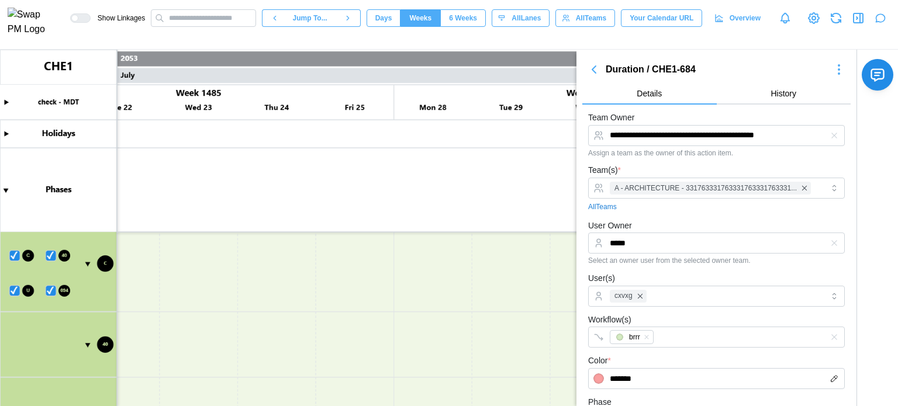
click at [835, 68] on icon "button" at bounding box center [839, 70] width 14 height 14
click at [838, 74] on icon "button" at bounding box center [838, 73] width 1 height 1
click at [832, 66] on icon "button" at bounding box center [839, 70] width 14 height 14
click at [832, 70] on icon "button" at bounding box center [839, 70] width 14 height 14
type textarea "*"
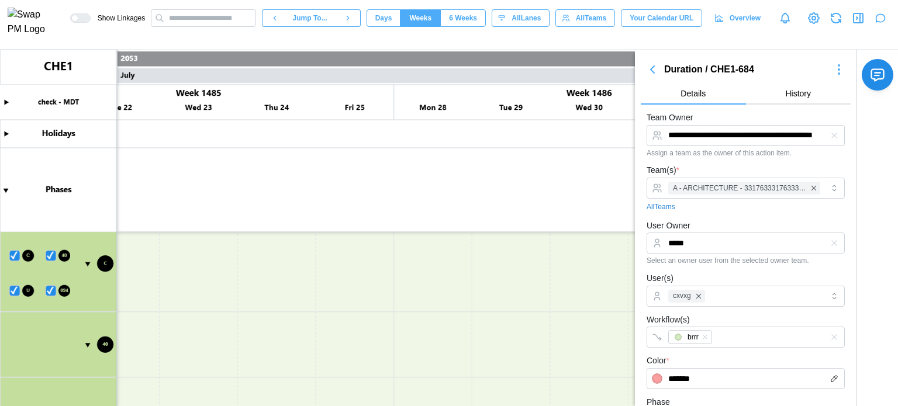
click at [834, 74] on icon "button" at bounding box center [839, 70] width 14 height 14
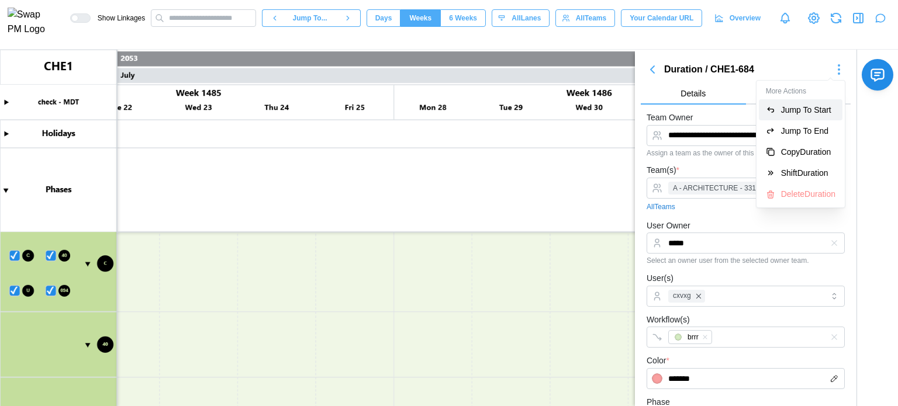
click at [801, 107] on div "Jump To Start" at bounding box center [808, 109] width 54 height 9
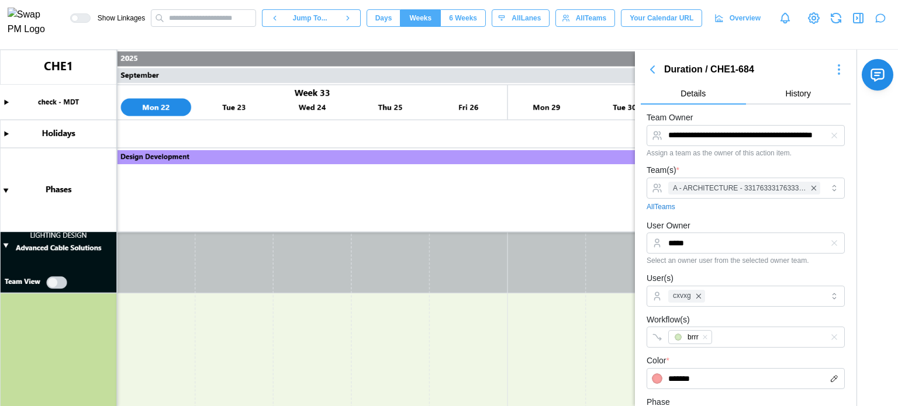
scroll to position [1020, 0]
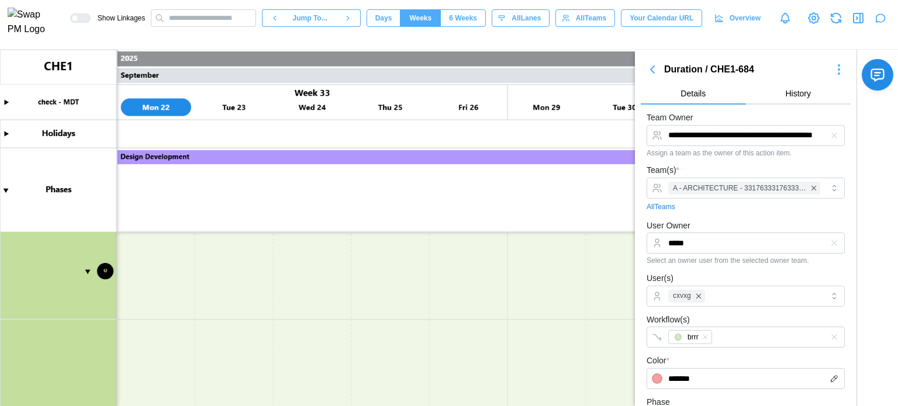
click at [832, 65] on icon "button" at bounding box center [839, 70] width 14 height 14
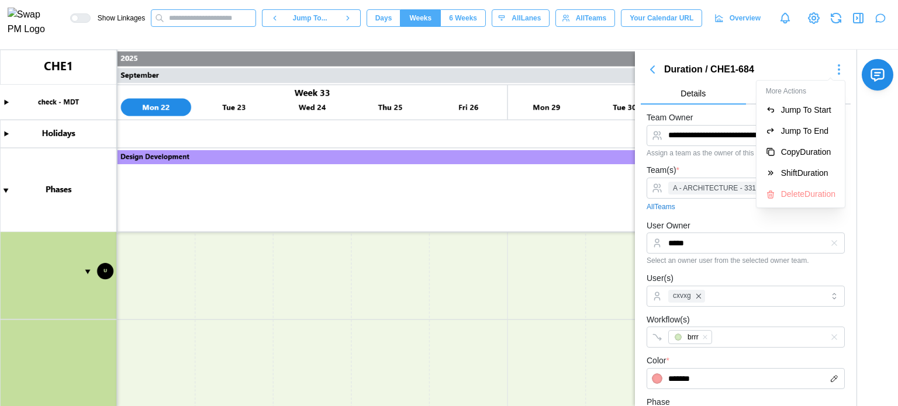
click at [248, 19] on input "text" at bounding box center [203, 18] width 105 height 18
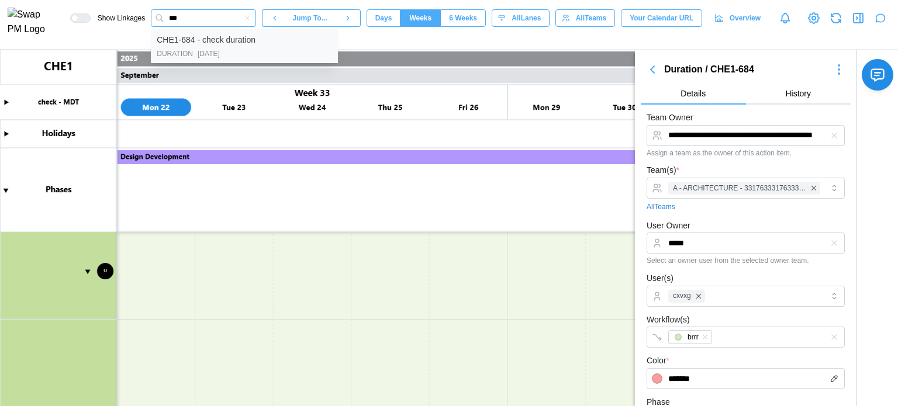
type input "***"
click at [255, 47] on div "CHE1-684 - check duration" at bounding box center [206, 40] width 99 height 13
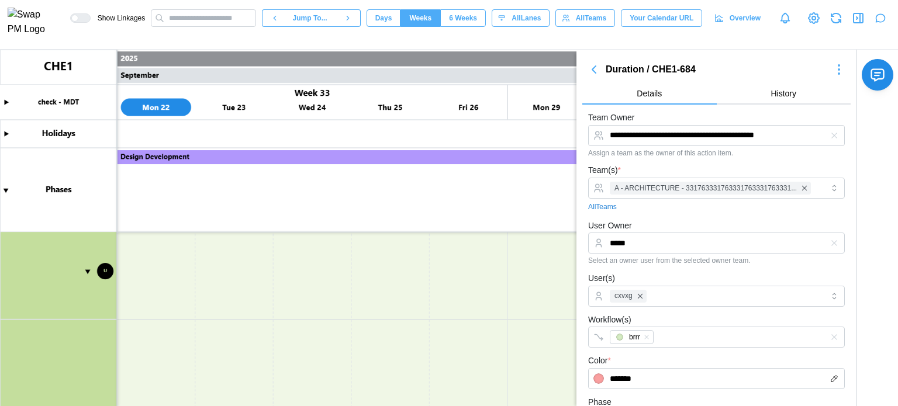
click at [86, 251] on canvas at bounding box center [449, 228] width 898 height 357
click at [4, 320] on canvas at bounding box center [449, 228] width 898 height 357
type textarea "*"
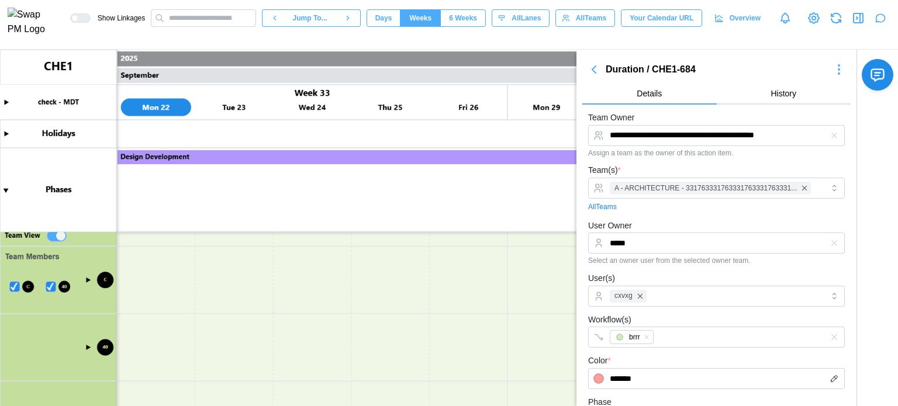
scroll to position [456, 0]
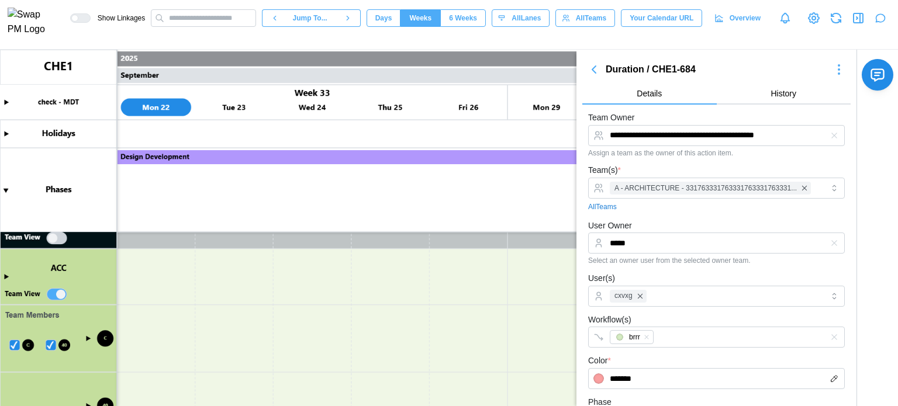
click at [51, 293] on canvas at bounding box center [449, 228] width 898 height 357
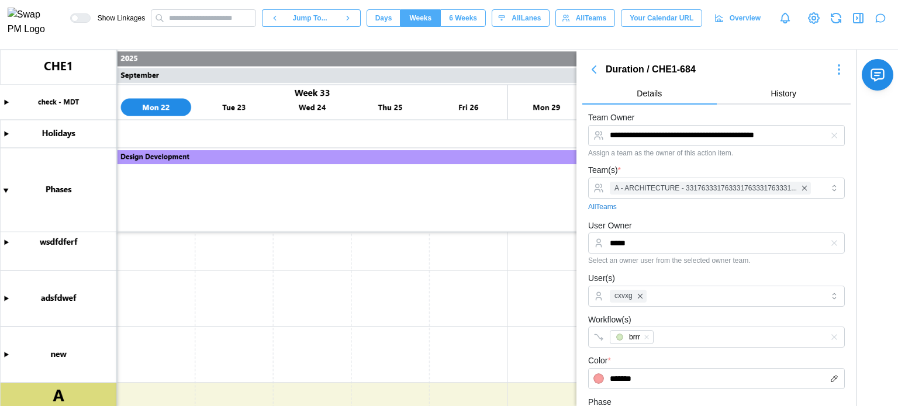
scroll to position [188, 0]
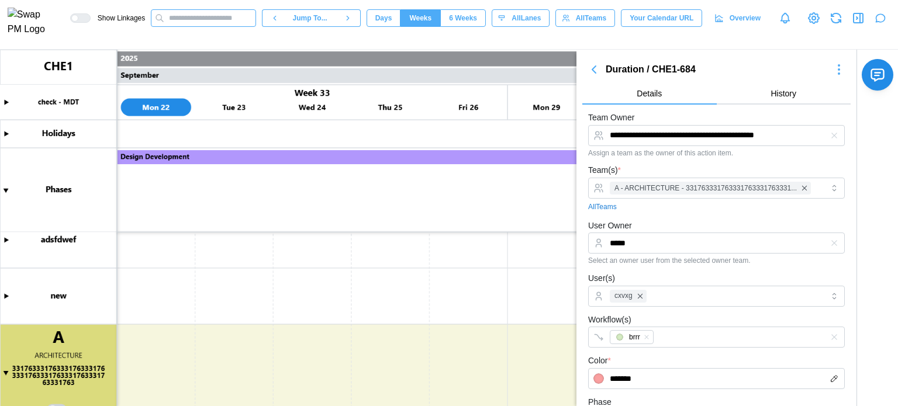
click at [237, 26] on input "text" at bounding box center [203, 18] width 105 height 18
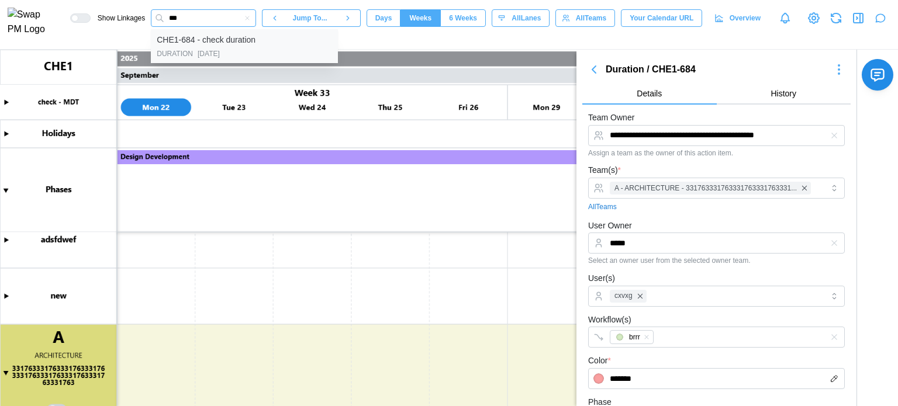
type input "***"
click at [255, 46] on div "CHE1-684 - check duration" at bounding box center [206, 40] width 99 height 13
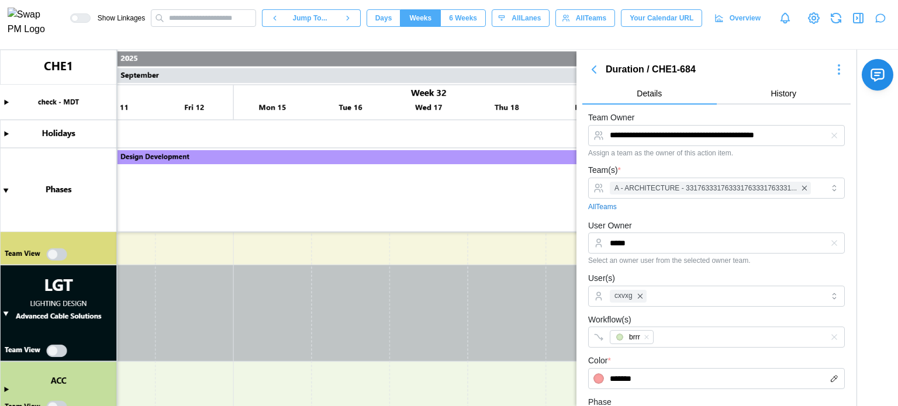
scroll to position [0, 11856]
type textarea "*"
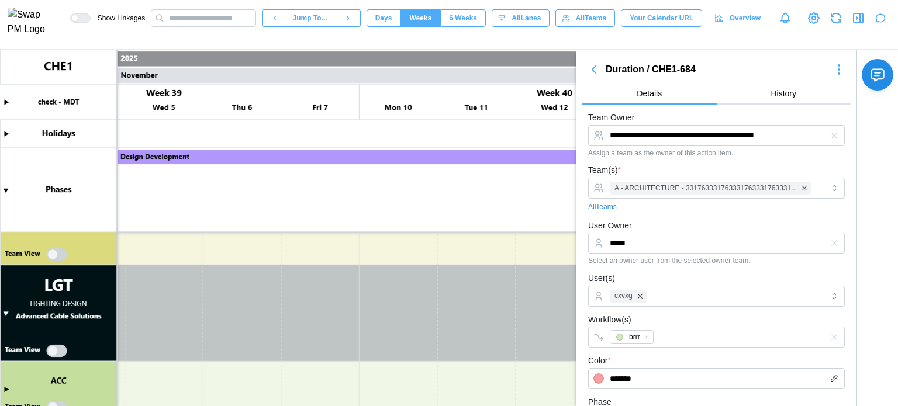
click at [832, 74] on icon "button" at bounding box center [839, 70] width 14 height 14
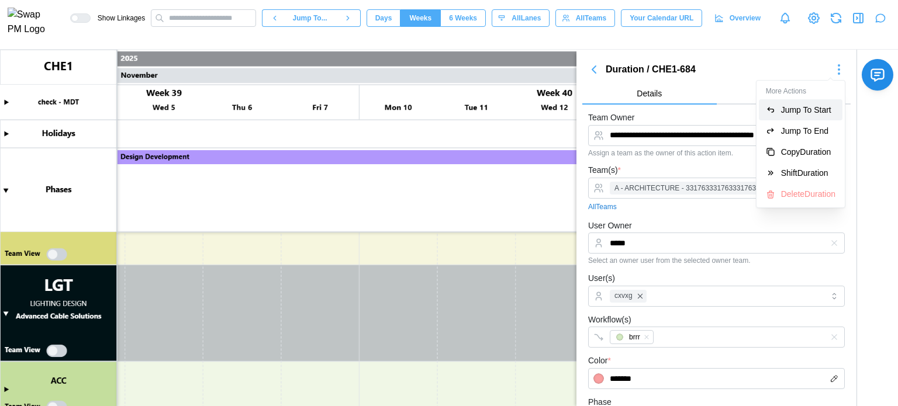
click at [821, 105] on div "Jump To Start" at bounding box center [808, 109] width 54 height 9
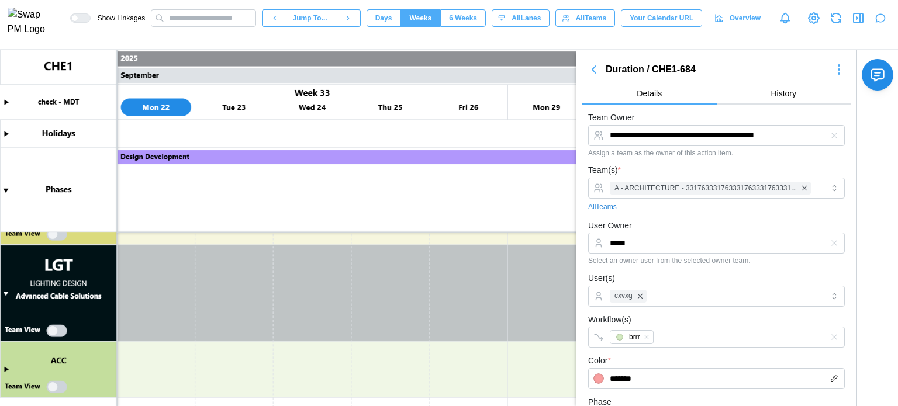
scroll to position [364, 0]
click at [600, 67] on icon "button" at bounding box center [594, 70] width 14 height 14
click at [593, 70] on icon "button" at bounding box center [594, 69] width 4 height 7
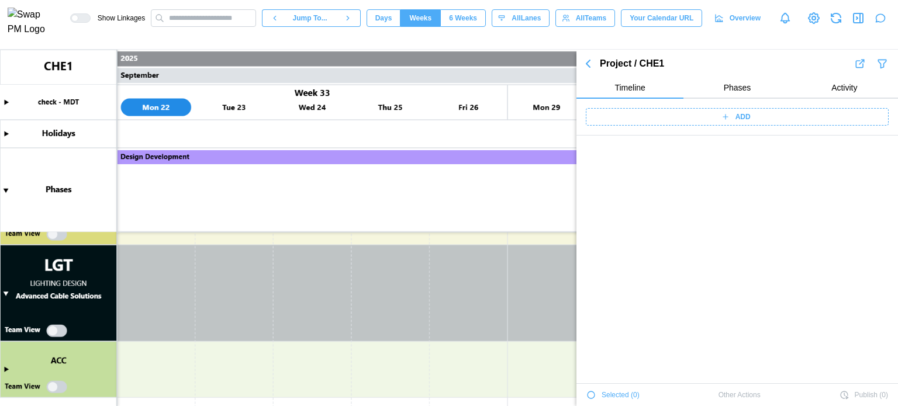
scroll to position [4133, 0]
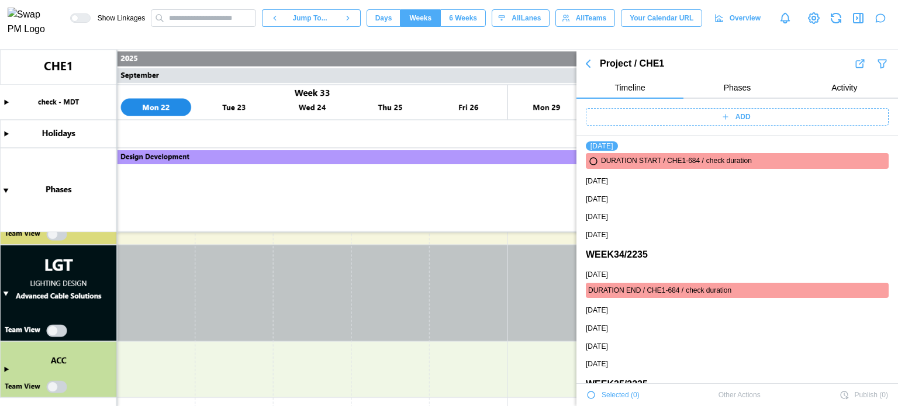
click at [755, 133] on div "ADD" at bounding box center [736, 117] width 321 height 37
click at [751, 114] on div "ADD" at bounding box center [735, 117] width 288 height 16
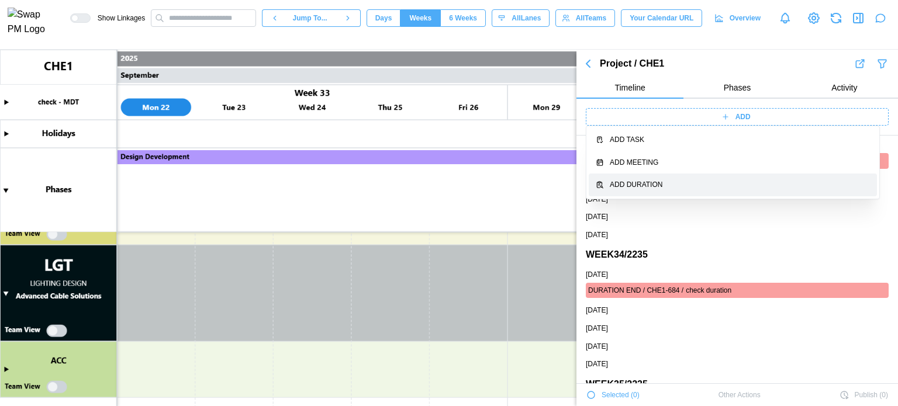
click at [666, 179] on div "Add Duration" at bounding box center [740, 184] width 260 height 11
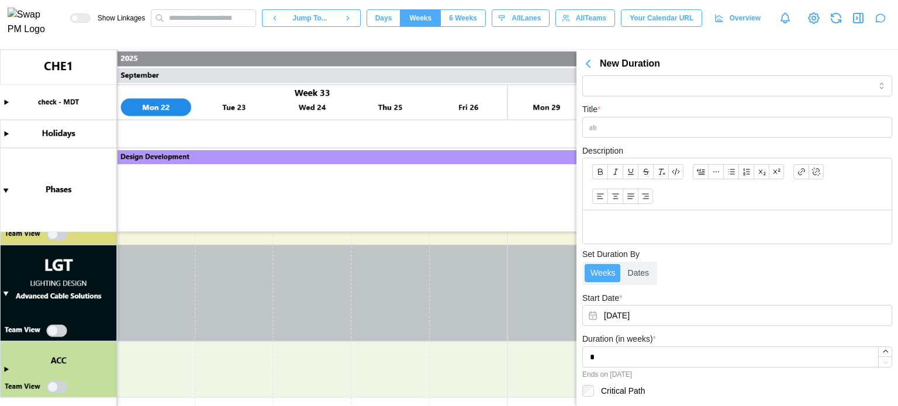
scroll to position [0, 0]
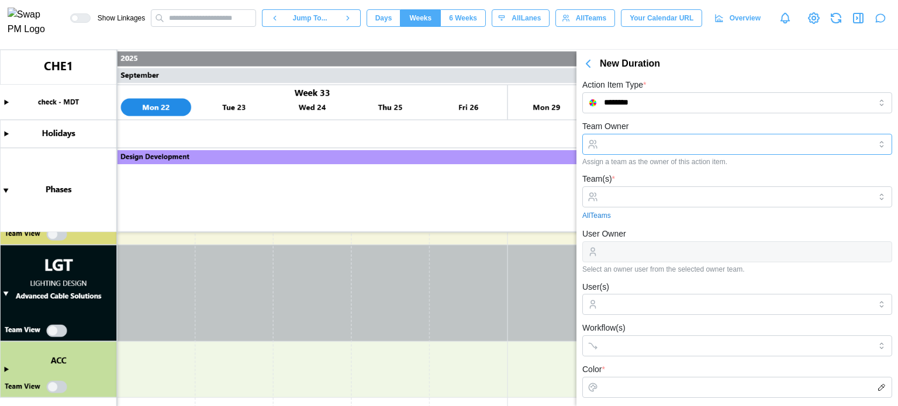
click at [662, 147] on input "Team Owner" at bounding box center [737, 144] width 310 height 21
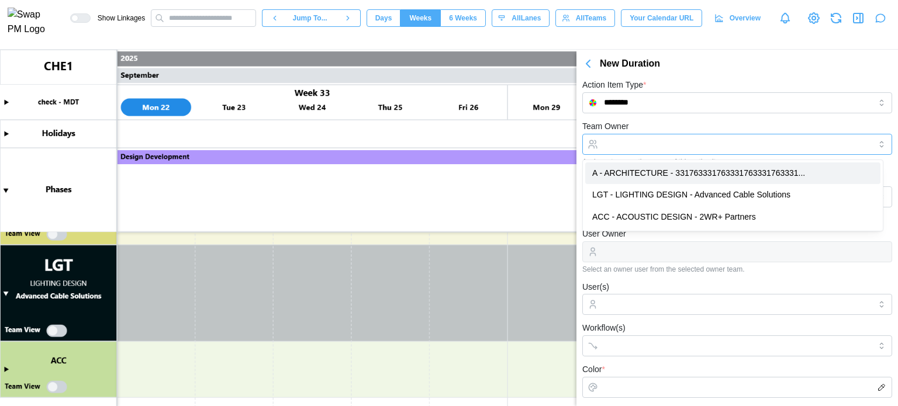
type input "**********"
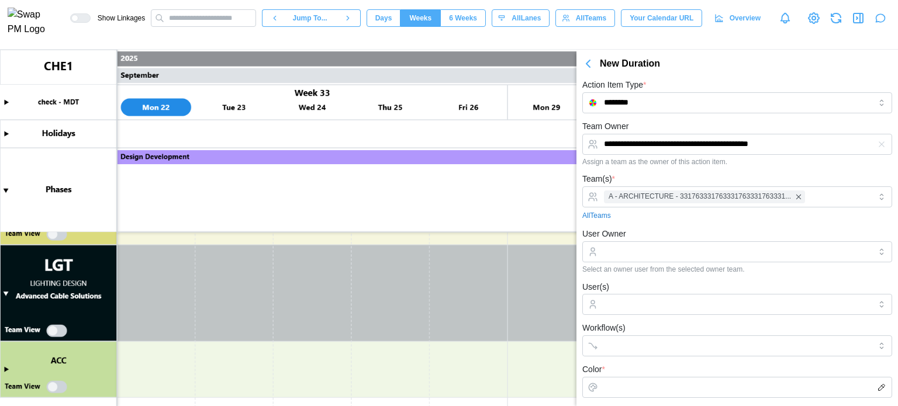
click at [676, 123] on div "**********" at bounding box center [737, 142] width 310 height 47
click at [658, 247] on input "User Owner" at bounding box center [737, 251] width 310 height 21
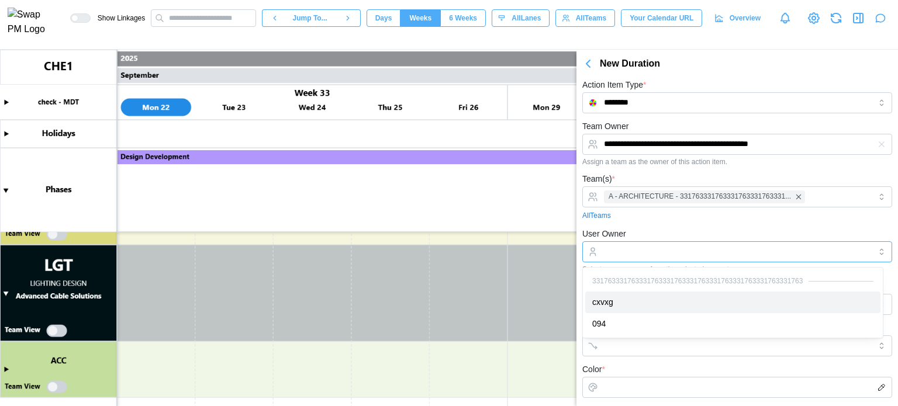
type input "*****"
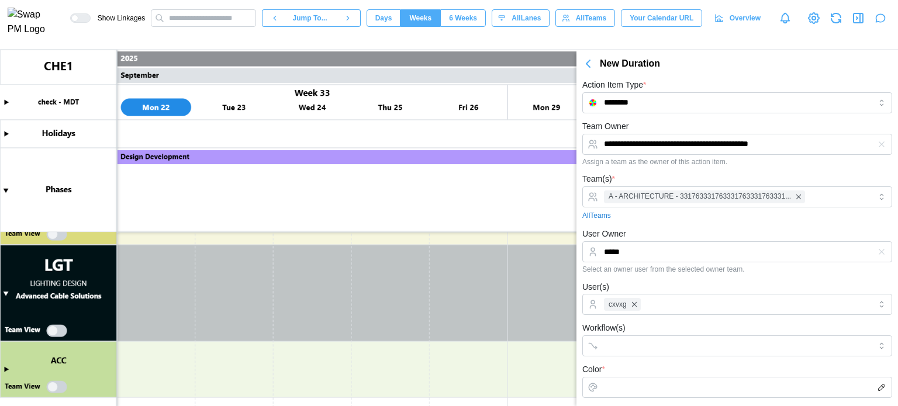
click at [656, 213] on div "All Teams" at bounding box center [737, 215] width 310 height 11
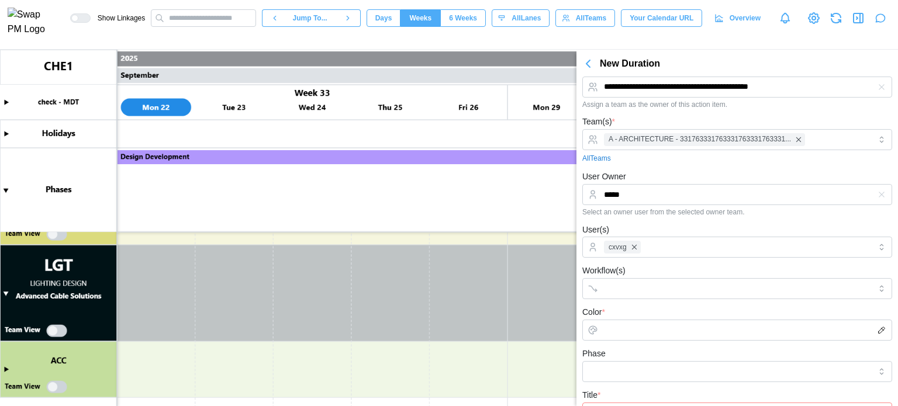
scroll to position [117, 0]
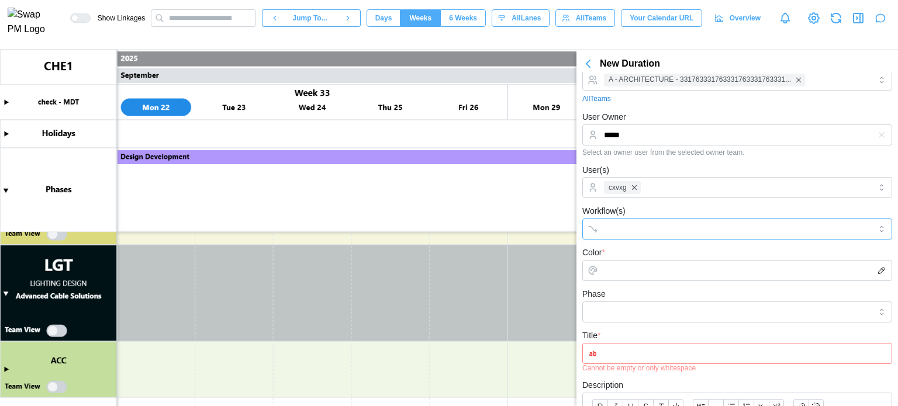
click at [634, 229] on input "Workflow(s)" at bounding box center [726, 228] width 245 height 9
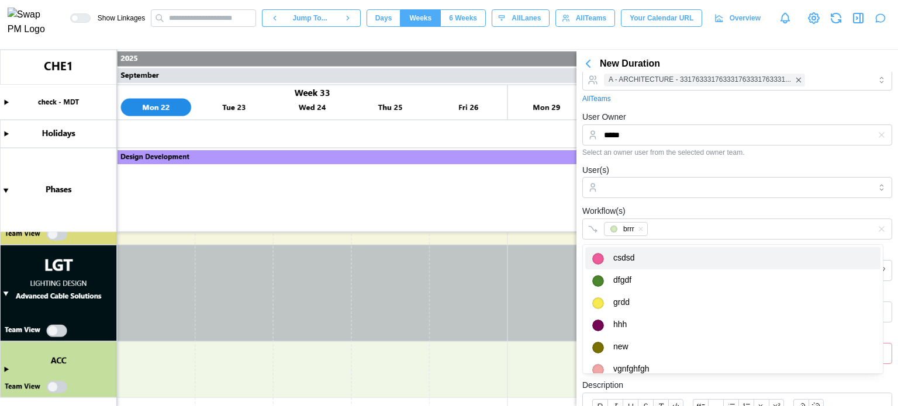
click at [879, 134] on div at bounding box center [881, 134] width 21 height 21
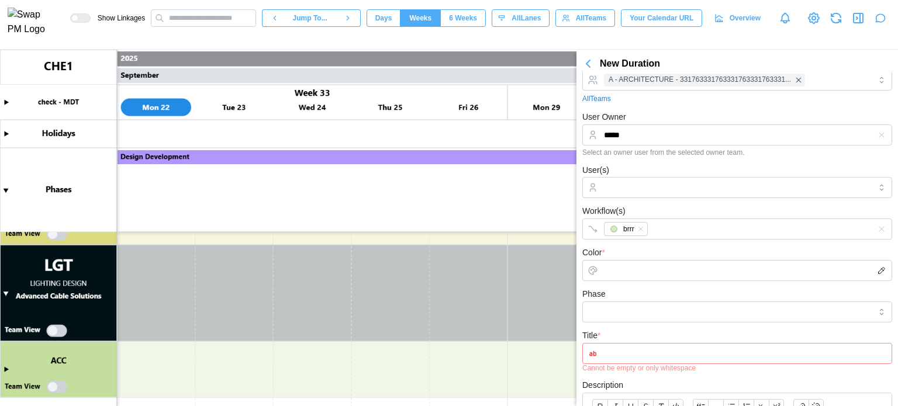
click at [877, 133] on icon "button" at bounding box center [881, 134] width 9 height 9
click at [655, 137] on input "User Owner" at bounding box center [737, 134] width 310 height 21
click at [697, 106] on form "**********" at bounding box center [737, 335] width 310 height 666
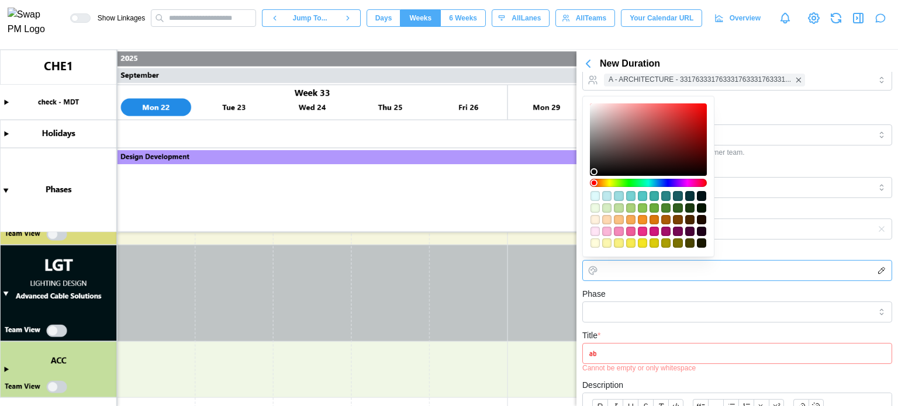
click at [631, 267] on input "Color *" at bounding box center [737, 270] width 310 height 21
click at [651, 226] on div at bounding box center [648, 219] width 118 height 59
click at [643, 230] on div "#ea3089" at bounding box center [642, 231] width 9 height 9
type input "*******"
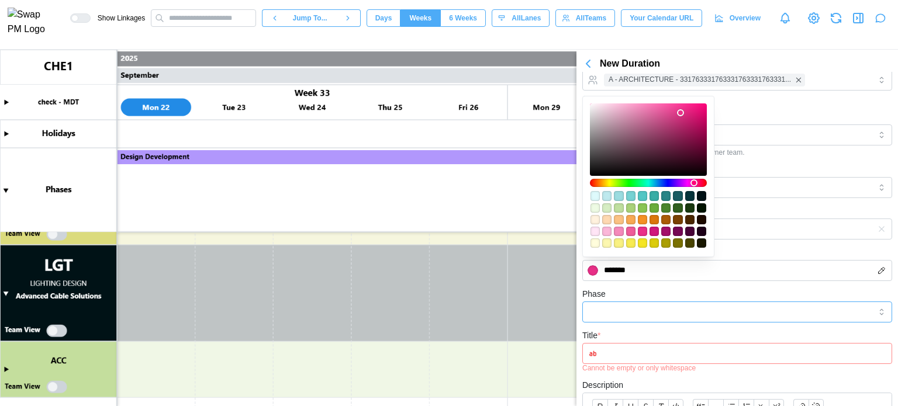
click at [613, 302] on input "Phase" at bounding box center [737, 312] width 310 height 21
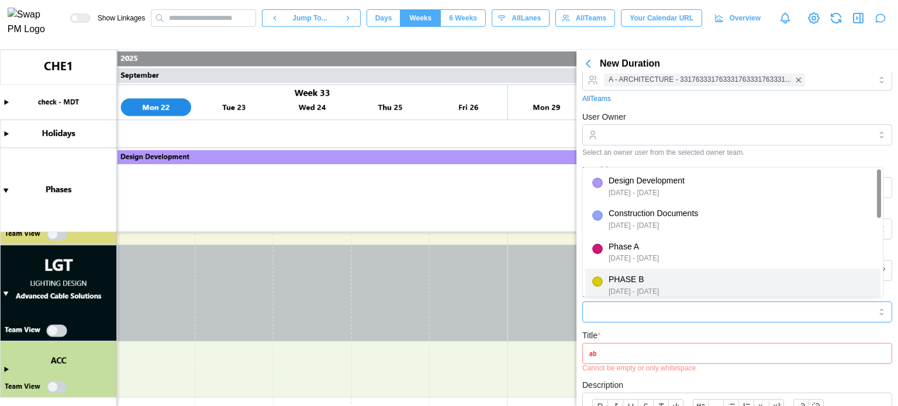
type input "*******"
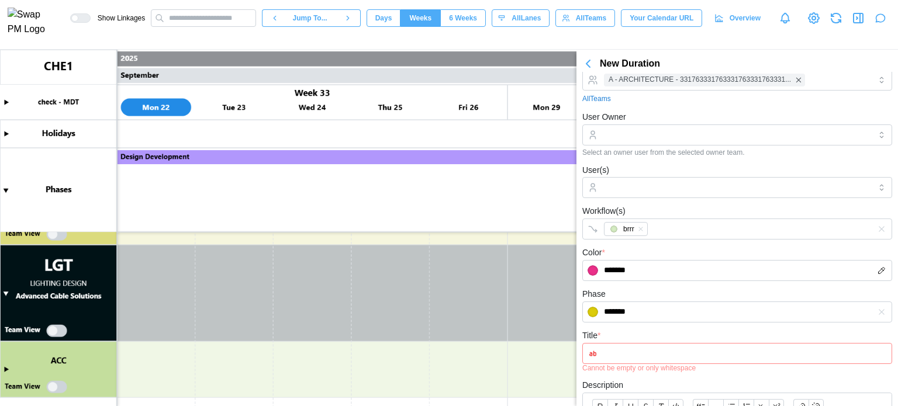
click at [610, 352] on input "Title *" at bounding box center [737, 353] width 310 height 21
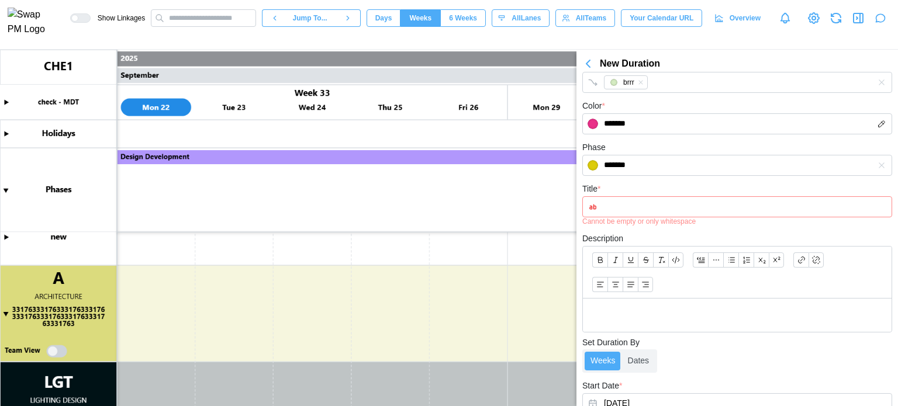
scroll to position [292, 0]
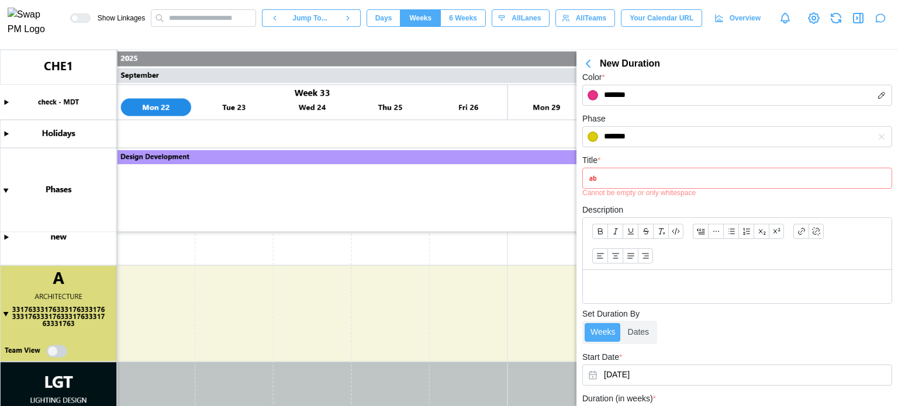
click at [641, 180] on input "Title *" at bounding box center [737, 178] width 310 height 21
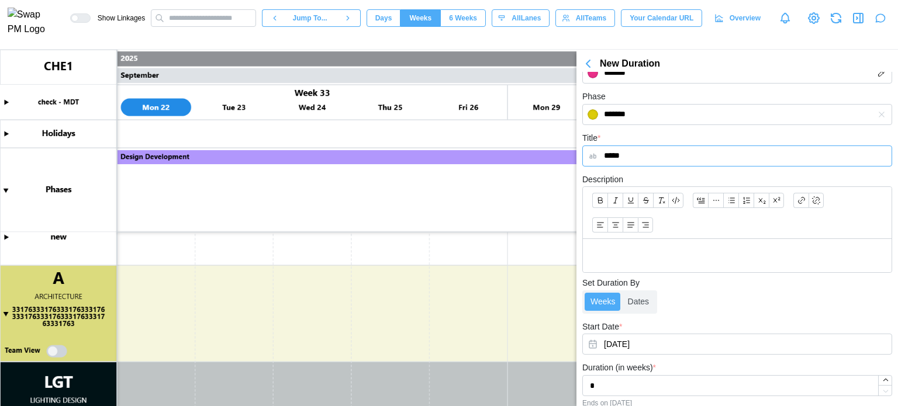
scroll to position [376, 0]
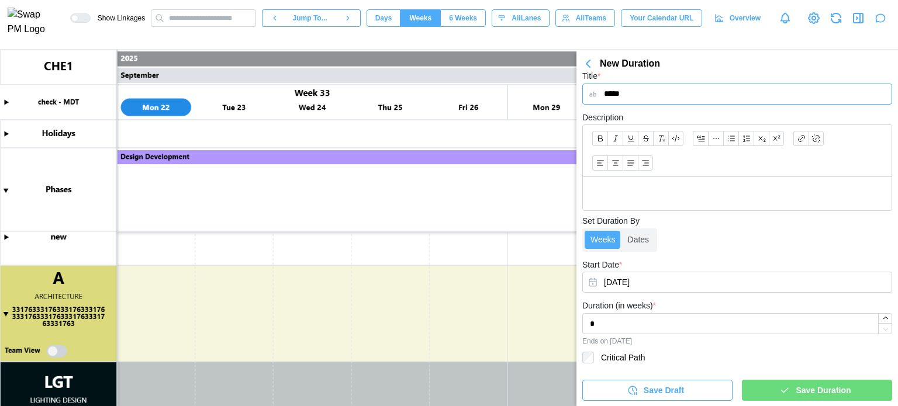
type input "*****"
click at [807, 393] on span "Save Duration" at bounding box center [822, 390] width 55 height 20
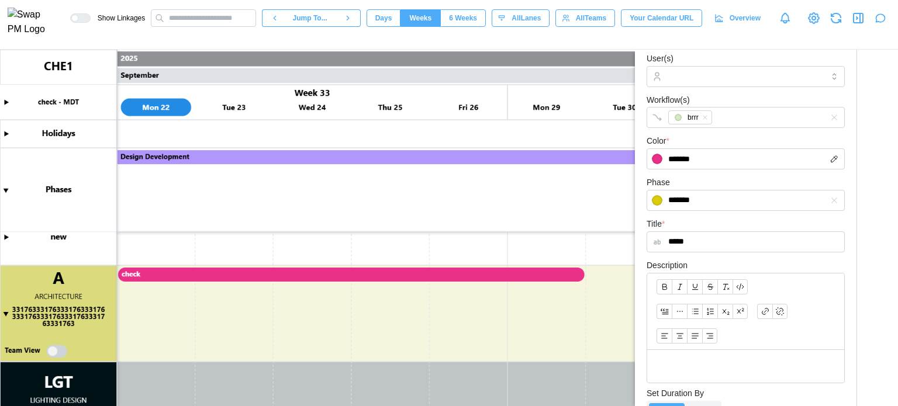
scroll to position [72, 0]
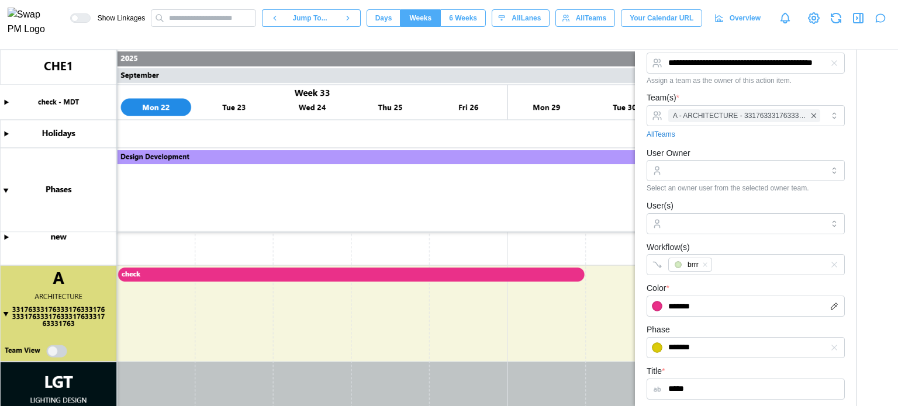
click at [362, 280] on canvas at bounding box center [449, 228] width 898 height 357
type textarea "*"
click at [192, 269] on canvas at bounding box center [449, 228] width 898 height 357
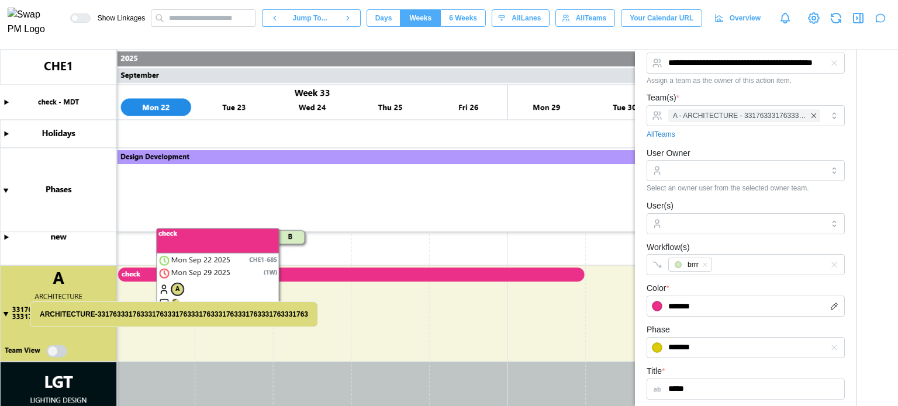
click at [178, 290] on canvas at bounding box center [449, 228] width 898 height 357
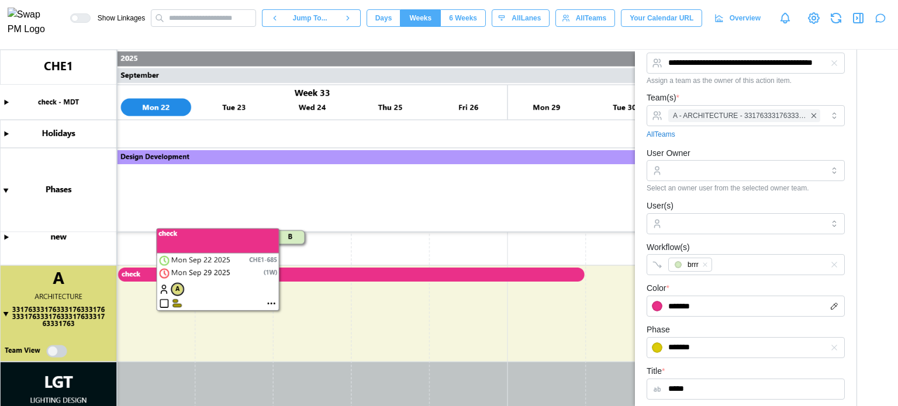
click at [228, 293] on canvas at bounding box center [449, 228] width 898 height 357
click at [270, 306] on canvas at bounding box center [449, 228] width 898 height 357
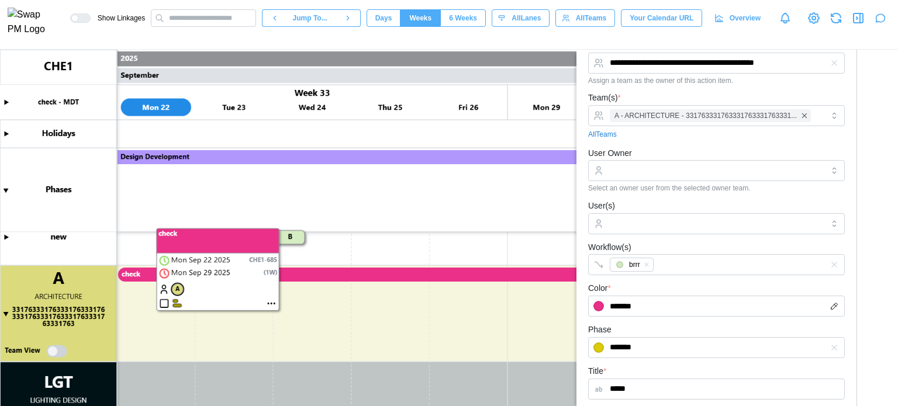
click at [270, 304] on canvas at bounding box center [449, 228] width 898 height 357
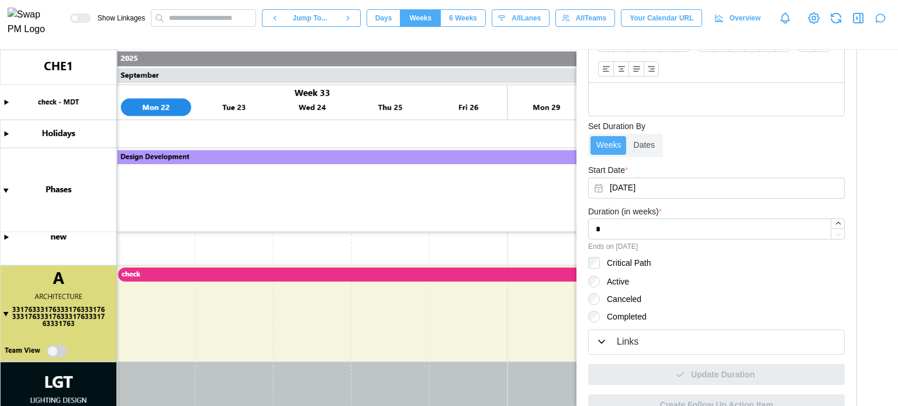
scroll to position [482, 0]
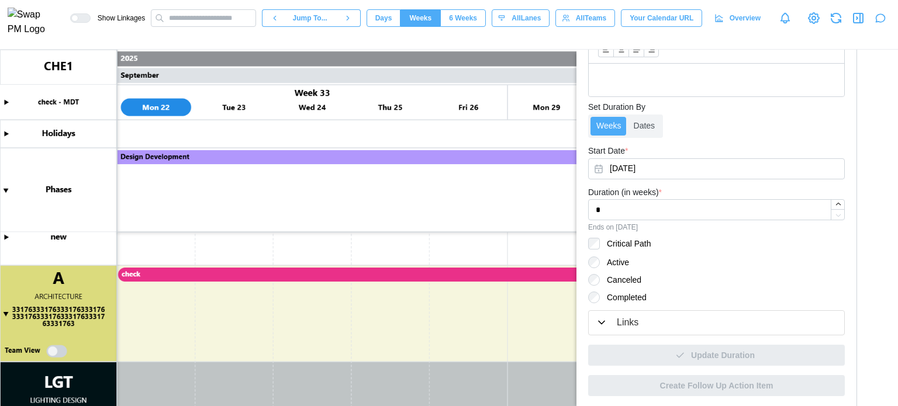
click at [622, 322] on div "Links" at bounding box center [628, 323] width 22 height 15
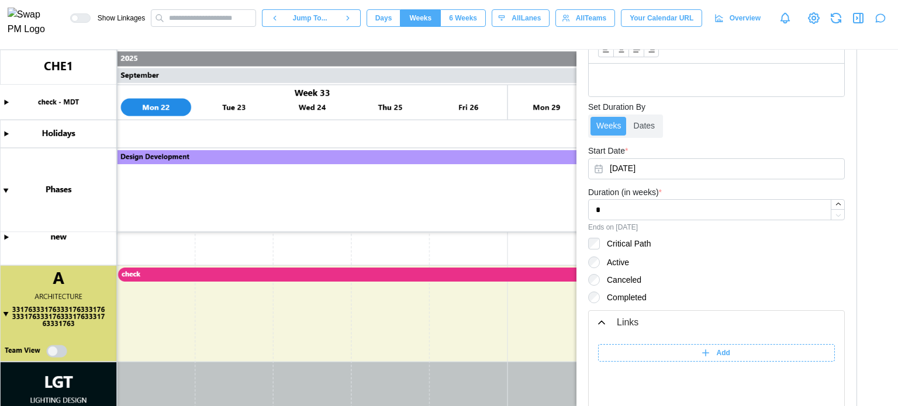
click at [650, 345] on div "Add" at bounding box center [715, 353] width 222 height 16
click at [694, 350] on input "search" at bounding box center [745, 353] width 146 height 18
drag, startPoint x: 700, startPoint y: 352, endPoint x: 687, endPoint y: 350, distance: 13.0
click at [687, 350] on input "**" at bounding box center [745, 353] width 146 height 18
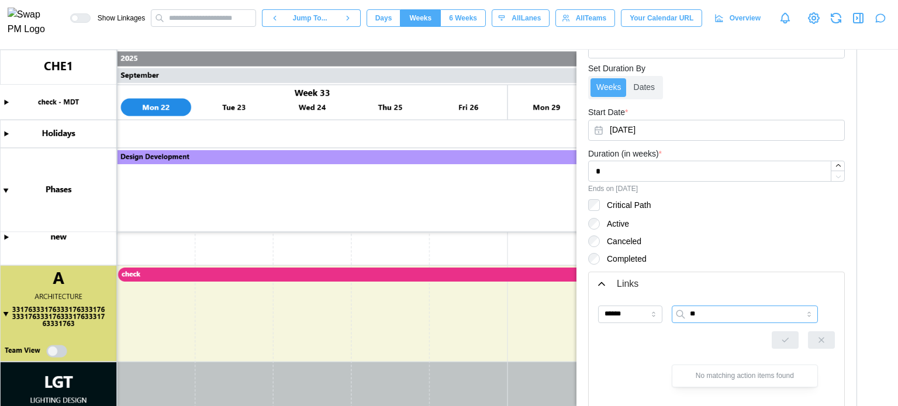
scroll to position [540, 0]
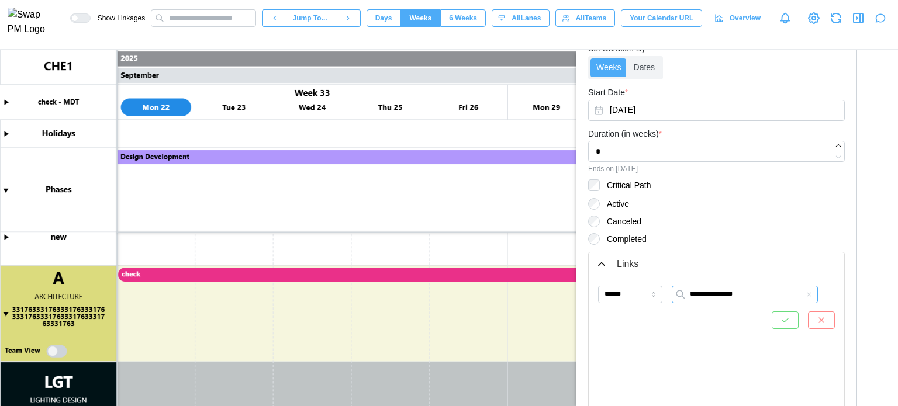
type input "**********"
click at [780, 316] on icon "button" at bounding box center [784, 320] width 9 height 9
click at [839, 25] on icon "button" at bounding box center [836, 18] width 14 height 14
click at [237, 272] on canvas at bounding box center [449, 228] width 898 height 357
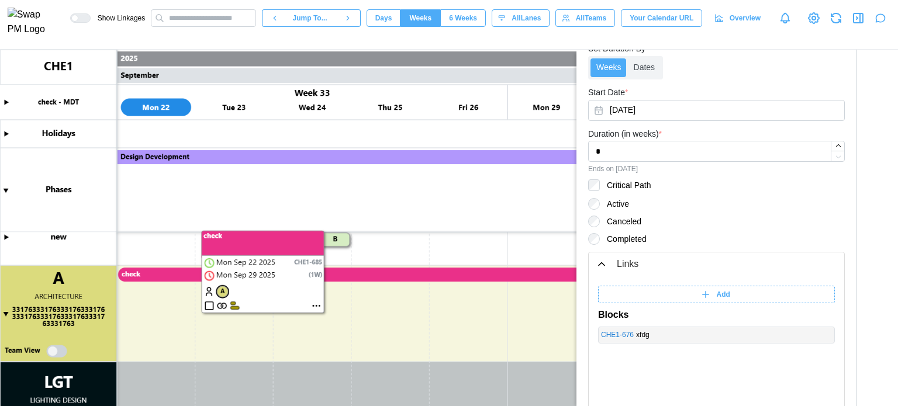
click at [208, 306] on canvas at bounding box center [449, 228] width 898 height 357
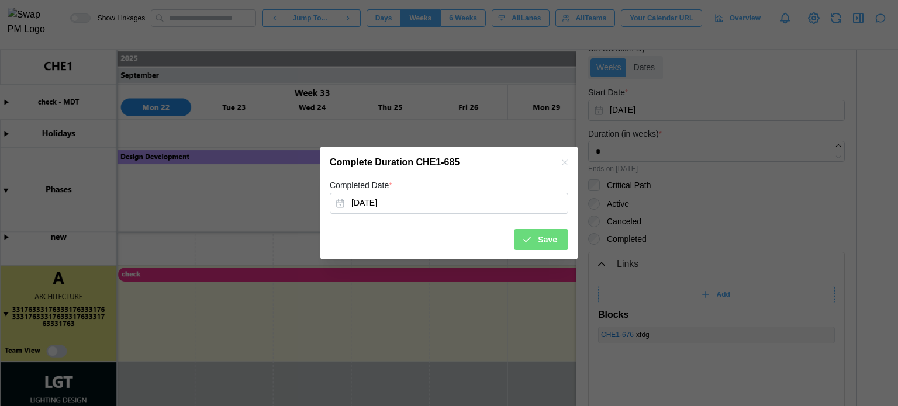
click at [523, 235] on button "Save" at bounding box center [541, 239] width 54 height 21
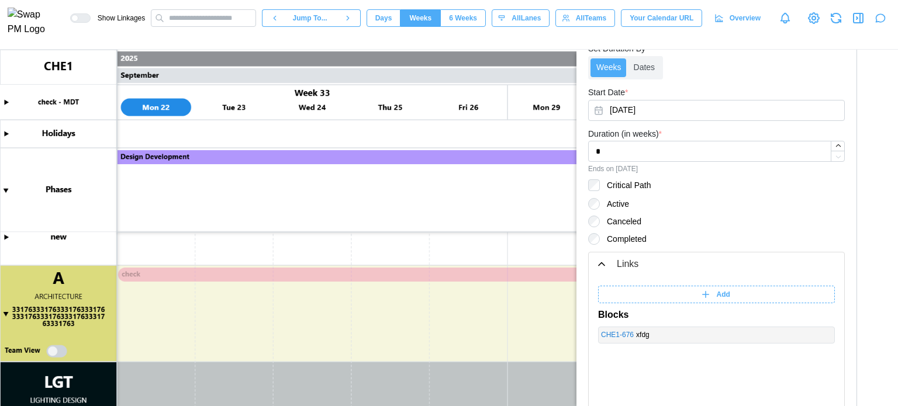
click at [370, 275] on canvas at bounding box center [449, 228] width 898 height 357
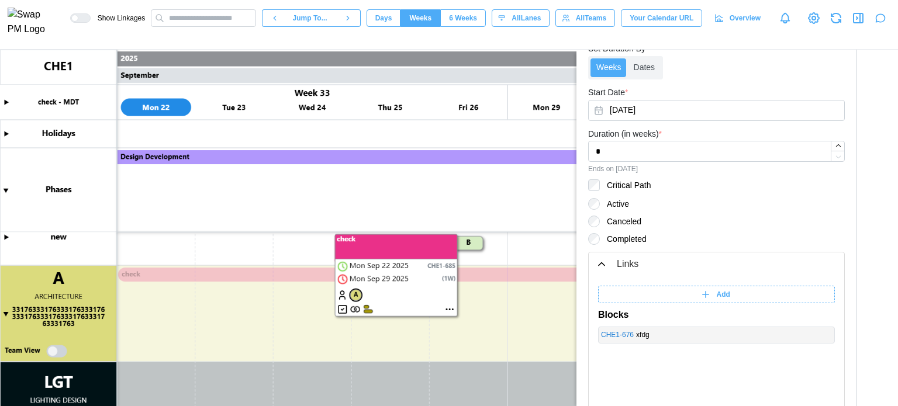
click at [344, 306] on canvas at bounding box center [449, 228] width 898 height 357
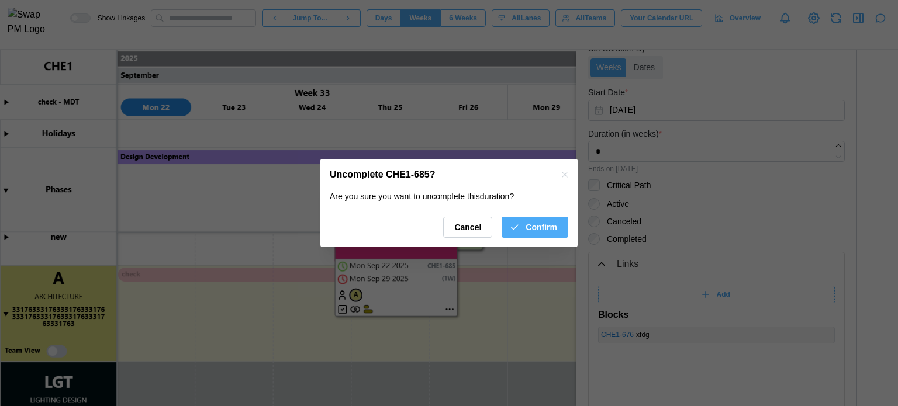
click at [468, 226] on span "Cancel" at bounding box center [467, 227] width 27 height 20
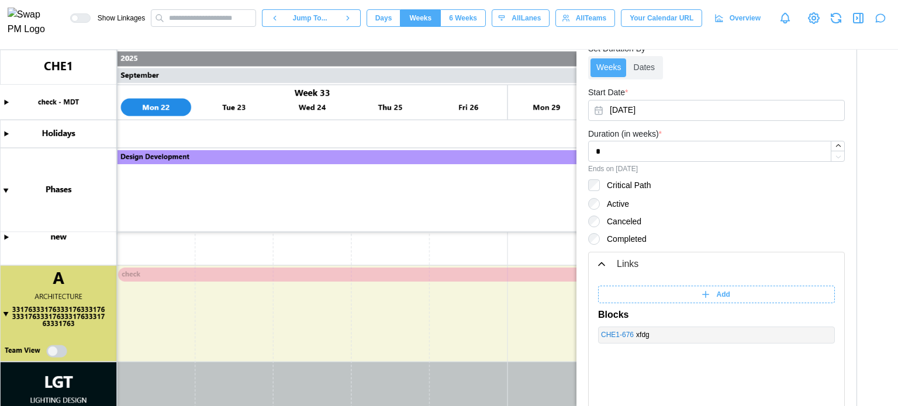
click at [365, 272] on canvas at bounding box center [449, 228] width 898 height 357
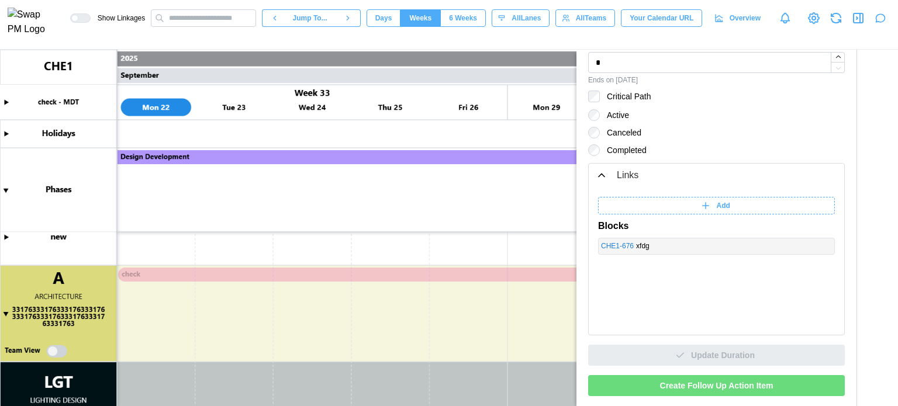
click at [500, 327] on canvas at bounding box center [449, 228] width 898 height 357
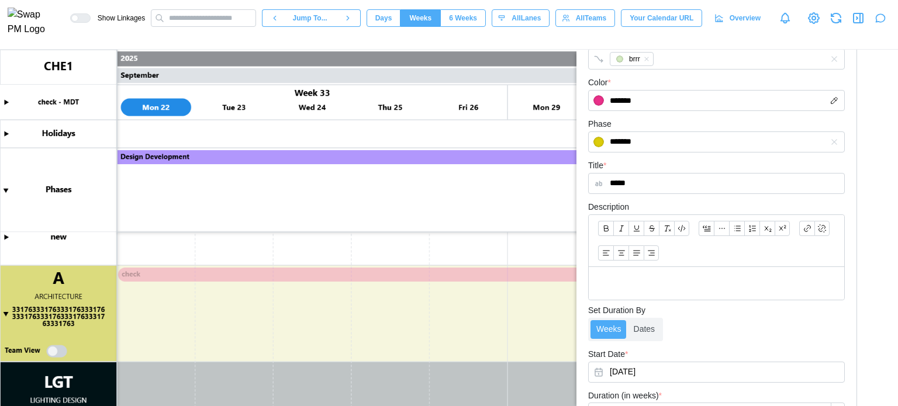
click at [297, 272] on canvas at bounding box center [449, 228] width 898 height 357
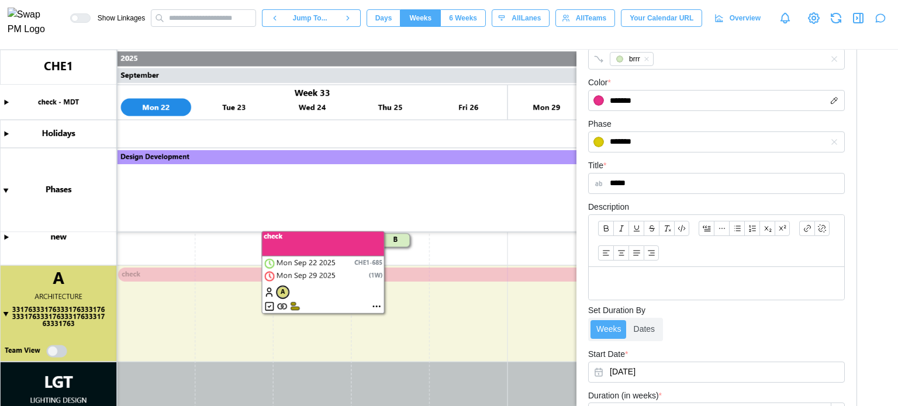
click at [376, 306] on canvas at bounding box center [449, 228] width 898 height 357
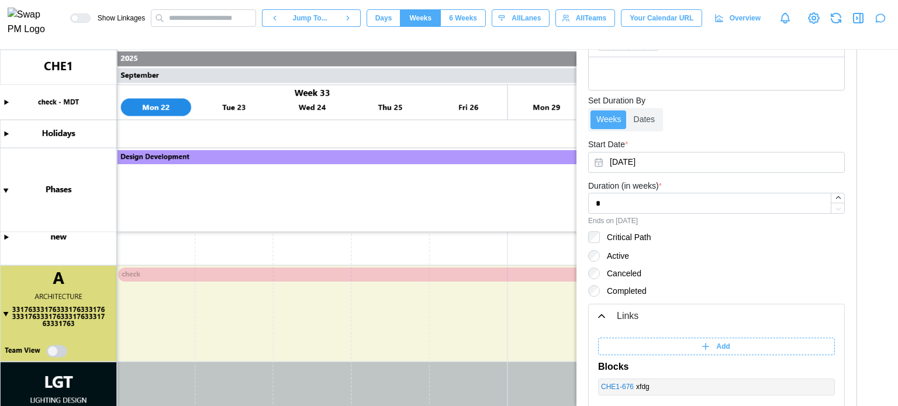
scroll to position [570, 0]
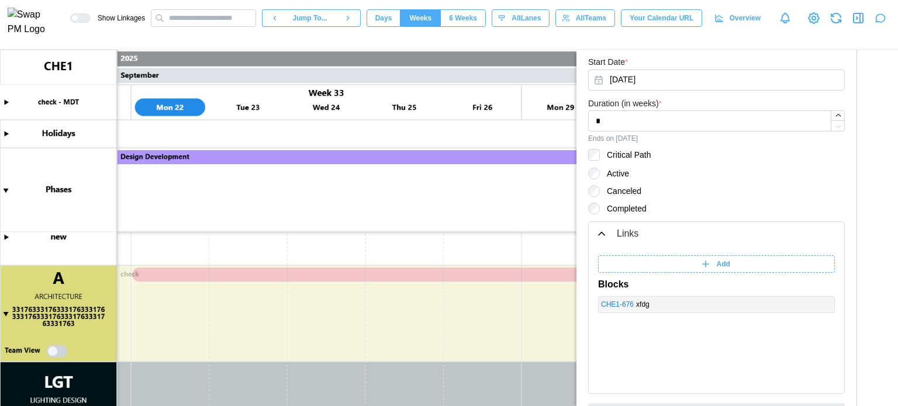
click at [339, 273] on canvas at bounding box center [449, 228] width 898 height 357
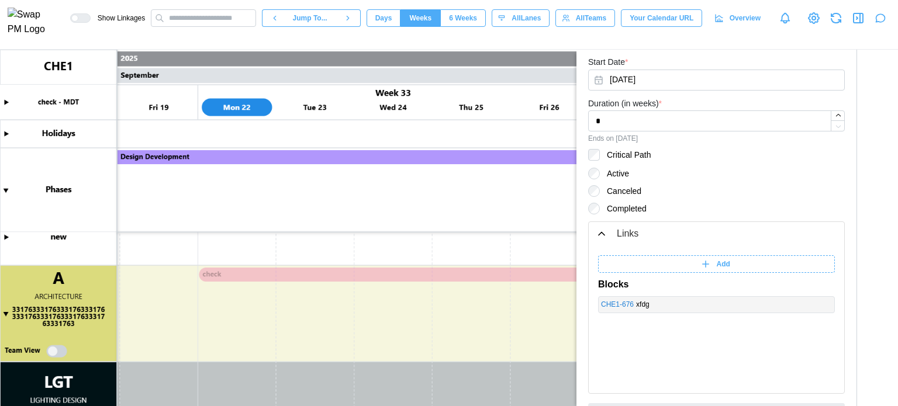
scroll to position [0, 12413]
click at [339, 273] on canvas at bounding box center [449, 228] width 898 height 357
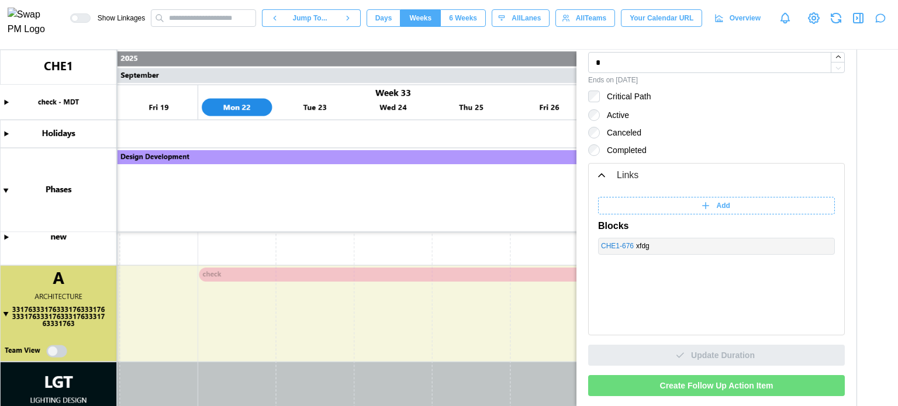
scroll to position [0, 12473]
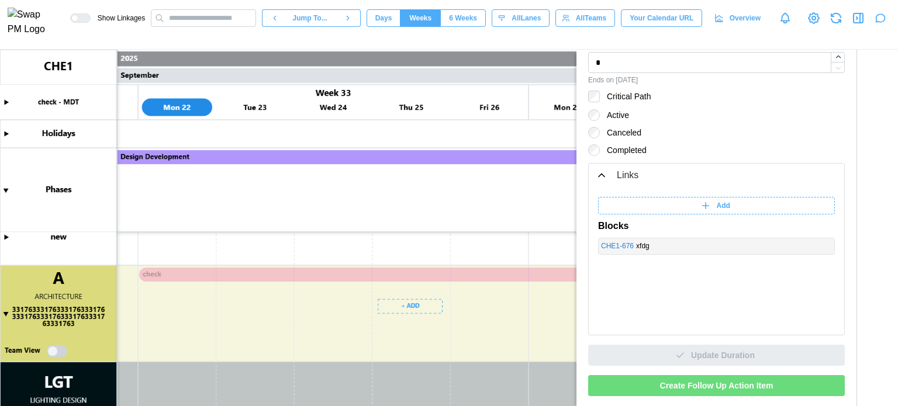
click at [130, 293] on canvas at bounding box center [449, 228] width 898 height 357
click at [240, 279] on canvas at bounding box center [449, 228] width 898 height 357
type textarea "*"
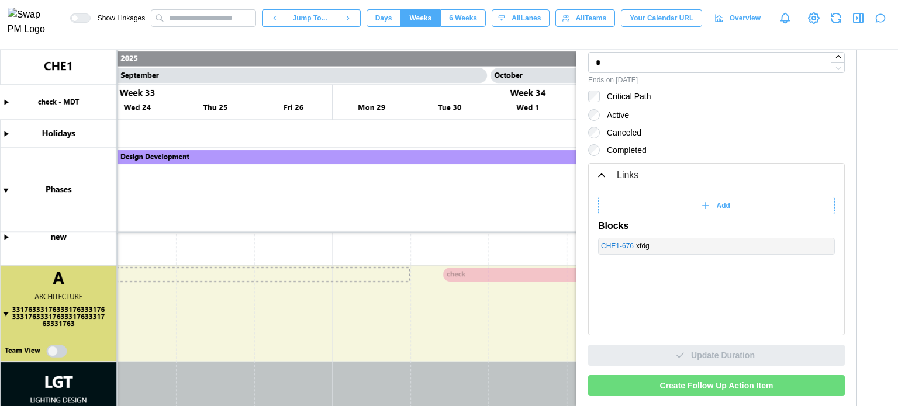
scroll to position [0, 13325]
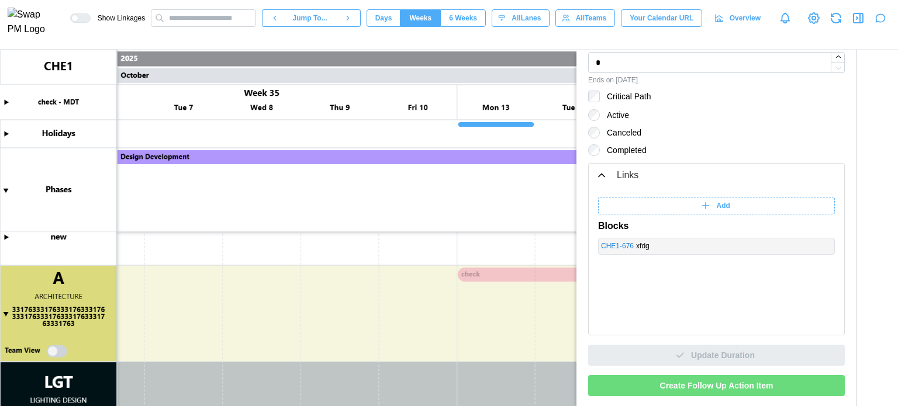
drag, startPoint x: 201, startPoint y: 274, endPoint x: 520, endPoint y: 293, distance: 319.1
click at [520, 293] on canvas at bounding box center [449, 228] width 898 height 357
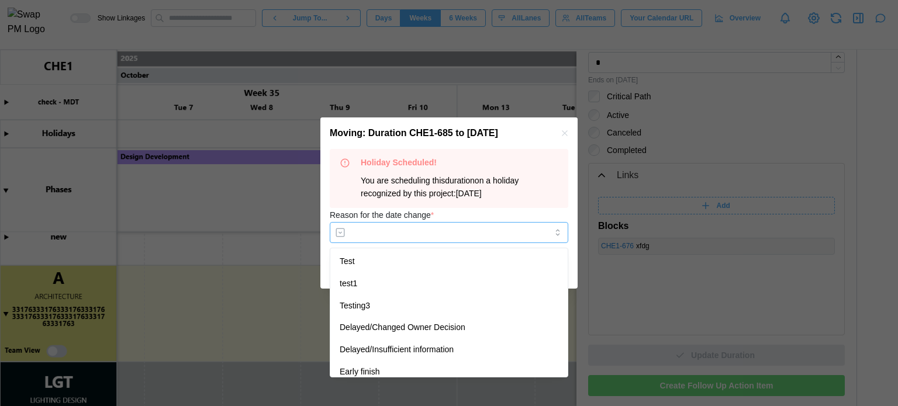
click at [449, 233] on input "Reason for the date change *" at bounding box center [449, 232] width 238 height 21
type input "*****"
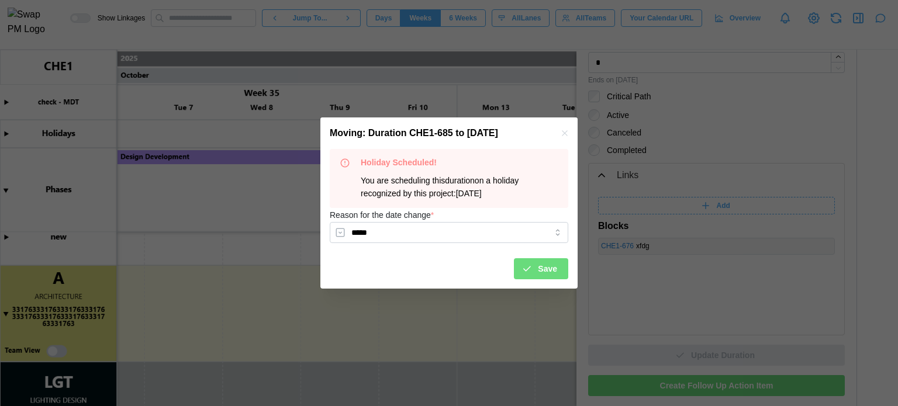
click at [540, 281] on div "Holiday Scheduled! You are scheduling this duration on a holiday recognized by …" at bounding box center [448, 219] width 257 height 140
click at [540, 277] on span "Save" at bounding box center [547, 269] width 19 height 20
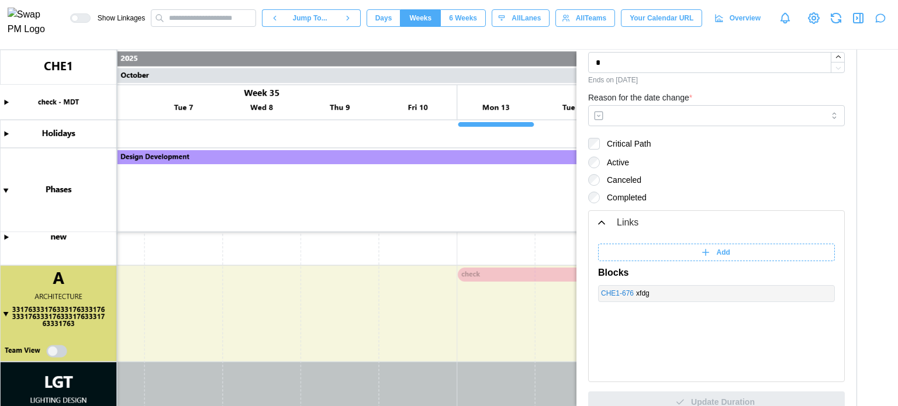
type textarea "*"
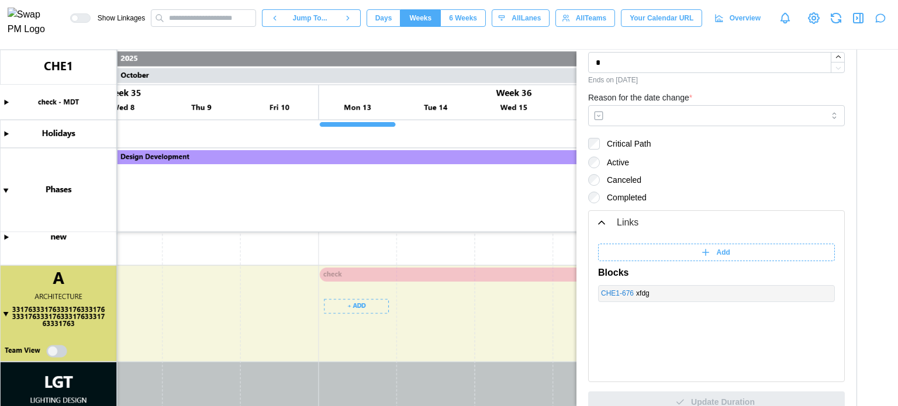
scroll to position [0, 13463]
drag, startPoint x: 351, startPoint y: 280, endPoint x: 511, endPoint y: 279, distance: 160.1
click at [511, 279] on canvas at bounding box center [449, 228] width 898 height 357
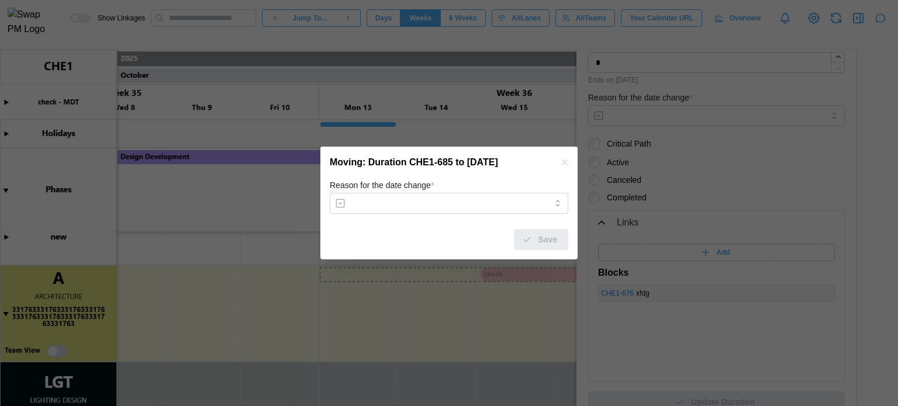
click at [459, 192] on div "Reason for the date change *" at bounding box center [449, 196] width 238 height 36
click at [461, 208] on input "Reason for the date change *" at bounding box center [449, 203] width 238 height 21
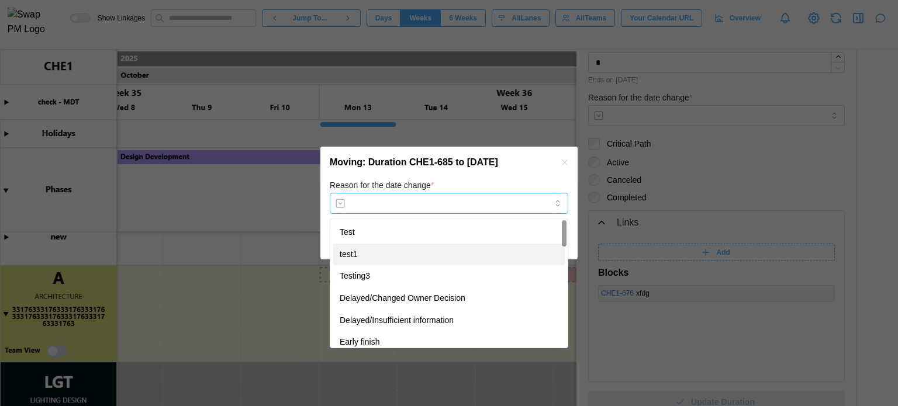
type input "*****"
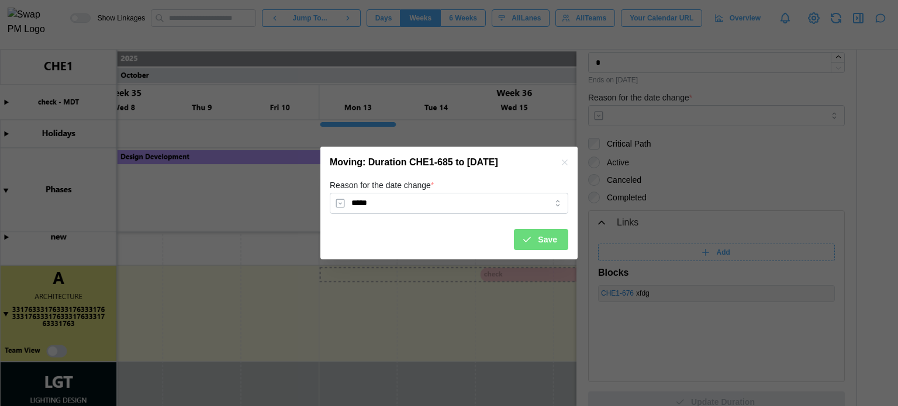
click at [544, 253] on div "Reason for the date change * ***** Save" at bounding box center [448, 218] width 257 height 81
click at [542, 244] on span "Save" at bounding box center [547, 240] width 19 height 20
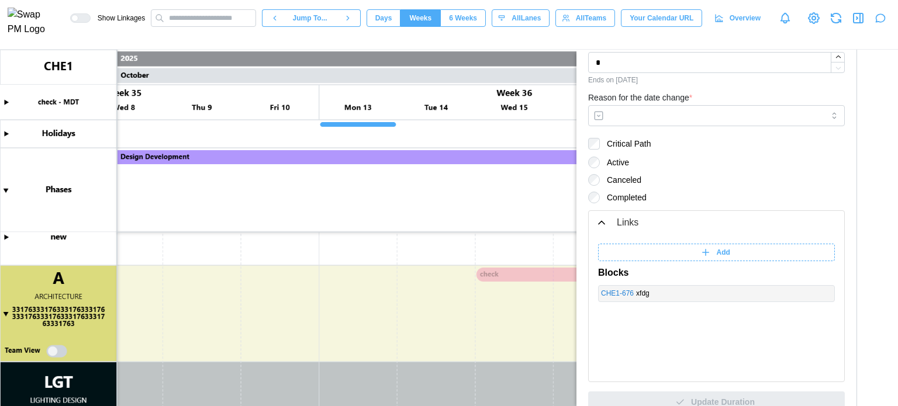
click at [501, 275] on canvas at bounding box center [449, 228] width 898 height 357
click at [502, 275] on canvas at bounding box center [449, 228] width 898 height 357
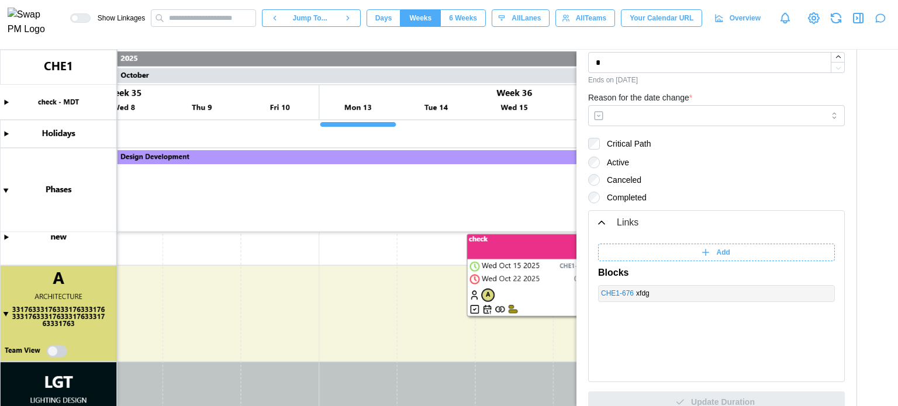
click at [516, 334] on canvas at bounding box center [449, 228] width 898 height 357
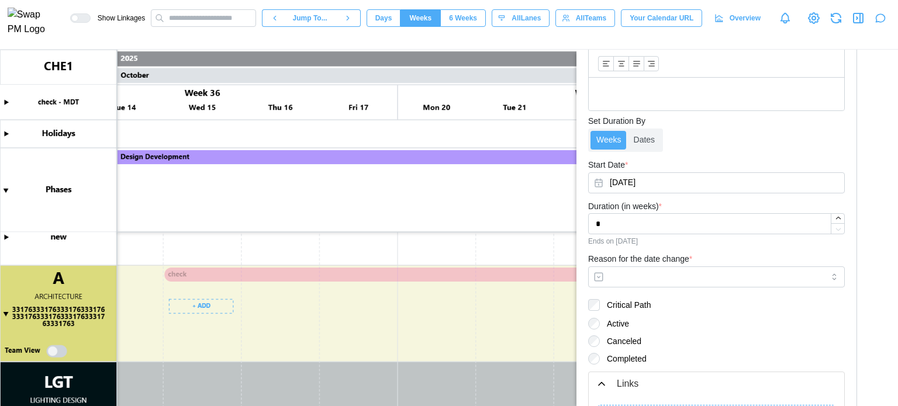
scroll to position [0, 0]
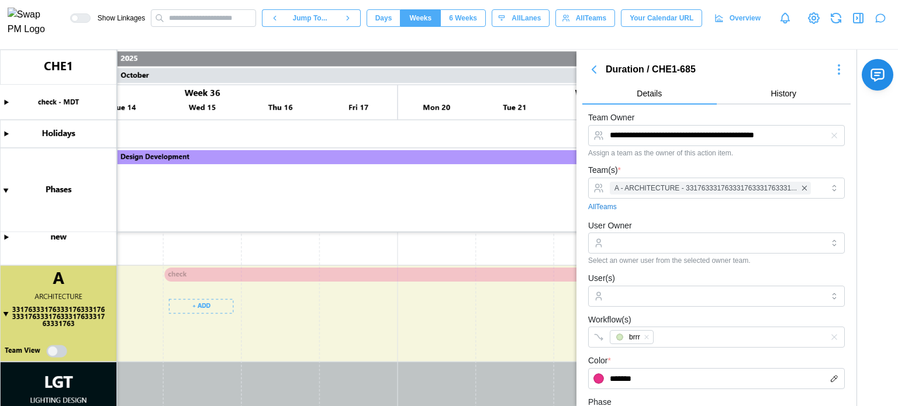
click at [845, 15] on div "Show Linkages Jump To... Days Weeks 6 Weeks weeks All Lanes All Teams Your Cale…" at bounding box center [484, 18] width 828 height 20
click at [839, 20] on icon "button" at bounding box center [836, 18] width 14 height 14
drag, startPoint x: 117, startPoint y: 330, endPoint x: 171, endPoint y: 341, distance: 54.9
click at [153, 338] on canvas at bounding box center [449, 228] width 898 height 357
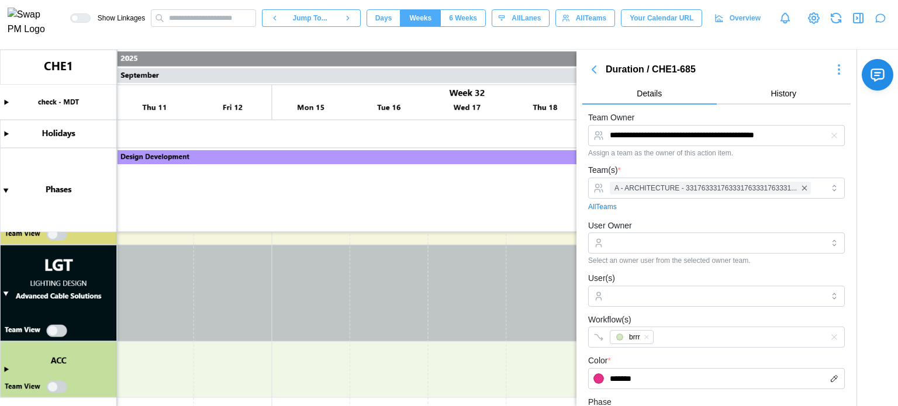
scroll to position [0, 12590]
click at [593, 72] on icon "button" at bounding box center [594, 70] width 14 height 14
click at [594, 71] on icon "button" at bounding box center [594, 69] width 4 height 7
click at [592, 72] on icon "button" at bounding box center [594, 70] width 14 height 14
click at [860, 23] on icon "button" at bounding box center [860, 17] width 0 height 9
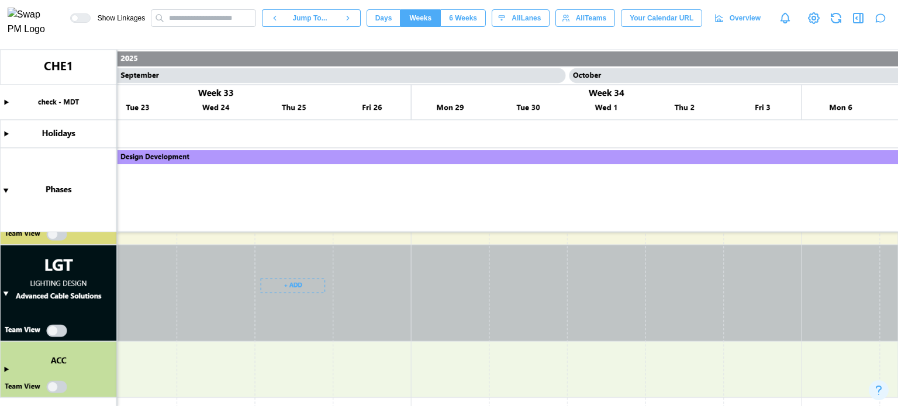
click at [855, 19] on icon "button" at bounding box center [858, 18] width 14 height 14
type textarea "*"
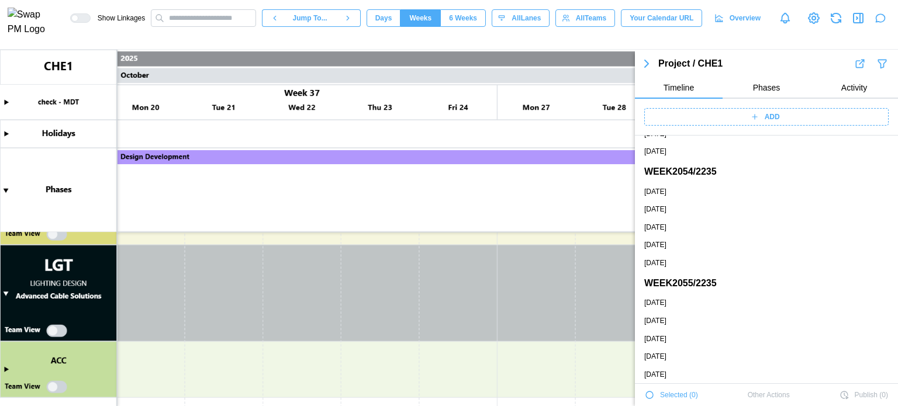
scroll to position [252322, 0]
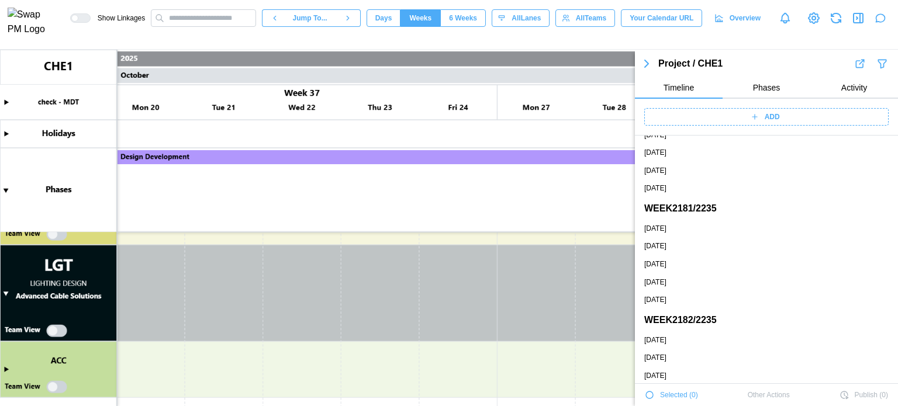
drag, startPoint x: 897, startPoint y: 364, endPoint x: 888, endPoint y: 395, distance: 32.2
click at [888, 395] on section "Project / CHE1 Timeline Phases Activity ADD [DATE] [DATE] [DATE] [DATE] [DATE] …" at bounding box center [766, 228] width 263 height 357
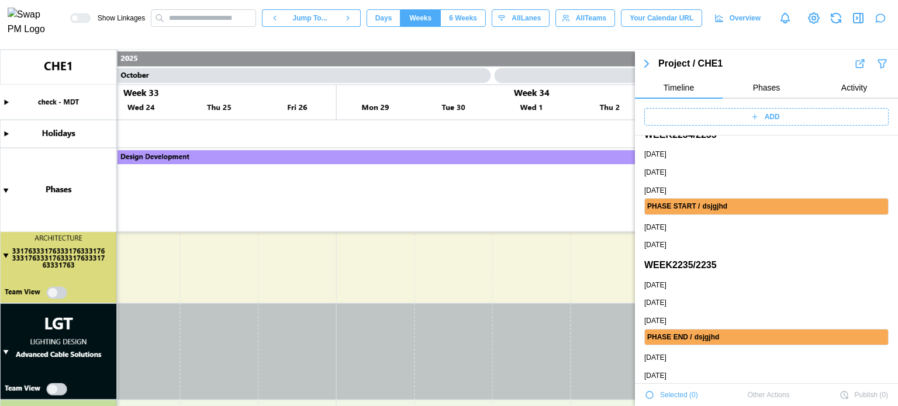
scroll to position [364, 0]
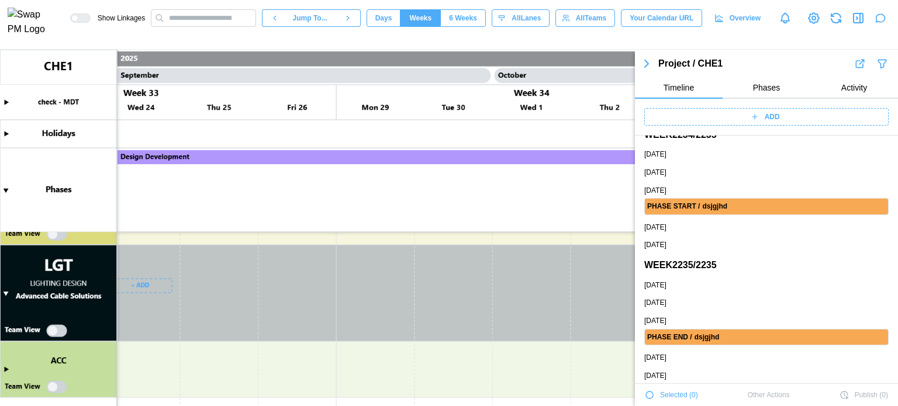
click at [133, 285] on canvas at bounding box center [449, 228] width 898 height 357
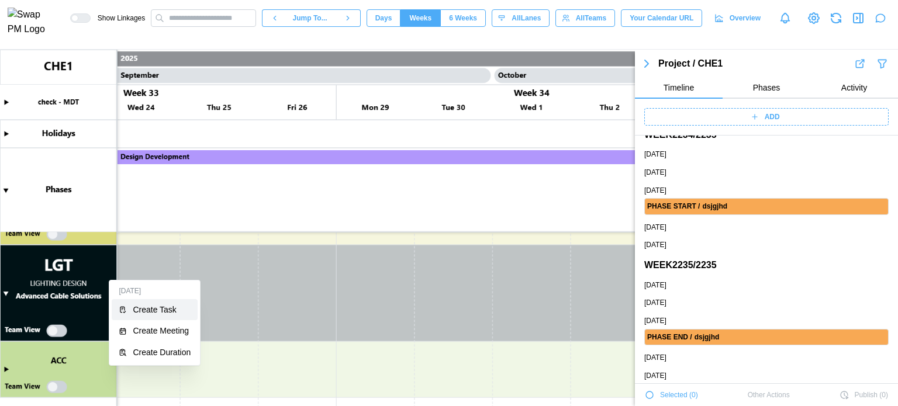
click at [150, 306] on div "Create Task" at bounding box center [162, 309] width 58 height 9
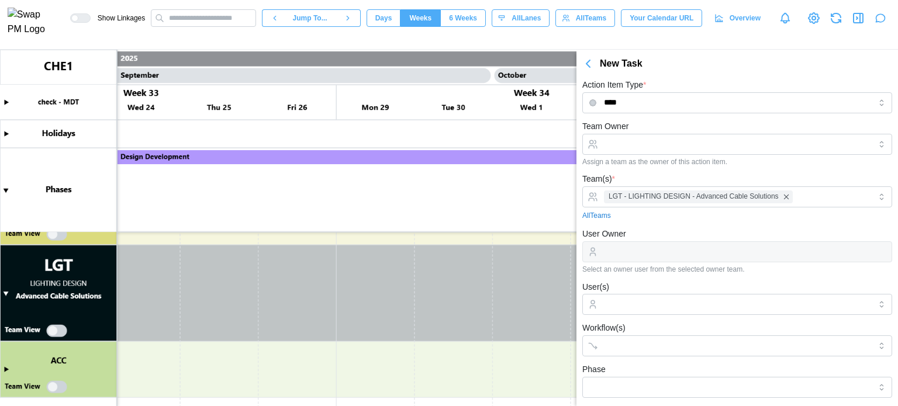
scroll to position [0, 0]
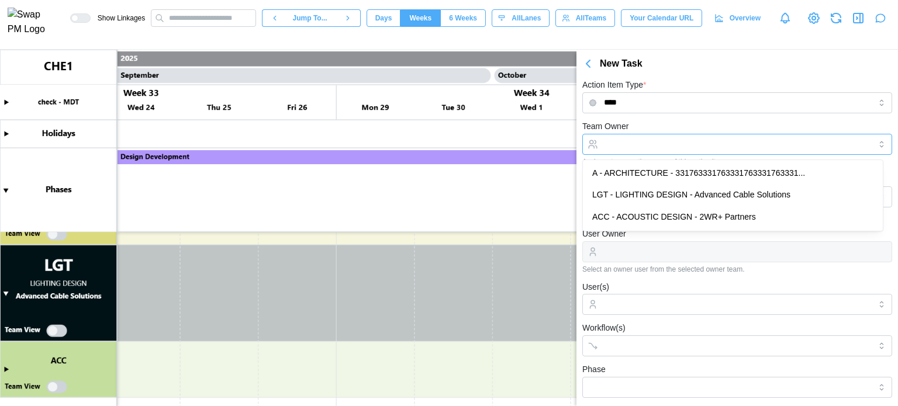
click at [650, 146] on input "Team Owner" at bounding box center [737, 144] width 310 height 21
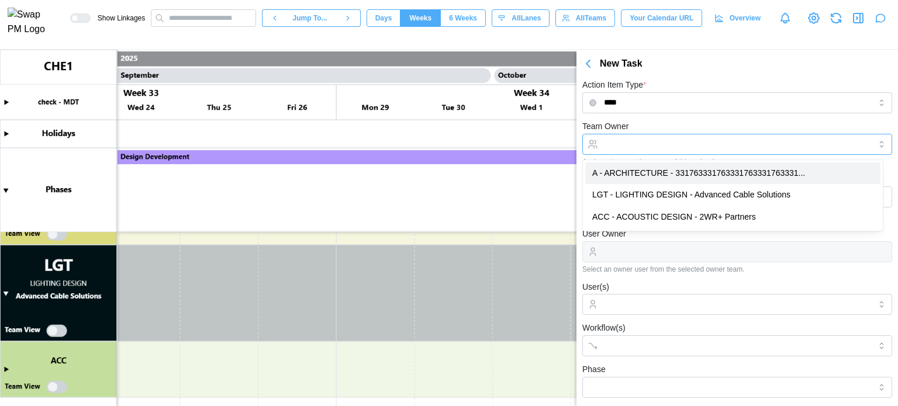
type input "**********"
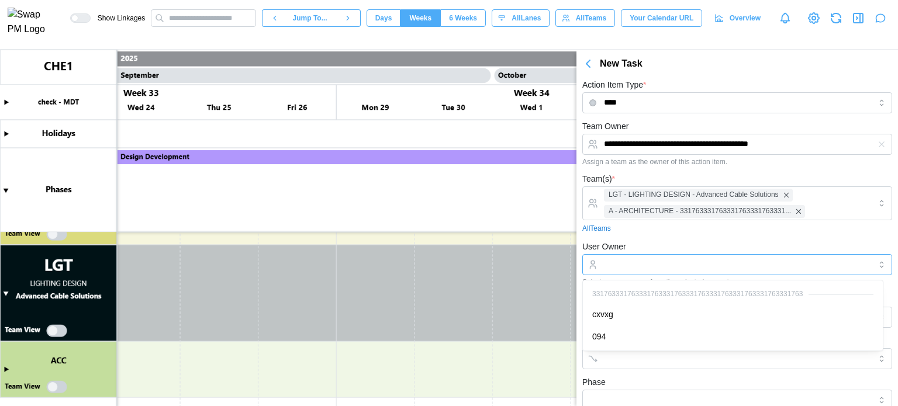
click at [662, 260] on input "User Owner" at bounding box center [737, 264] width 310 height 21
type input "*****"
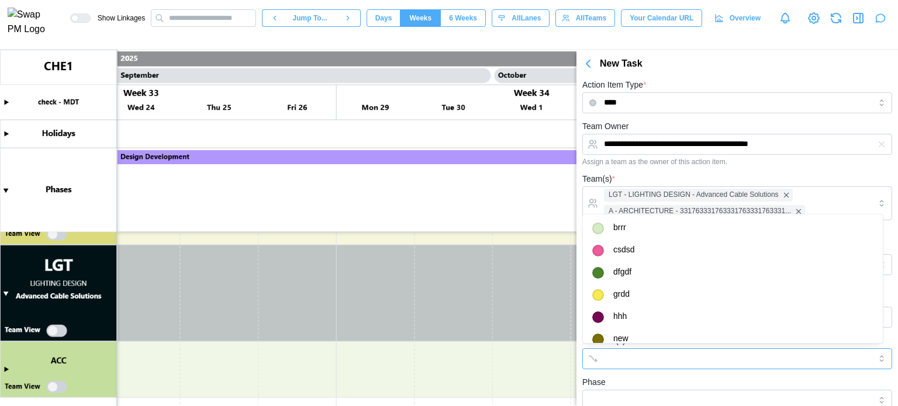
click at [645, 368] on div at bounding box center [725, 359] width 248 height 20
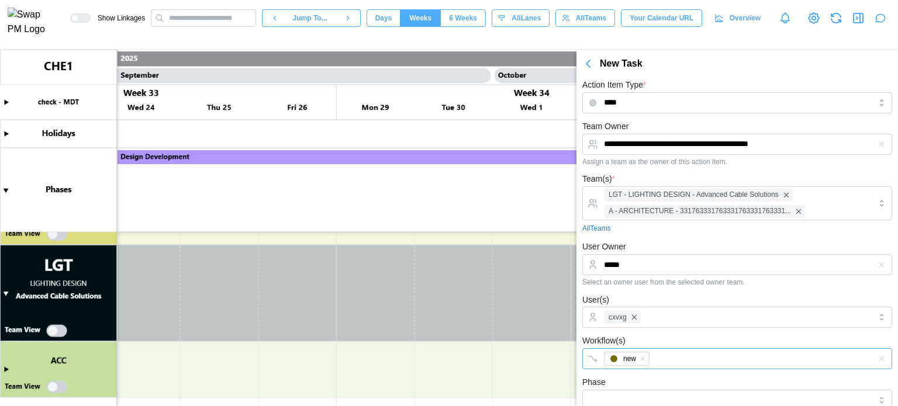
click at [677, 367] on div "new" at bounding box center [725, 359] width 248 height 20
click at [877, 264] on icon "button" at bounding box center [881, 264] width 9 height 9
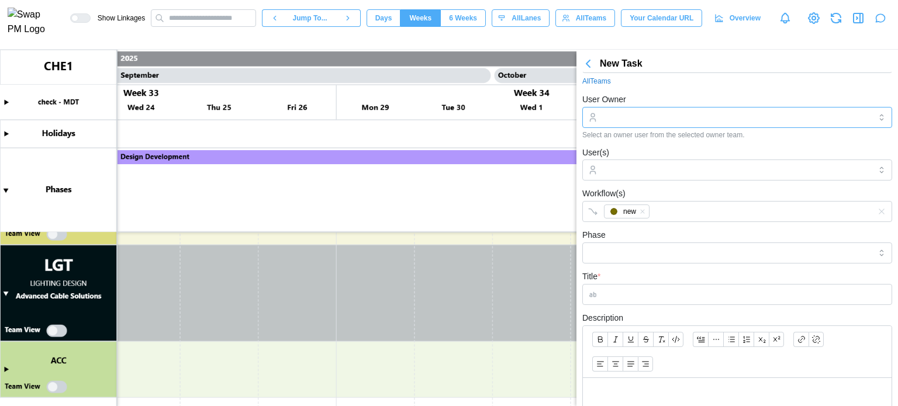
scroll to position [234, 0]
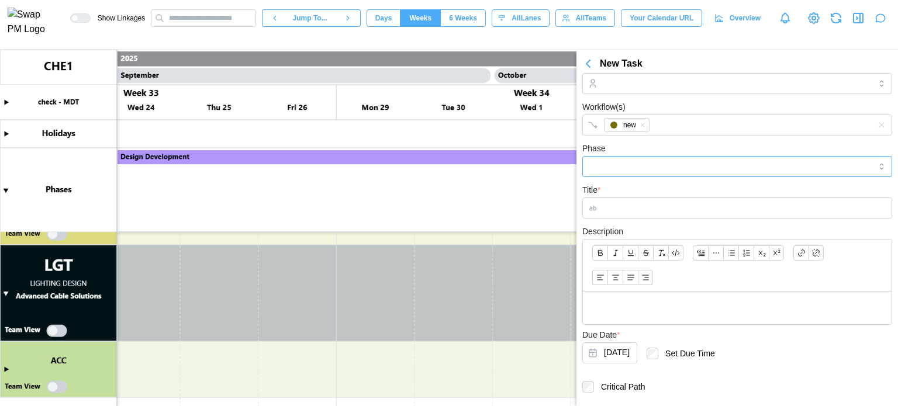
click at [648, 162] on input "Phase" at bounding box center [737, 166] width 310 height 21
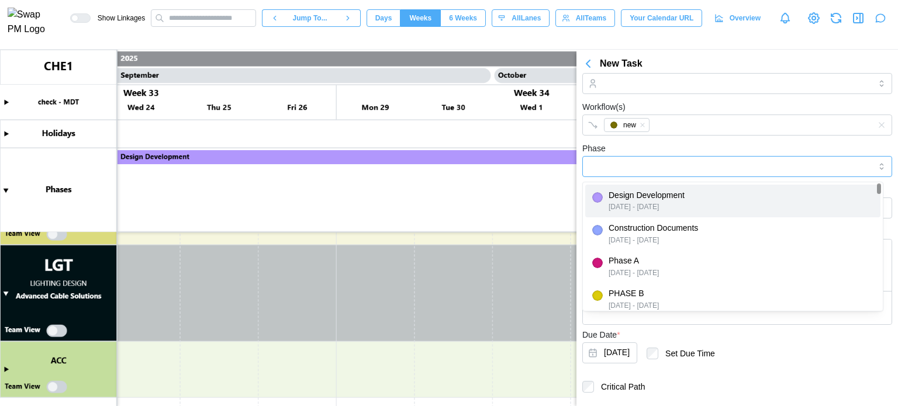
type input "**********"
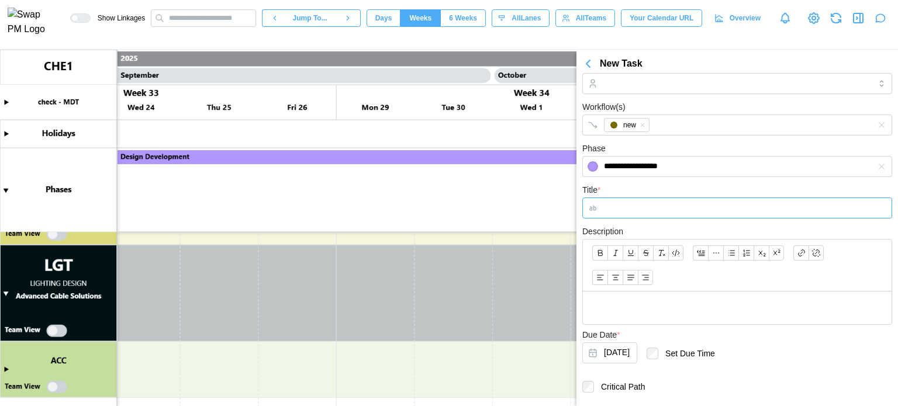
click at [641, 215] on input "Title *" at bounding box center [737, 208] width 310 height 21
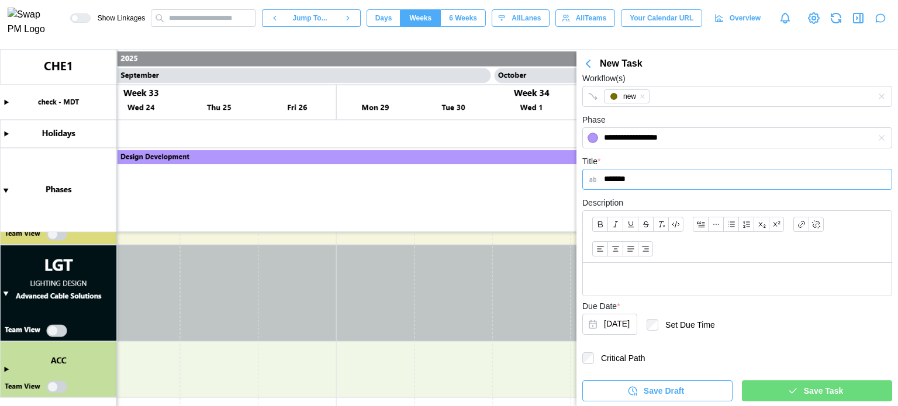
type input "*******"
click at [775, 400] on div "Save Task" at bounding box center [815, 391] width 132 height 20
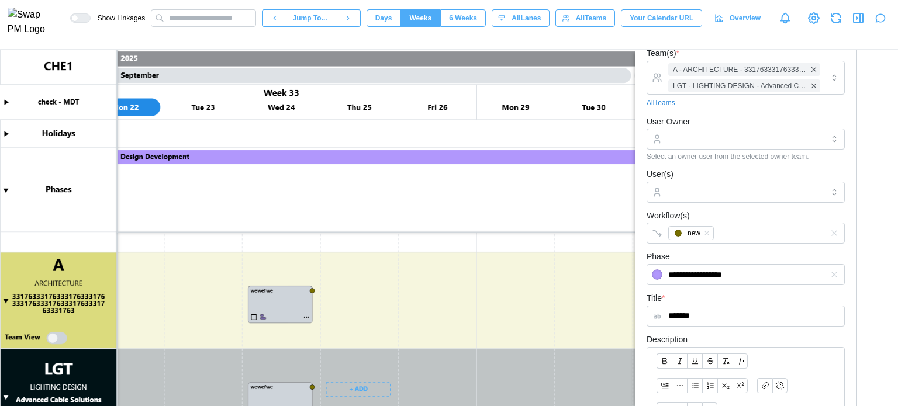
scroll to position [175, 0]
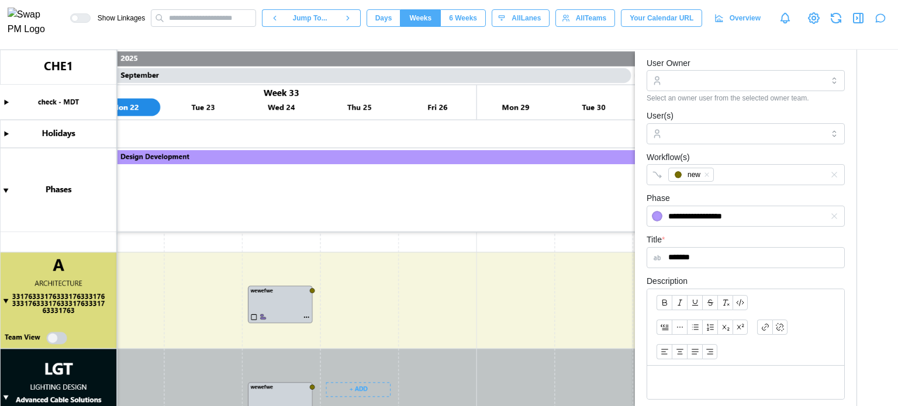
click at [385, 18] on button "Days" at bounding box center [383, 18] width 34 height 18
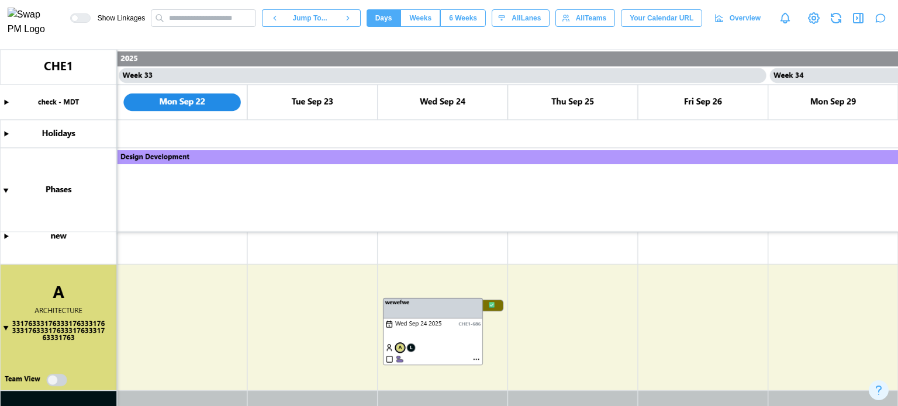
scroll to position [423, 0]
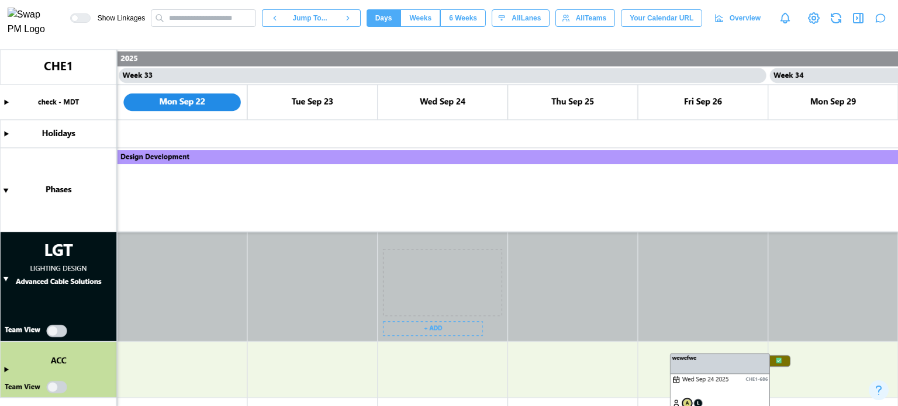
drag, startPoint x: 402, startPoint y: 259, endPoint x: 674, endPoint y: 355, distance: 288.2
click at [674, 355] on canvas at bounding box center [449, 228] width 898 height 357
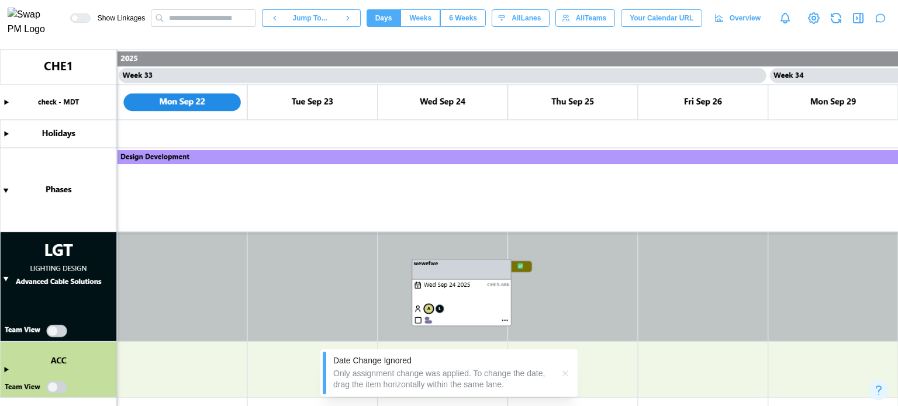
click at [563, 372] on icon "button" at bounding box center [564, 373] width 5 height 5
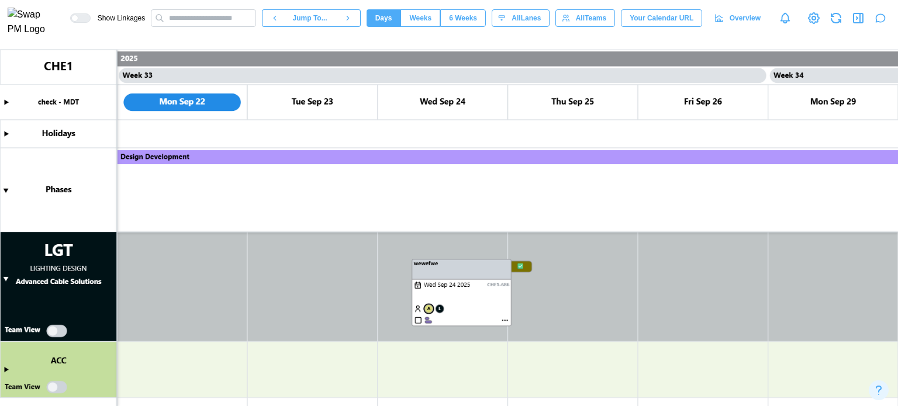
click at [575, 324] on canvas at bounding box center [449, 228] width 898 height 357
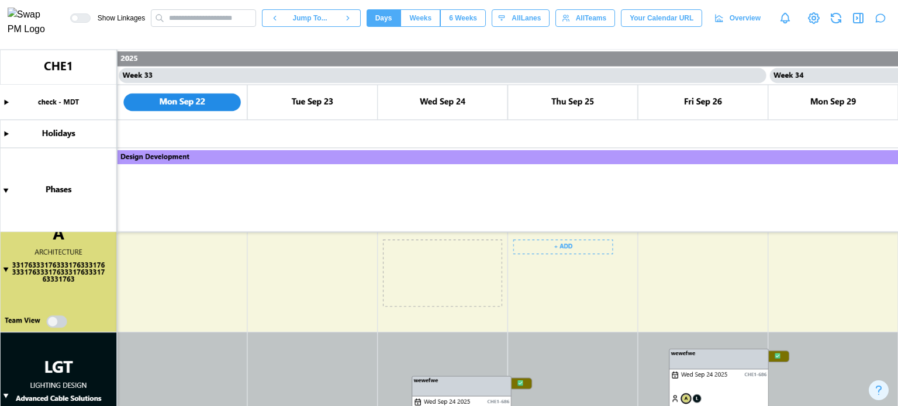
drag, startPoint x: 394, startPoint y: 248, endPoint x: 666, endPoint y: 359, distance: 293.8
click at [663, 359] on canvas at bounding box center [449, 228] width 898 height 357
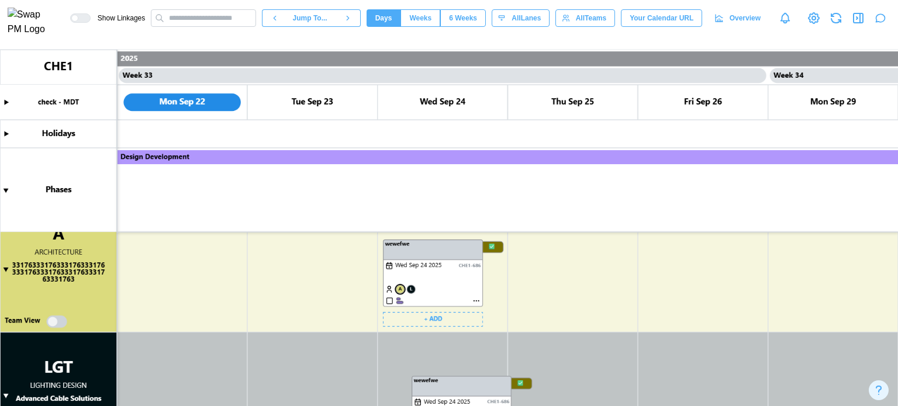
scroll to position [365, 0]
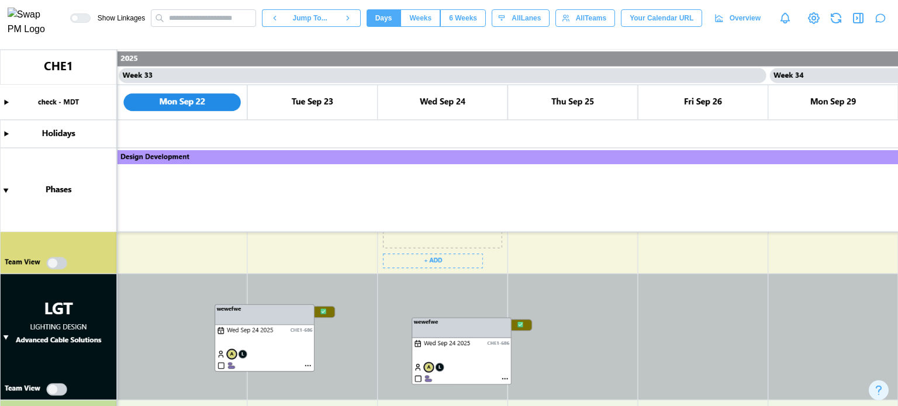
drag, startPoint x: 267, startPoint y: 263, endPoint x: 307, endPoint y: 311, distance: 63.0
click at [307, 319] on canvas at bounding box center [449, 228] width 898 height 357
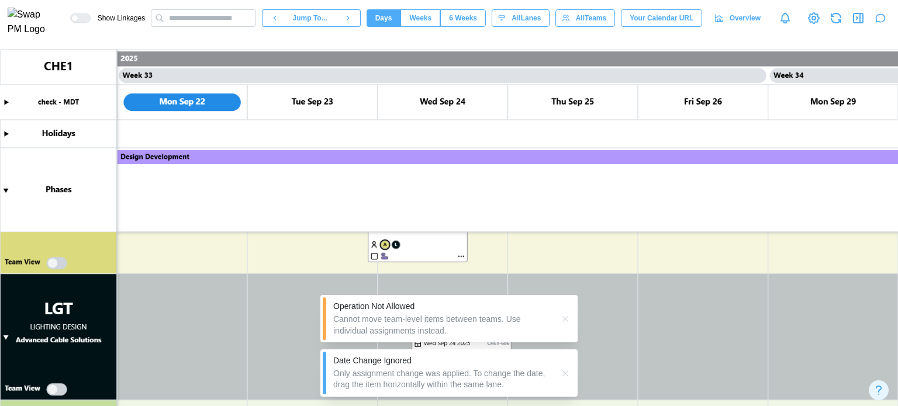
click at [56, 262] on canvas at bounding box center [449, 228] width 898 height 357
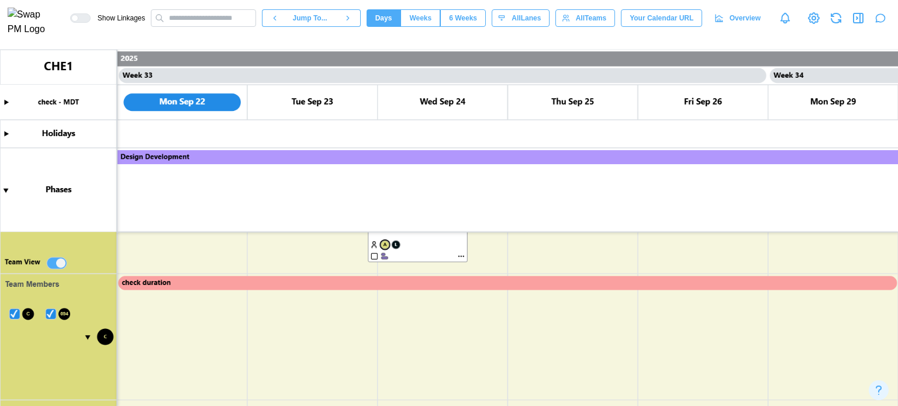
click at [54, 264] on canvas at bounding box center [449, 228] width 898 height 357
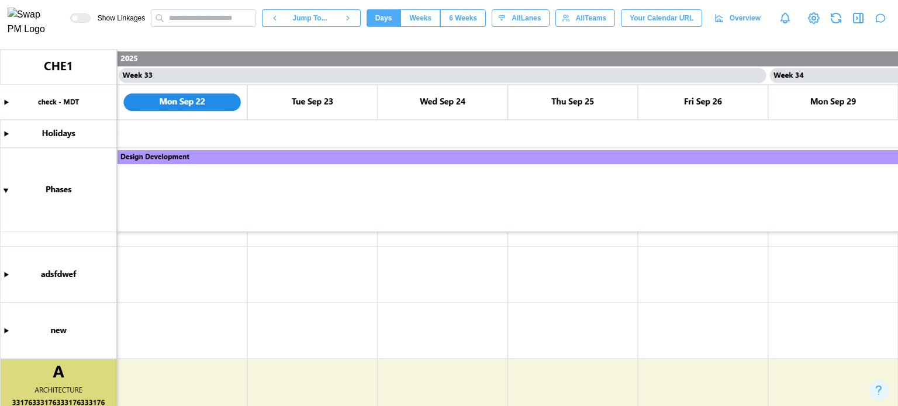
click at [54, 264] on canvas at bounding box center [449, 228] width 898 height 357
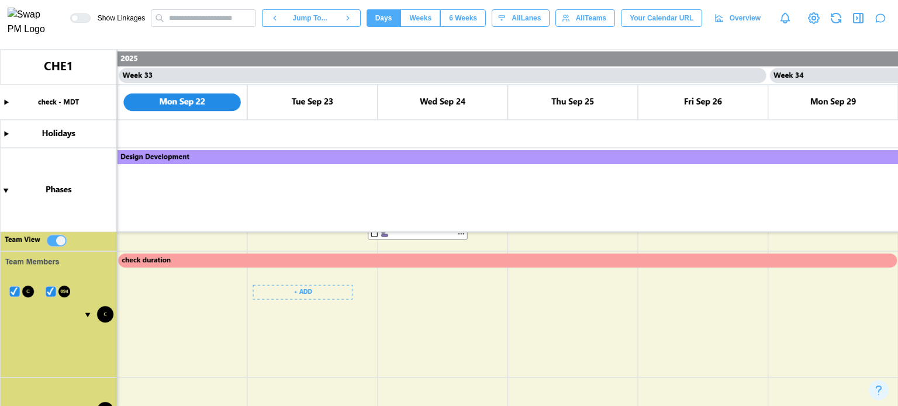
scroll to position [329, 0]
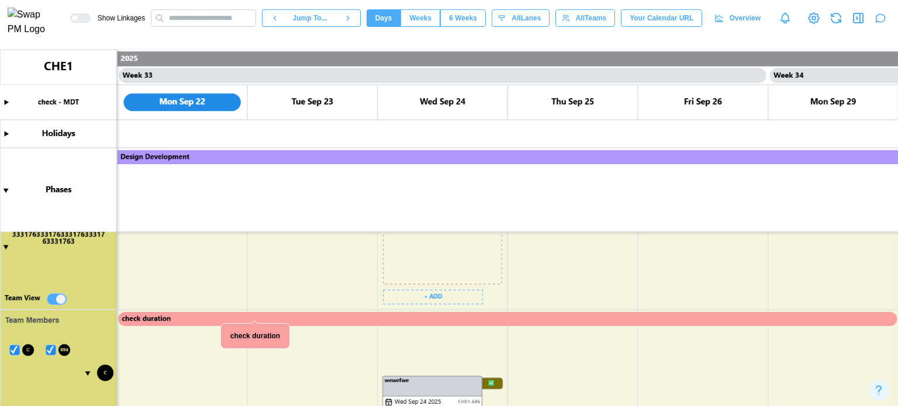
drag, startPoint x: 410, startPoint y: 244, endPoint x: 423, endPoint y: 369, distance: 125.8
click at [423, 369] on canvas at bounding box center [449, 228] width 898 height 357
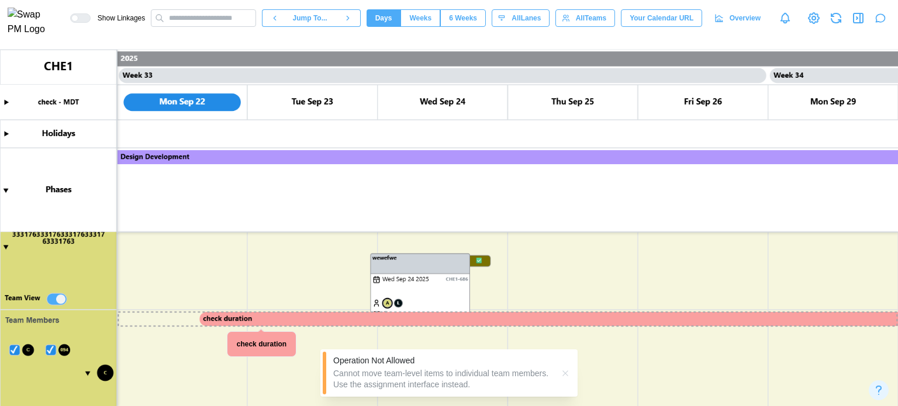
drag, startPoint x: 258, startPoint y: 317, endPoint x: 328, endPoint y: 411, distance: 117.0
click at [328, 406] on html "Show Linkages Jump To... Days Weeks 6 Weeks days All Lanes All Teams Your Calen…" at bounding box center [449, 203] width 898 height 406
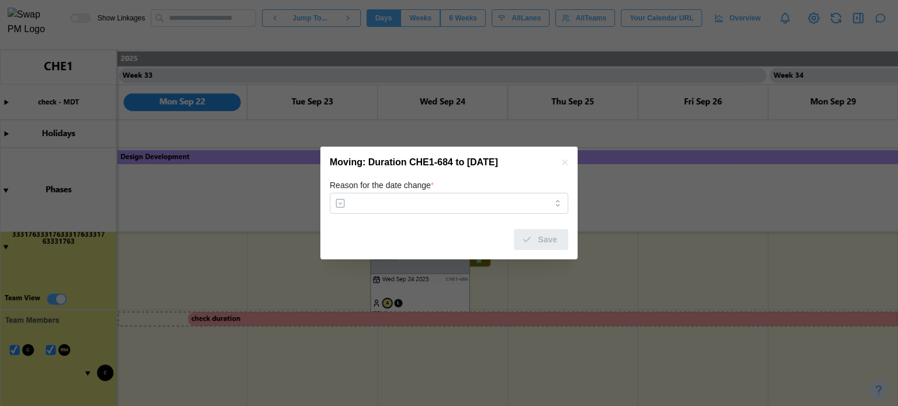
click at [564, 164] on icon "button" at bounding box center [564, 162] width 9 height 9
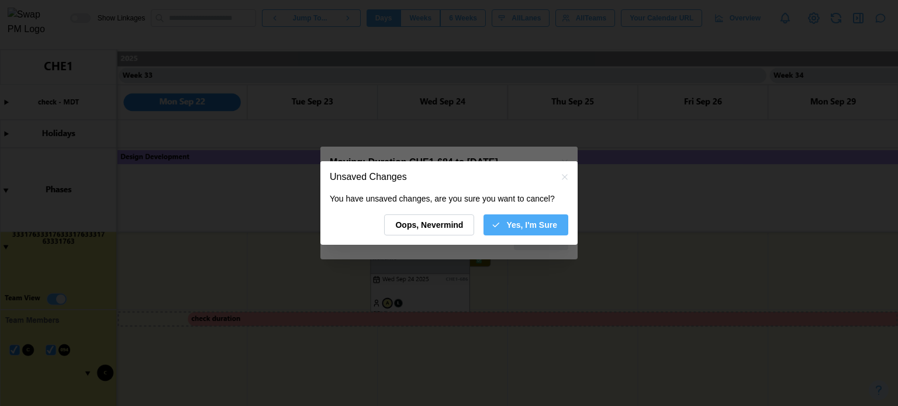
click at [552, 234] on span "Yes, I'm Sure" at bounding box center [531, 225] width 51 height 20
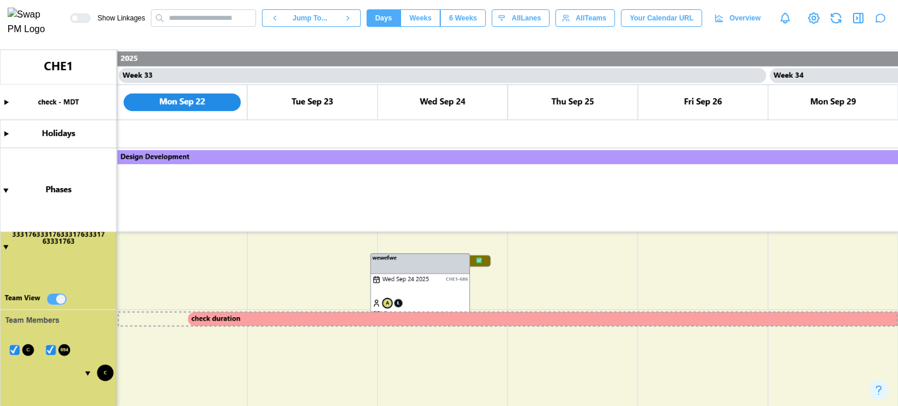
click at [407, 262] on canvas at bounding box center [449, 228] width 898 height 357
click at [510, 283] on canvas at bounding box center [449, 228] width 898 height 357
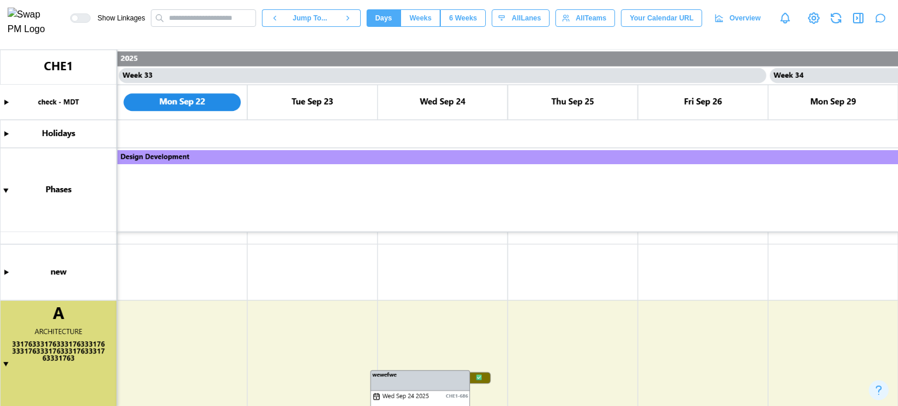
scroll to position [212, 0]
drag, startPoint x: 423, startPoint y: 385, endPoint x: 438, endPoint y: 362, distance: 27.9
click at [438, 344] on canvas at bounding box center [449, 228] width 898 height 357
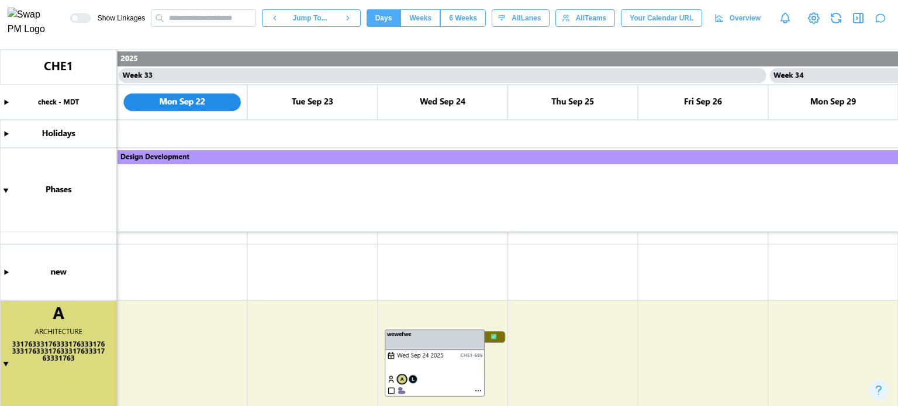
drag, startPoint x: 463, startPoint y: 346, endPoint x: 430, endPoint y: 245, distance: 106.3
click at [433, 244] on canvas at bounding box center [449, 228] width 898 height 357
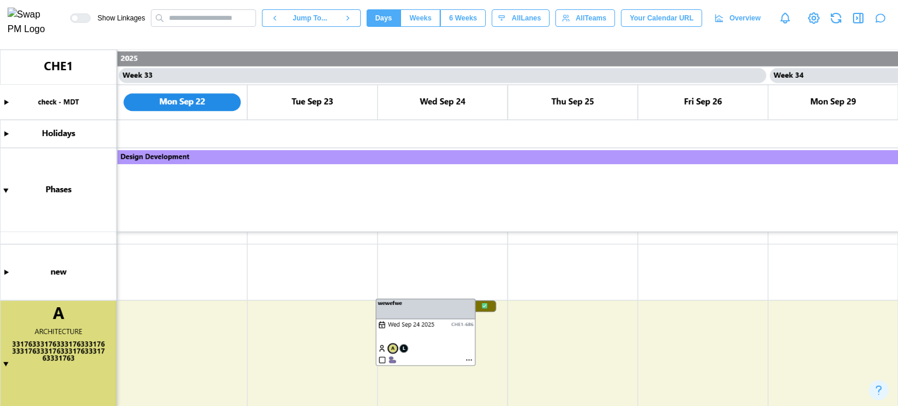
drag, startPoint x: 456, startPoint y: 333, endPoint x: 487, endPoint y: 343, distance: 32.5
click at [458, 336] on canvas at bounding box center [449, 228] width 898 height 357
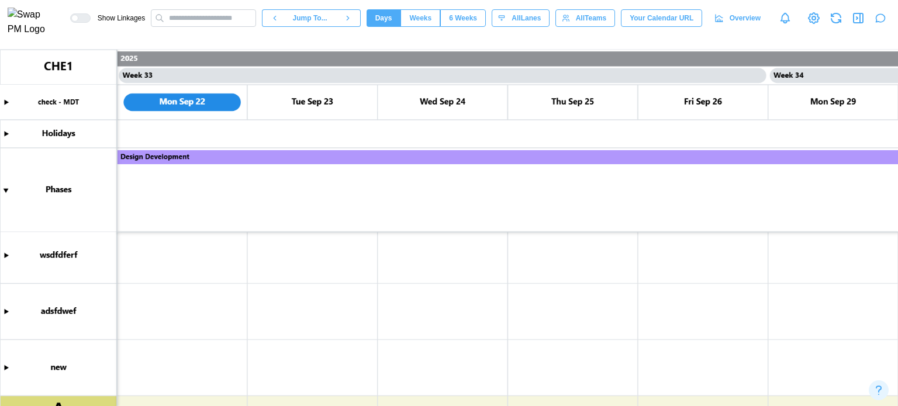
scroll to position [292, 0]
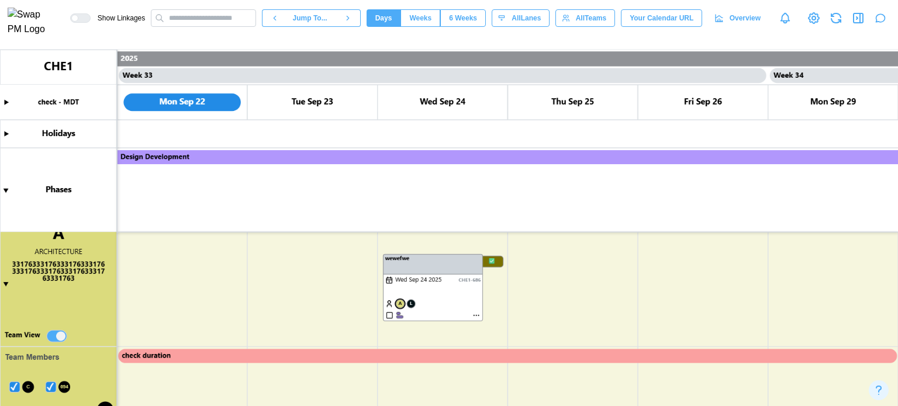
click at [296, 359] on canvas at bounding box center [449, 228] width 898 height 357
click at [243, 312] on canvas at bounding box center [449, 228] width 898 height 357
click at [216, 355] on canvas at bounding box center [449, 228] width 898 height 357
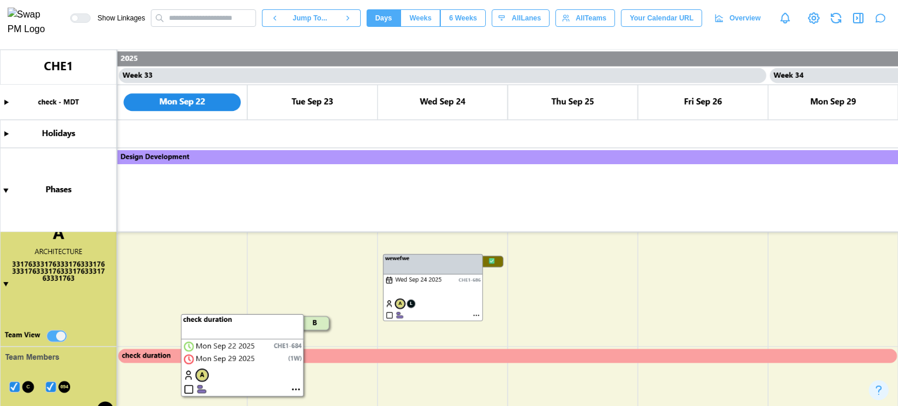
click at [223, 331] on canvas at bounding box center [449, 228] width 898 height 357
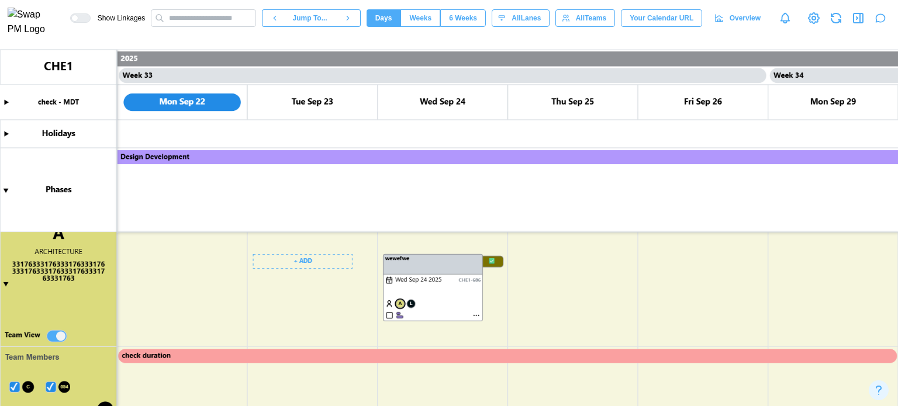
click at [246, 359] on canvas at bounding box center [449, 228] width 898 height 357
type textarea "*"
drag, startPoint x: 497, startPoint y: 359, endPoint x: 717, endPoint y: 353, distance: 219.3
click at [717, 353] on canvas at bounding box center [449, 228] width 898 height 357
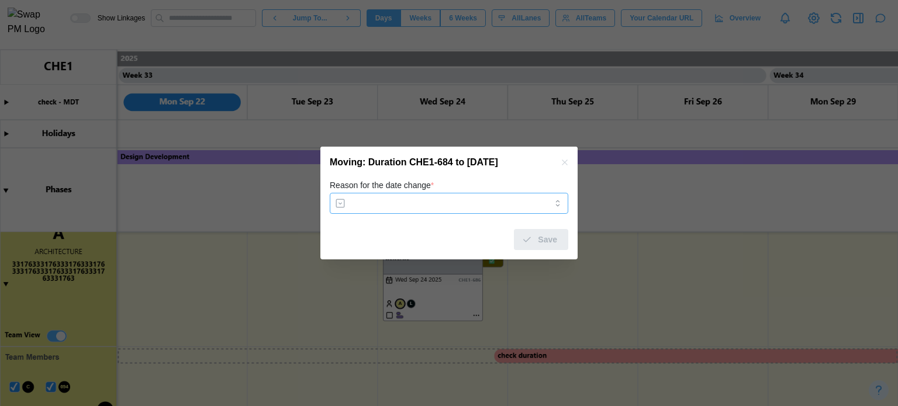
click at [478, 203] on input "Reason for the date change *" at bounding box center [449, 203] width 238 height 21
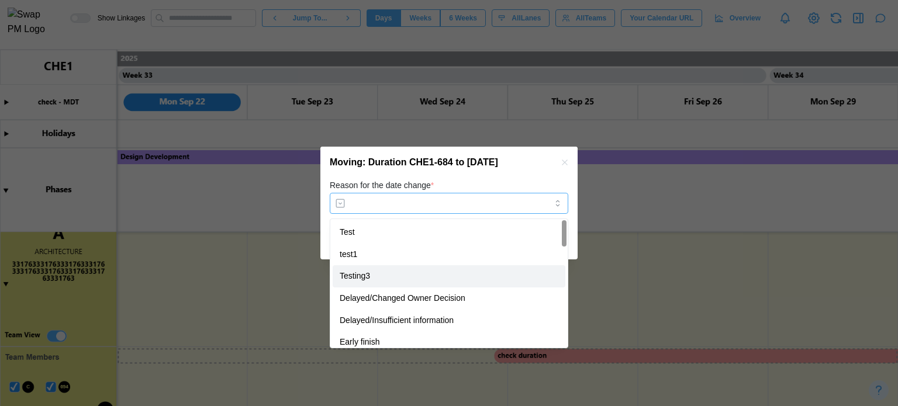
type input "********"
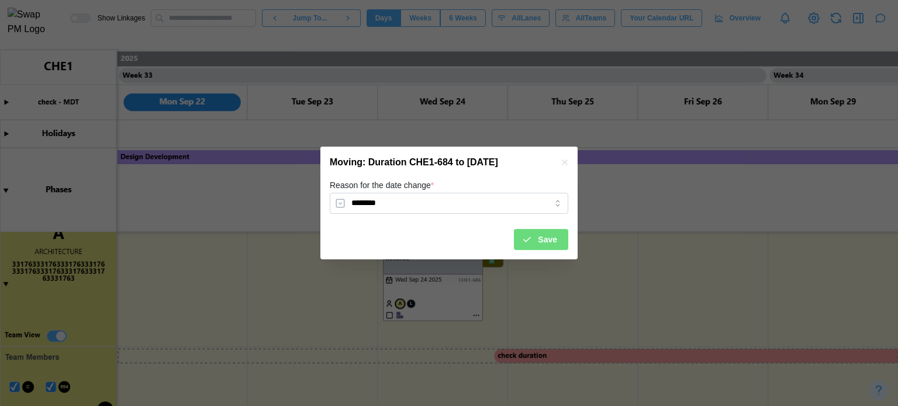
click at [563, 168] on button "button" at bounding box center [564, 162] width 13 height 13
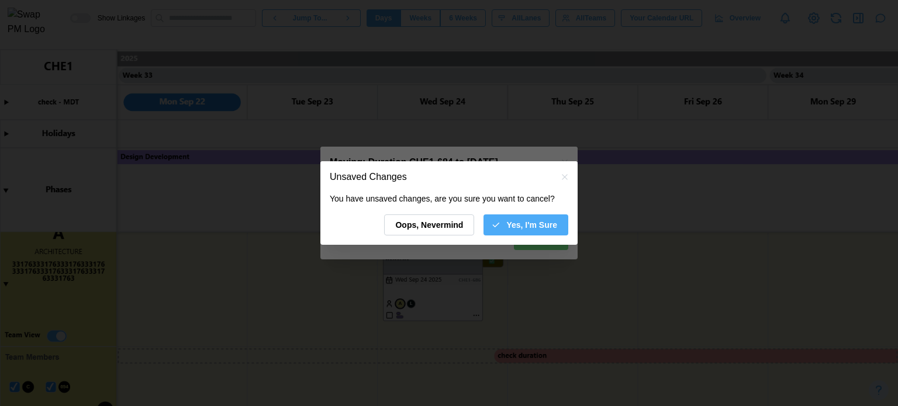
click at [532, 215] on span "Yes, I'm Sure" at bounding box center [531, 225] width 51 height 20
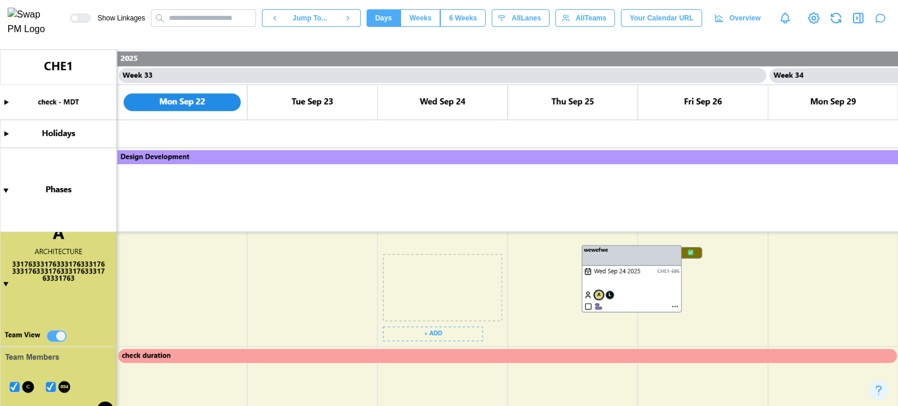
drag, startPoint x: 603, startPoint y: 247, endPoint x: 662, endPoint y: 251, distance: 58.6
click at [662, 251] on canvas at bounding box center [449, 228] width 898 height 357
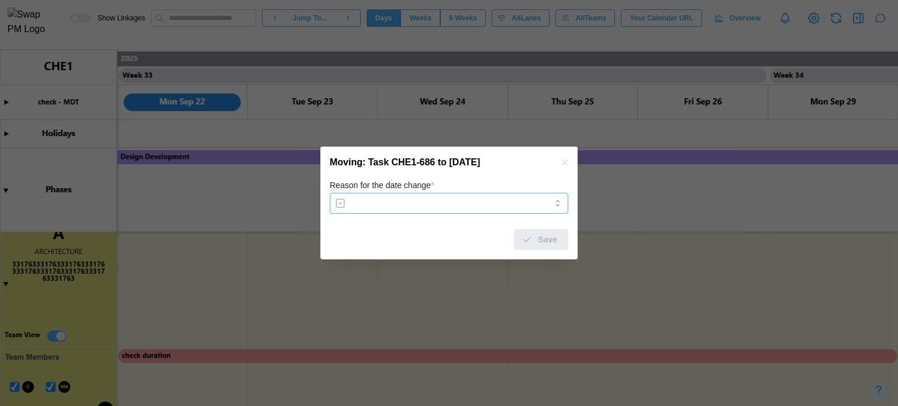
click at [465, 204] on input "Reason for the date change *" at bounding box center [449, 203] width 238 height 21
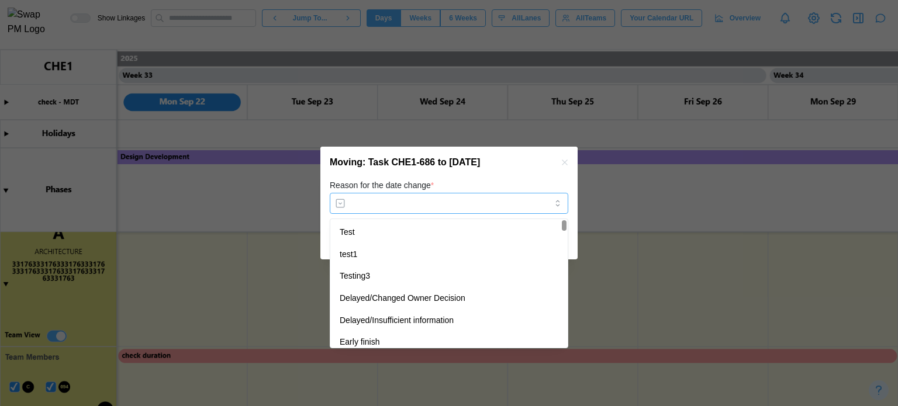
type input "*****"
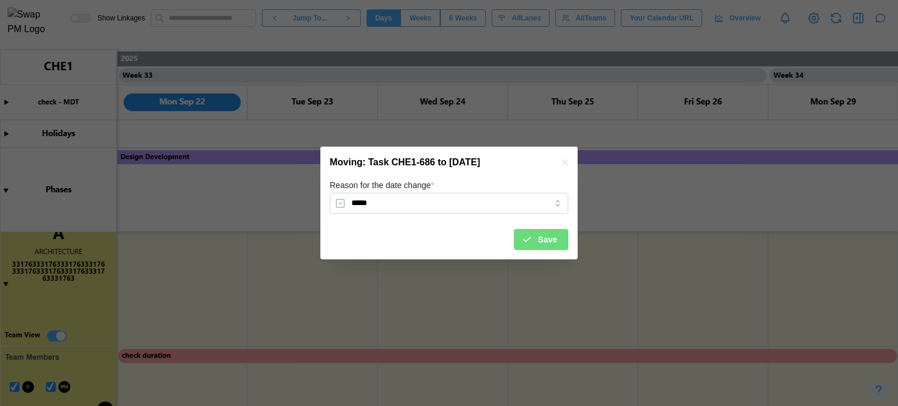
click at [543, 231] on span "Save" at bounding box center [547, 240] width 19 height 20
click at [545, 238] on canvas at bounding box center [449, 228] width 898 height 357
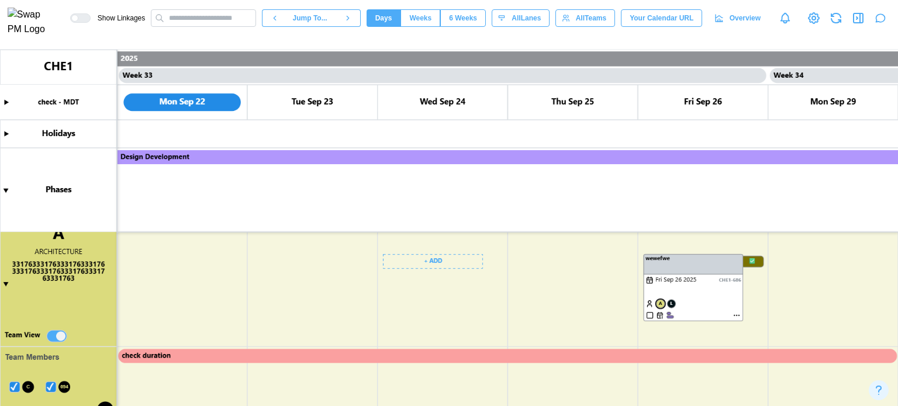
type textarea "*"
